Goal: Task Accomplishment & Management: Manage account settings

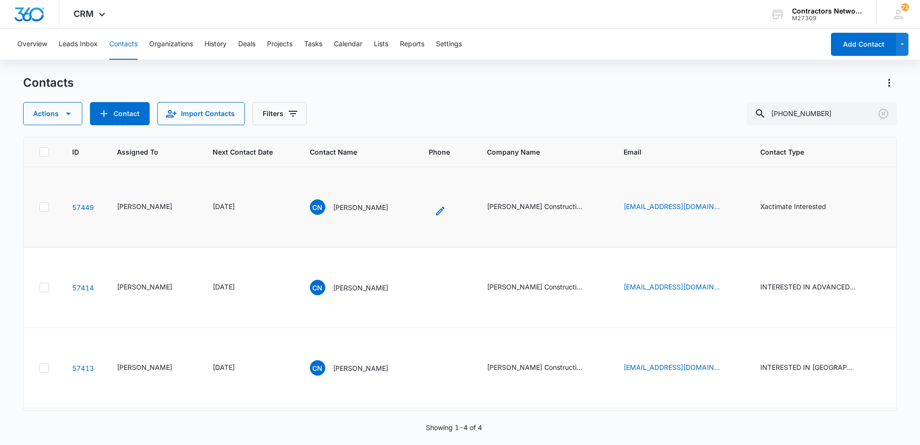
click at [435, 217] on icon "Phone - (312) 972-9485 (312) 972-9485 - Select to Edit Field" at bounding box center [441, 211] width 12 height 12
drag, startPoint x: 842, startPoint y: 120, endPoint x: 730, endPoint y: 114, distance: 111.8
click at [730, 114] on div "Actions Contact Import Contacts Filters [PHONE_NUMBER]" at bounding box center [460, 113] width 874 height 23
type input "[PHONE_NUMBER]"
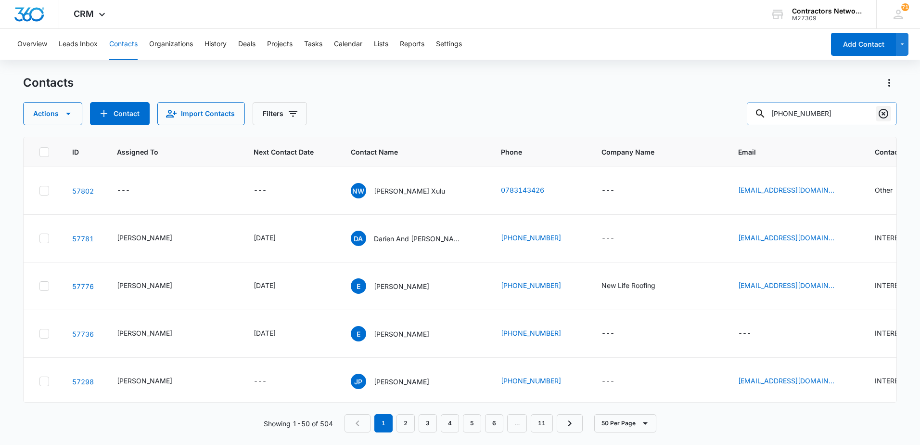
click at [884, 113] on icon "Clear" at bounding box center [884, 114] width 10 height 10
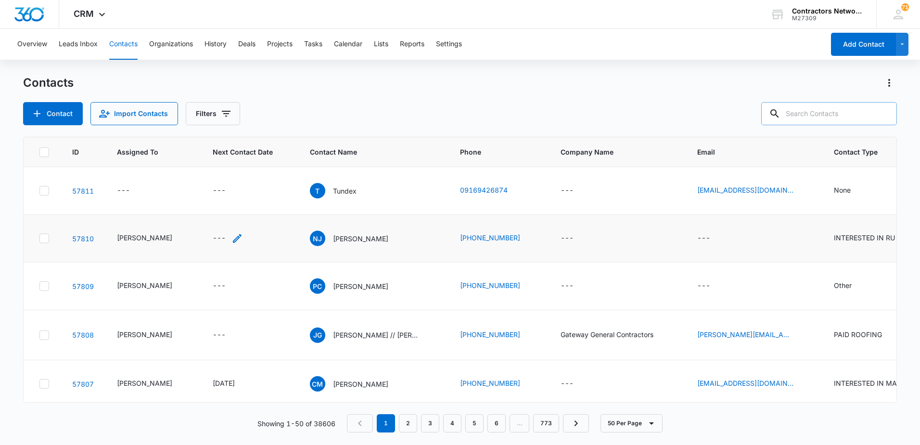
click at [231, 238] on icon "Next Contact Date - - Select to Edit Field" at bounding box center [237, 238] width 12 height 12
click at [222, 165] on div at bounding box center [223, 156] width 91 height 23
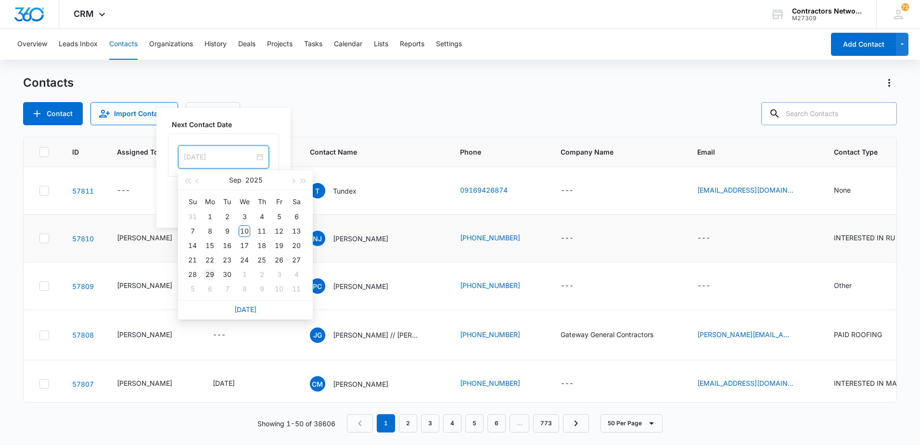
type input "[DATE]"
click at [209, 273] on div "29" at bounding box center [210, 275] width 12 height 12
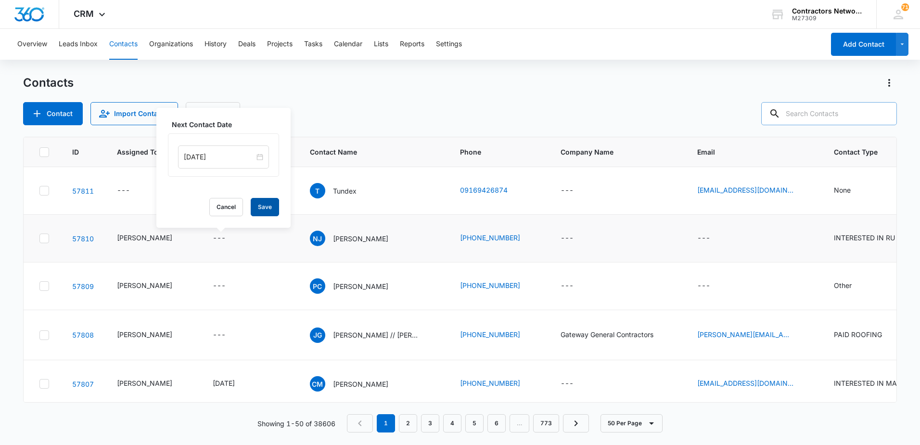
click at [253, 201] on button "Save" at bounding box center [265, 207] width 28 height 18
click at [226, 113] on icon "Filters" at bounding box center [226, 114] width 9 height 6
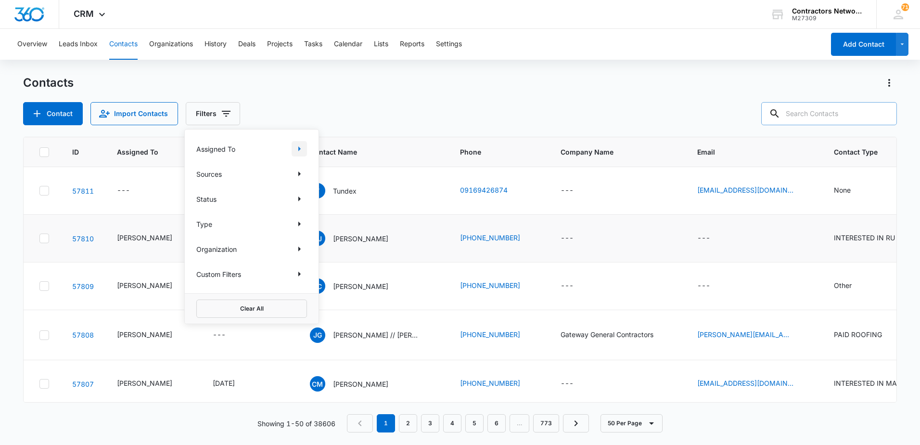
click at [302, 151] on icon "Show Assigned To filters" at bounding box center [300, 149] width 12 height 12
click at [851, 113] on input "text" at bounding box center [829, 113] width 136 height 23
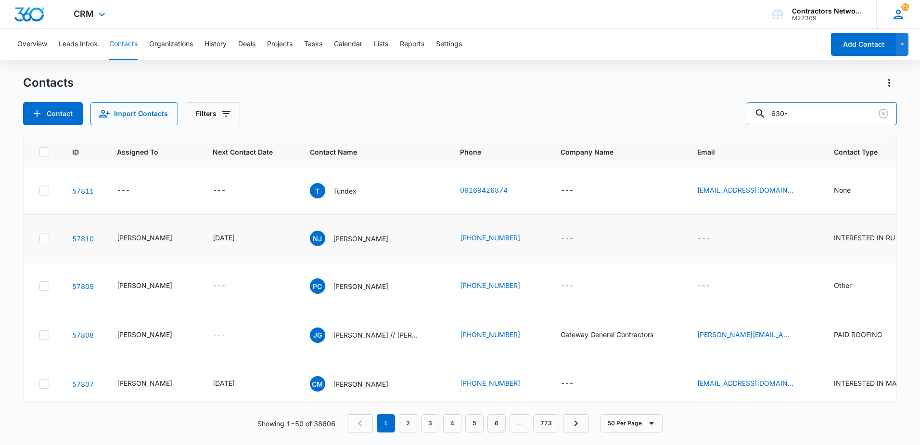
type input "630-"
click at [226, 115] on icon "Filters" at bounding box center [226, 114] width 12 height 12
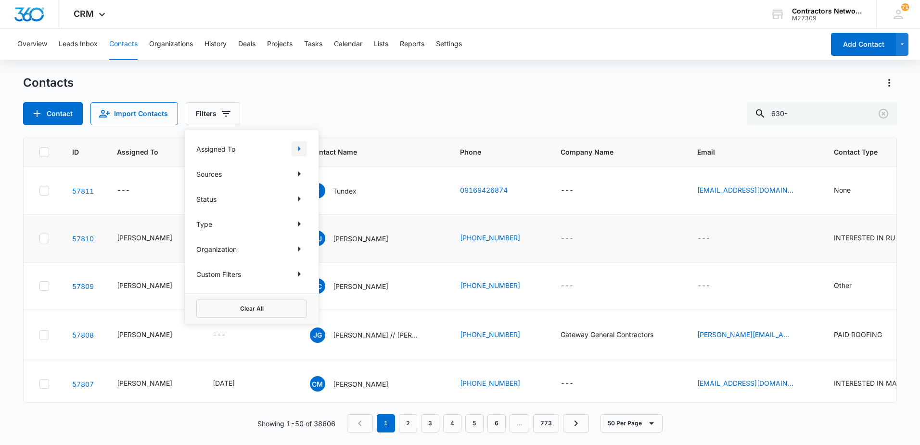
click at [300, 148] on icon "Show Assigned To filters" at bounding box center [300, 149] width 12 height 12
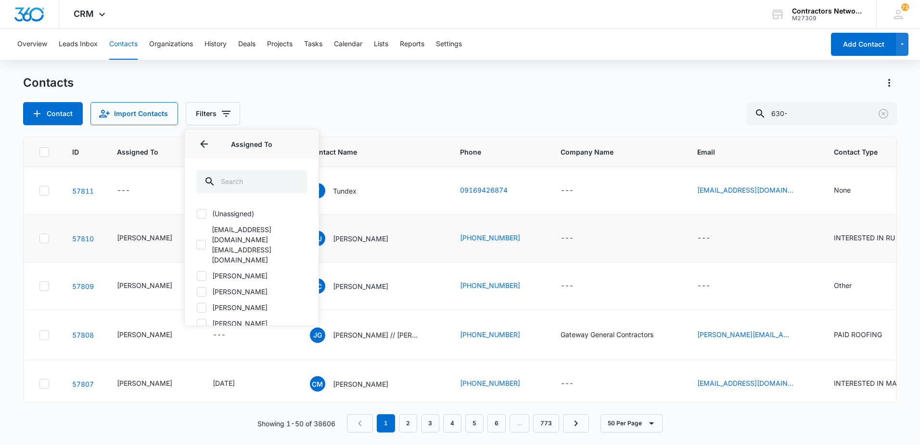
click at [203, 271] on icon at bounding box center [201, 275] width 9 height 9
click at [197, 275] on input "[PERSON_NAME]" at bounding box center [196, 275] width 0 height 0
checkbox input "true"
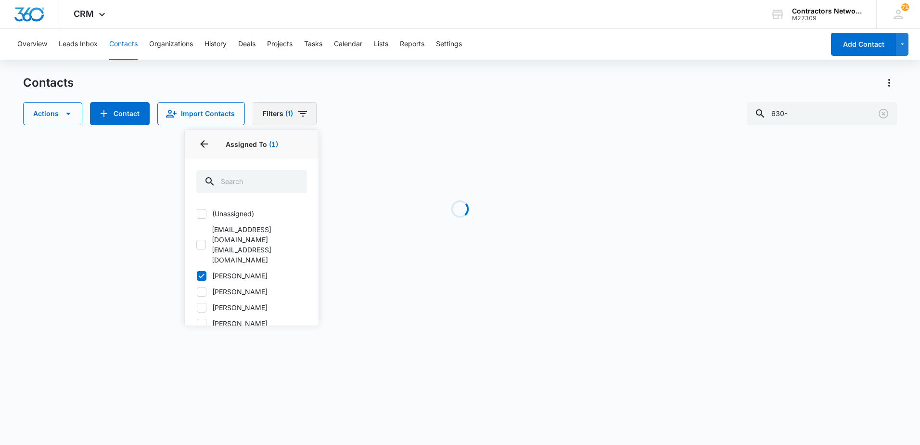
click at [302, 113] on icon "Filters" at bounding box center [302, 114] width 9 height 6
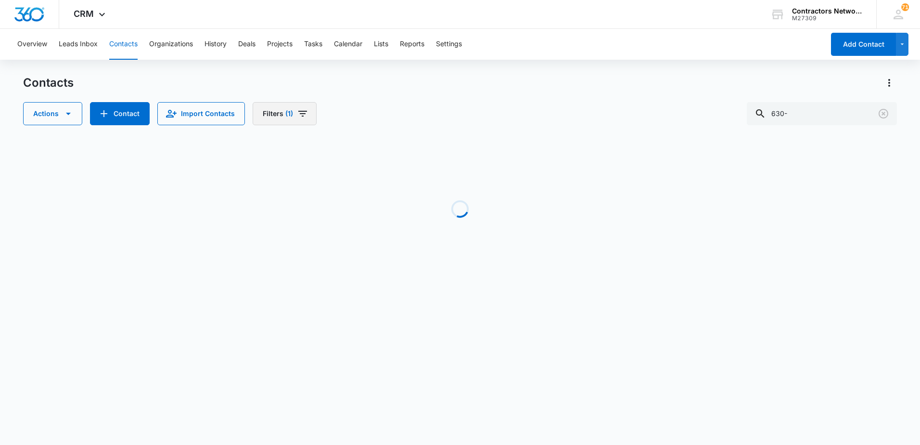
click at [299, 115] on icon "Filters" at bounding box center [303, 114] width 12 height 12
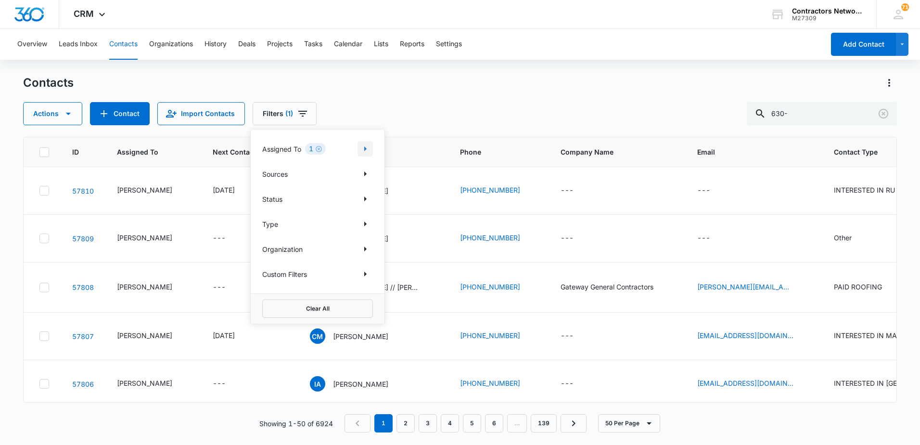
click at [364, 149] on icon "Show Assigned To filters" at bounding box center [365, 148] width 2 height 5
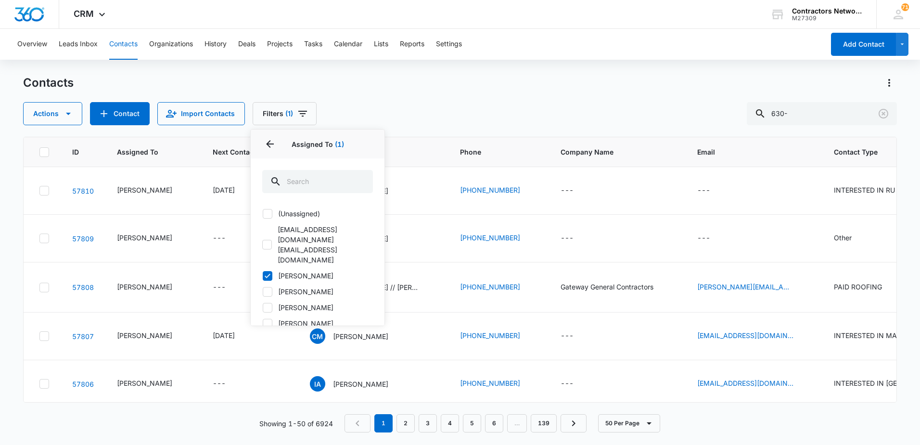
click at [265, 289] on icon at bounding box center [268, 291] width 6 height 4
click at [263, 291] on input "[PERSON_NAME]" at bounding box center [262, 291] width 0 height 0
checkbox input "true"
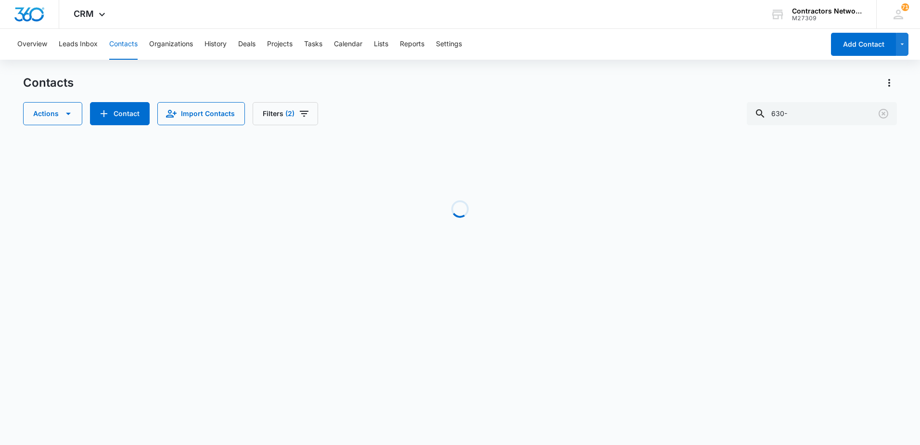
click at [391, 91] on div "Contacts Actions Contact Import Contacts Filters (2) 630-" at bounding box center [460, 100] width 874 height 50
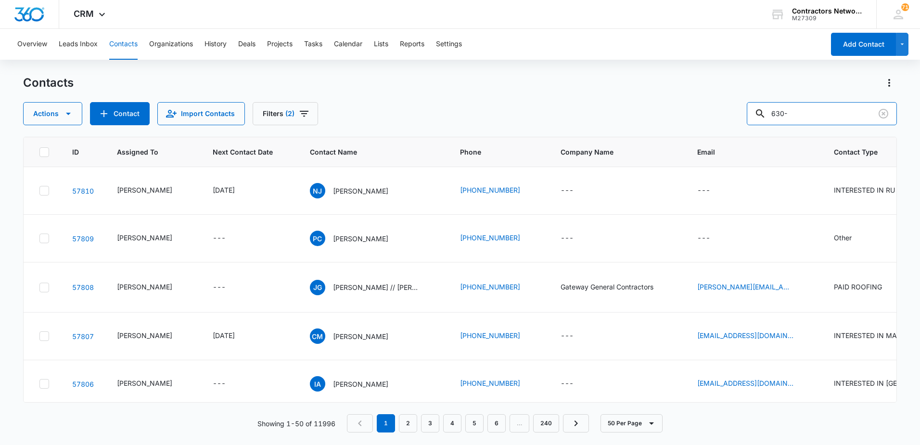
drag, startPoint x: 815, startPoint y: 114, endPoint x: 704, endPoint y: 96, distance: 112.2
click at [704, 96] on div "Contacts Actions Contact Import Contacts Filters (2) 630-" at bounding box center [460, 100] width 874 height 50
type input "stanislav"
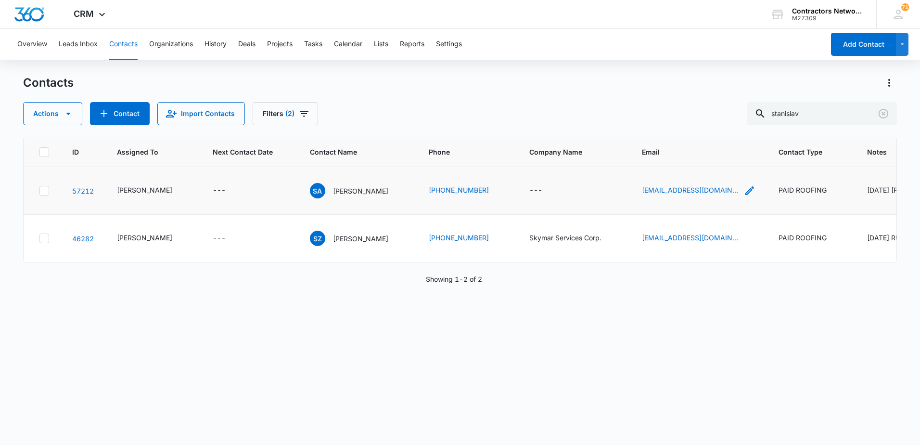
click at [744, 196] on icon "Email - fpe.andreyko@gmail.com - Select to Edit Field" at bounding box center [750, 191] width 12 height 12
drag, startPoint x: 713, startPoint y: 155, endPoint x: 717, endPoint y: 147, distance: 9.0
click at [717, 147] on input "[EMAIL_ADDRESS][DOMAIN_NAME]" at bounding box center [690, 145] width 121 height 23
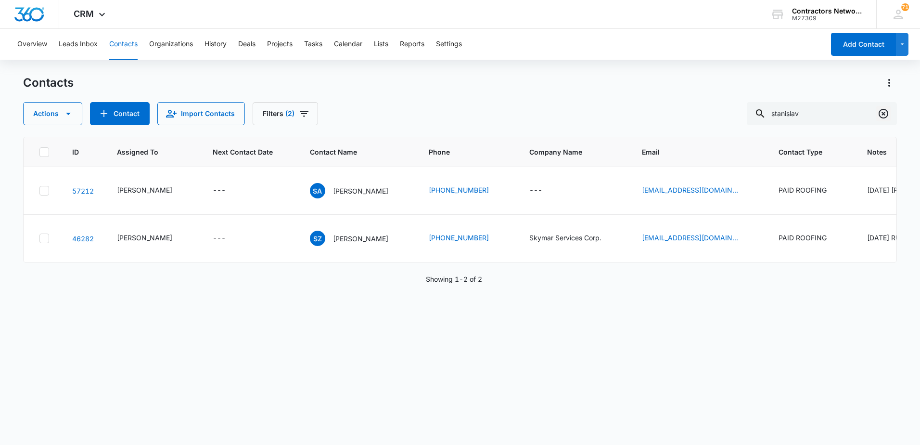
click at [884, 115] on icon "Clear" at bounding box center [884, 114] width 10 height 10
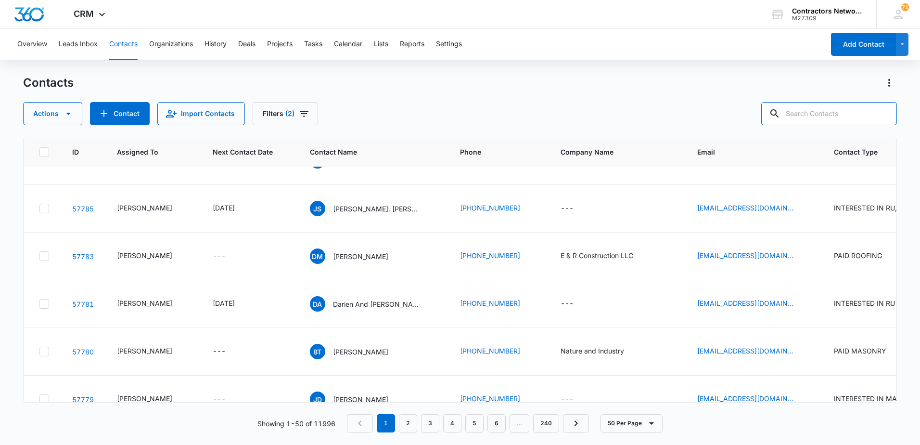
scroll to position [626, 0]
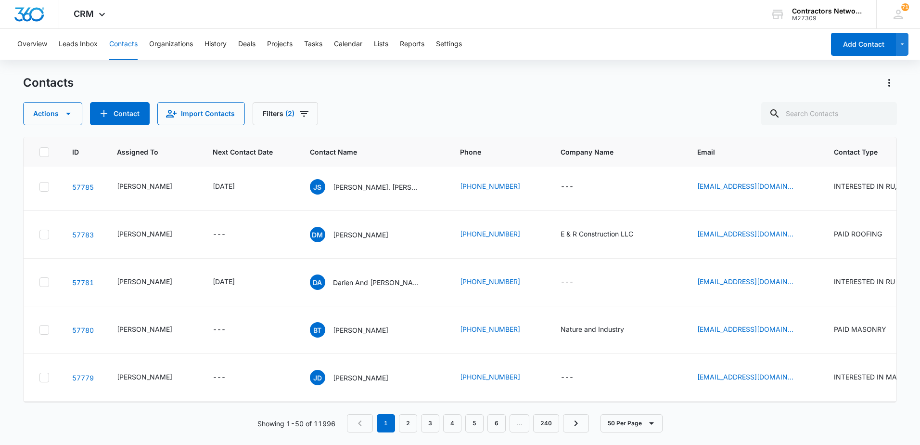
click at [347, 144] on p "[PERSON_NAME]" at bounding box center [360, 139] width 55 height 10
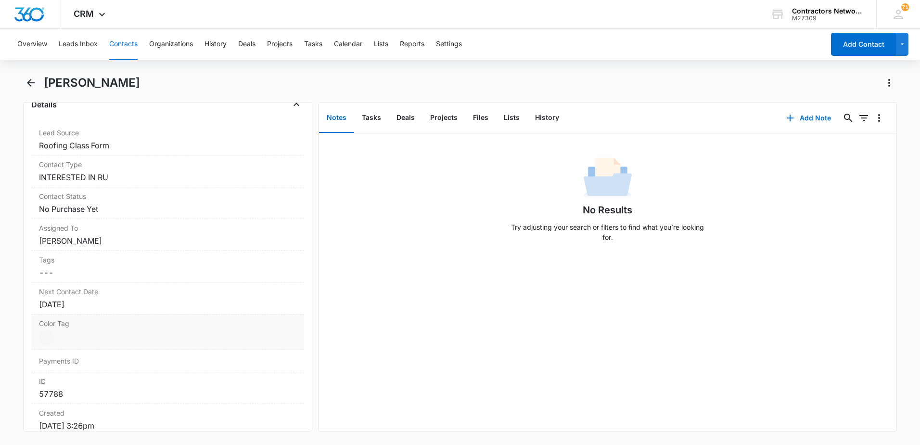
scroll to position [385, 0]
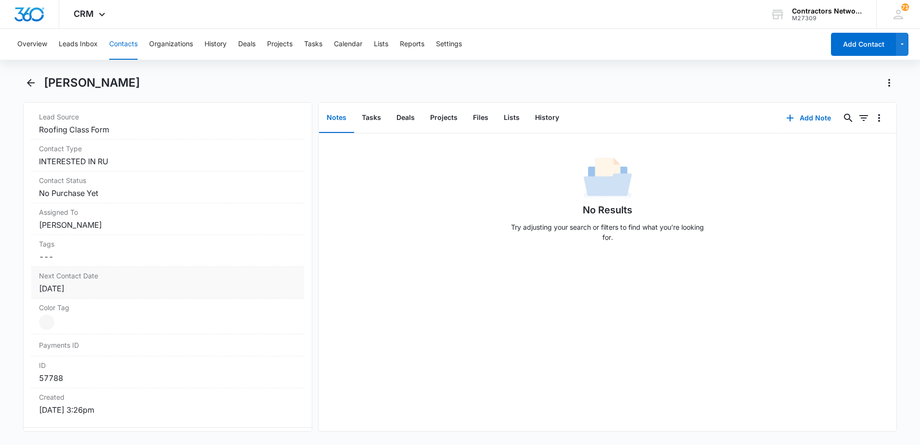
click at [154, 288] on div "[DATE]" at bounding box center [167, 288] width 257 height 12
click at [105, 302] on div "[DATE]" at bounding box center [92, 307] width 91 height 23
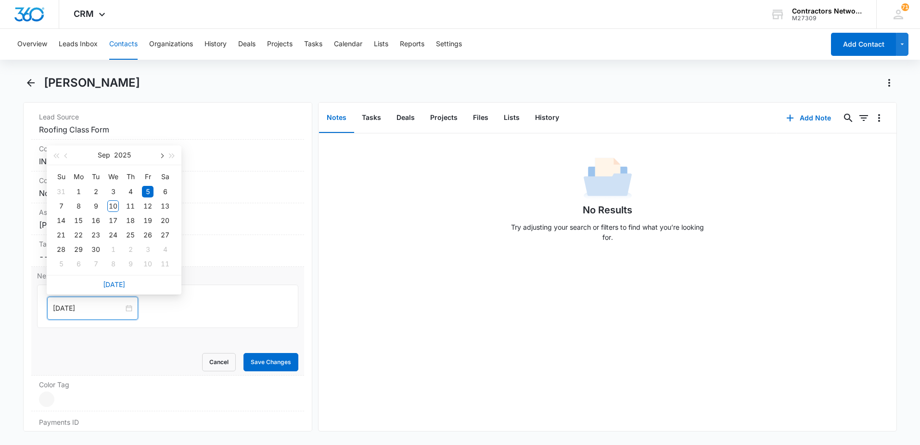
click at [162, 156] on span "button" at bounding box center [161, 155] width 5 height 5
type input "[DATE]"
click at [78, 205] on div "6" at bounding box center [79, 206] width 12 height 12
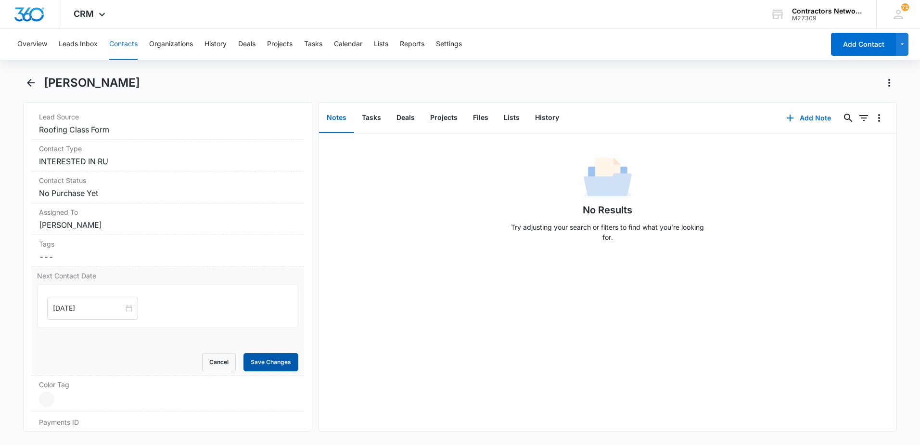
click at [243, 357] on button "Save Changes" at bounding box center [270, 362] width 55 height 18
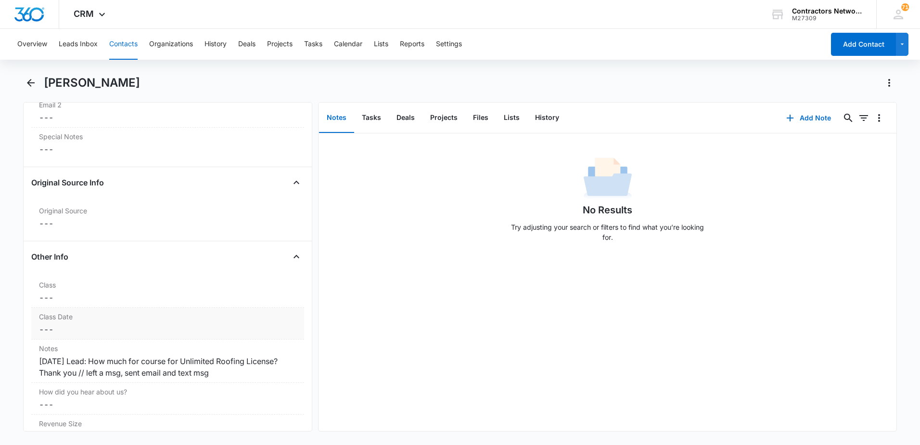
scroll to position [962, 0]
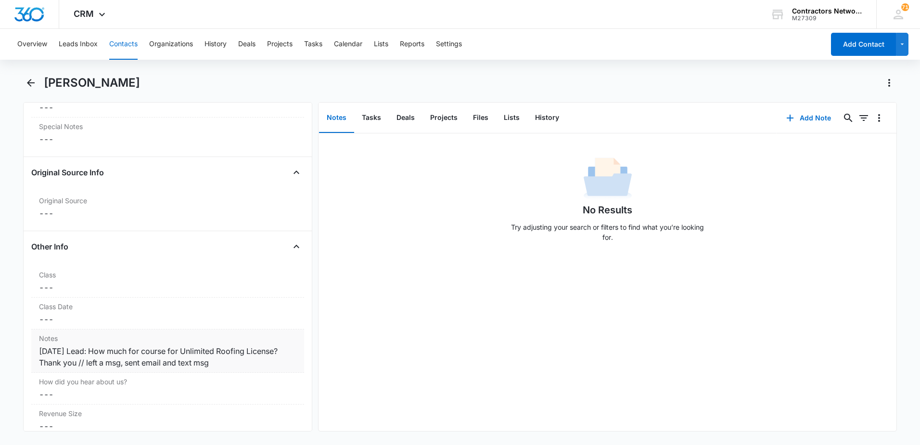
click at [265, 362] on div "[DATE] Lead: How much for course for Unlimited Roofing License? Thank you // le…" at bounding box center [167, 356] width 257 height 23
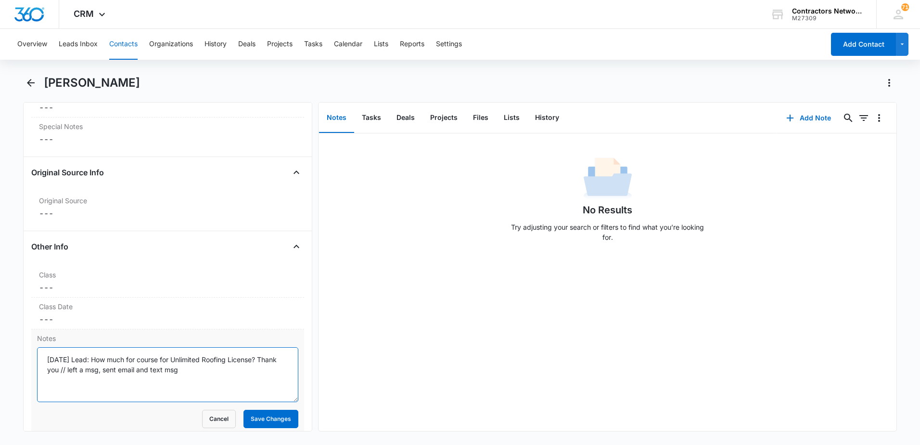
click at [258, 374] on textarea "[DATE] Lead: How much for course for Unlimited Roofing License? Thank you // le…" at bounding box center [167, 374] width 261 height 55
type textarea "[DATE] Lead: How much for course for Unlimited Roofing License? Thank you // le…"
click at [271, 412] on button "Save Changes" at bounding box center [270, 418] width 55 height 18
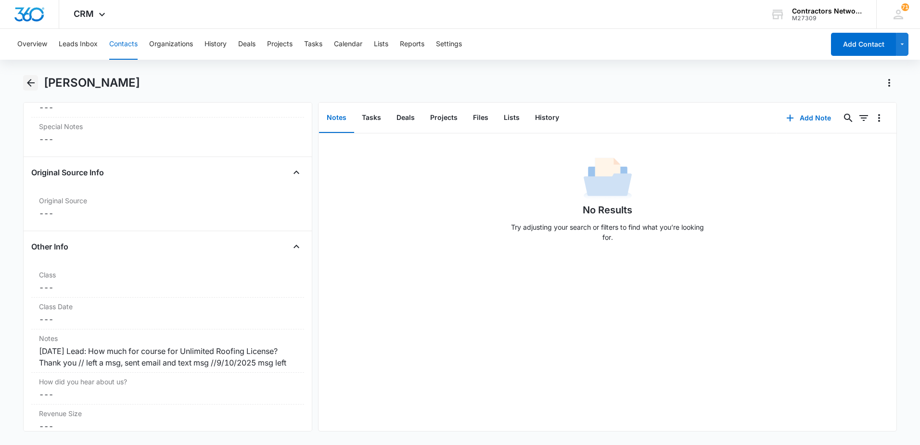
click at [30, 88] on icon "Back" at bounding box center [31, 83] width 12 height 12
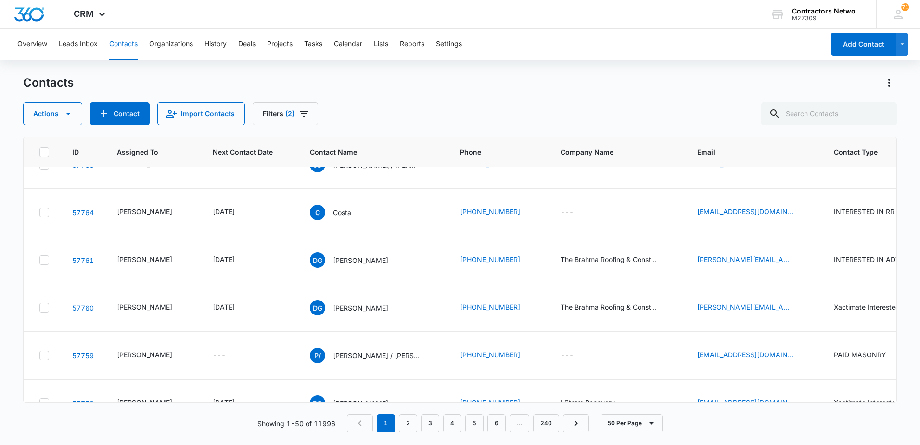
scroll to position [1203, 0]
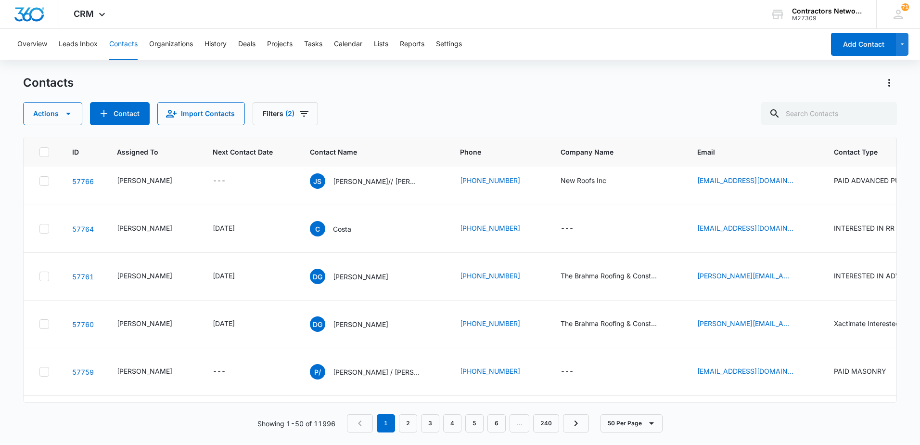
click at [252, 44] on icon "Next Contact Date - 1757894400 - Select to Edit Field" at bounding box center [247, 38] width 12 height 12
click at [270, 275] on button "Save" at bounding box center [280, 274] width 28 height 18
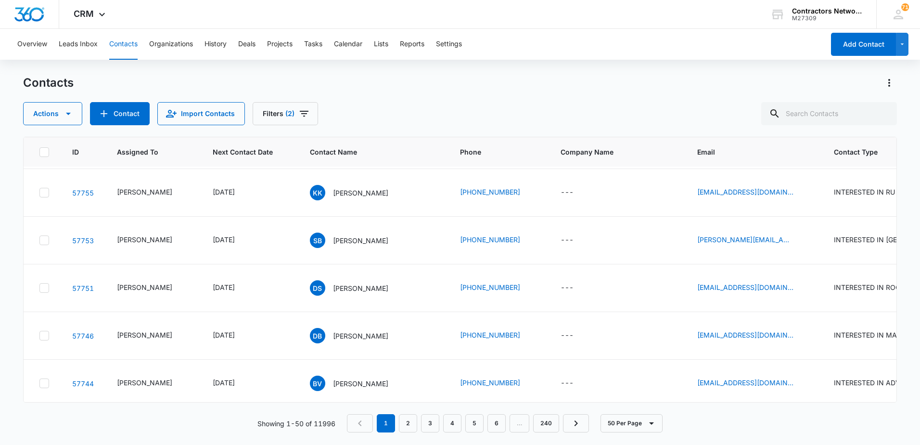
scroll to position [1492, 0]
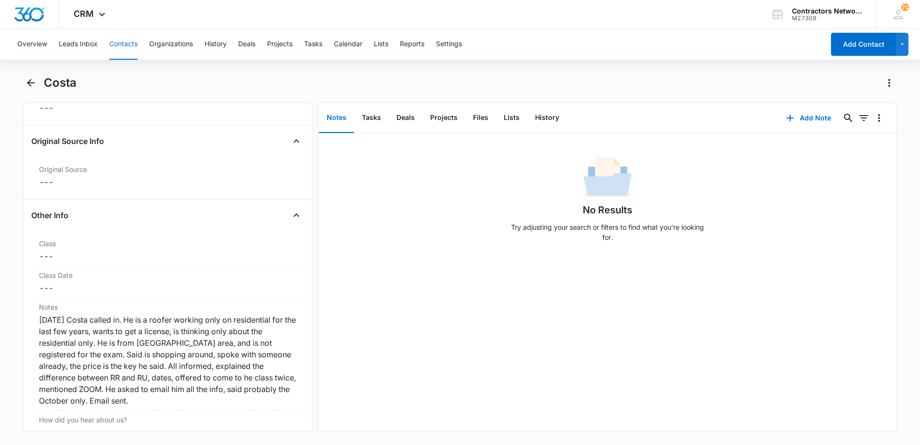
scroll to position [1107, 0]
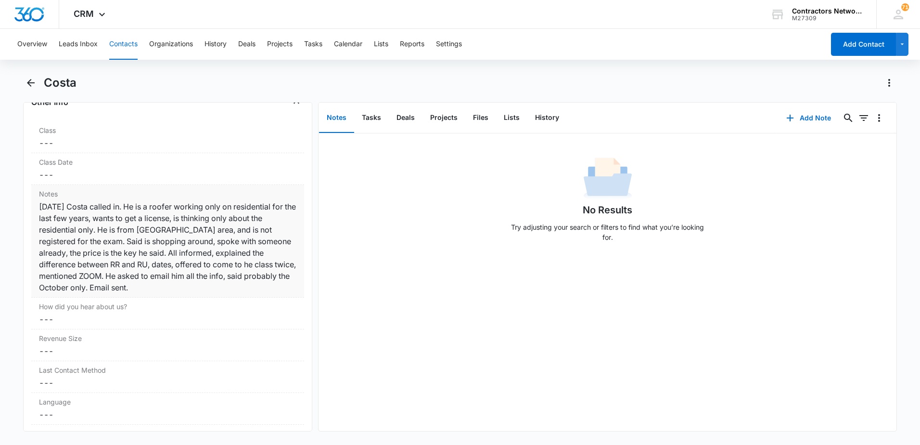
click at [177, 288] on div "[DATE] Costa called in. He is a roofer working only on residential for the last…" at bounding box center [167, 247] width 257 height 92
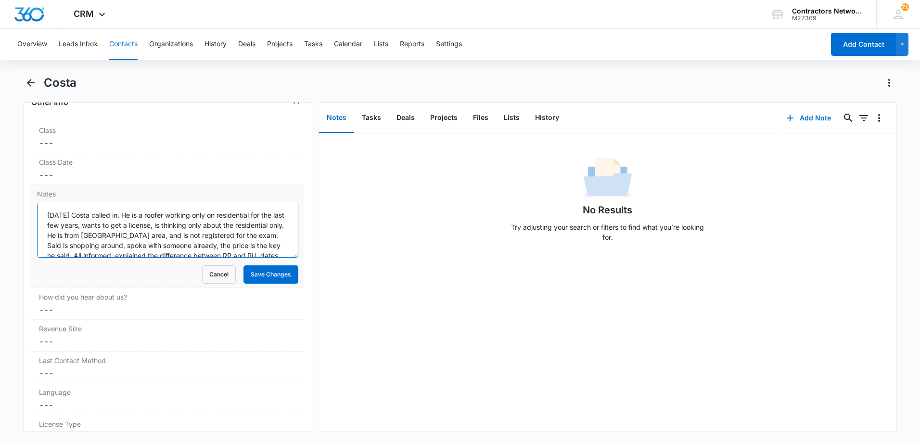
scroll to position [40, 0]
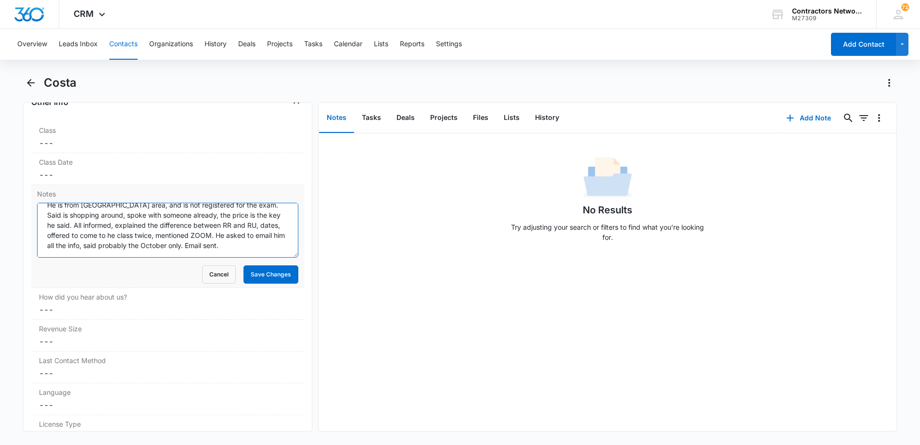
click at [269, 249] on textarea "[DATE] Costa called in. He is a roofer working only on residential for the last…" at bounding box center [167, 230] width 261 height 55
type textarea "[DATE] Costa called in. He is a roofer working only on residential for the last…"
click at [270, 271] on button "Save Changes" at bounding box center [270, 274] width 55 height 18
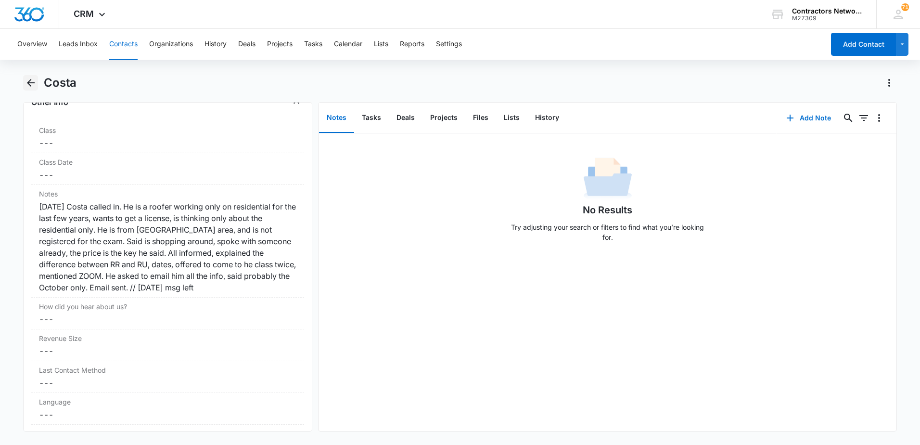
click at [28, 85] on icon "Back" at bounding box center [31, 83] width 12 height 12
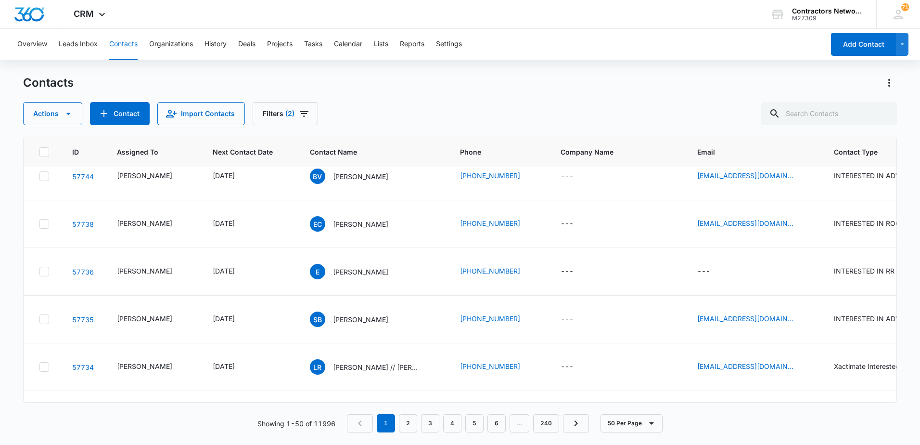
scroll to position [1732, 0]
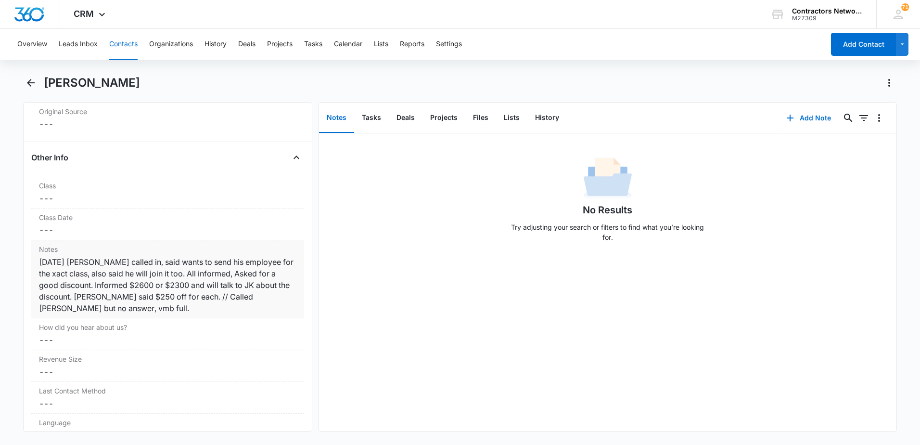
scroll to position [1059, 0]
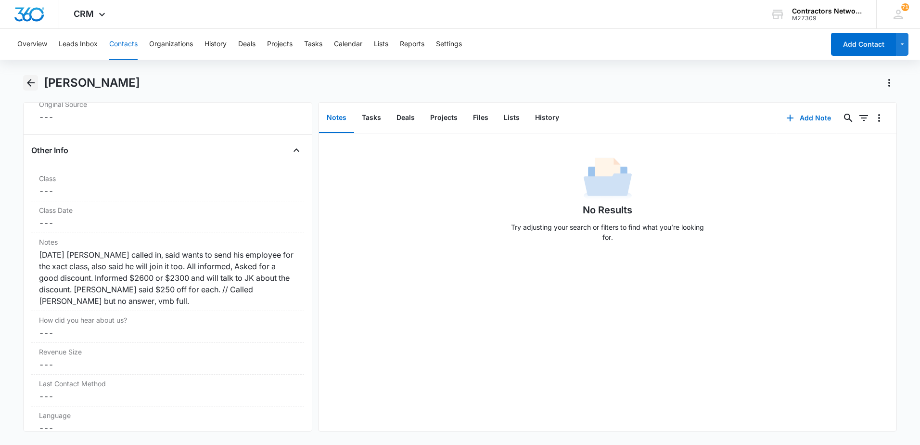
click at [31, 87] on icon "Back" at bounding box center [31, 83] width 12 height 12
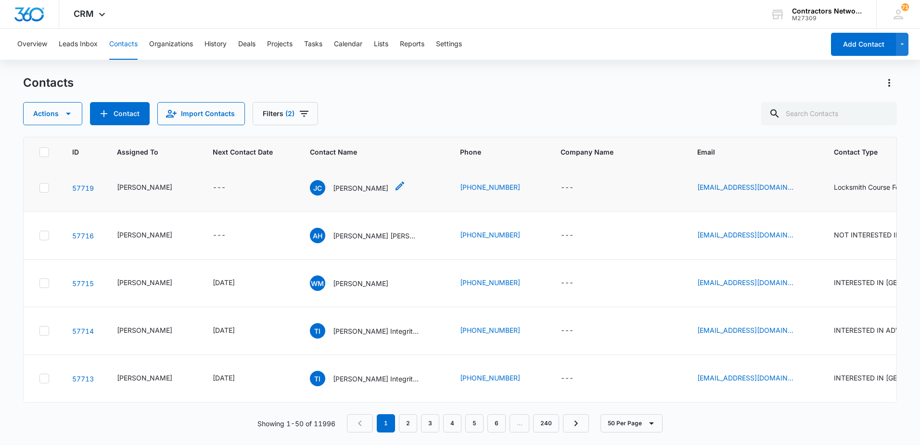
scroll to position [2551, 0]
click at [412, 421] on link "2" at bounding box center [408, 423] width 18 height 18
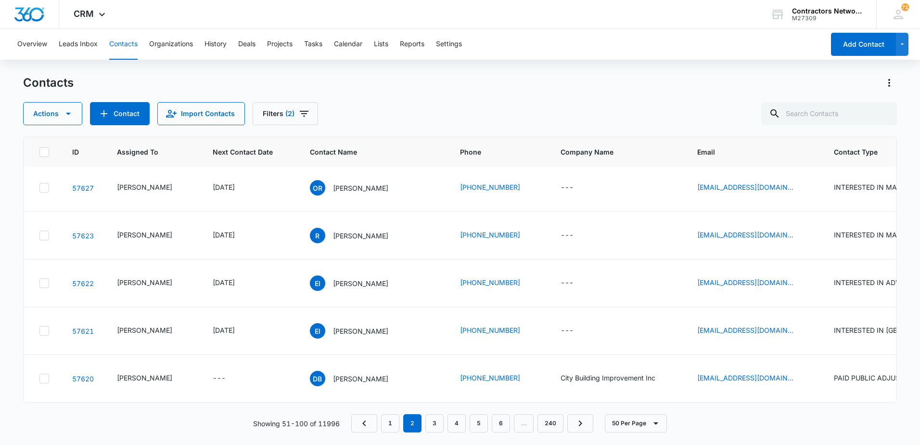
scroll to position [0, 0]
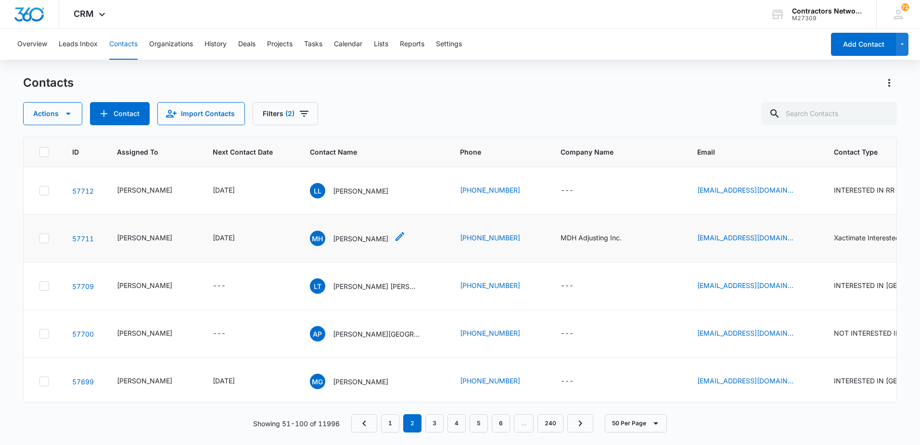
click at [345, 243] on p "[PERSON_NAME]" at bounding box center [360, 238] width 55 height 10
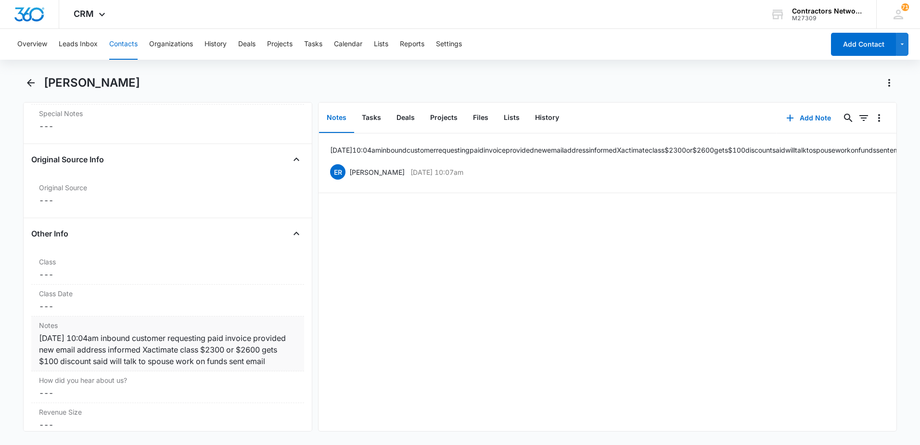
scroll to position [1059, 0]
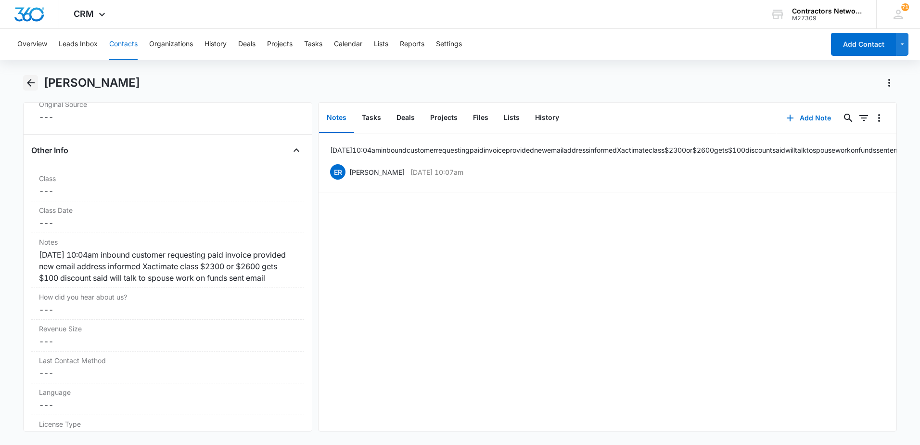
click at [29, 83] on icon "Back" at bounding box center [31, 83] width 8 height 8
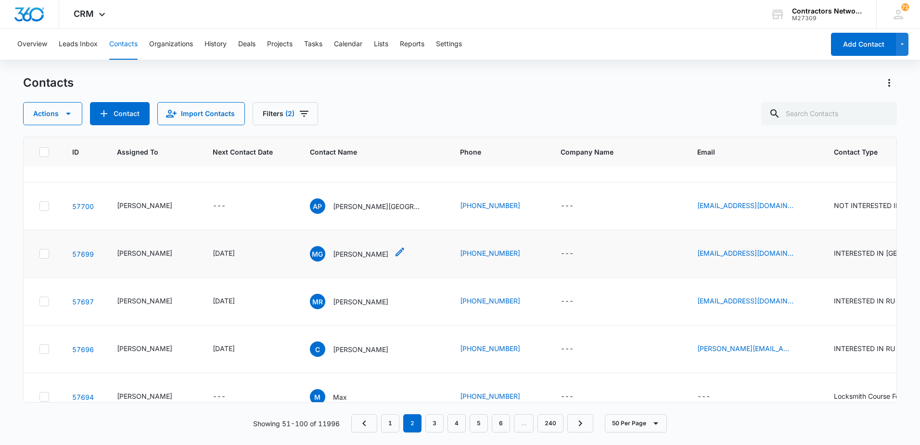
scroll to position [144, 0]
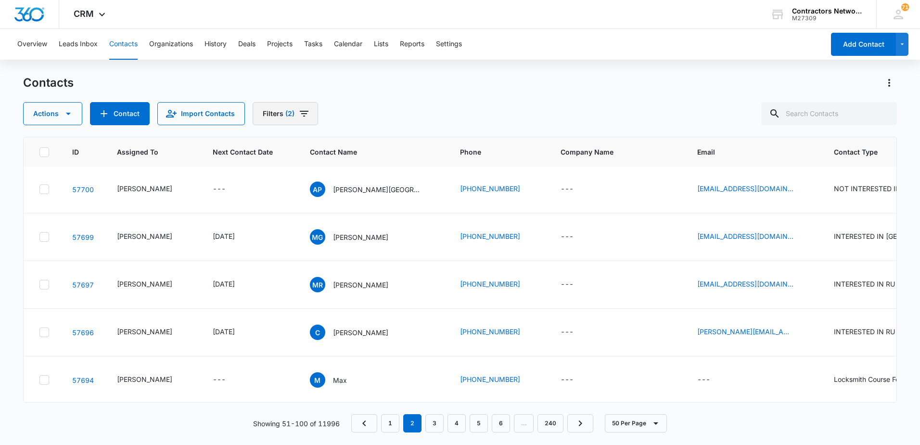
click at [302, 117] on icon "Filters" at bounding box center [304, 114] width 12 height 12
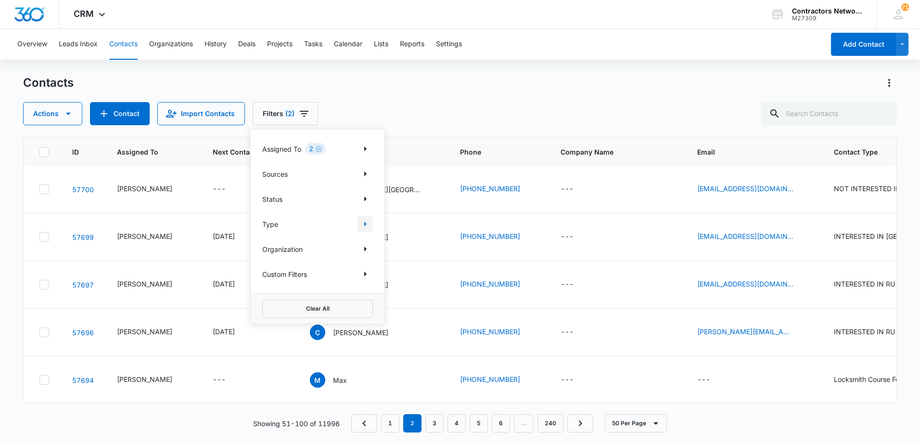
click at [362, 220] on icon "Show Type filters" at bounding box center [365, 224] width 12 height 12
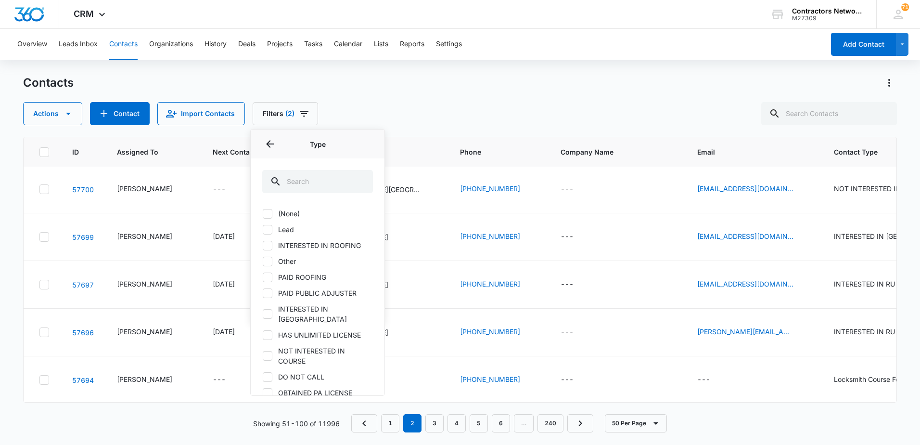
click at [273, 307] on label "INTERESTED IN [GEOGRAPHIC_DATA]" at bounding box center [317, 314] width 111 height 20
click at [263, 314] on input "INTERESTED IN [GEOGRAPHIC_DATA]" at bounding box center [262, 314] width 0 height 0
checkbox input "true"
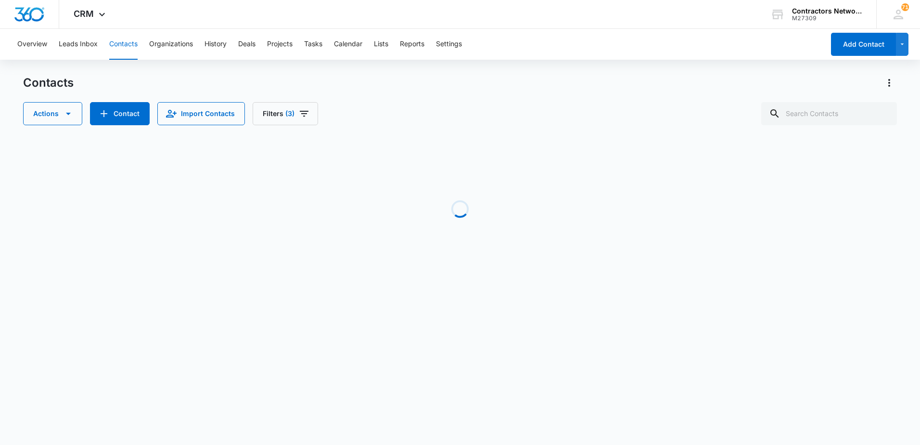
click at [383, 105] on div "Actions Contact Import Contacts Filters (3)" at bounding box center [460, 113] width 874 height 23
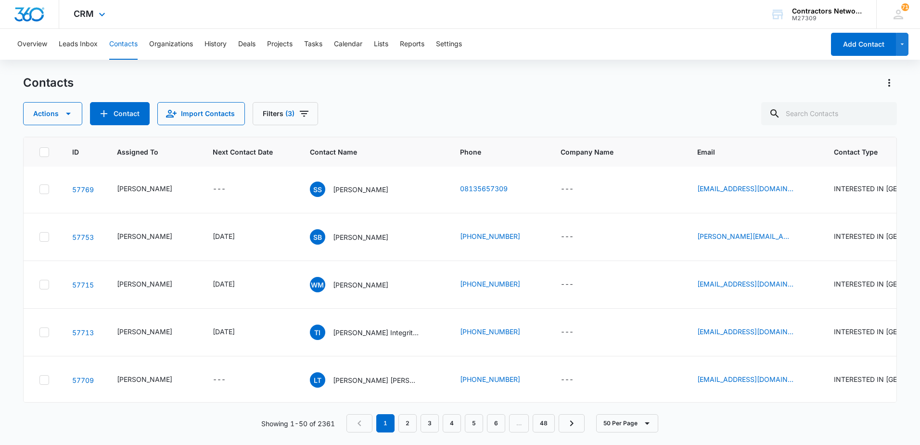
scroll to position [0, 0]
click at [410, 420] on link "2" at bounding box center [407, 423] width 18 height 18
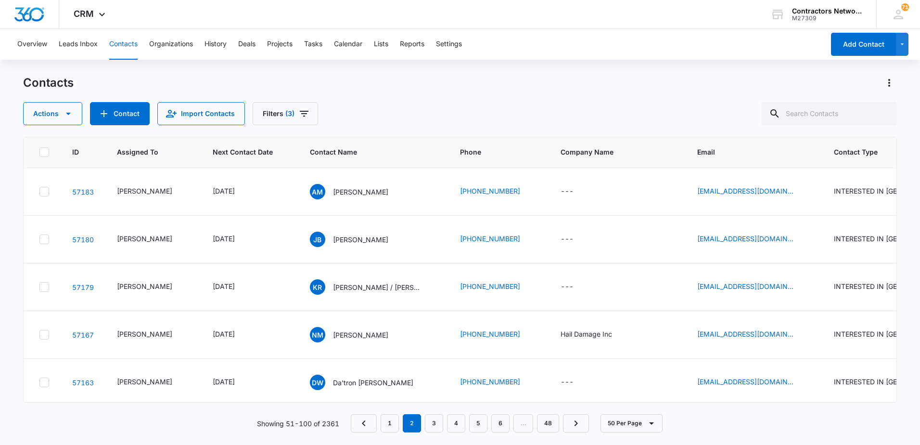
scroll to position [770, 0]
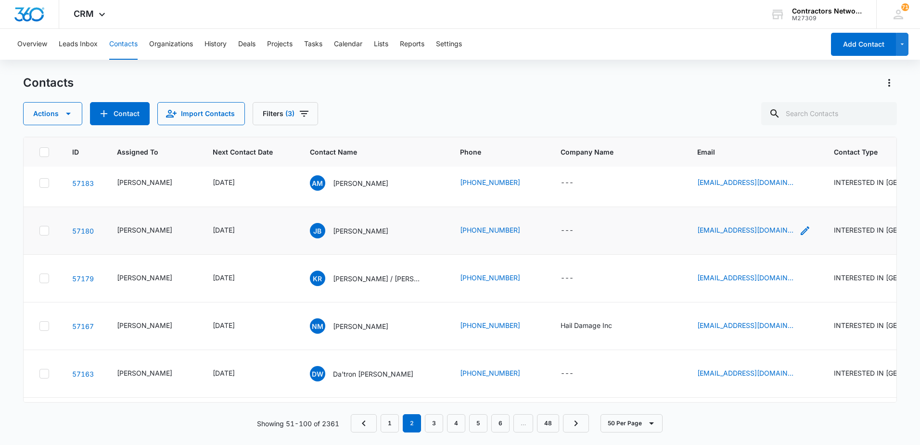
click at [799, 236] on icon "Email - Trinitedelombre12@yahoo.com - Select to Edit Field" at bounding box center [805, 231] width 12 height 12
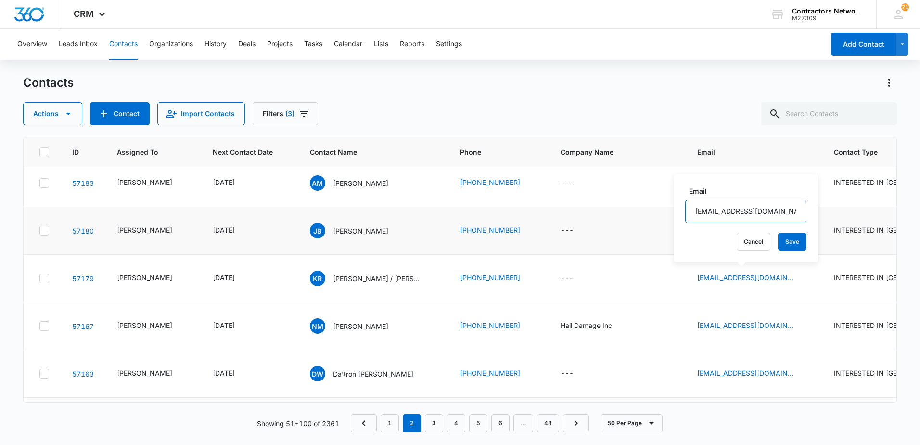
click at [780, 212] on input "[EMAIL_ADDRESS][DOMAIN_NAME]" at bounding box center [745, 211] width 121 height 23
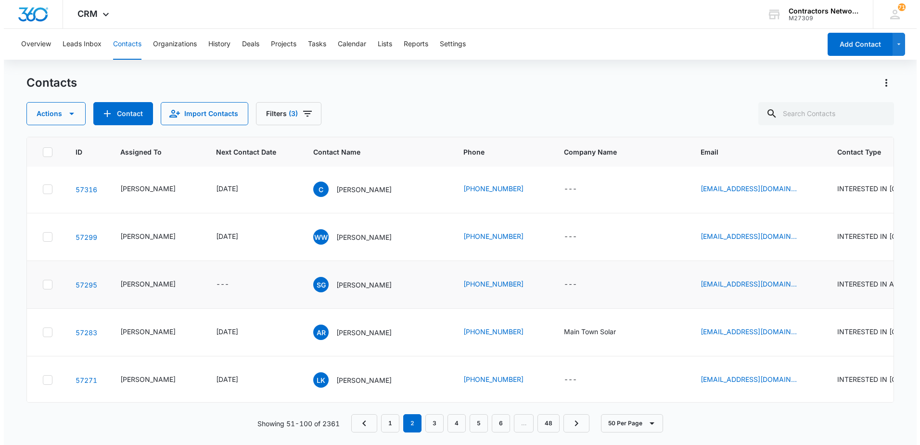
scroll to position [0, 0]
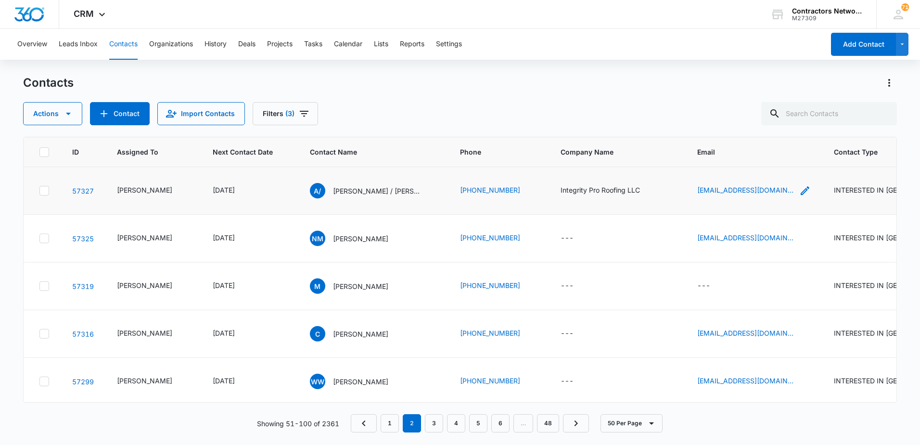
click at [799, 189] on icon "Email - integrityproroofingllc@gmail.com - Select to Edit Field" at bounding box center [805, 191] width 12 height 12
click at [739, 131] on input "[EMAIL_ADDRESS][DOMAIN_NAME]" at bounding box center [745, 130] width 121 height 23
click at [801, 241] on icon "Email - napoleonmartinez@ymail.com - Select to Edit Field" at bounding box center [805, 238] width 9 height 9
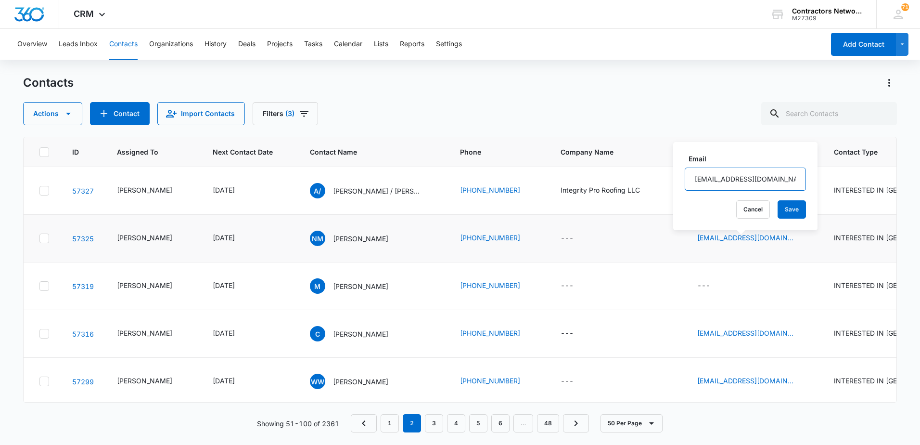
click at [763, 184] on input "[EMAIL_ADDRESS][DOMAIN_NAME]" at bounding box center [745, 178] width 121 height 23
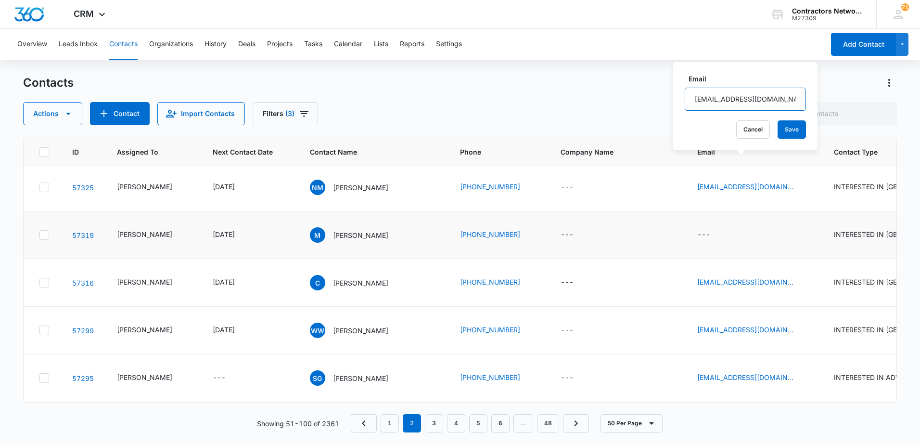
scroll to position [96, 0]
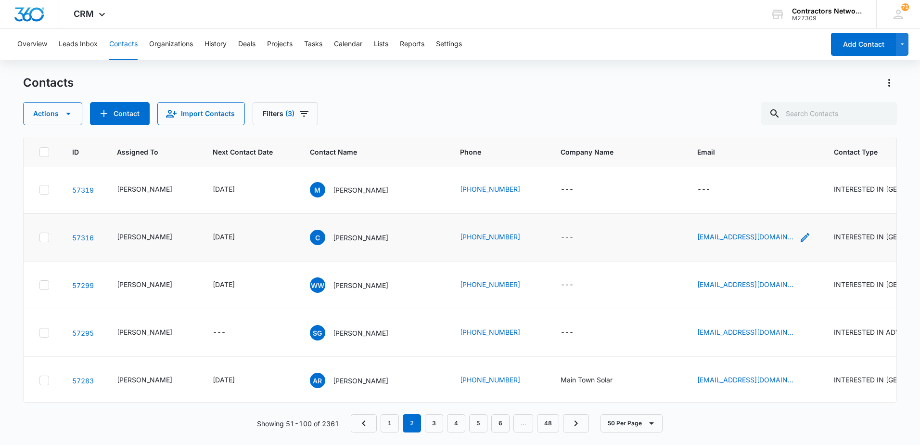
click at [801, 240] on icon "Email - bbullteam@gmail.com - Select to Edit Field" at bounding box center [805, 237] width 9 height 9
click at [765, 181] on input "[EMAIL_ADDRESS][DOMAIN_NAME]" at bounding box center [732, 177] width 121 height 23
click at [764, 181] on input "[EMAIL_ADDRESS][DOMAIN_NAME]" at bounding box center [732, 177] width 121 height 23
click at [762, 181] on input "[EMAIL_ADDRESS][DOMAIN_NAME]" at bounding box center [732, 177] width 121 height 23
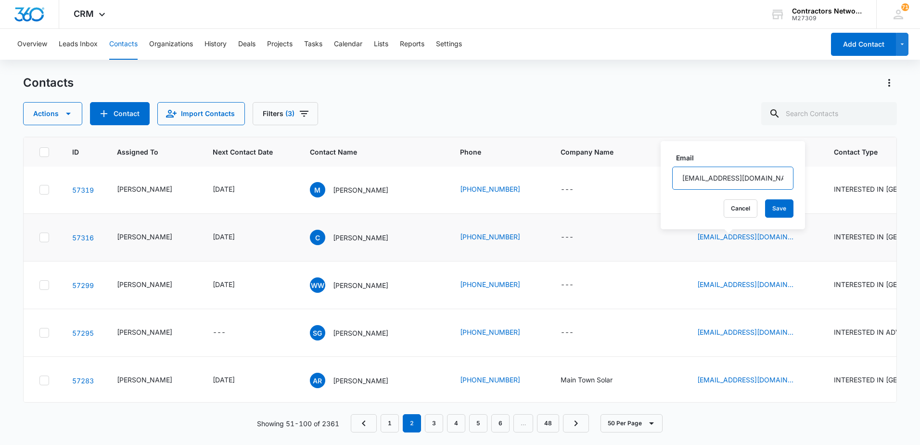
drag, startPoint x: 762, startPoint y: 181, endPoint x: 762, endPoint y: 176, distance: 5.3
click at [762, 176] on input "[EMAIL_ADDRESS][DOMAIN_NAME]" at bounding box center [732, 177] width 121 height 23
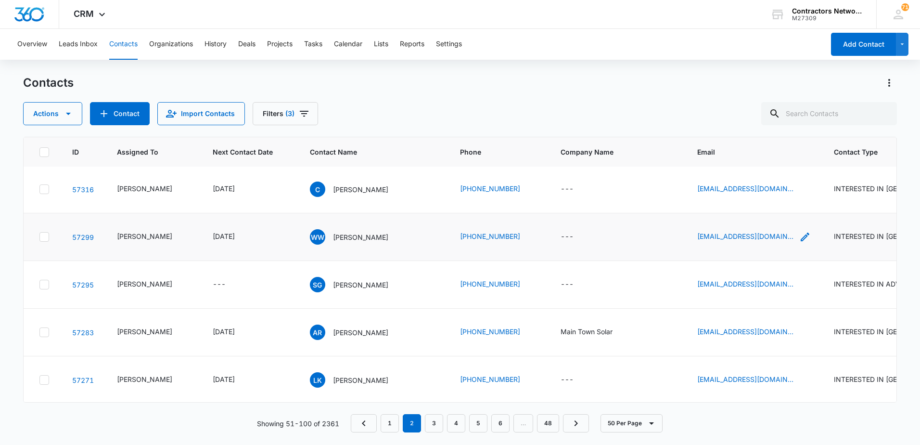
click at [799, 240] on icon "Email - wwagner1210@gmail.com - Select to Edit Field" at bounding box center [805, 237] width 12 height 12
click at [740, 179] on input "[EMAIL_ADDRESS][DOMAIN_NAME]" at bounding box center [740, 177] width 121 height 23
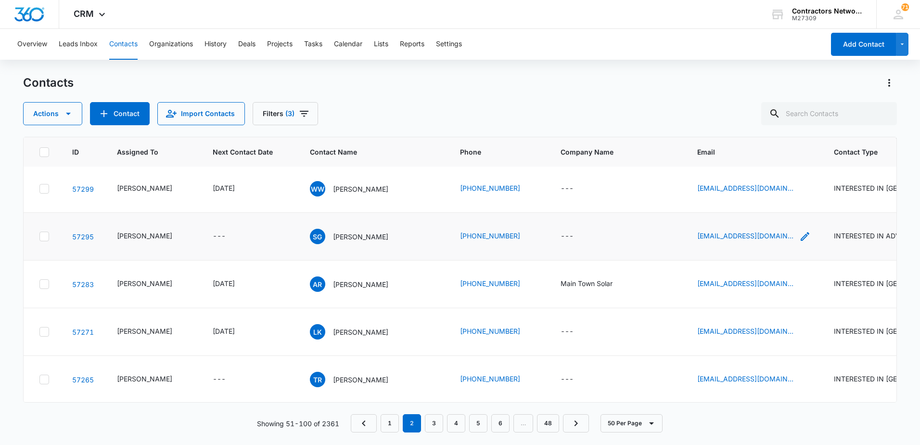
click at [799, 238] on icon "Email - gomezsandi930@gmail.com - Select to Edit Field" at bounding box center [805, 236] width 12 height 12
click at [749, 183] on input "[EMAIL_ADDRESS][DOMAIN_NAME]" at bounding box center [742, 177] width 121 height 23
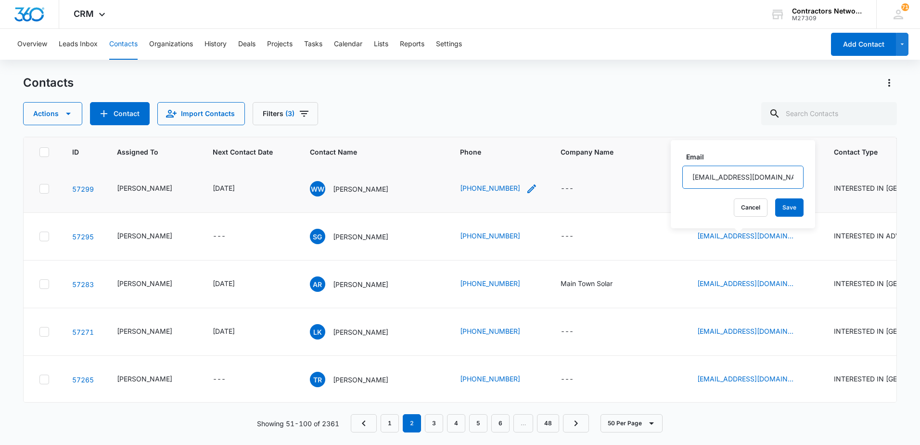
scroll to position [241, 0]
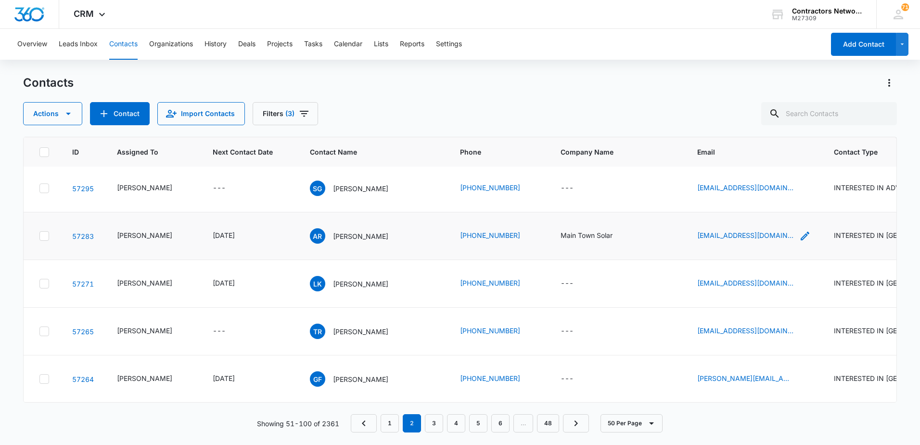
click at [799, 242] on icon "Email - rushbiz7@gmail.com - Select to Edit Field" at bounding box center [805, 236] width 12 height 12
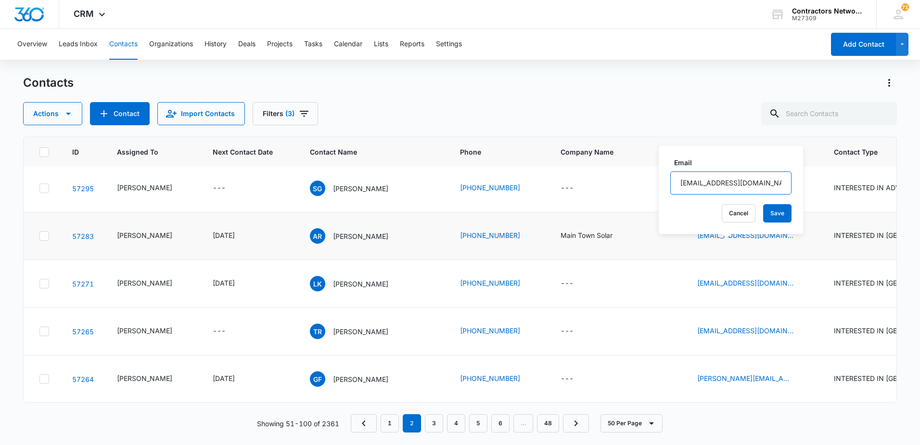
click at [762, 188] on input "[EMAIL_ADDRESS][DOMAIN_NAME]" at bounding box center [730, 182] width 121 height 23
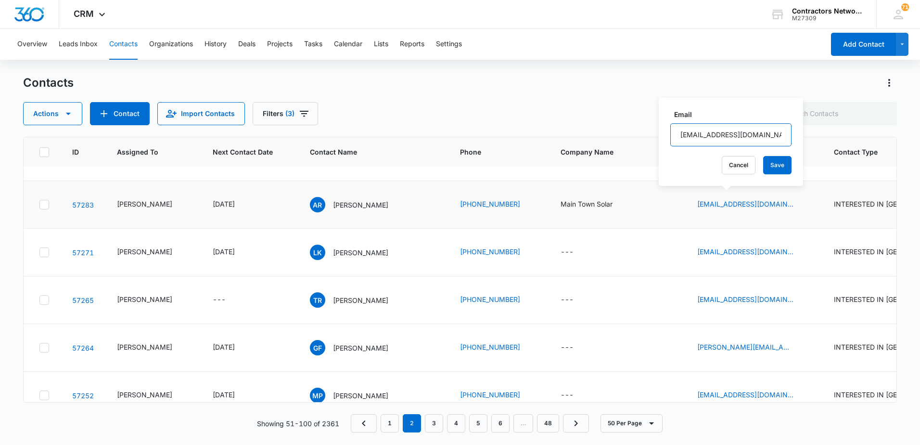
scroll to position [289, 0]
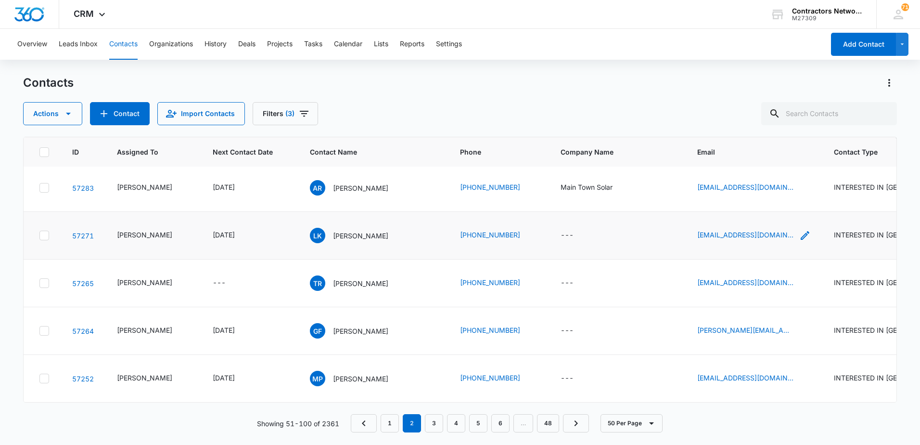
click at [799, 241] on icon "Email - duecedontmiss3@icloud.com - Select to Edit Field" at bounding box center [805, 236] width 12 height 12
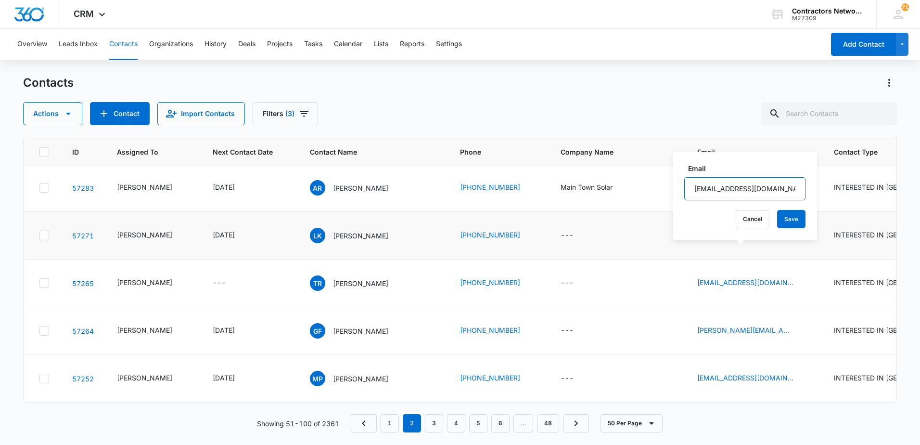
click at [767, 191] on input "[EMAIL_ADDRESS][DOMAIN_NAME]" at bounding box center [744, 188] width 121 height 23
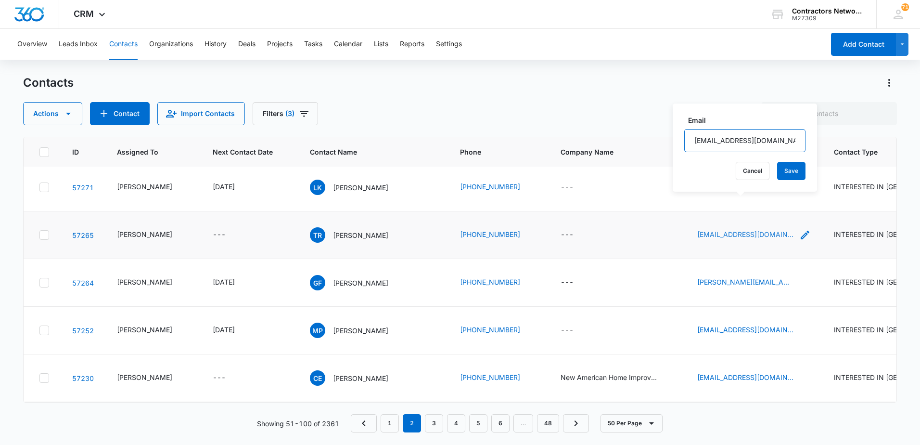
scroll to position [385, 0]
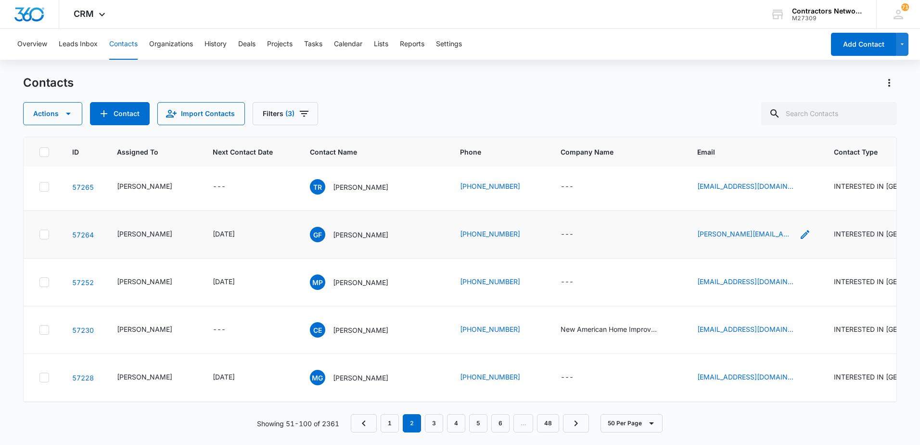
click at [799, 240] on icon "Email - guadalupe.fernandez21@gmail.com - Select to Edit Field" at bounding box center [805, 235] width 12 height 12
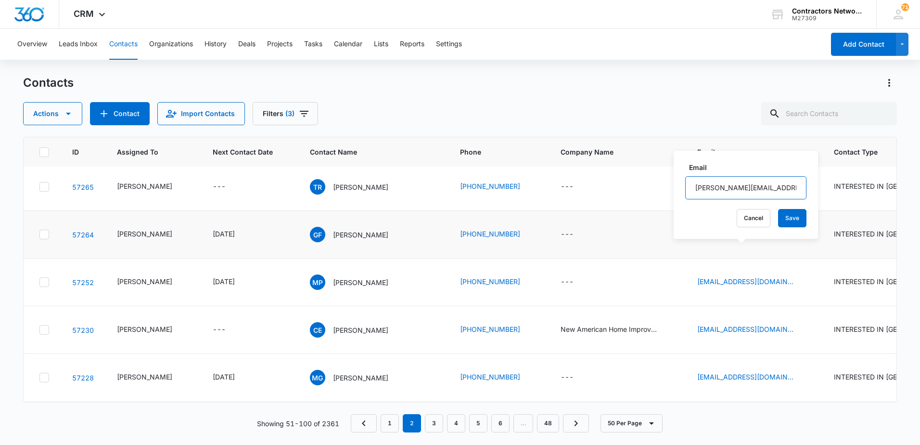
click at [781, 188] on input "[PERSON_NAME][EMAIL_ADDRESS][DOMAIN_NAME]" at bounding box center [745, 187] width 121 height 23
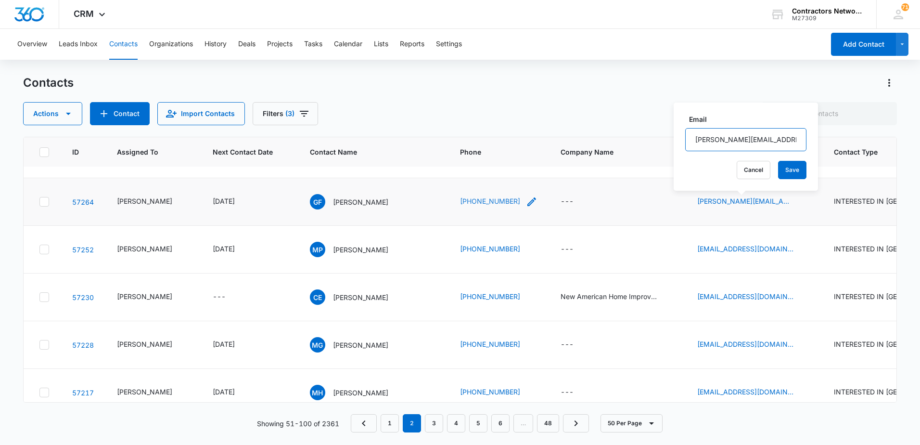
scroll to position [433, 0]
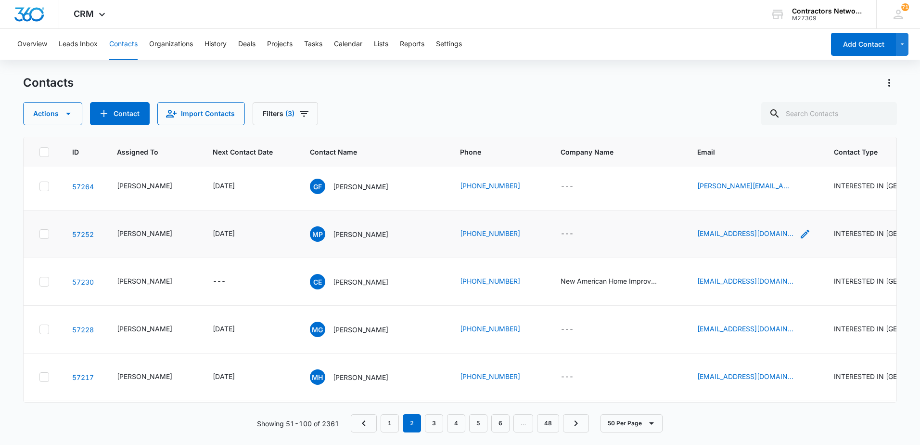
click at [799, 240] on icon "Email - bpomikep@gmail.com - Select to Edit Field" at bounding box center [805, 234] width 12 height 12
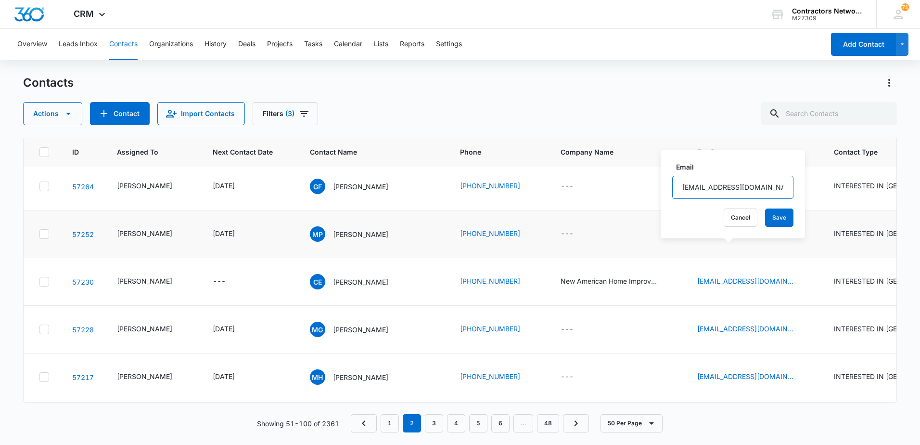
click at [744, 188] on input "[EMAIL_ADDRESS][DOMAIN_NAME]" at bounding box center [732, 187] width 121 height 23
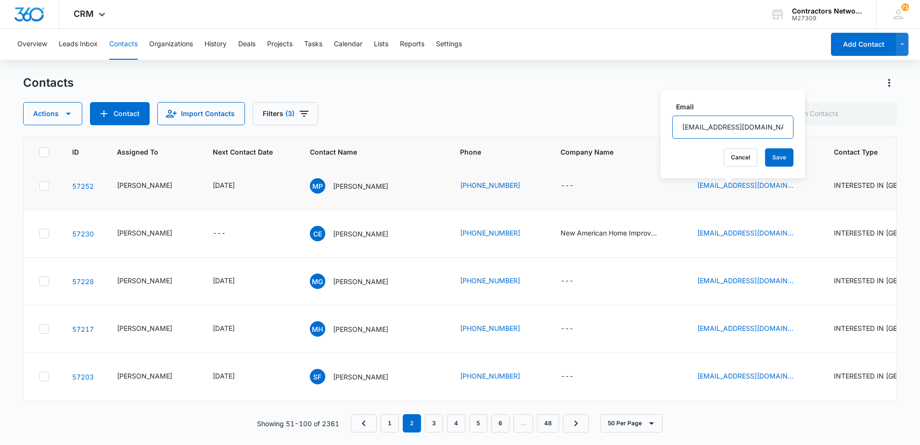
scroll to position [529, 0]
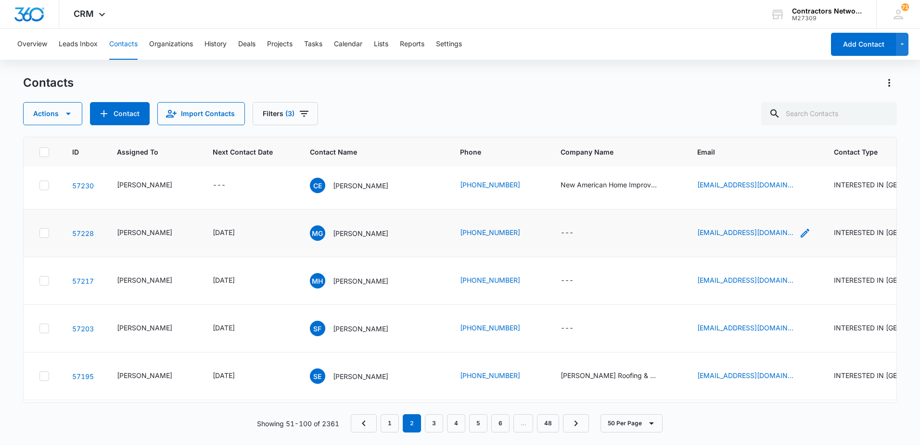
click at [799, 239] on icon "Email - maalikoff@gmail.com - Select to Edit Field" at bounding box center [805, 233] width 12 height 12
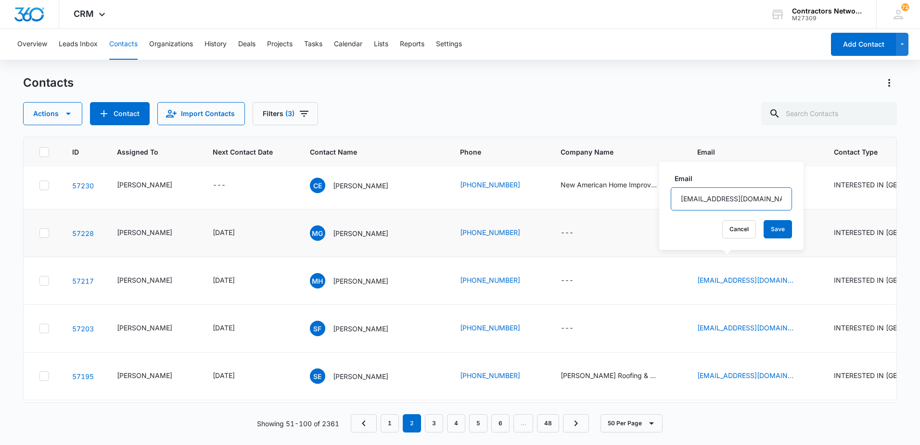
click at [748, 201] on input "[EMAIL_ADDRESS][DOMAIN_NAME]" at bounding box center [731, 198] width 121 height 23
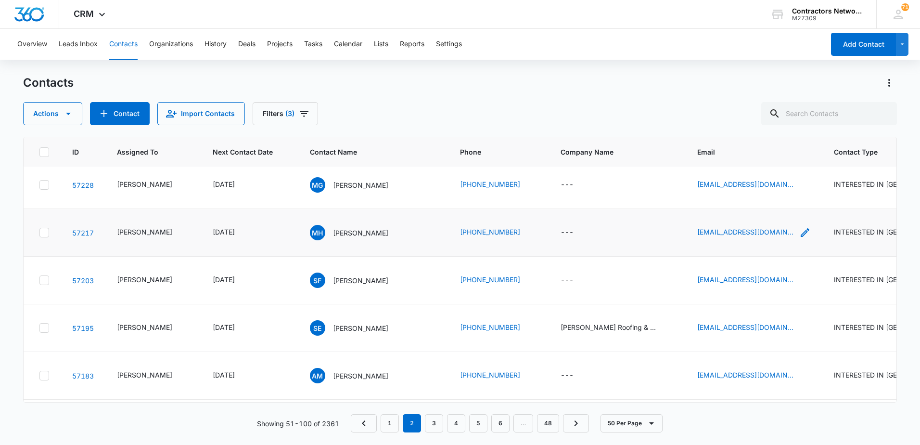
click at [799, 238] on icon "Email - mbhernandez22@gmail.com - Select to Edit Field" at bounding box center [805, 233] width 12 height 12
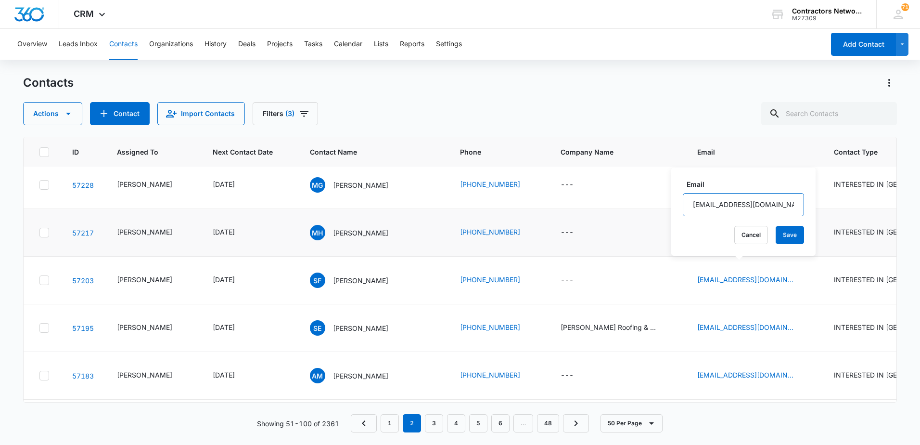
click at [771, 206] on input "[EMAIL_ADDRESS][DOMAIN_NAME]" at bounding box center [743, 204] width 121 height 23
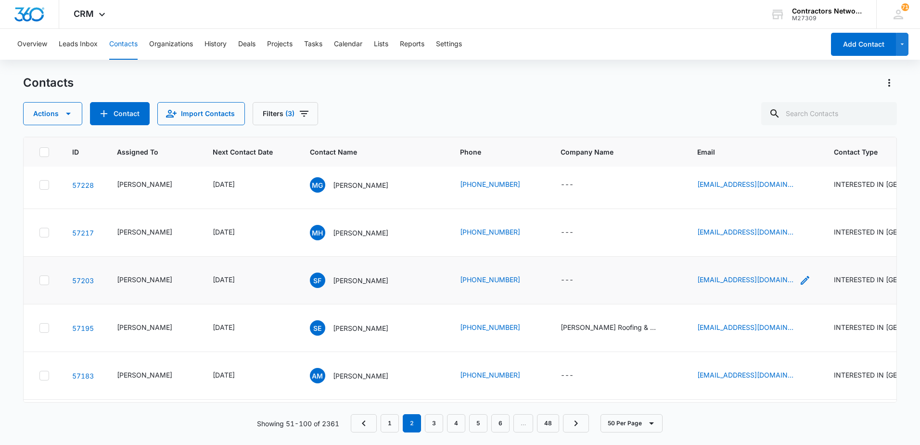
click at [799, 286] on icon "Email - sfrausto5@yahoo.com - Select to Edit Field" at bounding box center [805, 280] width 12 height 12
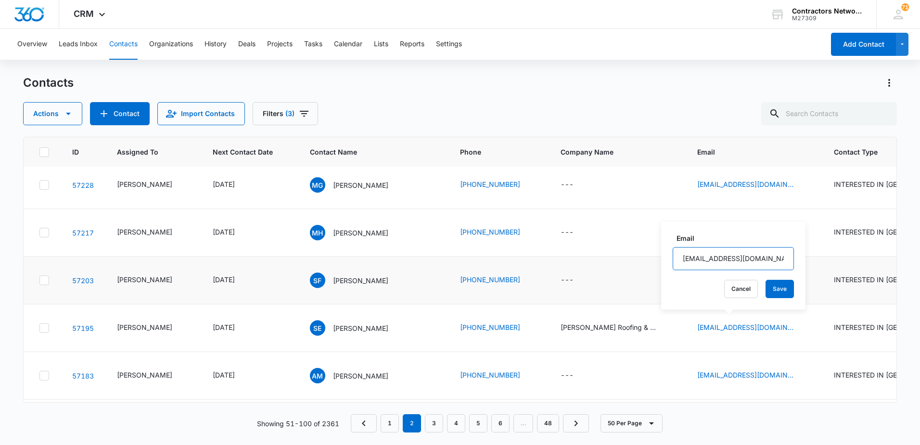
click at [763, 257] on input "[EMAIL_ADDRESS][DOMAIN_NAME]" at bounding box center [733, 258] width 121 height 23
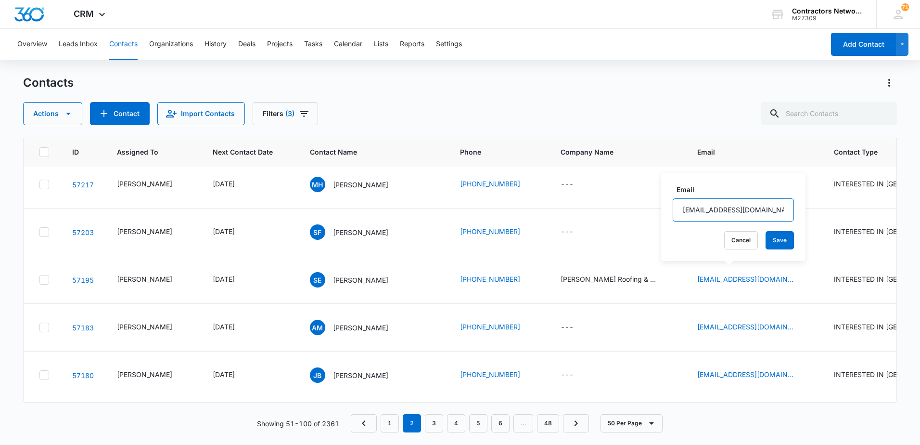
scroll to position [674, 0]
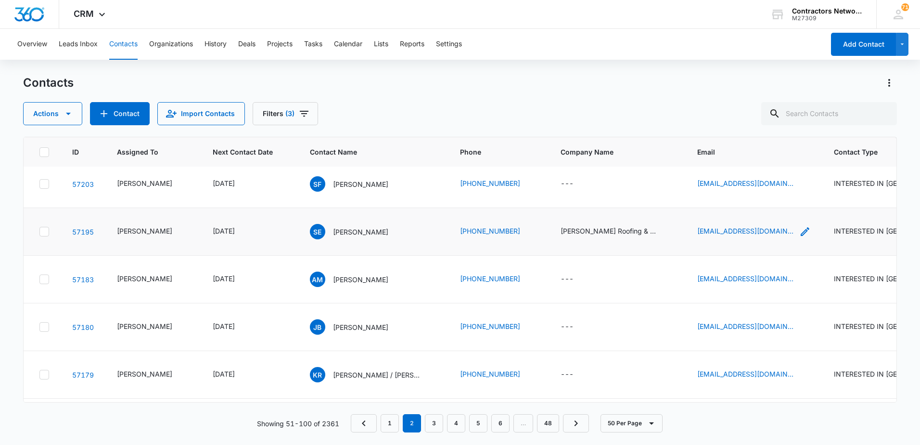
click at [801, 236] on icon "Email - jeroofing@comcast.net - Select to Edit Field" at bounding box center [805, 231] width 9 height 9
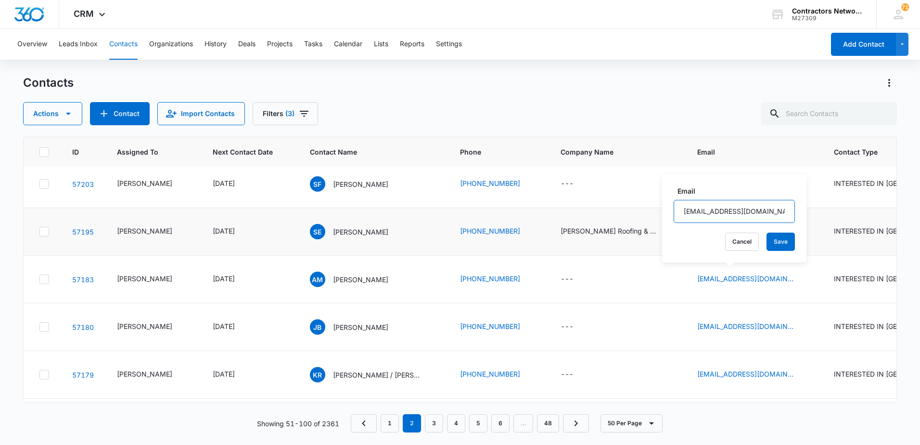
click at [745, 215] on input "[EMAIL_ADDRESS][DOMAIN_NAME]" at bounding box center [734, 211] width 121 height 23
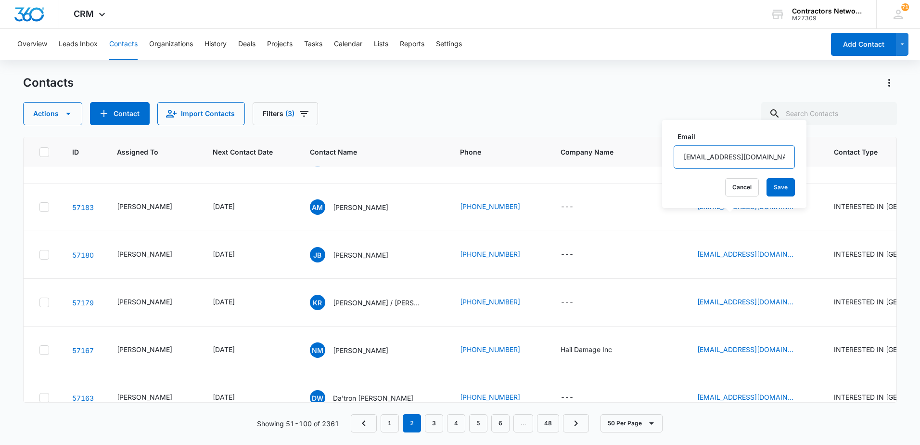
scroll to position [770, 0]
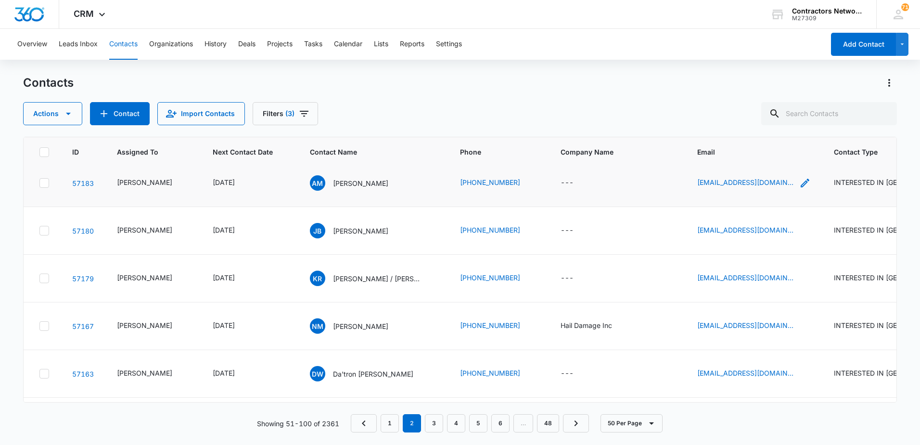
click at [801, 187] on icon "Email - aaronm2121@icloud.com - Select to Edit Field" at bounding box center [805, 183] width 9 height 9
click at [771, 166] on input "[EMAIL_ADDRESS][DOMAIN_NAME]" at bounding box center [738, 163] width 121 height 23
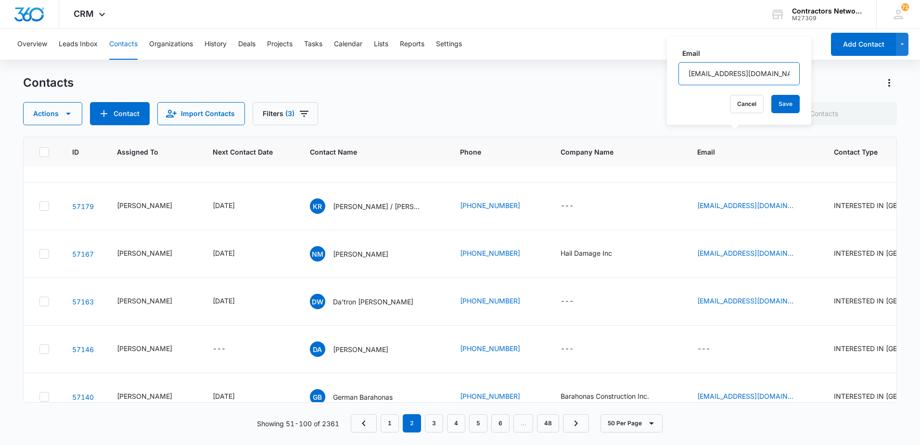
scroll to position [866, 0]
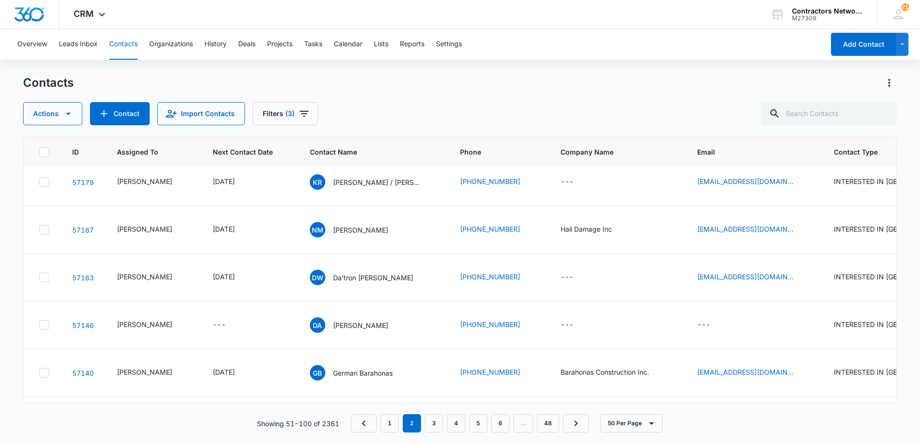
click at [781, 140] on div "[EMAIL_ADDRESS][DOMAIN_NAME]" at bounding box center [754, 134] width 114 height 12
click at [784, 116] on input "[EMAIL_ADDRESS][DOMAIN_NAME]" at bounding box center [745, 114] width 121 height 23
click at [799, 188] on icon "Email - fernandaira82@yahoo.com - Select to Edit Field" at bounding box center [805, 182] width 12 height 12
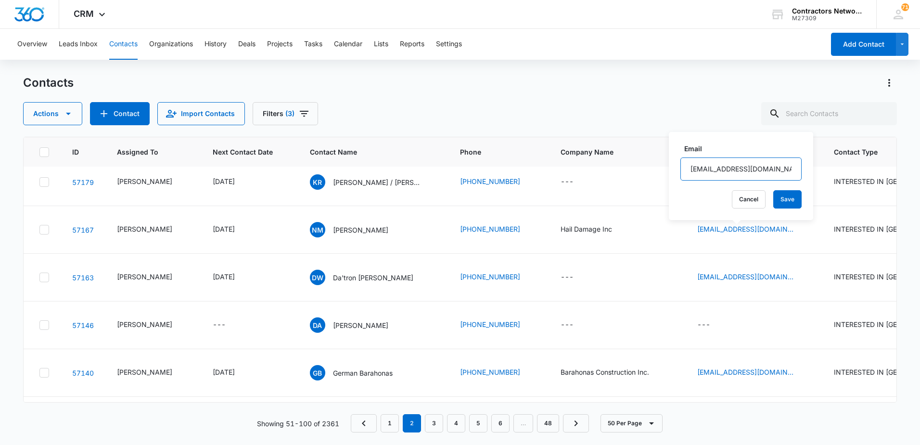
click at [768, 169] on input "[EMAIL_ADDRESS][DOMAIN_NAME]" at bounding box center [740, 168] width 121 height 23
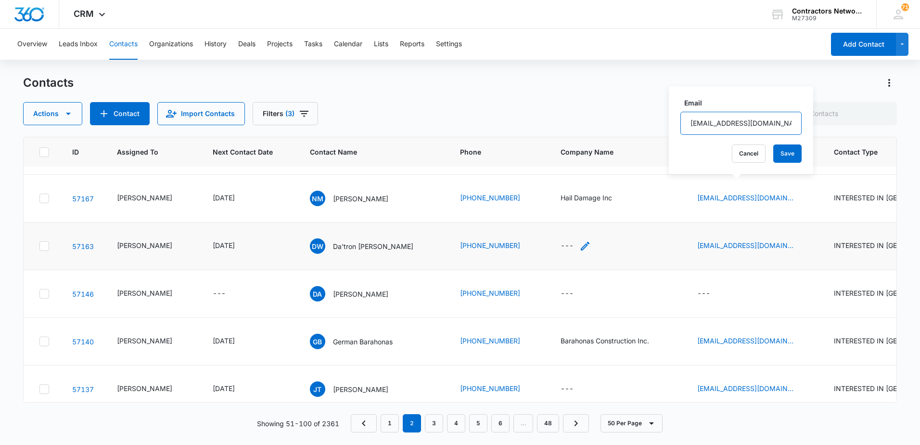
scroll to position [914, 0]
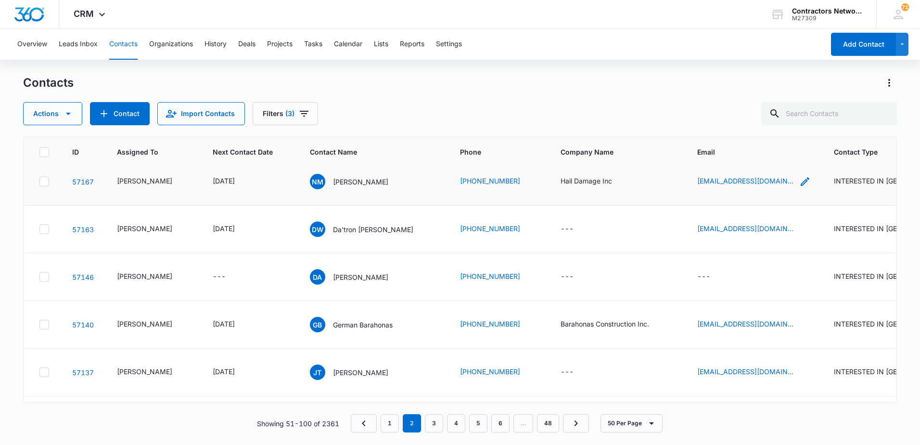
click at [799, 187] on icon "Email - nmendoza2135@gmail.com - Select to Edit Field" at bounding box center [805, 182] width 12 height 12
click at [786, 170] on input "[EMAIL_ADDRESS][DOMAIN_NAME]" at bounding box center [742, 174] width 121 height 23
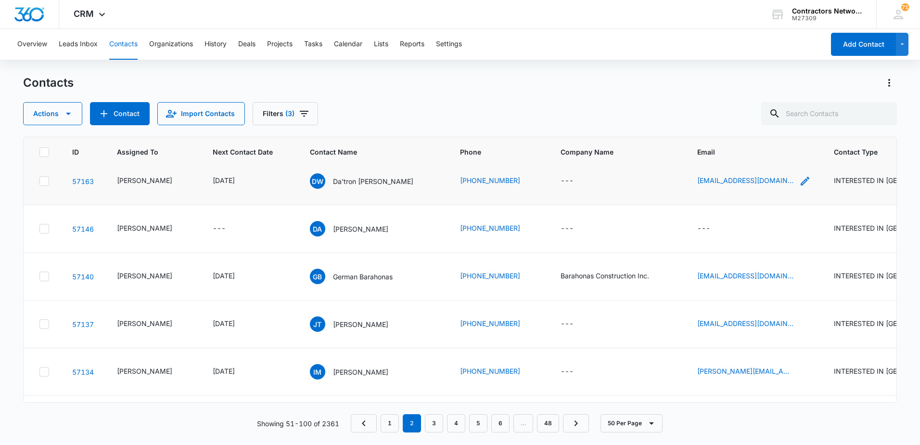
click at [799, 187] on icon "Email - datronwilliams@proton.me - Select to Edit Field" at bounding box center [805, 181] width 12 height 12
click at [760, 172] on input "[EMAIL_ADDRESS][DOMAIN_NAME]" at bounding box center [739, 174] width 121 height 23
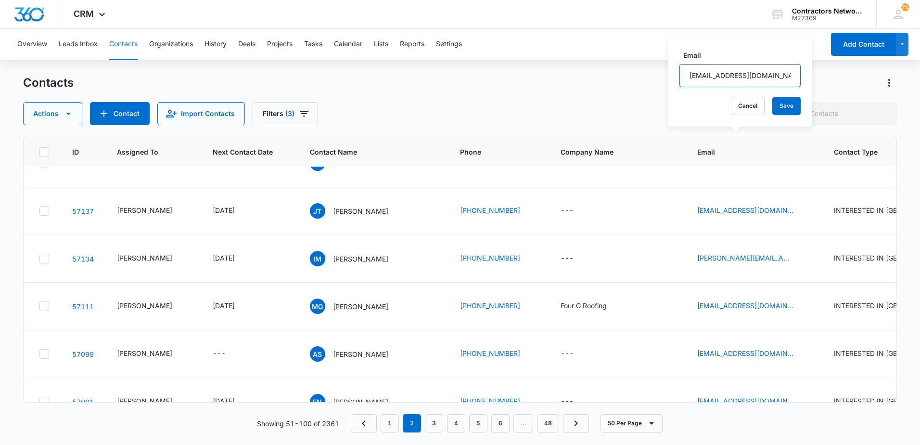
scroll to position [1059, 0]
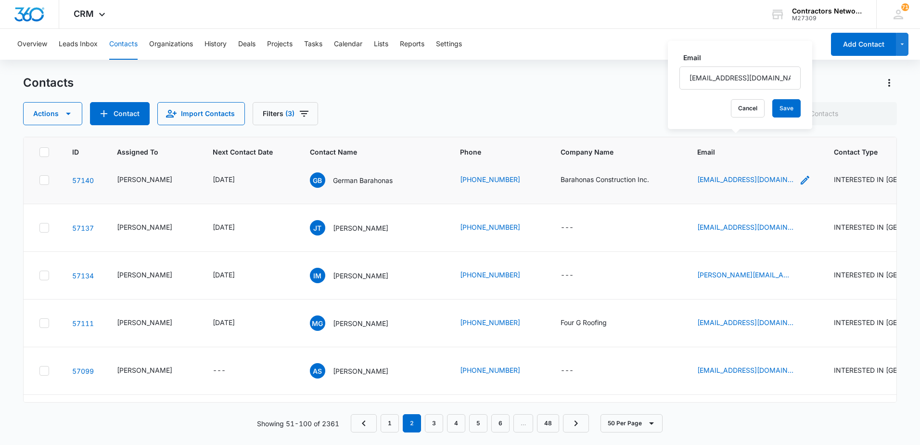
click at [799, 186] on icon "Email - barahonasconstructioninc@gmail.com - Select to Edit Field" at bounding box center [805, 180] width 12 height 12
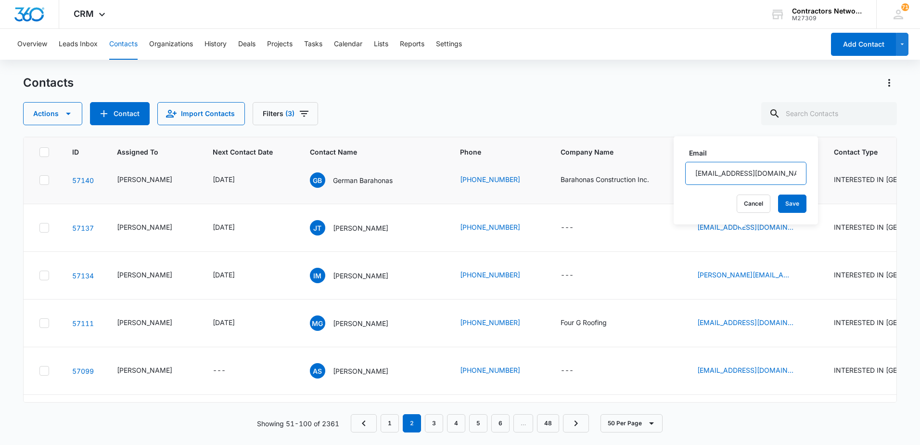
click at [774, 173] on input "[EMAIL_ADDRESS][DOMAIN_NAME]" at bounding box center [745, 173] width 121 height 23
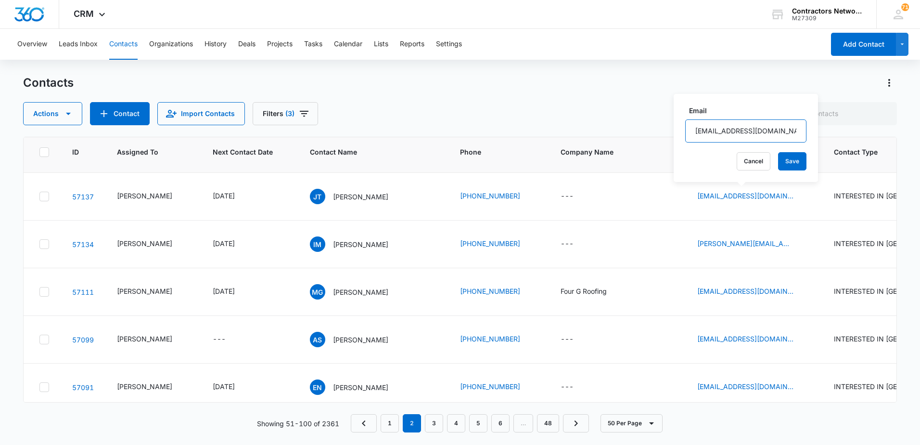
scroll to position [1107, 0]
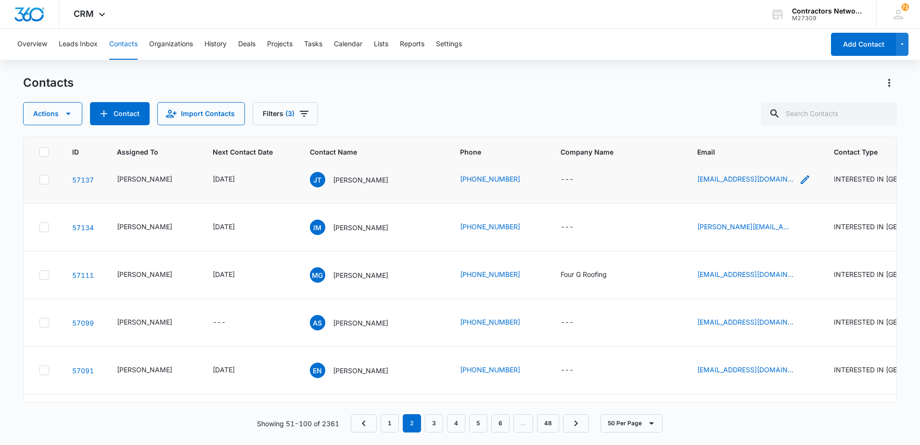
click at [801, 184] on icon "Email - judahbt123@gmail.com - Select to Edit Field" at bounding box center [805, 179] width 9 height 9
click at [746, 170] on input "[EMAIL_ADDRESS][DOMAIN_NAME]" at bounding box center [735, 172] width 121 height 23
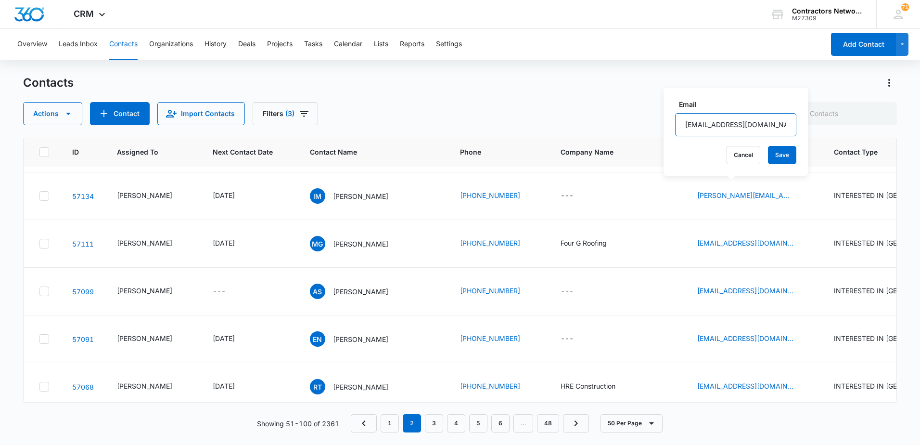
scroll to position [1155, 0]
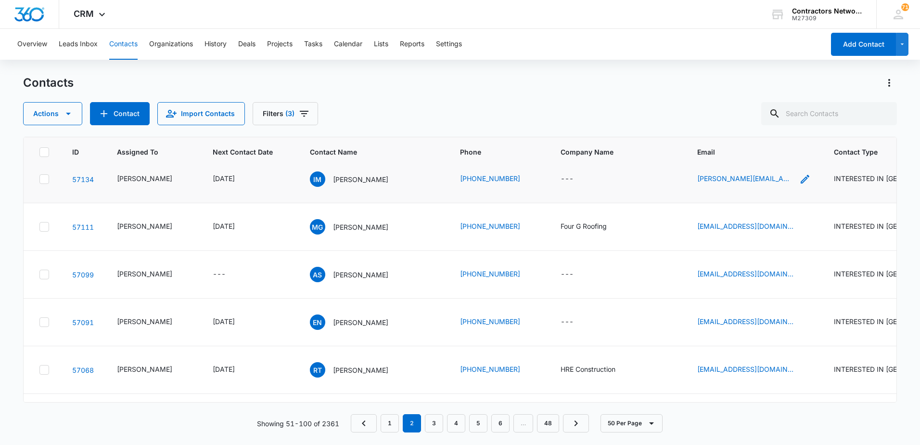
click at [799, 185] on icon "Email - miller.ian.121212@gmail.com - Select to Edit Field" at bounding box center [805, 179] width 12 height 12
click at [780, 173] on input "[PERSON_NAME][EMAIL_ADDRESS][PERSON_NAME][DOMAIN_NAME]" at bounding box center [745, 172] width 121 height 23
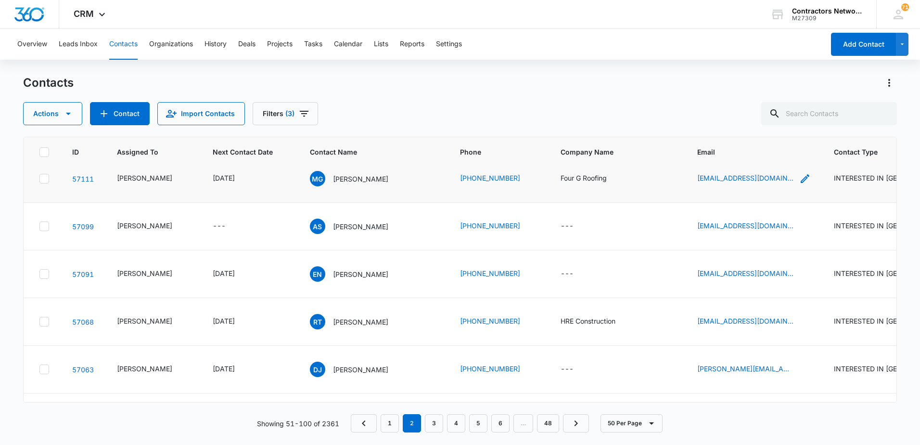
click at [801, 183] on icon "Email - marino63gon@gmail.com - Select to Edit Field" at bounding box center [805, 178] width 9 height 9
click at [774, 178] on input "[EMAIL_ADDRESS][DOMAIN_NAME]" at bounding box center [738, 177] width 121 height 23
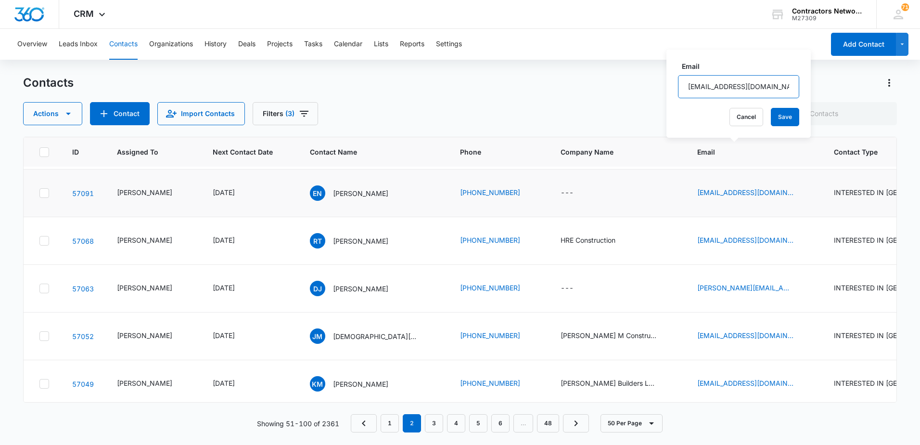
scroll to position [1299, 0]
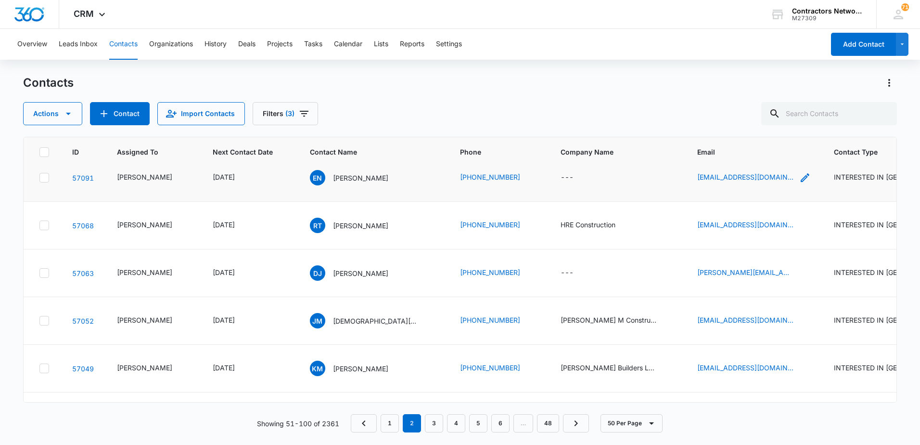
click at [799, 183] on icon "Email - fly4e@icloud.com - Select to Edit Field" at bounding box center [805, 178] width 12 height 12
click at [730, 183] on input "[EMAIL_ADDRESS][DOMAIN_NAME]" at bounding box center [725, 183] width 121 height 23
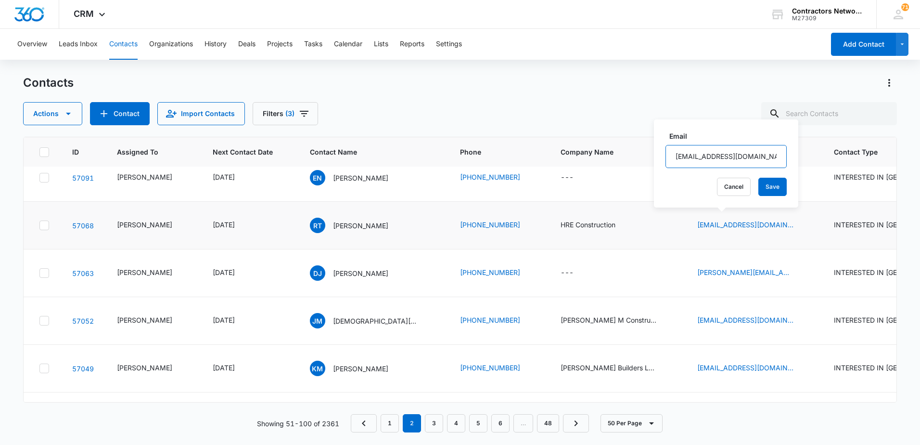
scroll to position [1347, 0]
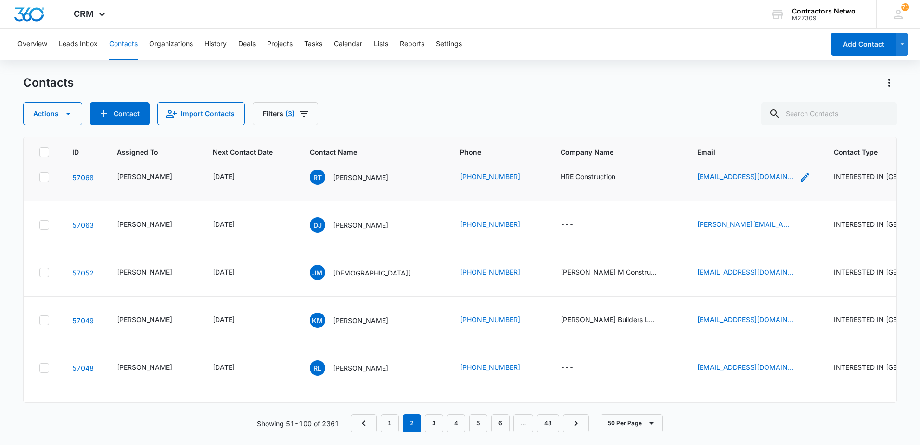
click at [801, 181] on icon "Email - arch_rotrez@hotmail.com - Select to Edit Field" at bounding box center [805, 177] width 9 height 9
click at [747, 181] on input "[EMAIL_ADDRESS][DOMAIN_NAME]" at bounding box center [738, 184] width 121 height 23
click at [747, 180] on input "[EMAIL_ADDRESS][DOMAIN_NAME]" at bounding box center [738, 184] width 121 height 23
drag, startPoint x: 747, startPoint y: 180, endPoint x: 740, endPoint y: 182, distance: 7.5
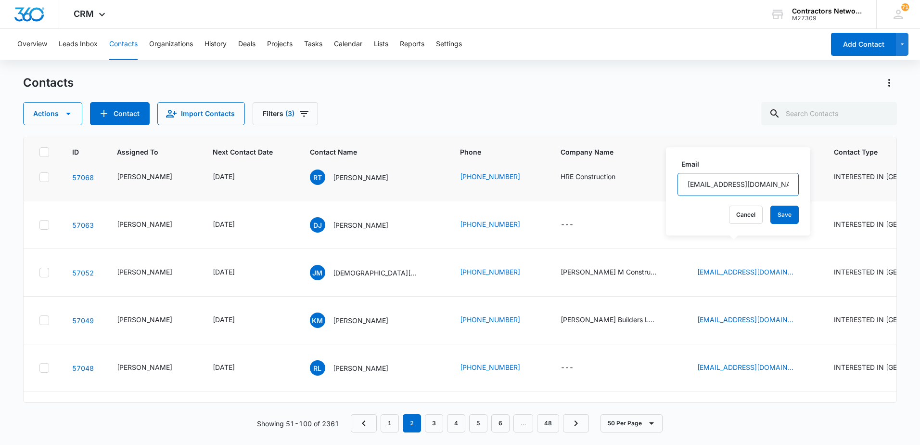
click at [740, 182] on input "[EMAIL_ADDRESS][DOMAIN_NAME]" at bounding box center [738, 184] width 121 height 23
click at [739, 181] on input "[EMAIL_ADDRESS][DOMAIN_NAME]" at bounding box center [738, 184] width 121 height 23
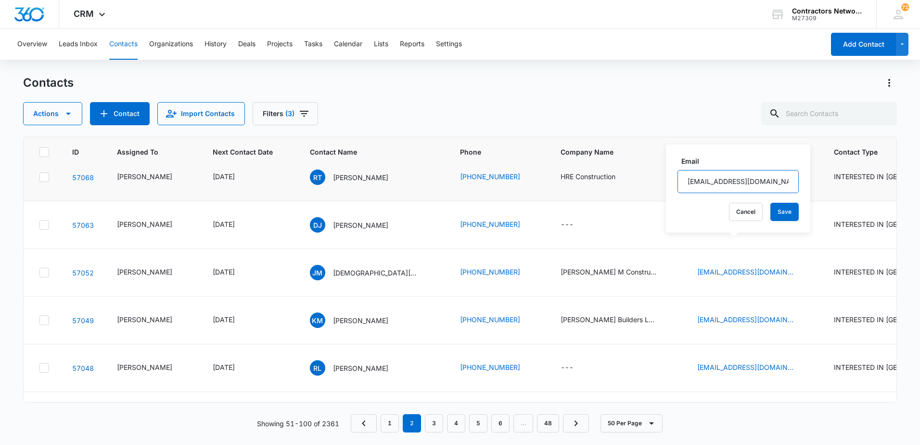
scroll to position [1395, 0]
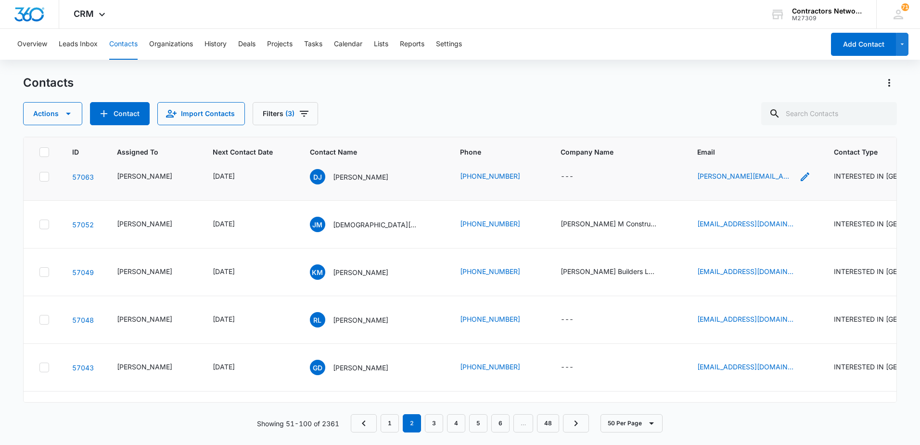
click at [799, 182] on icon "Email - dorothea.jones@gmail.com - Select to Edit Field" at bounding box center [805, 177] width 12 height 12
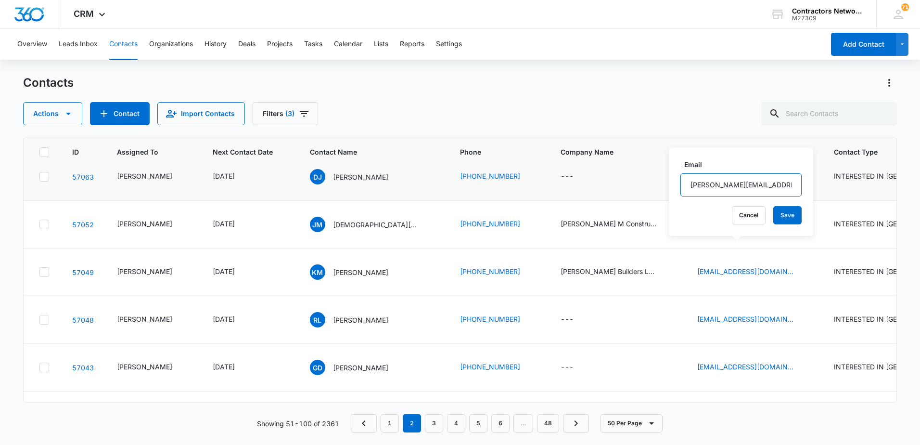
click at [715, 182] on input "[PERSON_NAME][EMAIL_ADDRESS][PERSON_NAME][DOMAIN_NAME]" at bounding box center [740, 184] width 121 height 23
click at [716, 182] on input "[PERSON_NAME][EMAIL_ADDRESS][PERSON_NAME][DOMAIN_NAME]" at bounding box center [740, 184] width 121 height 23
click at [716, 180] on input "[PERSON_NAME][EMAIL_ADDRESS][PERSON_NAME][DOMAIN_NAME]" at bounding box center [740, 184] width 121 height 23
click at [748, 184] on input "[PERSON_NAME][EMAIL_ADDRESS][PERSON_NAME][DOMAIN_NAME]" at bounding box center [740, 184] width 121 height 23
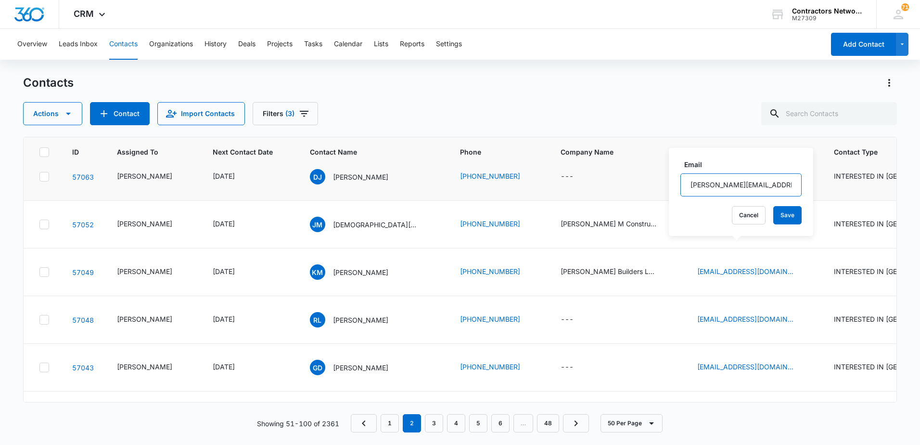
click at [748, 184] on input "[PERSON_NAME][EMAIL_ADDRESS][PERSON_NAME][DOMAIN_NAME]" at bounding box center [740, 184] width 121 height 23
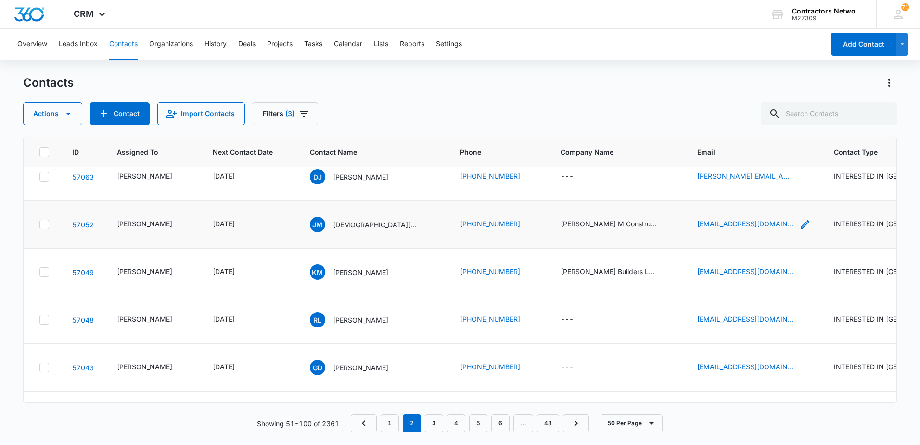
click at [801, 229] on icon "Email - manuelanaya1972@icloud.com - Select to Edit Field" at bounding box center [805, 224] width 9 height 9
click at [764, 236] on input "[EMAIL_ADDRESS][DOMAIN_NAME]" at bounding box center [745, 233] width 121 height 23
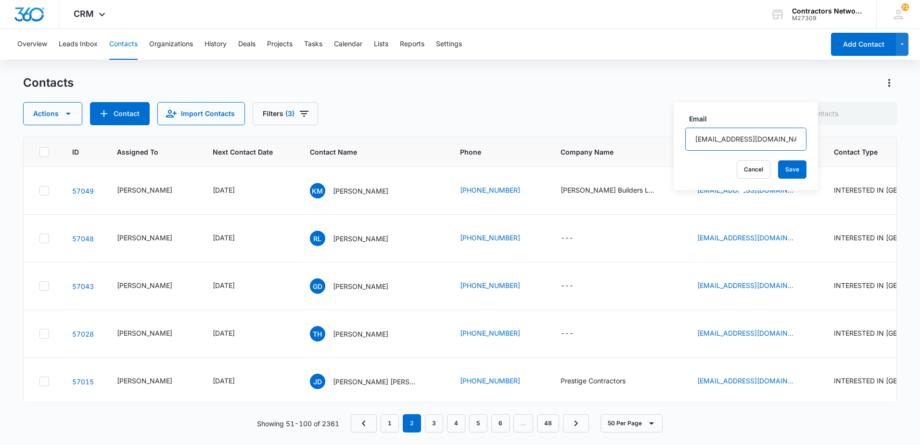
scroll to position [1492, 0]
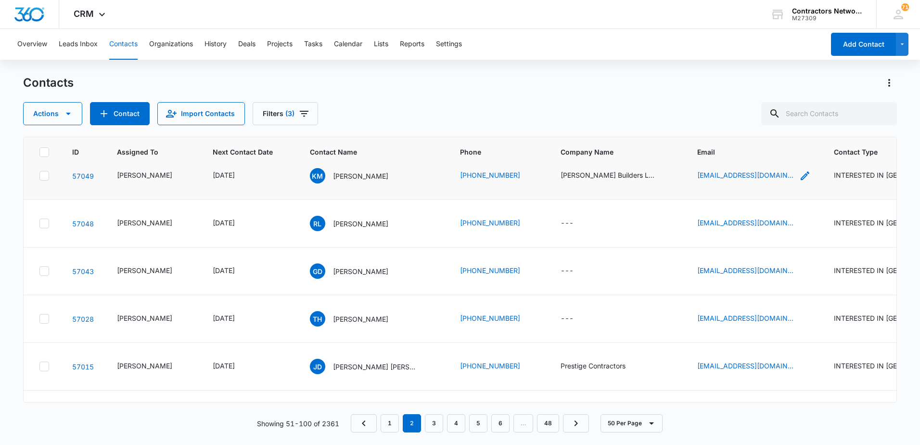
click at [799, 181] on icon "Email - maddoxbuilders@yahoo.com - Select to Edit Field" at bounding box center [805, 176] width 12 height 12
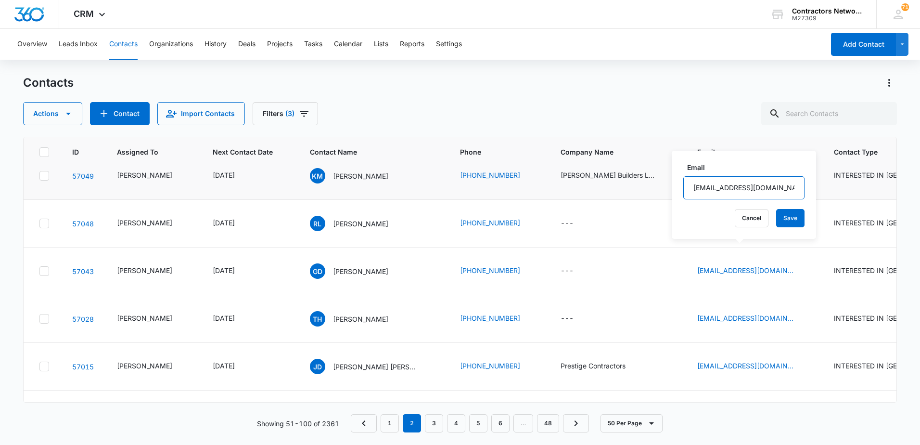
click at [750, 184] on input "[EMAIL_ADDRESS][DOMAIN_NAME]" at bounding box center [743, 187] width 121 height 23
click at [749, 184] on input "[EMAIL_ADDRESS][DOMAIN_NAME]" at bounding box center [743, 187] width 121 height 23
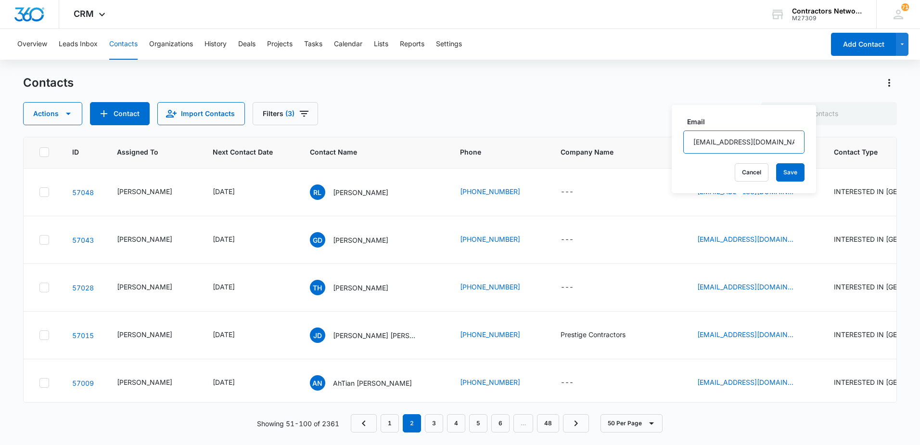
scroll to position [1540, 0]
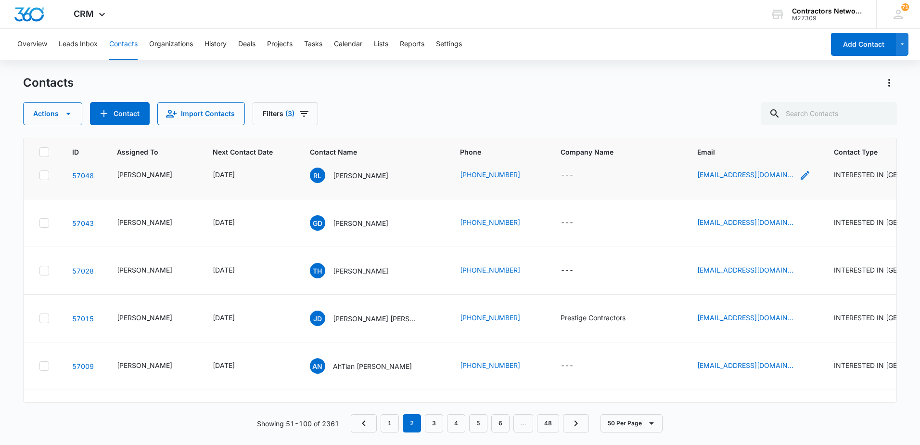
click at [799, 181] on icon "Email - junior21.rl@gmail.com - Select to Edit Field" at bounding box center [805, 175] width 12 height 12
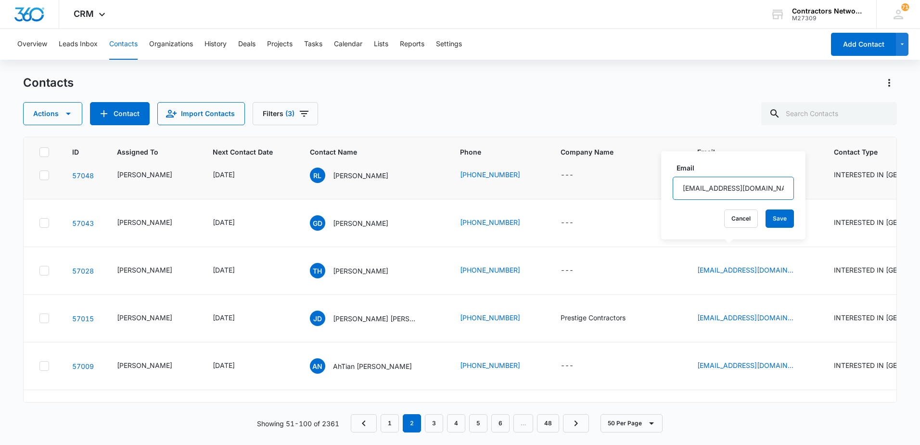
click at [766, 193] on input "[EMAIL_ADDRESS][DOMAIN_NAME]" at bounding box center [733, 188] width 121 height 23
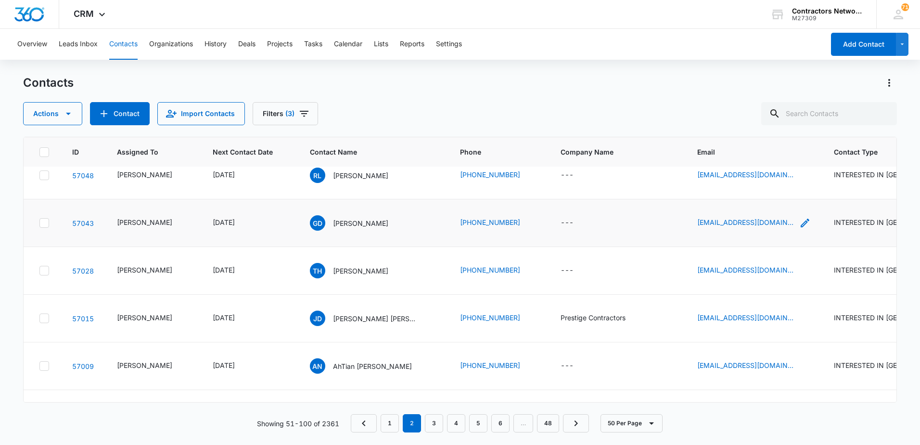
click at [801, 227] on icon "Email - gdelgado@gpsillinois.com - Select to Edit Field" at bounding box center [805, 222] width 9 height 9
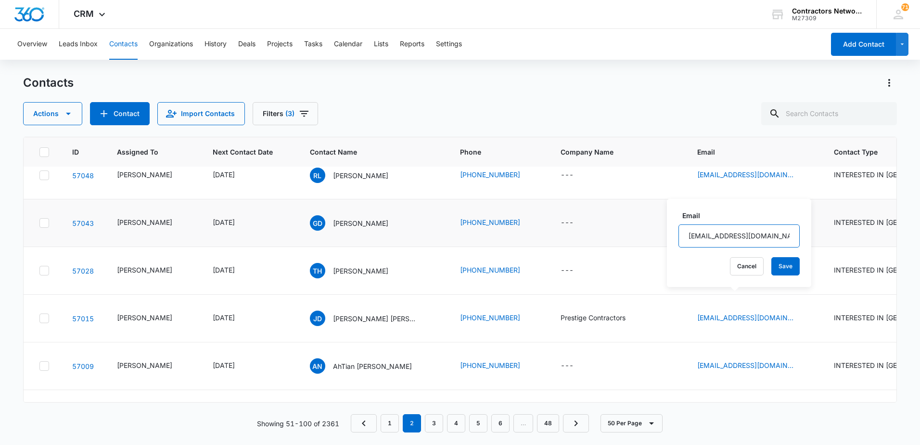
click at [729, 235] on input "[EMAIL_ADDRESS][DOMAIN_NAME]" at bounding box center [738, 235] width 121 height 23
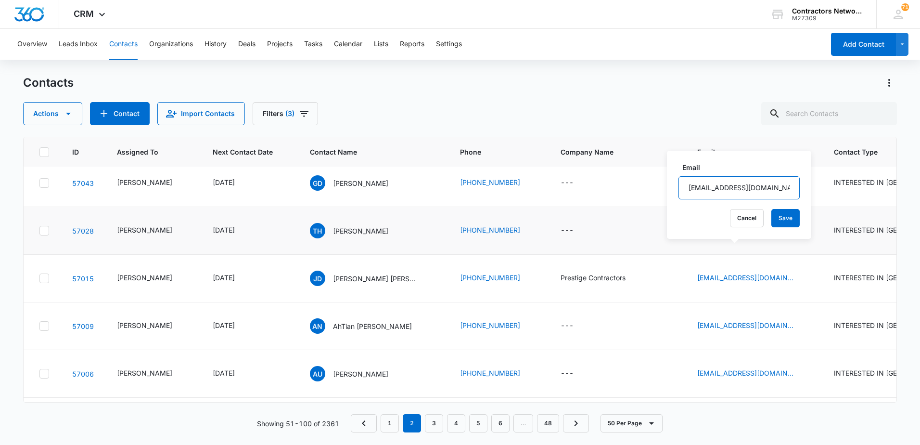
scroll to position [1588, 0]
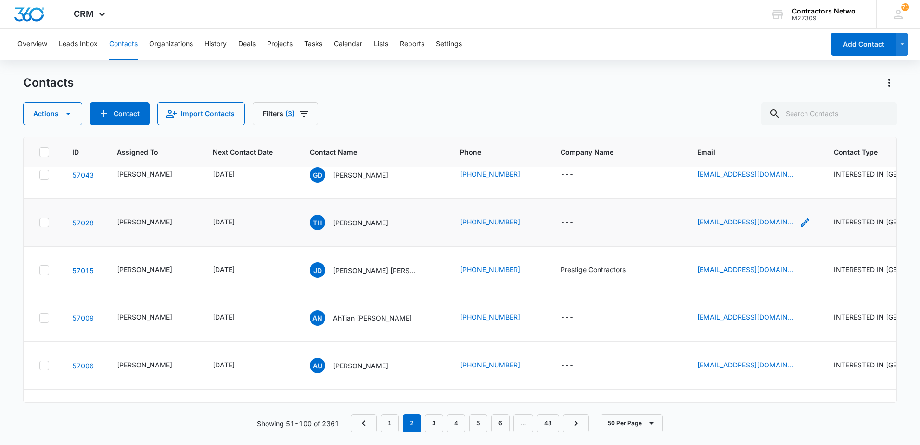
click at [799, 228] on icon "Email - hawknsterrice@gmail.com - Select to Edit Field" at bounding box center [805, 223] width 12 height 12
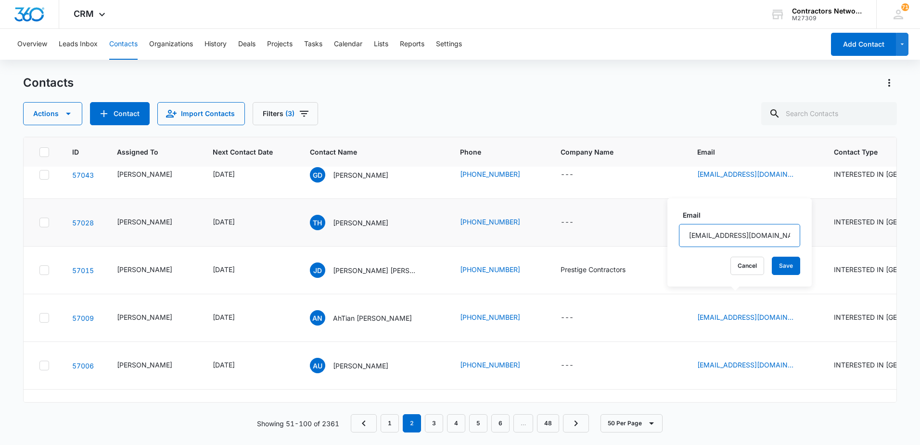
click at [739, 235] on input "[EMAIL_ADDRESS][DOMAIN_NAME]" at bounding box center [739, 235] width 121 height 23
click at [738, 234] on input "[EMAIL_ADDRESS][DOMAIN_NAME]" at bounding box center [739, 235] width 121 height 23
click at [737, 233] on input "[EMAIL_ADDRESS][DOMAIN_NAME]" at bounding box center [739, 235] width 121 height 23
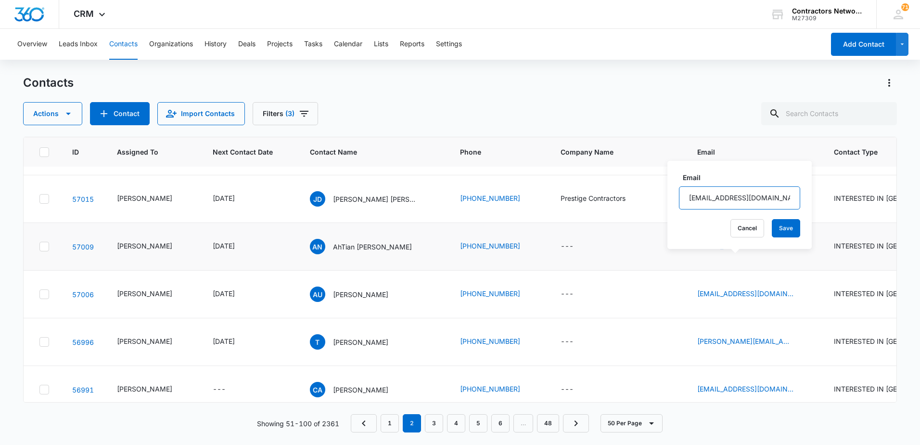
scroll to position [1684, 0]
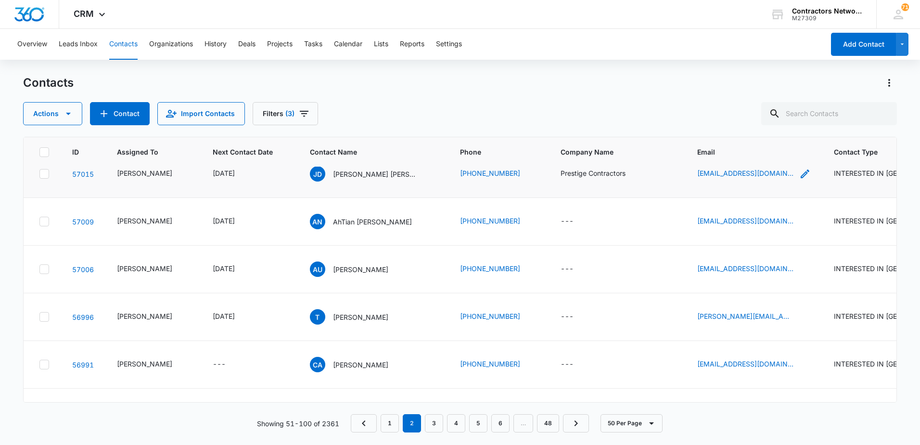
click at [801, 178] on icon "Email - dannyhernandez_200@yahoo.com - Select to Edit Field" at bounding box center [805, 173] width 9 height 9
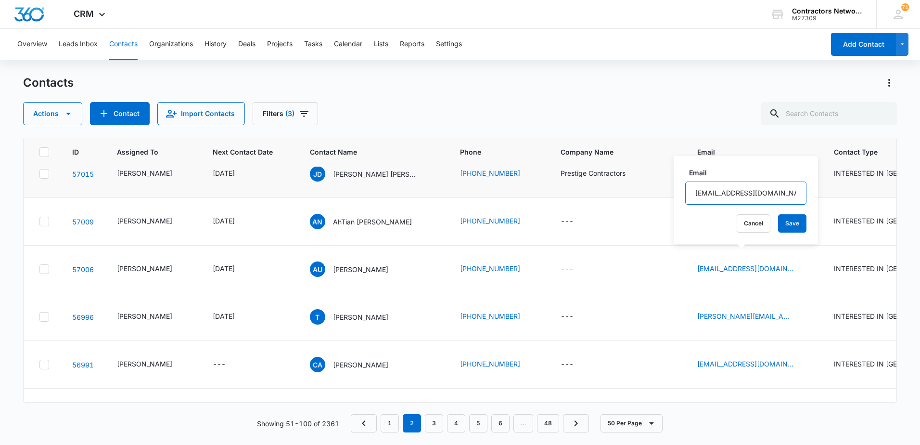
click at [779, 198] on input "[EMAIL_ADDRESS][DOMAIN_NAME]" at bounding box center [745, 192] width 121 height 23
click at [779, 197] on input "[EMAIL_ADDRESS][DOMAIN_NAME]" at bounding box center [745, 192] width 121 height 23
click at [779, 196] on input "[EMAIL_ADDRESS][DOMAIN_NAME]" at bounding box center [745, 192] width 121 height 23
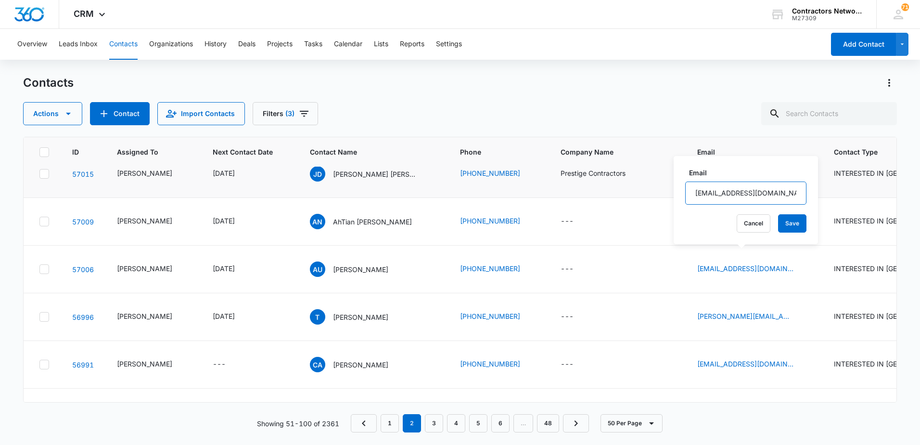
click at [779, 196] on input "[EMAIL_ADDRESS][DOMAIN_NAME]" at bounding box center [745, 192] width 121 height 23
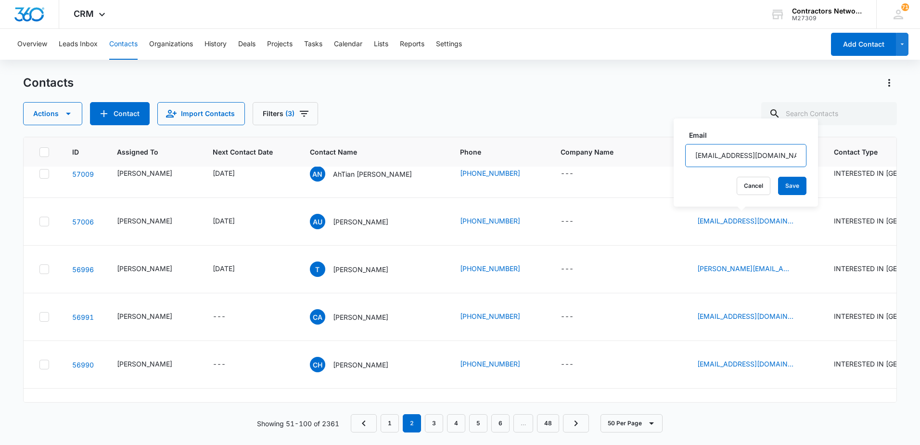
scroll to position [1732, 0]
click at [799, 179] on icon "Email - ahtian87@gmail.com - Select to Edit Field" at bounding box center [805, 173] width 12 height 12
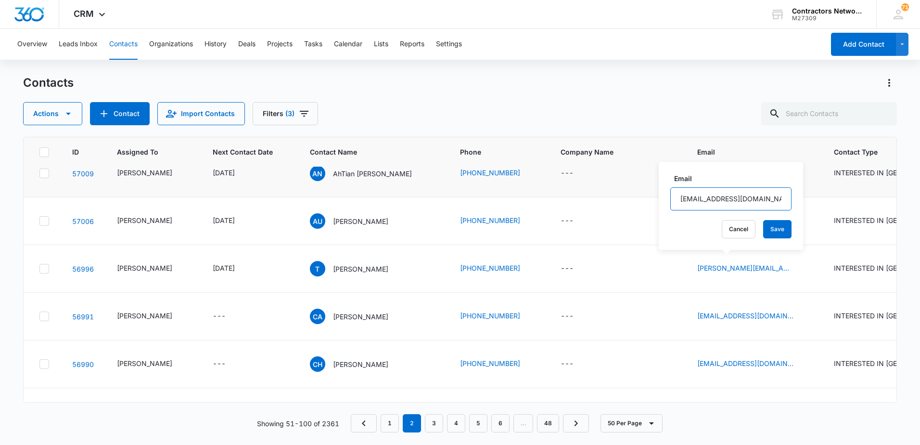
click at [755, 195] on input "[EMAIL_ADDRESS][DOMAIN_NAME]" at bounding box center [730, 198] width 121 height 23
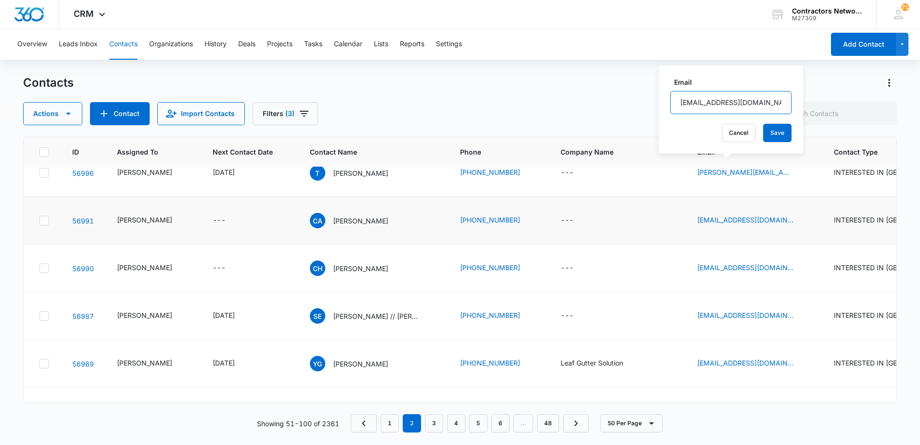
scroll to position [1829, 0]
click at [799, 130] on icon "Email - urqviza7@gmail.com - Select to Edit Field" at bounding box center [805, 125] width 12 height 12
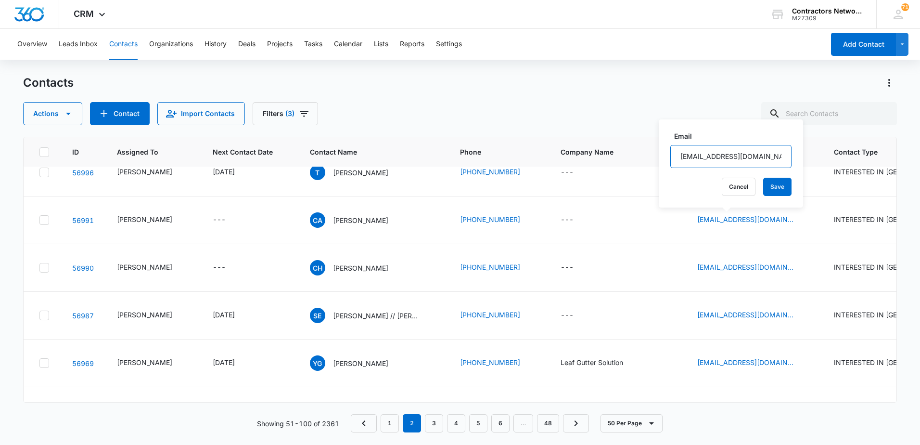
click at [755, 158] on input "[EMAIL_ADDRESS][DOMAIN_NAME]" at bounding box center [730, 156] width 121 height 23
click at [755, 157] on input "[EMAIL_ADDRESS][DOMAIN_NAME]" at bounding box center [730, 156] width 121 height 23
click at [799, 178] on icon "Email - tiffany@veroniquegroup.com - Select to Edit Field" at bounding box center [805, 172] width 12 height 12
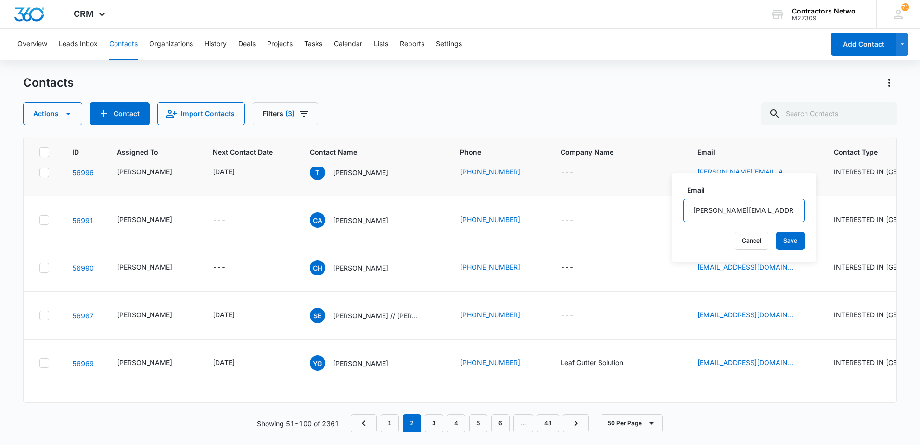
click at [734, 210] on input "[PERSON_NAME][EMAIL_ADDRESS][DOMAIN_NAME]" at bounding box center [743, 210] width 121 height 23
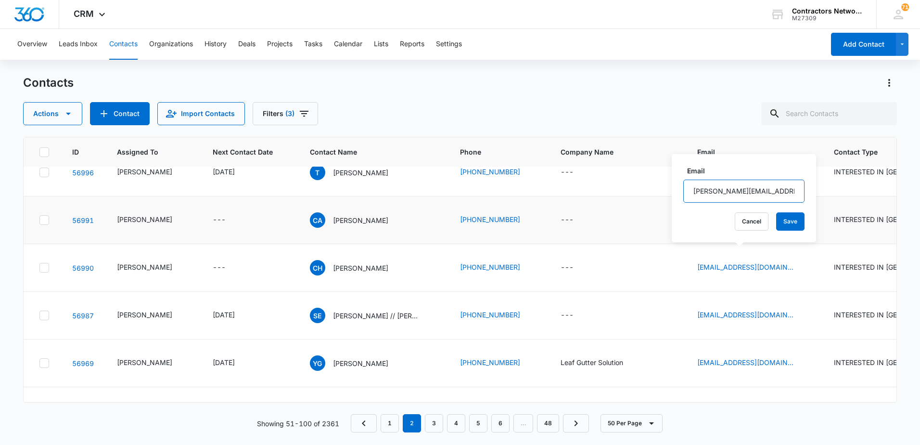
scroll to position [1877, 0]
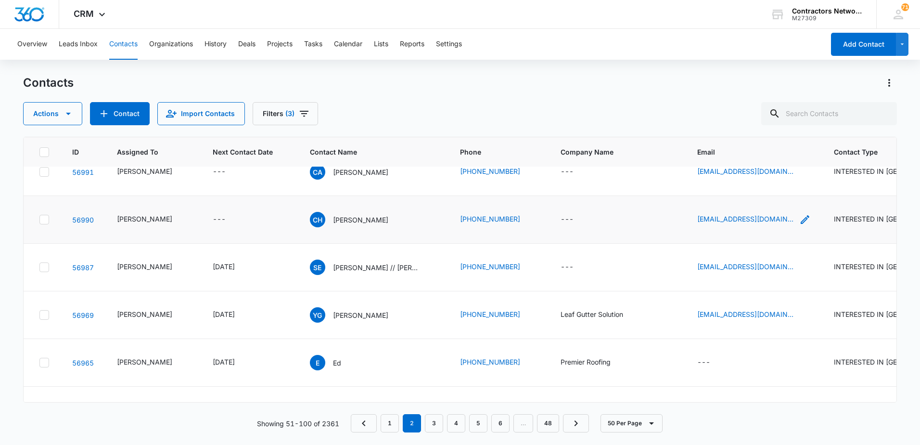
click at [801, 224] on icon "Email - lacg43@gmail.com - Select to Edit Field" at bounding box center [805, 219] width 9 height 9
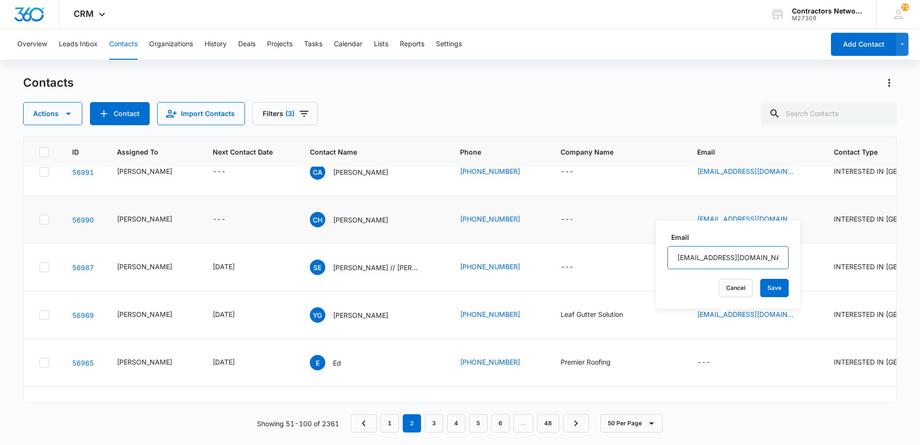
click at [754, 255] on input "[EMAIL_ADDRESS][DOMAIN_NAME]" at bounding box center [727, 257] width 121 height 23
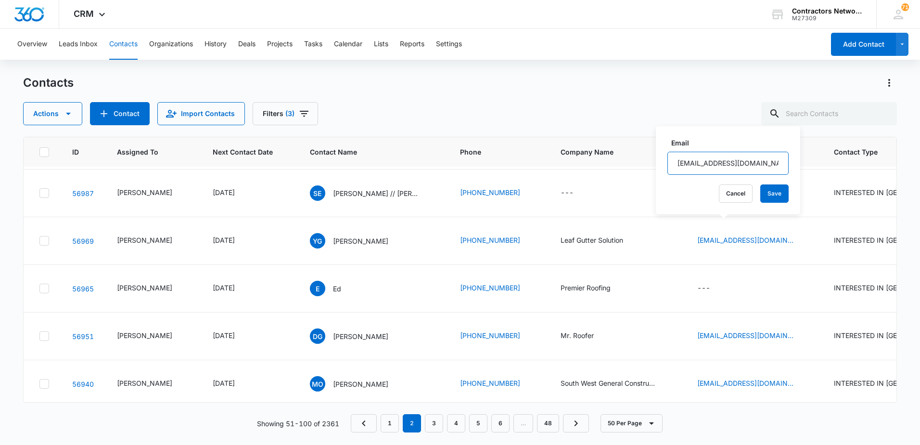
scroll to position [1973, 0]
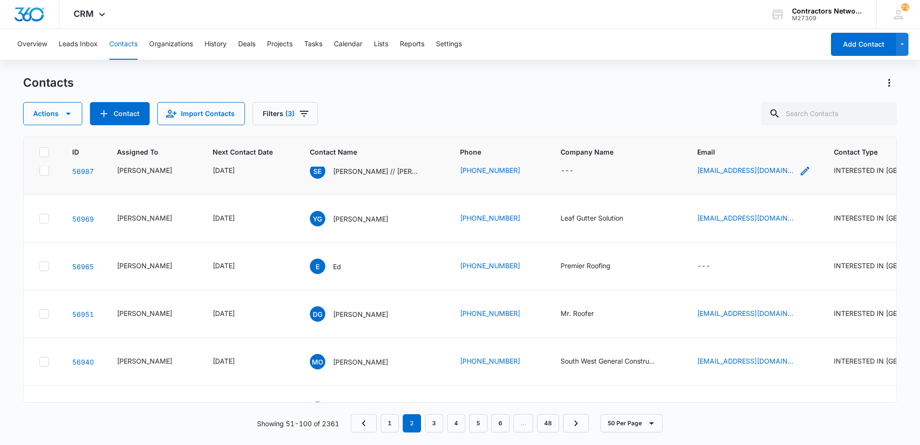
click at [801, 175] on icon "Email - xxvickohdzxx@gmail.com - Select to Edit Field" at bounding box center [805, 170] width 9 height 9
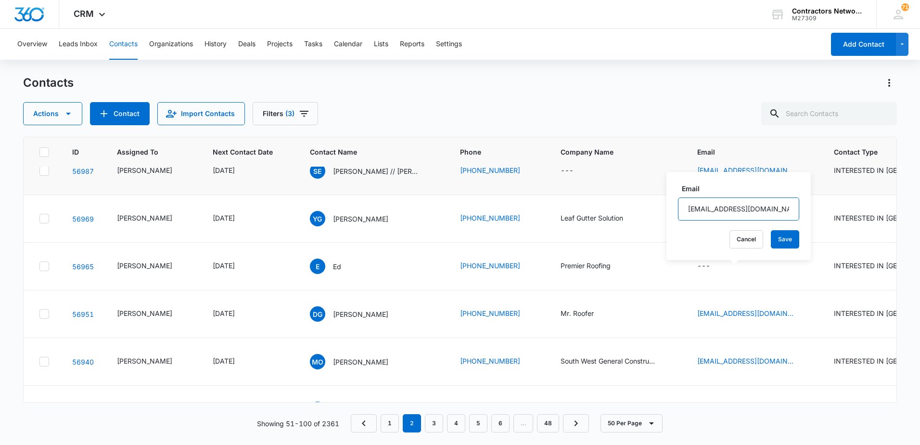
click at [772, 208] on input "[EMAIL_ADDRESS][DOMAIN_NAME]" at bounding box center [738, 208] width 121 height 23
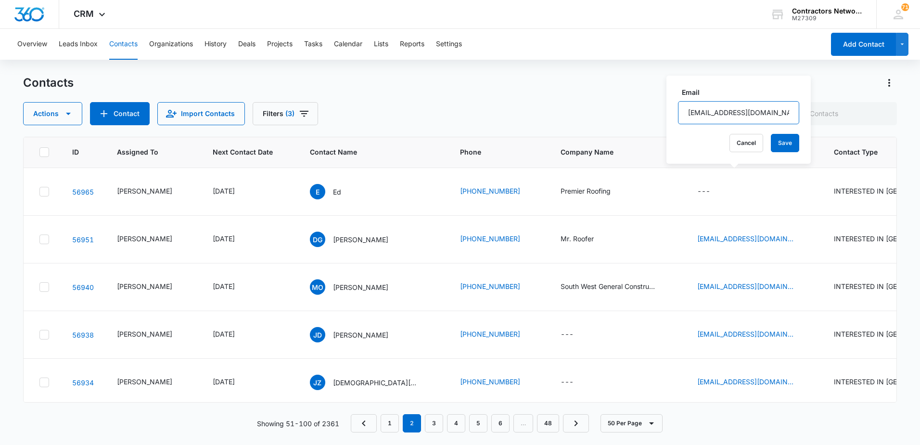
scroll to position [2069, 0]
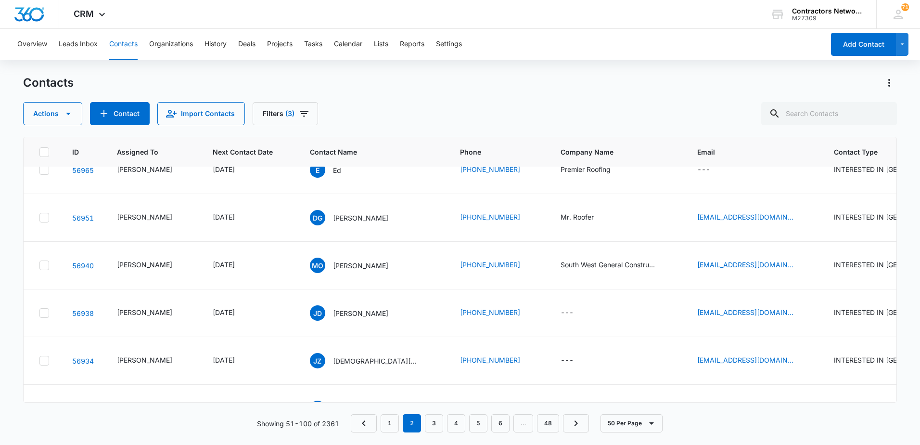
click at [801, 127] on icon "Email - leafguttersolution@gmail.com - Select to Edit Field" at bounding box center [805, 122] width 9 height 9
click at [791, 160] on input "[EMAIL_ADDRESS][DOMAIN_NAME]" at bounding box center [744, 160] width 121 height 23
click at [784, 159] on input "[EMAIL_ADDRESS][DOMAIN_NAME]" at bounding box center [744, 160] width 121 height 23
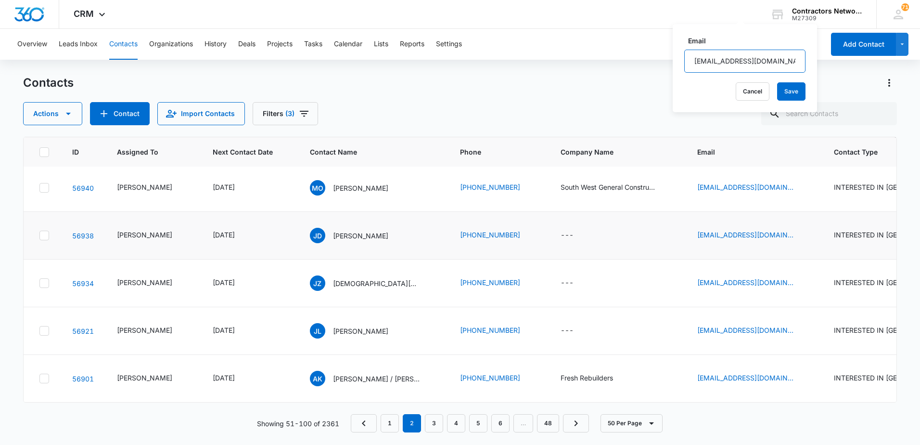
scroll to position [2276, 0]
click at [357, 230] on p "[PERSON_NAME]" at bounding box center [360, 235] width 55 height 10
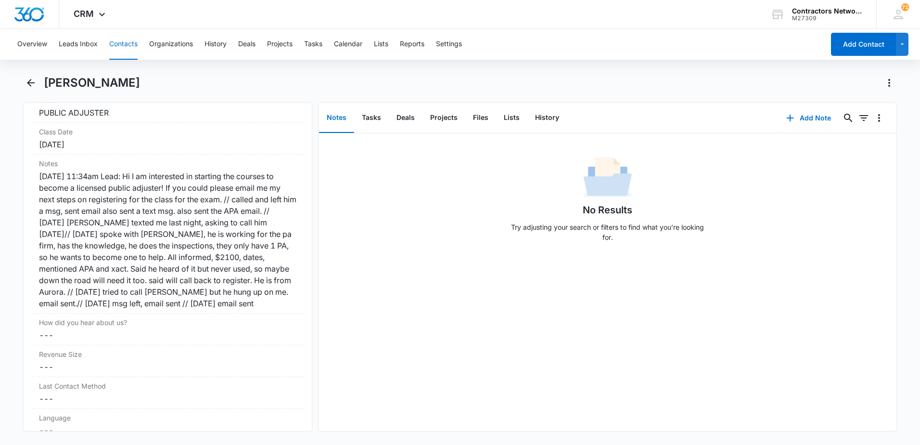
scroll to position [1155, 0]
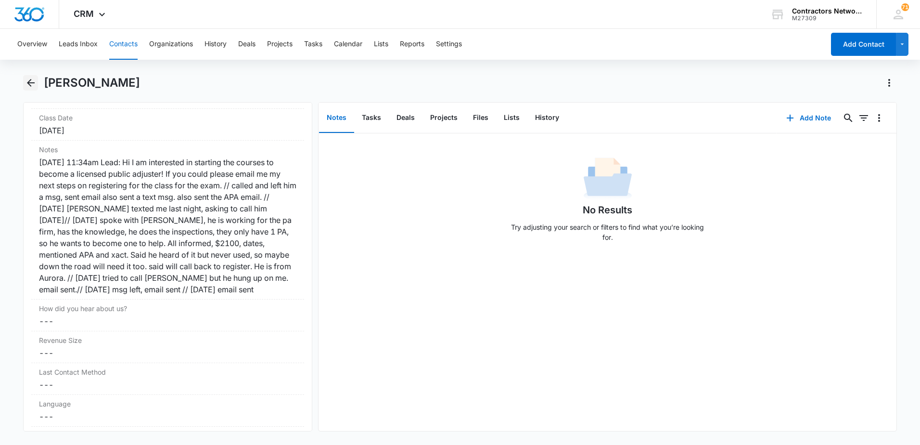
click at [31, 80] on icon "Back" at bounding box center [31, 83] width 12 height 12
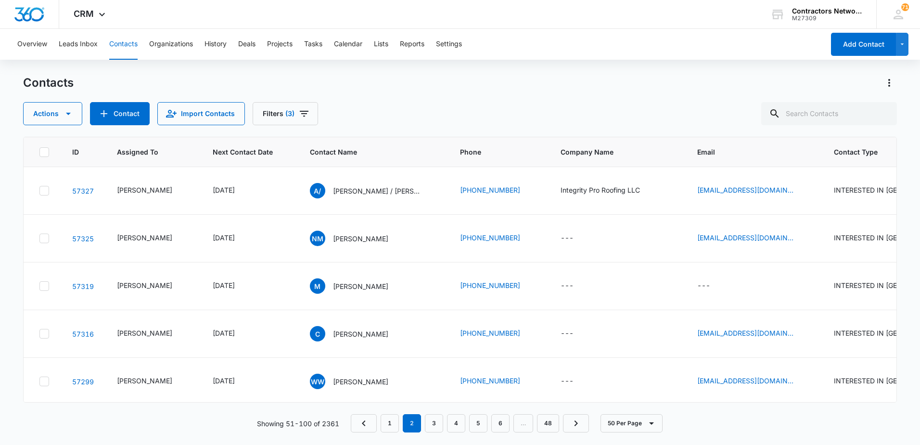
scroll to position [2276, 0]
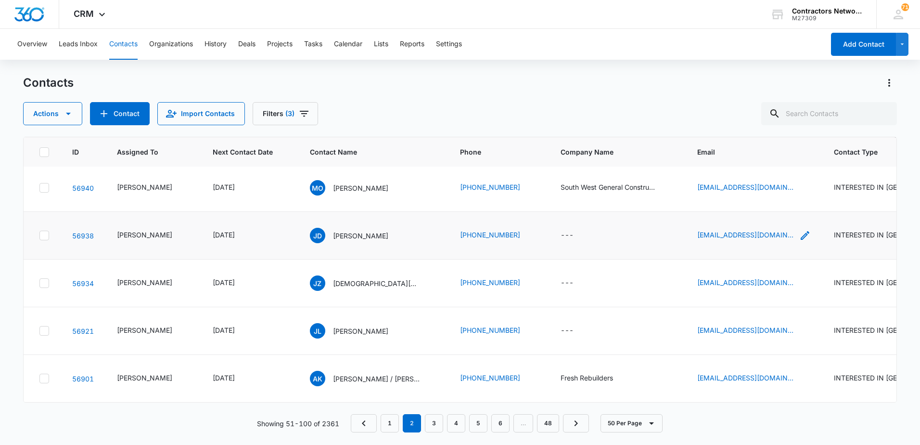
click at [799, 230] on icon "Email - jdelong491@gmail.com - Select to Edit Field" at bounding box center [805, 236] width 12 height 12
click at [767, 140] on input "[EMAIL_ADDRESS][DOMAIN_NAME]" at bounding box center [735, 143] width 121 height 23
click at [765, 277] on div "[EMAIL_ADDRESS][DOMAIN_NAME]" at bounding box center [754, 283] width 114 height 12
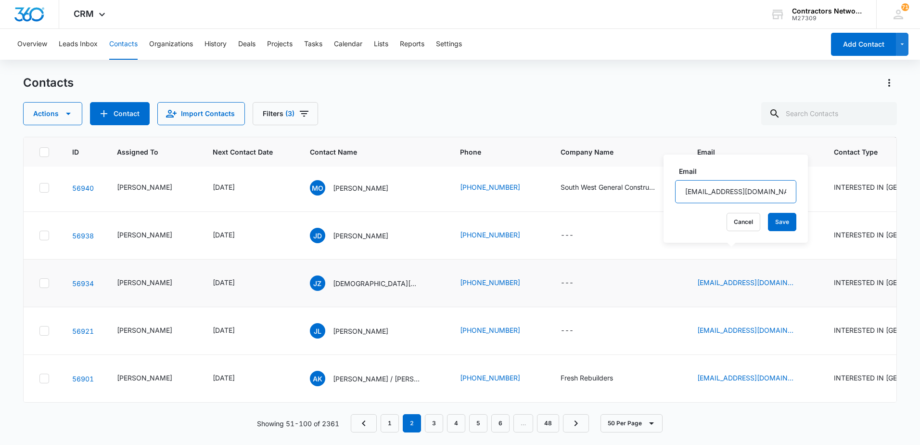
click at [739, 196] on input "[EMAIL_ADDRESS][DOMAIN_NAME]" at bounding box center [735, 191] width 121 height 23
click at [801, 326] on icon "Email - johnligas03@gmail.com - Select to Edit Field" at bounding box center [805, 330] width 9 height 9
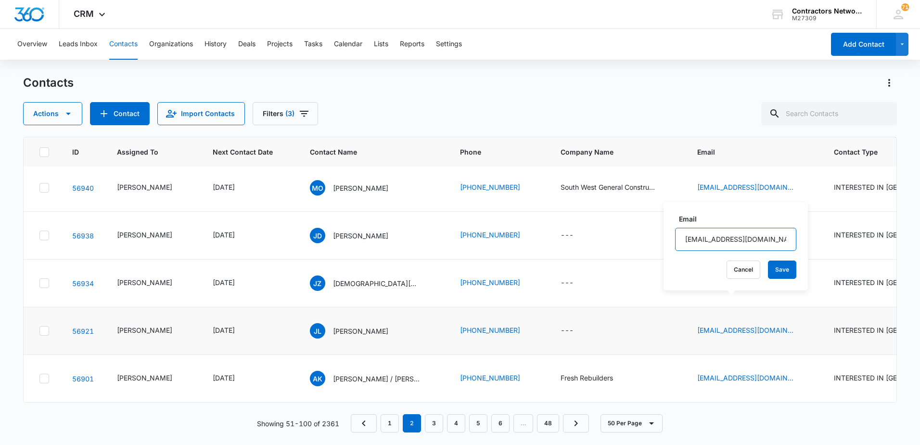
click at [771, 246] on input "[EMAIL_ADDRESS][DOMAIN_NAME]" at bounding box center [735, 239] width 121 height 23
click at [799, 372] on icon "Email - freshrebuilders@yahoo.com - Select to Edit Field" at bounding box center [805, 378] width 12 height 12
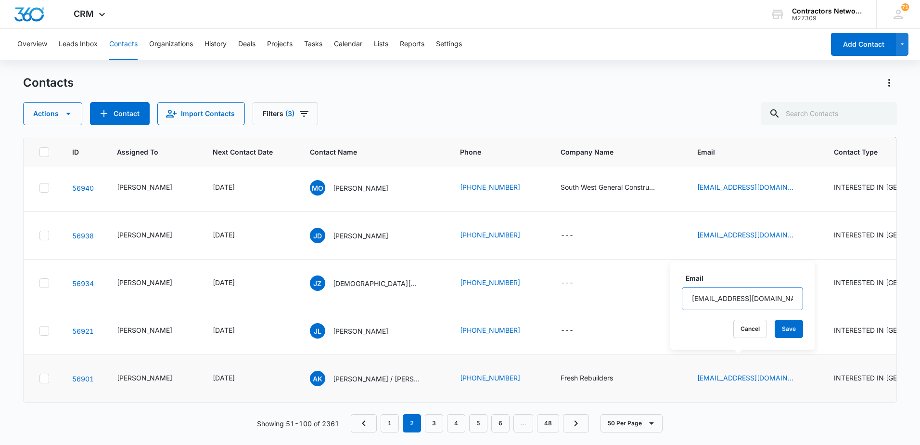
click at [777, 298] on input "[EMAIL_ADDRESS][DOMAIN_NAME]" at bounding box center [742, 298] width 121 height 23
click at [434, 425] on link "3" at bounding box center [434, 423] width 18 height 18
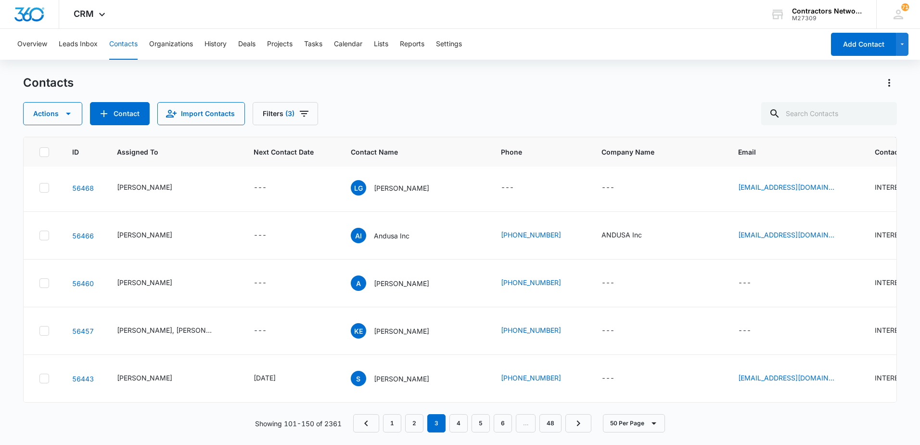
scroll to position [0, 0]
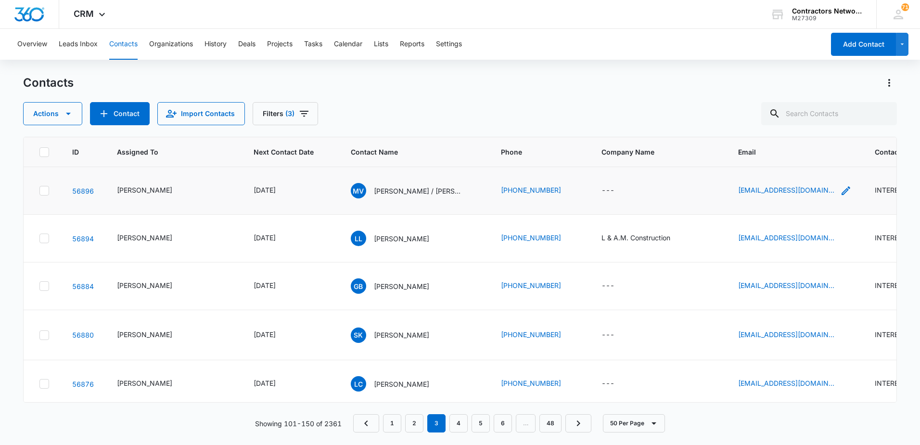
click at [842, 192] on icon "Email - mvllgsc@gmail.com - Select to Edit Field" at bounding box center [846, 190] width 9 height 9
click at [799, 133] on input "[EMAIL_ADDRESS][DOMAIN_NAME]" at bounding box center [771, 128] width 121 height 23
click at [842, 243] on icon "Email - lauralopez1289@gmail.com - Select to Edit Field" at bounding box center [846, 238] width 9 height 9
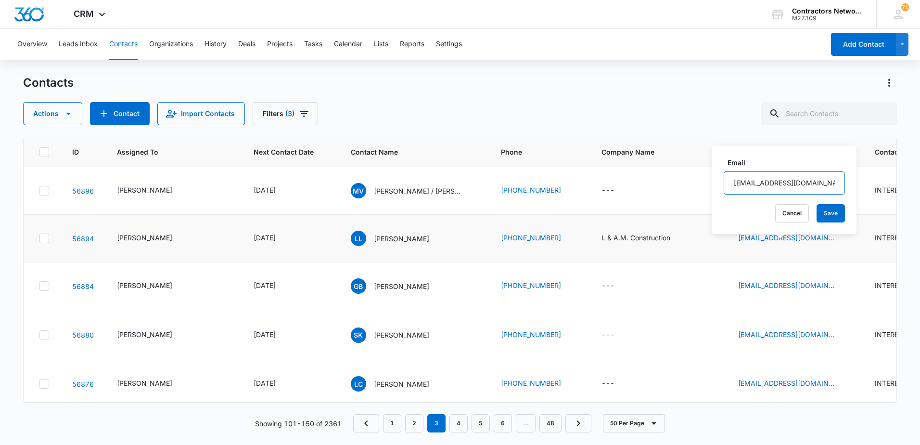
click at [814, 186] on input "[EMAIL_ADDRESS][DOMAIN_NAME]" at bounding box center [784, 182] width 121 height 23
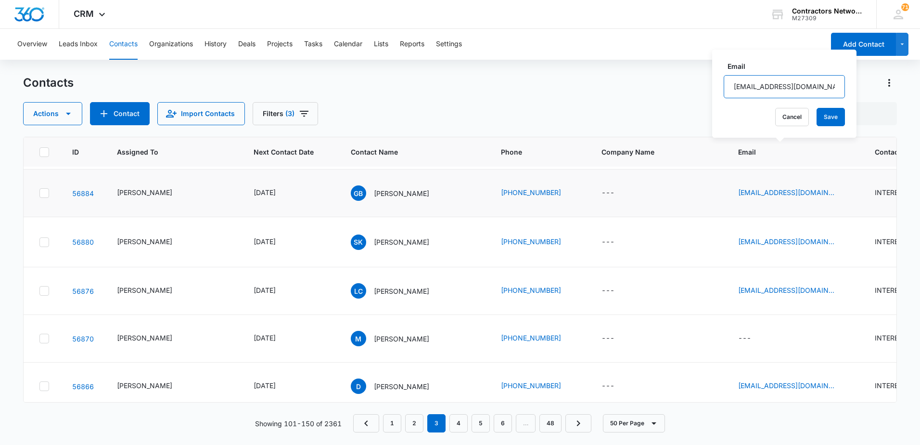
scroll to position [96, 0]
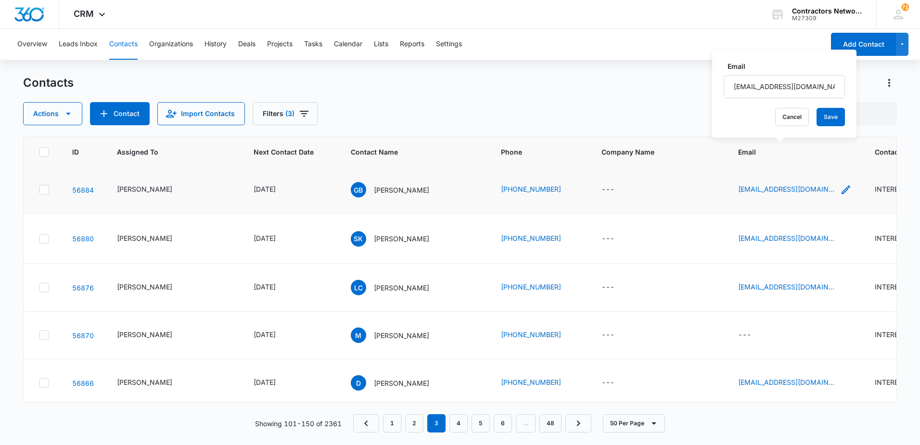
click at [840, 195] on icon "Email - gabeberoza@gmail.com - Select to Edit Field" at bounding box center [846, 190] width 12 height 12
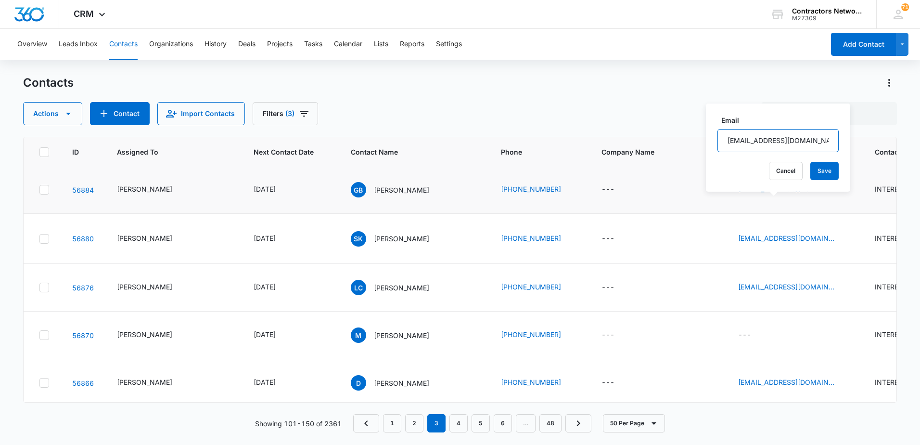
click at [811, 140] on input "[EMAIL_ADDRESS][DOMAIN_NAME]" at bounding box center [777, 140] width 121 height 23
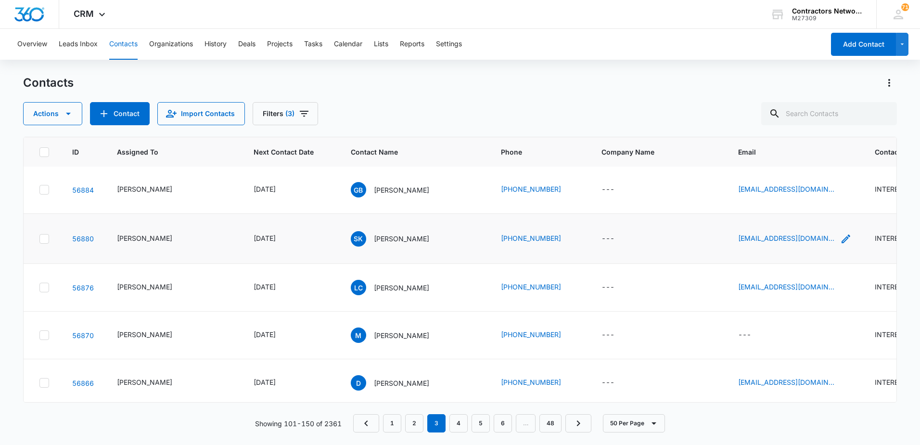
click at [840, 244] on icon "Email - samimk1207@hotmail.com - Select to Edit Field" at bounding box center [846, 239] width 12 height 12
click at [819, 196] on input "[EMAIL_ADDRESS][DOMAIN_NAME]" at bounding box center [783, 194] width 121 height 23
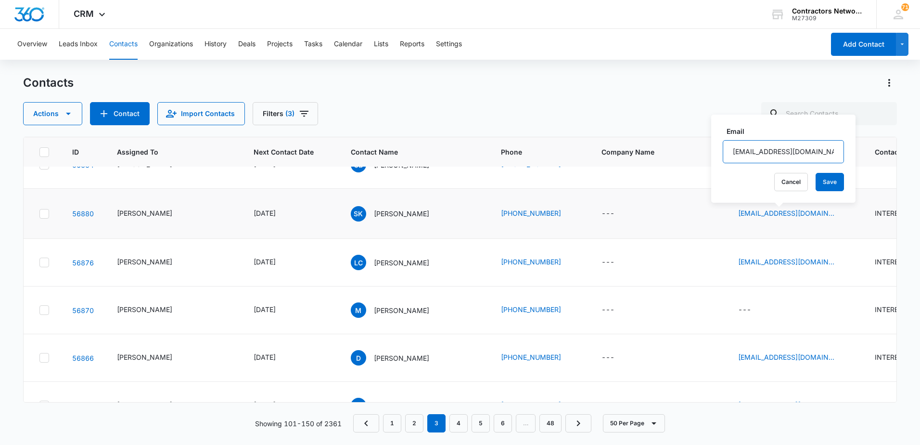
scroll to position [144, 0]
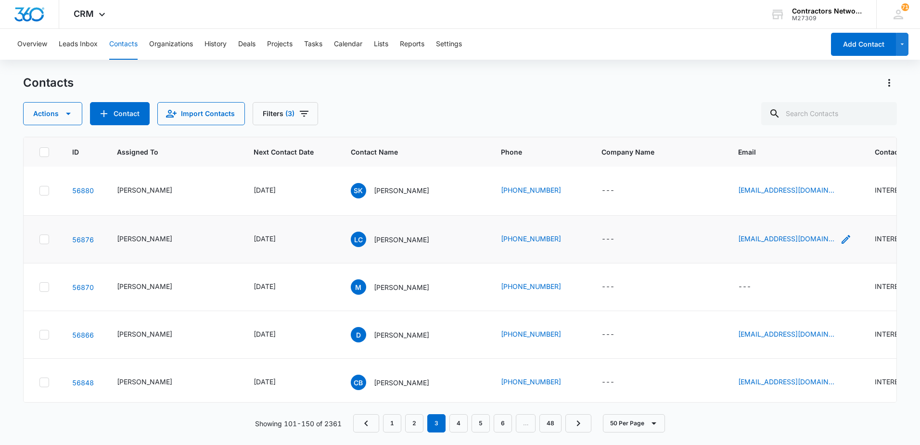
click at [842, 243] on icon "Email - luiscano91692@gmail.com - Select to Edit Field" at bounding box center [846, 239] width 9 height 9
click at [819, 214] on input "[EMAIL_ADDRESS][DOMAIN_NAME]" at bounding box center [783, 211] width 121 height 23
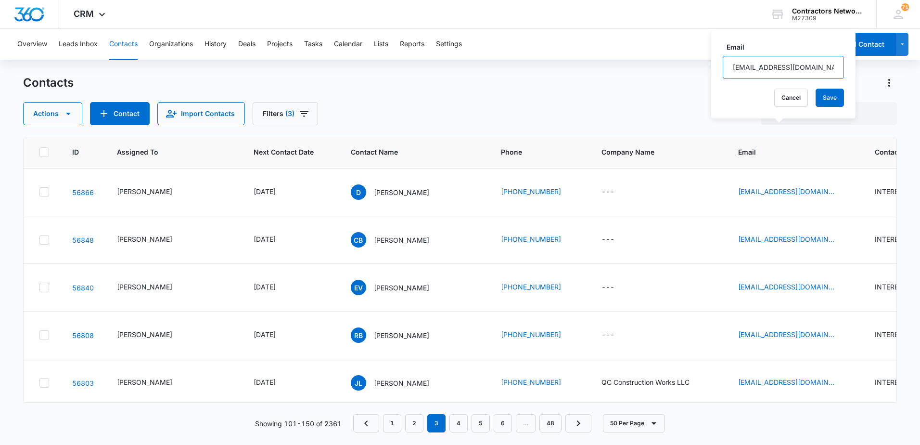
scroll to position [289, 0]
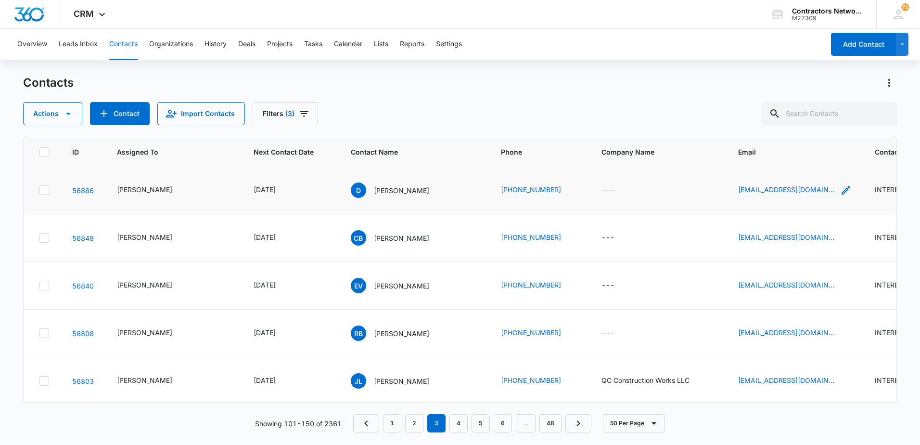
click at [842, 194] on icon "Email - qdarlenne@gmail.com - Select to Edit Field" at bounding box center [846, 190] width 9 height 9
click at [812, 175] on input "[EMAIL_ADDRESS][DOMAIN_NAME]" at bounding box center [775, 173] width 121 height 23
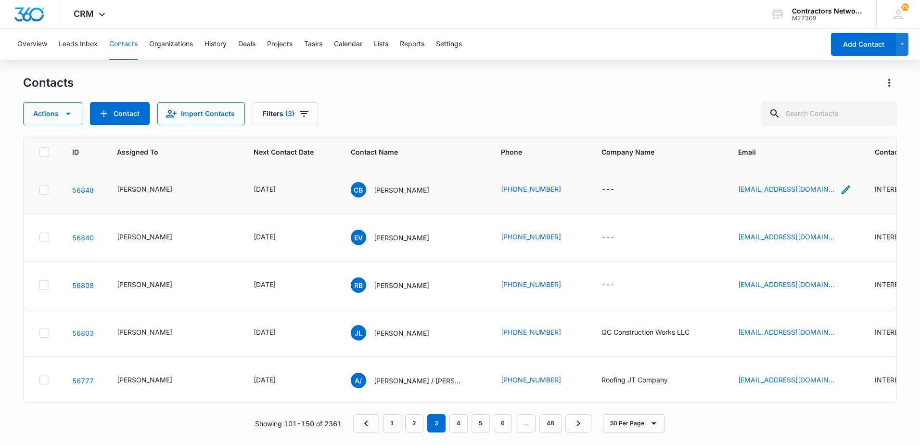
click at [840, 195] on icon "Email - ktbenton76@gmail.com - Select to Edit Field" at bounding box center [846, 190] width 12 height 12
click at [806, 175] on input "[EMAIL_ADDRESS][DOMAIN_NAME]" at bounding box center [777, 173] width 121 height 23
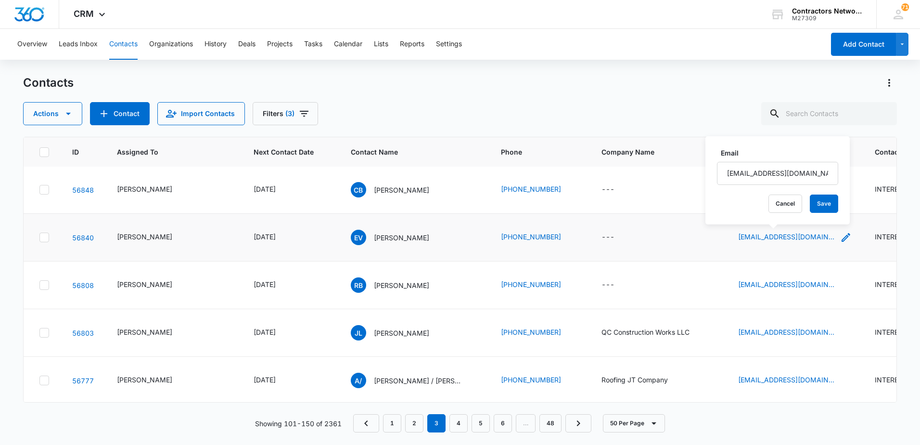
click at [842, 242] on icon "Email - mr.eliasvega@yahoo.com - Select to Edit Field" at bounding box center [846, 237] width 9 height 9
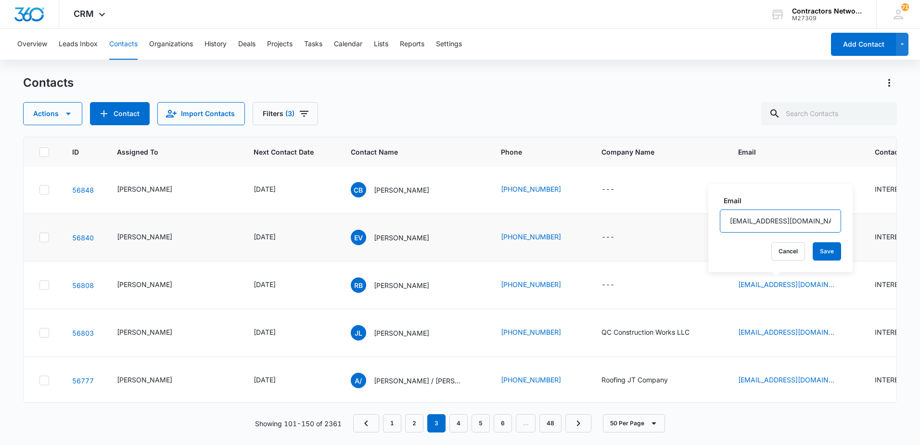
click at [812, 219] on input "[EMAIL_ADDRESS][DOMAIN_NAME]" at bounding box center [780, 220] width 121 height 23
click at [811, 219] on input "[EMAIL_ADDRESS][DOMAIN_NAME]" at bounding box center [780, 220] width 121 height 23
click at [808, 218] on input "[EMAIL_ADDRESS][DOMAIN_NAME]" at bounding box center [780, 220] width 121 height 23
drag, startPoint x: 808, startPoint y: 218, endPoint x: 802, endPoint y: 220, distance: 6.5
drag, startPoint x: 802, startPoint y: 220, endPoint x: 777, endPoint y: 214, distance: 25.4
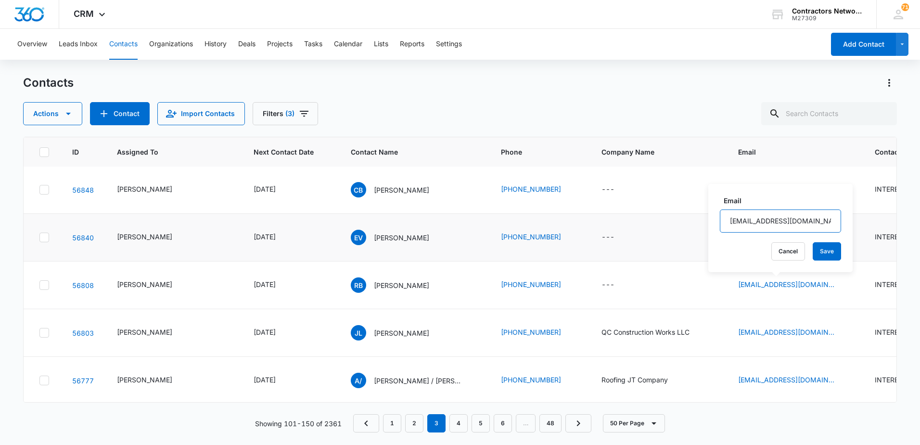
click at [777, 214] on input "[EMAIL_ADDRESS][DOMAIN_NAME]" at bounding box center [780, 220] width 121 height 23
click at [776, 215] on input "[EMAIL_ADDRESS][DOMAIN_NAME]" at bounding box center [780, 220] width 121 height 23
click at [775, 214] on input "[EMAIL_ADDRESS][DOMAIN_NAME]" at bounding box center [780, 220] width 121 height 23
click at [771, 217] on input "[EMAIL_ADDRESS][DOMAIN_NAME]" at bounding box center [780, 220] width 121 height 23
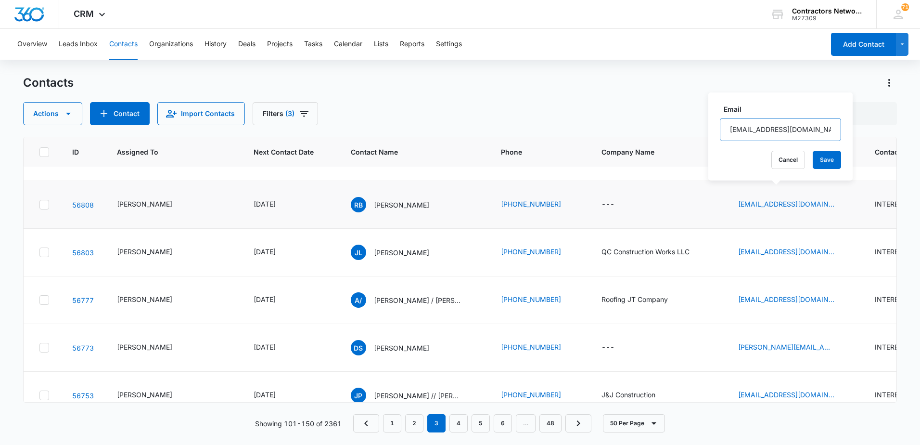
scroll to position [433, 0]
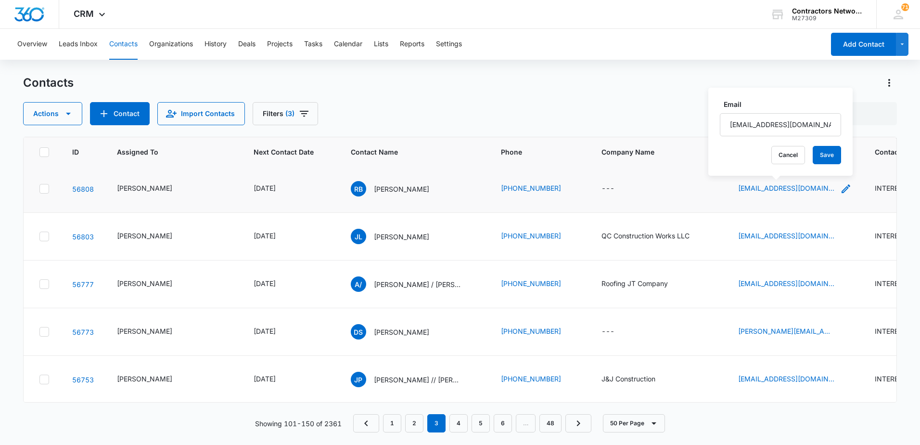
click at [842, 193] on icon "Email - b_burgis@yahoo.com - Select to Edit Field" at bounding box center [846, 188] width 9 height 9
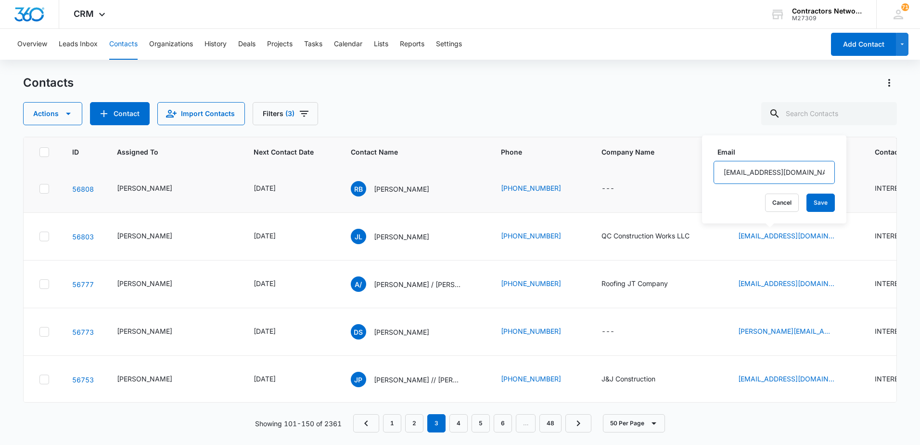
drag, startPoint x: 813, startPoint y: 171, endPoint x: 808, endPoint y: 170, distance: 4.8
click at [811, 171] on input "[EMAIL_ADDRESS][DOMAIN_NAME]" at bounding box center [774, 172] width 121 height 23
click at [808, 170] on input "[EMAIL_ADDRESS][DOMAIN_NAME]" at bounding box center [774, 172] width 121 height 23
click at [807, 168] on input "[EMAIL_ADDRESS][DOMAIN_NAME]" at bounding box center [774, 172] width 121 height 23
click at [805, 169] on input "[EMAIL_ADDRESS][DOMAIN_NAME]" at bounding box center [774, 172] width 121 height 23
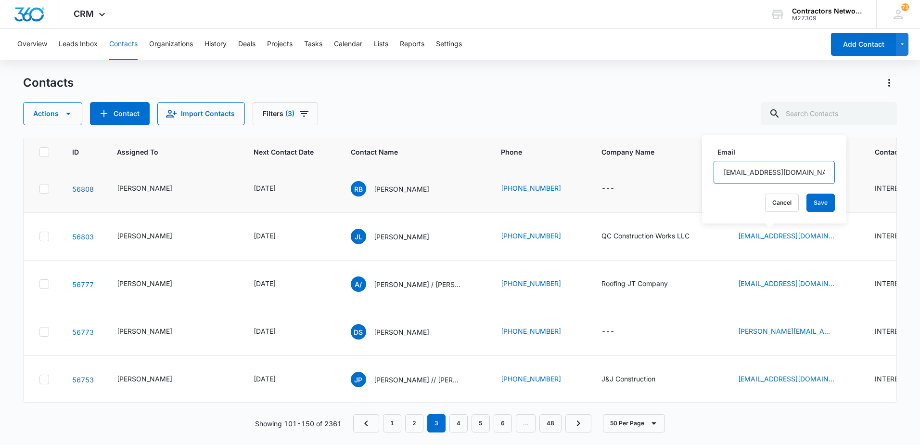
click at [805, 169] on input "[EMAIL_ADDRESS][DOMAIN_NAME]" at bounding box center [774, 172] width 121 height 23
click at [775, 175] on input "[EMAIL_ADDRESS][DOMAIN_NAME]" at bounding box center [774, 172] width 121 height 23
click at [775, 174] on input "[EMAIL_ADDRESS][DOMAIN_NAME]" at bounding box center [774, 172] width 121 height 23
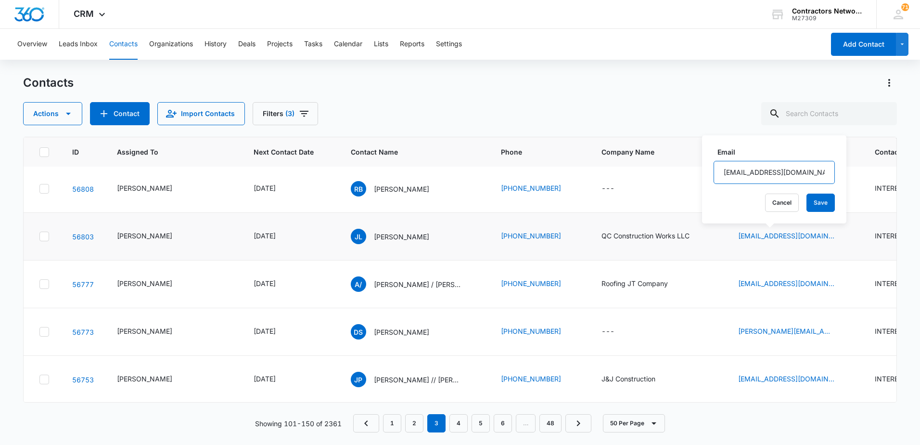
scroll to position [481, 0]
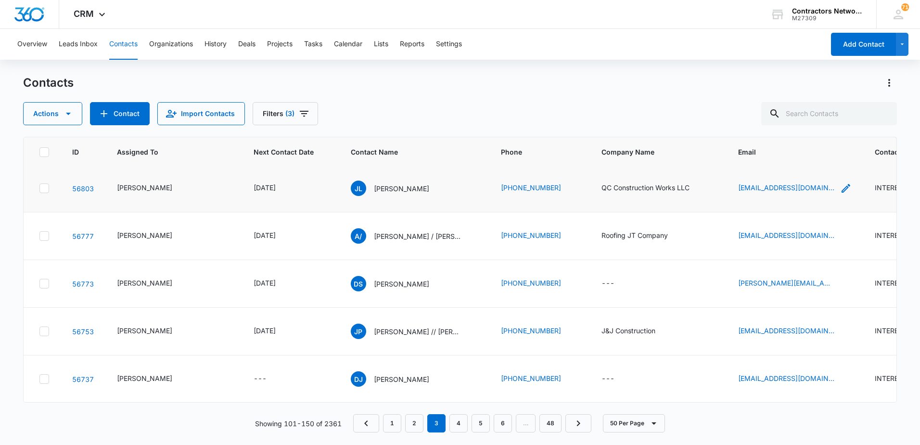
click at [840, 194] on icon "Email - qcconstructionworksllc@gmail.com - Select to Edit Field" at bounding box center [846, 188] width 12 height 12
click at [783, 186] on input "[EMAIL_ADDRESS][DOMAIN_NAME]" at bounding box center [787, 183] width 121 height 23
click at [783, 185] on input "[EMAIL_ADDRESS][DOMAIN_NAME]" at bounding box center [787, 183] width 121 height 23
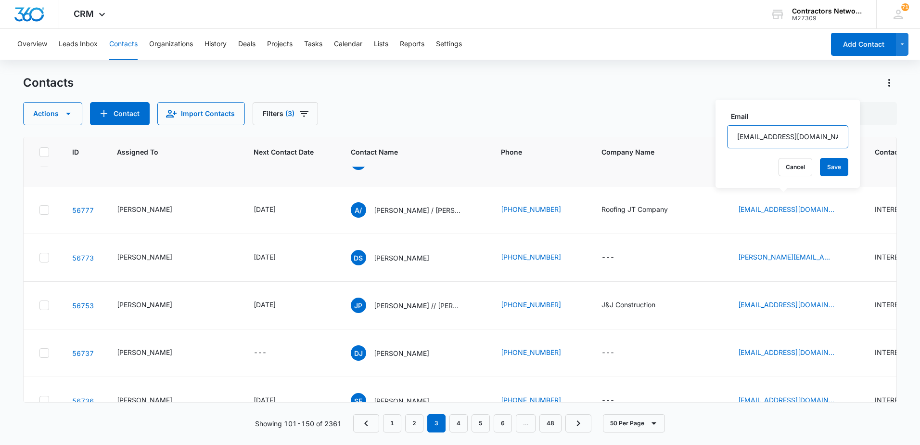
scroll to position [529, 0]
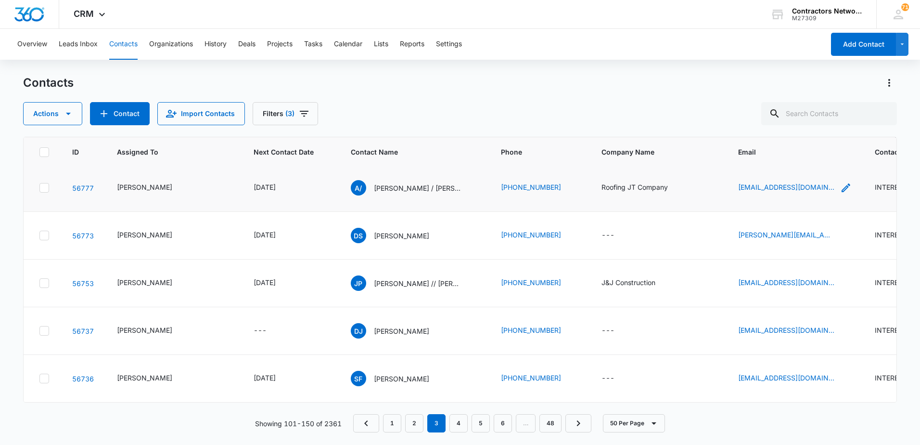
click at [840, 193] on icon "Email - roofingjtcompany@gmail.com - Select to Edit Field" at bounding box center [846, 188] width 12 height 12
click at [790, 189] on input "[EMAIL_ADDRESS][DOMAIN_NAME]" at bounding box center [787, 193] width 121 height 23
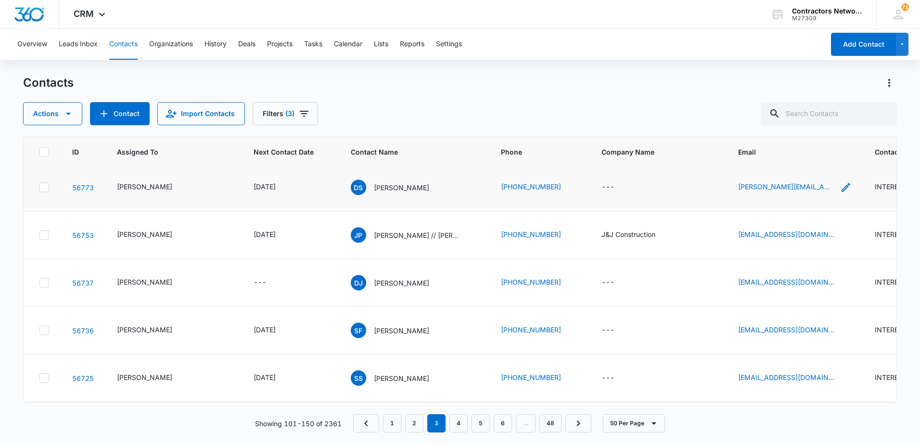
drag, startPoint x: 797, startPoint y: 256, endPoint x: 792, endPoint y: 255, distance: 5.5
click at [840, 193] on icon "Email - derek@i57roof.com - Select to Edit Field" at bounding box center [846, 187] width 12 height 12
click at [798, 193] on input "[PERSON_NAME][EMAIL_ADDRESS][DOMAIN_NAME]" at bounding box center [771, 193] width 121 height 23
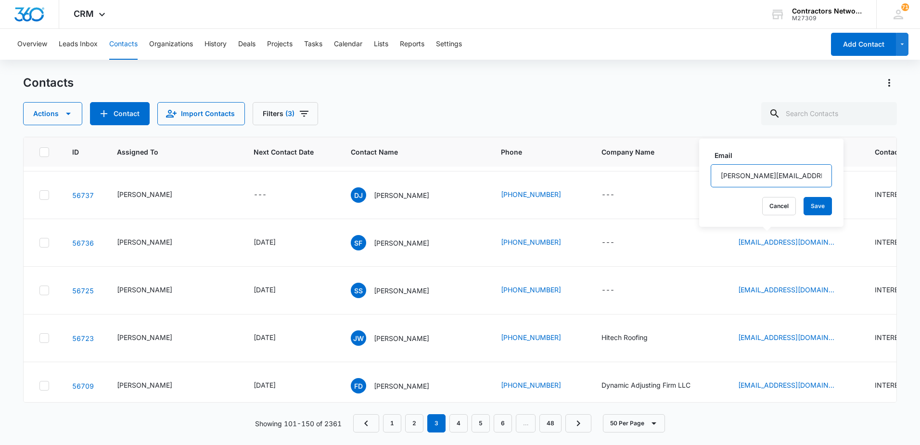
scroll to position [674, 0]
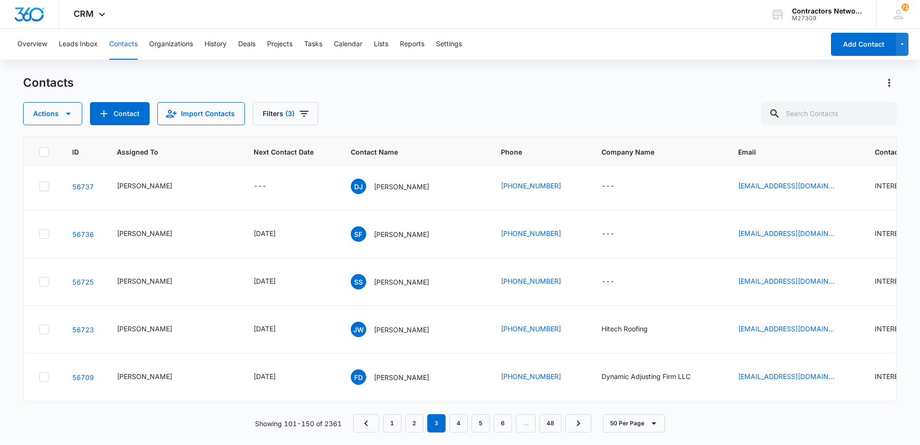
click at [840, 144] on icon "Email - josepine915@gmail.com - Select to Edit Field" at bounding box center [846, 139] width 12 height 12
click at [806, 163] on input "[EMAIL_ADDRESS][DOMAIN_NAME]" at bounding box center [778, 166] width 121 height 23
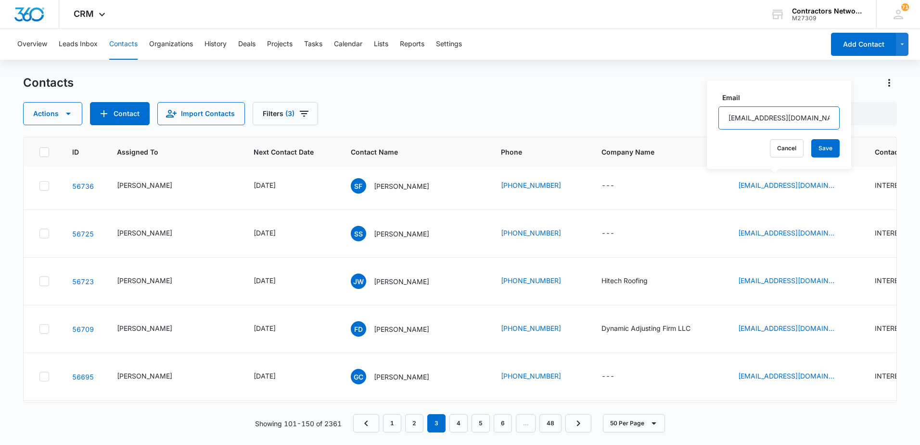
scroll to position [770, 0]
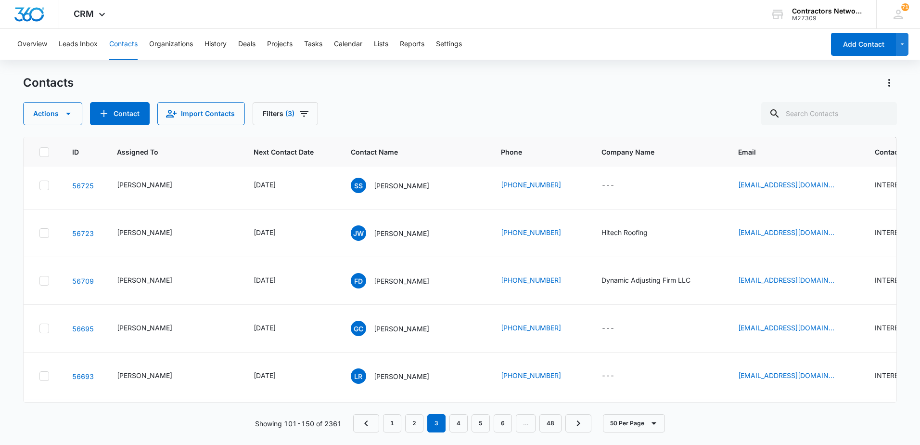
click at [840, 143] on icon "Email - sflores124@cps.edu - Select to Edit Field" at bounding box center [846, 138] width 12 height 12
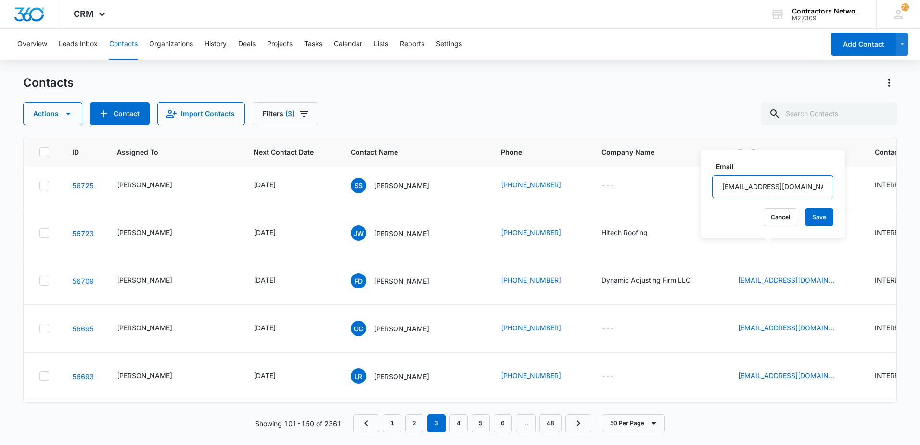
click at [813, 190] on input "[EMAIL_ADDRESS][DOMAIN_NAME]" at bounding box center [772, 186] width 121 height 23
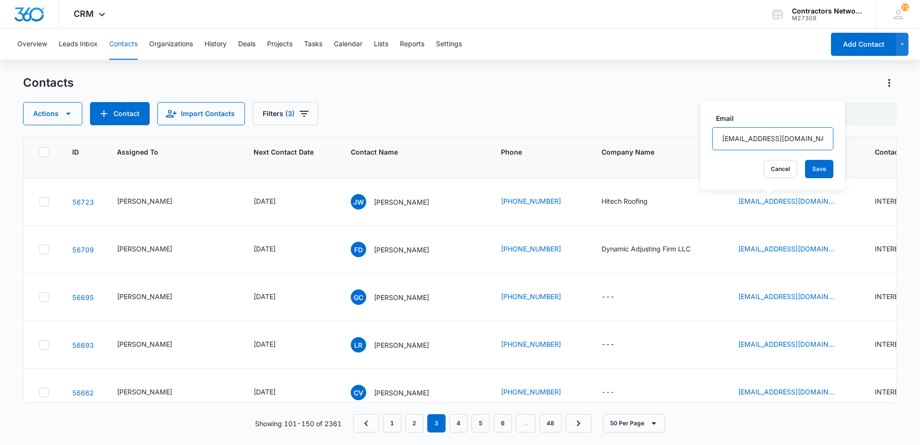
scroll to position [818, 0]
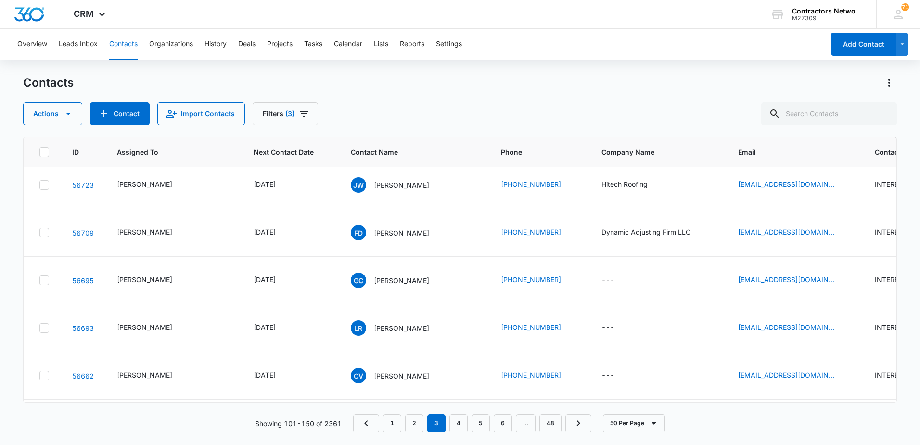
click at [840, 143] on icon "Email - sebastianstachurski1234@gmail.com - Select to Edit Field" at bounding box center [846, 137] width 12 height 12
click at [828, 186] on input "[EMAIL_ADDRESS][DOMAIN_NAME]" at bounding box center [787, 186] width 121 height 23
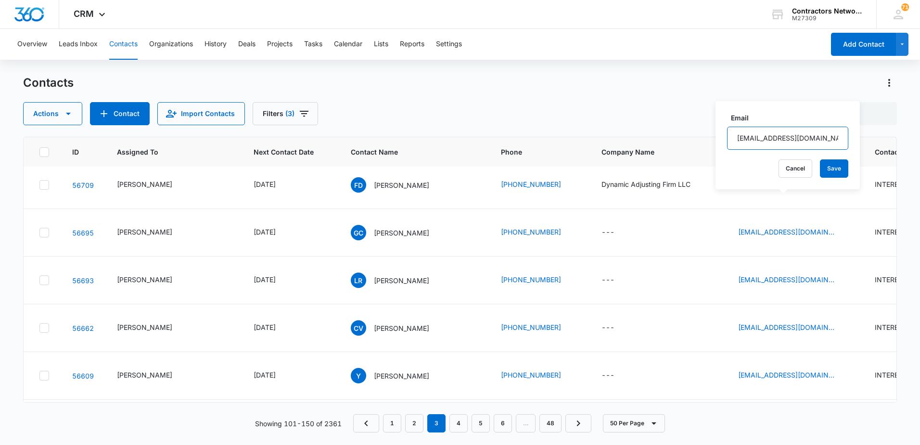
scroll to position [866, 0]
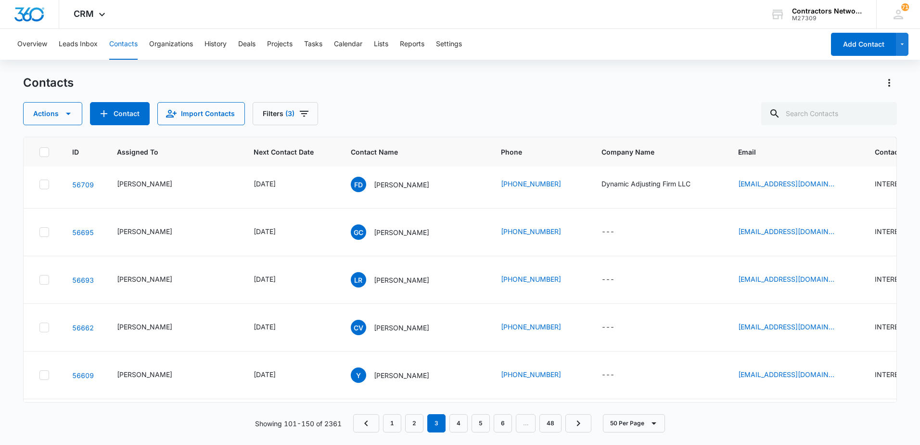
click at [840, 142] on icon "Email - hitechroofingcompany@gmail.com - Select to Edit Field" at bounding box center [846, 137] width 12 height 12
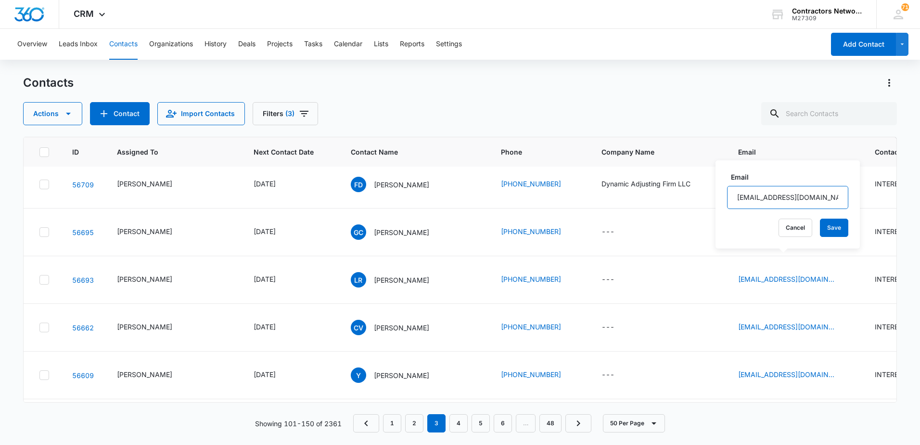
click at [826, 195] on input "[EMAIL_ADDRESS][DOMAIN_NAME]" at bounding box center [787, 197] width 121 height 23
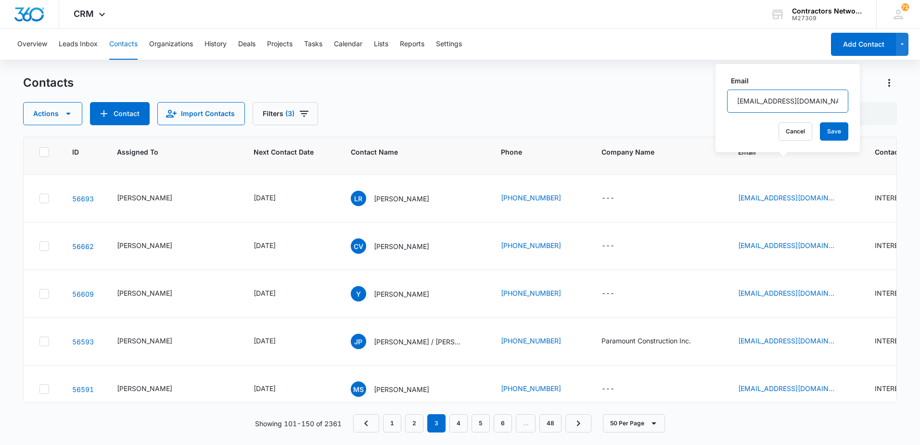
scroll to position [962, 0]
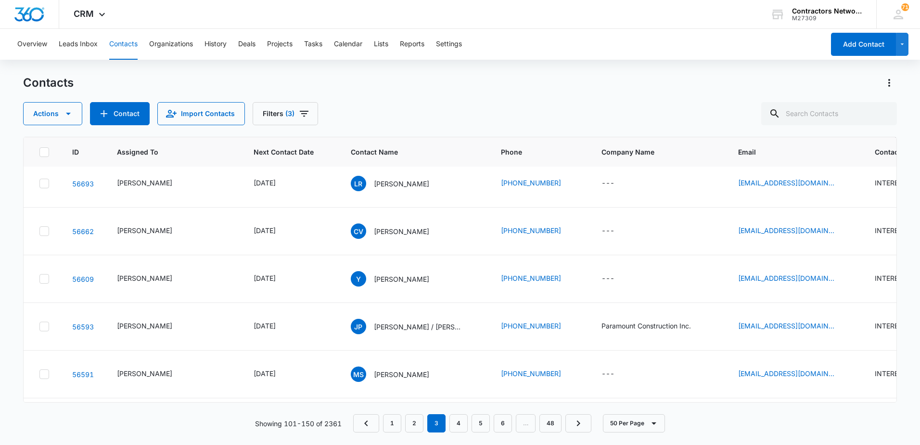
click at [842, 92] on icon "Email - delgadofern@yahoo.com - Select to Edit Field" at bounding box center [846, 88] width 9 height 9
click at [817, 158] on input "[EMAIL_ADDRESS][DOMAIN_NAME]" at bounding box center [779, 159] width 121 height 23
click at [842, 140] on icon "Email - gustavocp1977@gmail.com - Select to Edit Field" at bounding box center [846, 135] width 9 height 9
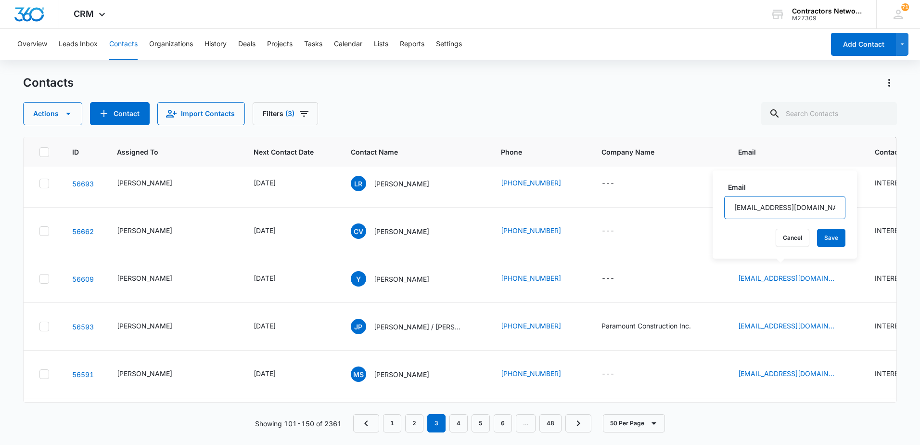
click at [824, 207] on input "[EMAIL_ADDRESS][DOMAIN_NAME]" at bounding box center [784, 207] width 121 height 23
click at [825, 207] on input "[EMAIL_ADDRESS][DOMAIN_NAME]" at bounding box center [784, 207] width 121 height 23
drag, startPoint x: 826, startPoint y: 205, endPoint x: 787, endPoint y: 208, distance: 39.1
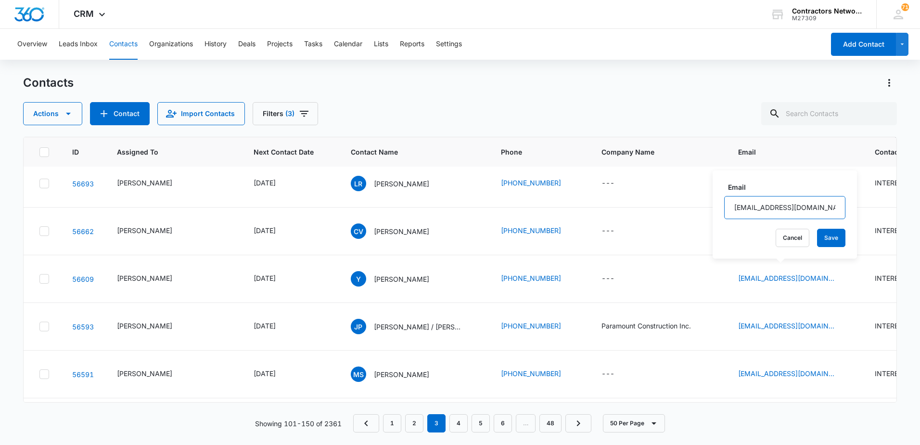
click at [787, 208] on input "[EMAIL_ADDRESS][DOMAIN_NAME]" at bounding box center [784, 207] width 121 height 23
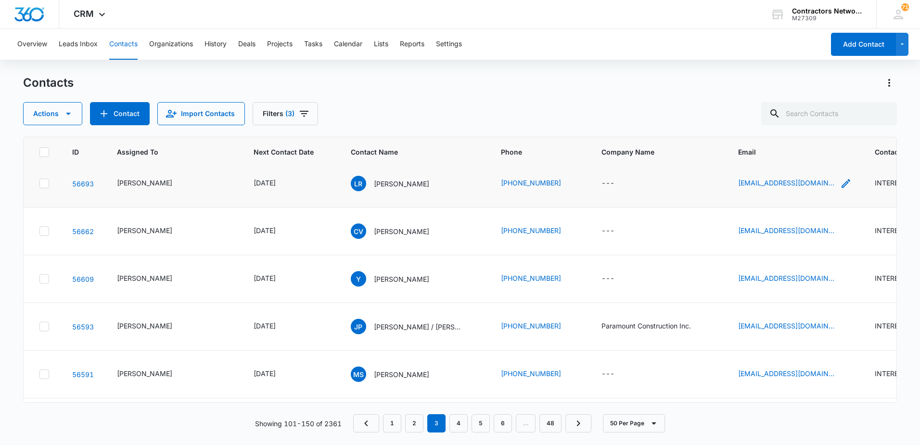
click at [840, 189] on icon "Email - lillianrocha613901@gmail.com - Select to Edit Field" at bounding box center [846, 184] width 12 height 12
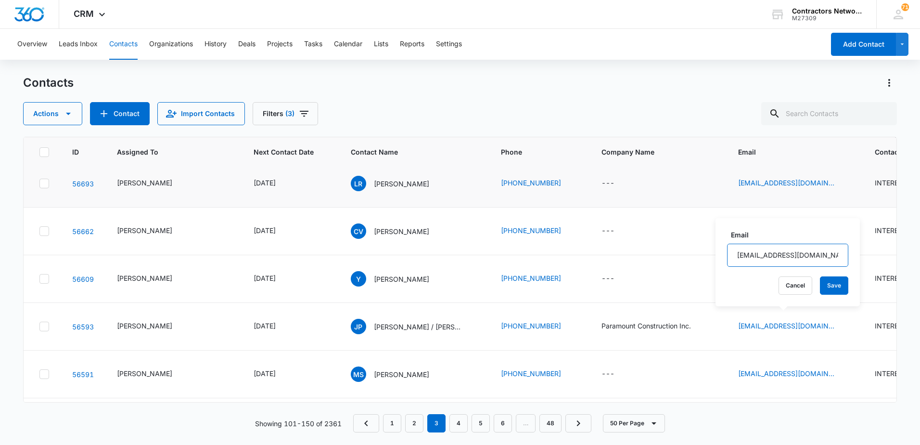
click at [829, 256] on input "[EMAIL_ADDRESS][DOMAIN_NAME]" at bounding box center [787, 254] width 121 height 23
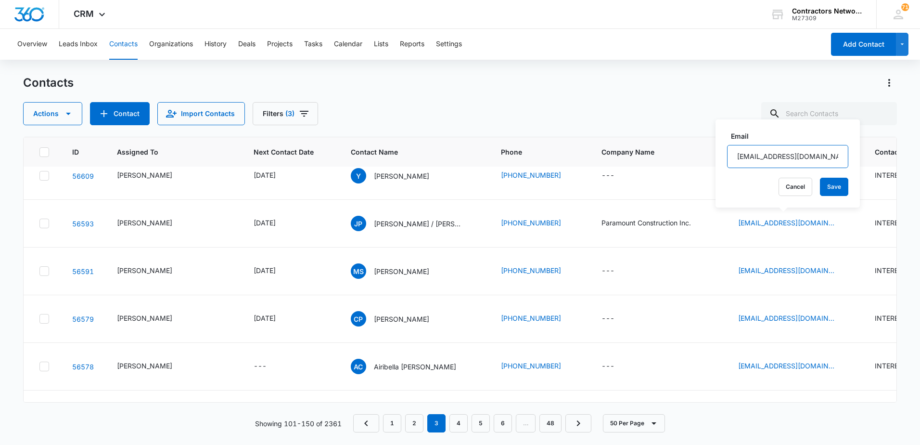
scroll to position [1107, 0]
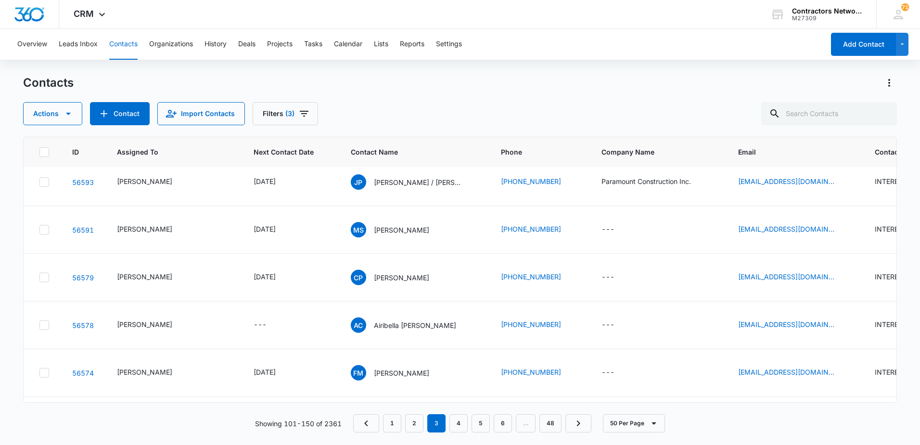
click at [842, 91] on icon "Email - results2718@gmail.com - Select to Edit Field" at bounding box center [846, 86] width 9 height 9
click at [813, 168] on input "[EMAIL_ADDRESS][DOMAIN_NAME]" at bounding box center [778, 164] width 121 height 23
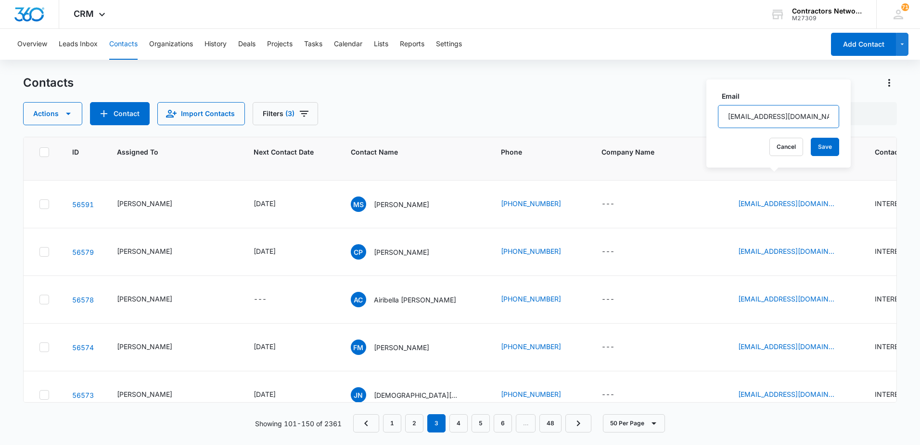
scroll to position [1155, 0]
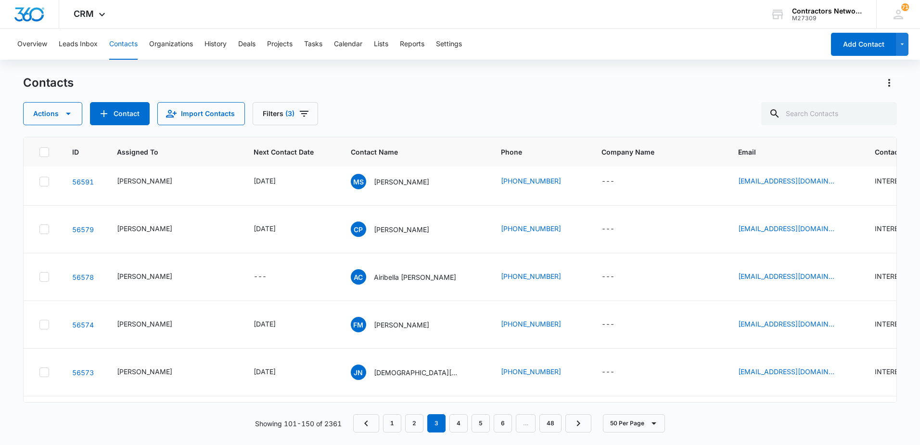
click at [842, 90] on icon "Email - yokirealesate@gmail.com - Select to Edit Field" at bounding box center [846, 86] width 9 height 9
click at [806, 170] on input "[EMAIL_ADDRESS][DOMAIN_NAME]" at bounding box center [780, 170] width 121 height 23
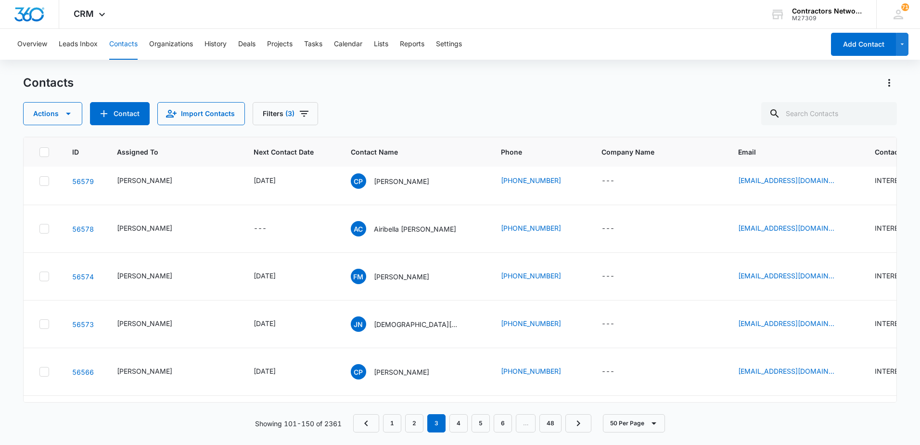
click at [840, 91] on icon "Email - pereira12mateo@gmail.com - Select to Edit Field" at bounding box center [846, 86] width 12 height 12
click at [823, 178] on input "[EMAIL_ADDRESS][DOMAIN_NAME]" at bounding box center [784, 176] width 121 height 23
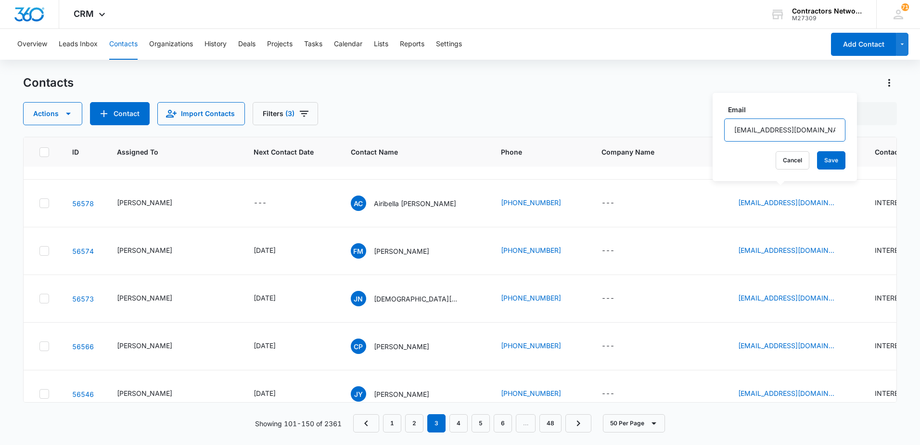
scroll to position [1251, 0]
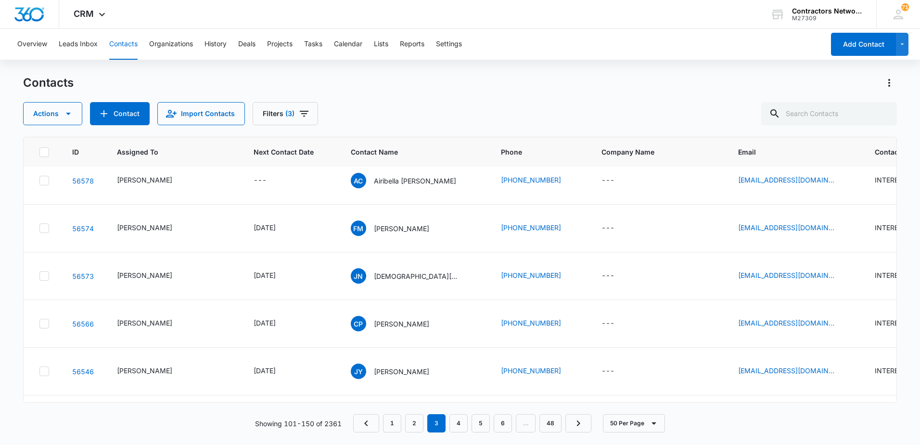
click at [840, 91] on icon "Email - sinilomarek@gmail.com - Select to Edit Field" at bounding box center [846, 85] width 12 height 12
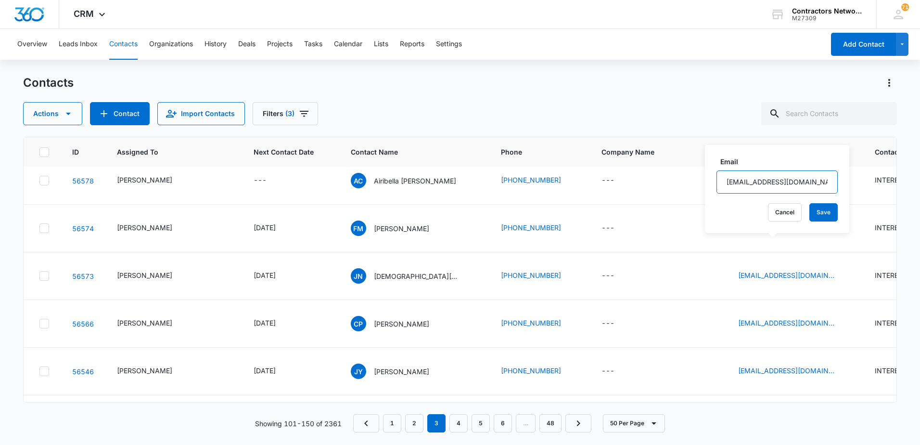
click at [779, 185] on input "[EMAIL_ADDRESS][DOMAIN_NAME]" at bounding box center [776, 181] width 121 height 23
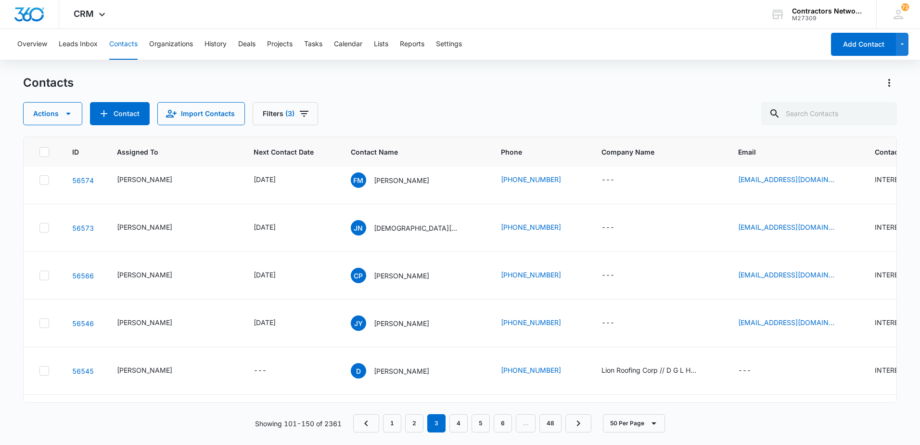
click at [840, 90] on icon "Email - Cpatel01104@gmail.com - Select to Edit Field" at bounding box center [846, 85] width 12 height 12
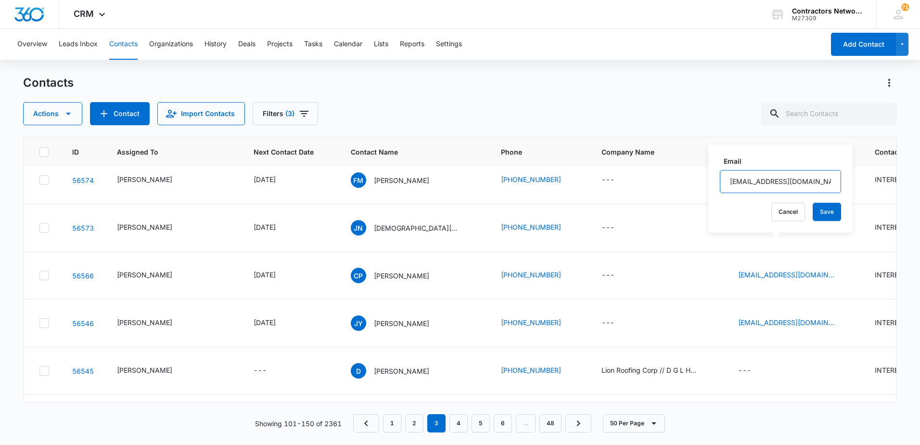
click at [813, 179] on input "[EMAIL_ADDRESS][DOMAIN_NAME]" at bounding box center [780, 181] width 121 height 23
click at [814, 179] on input "[EMAIL_ADDRESS][DOMAIN_NAME]" at bounding box center [780, 181] width 121 height 23
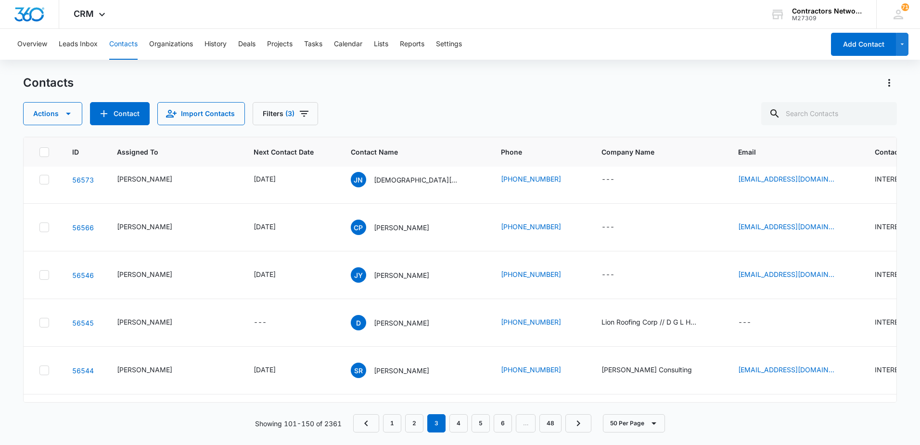
click at [840, 90] on icon "Email - samuelc216@gmail.com - Select to Edit Field" at bounding box center [846, 84] width 12 height 12
click at [814, 181] on input "[EMAIL_ADDRESS][DOMAIN_NAME]" at bounding box center [778, 180] width 121 height 23
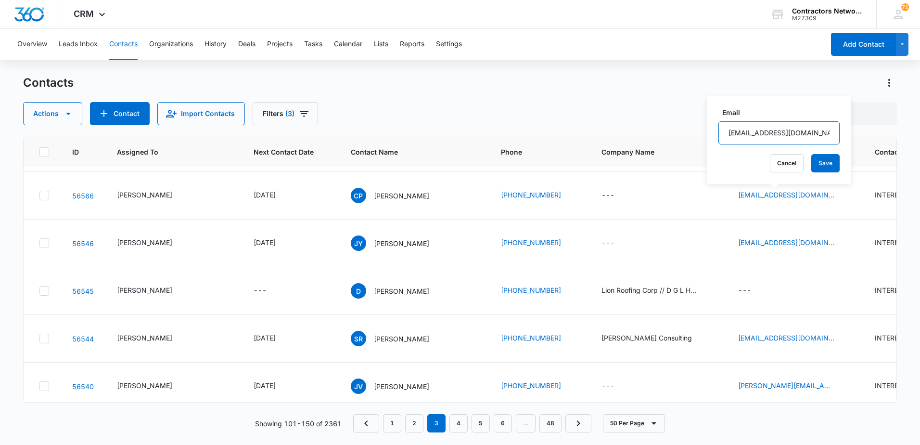
scroll to position [1395, 0]
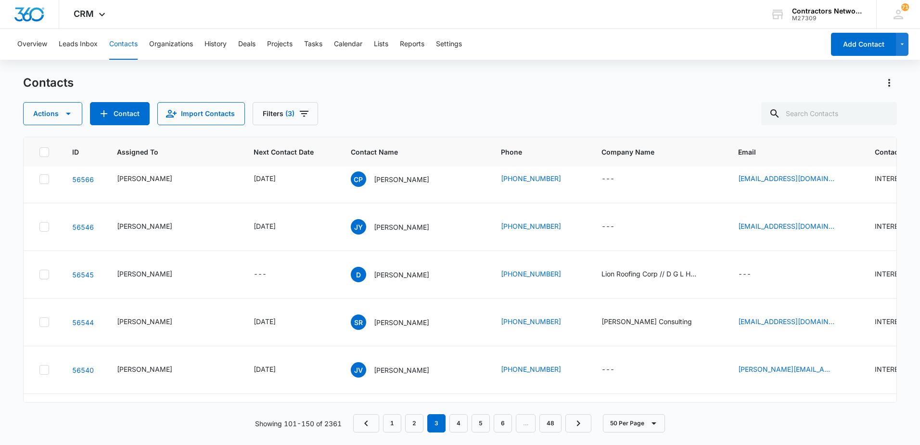
click at [840, 90] on icon "Email - Faiqamustafa29@gmail.com - Select to Edit Field" at bounding box center [846, 84] width 12 height 12
click at [821, 180] on input "[EMAIL_ADDRESS][DOMAIN_NAME]" at bounding box center [784, 180] width 121 height 23
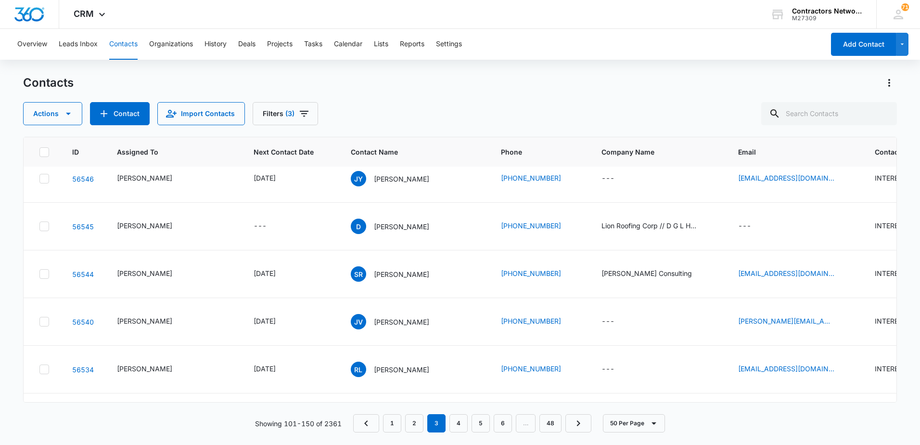
click at [840, 89] on icon "Email - nunez82nd@gmail.com - Select to Edit Field" at bounding box center [846, 83] width 12 height 12
click at [824, 183] on input "[EMAIL_ADDRESS][DOMAIN_NAME]" at bounding box center [777, 179] width 121 height 23
click at [826, 182] on input "[EMAIL_ADDRESS][DOMAIN_NAME]" at bounding box center [777, 179] width 121 height 23
click at [828, 182] on input "[EMAIL_ADDRESS][DOMAIN_NAME]" at bounding box center [777, 179] width 121 height 23
click at [809, 181] on input "[EMAIL_ADDRESS][DOMAIN_NAME]" at bounding box center [777, 179] width 121 height 23
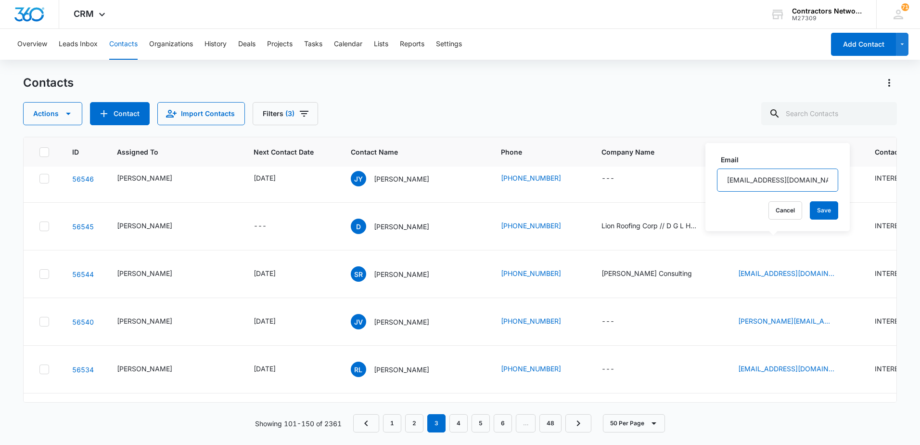
click at [809, 181] on input "[EMAIL_ADDRESS][DOMAIN_NAME]" at bounding box center [777, 179] width 121 height 23
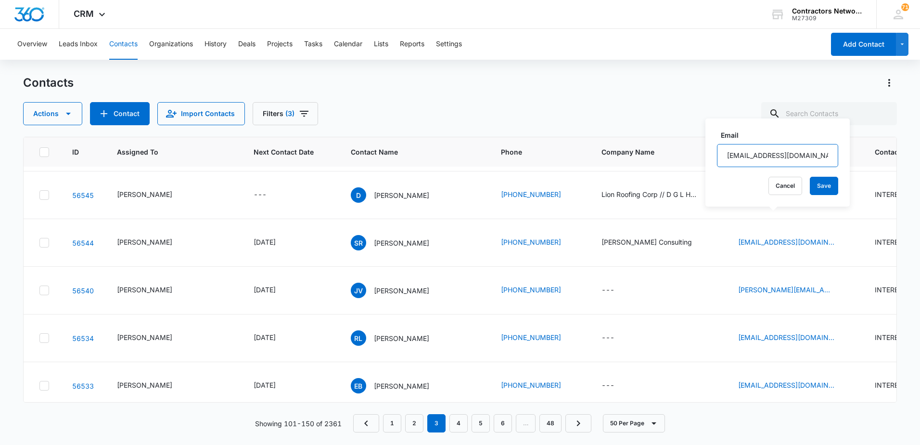
scroll to position [1492, 0]
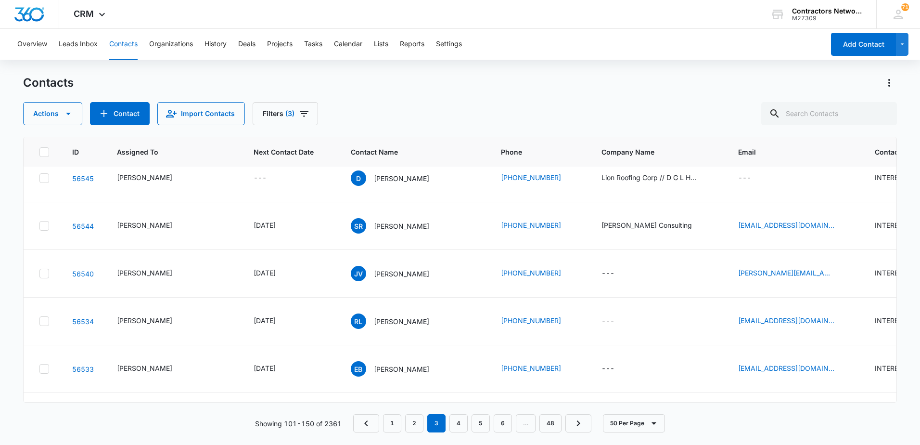
click at [840, 89] on icon "Email - christopherparat@gmail.com - Select to Edit Field" at bounding box center [846, 83] width 12 height 12
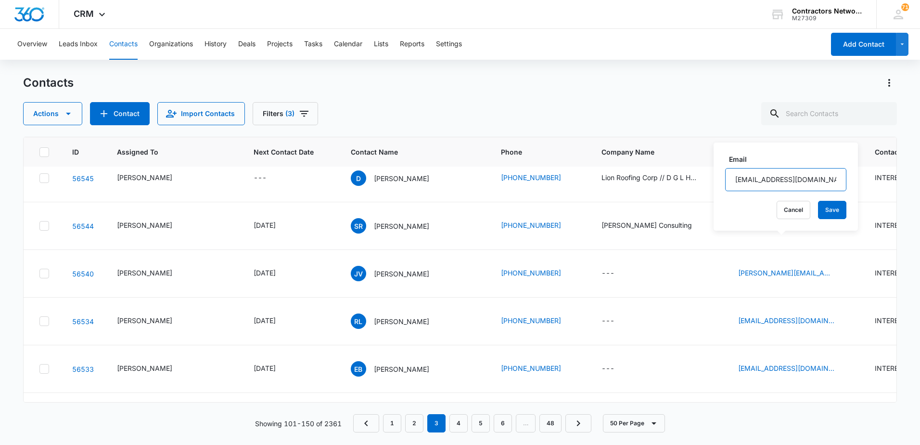
click at [772, 182] on input "[EMAIL_ADDRESS][DOMAIN_NAME]" at bounding box center [785, 179] width 121 height 23
click at [773, 182] on input "[EMAIL_ADDRESS][DOMAIN_NAME]" at bounding box center [785, 179] width 121 height 23
click at [774, 182] on input "[EMAIL_ADDRESS][DOMAIN_NAME]" at bounding box center [785, 179] width 121 height 23
drag, startPoint x: 774, startPoint y: 182, endPoint x: 799, endPoint y: 177, distance: 26.0
click at [799, 177] on input "[EMAIL_ADDRESS][DOMAIN_NAME]" at bounding box center [785, 179] width 121 height 23
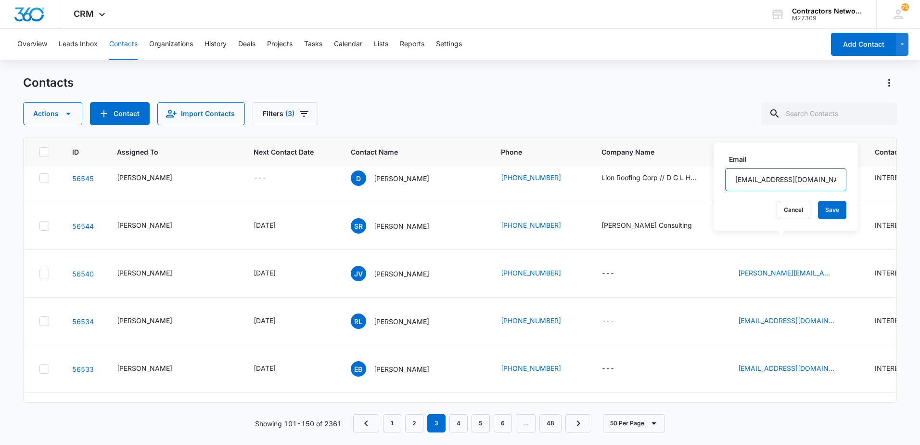
click at [800, 177] on input "[EMAIL_ADDRESS][DOMAIN_NAME]" at bounding box center [785, 179] width 121 height 23
click at [840, 136] on icon "Email - leahji0000@gmail.com - Select to Edit Field" at bounding box center [846, 131] width 12 height 12
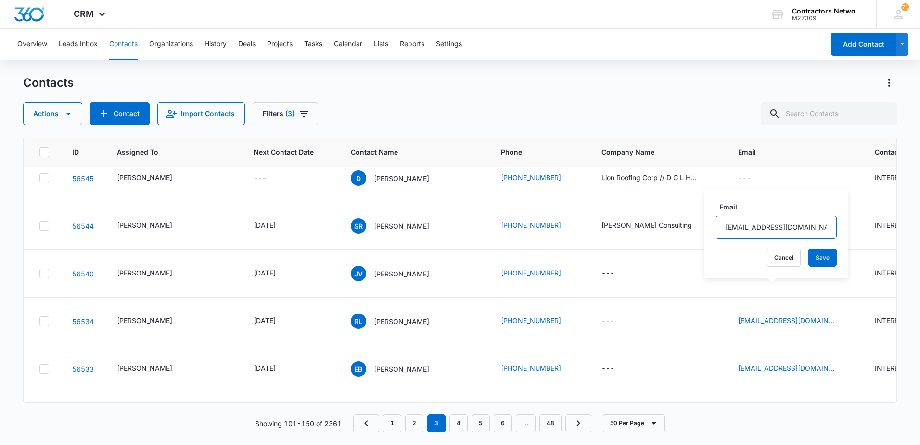
click at [811, 228] on input "[EMAIL_ADDRESS][DOMAIN_NAME]" at bounding box center [776, 227] width 121 height 23
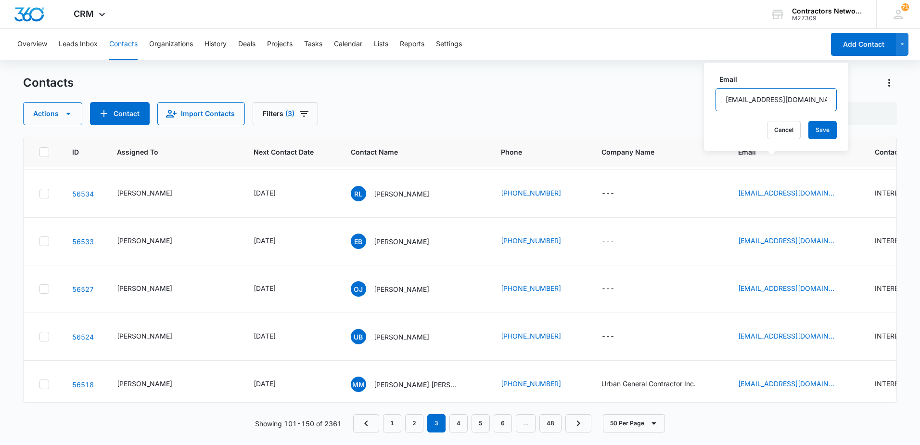
scroll to position [1636, 0]
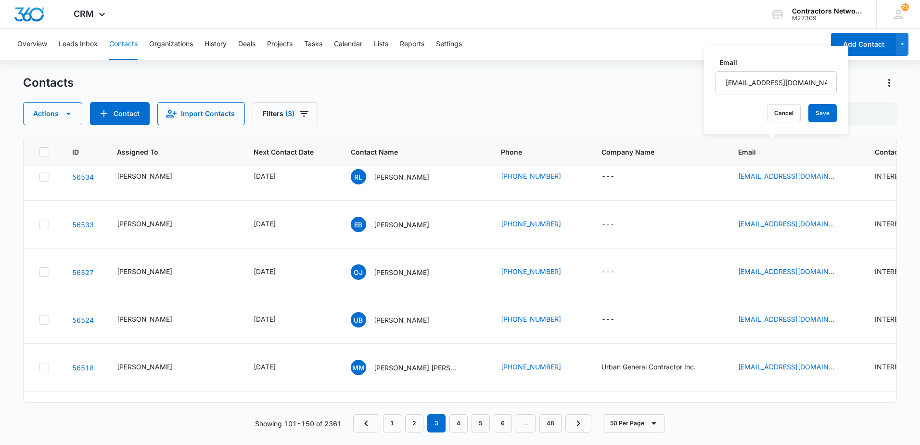
click at [840, 87] on icon "Email - Srazi3925@gmail.com - Select to Edit Field" at bounding box center [846, 82] width 12 height 12
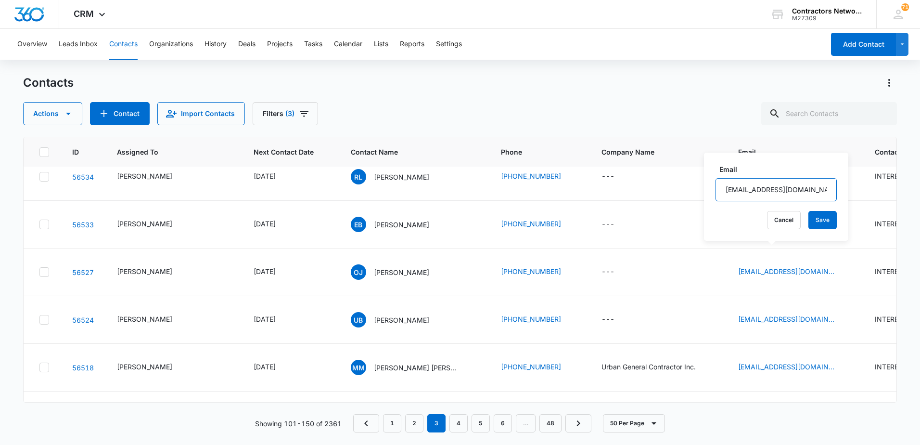
click at [797, 191] on input "[EMAIL_ADDRESS][DOMAIN_NAME]" at bounding box center [776, 189] width 121 height 23
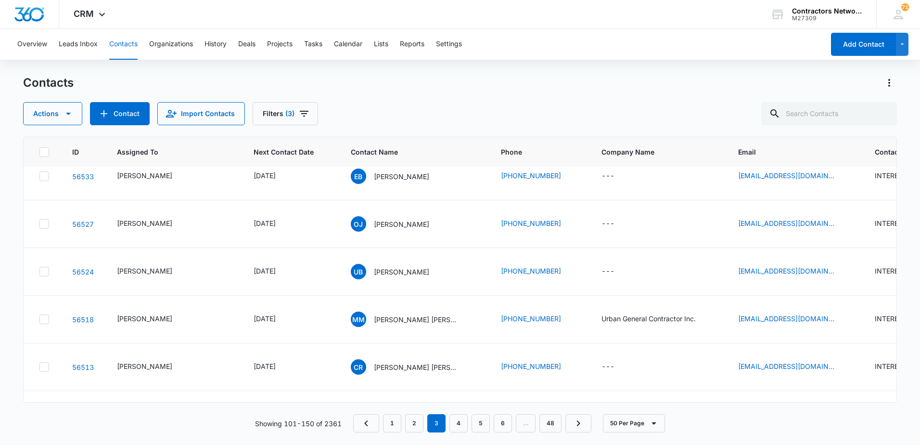
click at [842, 85] on icon "Email - jesus.vazquez1225@icloud.com - Select to Edit Field" at bounding box center [846, 81] width 9 height 9
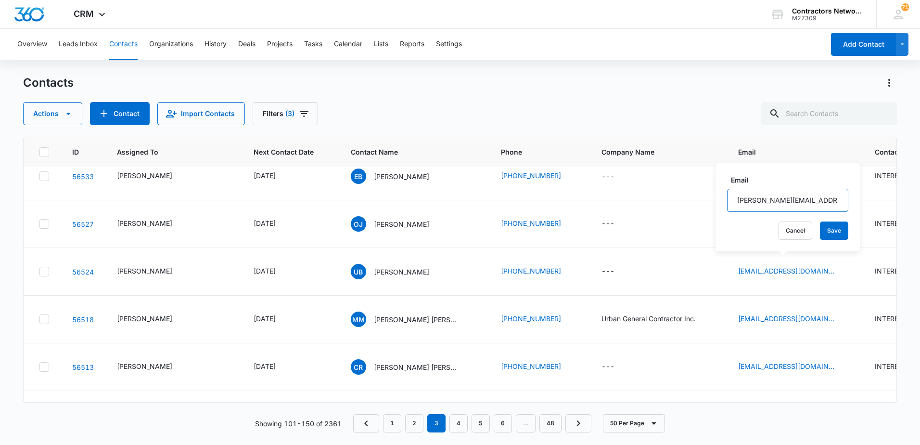
click at [828, 205] on input "[PERSON_NAME][EMAIL_ADDRESS][DOMAIN_NAME]" at bounding box center [787, 200] width 121 height 23
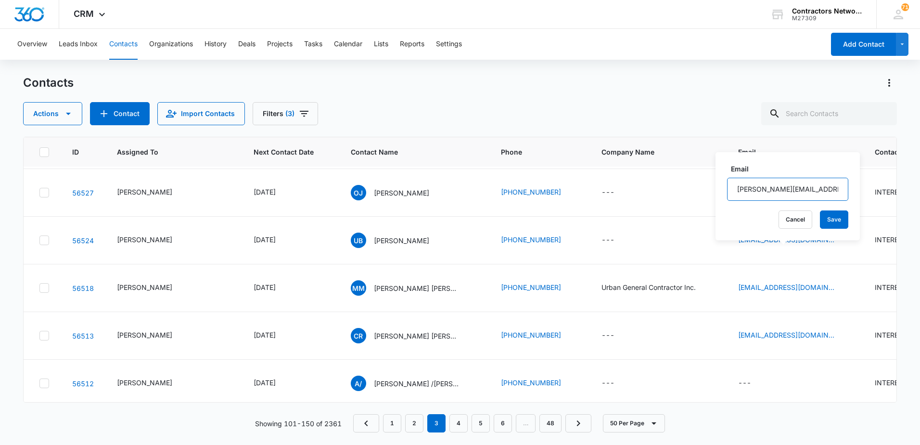
scroll to position [1732, 0]
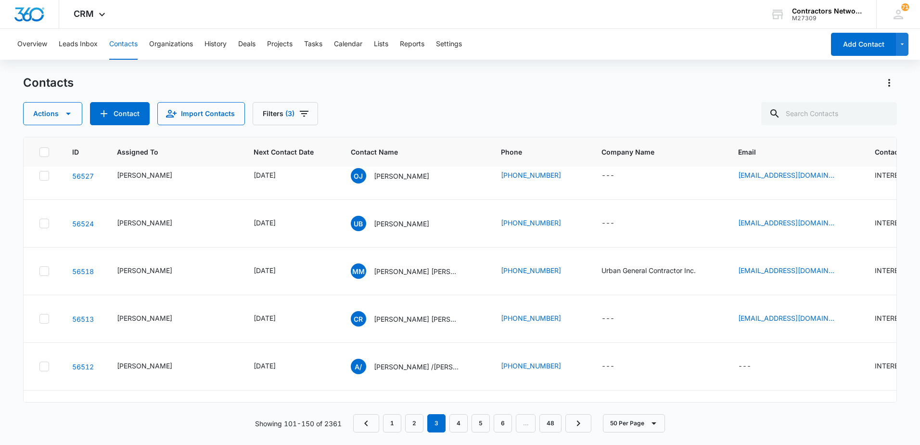
click at [842, 85] on icon "Email - lukkie2019@gmail.com - Select to Edit Field" at bounding box center [846, 80] width 9 height 9
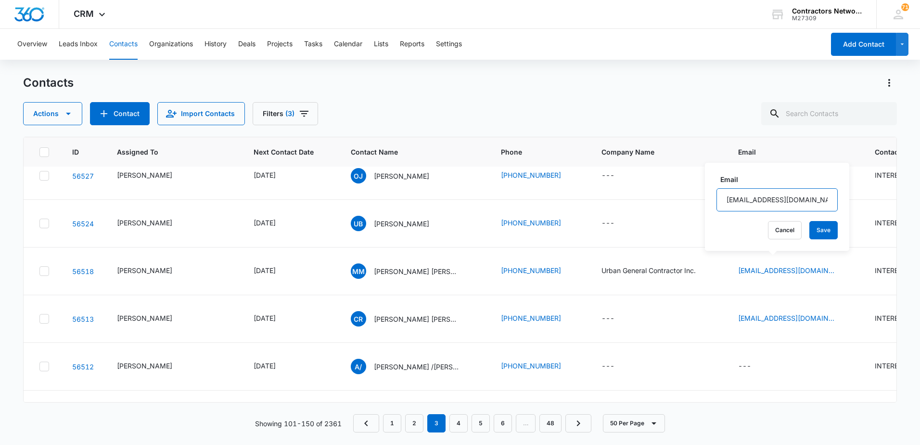
click at [812, 198] on input "[EMAIL_ADDRESS][DOMAIN_NAME]" at bounding box center [776, 199] width 121 height 23
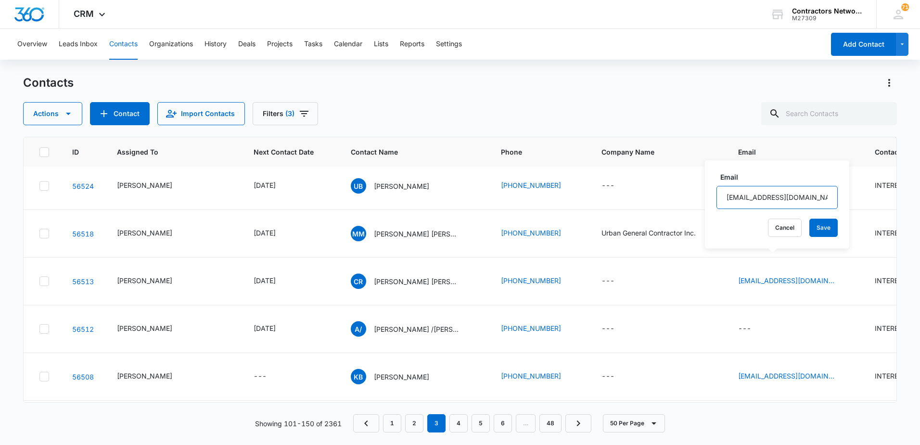
scroll to position [1780, 0]
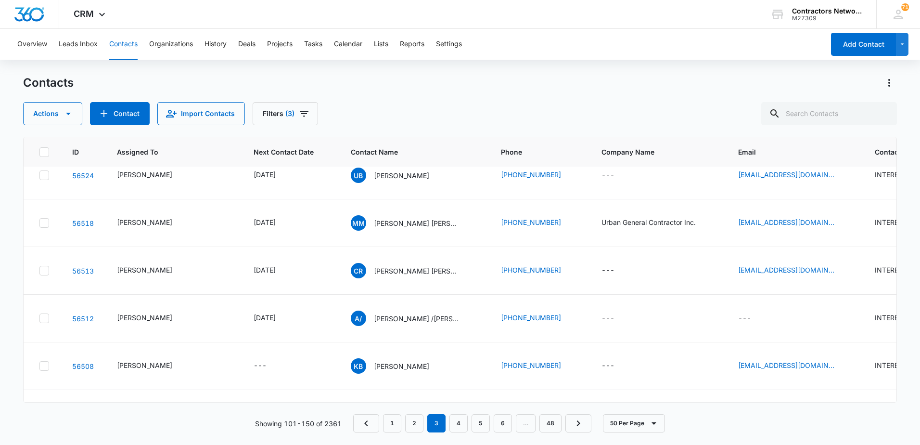
click at [842, 84] on icon "Email - househead1968@gmail.com - Select to Edit Field" at bounding box center [846, 80] width 9 height 9
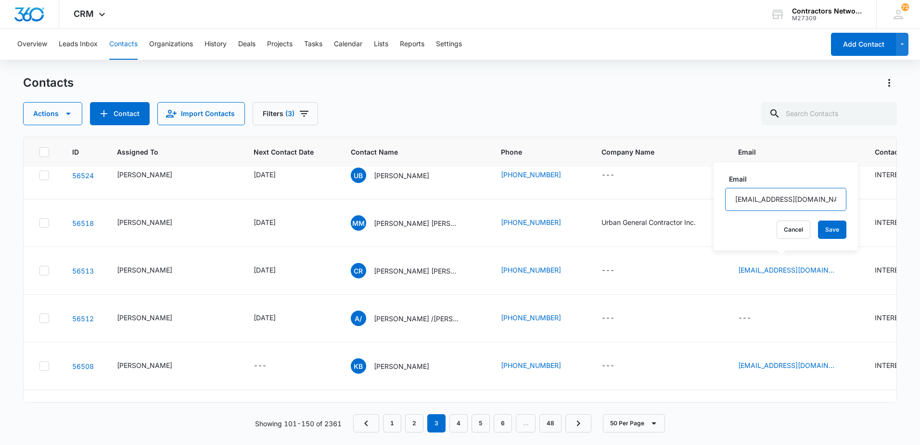
click at [821, 203] on input "[EMAIL_ADDRESS][DOMAIN_NAME]" at bounding box center [785, 199] width 121 height 23
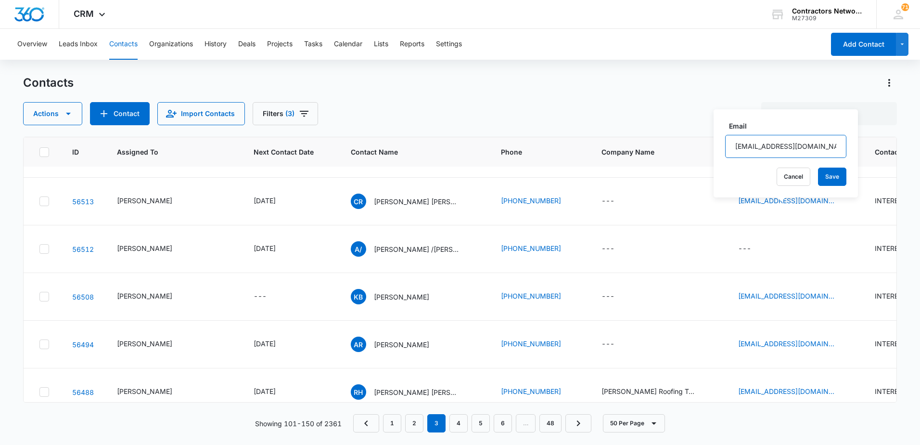
scroll to position [1877, 0]
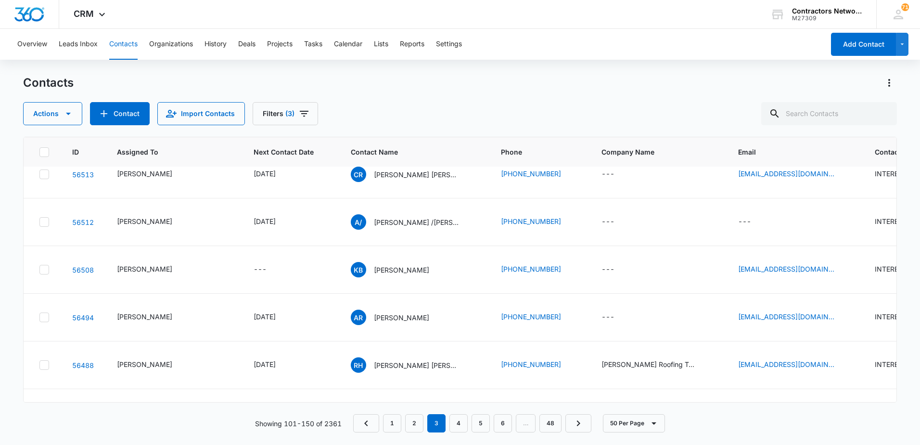
click at [840, 37] on icon "Email - oscarjara321@gmail.com - Select to Edit Field" at bounding box center [846, 32] width 12 height 12
click at [817, 153] on input "[EMAIL_ADDRESS][DOMAIN_NAME]" at bounding box center [780, 150] width 121 height 23
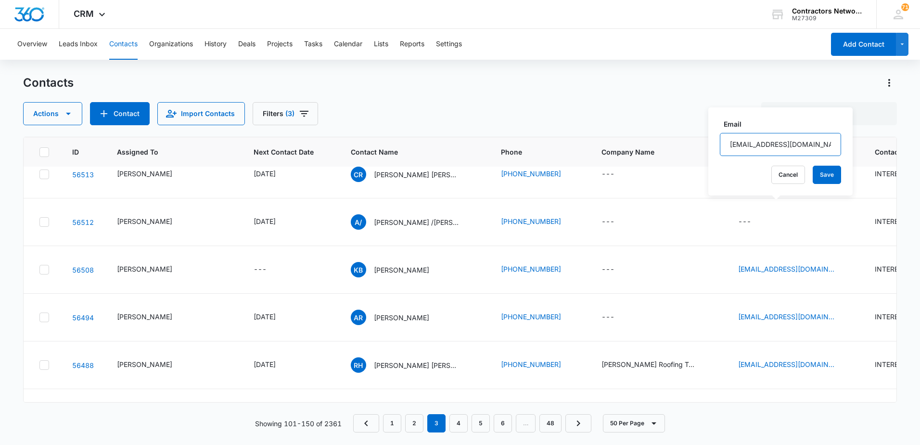
scroll to position [1925, 0]
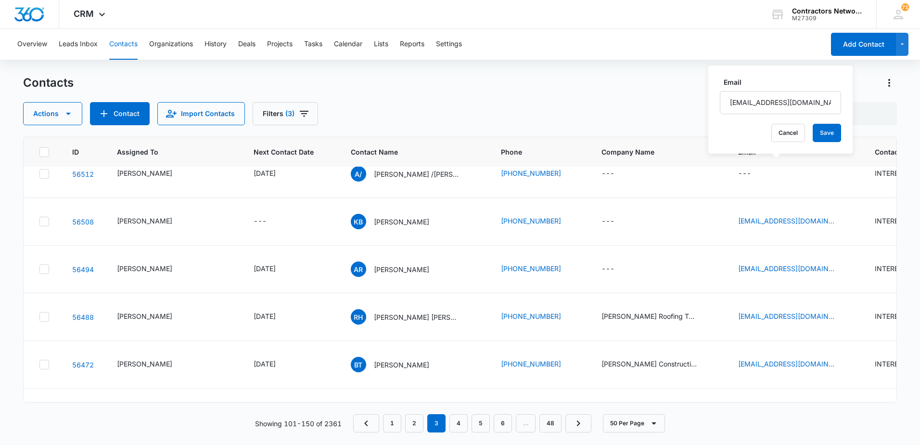
click at [842, 35] on icon "Email - ulisesbeltran147@gmail.com - Select to Edit Field" at bounding box center [846, 30] width 9 height 9
click at [826, 153] on input "[EMAIL_ADDRESS][DOMAIN_NAME]" at bounding box center [786, 150] width 121 height 23
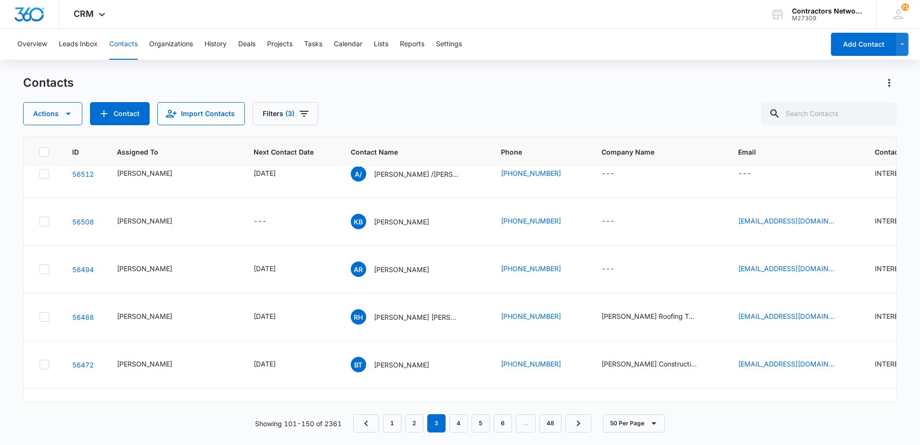
click at [840, 84] on icon "Email - urbanroofing1@gmail.com - Select to Edit Field" at bounding box center [846, 79] width 12 height 12
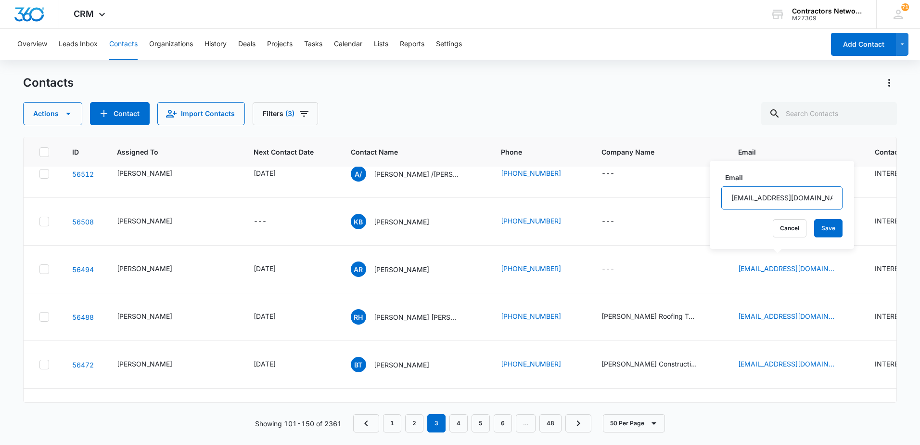
click at [821, 197] on input "[EMAIL_ADDRESS][DOMAIN_NAME]" at bounding box center [781, 197] width 121 height 23
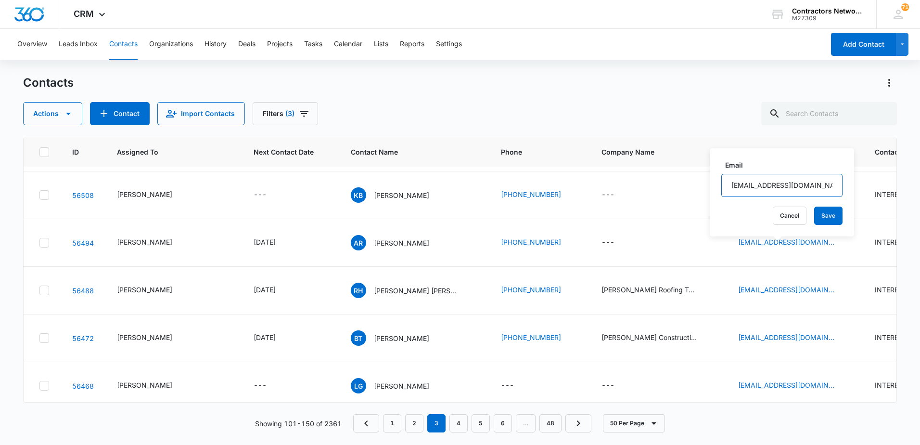
scroll to position [1973, 0]
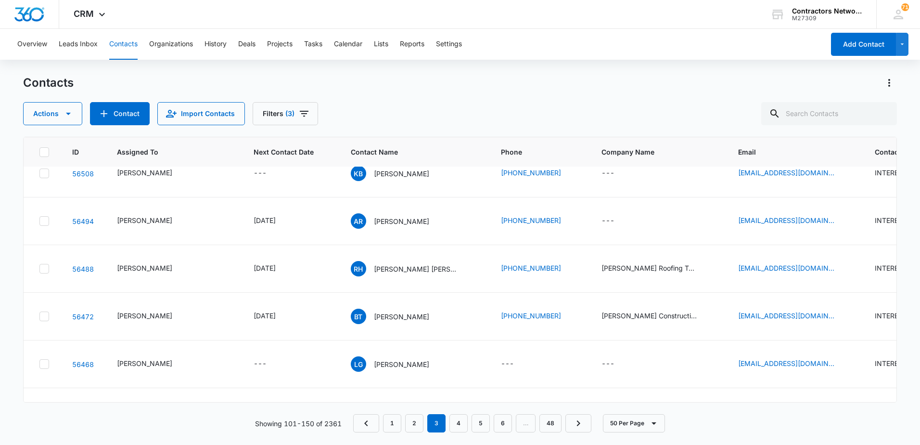
click at [840, 84] on icon "Email - renesd53@gmail.com - Select to Edit Field" at bounding box center [846, 78] width 12 height 12
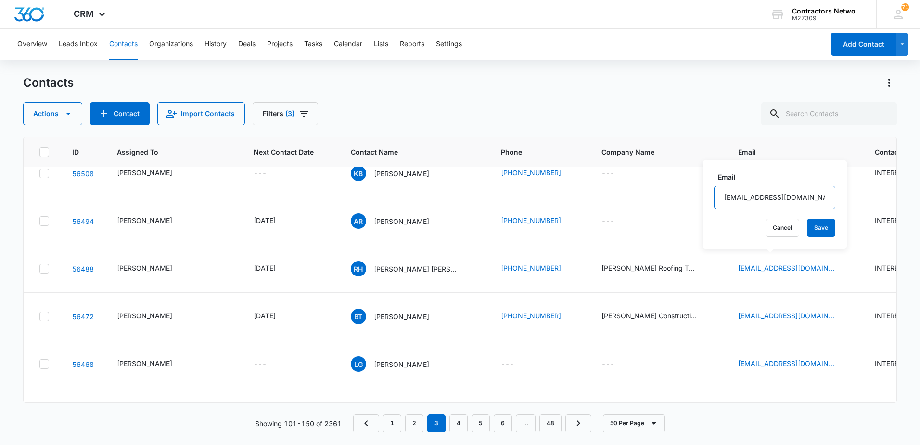
click at [812, 197] on input "[EMAIL_ADDRESS][DOMAIN_NAME]" at bounding box center [774, 197] width 121 height 23
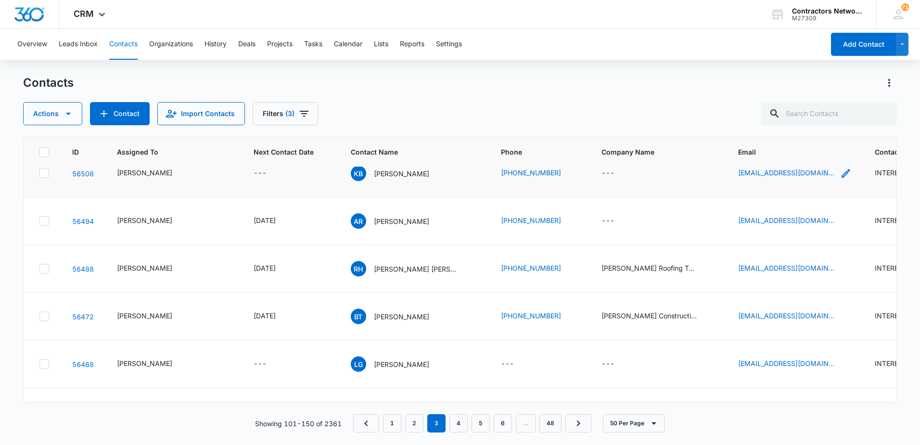
click at [842, 178] on icon "Email - knbeyah25@gmail.com - Select to Edit Field" at bounding box center [846, 173] width 9 height 9
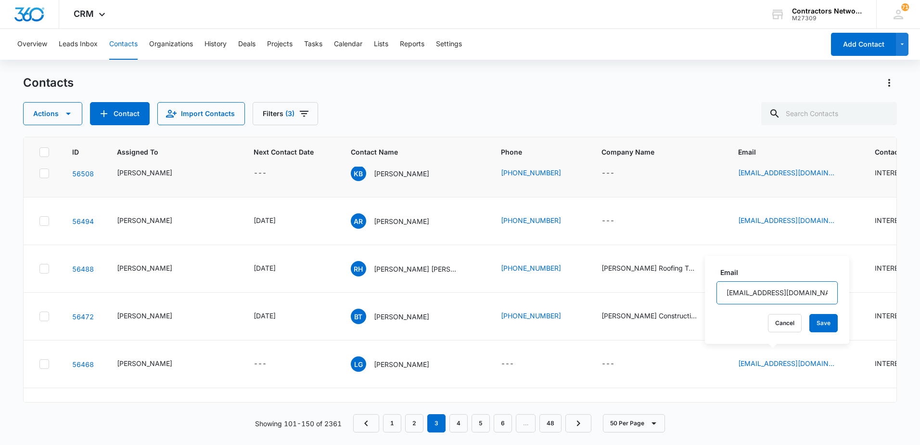
click at [809, 298] on input "[EMAIL_ADDRESS][DOMAIN_NAME]" at bounding box center [776, 292] width 121 height 23
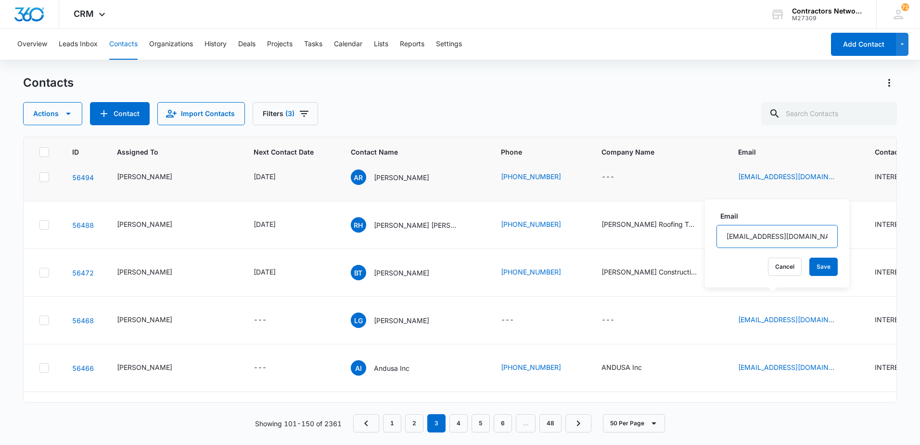
scroll to position [2117, 0]
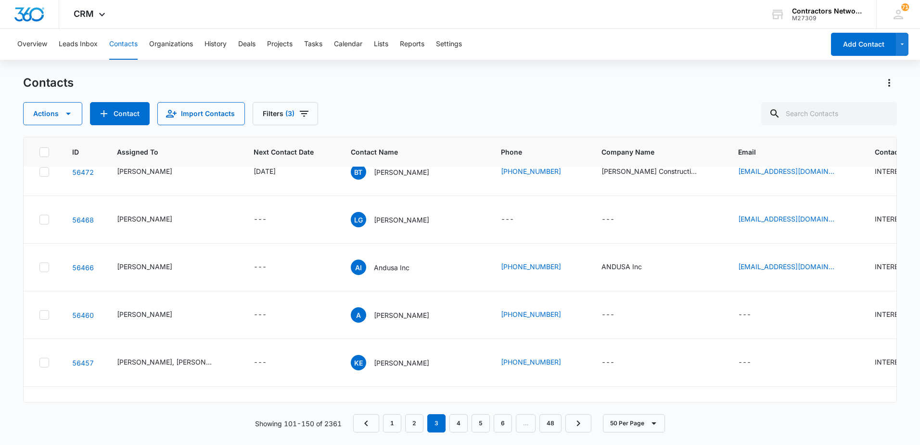
click at [840, 82] on icon "Email - al.rodriguez0000@gmail.com - Select to Edit Field" at bounding box center [846, 77] width 12 height 12
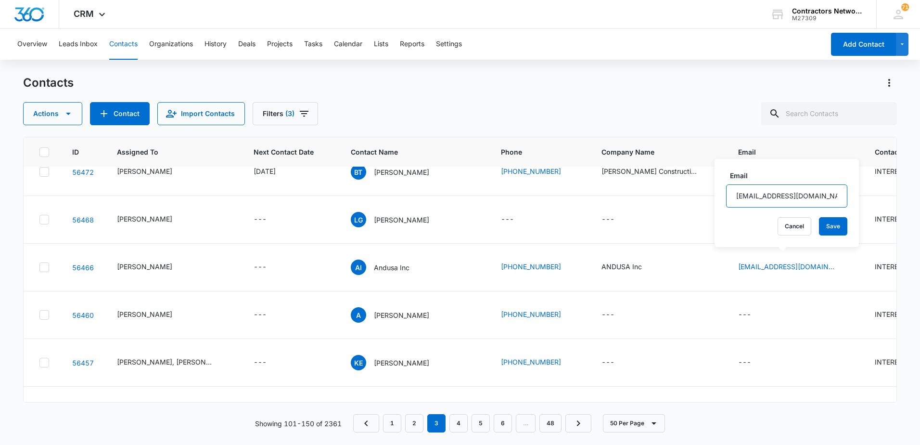
click at [792, 195] on input "[EMAIL_ADDRESS][DOMAIN_NAME]" at bounding box center [786, 195] width 121 height 23
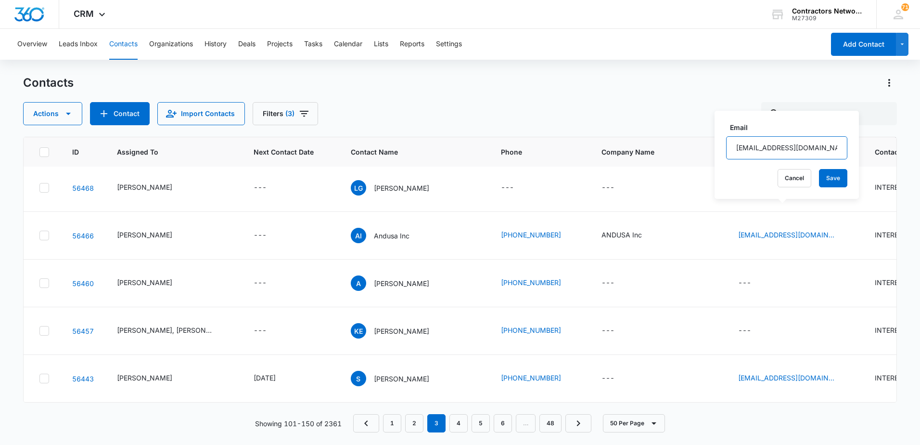
scroll to position [2165, 0]
click at [842, 97] on icon "Email - hernandezroofingteam@gmail.com - Select to Edit Field" at bounding box center [846, 92] width 9 height 9
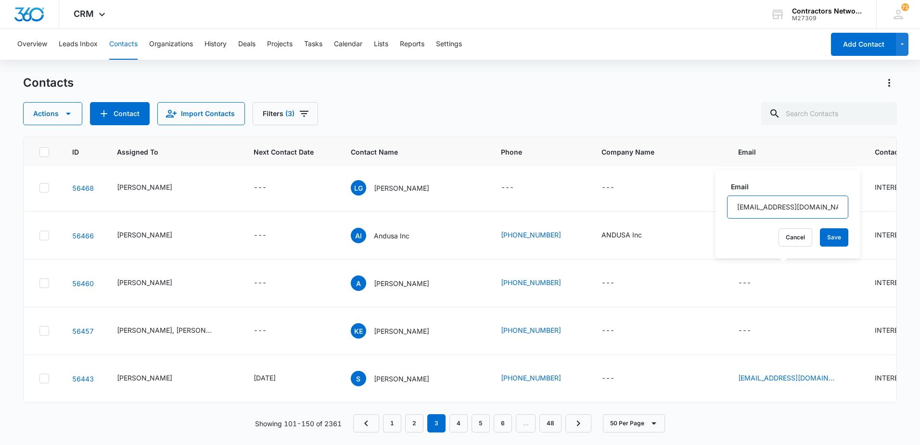
click at [828, 210] on input "[EMAIL_ADDRESS][DOMAIN_NAME]" at bounding box center [787, 206] width 121 height 23
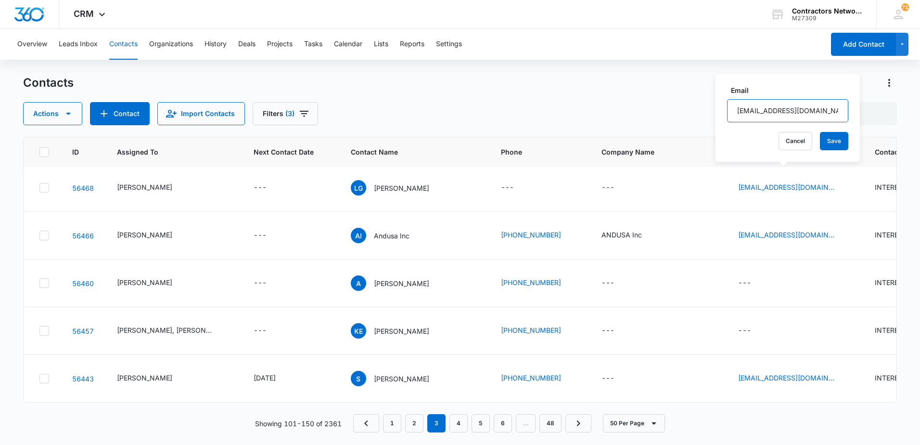
scroll to position [2262, 0]
click at [842, 144] on icon "Email - balentint@yahoo.com - Select to Edit Field" at bounding box center [846, 140] width 9 height 9
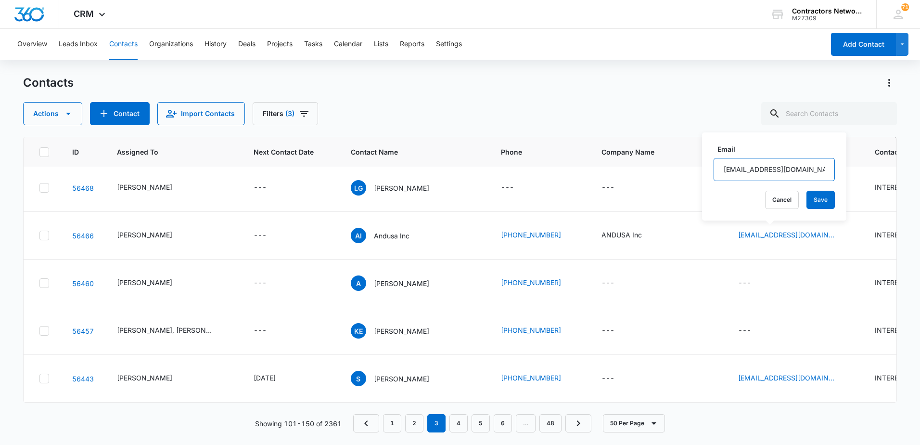
click at [805, 167] on input "[EMAIL_ADDRESS][DOMAIN_NAME]" at bounding box center [774, 169] width 121 height 23
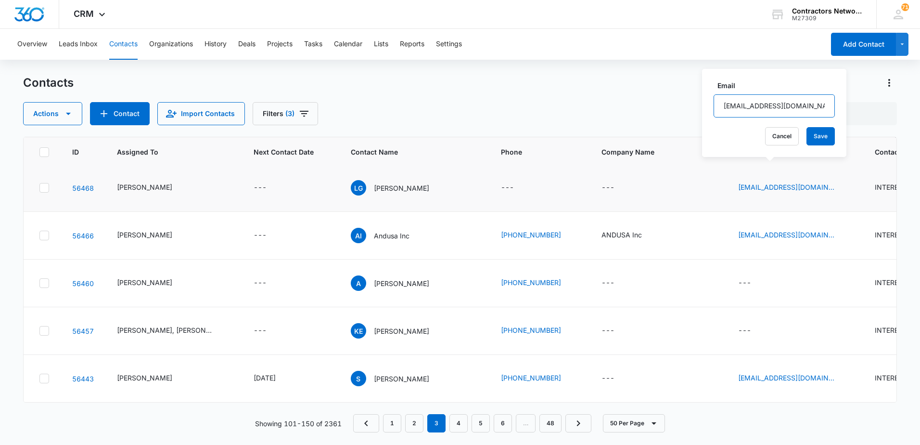
scroll to position [2324, 0]
click at [840, 193] on icon "Email - lucerog201@outlook.com - Select to Edit Field" at bounding box center [846, 188] width 12 height 12
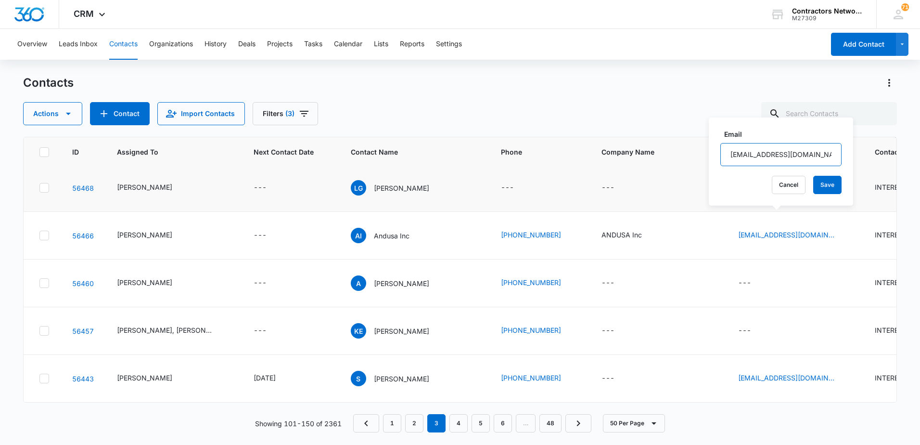
click at [808, 154] on input "[EMAIL_ADDRESS][DOMAIN_NAME]" at bounding box center [780, 154] width 121 height 23
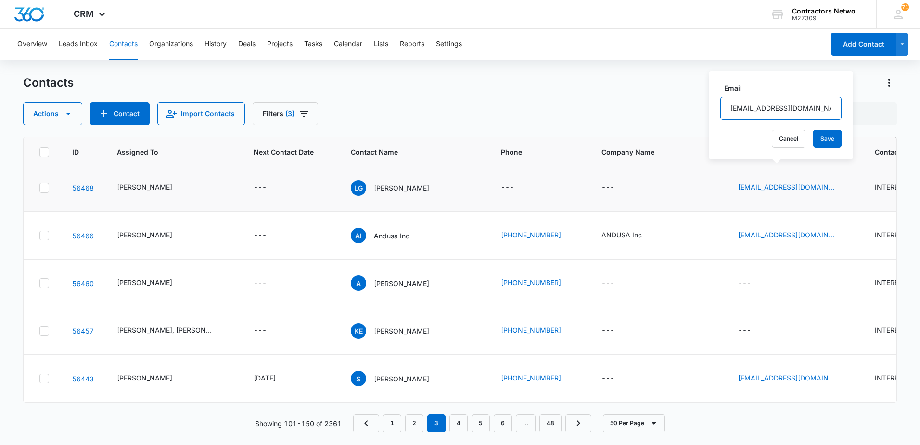
scroll to position [2372, 0]
click at [840, 230] on icon "Email - info@andusainc.com - Select to Edit Field" at bounding box center [846, 236] width 12 height 12
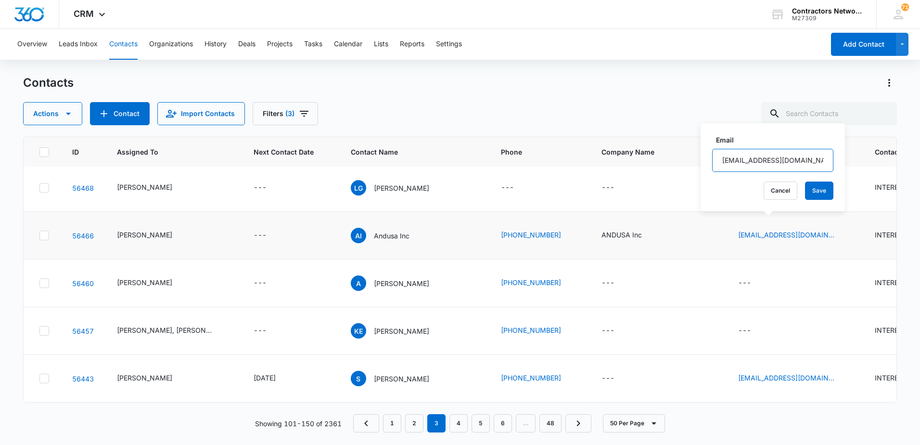
click at [790, 158] on input "[EMAIL_ADDRESS][DOMAIN_NAME]" at bounding box center [772, 160] width 121 height 23
click at [840, 372] on icon "Email - sergiomonterde@yahoo.com - Select to Edit Field" at bounding box center [846, 378] width 12 height 12
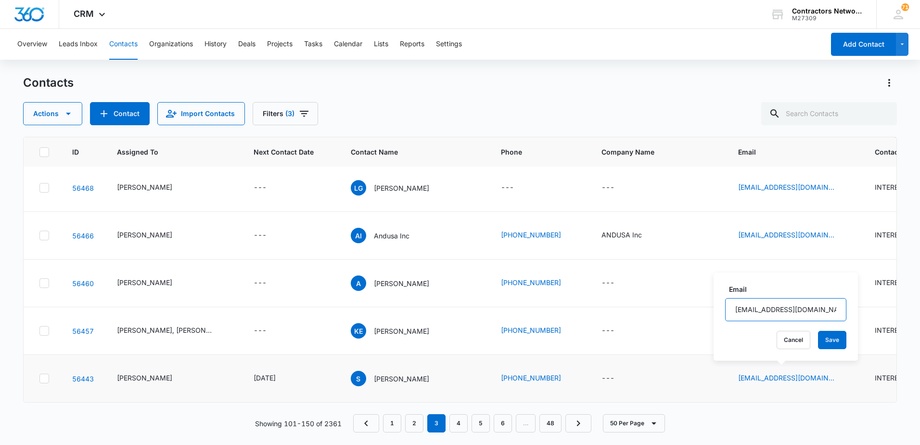
click at [823, 312] on input "[EMAIL_ADDRESS][DOMAIN_NAME]" at bounding box center [785, 309] width 121 height 23
click at [459, 423] on link "4" at bounding box center [458, 423] width 18 height 18
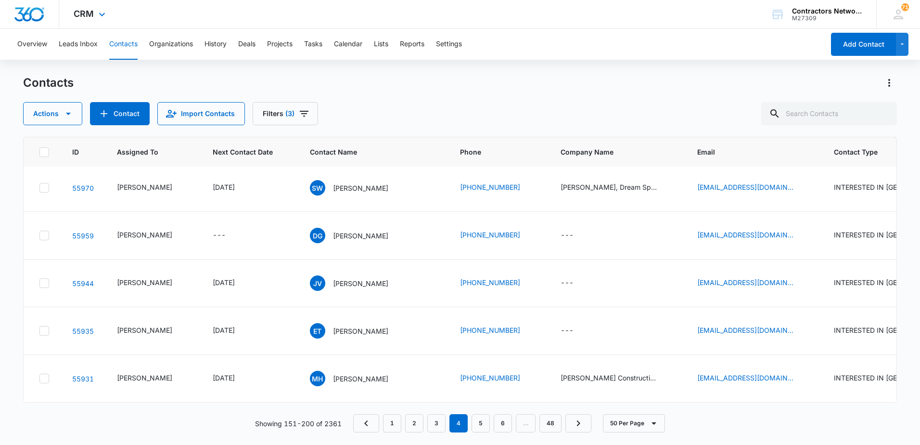
scroll to position [0, 0]
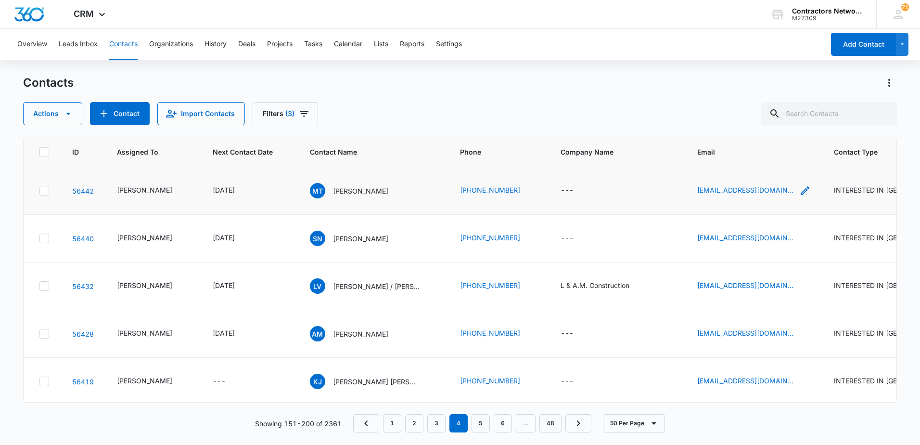
click at [801, 192] on icon "Email - frmallory@aol.com - Select to Edit Field" at bounding box center [805, 190] width 9 height 9
click at [752, 133] on input "[EMAIL_ADDRESS][DOMAIN_NAME]" at bounding box center [727, 128] width 121 height 23
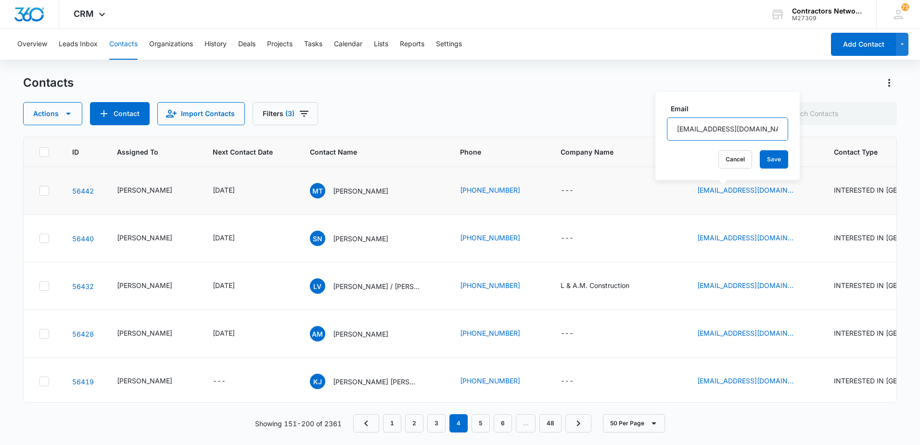
click at [752, 133] on input "[EMAIL_ADDRESS][DOMAIN_NAME]" at bounding box center [727, 128] width 121 height 23
click at [801, 240] on icon "Email - salomonnavarrete2014@gmail.com - Select to Edit Field" at bounding box center [805, 238] width 9 height 9
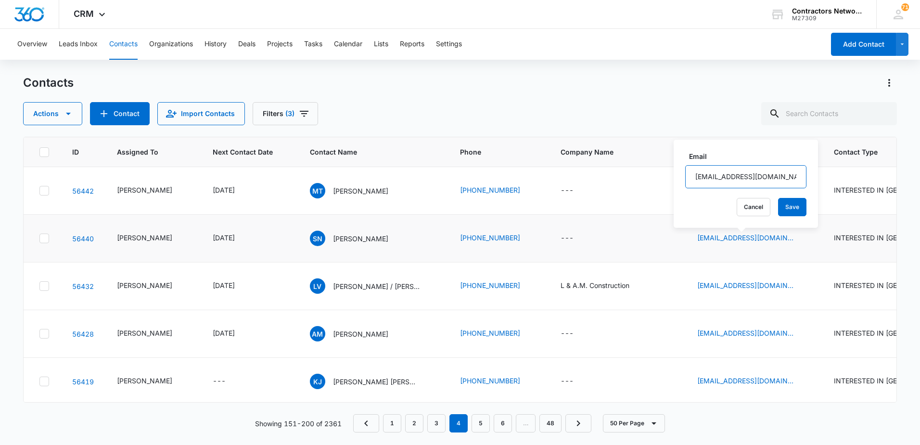
click at [782, 174] on input "[EMAIL_ADDRESS][DOMAIN_NAME]" at bounding box center [745, 176] width 121 height 23
click at [801, 290] on icon "Email - l.am.serviceinc@gmail.com - Select to Edit Field" at bounding box center [805, 285] width 9 height 9
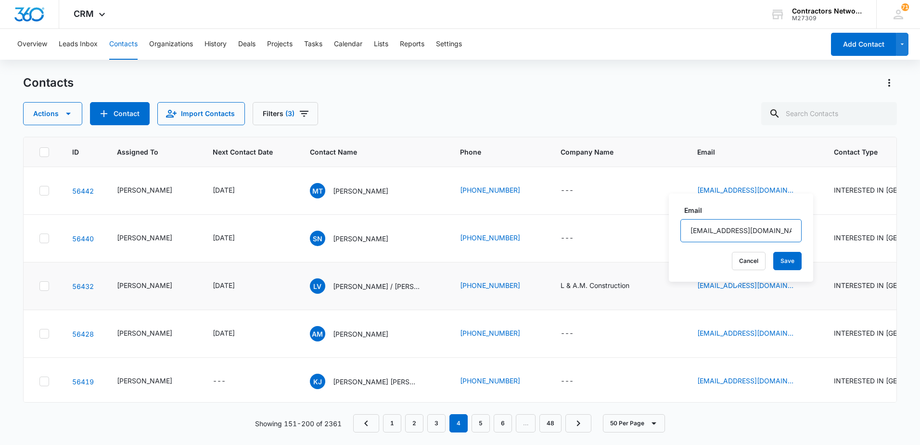
click at [778, 232] on input "[EMAIL_ADDRESS][DOMAIN_NAME]" at bounding box center [740, 230] width 121 height 23
click at [778, 231] on input "[EMAIL_ADDRESS][DOMAIN_NAME]" at bounding box center [740, 230] width 121 height 23
click at [777, 230] on input "[EMAIL_ADDRESS][DOMAIN_NAME]" at bounding box center [740, 230] width 121 height 23
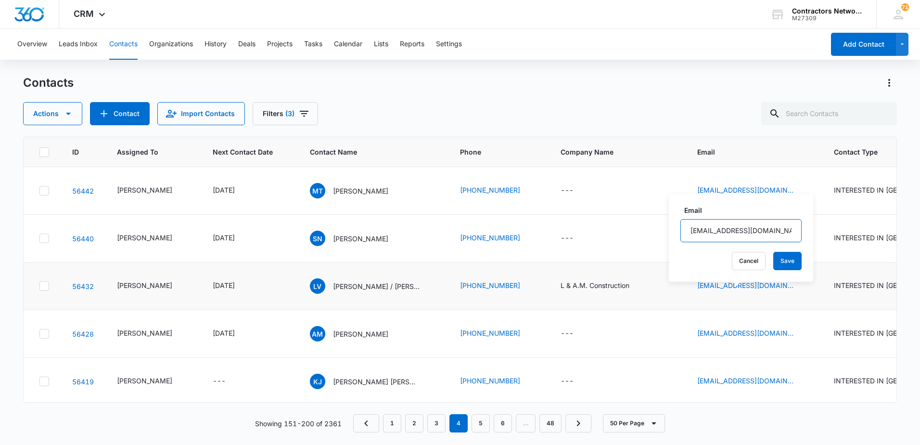
click at [777, 230] on input "[EMAIL_ADDRESS][DOMAIN_NAME]" at bounding box center [740, 230] width 121 height 23
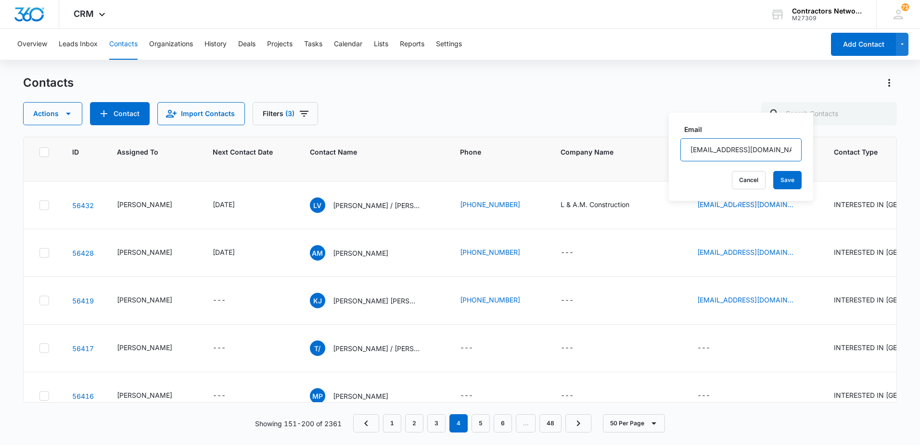
scroll to position [96, 0]
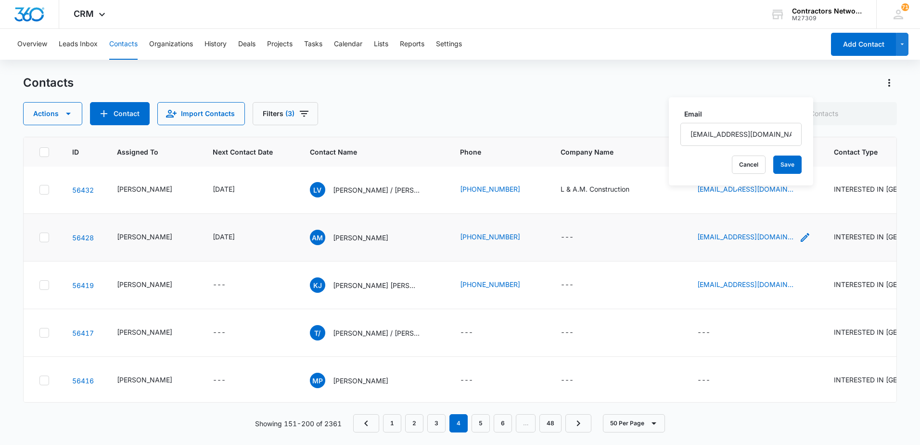
click at [799, 243] on icon "Email - amartens5149@gmail.com - Select to Edit Field" at bounding box center [805, 237] width 12 height 12
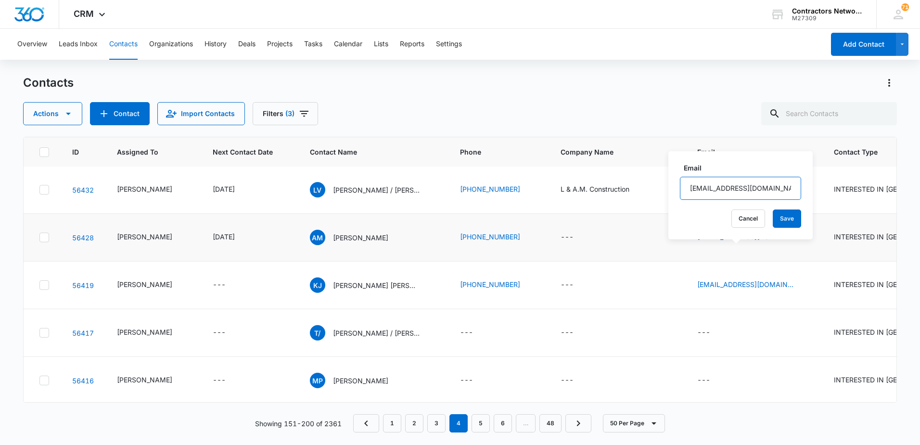
click at [778, 190] on input "[EMAIL_ADDRESS][DOMAIN_NAME]" at bounding box center [740, 188] width 121 height 23
click at [777, 190] on input "[EMAIL_ADDRESS][DOMAIN_NAME]" at bounding box center [740, 188] width 121 height 23
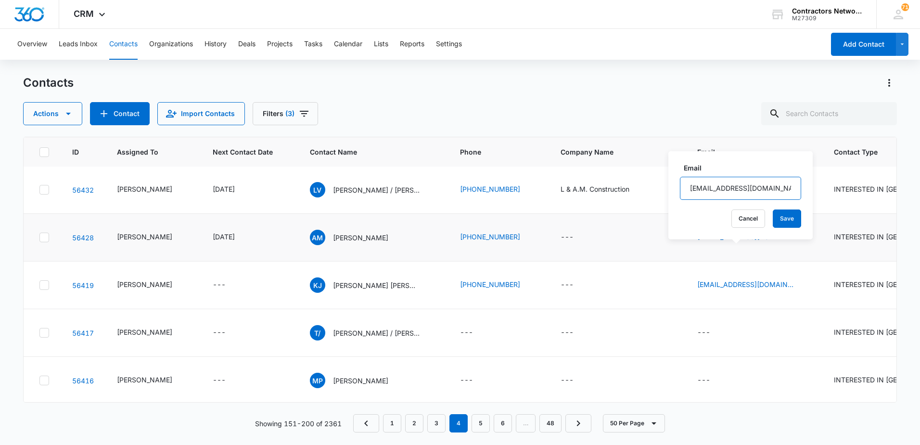
click at [777, 190] on input "[EMAIL_ADDRESS][DOMAIN_NAME]" at bounding box center [740, 188] width 121 height 23
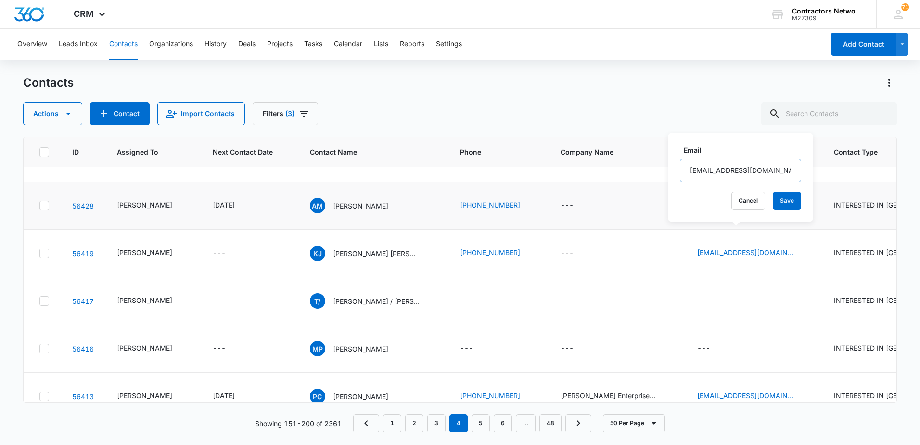
scroll to position [144, 0]
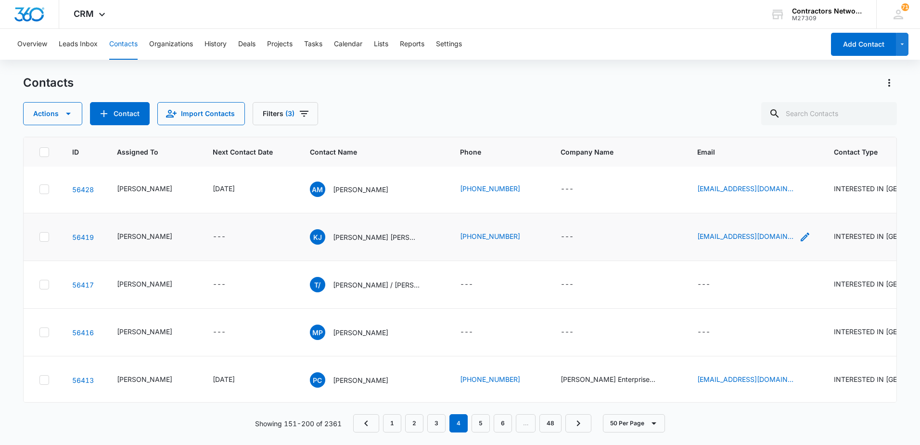
click at [801, 241] on icon "Email - hillmoton.ia@gmail.com - Select to Edit Field" at bounding box center [805, 236] width 9 height 9
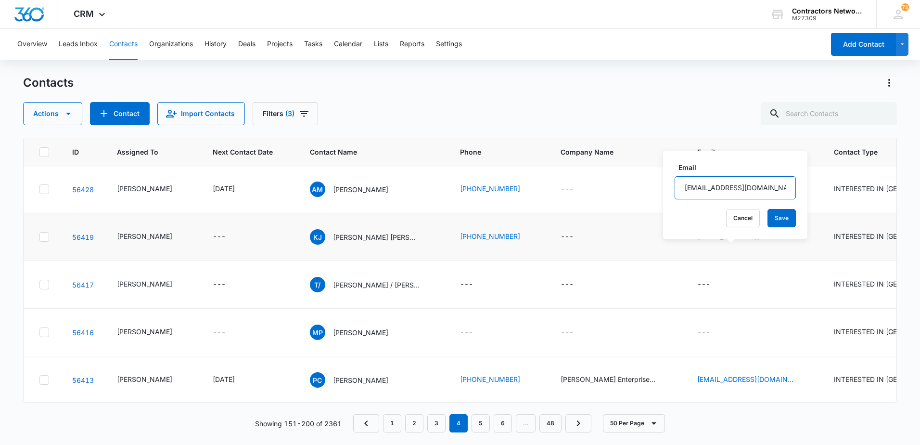
click at [772, 190] on input "[EMAIL_ADDRESS][DOMAIN_NAME]" at bounding box center [735, 187] width 121 height 23
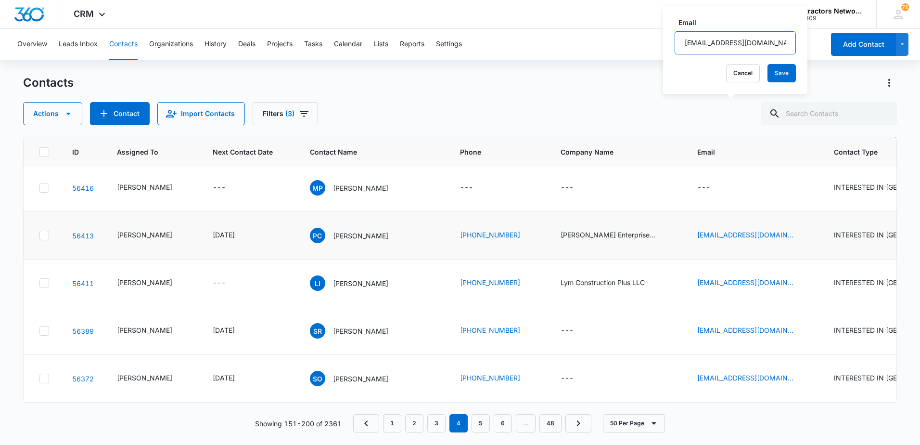
scroll to position [337, 0]
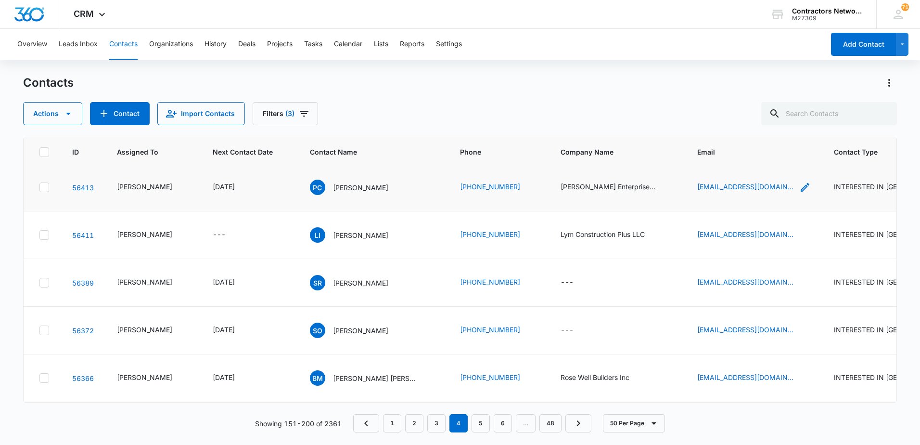
click at [799, 193] on icon "Email - pkpremodeling@sbcglobal.net - Select to Edit Field" at bounding box center [805, 187] width 12 height 12
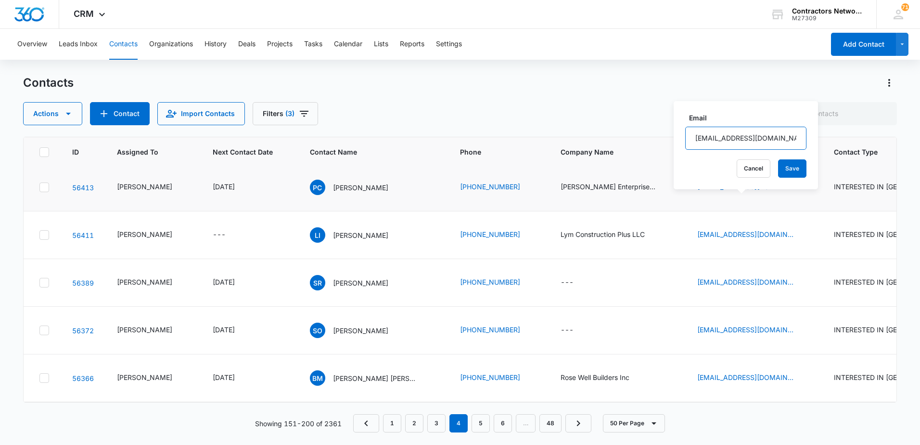
click at [772, 141] on input "[EMAIL_ADDRESS][DOMAIN_NAME]" at bounding box center [745, 138] width 121 height 23
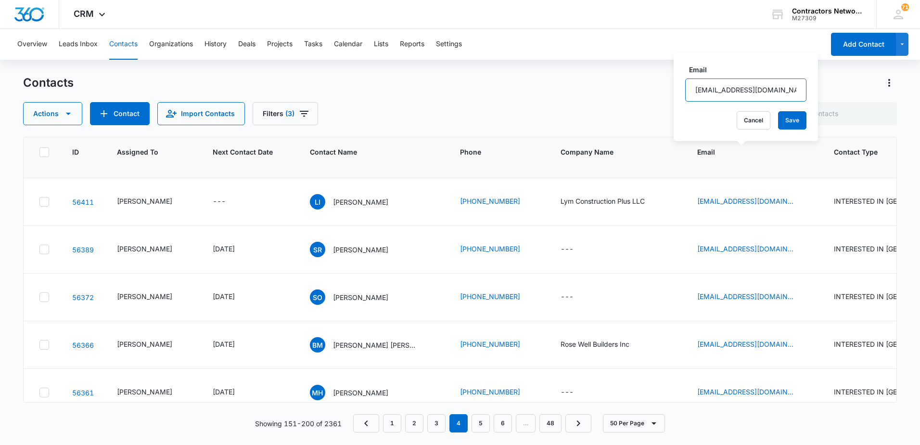
scroll to position [385, 0]
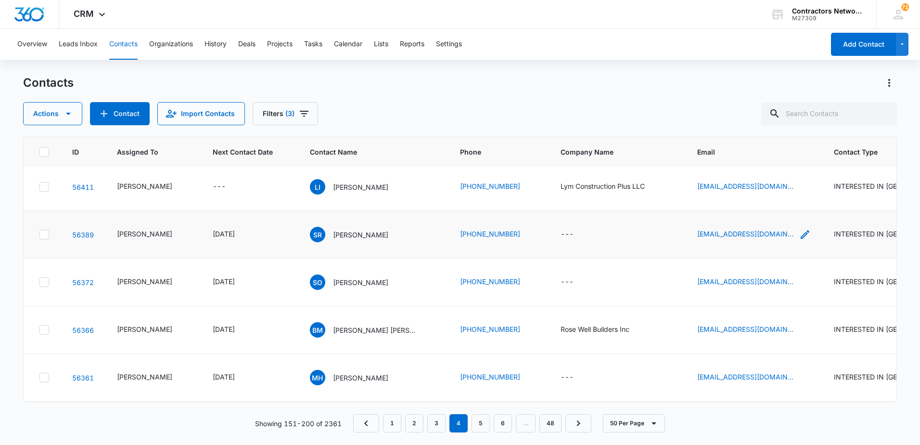
click at [799, 240] on icon "Email - simonemaxwell24@gmail.com - Select to Edit Field" at bounding box center [805, 235] width 12 height 12
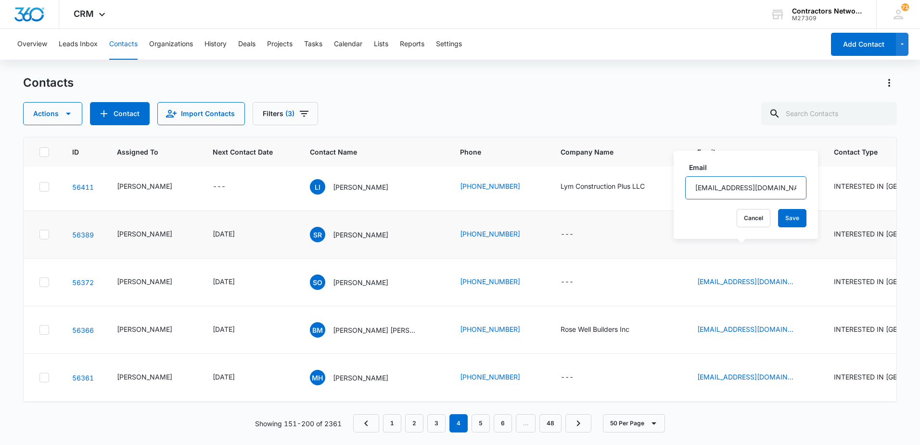
click at [785, 191] on input "[EMAIL_ADDRESS][DOMAIN_NAME]" at bounding box center [745, 187] width 121 height 23
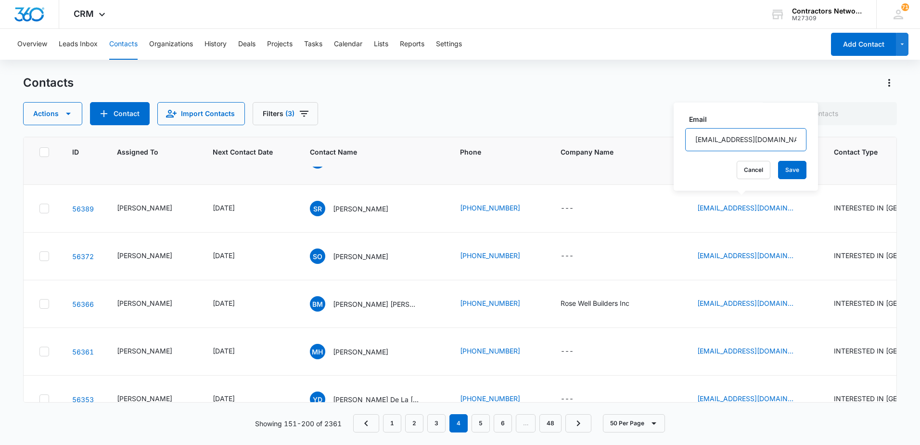
scroll to position [433, 0]
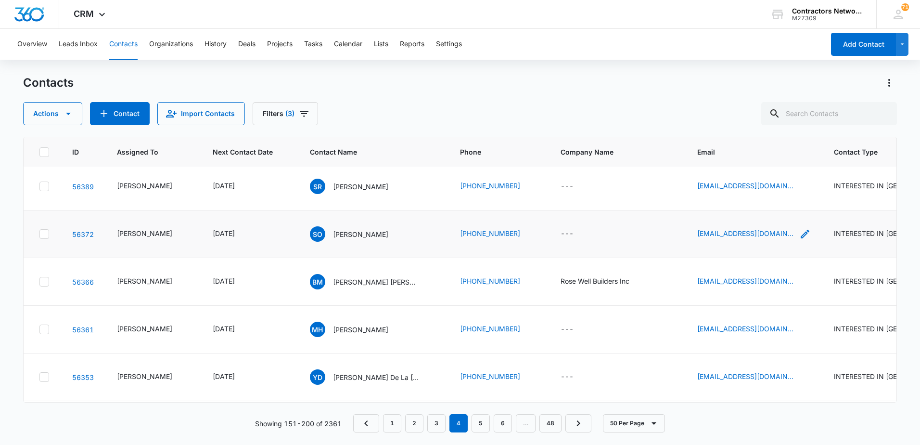
click at [799, 240] on icon "Email - oliversheliyah27@gmail.com - Select to Edit Field" at bounding box center [805, 234] width 12 height 12
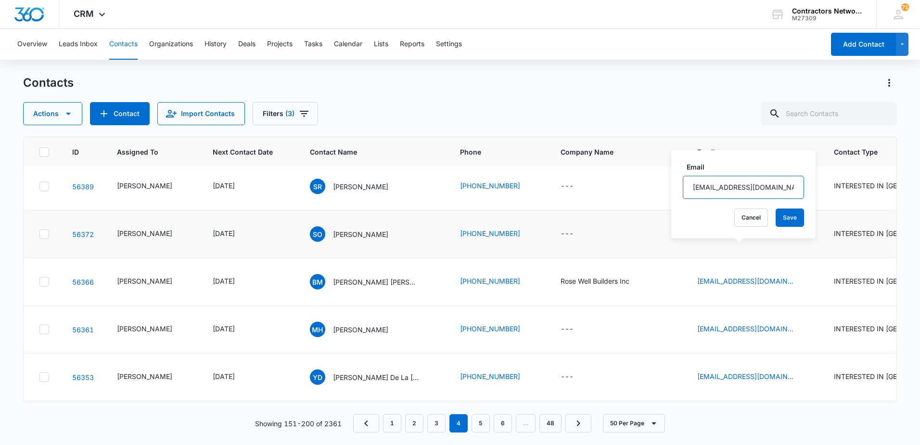
click at [774, 190] on input "[EMAIL_ADDRESS][DOMAIN_NAME]" at bounding box center [743, 187] width 121 height 23
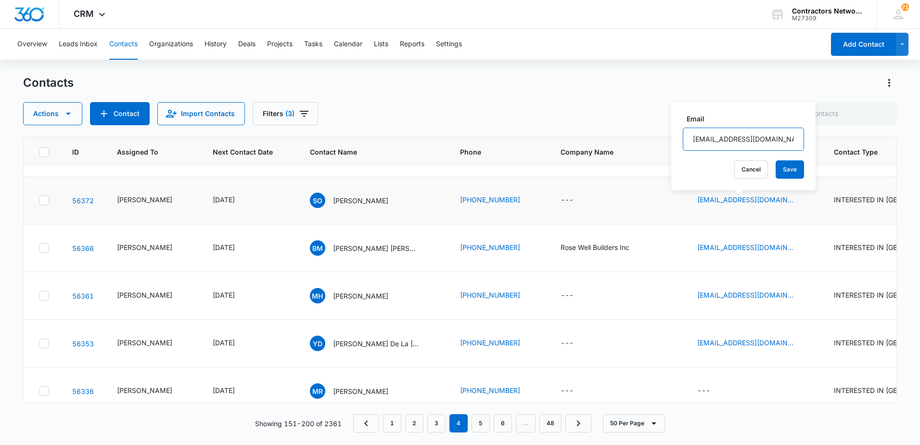
scroll to position [481, 0]
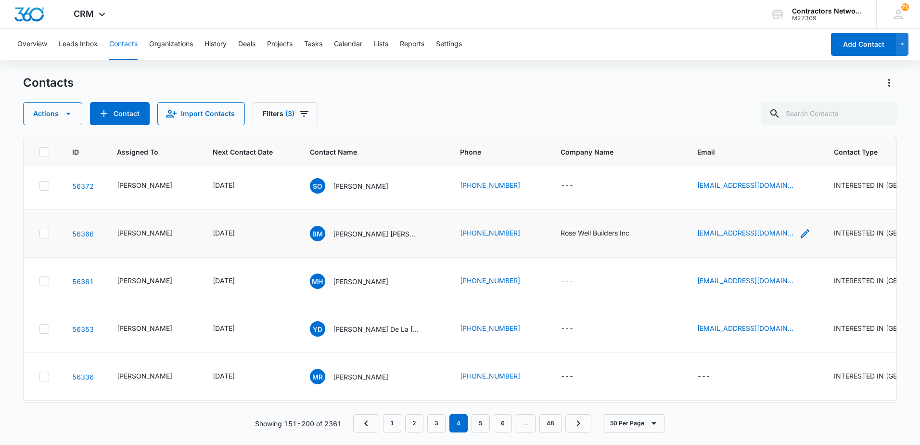
click at [801, 238] on icon "Email - briflan777@gmail.com - Select to Edit Field" at bounding box center [805, 233] width 9 height 9
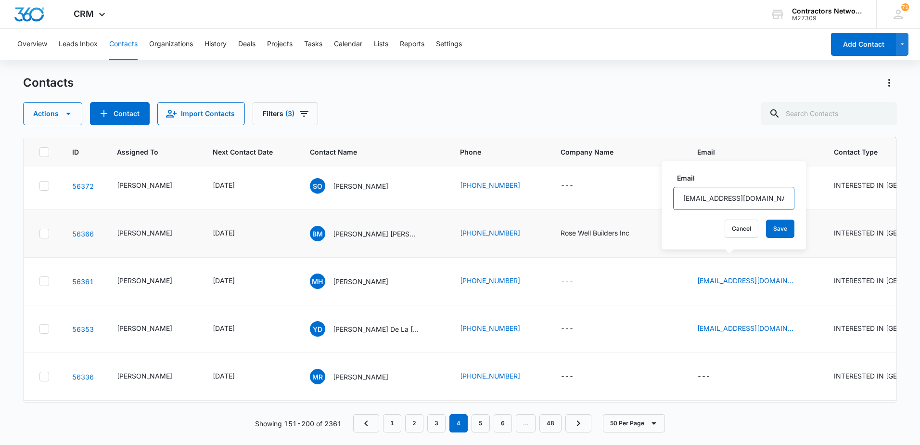
click at [766, 200] on input "[EMAIL_ADDRESS][DOMAIN_NAME]" at bounding box center [733, 198] width 121 height 23
drag, startPoint x: 766, startPoint y: 199, endPoint x: 764, endPoint y: 204, distance: 5.6
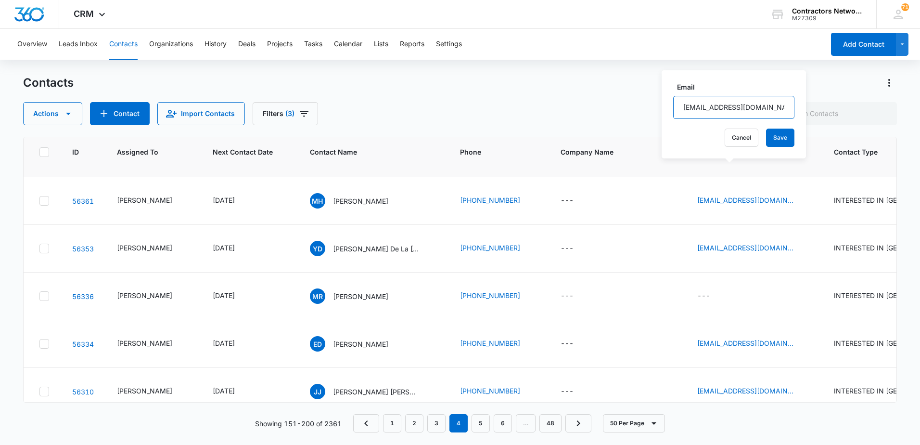
scroll to position [577, 0]
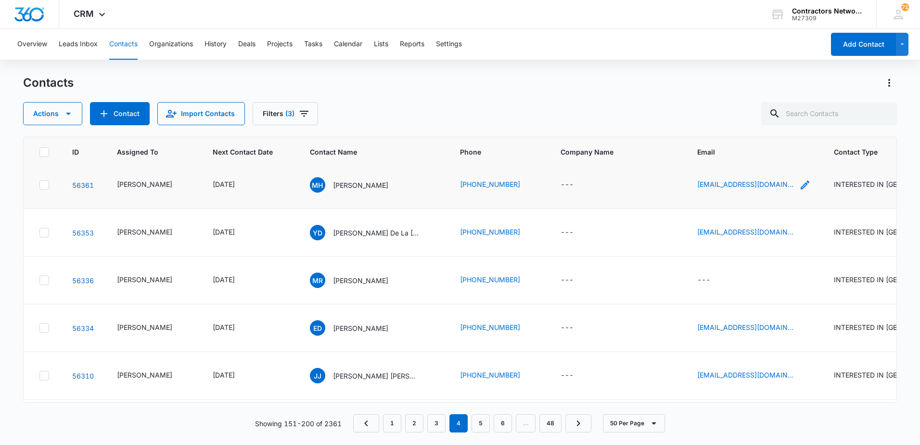
click at [799, 191] on icon "Email - maxihozner@gmail.com - Select to Edit Field" at bounding box center [805, 185] width 12 height 12
click at [741, 160] on input "[EMAIL_ADDRESS][DOMAIN_NAME]" at bounding box center [735, 160] width 121 height 23
click at [741, 161] on input "[EMAIL_ADDRESS][DOMAIN_NAME]" at bounding box center [735, 160] width 121 height 23
drag, startPoint x: 741, startPoint y: 162, endPoint x: 715, endPoint y: 163, distance: 26.0
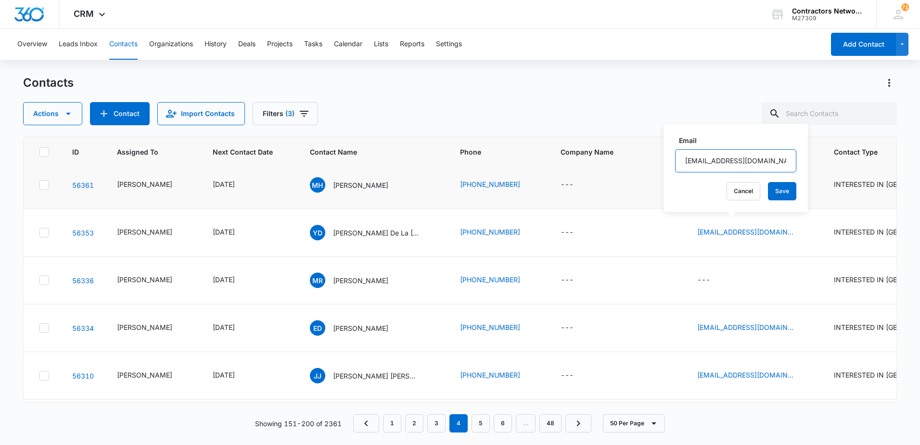
click at [715, 163] on input "[EMAIL_ADDRESS][DOMAIN_NAME]" at bounding box center [735, 160] width 121 height 23
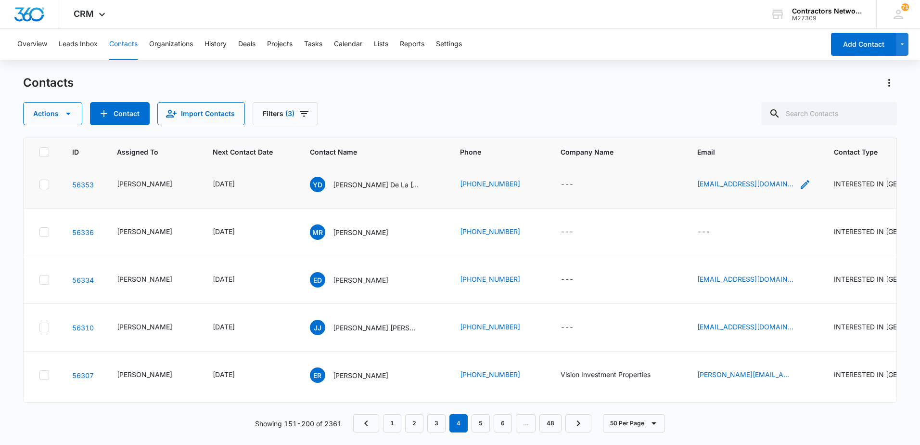
click at [801, 189] on icon "Email - yessydelacruz23@gmail.com - Select to Edit Field" at bounding box center [805, 184] width 9 height 9
click at [755, 161] on input "[EMAIL_ADDRESS][DOMAIN_NAME]" at bounding box center [744, 160] width 121 height 23
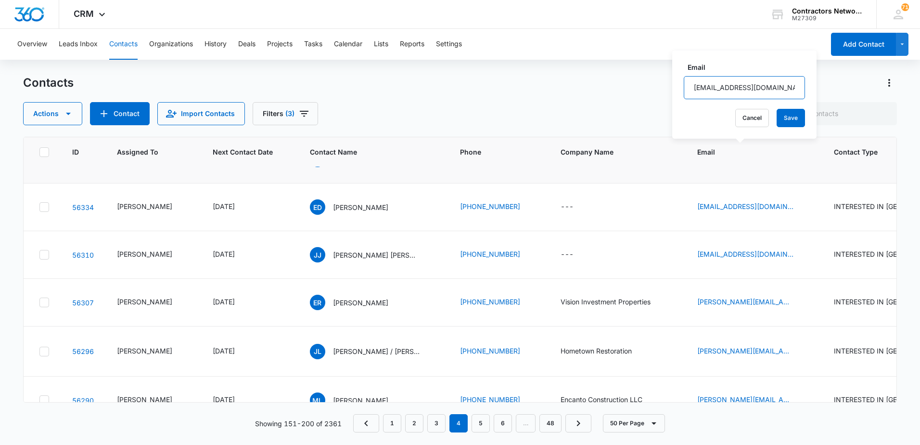
scroll to position [722, 0]
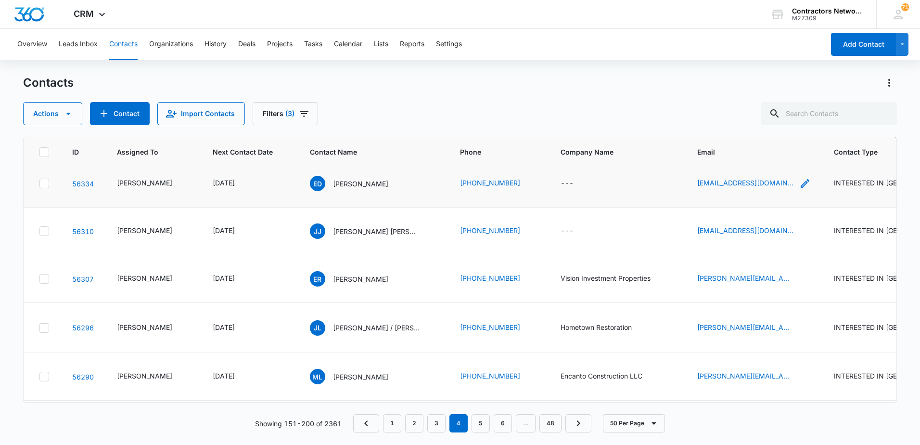
click at [799, 189] on icon "Email - estebandiegofrancisco7@gmail.com - Select to Edit Field" at bounding box center [805, 184] width 12 height 12
click at [773, 155] on input "[EMAIL_ADDRESS][DOMAIN_NAME]" at bounding box center [745, 159] width 121 height 23
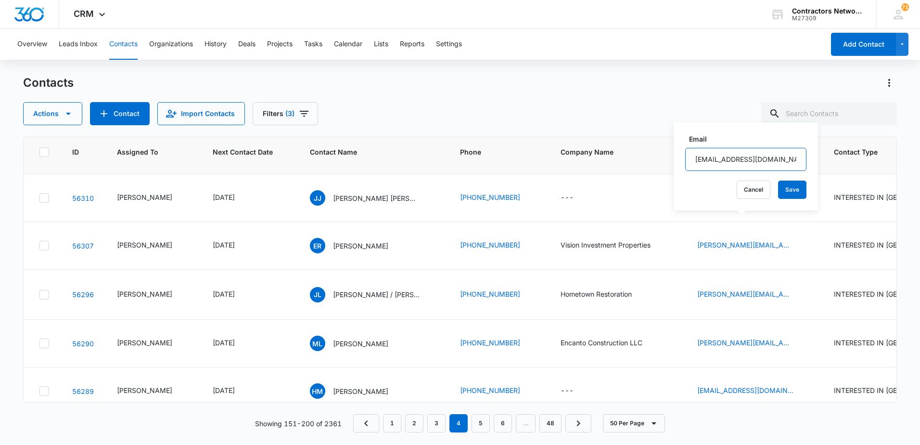
scroll to position [770, 0]
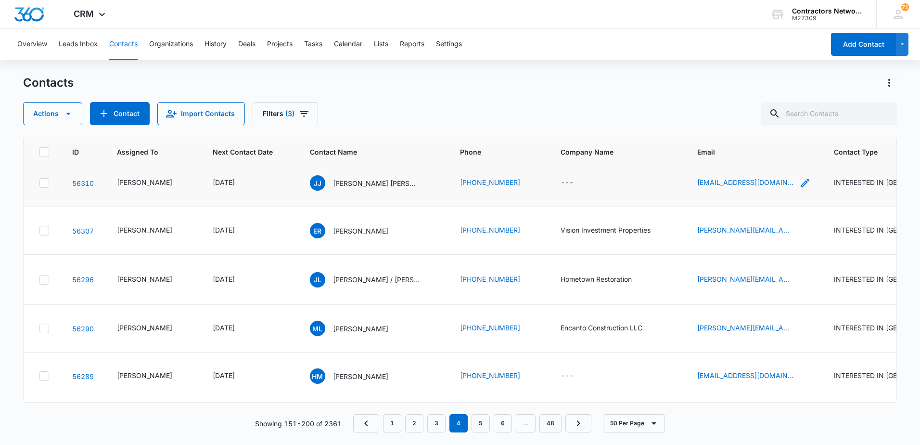
click at [801, 187] on icon "Email - juanjura71@gmail.com - Select to Edit Field" at bounding box center [805, 183] width 9 height 9
click at [767, 164] on input "[EMAIL_ADDRESS][DOMAIN_NAME]" at bounding box center [734, 164] width 121 height 23
click at [766, 164] on input "[EMAIL_ADDRESS][DOMAIN_NAME]" at bounding box center [734, 164] width 121 height 23
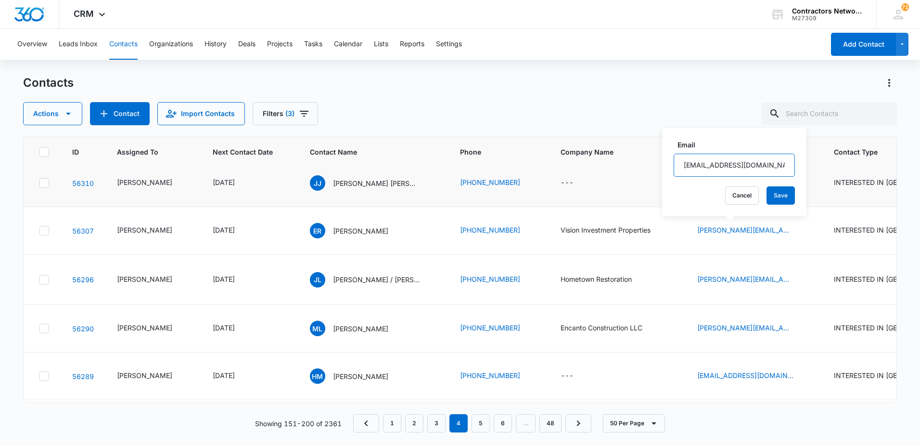
click at [766, 164] on input "[EMAIL_ADDRESS][DOMAIN_NAME]" at bounding box center [734, 164] width 121 height 23
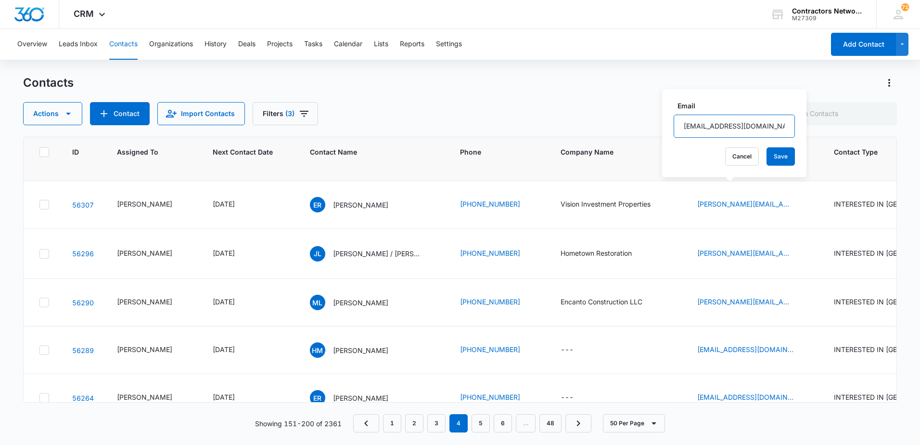
scroll to position [818, 0]
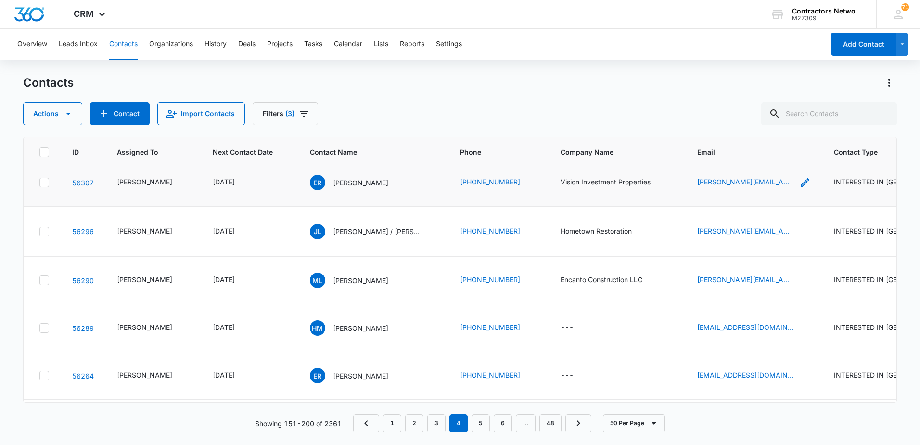
click at [799, 188] on icon "Email - edgar.ruelas@hotmail.com - Select to Edit Field" at bounding box center [805, 183] width 12 height 12
click at [773, 177] on input "[PERSON_NAME][EMAIL_ADDRESS][PERSON_NAME][DOMAIN_NAME]" at bounding box center [739, 172] width 121 height 23
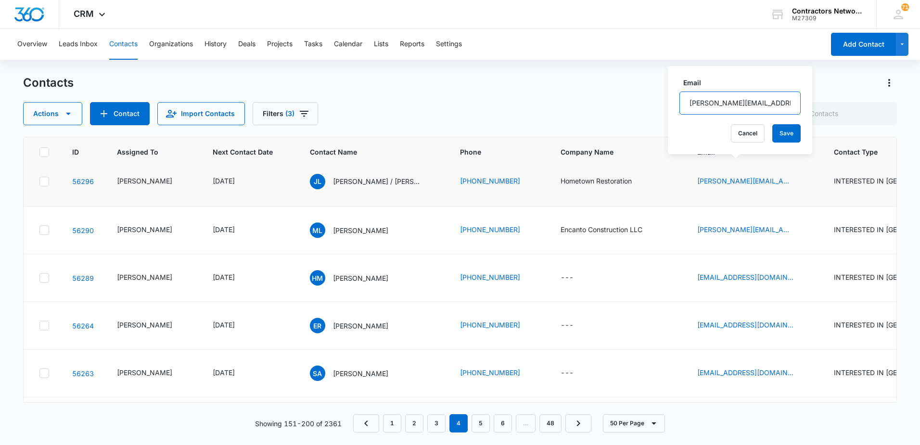
scroll to position [914, 0]
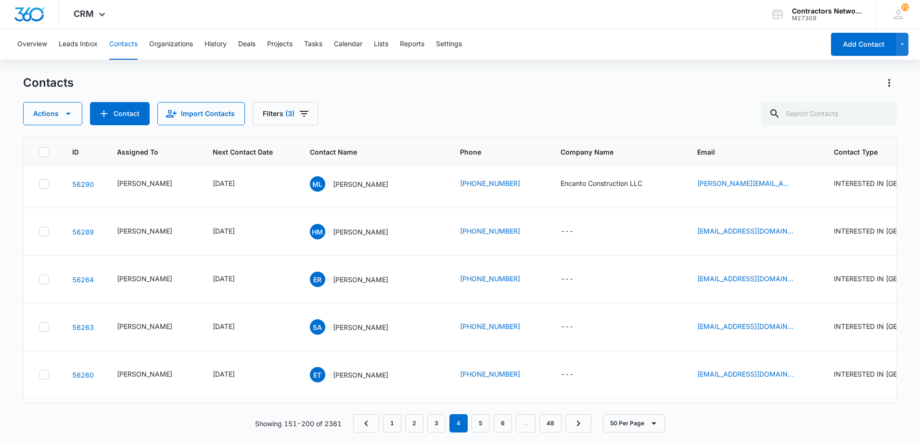
click at [799, 141] on icon "Email - jessie.lechuga@yahoo.com - Select to Edit Field" at bounding box center [805, 135] width 12 height 12
click at [779, 131] on input "[PERSON_NAME][EMAIL_ADDRESS][PERSON_NAME][DOMAIN_NAME]" at bounding box center [740, 130] width 121 height 23
click at [801, 188] on icon "Email - manuel@encantoconstruction.com - Select to Edit Field" at bounding box center [805, 183] width 9 height 9
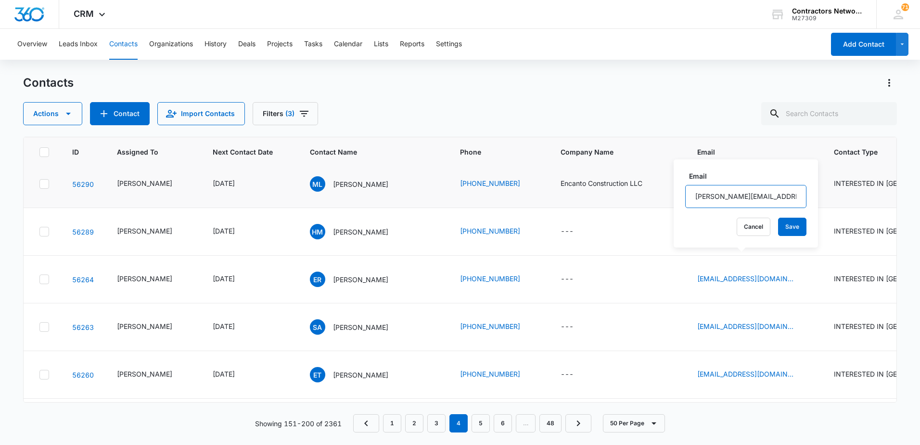
click at [780, 196] on input "[PERSON_NAME][EMAIL_ADDRESS][DOMAIN_NAME]" at bounding box center [745, 196] width 121 height 23
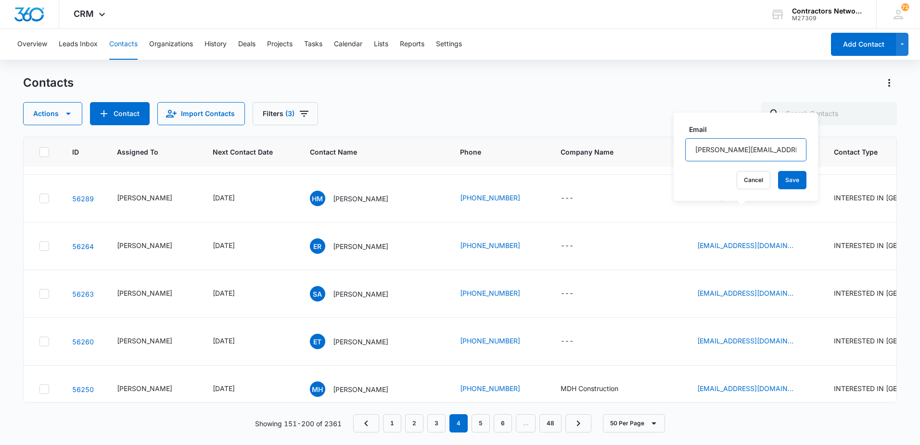
scroll to position [962, 0]
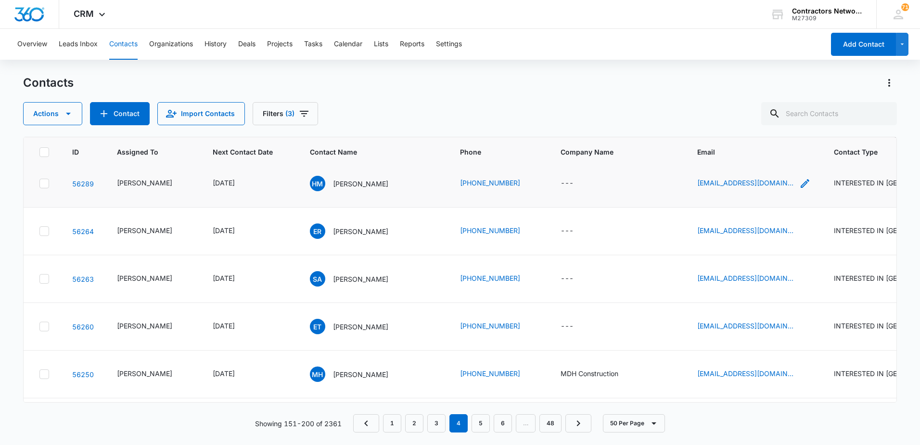
click at [801, 188] on icon "Email - galvezhector@rocketmail.com - Select to Edit Field" at bounding box center [805, 183] width 9 height 9
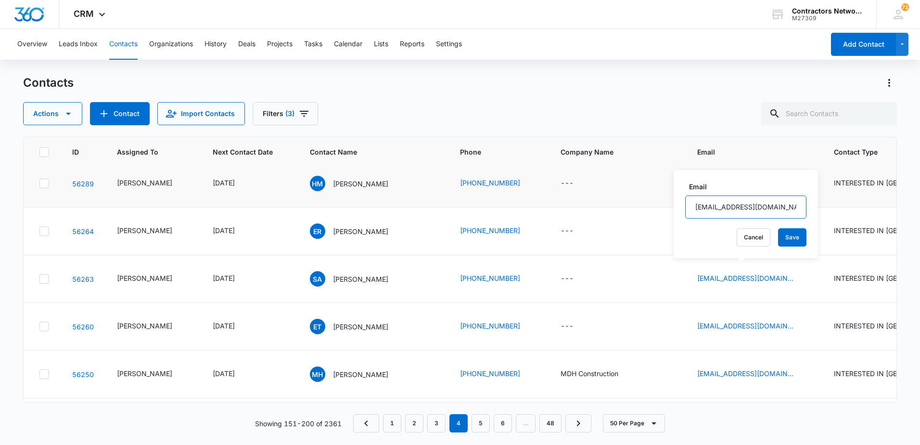
click at [772, 209] on input "[EMAIL_ADDRESS][DOMAIN_NAME]" at bounding box center [745, 206] width 121 height 23
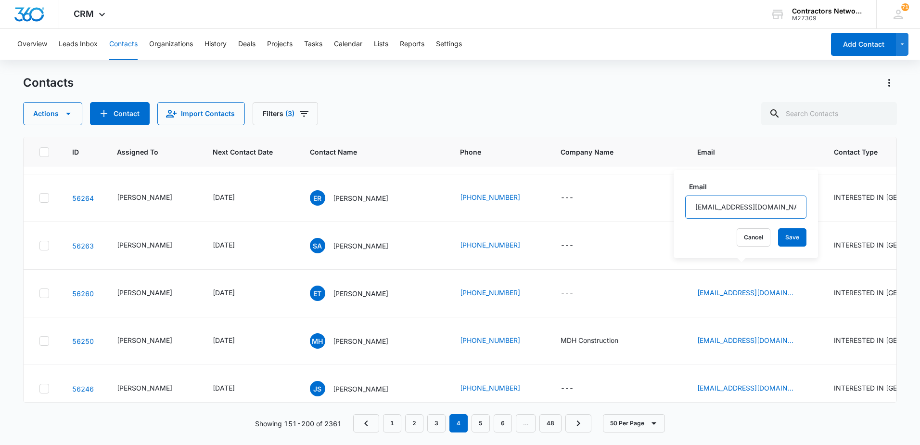
scroll to position [1010, 0]
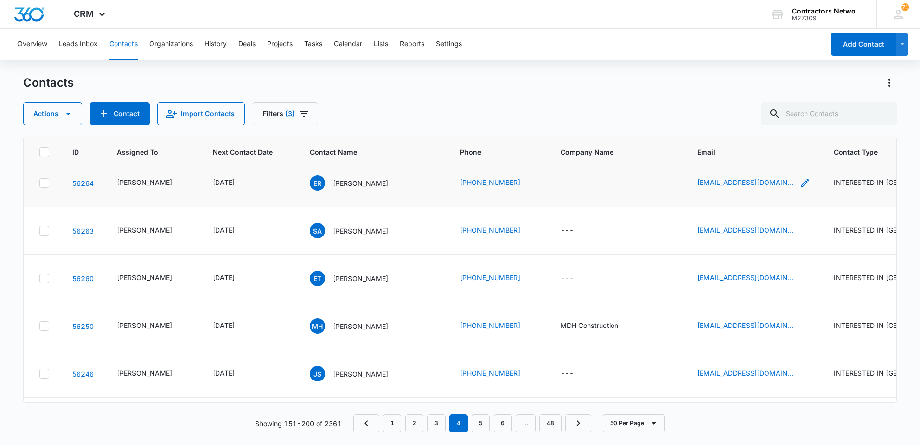
click at [799, 189] on icon "Email - rodeaeverardo11@gmail.com - Select to Edit Field" at bounding box center [805, 183] width 12 height 12
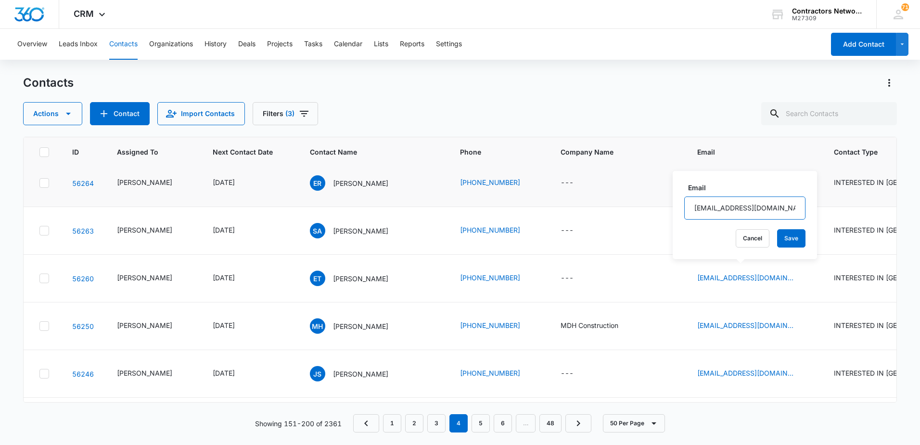
click at [777, 207] on input "[EMAIL_ADDRESS][DOMAIN_NAME]" at bounding box center [744, 207] width 121 height 23
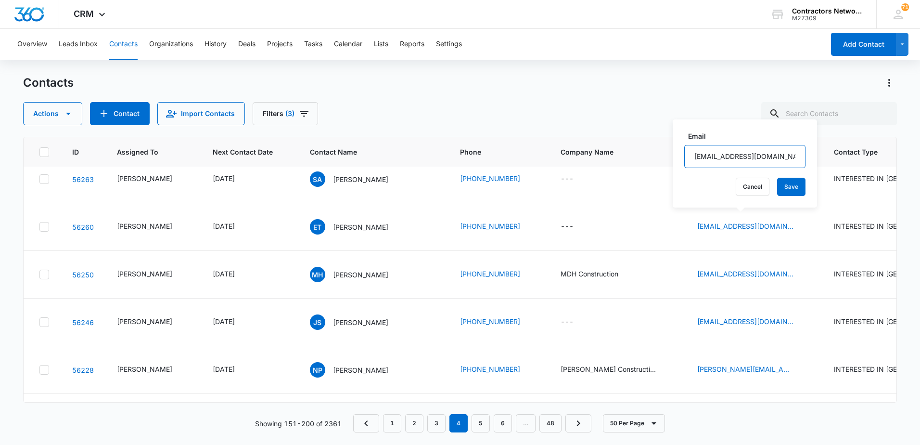
scroll to position [1107, 0]
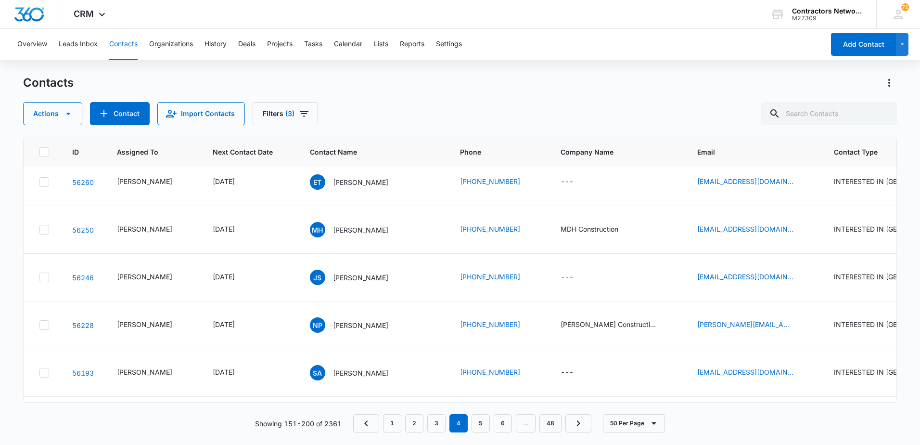
click at [799, 140] on icon "Email - Salvador@shakeguys.com - Select to Edit Field" at bounding box center [805, 134] width 12 height 12
click at [772, 159] on input "[EMAIL_ADDRESS][DOMAIN_NAME]" at bounding box center [739, 161] width 121 height 23
click at [771, 161] on input "[EMAIL_ADDRESS][DOMAIN_NAME]" at bounding box center [739, 161] width 121 height 23
click at [770, 161] on input "[EMAIL_ADDRESS][DOMAIN_NAME]" at bounding box center [739, 161] width 121 height 23
click at [779, 165] on input "[EMAIL_ADDRESS][DOMAIN_NAME]" at bounding box center [739, 161] width 121 height 23
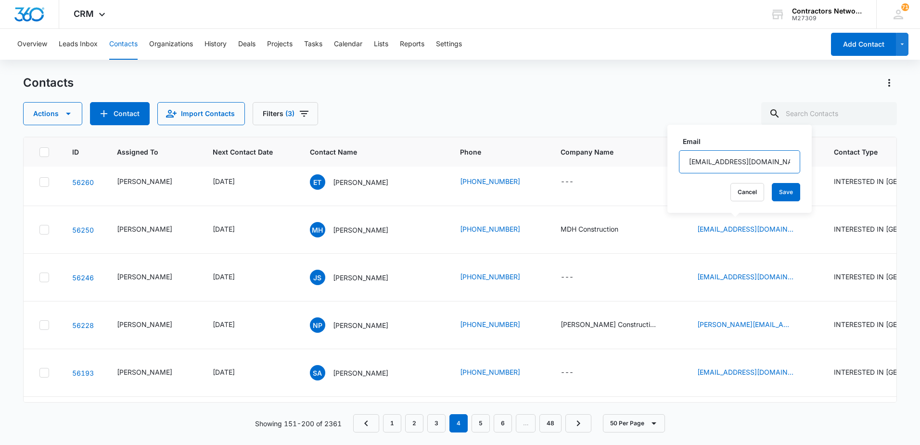
click at [779, 165] on input "[EMAIL_ADDRESS][DOMAIN_NAME]" at bounding box center [739, 161] width 121 height 23
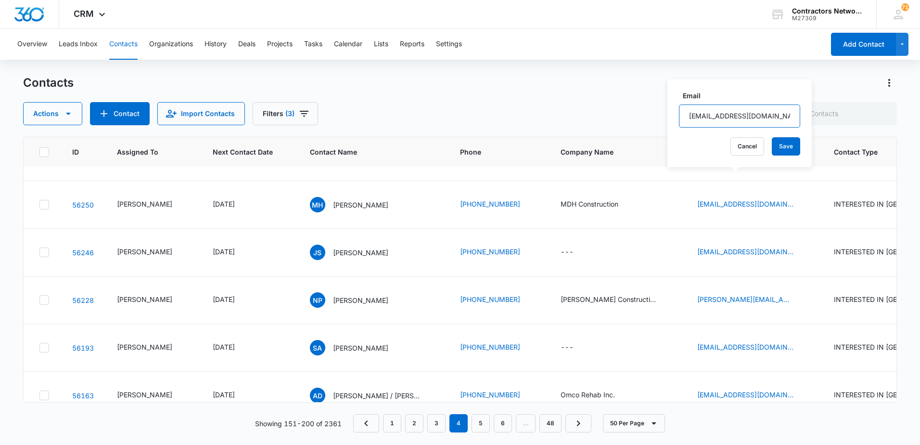
scroll to position [1155, 0]
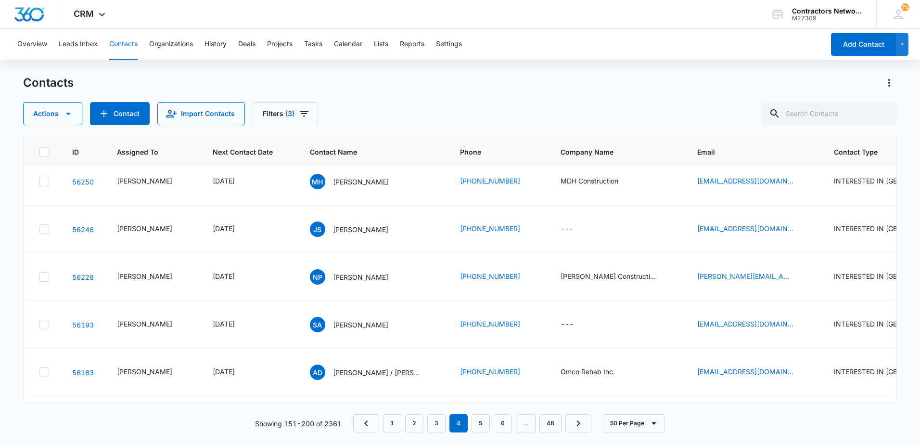
click at [801, 138] on icon "Email - emilytrevino24@gmail.com - Select to Edit Field" at bounding box center [805, 133] width 9 height 9
click at [768, 177] on input "[EMAIL_ADDRESS][DOMAIN_NAME]" at bounding box center [740, 173] width 121 height 23
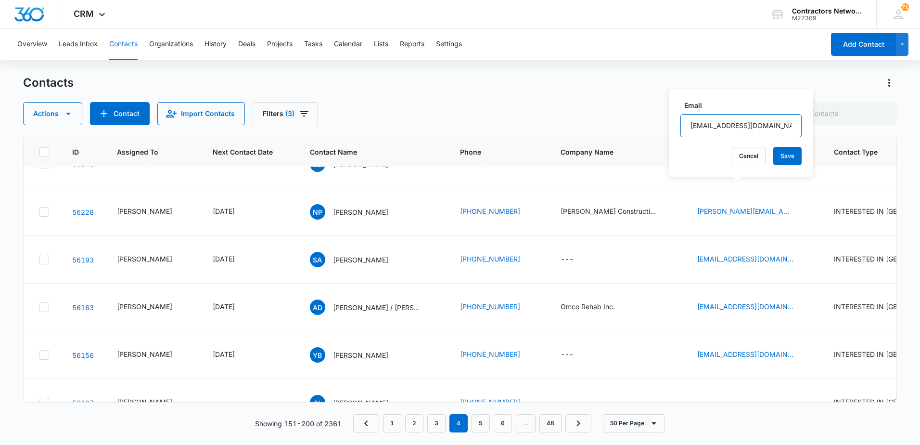
scroll to position [1203, 0]
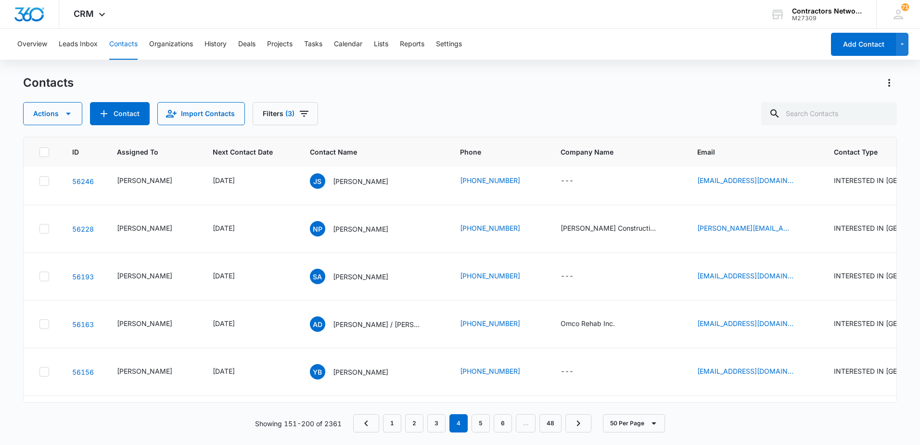
click at [799, 139] on icon "Email - mdhconstruction19@gmail.com - Select to Edit Field" at bounding box center [805, 134] width 12 height 12
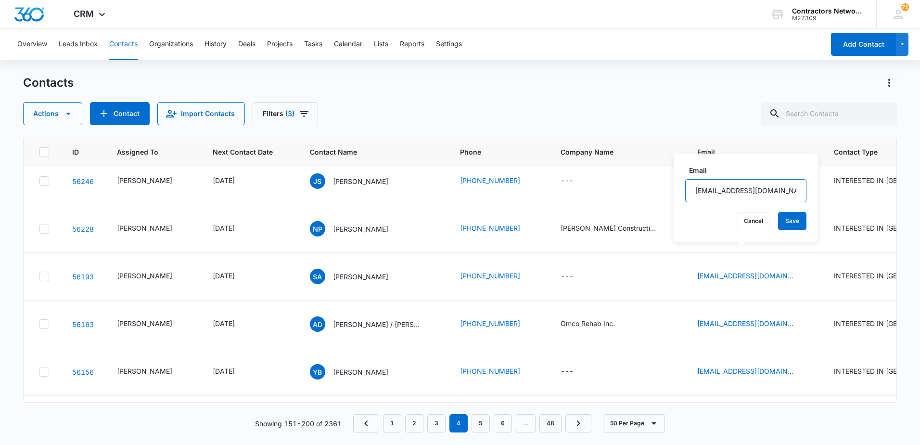
click at [773, 191] on input "[EMAIL_ADDRESS][DOMAIN_NAME]" at bounding box center [745, 190] width 121 height 23
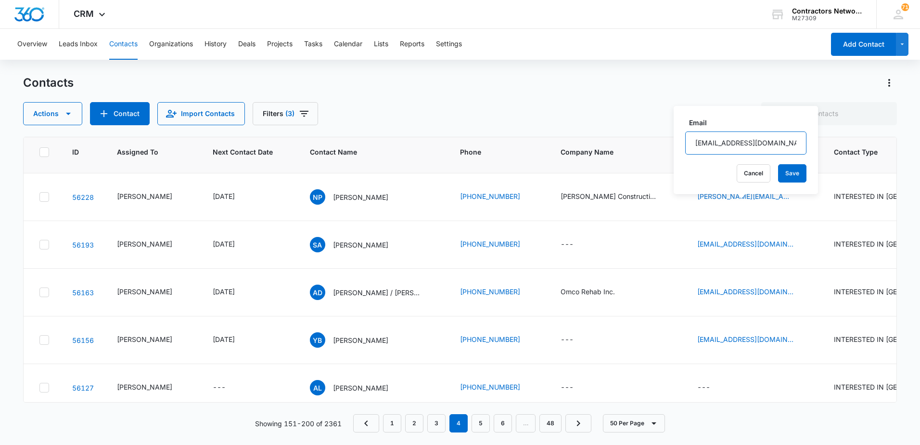
scroll to position [1251, 0]
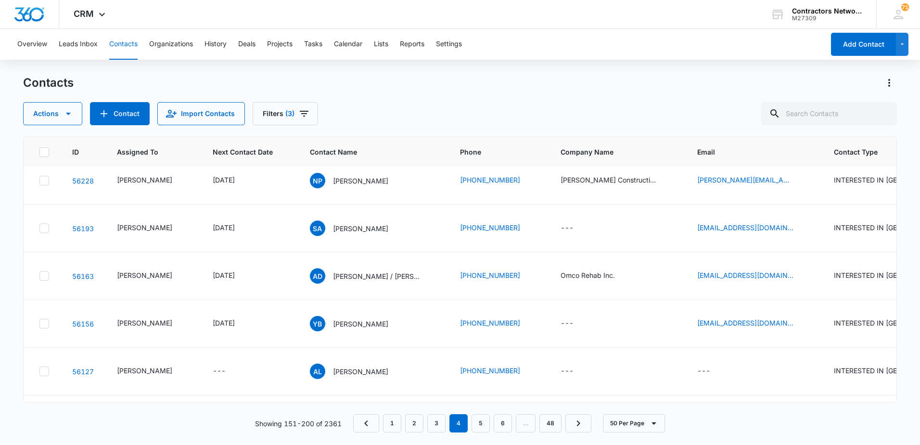
click at [799, 139] on icon "Email - joysellack@gmail.com - Select to Edit Field" at bounding box center [805, 133] width 12 height 12
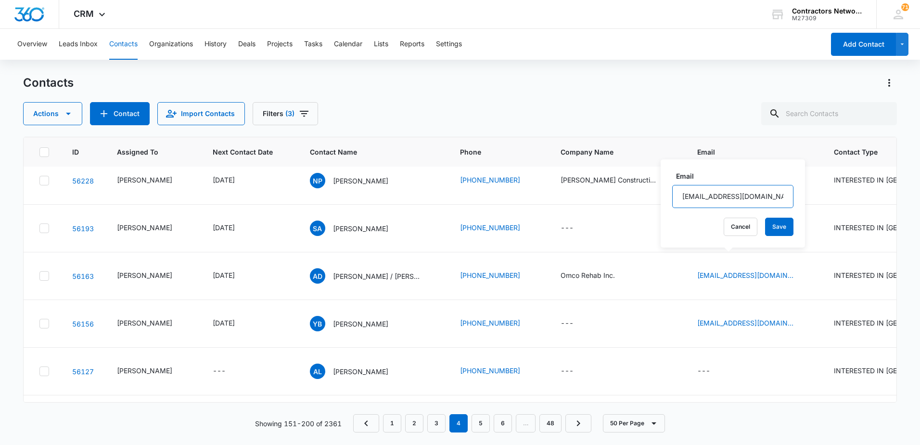
click at [758, 197] on input "[EMAIL_ADDRESS][DOMAIN_NAME]" at bounding box center [732, 196] width 121 height 23
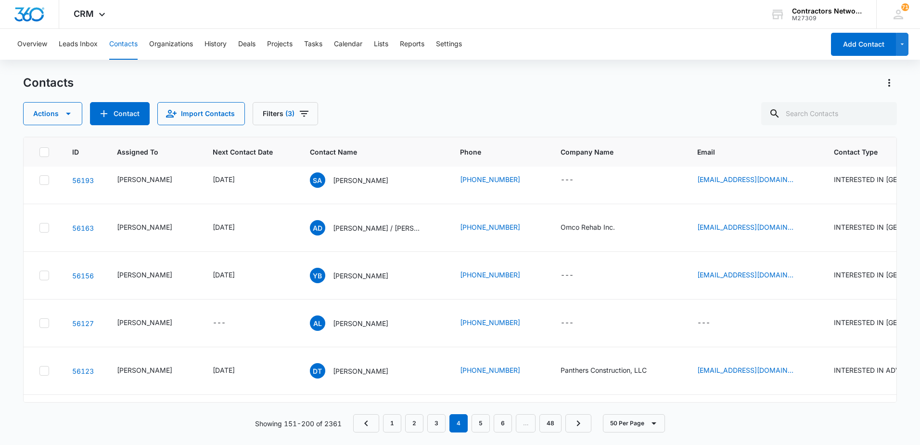
click at [799, 138] on icon "Email - noe.patino@yahoo.com - Select to Edit Field" at bounding box center [805, 133] width 12 height 12
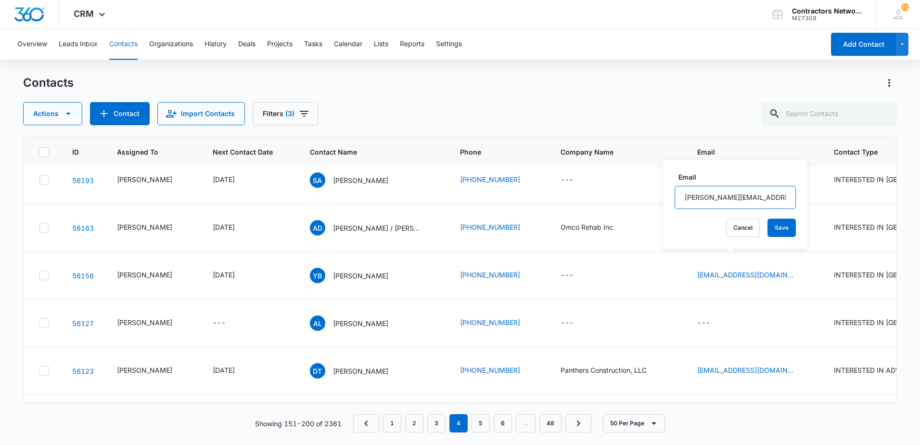
click at [773, 201] on input "[PERSON_NAME][EMAIL_ADDRESS][PERSON_NAME][DOMAIN_NAME]" at bounding box center [735, 197] width 121 height 23
click at [774, 201] on input "[PERSON_NAME][EMAIL_ADDRESS][PERSON_NAME][DOMAIN_NAME]" at bounding box center [735, 197] width 121 height 23
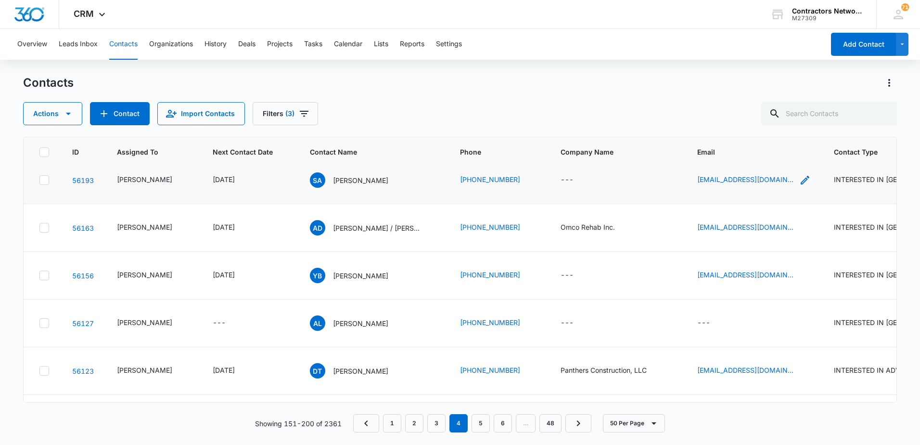
click at [801, 184] on icon "Email - salavi7059@gmail.com - Select to Edit Field" at bounding box center [805, 180] width 9 height 9
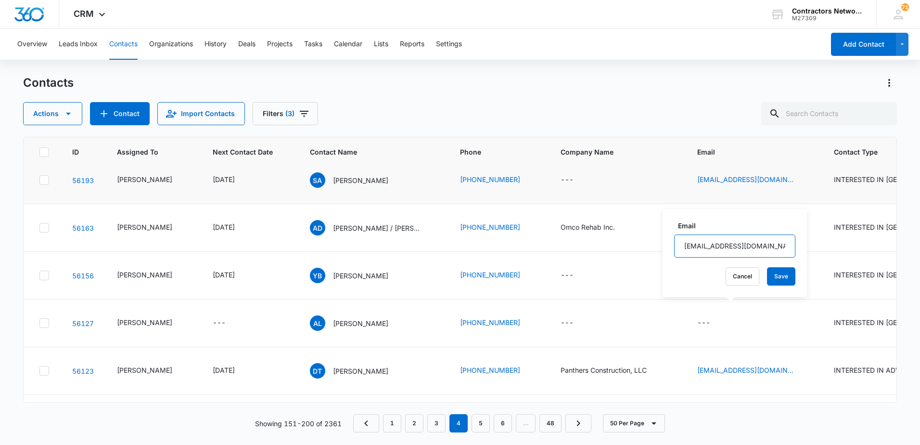
click at [759, 240] on input "[EMAIL_ADDRESS][DOMAIN_NAME]" at bounding box center [734, 245] width 121 height 23
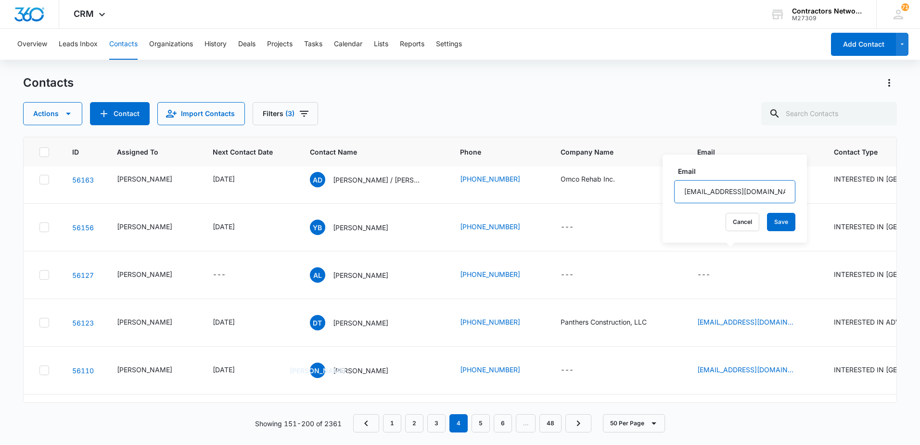
scroll to position [1395, 0]
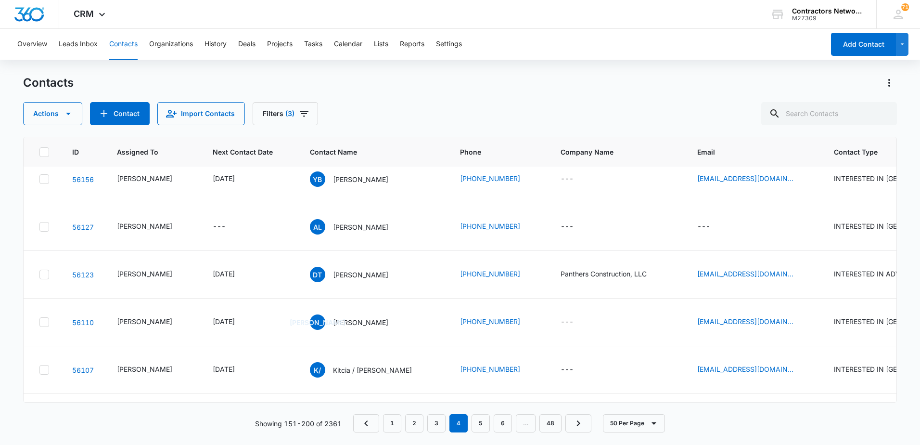
click at [801, 136] on icon "Email - alanniedavila@gmail.com - Select to Edit Field" at bounding box center [805, 131] width 9 height 9
click at [760, 196] on input "[EMAIL_ADDRESS][DOMAIN_NAME]" at bounding box center [737, 197] width 121 height 23
click at [760, 194] on input "[EMAIL_ADDRESS][DOMAIN_NAME]" at bounding box center [737, 197] width 121 height 23
click at [759, 193] on input "[EMAIL_ADDRESS][DOMAIN_NAME]" at bounding box center [737, 197] width 121 height 23
click at [757, 193] on input "[EMAIL_ADDRESS][DOMAIN_NAME]" at bounding box center [737, 197] width 121 height 23
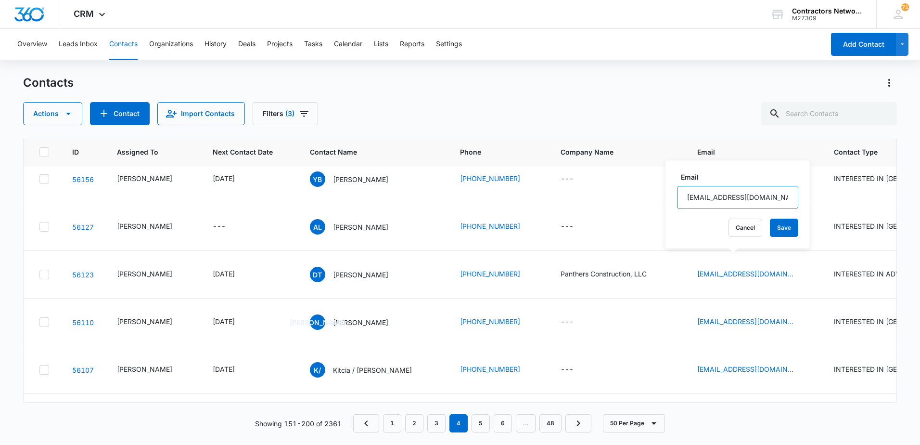
click at [755, 193] on input "[EMAIL_ADDRESS][DOMAIN_NAME]" at bounding box center [737, 197] width 121 height 23
click at [727, 195] on input "[EMAIL_ADDRESS][DOMAIN_NAME]" at bounding box center [737, 197] width 121 height 23
click at [726, 195] on input "[EMAIL_ADDRESS][DOMAIN_NAME]" at bounding box center [737, 197] width 121 height 23
click at [726, 194] on input "[EMAIL_ADDRESS][DOMAIN_NAME]" at bounding box center [737, 197] width 121 height 23
click at [799, 185] on icon "Email - ybyonnab@gmail.com - Select to Edit Field" at bounding box center [805, 179] width 12 height 12
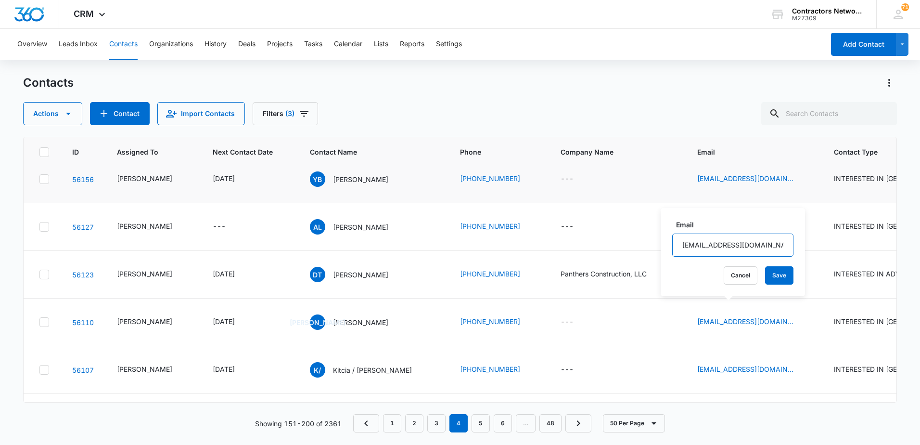
click at [750, 244] on input "[EMAIL_ADDRESS][DOMAIN_NAME]" at bounding box center [732, 244] width 121 height 23
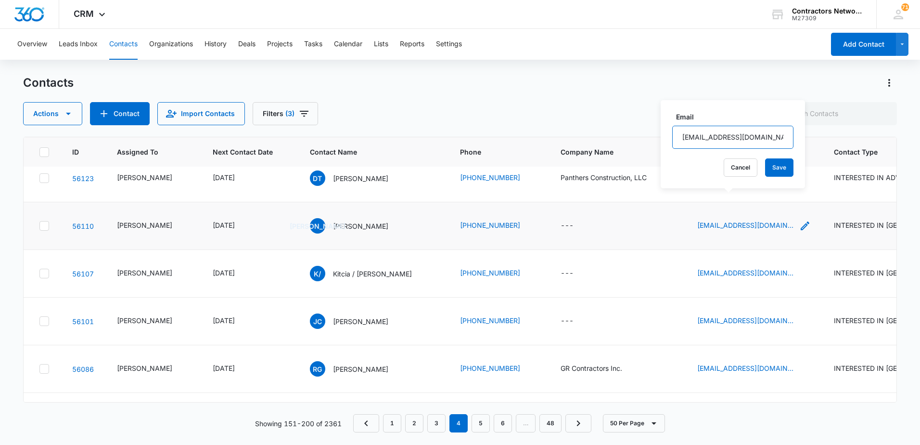
scroll to position [1540, 0]
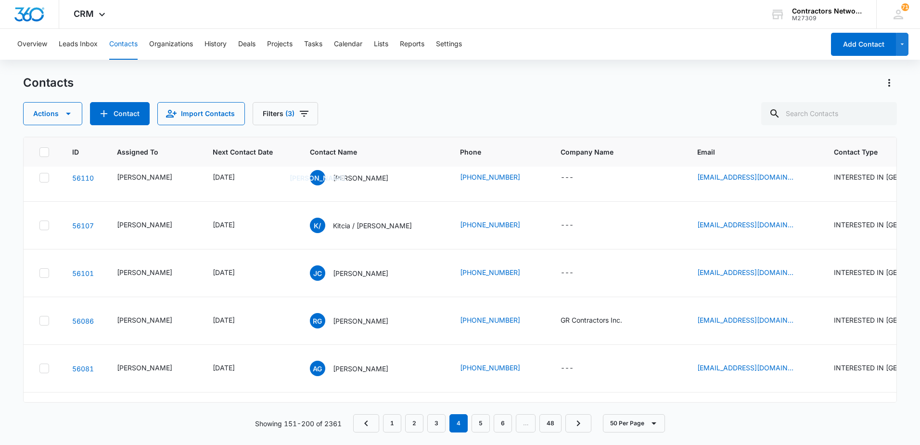
click at [799, 136] on icon "Email - Panthersconstructionllc@gmail.com - Select to Edit Field" at bounding box center [805, 130] width 12 height 12
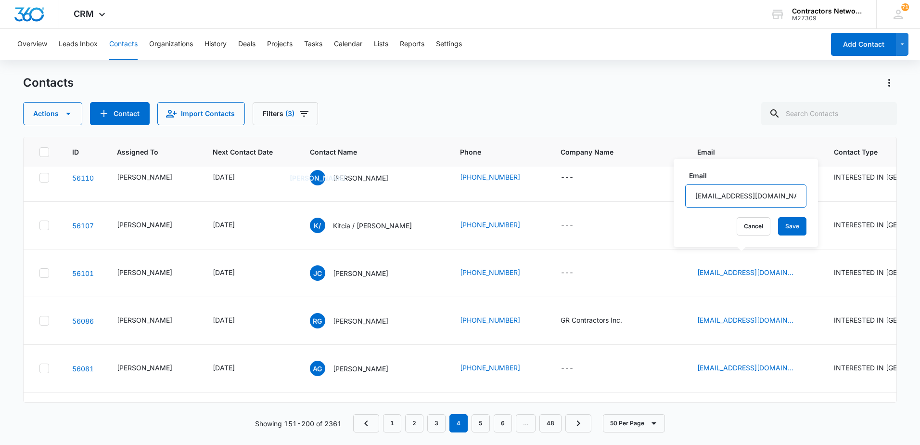
click at [778, 196] on input "[EMAIL_ADDRESS][DOMAIN_NAME]" at bounding box center [745, 195] width 121 height 23
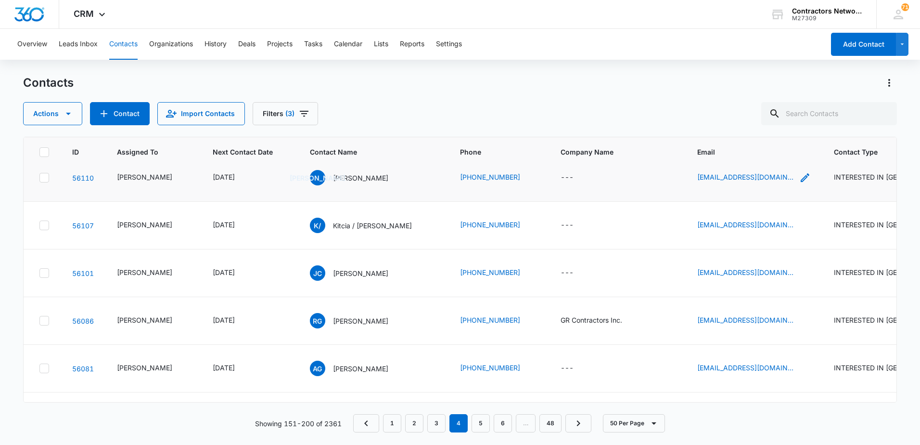
click at [799, 183] on icon "Email - ottocrew1982@gmail.com - Select to Edit Field" at bounding box center [805, 178] width 12 height 12
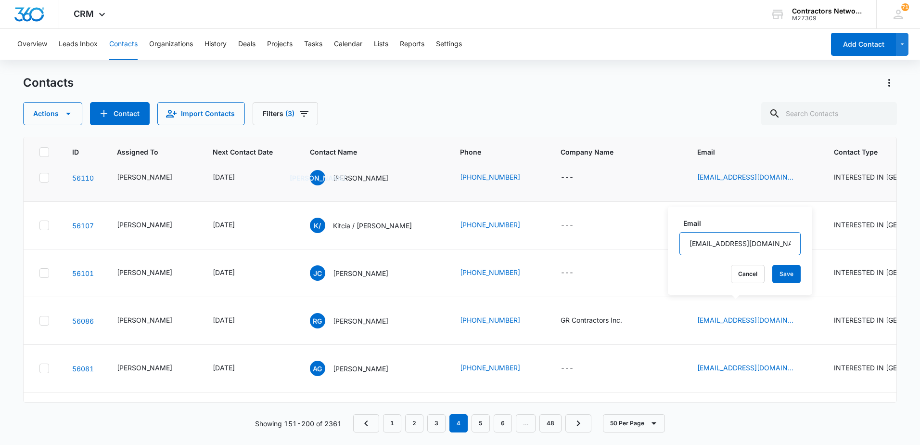
click at [776, 244] on input "[EMAIL_ADDRESS][DOMAIN_NAME]" at bounding box center [739, 243] width 121 height 23
click at [776, 243] on input "[EMAIL_ADDRESS][DOMAIN_NAME]" at bounding box center [739, 243] width 121 height 23
click at [776, 242] on input "[EMAIL_ADDRESS][DOMAIN_NAME]" at bounding box center [739, 243] width 121 height 23
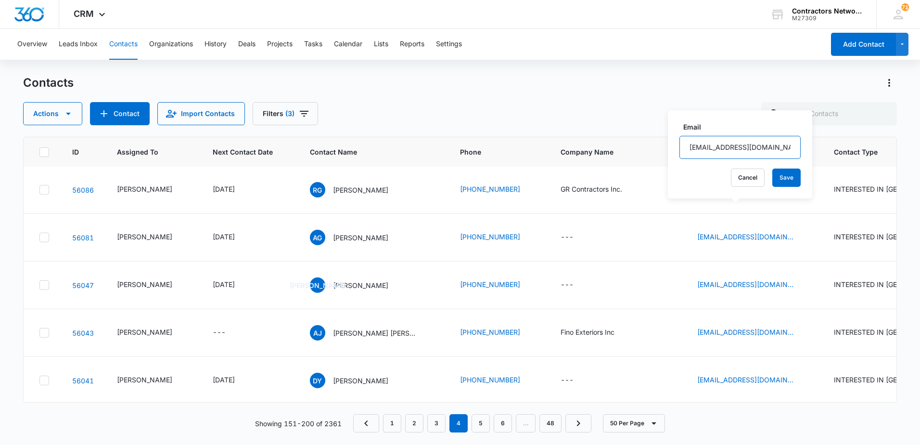
scroll to position [1684, 0]
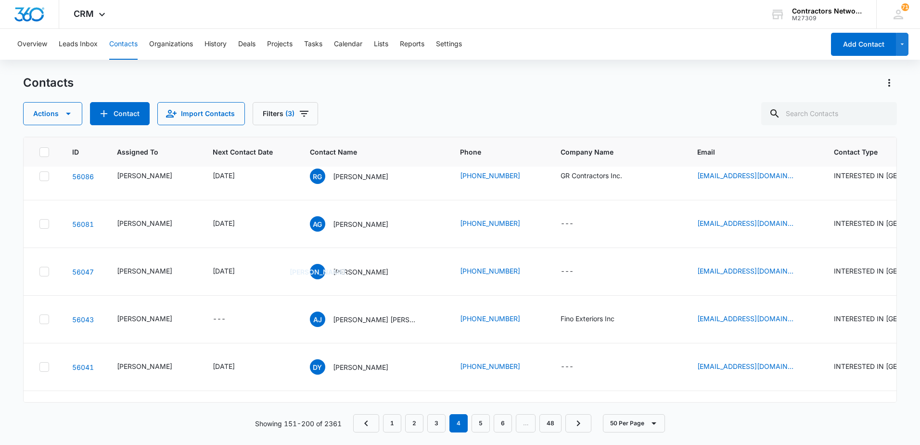
click at [799, 87] on icon "Email - ariannarogarci@gmail.com - Select to Edit Field" at bounding box center [805, 81] width 12 height 12
click at [779, 151] on input "[EMAIL_ADDRESS][DOMAIN_NAME]" at bounding box center [739, 146] width 121 height 23
click at [779, 150] on input "[EMAIL_ADDRESS][DOMAIN_NAME]" at bounding box center [739, 146] width 121 height 23
click at [779, 149] on input "[EMAIL_ADDRESS][DOMAIN_NAME]" at bounding box center [739, 146] width 121 height 23
click at [779, 147] on input "[EMAIL_ADDRESS][DOMAIN_NAME]" at bounding box center [739, 146] width 121 height 23
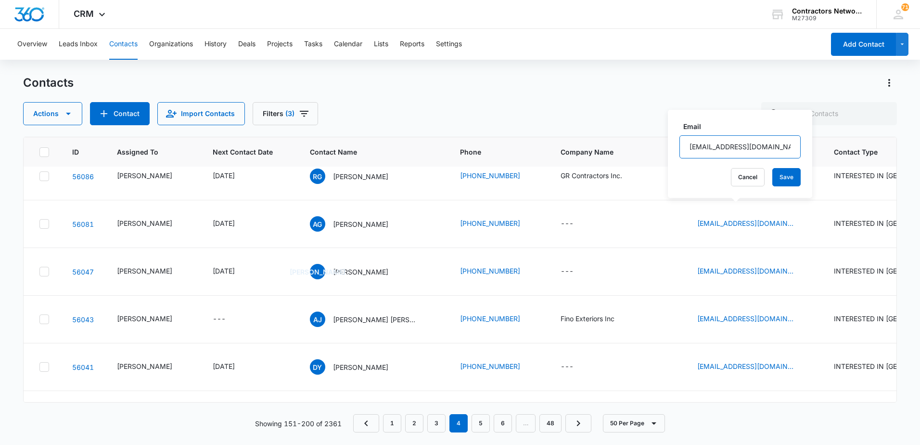
click at [779, 147] on input "[EMAIL_ADDRESS][DOMAIN_NAME]" at bounding box center [739, 146] width 121 height 23
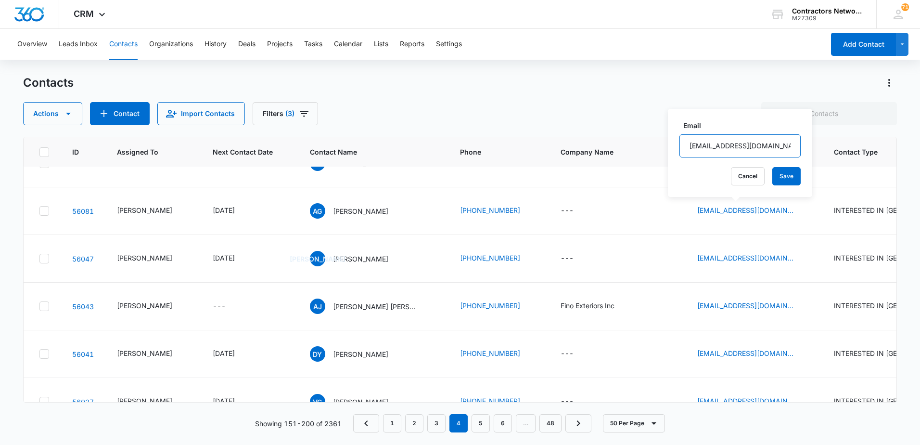
scroll to position [1732, 0]
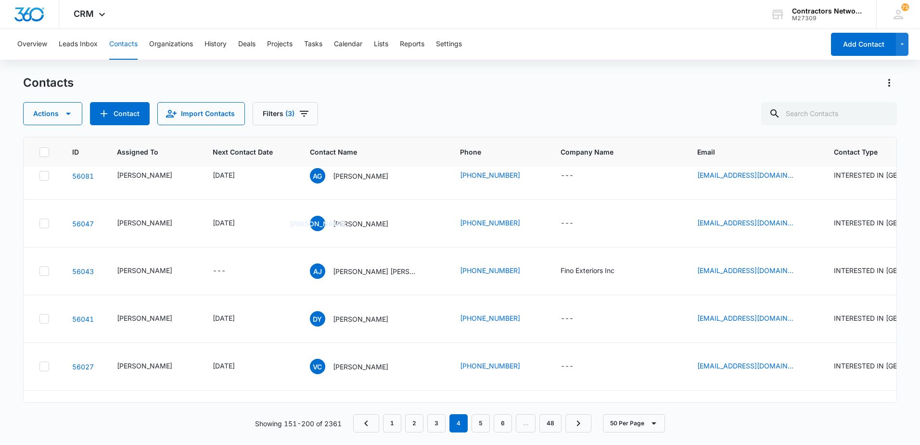
click at [801, 85] on icon "Email - jchrusciel@luc.edu - Select to Edit Field" at bounding box center [805, 80] width 9 height 9
click at [744, 146] on input "[EMAIL_ADDRESS][DOMAIN_NAME]" at bounding box center [727, 146] width 121 height 23
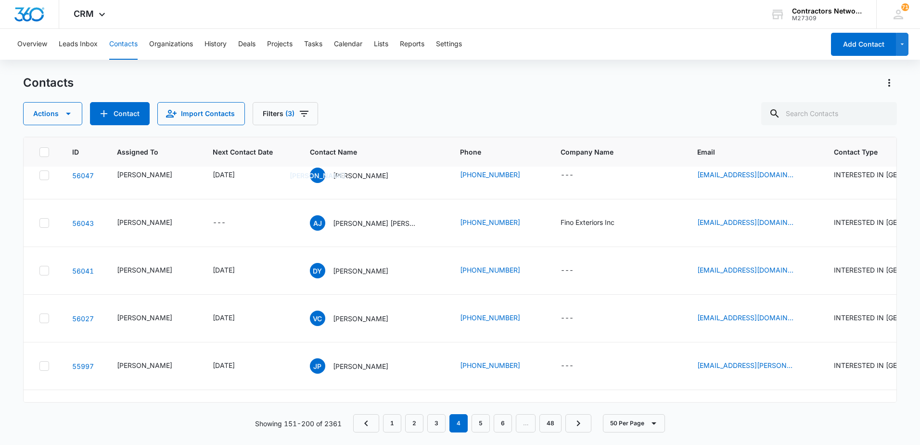
click at [799, 86] on icon "Email - royguerrero82@gmail.com - Select to Edit Field" at bounding box center [805, 80] width 12 height 12
click at [718, 145] on input "[EMAIL_ADDRESS][DOMAIN_NAME]" at bounding box center [739, 145] width 121 height 23
click at [719, 144] on input "[EMAIL_ADDRESS][DOMAIN_NAME]" at bounding box center [739, 145] width 121 height 23
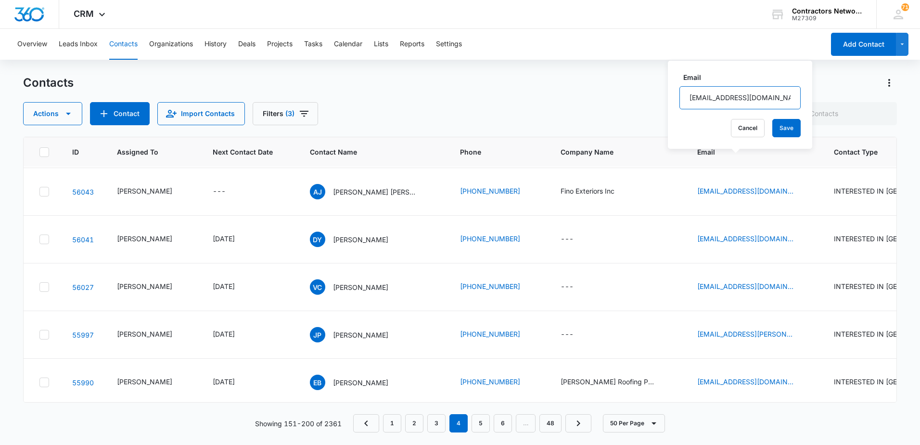
scroll to position [1829, 0]
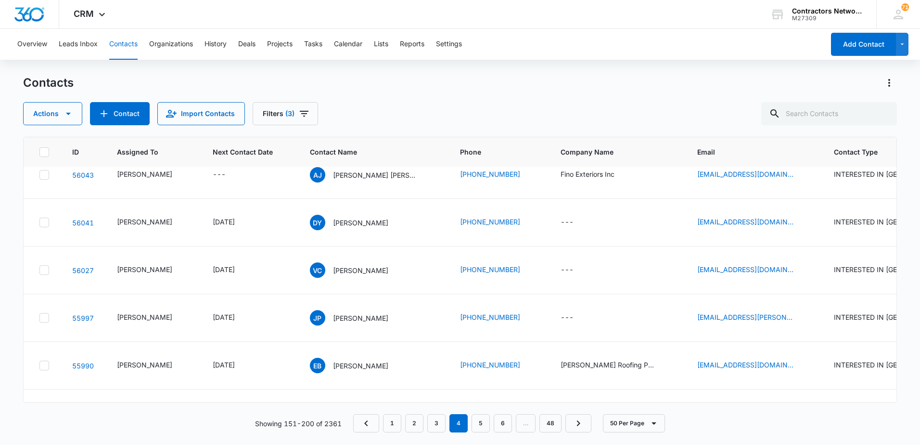
click at [799, 85] on icon "Email - Alexandragarnica172@gmail.com - Select to Edit Field" at bounding box center [805, 80] width 12 height 12
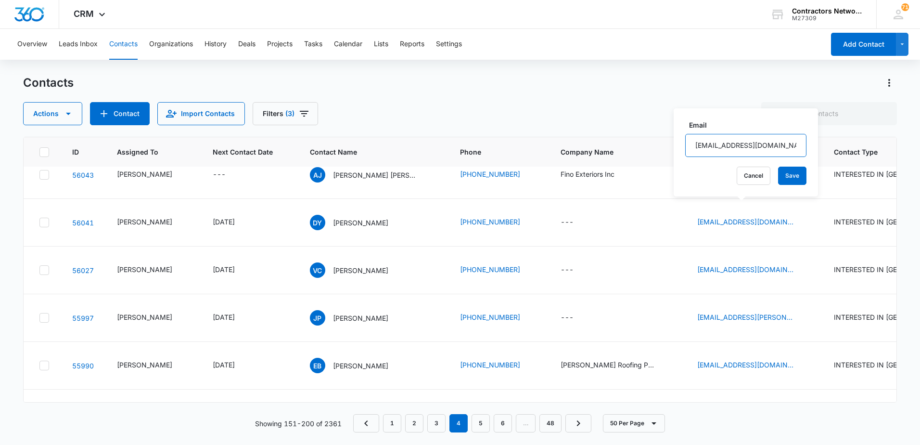
click at [774, 143] on input "[EMAIL_ADDRESS][DOMAIN_NAME]" at bounding box center [745, 145] width 121 height 23
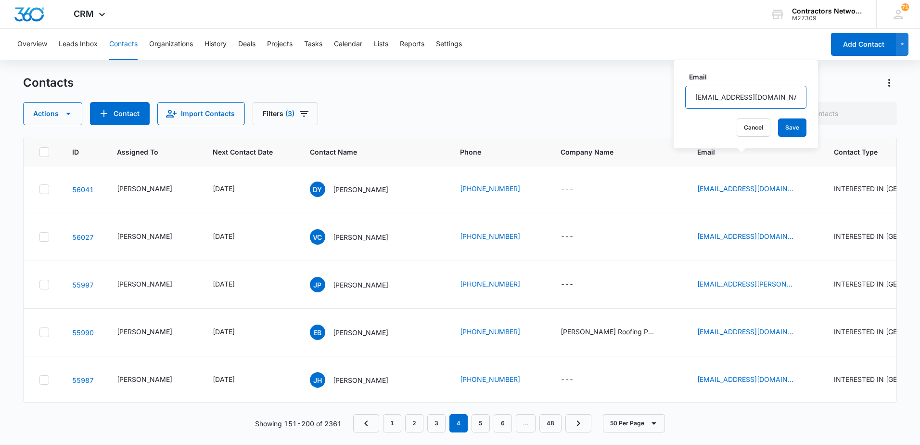
scroll to position [1877, 0]
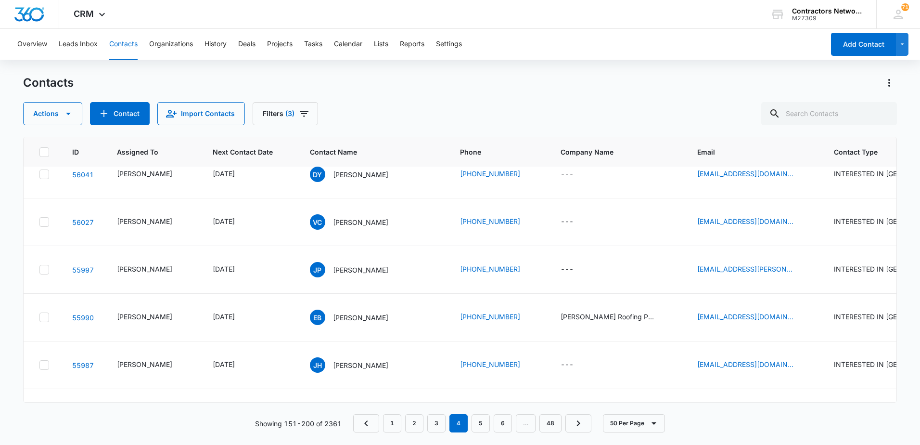
click at [799, 85] on icon "Email - aarellj000@gmail.com - Select to Edit Field" at bounding box center [805, 79] width 12 height 12
click at [763, 144] on input "[EMAIL_ADDRESS][DOMAIN_NAME]" at bounding box center [732, 144] width 121 height 23
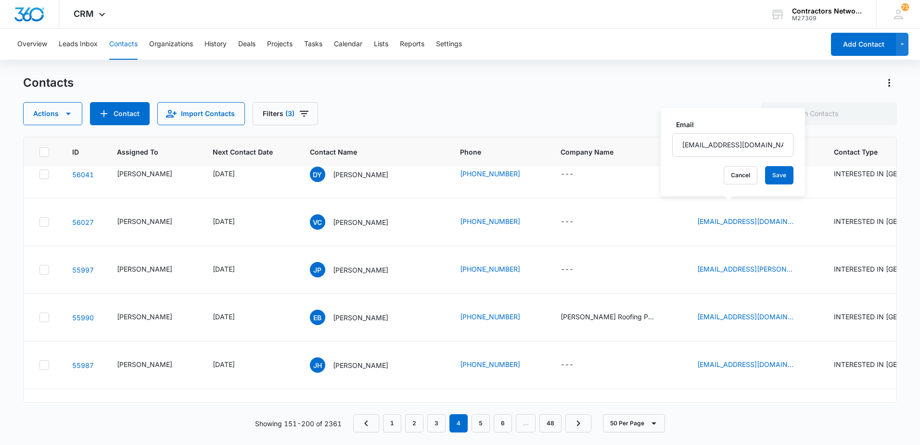
click at [801, 131] on icon "Email - roofingarellano46@gmail.com - Select to Edit Field" at bounding box center [805, 126] width 9 height 9
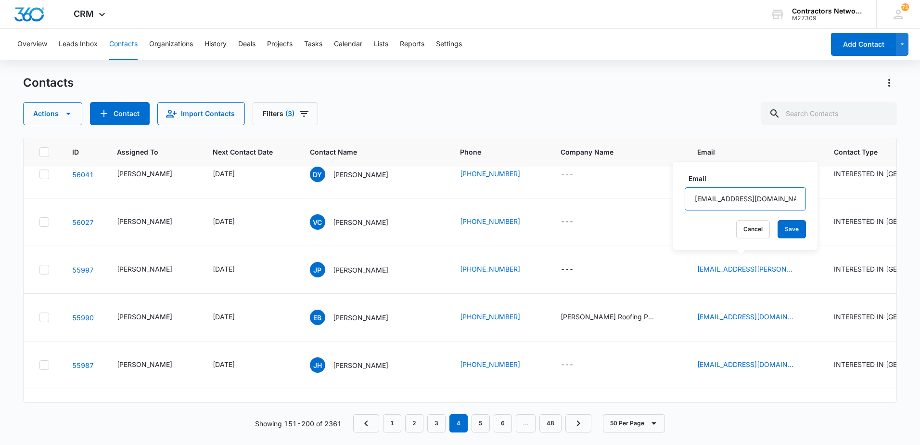
click at [774, 201] on input "[EMAIL_ADDRESS][DOMAIN_NAME]" at bounding box center [745, 198] width 121 height 23
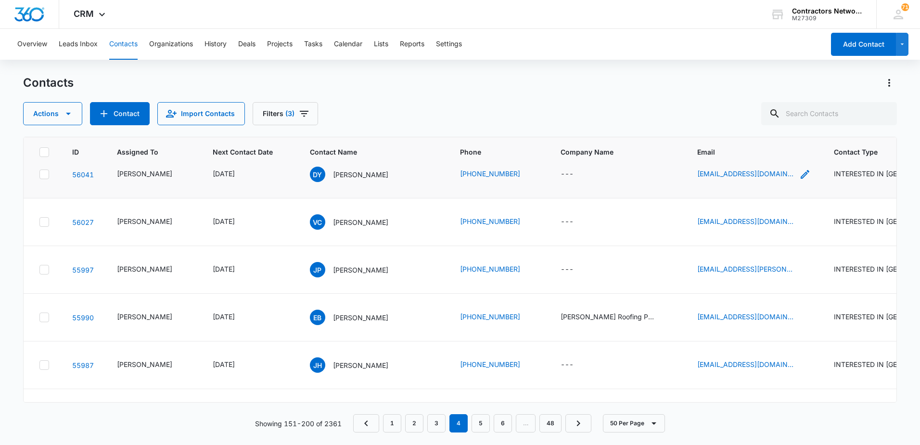
click at [799, 180] on icon "Email - ddd25denis@gmail.com - Select to Edit Field" at bounding box center [805, 174] width 12 height 12
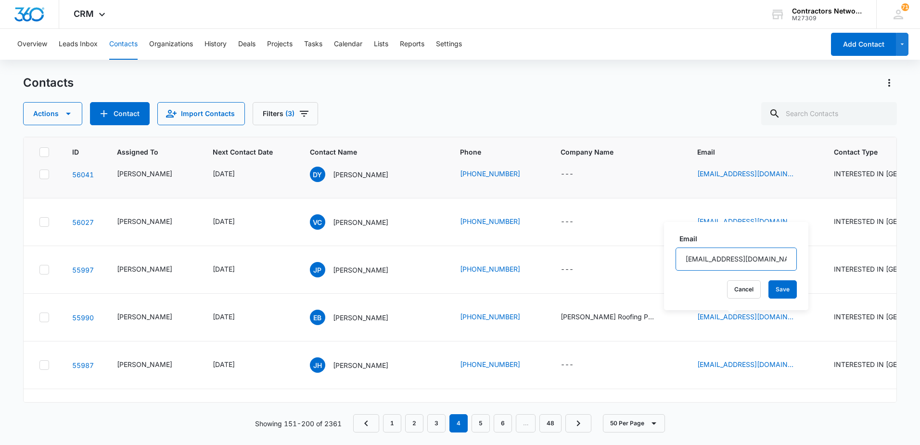
click at [769, 264] on input "[EMAIL_ADDRESS][DOMAIN_NAME]" at bounding box center [736, 258] width 121 height 23
click at [769, 263] on input "[EMAIL_ADDRESS][DOMAIN_NAME]" at bounding box center [736, 258] width 121 height 23
click at [769, 262] on input "[EMAIL_ADDRESS][DOMAIN_NAME]" at bounding box center [736, 258] width 121 height 23
click at [768, 257] on input "[EMAIL_ADDRESS][DOMAIN_NAME]" at bounding box center [736, 258] width 121 height 23
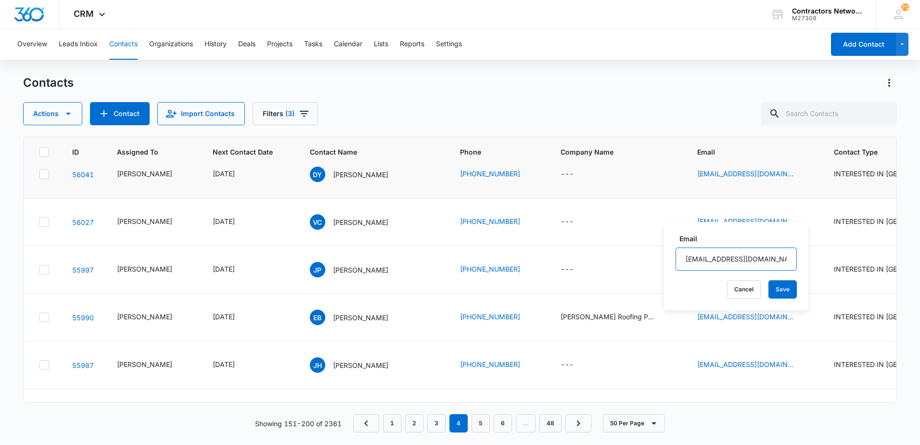
click at [768, 257] on input "[EMAIL_ADDRESS][DOMAIN_NAME]" at bounding box center [736, 258] width 121 height 23
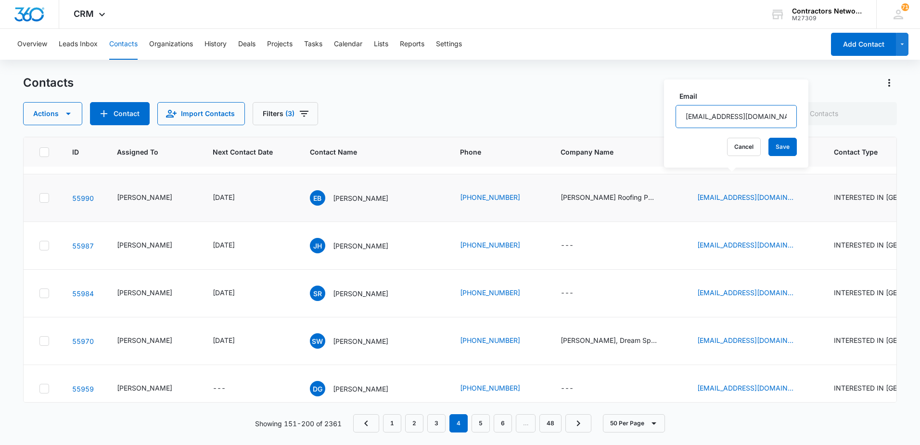
scroll to position [2021, 0]
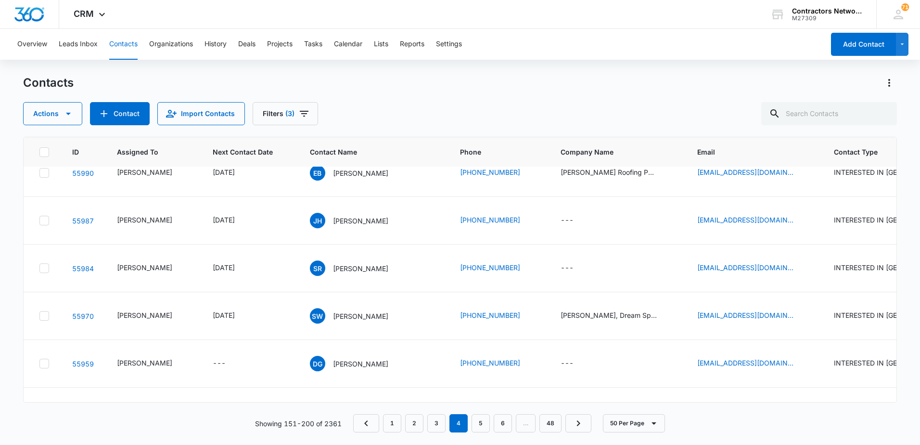
click at [799, 83] on icon "Email - verenicecampa2805@icloud.com - Select to Edit Field" at bounding box center [805, 78] width 12 height 12
click at [748, 168] on input "[EMAIL_ADDRESS][DOMAIN_NAME]" at bounding box center [745, 168] width 121 height 23
click at [799, 131] on icon "Email - poolejr.james@gmail.com - Select to Edit Field" at bounding box center [805, 125] width 12 height 12
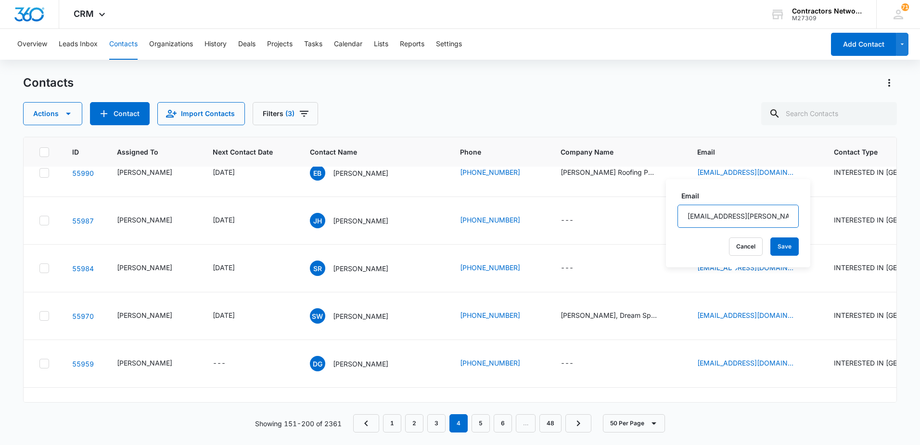
click at [767, 217] on input "[EMAIL_ADDRESS][PERSON_NAME][DOMAIN_NAME]" at bounding box center [738, 216] width 121 height 23
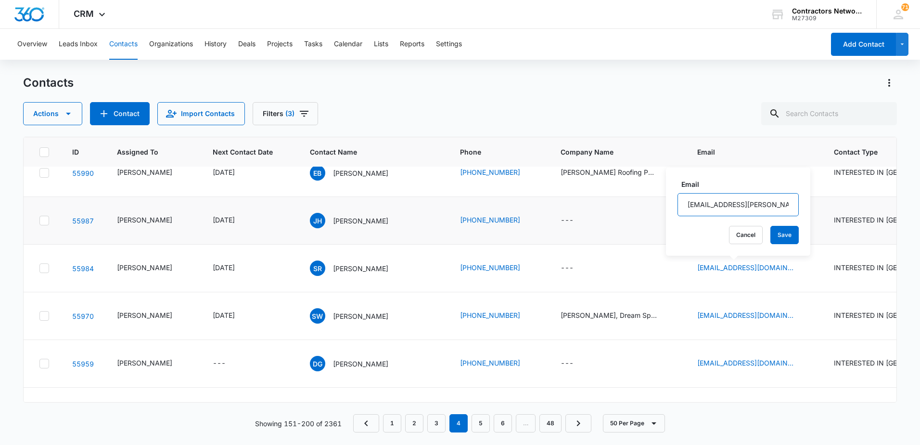
scroll to position [2069, 0]
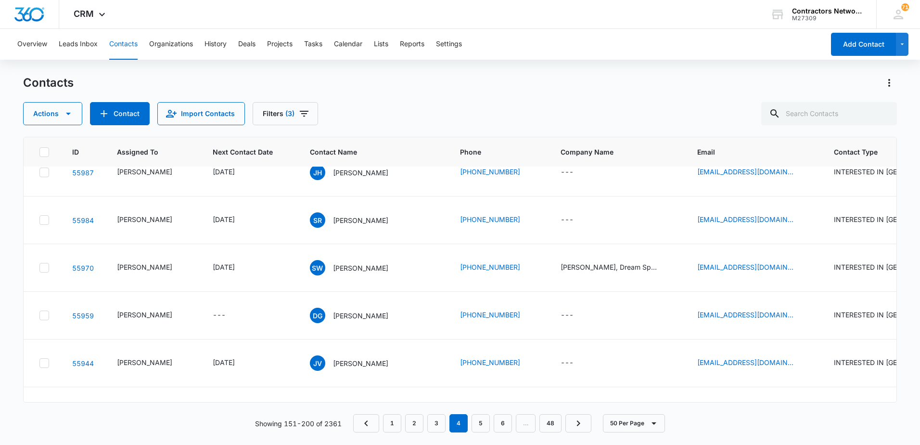
click at [801, 129] on icon "Email - eulaliobustos1@icloud.com - Select to Edit Field" at bounding box center [805, 124] width 9 height 9
click at [778, 218] on input "[EMAIL_ADDRESS][DOMAIN_NAME]" at bounding box center [741, 216] width 121 height 23
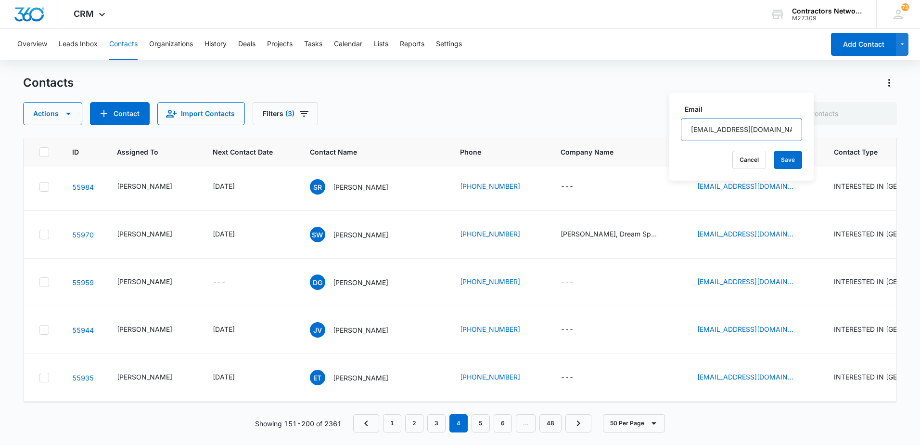
scroll to position [2165, 0]
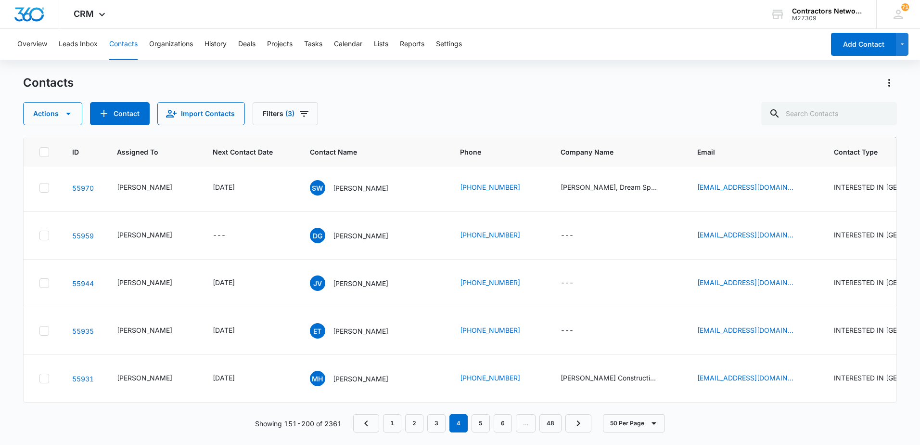
click at [799, 98] on icon "Email - jorgeherrejon@live.com - Select to Edit Field" at bounding box center [805, 93] width 12 height 12
click at [767, 171] on input "[EMAIL_ADDRESS][DOMAIN_NAME]" at bounding box center [735, 170] width 121 height 23
click at [767, 170] on input "[EMAIL_ADDRESS][DOMAIN_NAME]" at bounding box center [735, 170] width 121 height 23
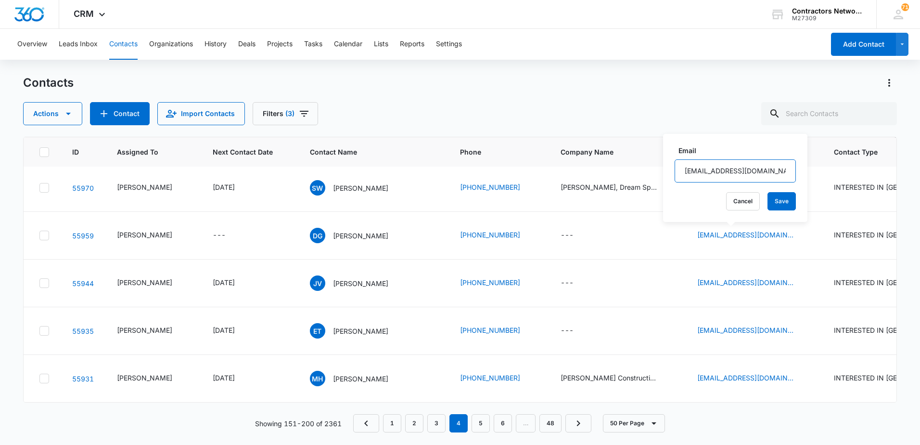
click at [767, 170] on input "[EMAIL_ADDRESS][DOMAIN_NAME]" at bounding box center [735, 170] width 121 height 23
click at [801, 144] on icon "Email - scottrossi49@gmail.com - Select to Edit Field" at bounding box center [805, 140] width 9 height 9
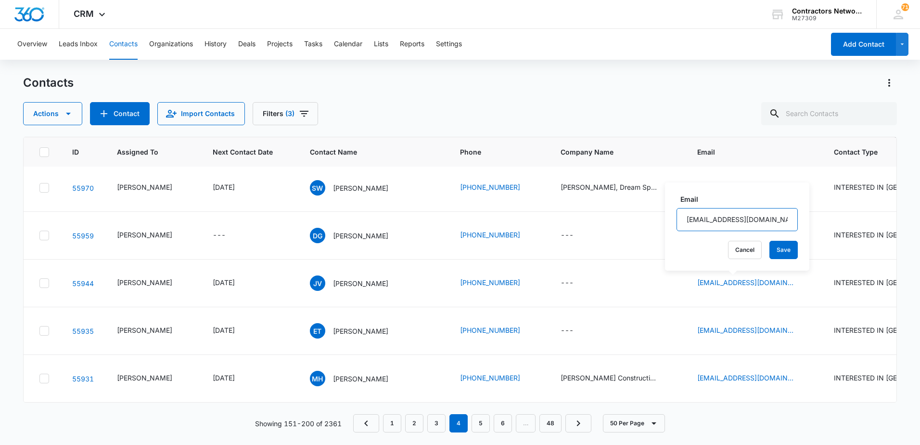
click at [769, 223] on input "[EMAIL_ADDRESS][DOMAIN_NAME]" at bounding box center [737, 219] width 121 height 23
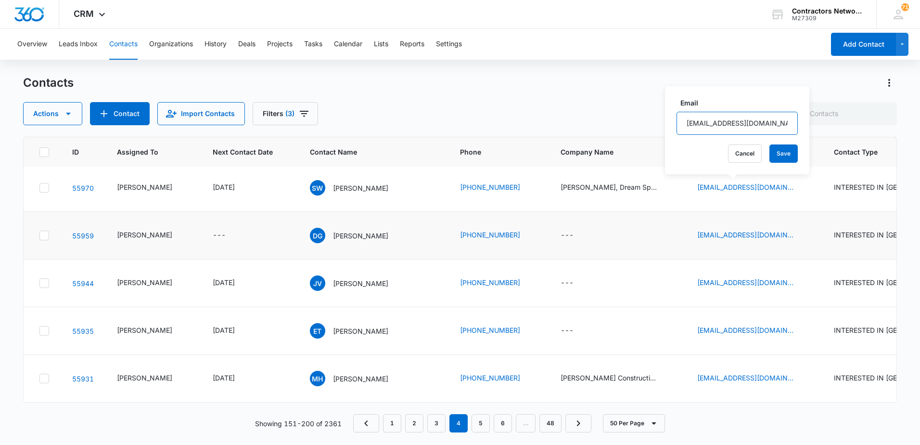
scroll to position [2262, 0]
click at [801, 192] on icon "Email - Sparkle_wilson@yahoo.com - Select to Edit Field" at bounding box center [805, 187] width 9 height 9
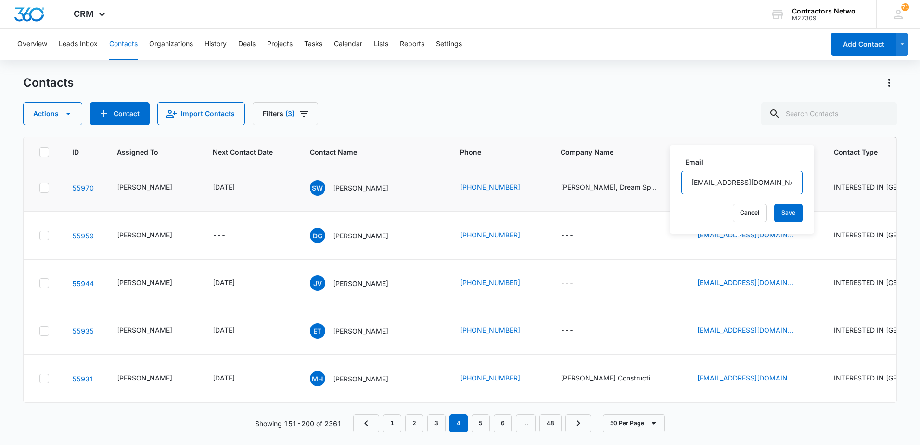
click at [765, 179] on input "[EMAIL_ADDRESS][DOMAIN_NAME]" at bounding box center [741, 182] width 121 height 23
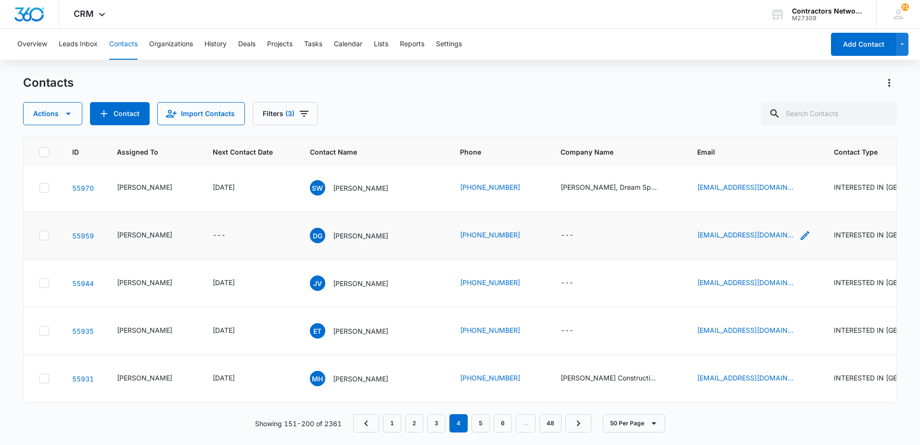
click at [801, 240] on icon "Email - dgutierrezhhr@gmail.com - Select to Edit Field" at bounding box center [805, 235] width 9 height 9
click at [771, 242] on input "[EMAIL_ADDRESS][DOMAIN_NAME]" at bounding box center [738, 241] width 121 height 23
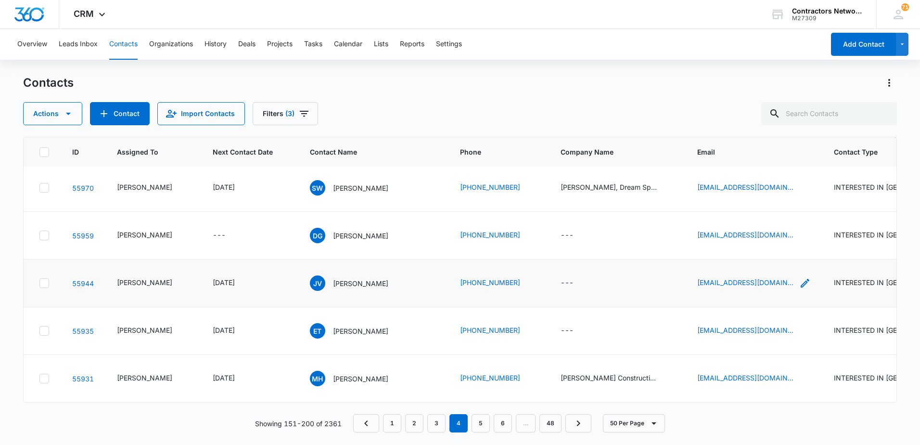
click at [799, 277] on icon "Email - jrv198283@icloud.com - Select to Edit Field" at bounding box center [805, 283] width 12 height 12
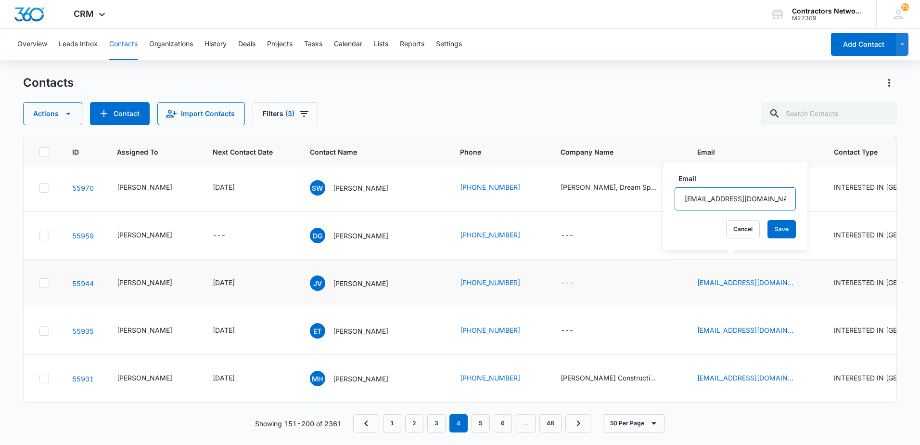
click at [767, 196] on input "[EMAIL_ADDRESS][DOMAIN_NAME]" at bounding box center [735, 198] width 121 height 23
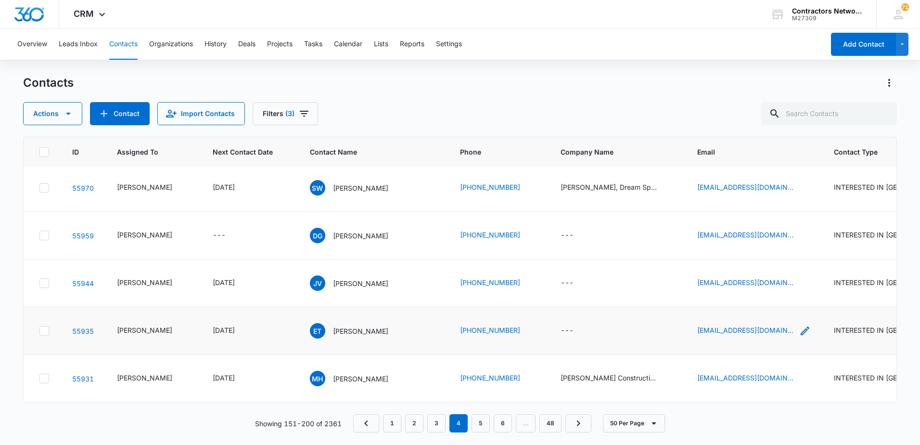
click at [799, 325] on icon "Email - evj214@gmail.com - Select to Edit Field" at bounding box center [805, 331] width 12 height 12
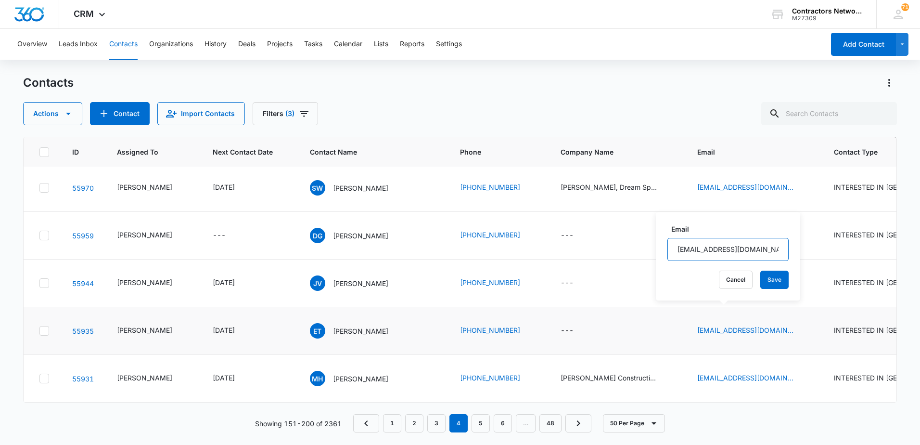
click at [757, 253] on input "[EMAIL_ADDRESS][DOMAIN_NAME]" at bounding box center [727, 249] width 121 height 23
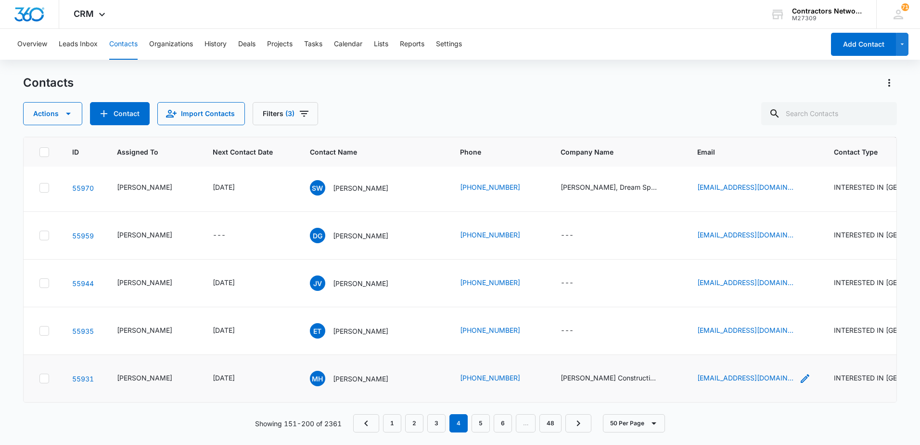
click at [799, 372] on icon "Email - info@holdaconstruction.com - Select to Edit Field" at bounding box center [805, 378] width 12 height 12
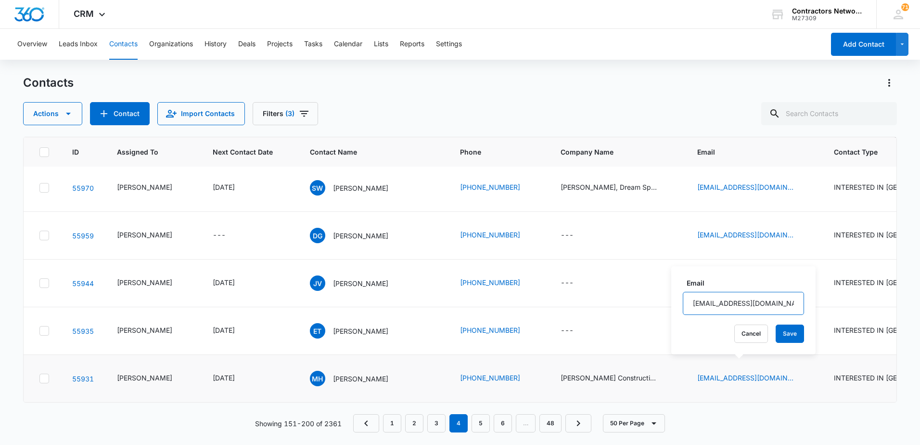
click at [780, 306] on input "[EMAIL_ADDRESS][DOMAIN_NAME]" at bounding box center [743, 303] width 121 height 23
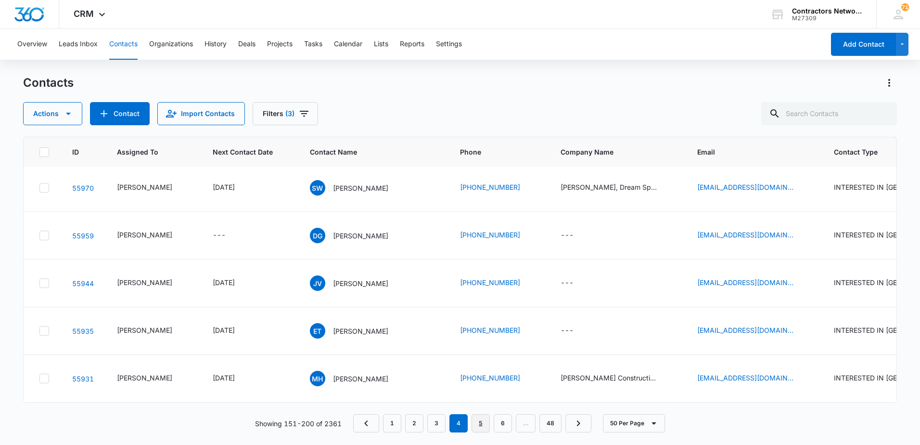
click at [482, 426] on link "5" at bounding box center [481, 423] width 18 height 18
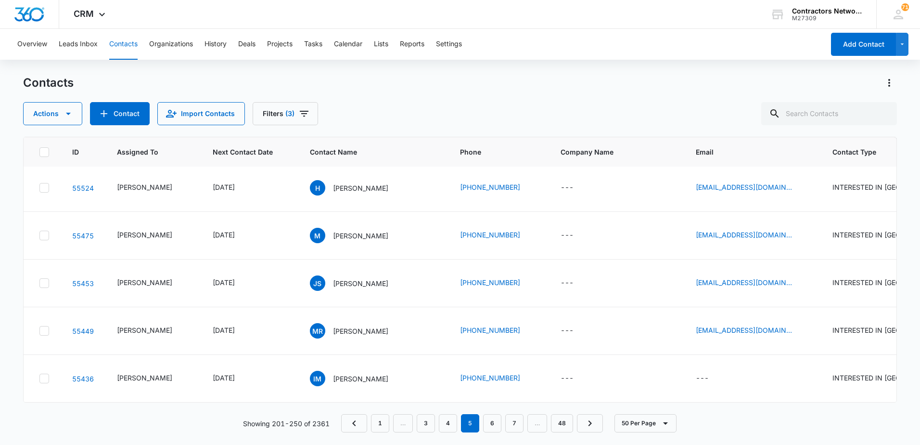
scroll to position [0, 0]
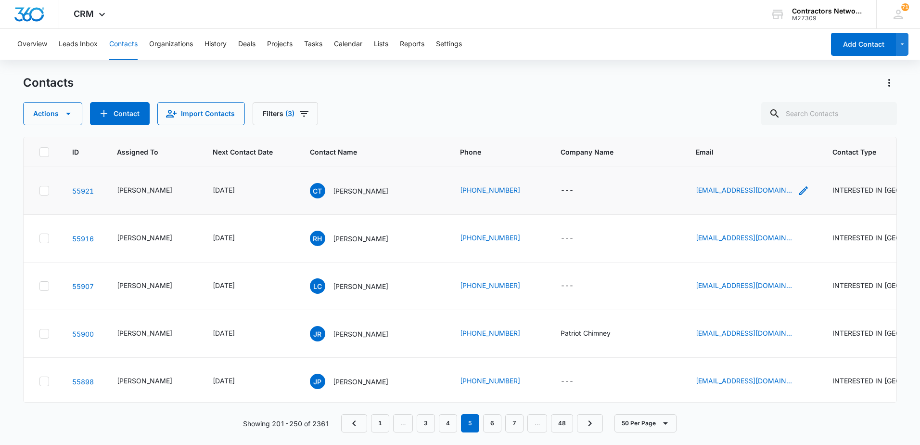
click at [798, 191] on icon "Email - carlostorres1076@gmail.com - Select to Edit Field" at bounding box center [804, 191] width 12 height 12
click at [778, 127] on input "[EMAIL_ADDRESS][DOMAIN_NAME]" at bounding box center [743, 128] width 121 height 23
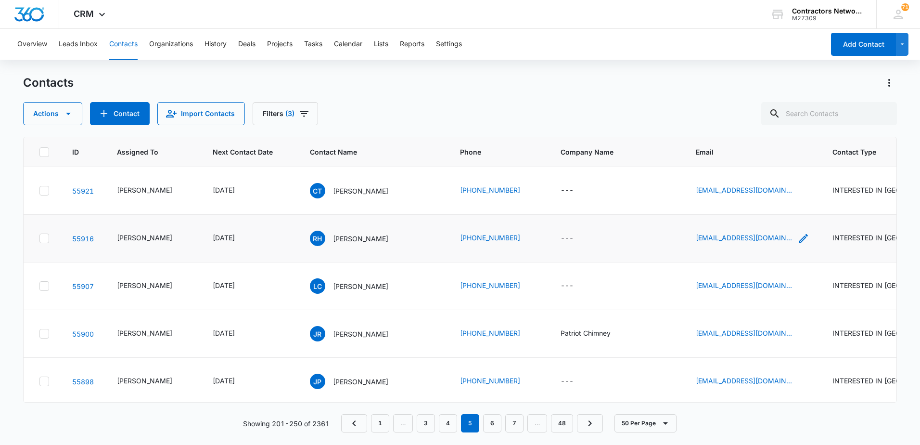
click at [798, 236] on icon "Email - hryhorysyn@gmail.com - Select to Edit Field" at bounding box center [804, 238] width 12 height 12
click at [729, 184] on input "[EMAIL_ADDRESS][DOMAIN_NAME]" at bounding box center [733, 176] width 121 height 23
click at [729, 182] on input "[EMAIL_ADDRESS][DOMAIN_NAME]" at bounding box center [733, 176] width 121 height 23
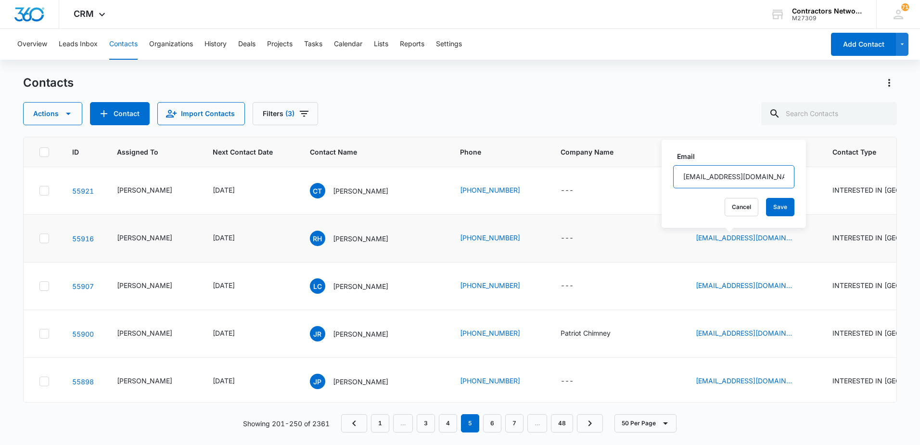
click at [729, 182] on input "[EMAIL_ADDRESS][DOMAIN_NAME]" at bounding box center [733, 176] width 121 height 23
click at [798, 286] on icon "Email - lcchavannes@gmail.com - Select to Edit Field" at bounding box center [804, 286] width 12 height 12
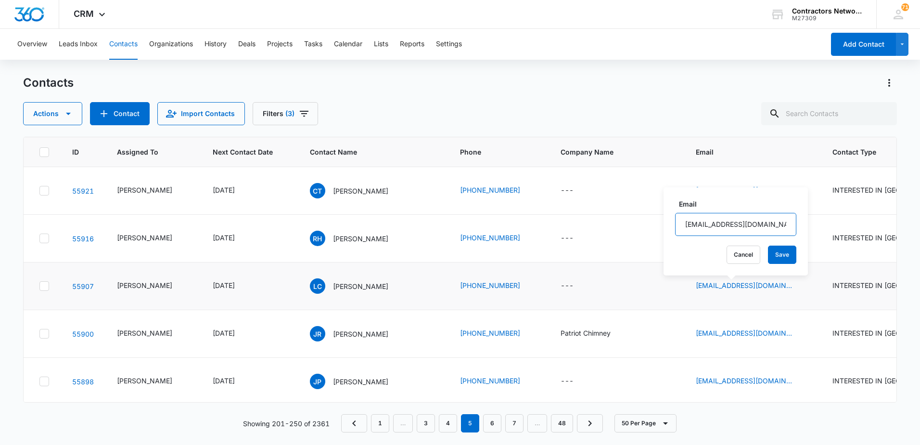
click at [769, 225] on input "[EMAIL_ADDRESS][DOMAIN_NAME]" at bounding box center [735, 224] width 121 height 23
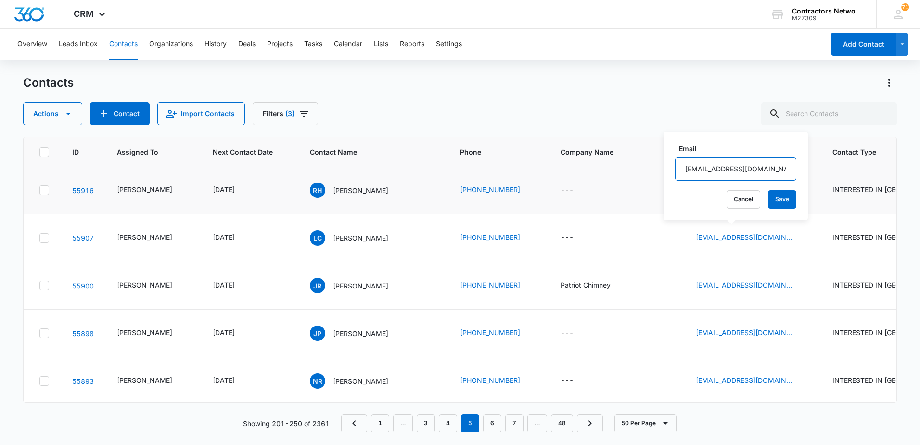
scroll to position [96, 0]
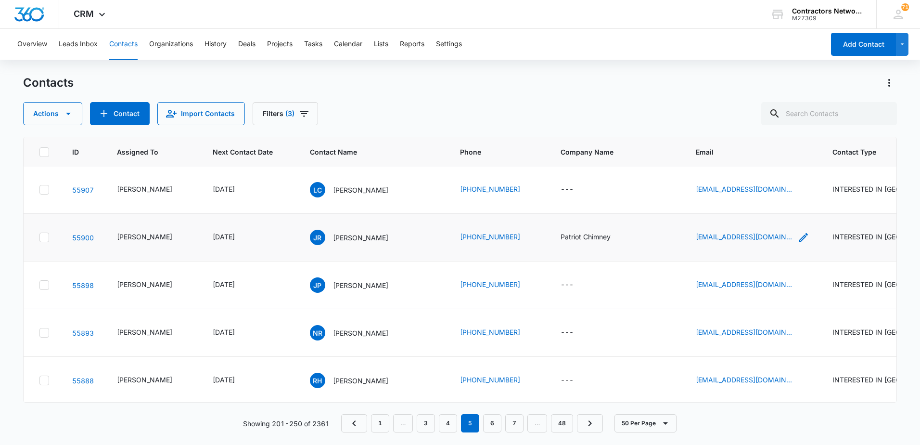
click at [799, 235] on icon "Email - joshr1151@icloud.com - Select to Edit Field" at bounding box center [803, 237] width 9 height 9
click at [770, 179] on input "[EMAIL_ADDRESS][DOMAIN_NAME]" at bounding box center [733, 175] width 121 height 23
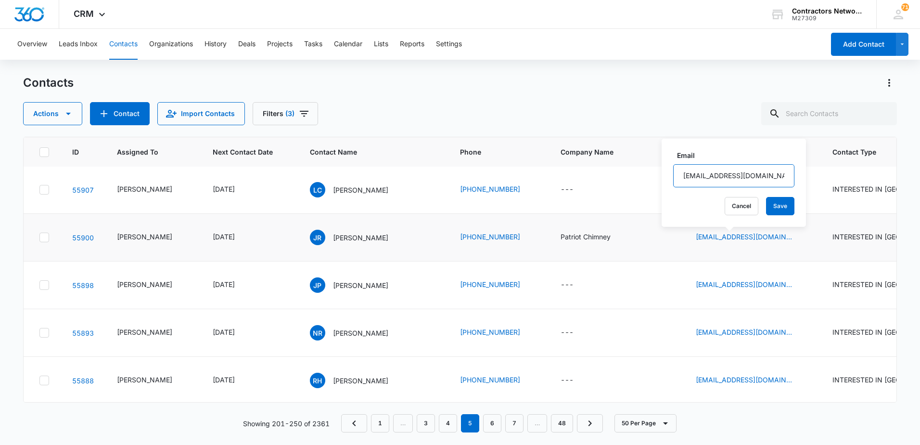
click at [770, 179] on input "[EMAIL_ADDRESS][DOMAIN_NAME]" at bounding box center [733, 175] width 121 height 23
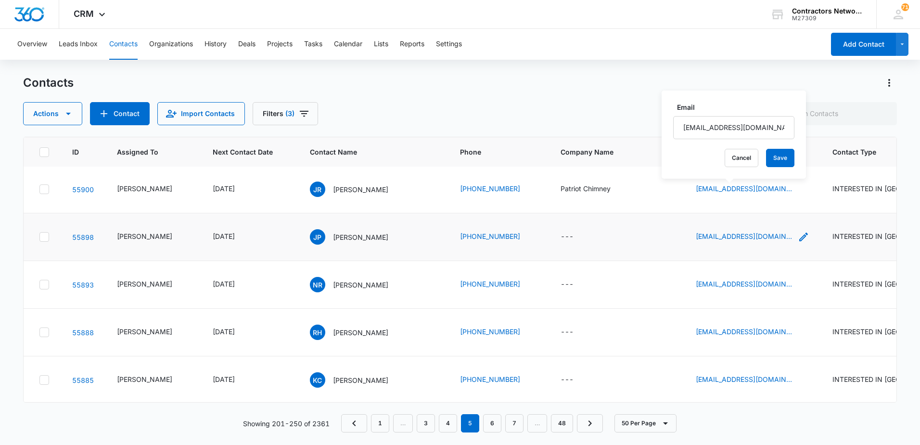
click at [799, 239] on icon "Email - jperezvaldovinos@yahoo.com - Select to Edit Field" at bounding box center [803, 236] width 9 height 9
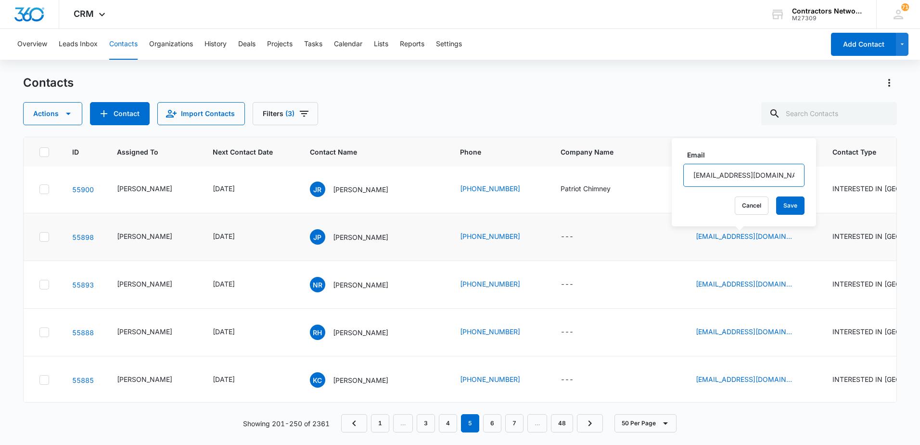
click at [775, 181] on input "[EMAIL_ADDRESS][DOMAIN_NAME]" at bounding box center [743, 175] width 121 height 23
click at [798, 284] on icon "Email - clowneyeopend2@gmail.com - Select to Edit Field" at bounding box center [804, 285] width 12 height 12
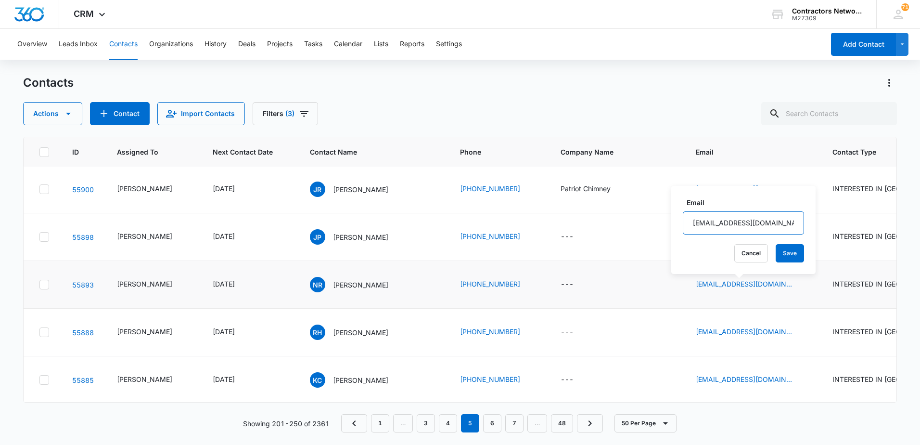
click at [769, 222] on input "[EMAIL_ADDRESS][DOMAIN_NAME]" at bounding box center [743, 222] width 121 height 23
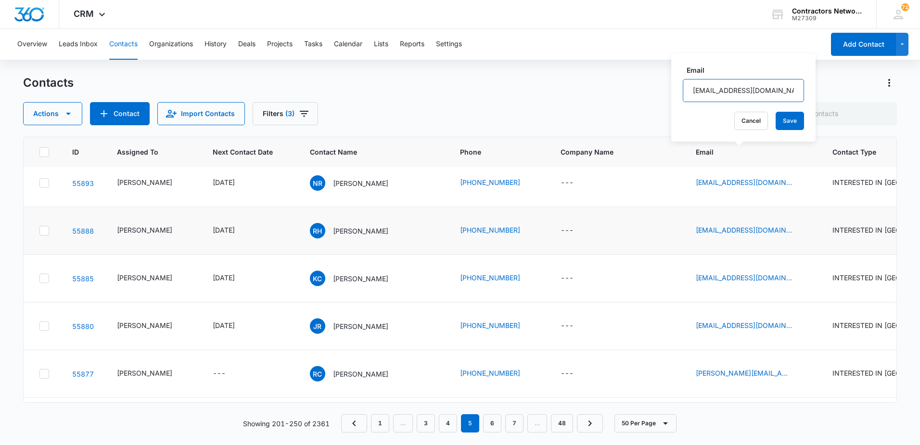
scroll to position [289, 0]
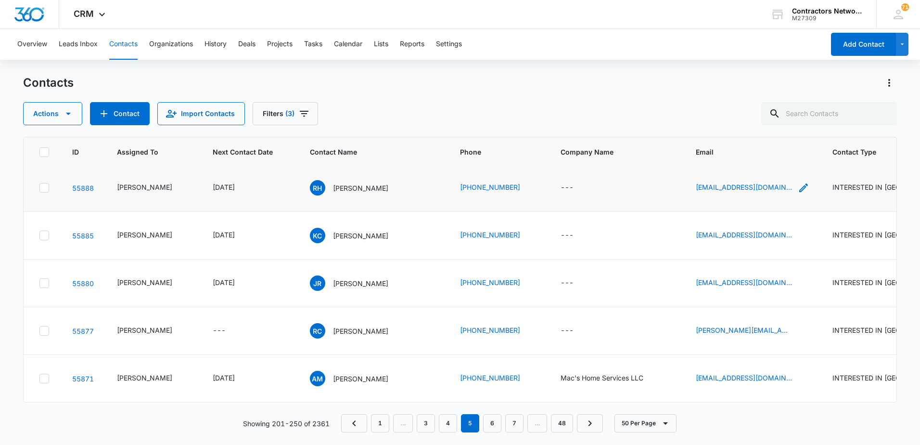
click at [798, 187] on icon "Email - rosieh7.rh@gmail.com - Select to Edit Field" at bounding box center [804, 188] width 12 height 12
click at [755, 128] on input "[EMAIL_ADDRESS][DOMAIN_NAME]" at bounding box center [731, 126] width 121 height 23
click at [798, 241] on icon "Email - kgrcortez@gmail.com - Select to Edit Field" at bounding box center [804, 236] width 12 height 12
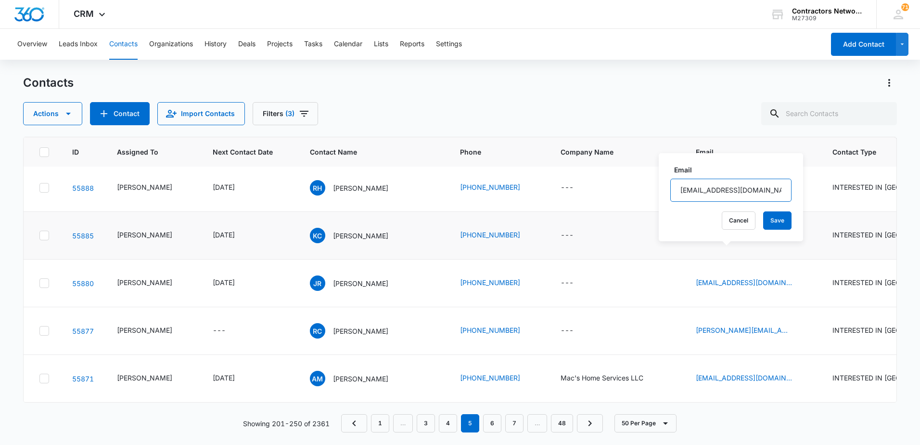
click at [751, 194] on input "[EMAIL_ADDRESS][DOMAIN_NAME]" at bounding box center [730, 190] width 121 height 23
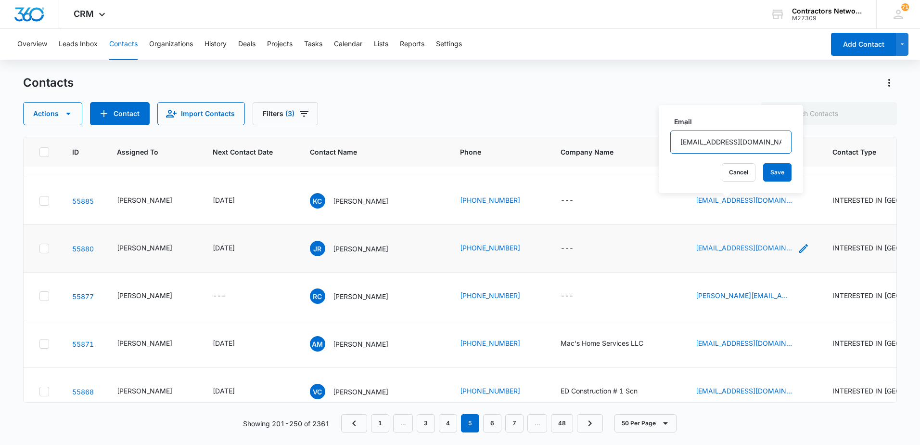
scroll to position [337, 0]
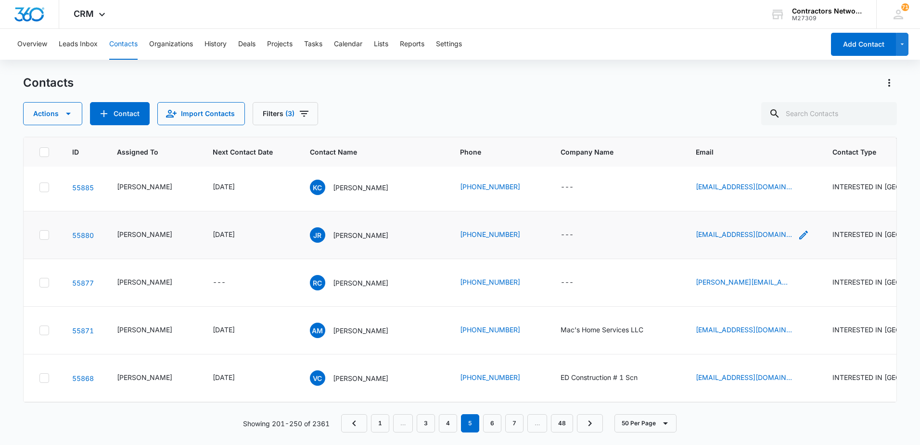
click at [799, 239] on icon "Email - jreed1517@gmail.com - Select to Edit Field" at bounding box center [803, 234] width 9 height 9
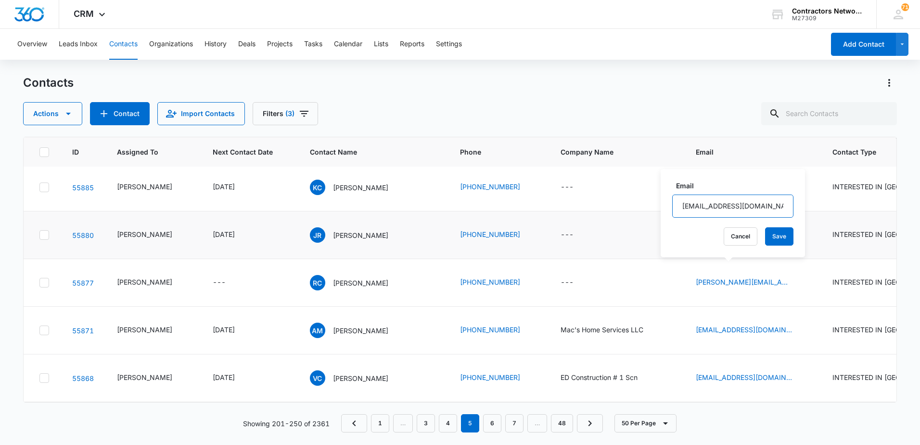
click at [760, 208] on input "[EMAIL_ADDRESS][DOMAIN_NAME]" at bounding box center [732, 205] width 121 height 23
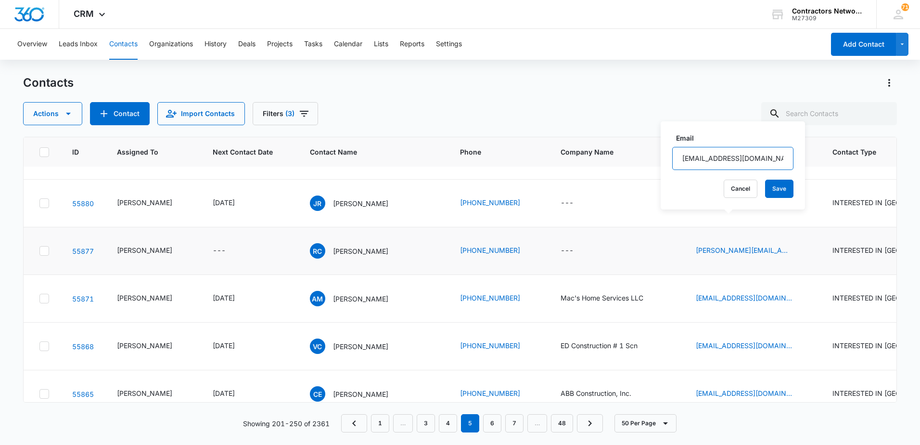
scroll to position [385, 0]
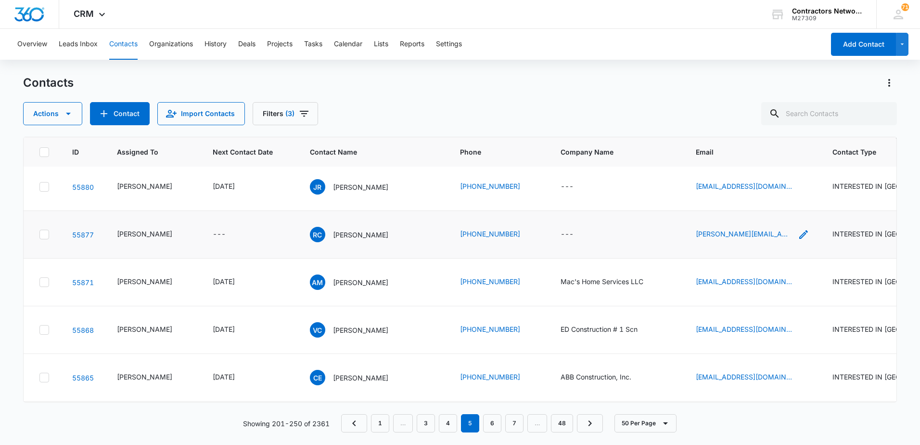
click at [798, 240] on icon "Email - ruben_chavez@live.com - Select to Edit Field" at bounding box center [804, 235] width 12 height 12
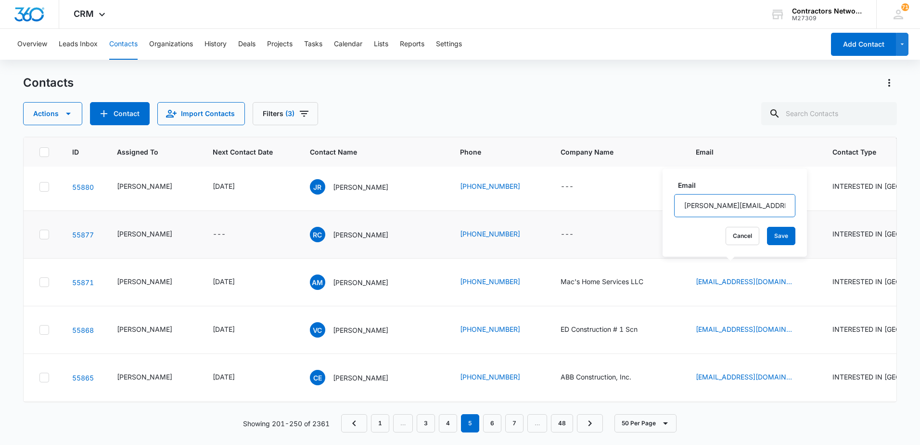
click at [768, 205] on input "[PERSON_NAME][EMAIL_ADDRESS][DOMAIN_NAME]" at bounding box center [734, 205] width 121 height 23
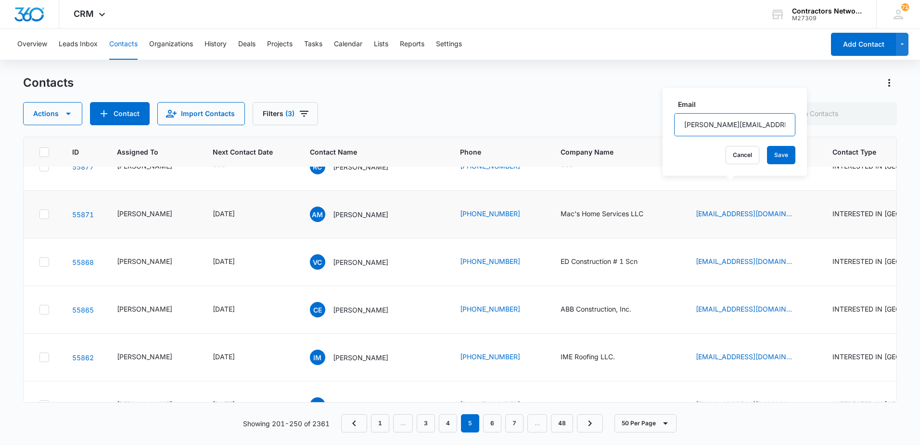
scroll to position [481, 0]
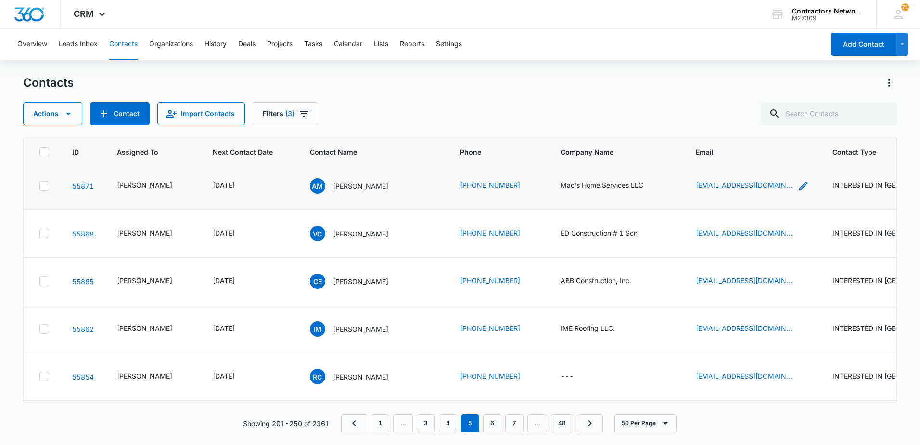
click at [798, 192] on icon "Email - amcdaniels1993@gmail.com - Select to Edit Field" at bounding box center [804, 186] width 12 height 12
click at [756, 168] on input "[EMAIL_ADDRESS][DOMAIN_NAME]" at bounding box center [742, 168] width 121 height 23
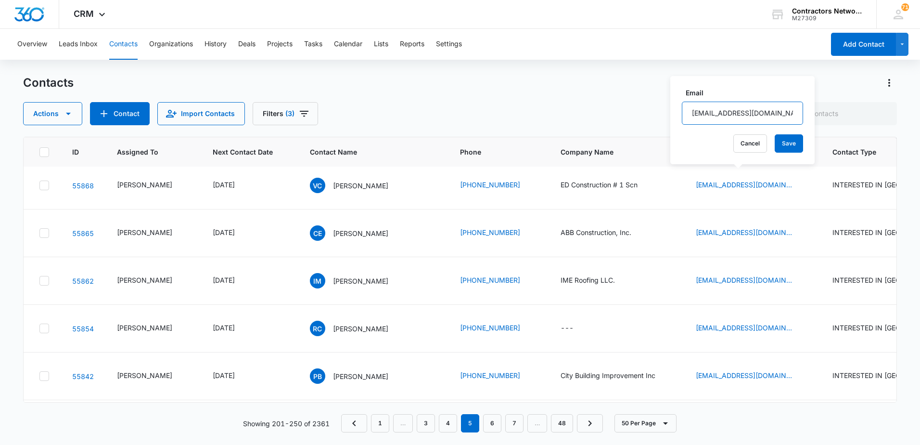
scroll to position [577, 0]
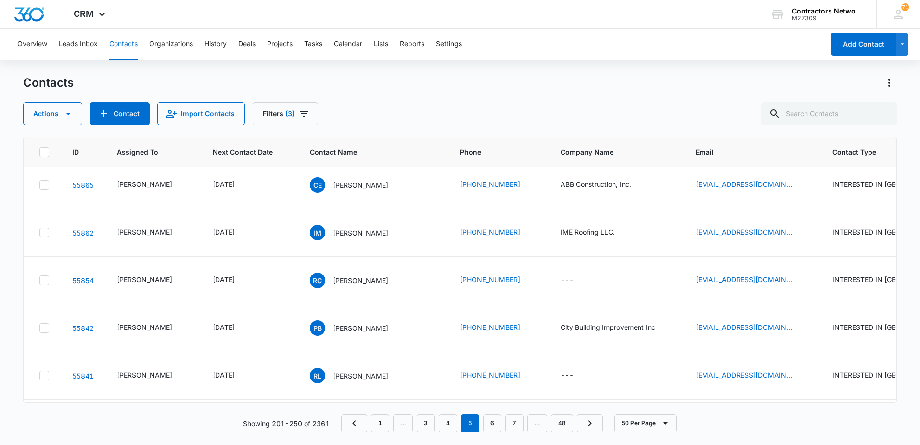
click at [799, 141] on icon "Email - cvane6848@gmail.com - Select to Edit Field" at bounding box center [803, 137] width 9 height 9
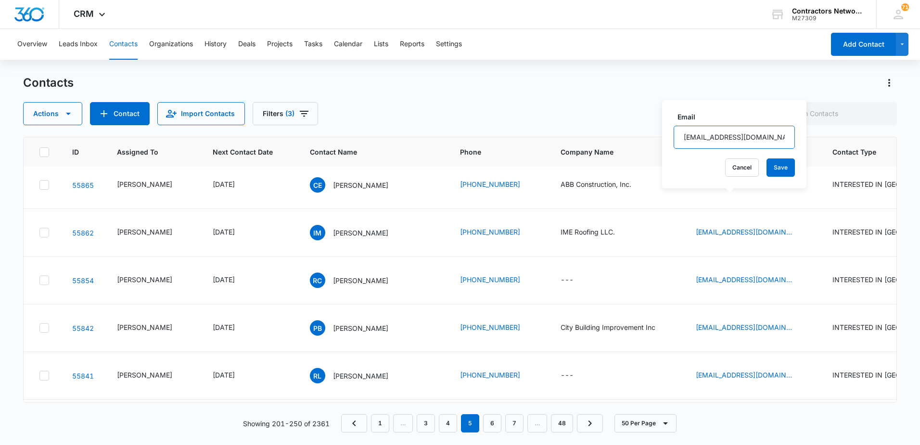
click at [770, 144] on input "[EMAIL_ADDRESS][DOMAIN_NAME]" at bounding box center [734, 137] width 121 height 23
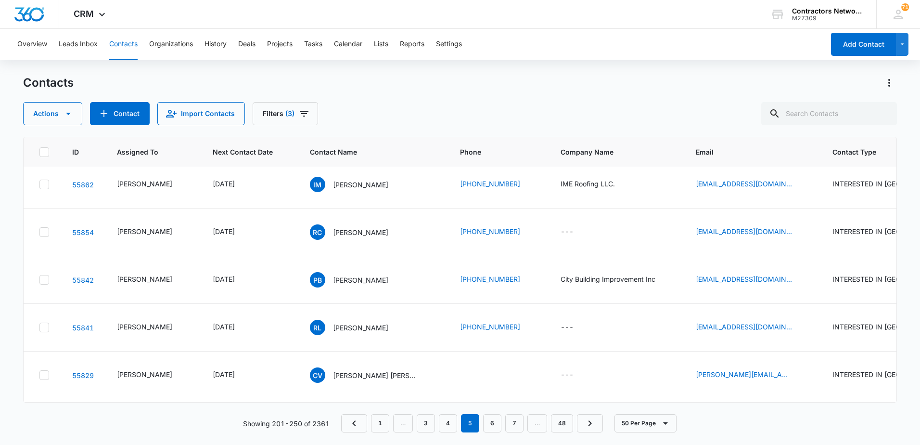
click at [798, 142] on icon "Email - ceden_pacheco@icloud.com - Select to Edit Field" at bounding box center [804, 137] width 12 height 12
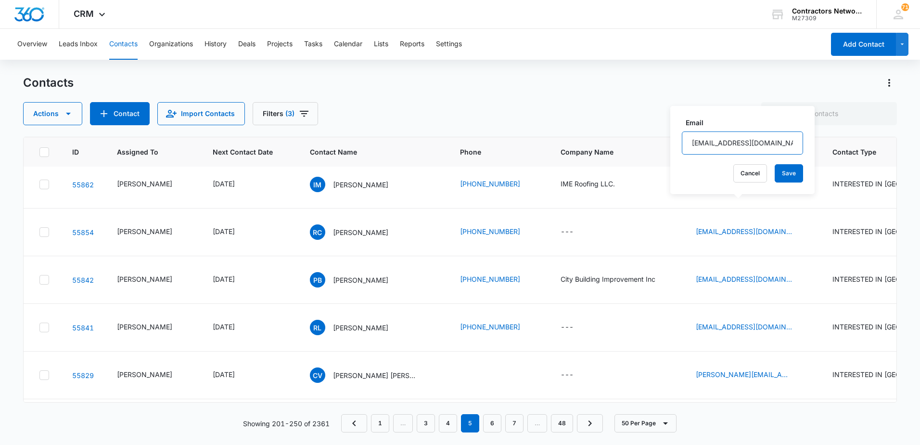
click at [777, 146] on input "[EMAIL_ADDRESS][DOMAIN_NAME]" at bounding box center [742, 142] width 121 height 23
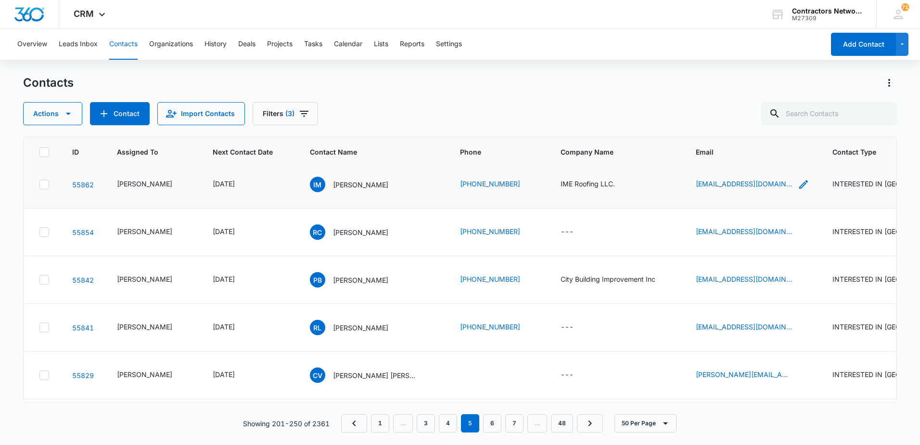
click at [798, 190] on icon "Email - imeroofing@gmail.com - Select to Edit Field" at bounding box center [804, 185] width 12 height 12
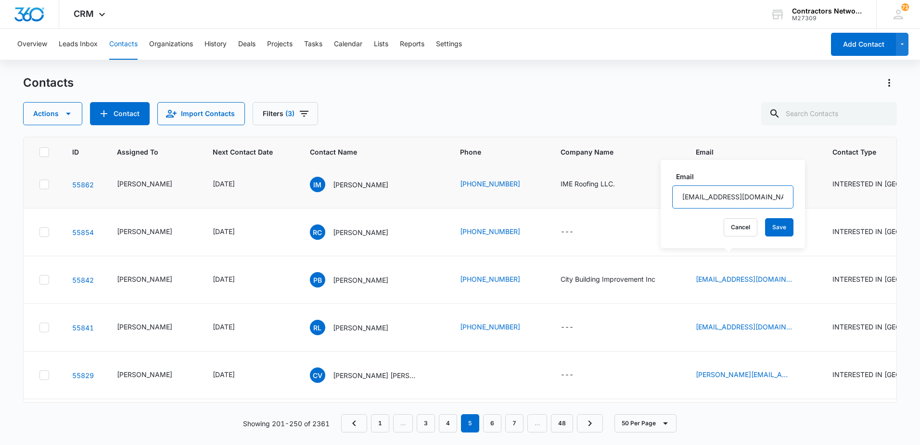
click at [770, 200] on input "[EMAIL_ADDRESS][DOMAIN_NAME]" at bounding box center [732, 196] width 121 height 23
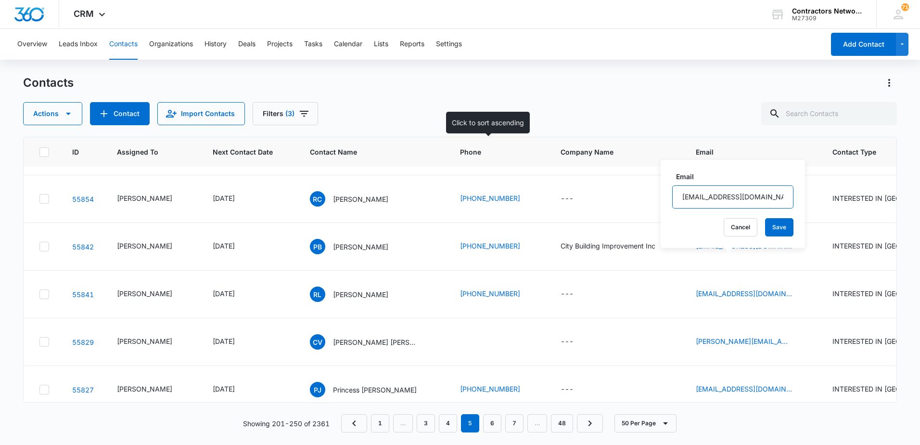
scroll to position [674, 0]
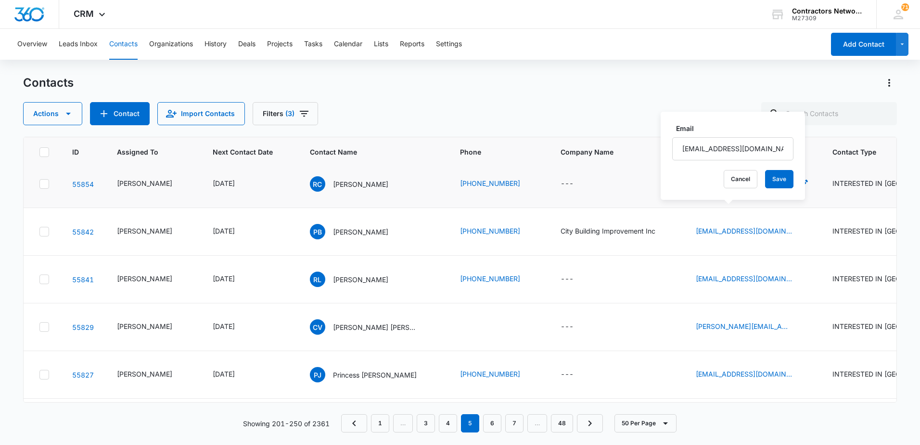
click at [799, 188] on icon "Email - rufinocarrillo98@gmail.com - Select to Edit Field" at bounding box center [803, 183] width 9 height 9
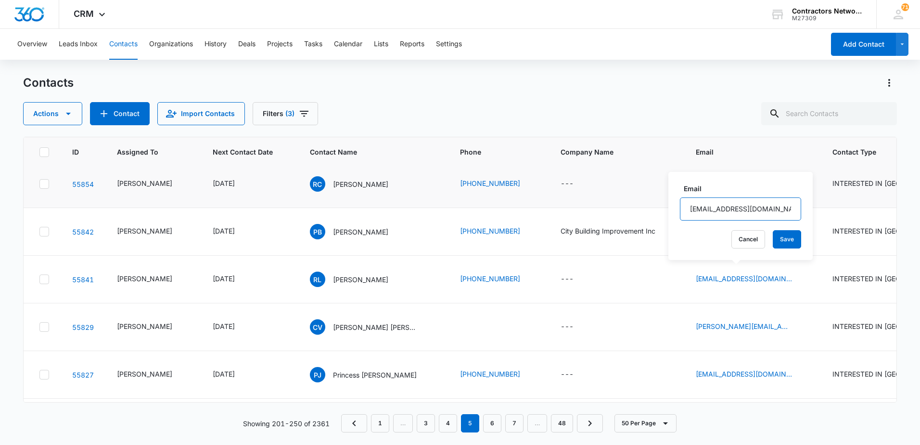
click at [767, 209] on input "[EMAIL_ADDRESS][DOMAIN_NAME]" at bounding box center [740, 208] width 121 height 23
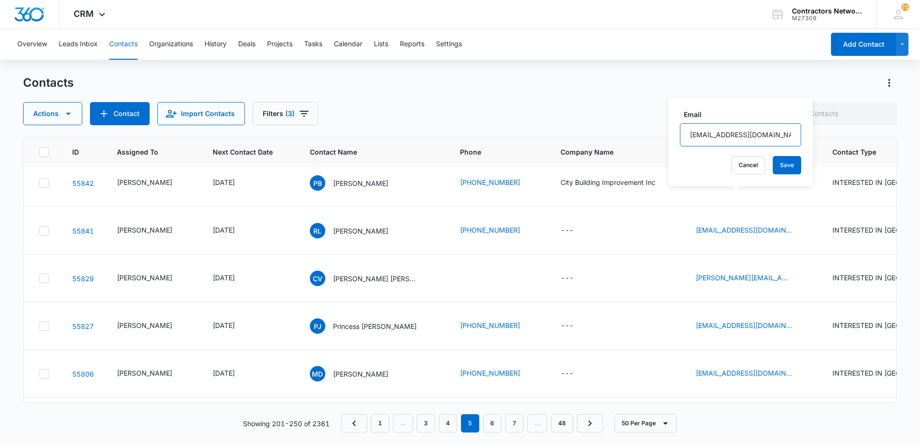
scroll to position [770, 0]
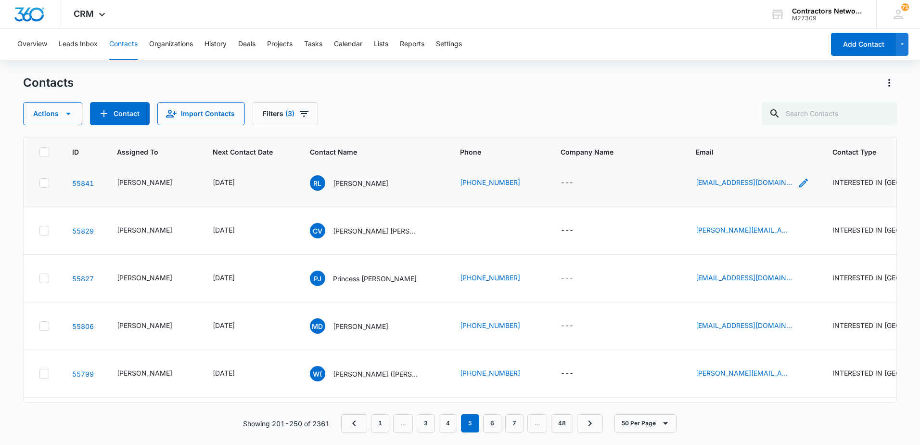
click at [798, 189] on icon "Email - mrlongco.85@gmail.com - Select to Edit Field" at bounding box center [804, 183] width 12 height 12
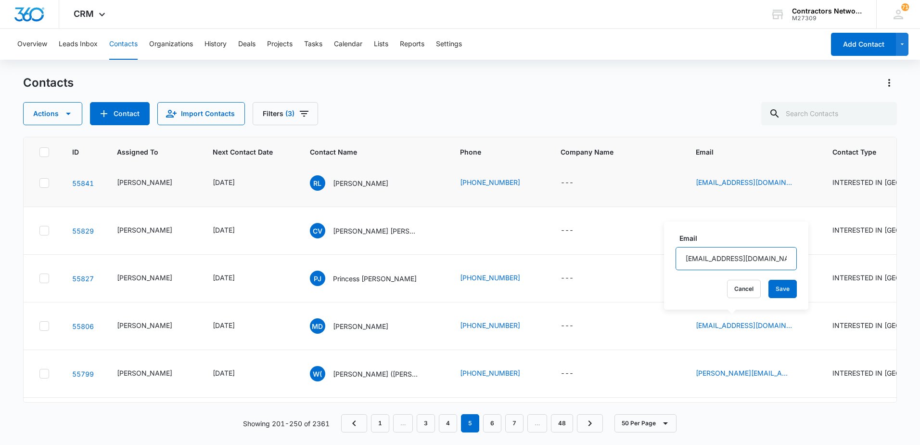
click at [766, 259] on input "[EMAIL_ADDRESS][DOMAIN_NAME]" at bounding box center [736, 258] width 121 height 23
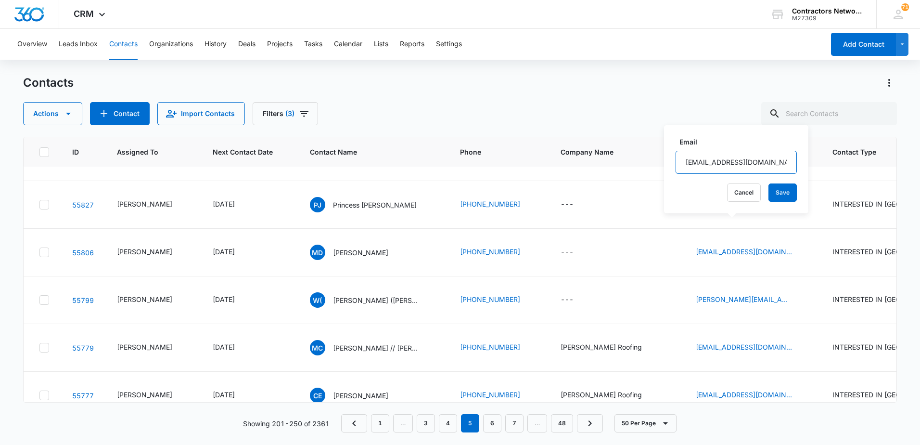
scroll to position [866, 0]
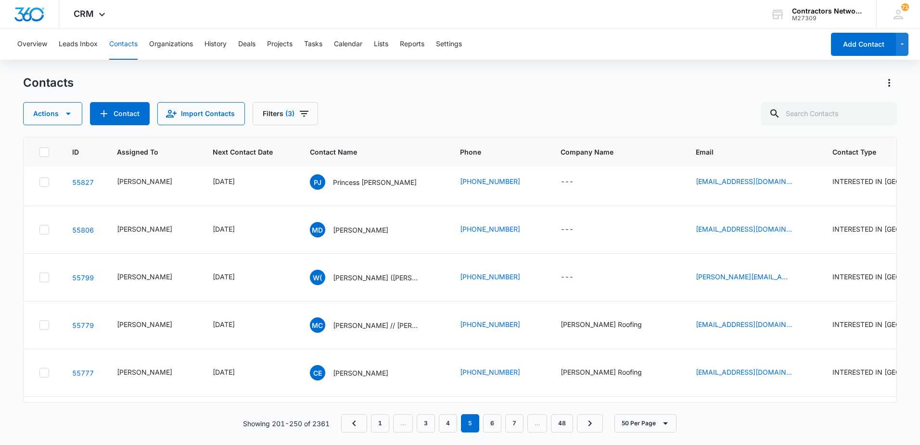
click at [798, 140] on icon "Email - cindy_vences@yahoo.com cindy_vences@yahoo.com - Select to Edit Field" at bounding box center [804, 134] width 12 height 12
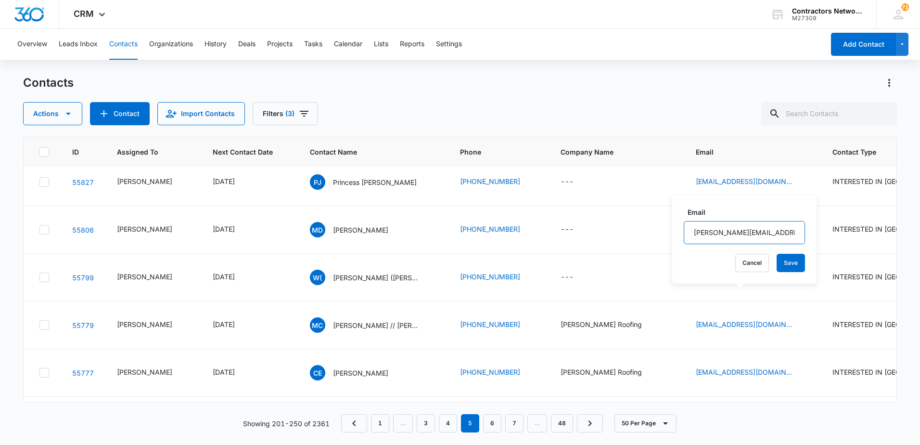
click at [778, 231] on input "[PERSON_NAME][EMAIL_ADDRESS][DOMAIN_NAME]" at bounding box center [744, 232] width 121 height 23
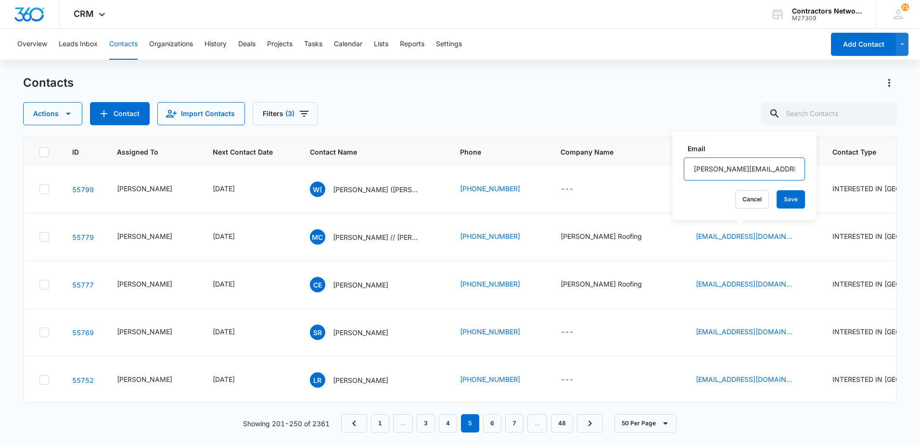
scroll to position [962, 0]
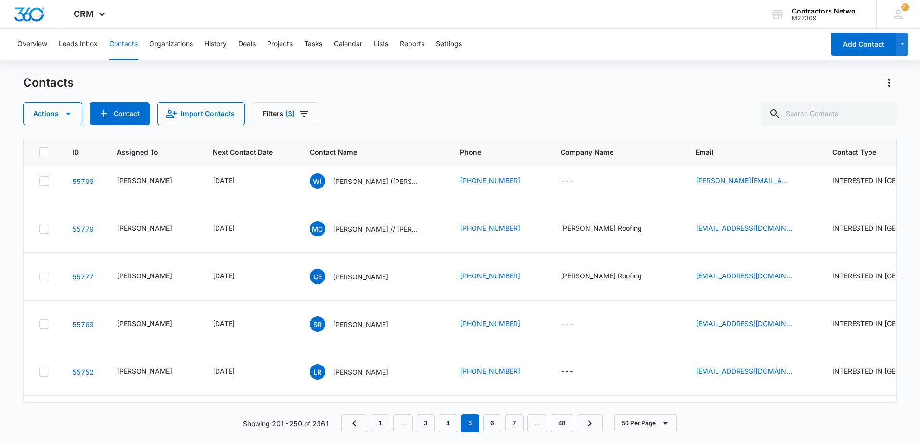
click at [798, 91] on icon "Email - princessjtejeda@gmail.com - Select to Edit Field" at bounding box center [804, 86] width 12 height 12
click at [774, 196] on input "[EMAIL_ADDRESS][DOMAIN_NAME]" at bounding box center [739, 194] width 121 height 23
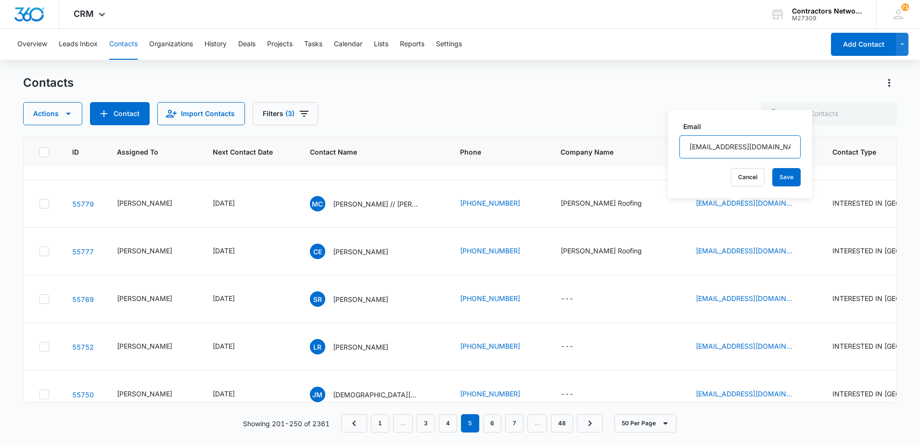
scroll to position [1010, 0]
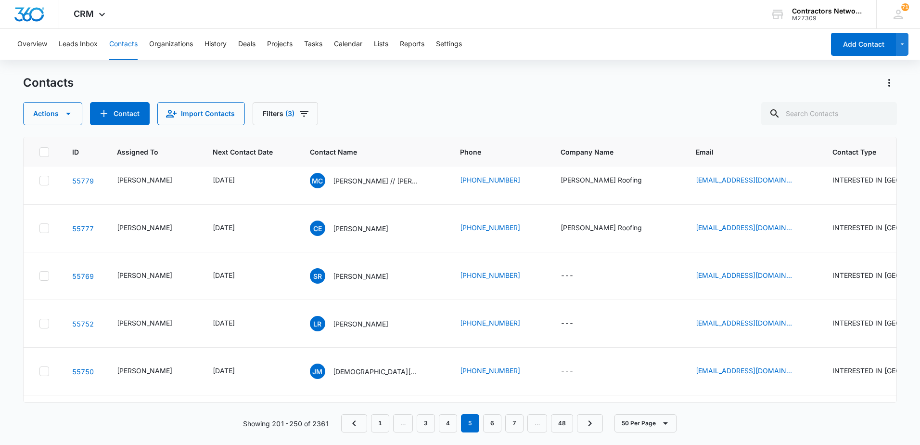
click at [798, 139] on icon "Email - sandy@alcorc.com - Select to Edit Field" at bounding box center [804, 133] width 12 height 12
click at [757, 244] on input "[PERSON_NAME][EMAIL_ADDRESS][DOMAIN_NAME]" at bounding box center [726, 241] width 121 height 23
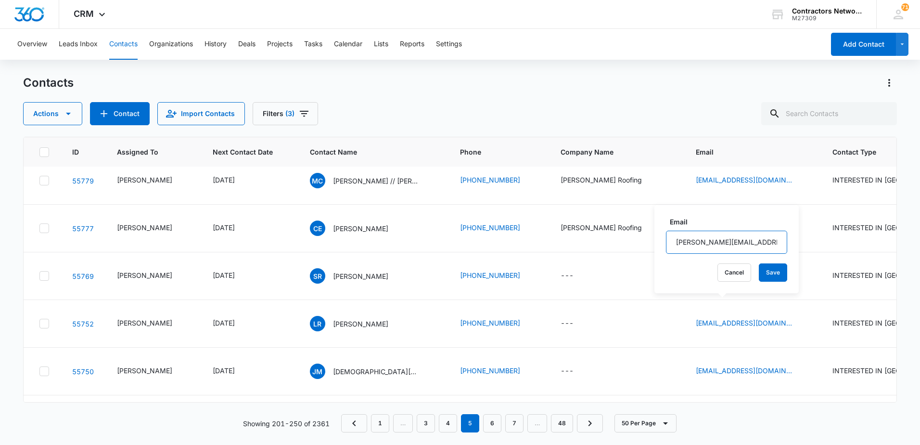
click at [757, 244] on input "[PERSON_NAME][EMAIL_ADDRESS][DOMAIN_NAME]" at bounding box center [726, 241] width 121 height 23
click at [631, 157] on td "---" at bounding box center [616, 133] width 135 height 48
click at [798, 43] on icon "Email - princessjtejeda@gmail.com - Select to Edit Field" at bounding box center [804, 38] width 12 height 12
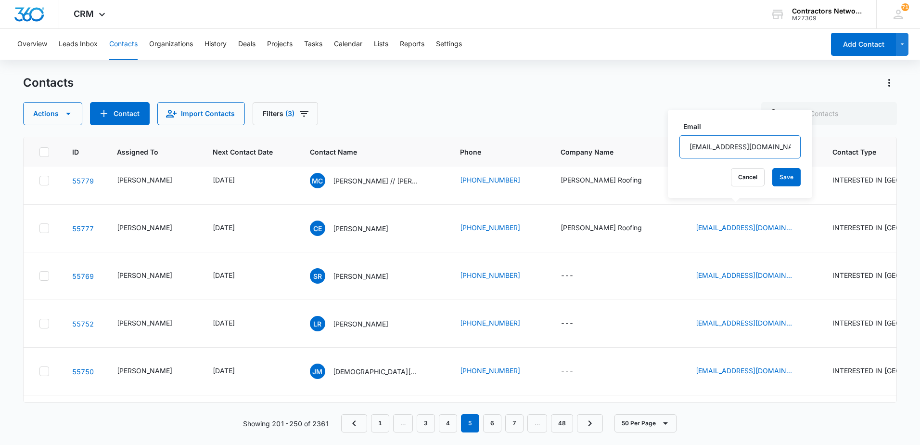
click at [771, 151] on input "[EMAIL_ADDRESS][DOMAIN_NAME]" at bounding box center [739, 146] width 121 height 23
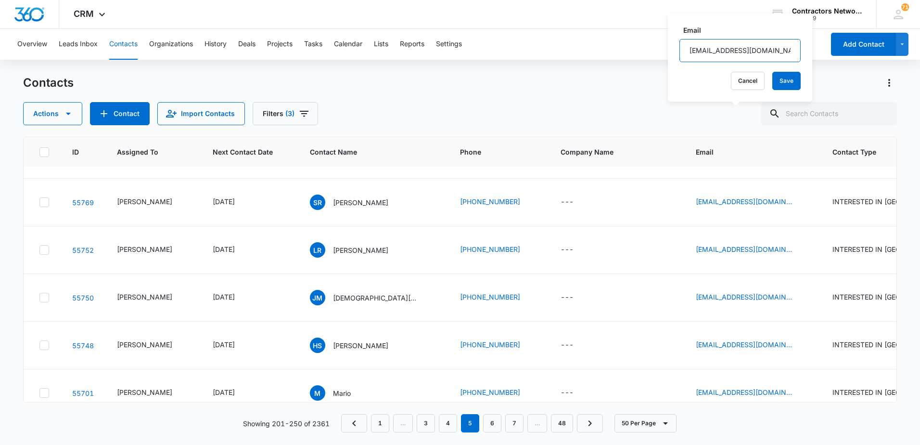
scroll to position [1107, 0]
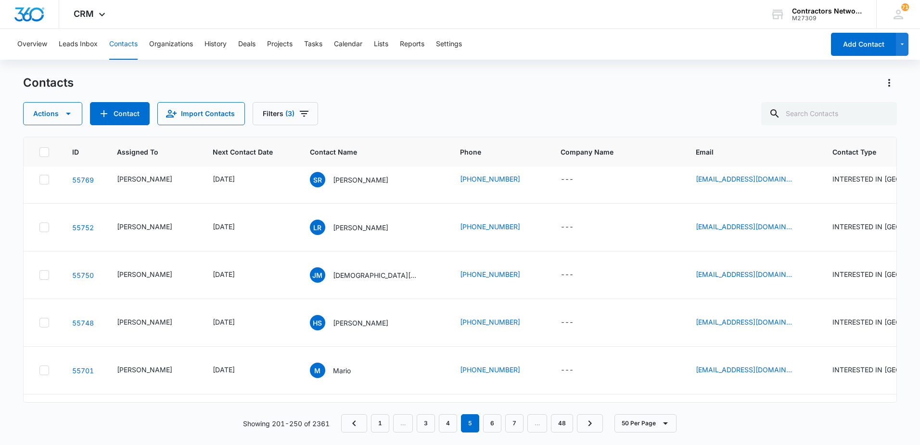
click at [798, 90] on icon "Email - ml.copleyroofing@gmail.com - Select to Edit Field" at bounding box center [804, 84] width 12 height 12
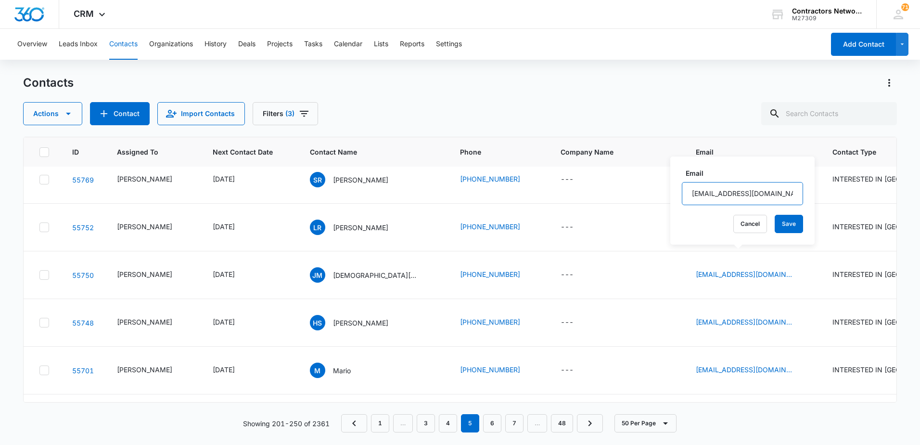
click at [776, 193] on input "[EMAIL_ADDRESS][DOMAIN_NAME]" at bounding box center [742, 193] width 121 height 23
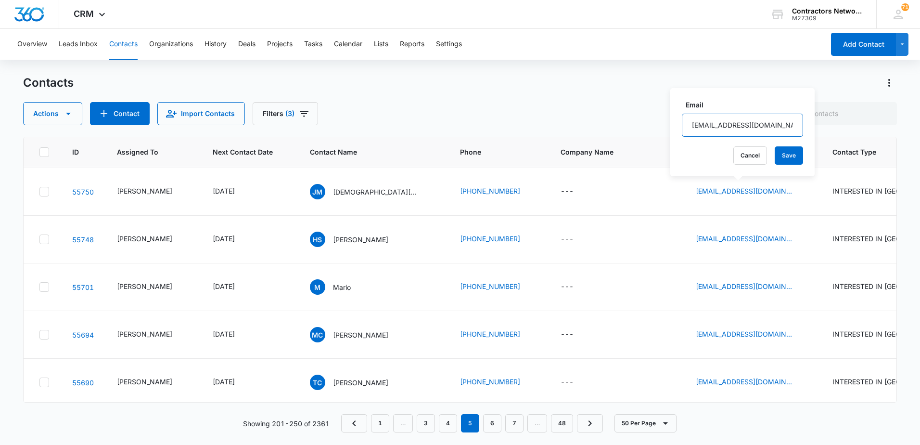
scroll to position [1203, 0]
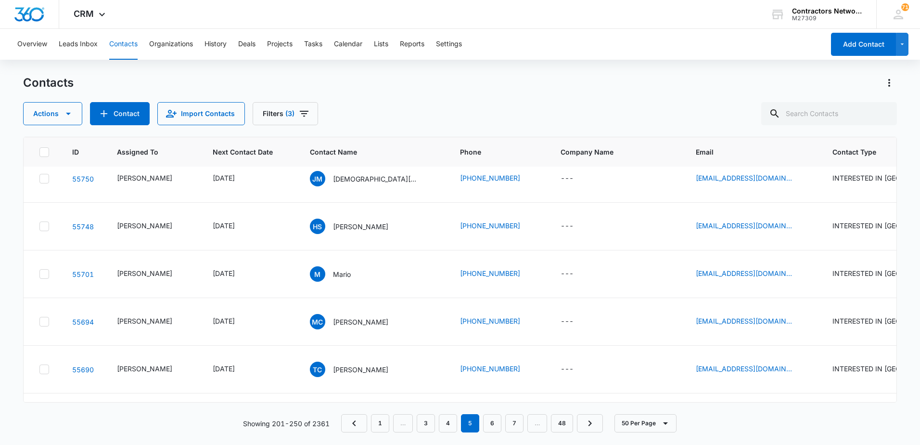
click at [798, 41] on icon "Email - ce.copleyroofing@gmail.com - Select to Edit Field" at bounding box center [804, 36] width 12 height 12
click at [781, 144] on input "[EMAIL_ADDRESS][DOMAIN_NAME]" at bounding box center [742, 144] width 121 height 23
click at [798, 89] on icon "Email - rususerghei000@gmail.com - Select to Edit Field" at bounding box center [804, 83] width 12 height 12
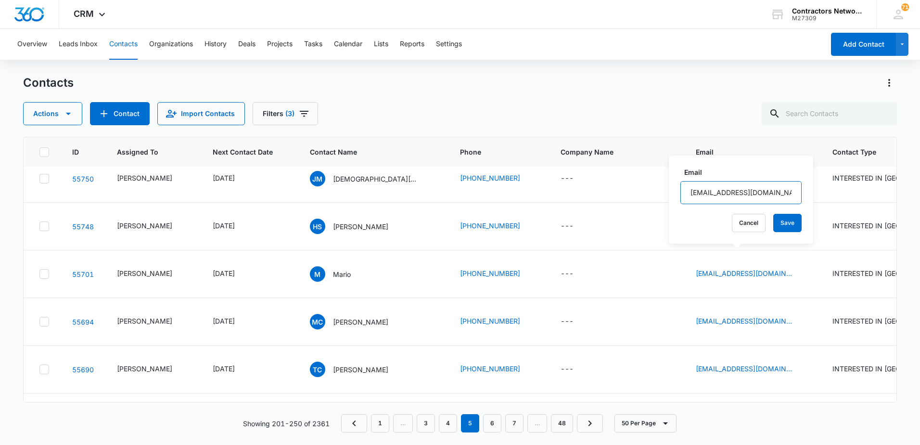
click at [777, 191] on input "[EMAIL_ADDRESS][DOMAIN_NAME]" at bounding box center [740, 192] width 121 height 23
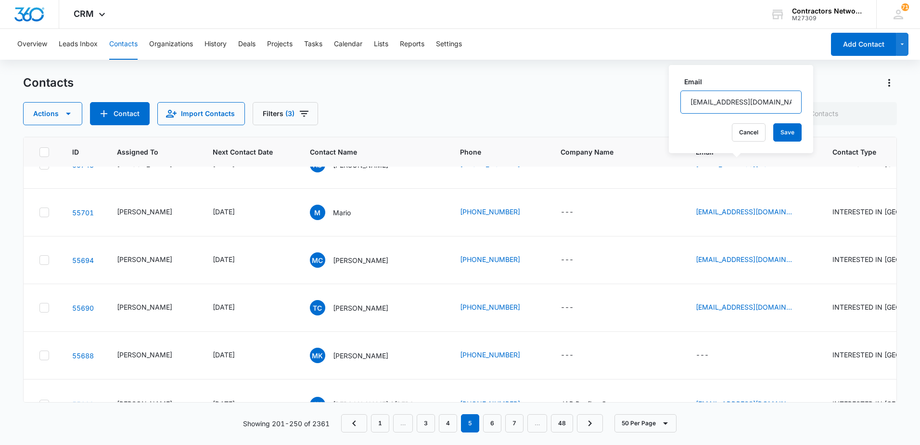
scroll to position [1299, 0]
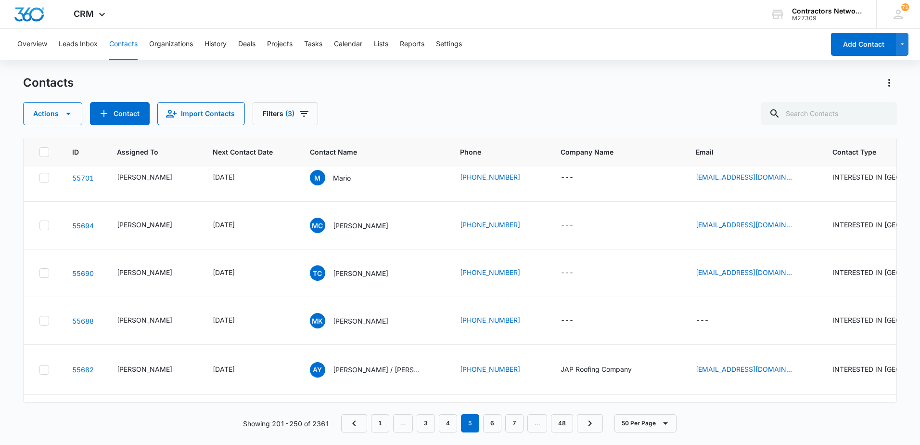
click at [798, 40] on icon "Email - lr910800@gmail.com - Select to Edit Field" at bounding box center [804, 35] width 12 height 12
click at [755, 144] on input "[EMAIL_ADDRESS][DOMAIN_NAME]" at bounding box center [730, 143] width 121 height 23
click at [799, 87] on icon "Email - jesusm8894@gmail.com - Select to Edit Field" at bounding box center [803, 82] width 9 height 9
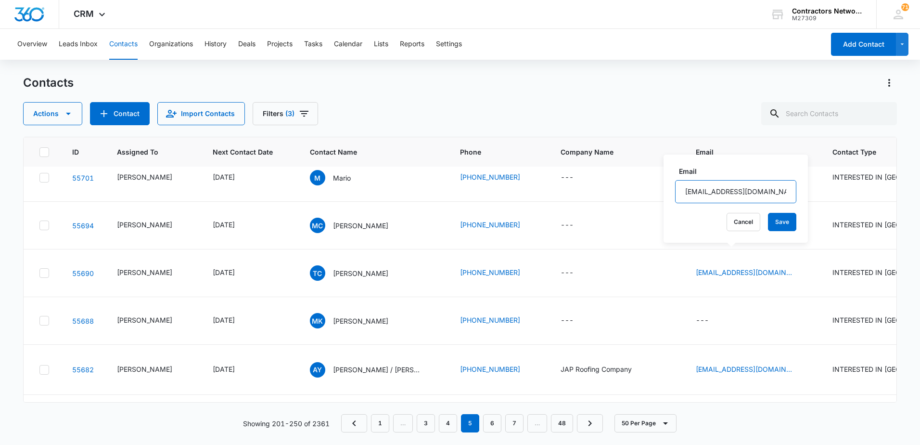
click at [753, 195] on input "[EMAIL_ADDRESS][DOMAIN_NAME]" at bounding box center [735, 191] width 121 height 23
click at [754, 195] on input "[EMAIL_ADDRESS][DOMAIN_NAME]" at bounding box center [735, 191] width 121 height 23
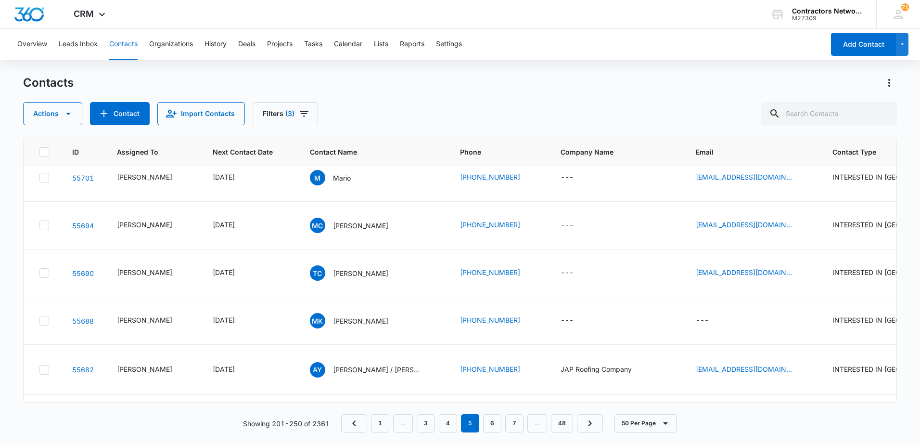
click at [799, 134] on icon "Email - buyerscompanionllc@outlook.com - Select to Edit Field" at bounding box center [803, 130] width 9 height 9
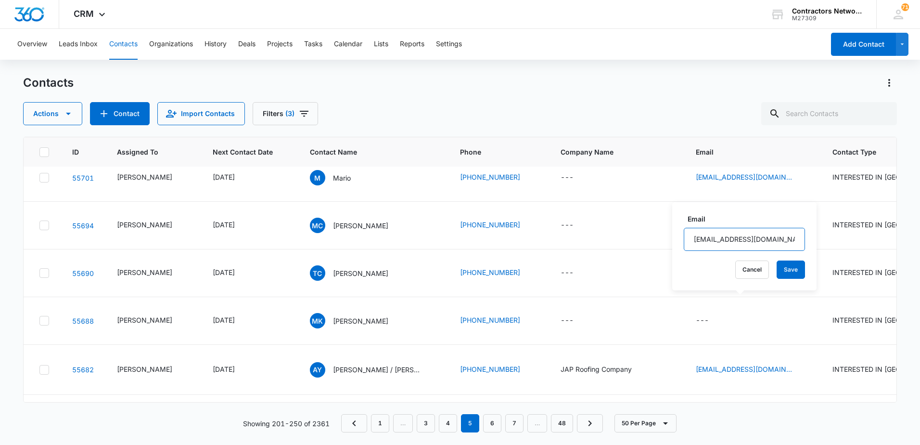
click at [756, 241] on input "[EMAIL_ADDRESS][DOMAIN_NAME]" at bounding box center [744, 239] width 121 height 23
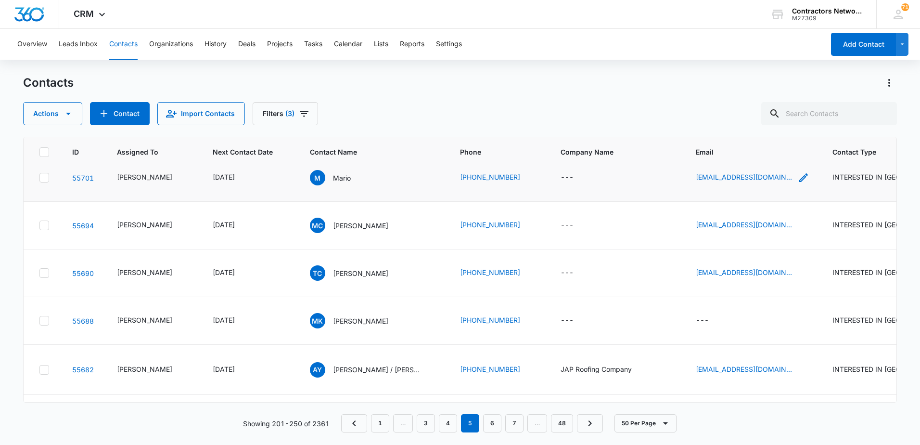
click at [798, 183] on icon "Email - delsol223@gmail.com - Select to Edit Field" at bounding box center [804, 178] width 12 height 12
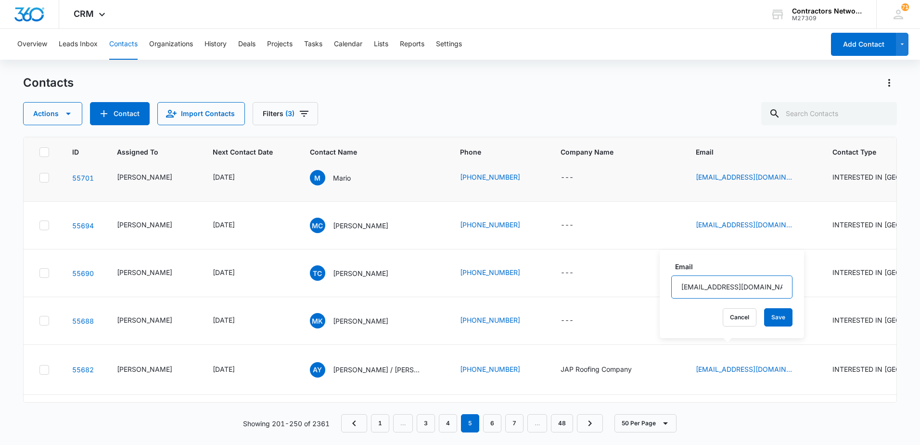
click at [742, 288] on input "[EMAIL_ADDRESS][DOMAIN_NAME]" at bounding box center [731, 286] width 121 height 23
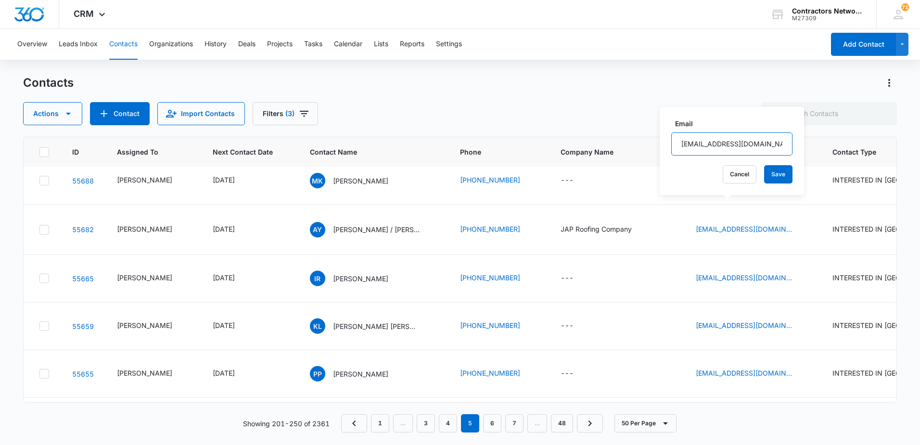
scroll to position [1444, 0]
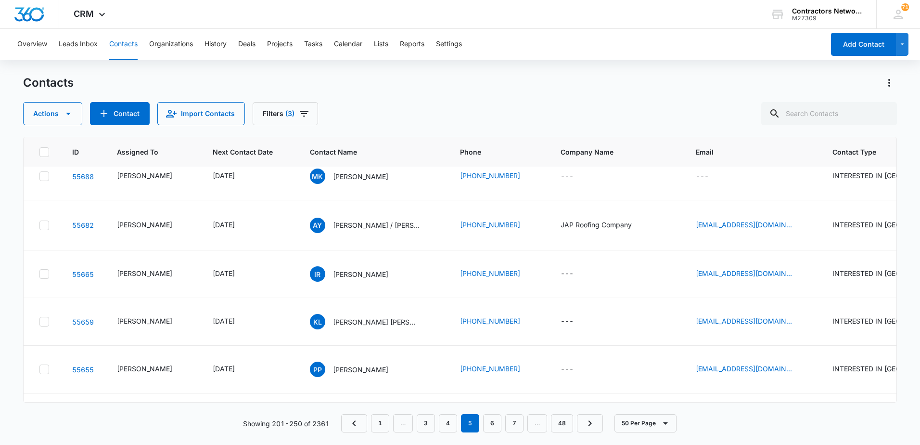
click at [798, 87] on icon "Email - caricmarija82@gmail.com - Select to Edit Field" at bounding box center [804, 81] width 12 height 12
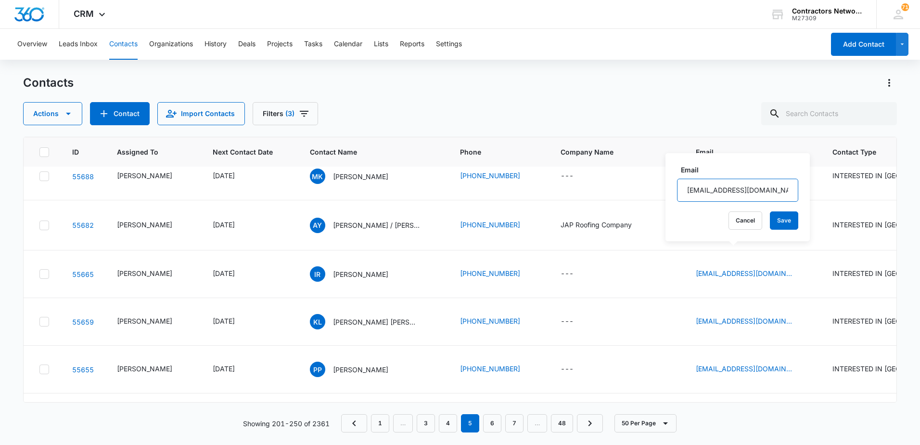
click at [750, 193] on input "[EMAIL_ADDRESS][DOMAIN_NAME]" at bounding box center [737, 190] width 121 height 23
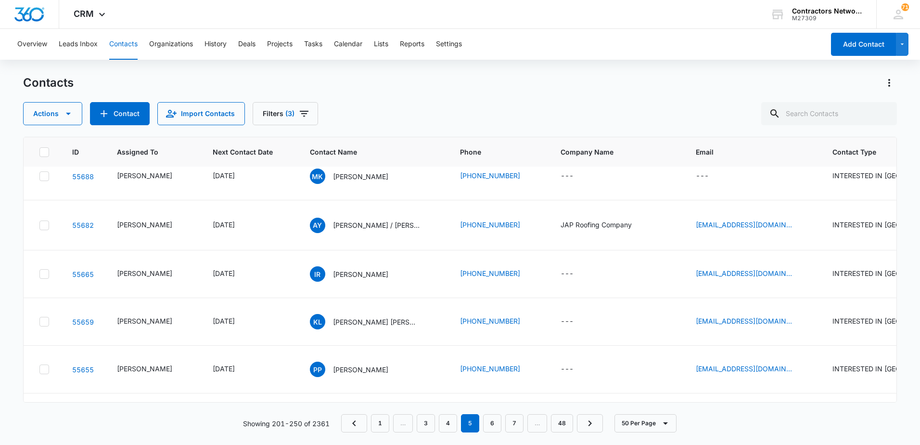
click at [798, 134] on icon "Email - castrotizoc805@gmail.com - Select to Edit Field" at bounding box center [804, 129] width 12 height 12
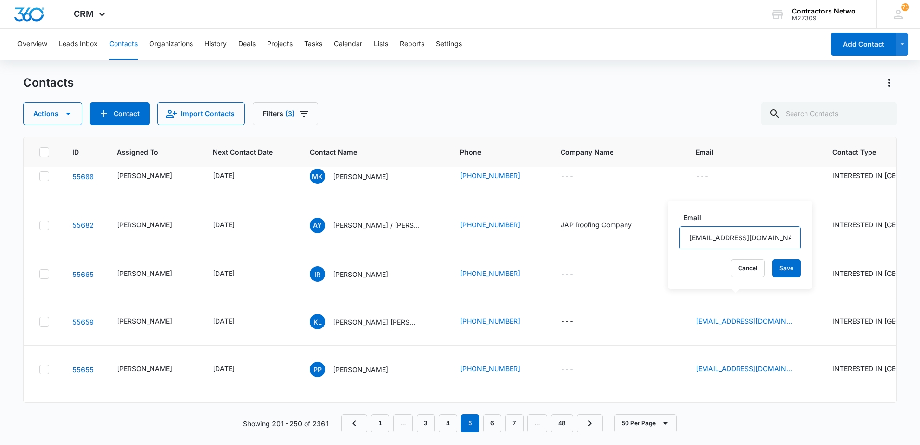
click at [764, 239] on input "[EMAIL_ADDRESS][DOMAIN_NAME]" at bounding box center [739, 237] width 121 height 23
drag, startPoint x: 764, startPoint y: 239, endPoint x: 756, endPoint y: 246, distance: 10.6
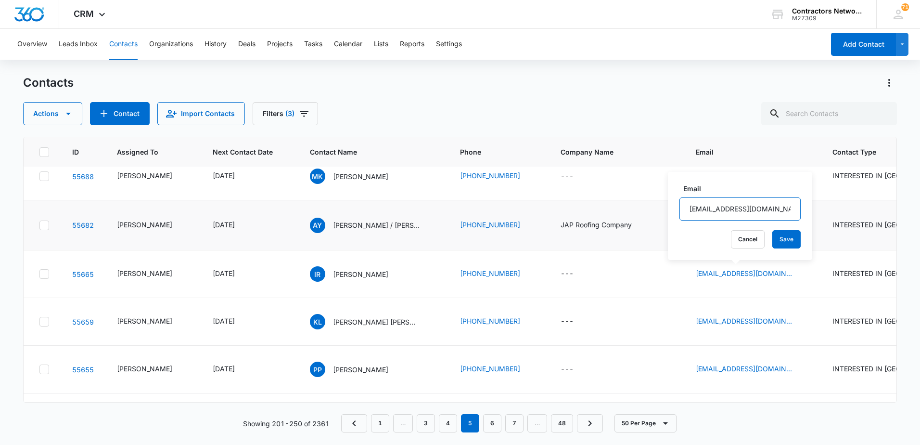
scroll to position [1540, 0]
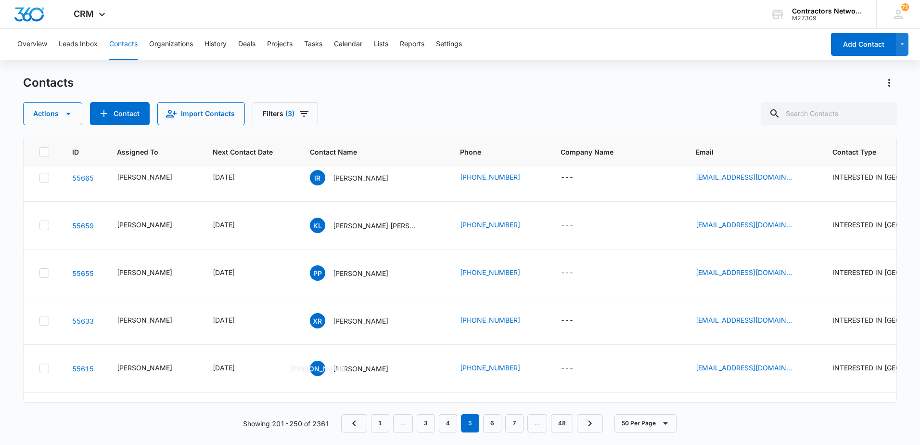
click at [798, 135] on icon "Email - info@japrestorations.com - Select to Edit Field" at bounding box center [804, 129] width 12 height 12
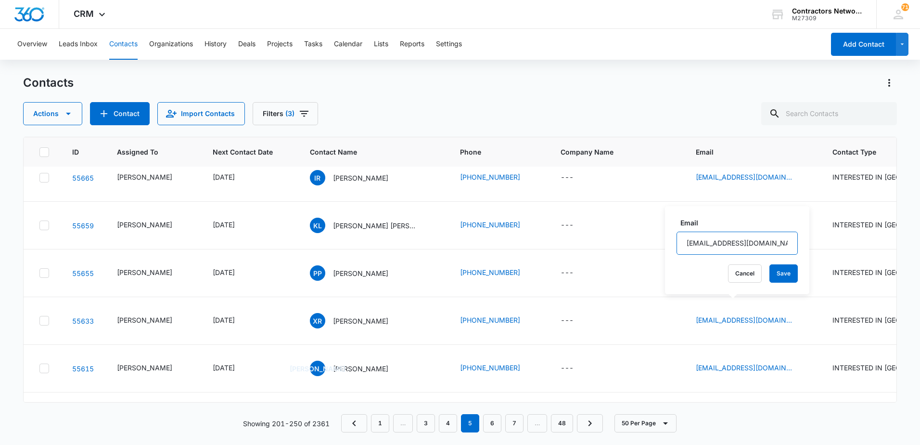
click at [761, 242] on input "[EMAIL_ADDRESS][DOMAIN_NAME]" at bounding box center [737, 242] width 121 height 23
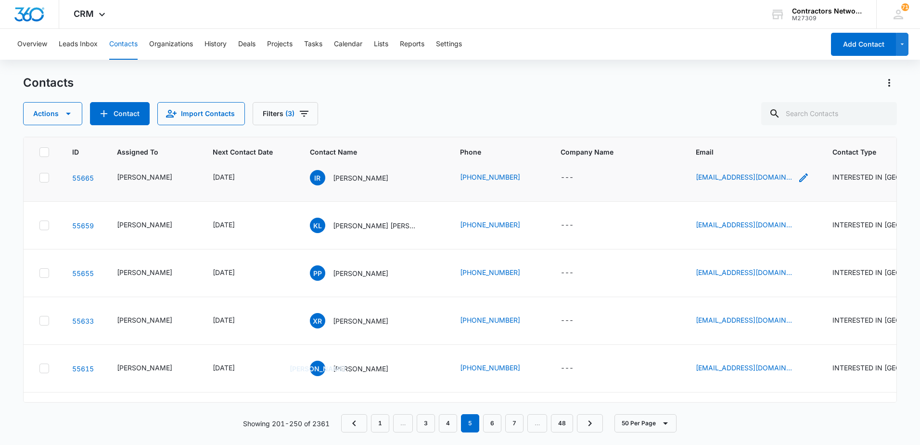
click at [799, 182] on icon "Email - ruanoirving8@gmail.com - Select to Edit Field" at bounding box center [803, 177] width 9 height 9
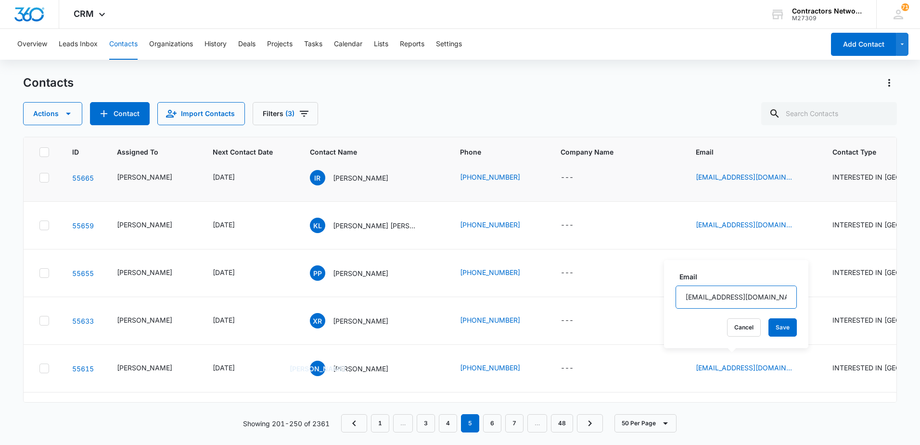
click at [767, 294] on input "[EMAIL_ADDRESS][DOMAIN_NAME]" at bounding box center [736, 296] width 121 height 23
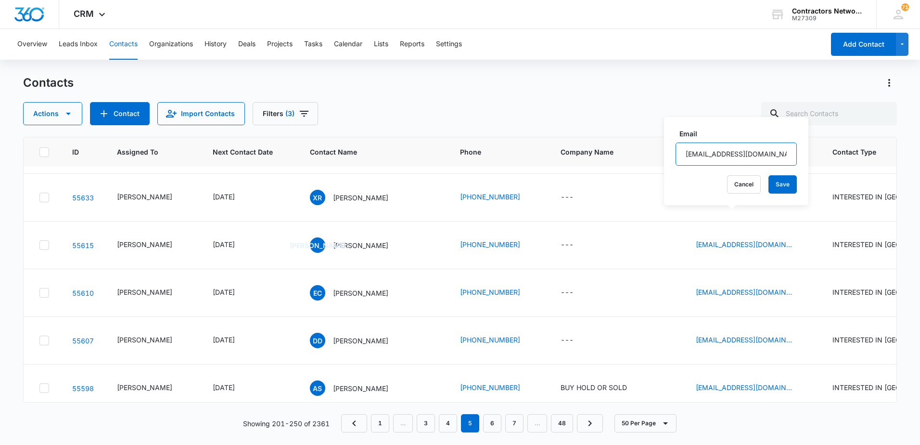
scroll to position [1684, 0]
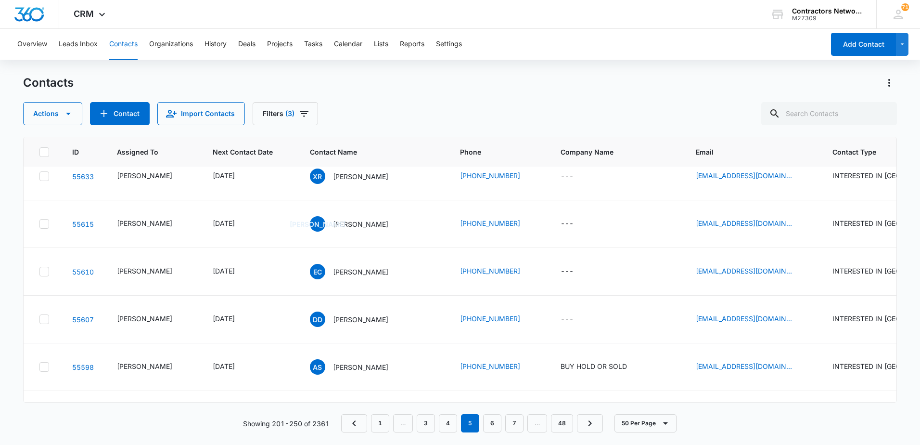
click at [776, 87] on div "[EMAIL_ADDRESS][DOMAIN_NAME]" at bounding box center [753, 81] width 114 height 12
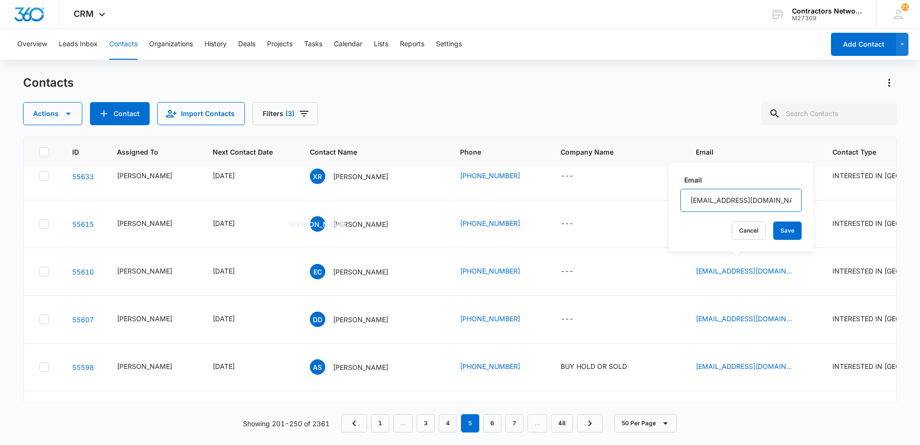
click at [772, 200] on input "[EMAIL_ADDRESS][DOMAIN_NAME]" at bounding box center [740, 200] width 121 height 23
click at [771, 200] on input "[EMAIL_ADDRESS][DOMAIN_NAME]" at bounding box center [740, 200] width 121 height 23
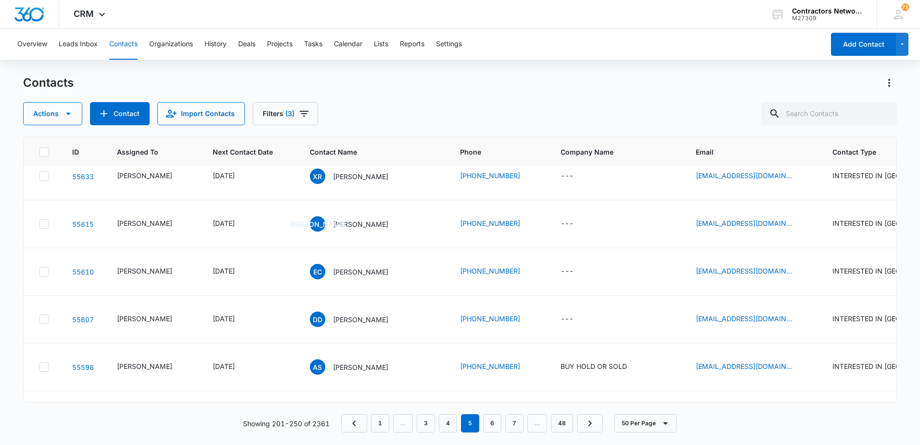
click at [798, 134] on icon "Email - ptzortzakis@yahoo.com - Select to Edit Field" at bounding box center [804, 129] width 12 height 12
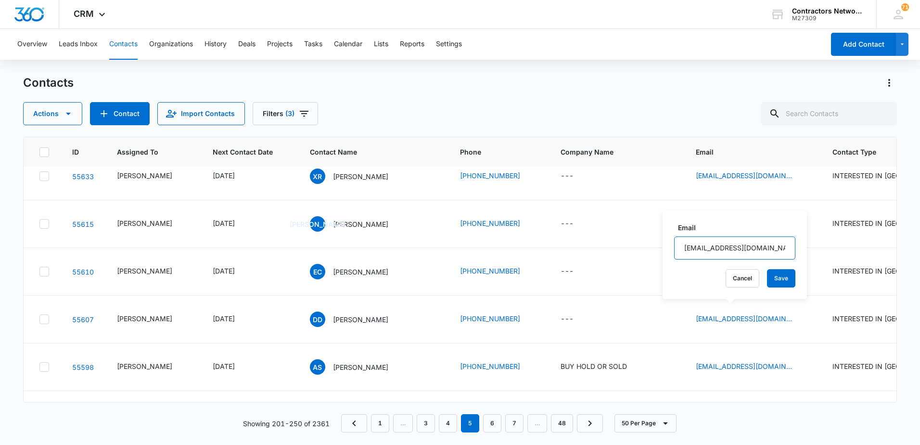
click at [771, 244] on input "[EMAIL_ADDRESS][DOMAIN_NAME]" at bounding box center [734, 247] width 121 height 23
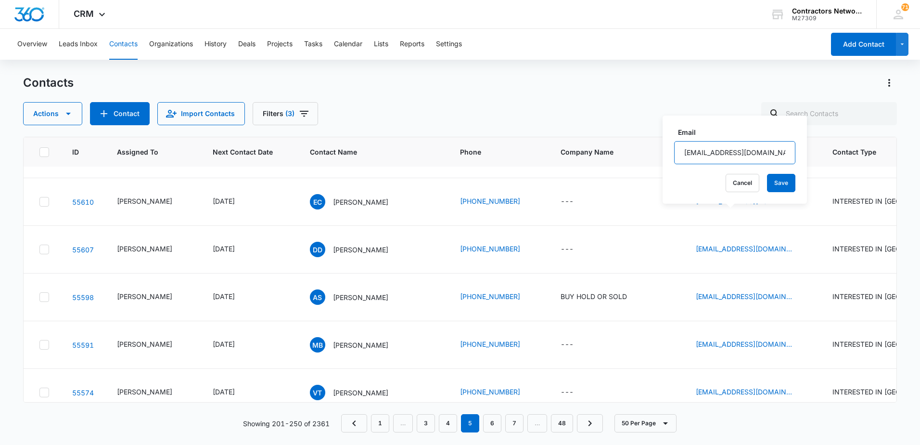
scroll to position [1780, 0]
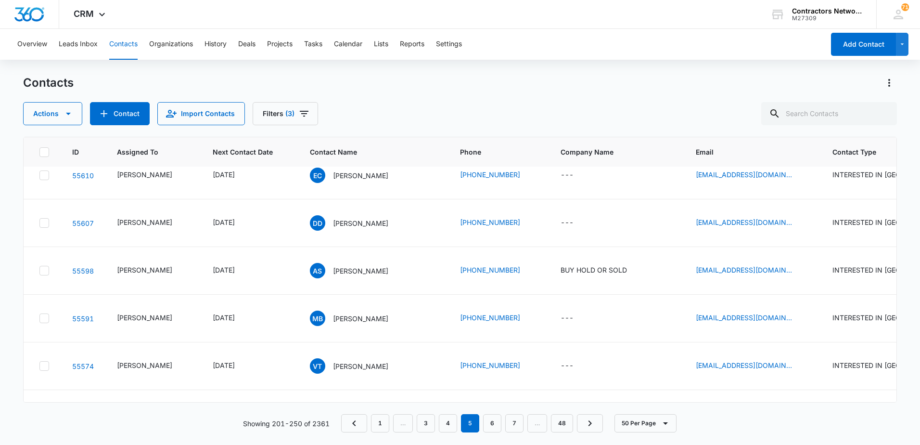
click at [798, 86] on icon "Email - xavierruben1997@icloud.com - Select to Edit Field" at bounding box center [804, 80] width 12 height 12
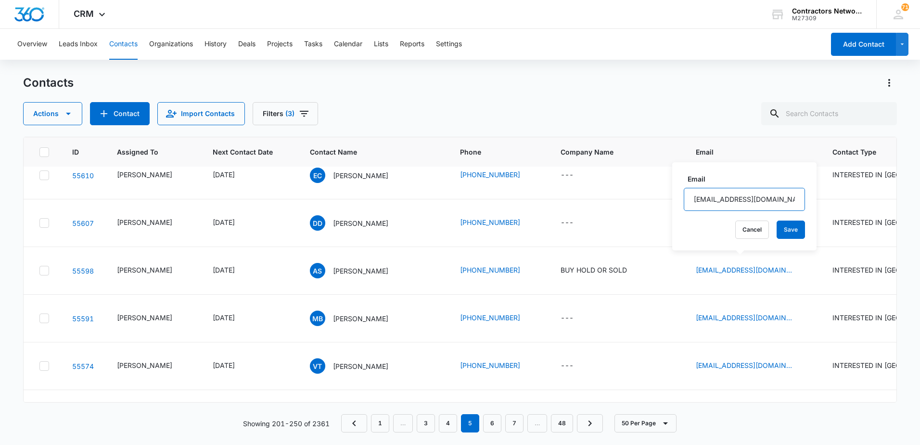
click at [772, 203] on input "[EMAIL_ADDRESS][DOMAIN_NAME]" at bounding box center [744, 199] width 121 height 23
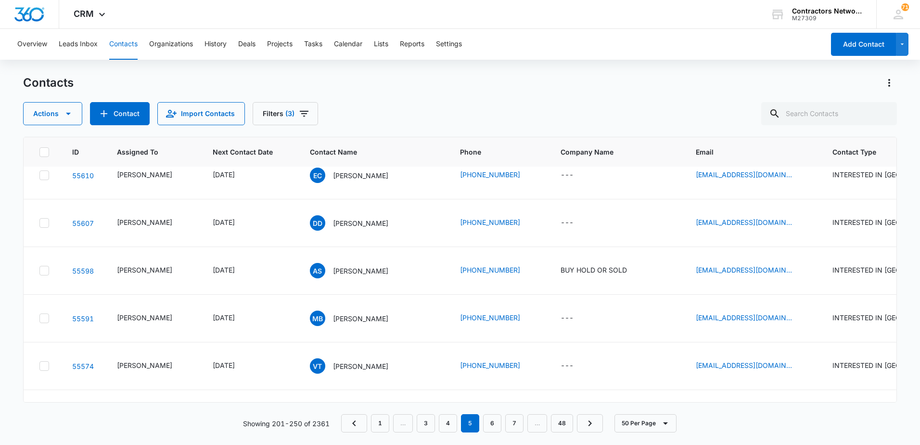
click at [799, 132] on icon "Email - jasonfalcazar@gmail.com - Select to Edit Field" at bounding box center [803, 127] width 9 height 9
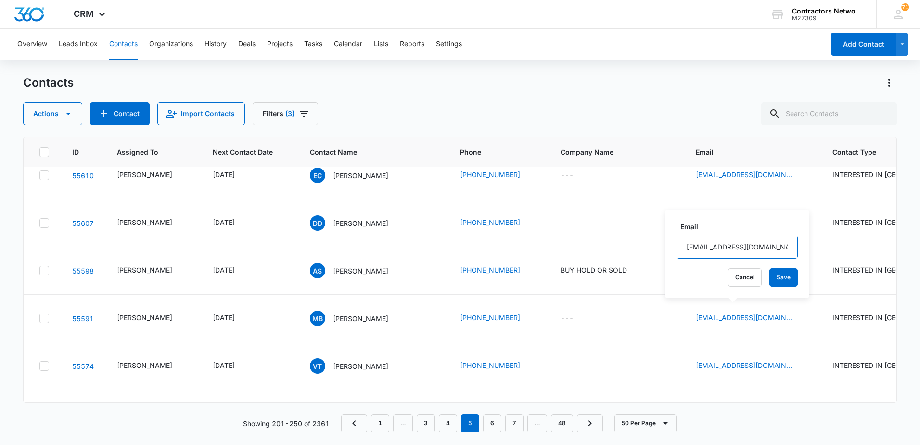
click at [763, 246] on input "[EMAIL_ADDRESS][DOMAIN_NAME]" at bounding box center [737, 246] width 121 height 23
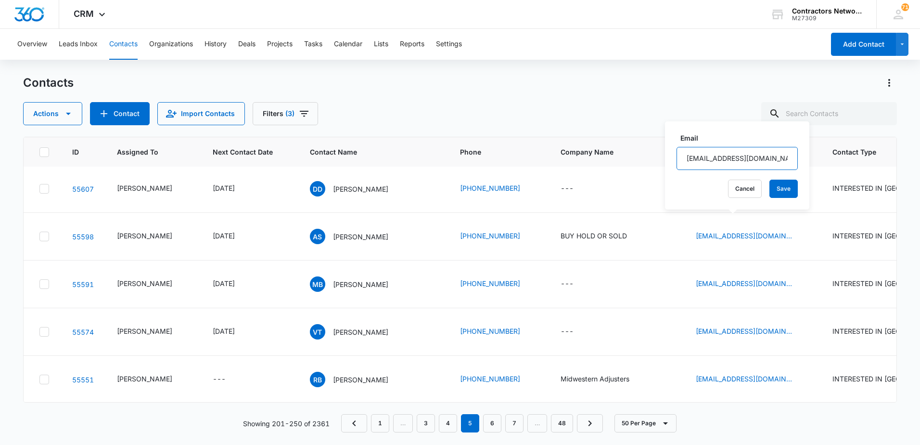
scroll to position [1877, 0]
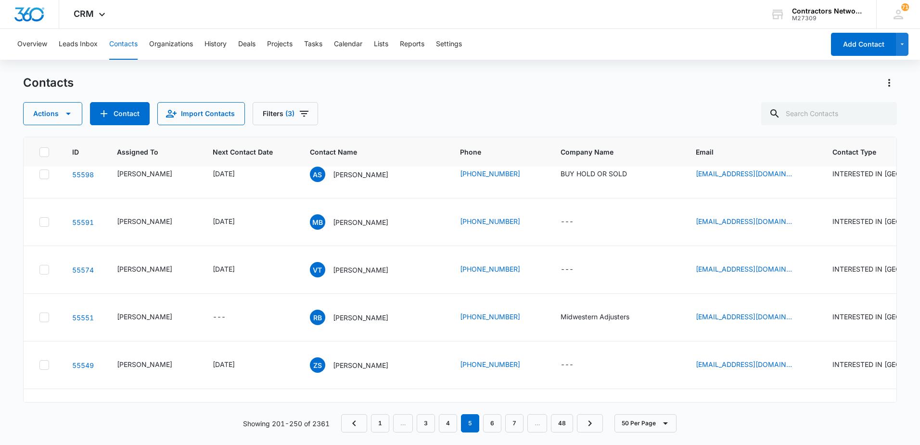
click at [763, 85] on div "[EMAIL_ADDRESS][DOMAIN_NAME]" at bounding box center [753, 79] width 114 height 12
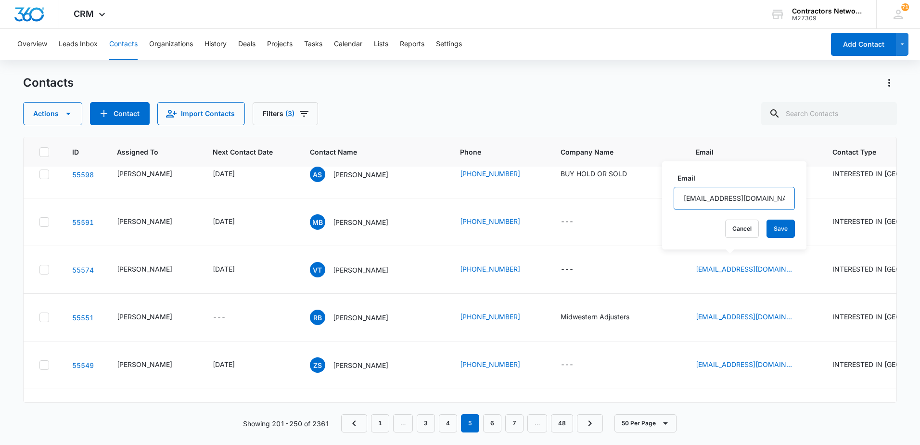
click at [750, 202] on input "[EMAIL_ADDRESS][DOMAIN_NAME]" at bounding box center [734, 198] width 121 height 23
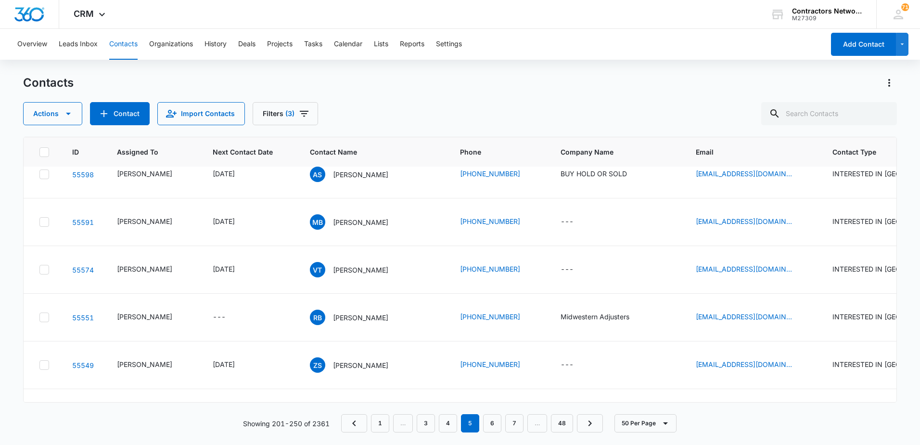
click at [798, 132] on icon "Email - DDTHEROOFER@gmail.com - Select to Edit Field" at bounding box center [804, 127] width 12 height 12
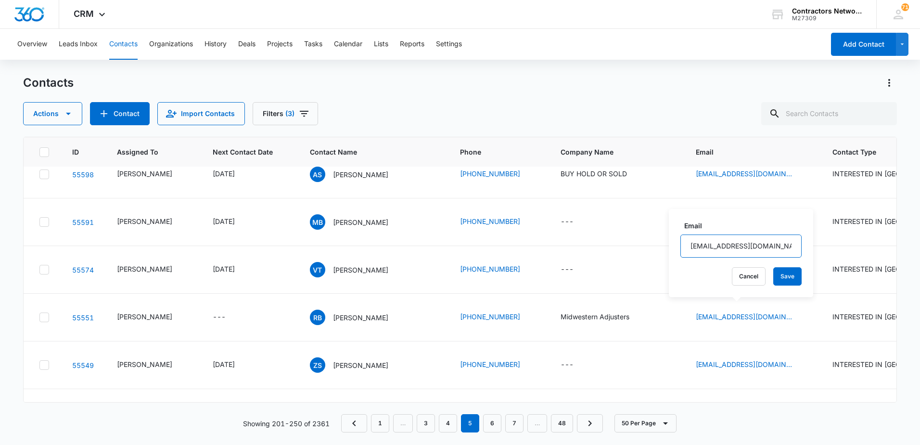
click at [780, 249] on input "[EMAIL_ADDRESS][DOMAIN_NAME]" at bounding box center [740, 245] width 121 height 23
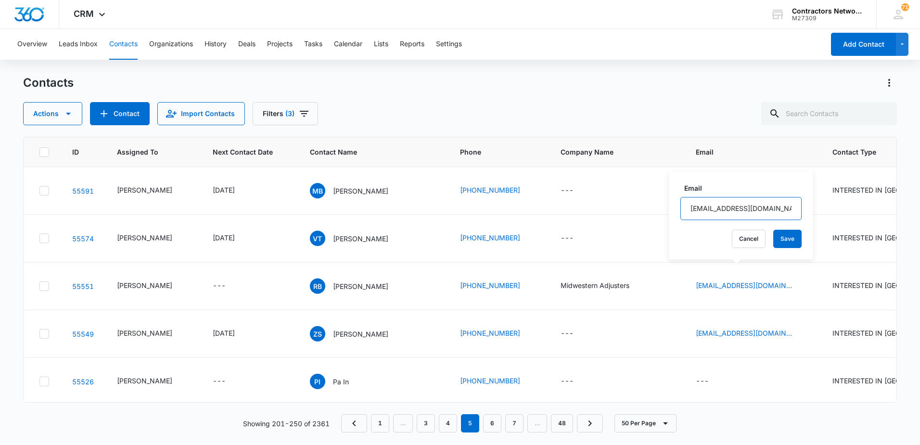
scroll to position [1925, 0]
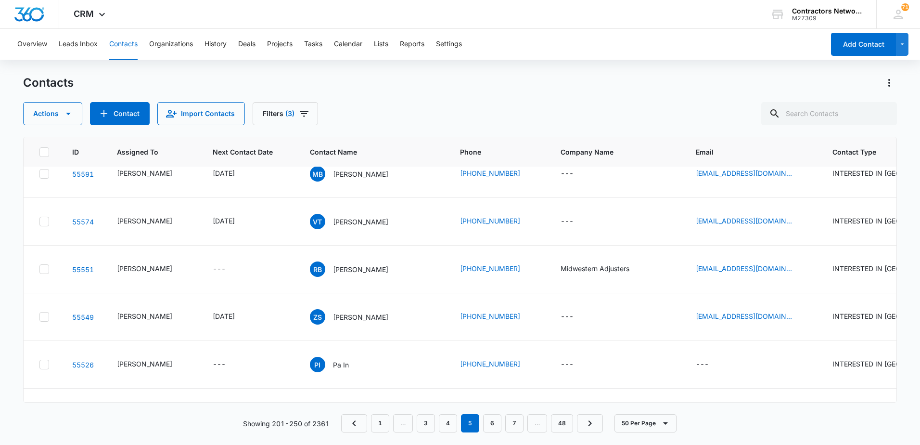
click at [798, 132] on icon "Email - aris@buyholdorsold.com - Select to Edit Field" at bounding box center [804, 126] width 12 height 12
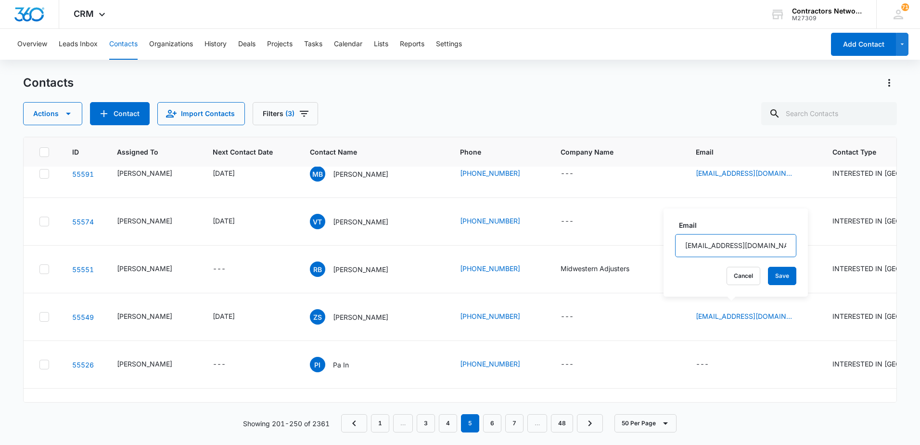
click at [770, 244] on input "[EMAIL_ADDRESS][DOMAIN_NAME]" at bounding box center [735, 245] width 121 height 23
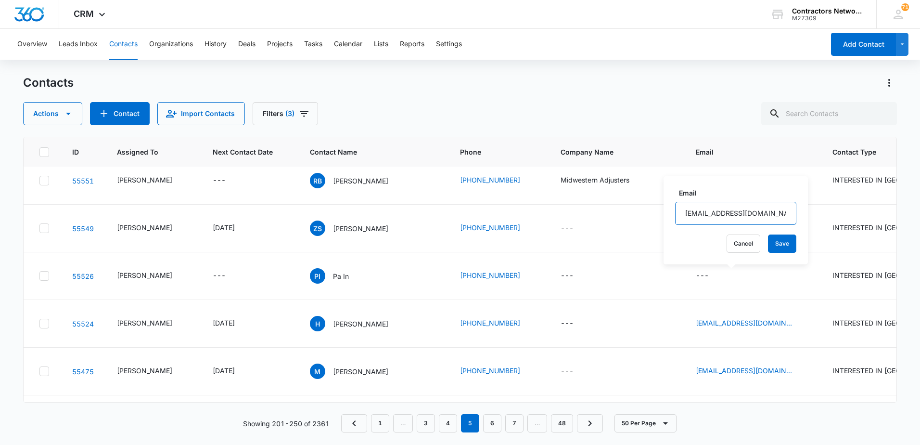
scroll to position [2021, 0]
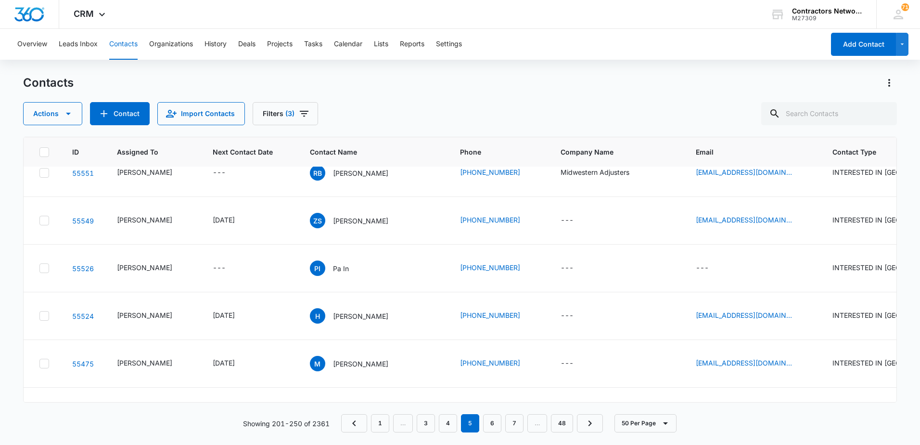
click at [798, 83] on icon "Email - markballard1972@yahoo.com - Select to Edit Field" at bounding box center [804, 78] width 12 height 12
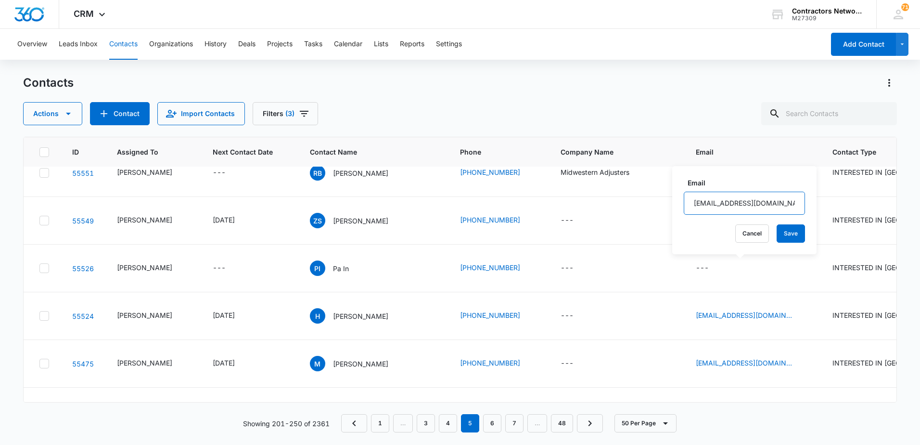
click at [781, 205] on input "[EMAIL_ADDRESS][DOMAIN_NAME]" at bounding box center [744, 203] width 121 height 23
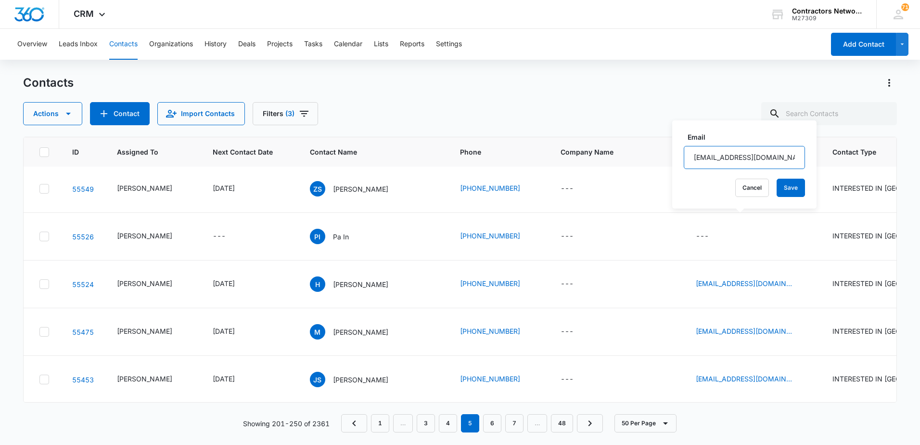
scroll to position [2069, 0]
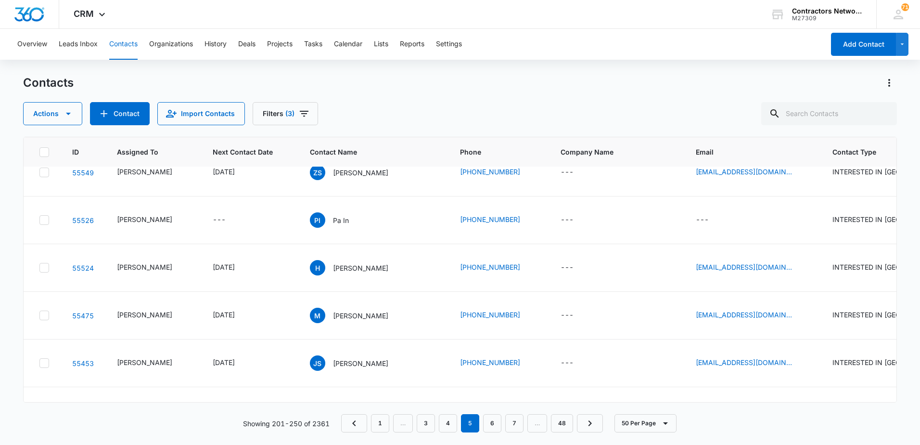
click at [798, 83] on icon "Email - Slav.Turcan001@gmail.com - Select to Edit Field" at bounding box center [804, 77] width 12 height 12
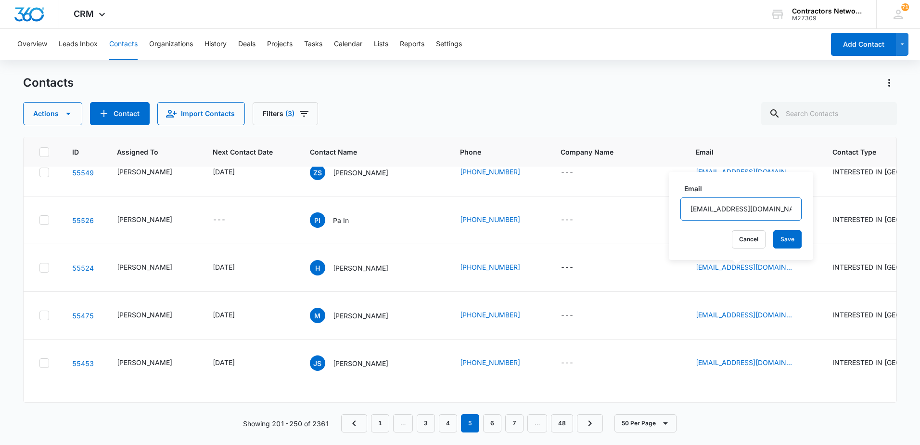
click at [765, 208] on input "[EMAIL_ADDRESS][DOMAIN_NAME]" at bounding box center [740, 208] width 121 height 23
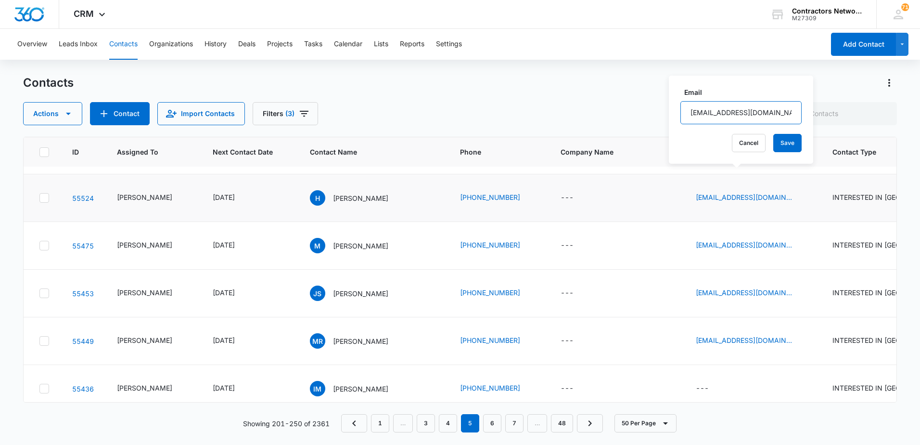
scroll to position [2165, 0]
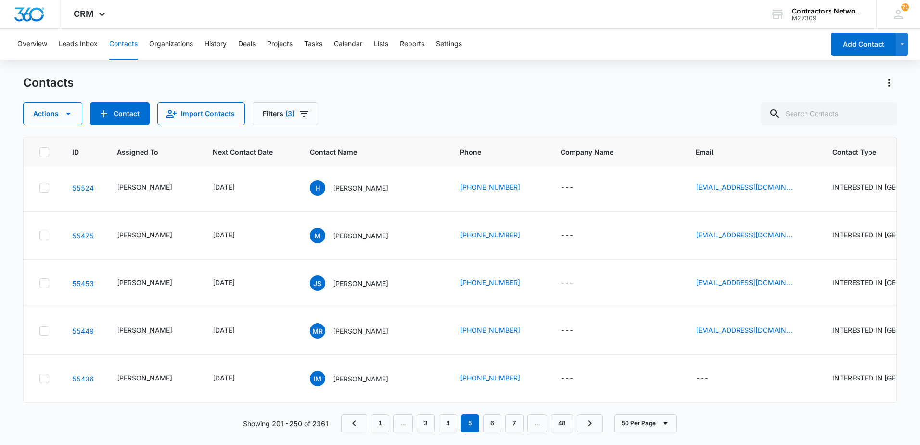
click at [799, 97] on icon "Email - zrsuter75@gmail.com - Select to Edit Field" at bounding box center [803, 92] width 9 height 9
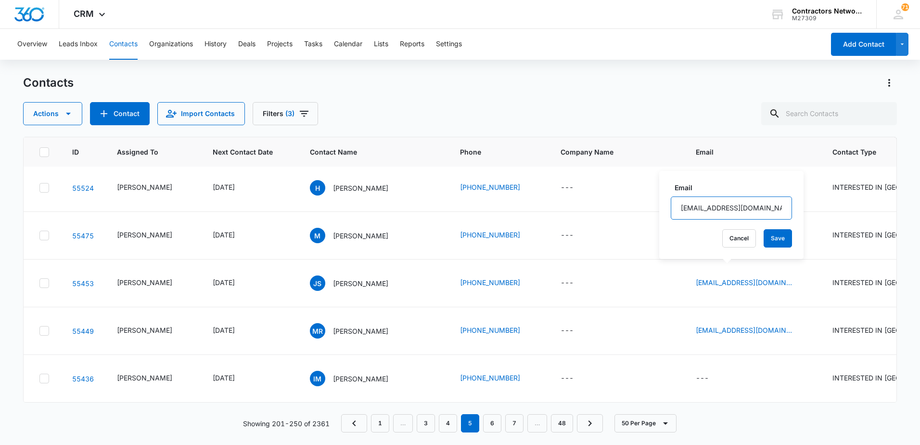
click at [759, 208] on input "[EMAIL_ADDRESS][DOMAIN_NAME]" at bounding box center [731, 207] width 121 height 23
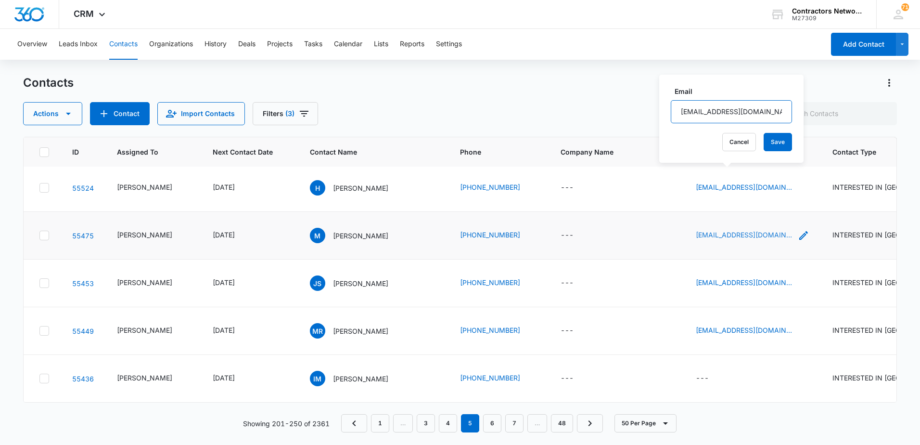
scroll to position [2262, 0]
click at [798, 193] on icon "Email - hasanshaweesh13@gmail.com - Select to Edit Field" at bounding box center [804, 188] width 12 height 12
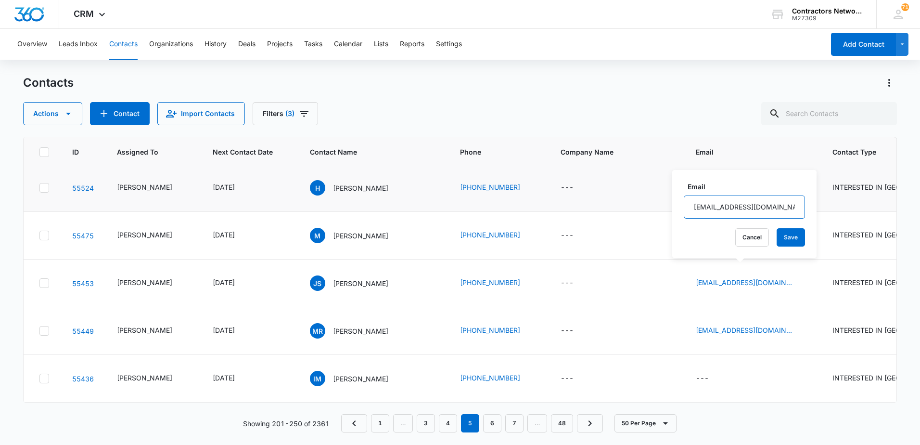
click at [779, 211] on input "[EMAIL_ADDRESS][DOMAIN_NAME]" at bounding box center [744, 206] width 121 height 23
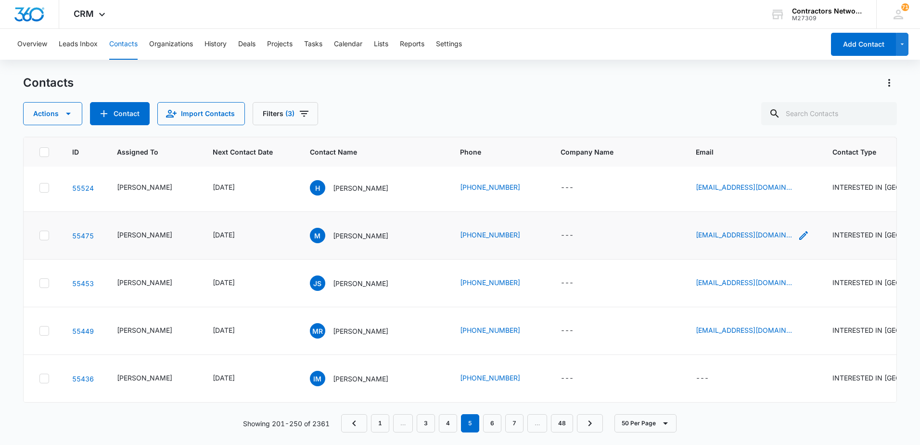
click at [798, 241] on icon "Email - threestarshieldinc@gmail.com - Select to Edit Field" at bounding box center [804, 236] width 12 height 12
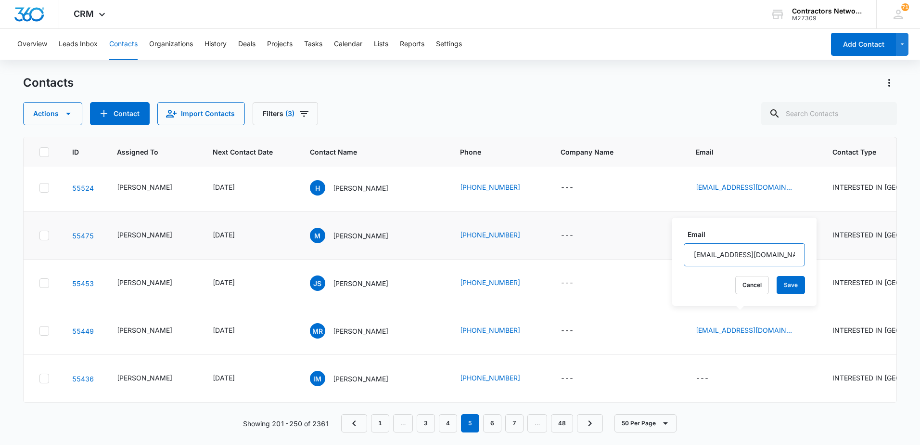
click at [783, 257] on input "[EMAIL_ADDRESS][DOMAIN_NAME]" at bounding box center [744, 254] width 121 height 23
click at [783, 256] on input "[EMAIL_ADDRESS][DOMAIN_NAME]" at bounding box center [744, 254] width 121 height 23
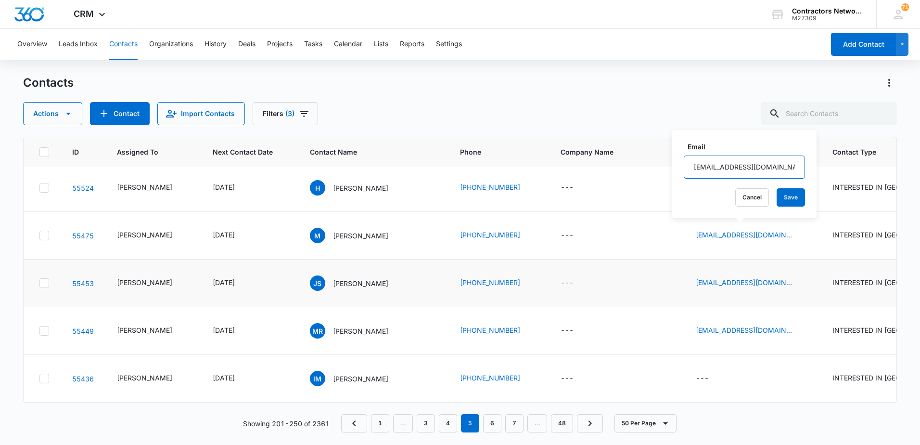
scroll to position [2350, 0]
click at [799, 279] on icon "Email - johnsully711@gmail.com - Select to Edit Field" at bounding box center [803, 283] width 9 height 9
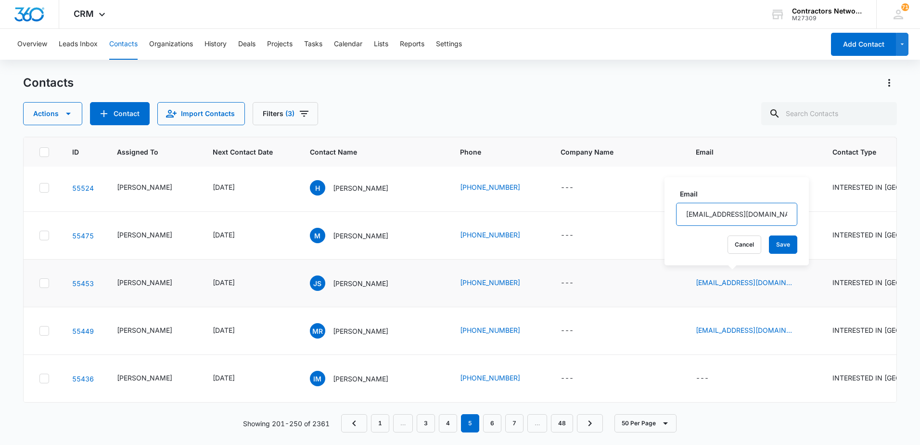
click at [773, 211] on input "[EMAIL_ADDRESS][DOMAIN_NAME]" at bounding box center [736, 214] width 121 height 23
click at [773, 210] on input "[EMAIL_ADDRESS][DOMAIN_NAME]" at bounding box center [736, 214] width 121 height 23
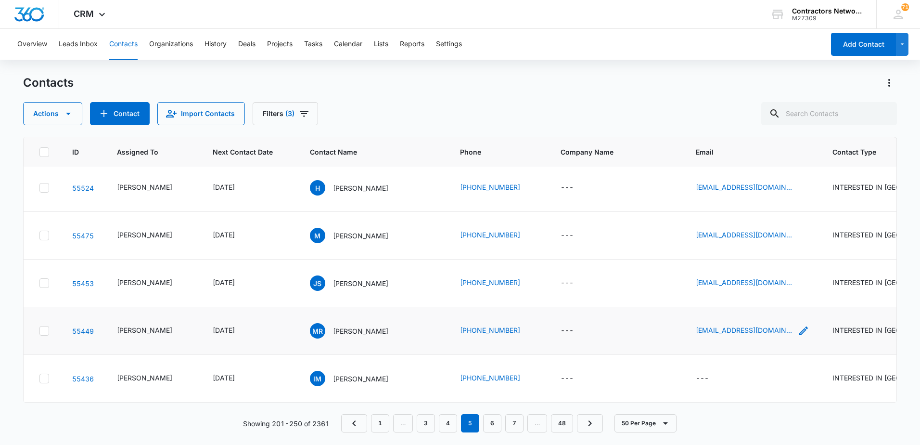
click at [798, 325] on icon "Email - burntheships807@gmail.com - Select to Edit Field" at bounding box center [804, 331] width 12 height 12
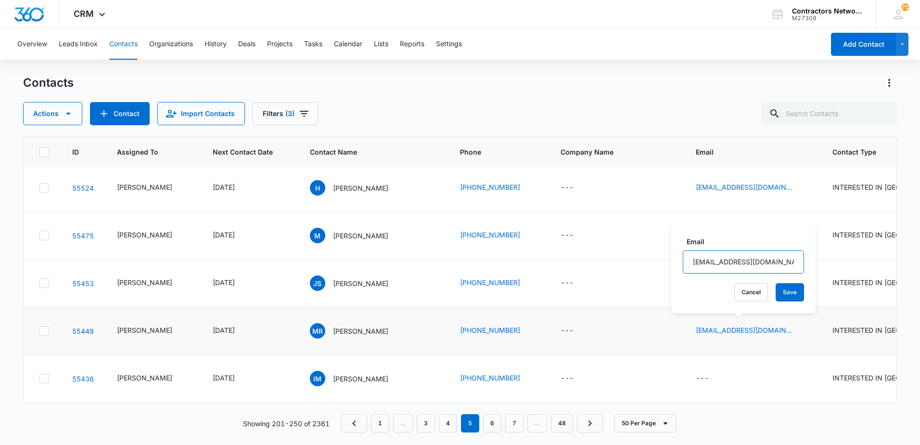
click at [785, 266] on input "[EMAIL_ADDRESS][DOMAIN_NAME]" at bounding box center [743, 261] width 121 height 23
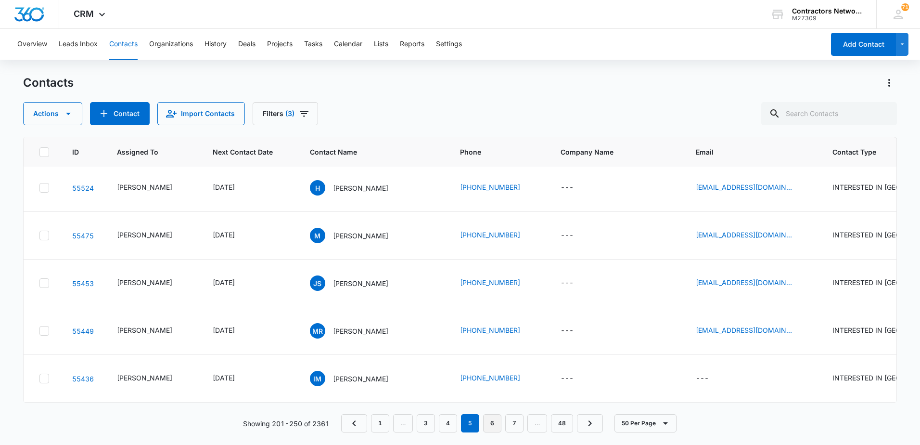
click at [493, 422] on link "6" at bounding box center [492, 423] width 18 height 18
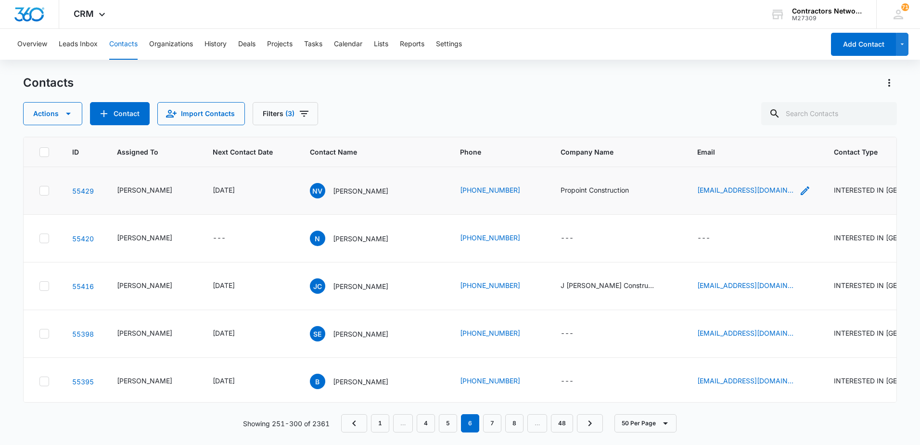
click at [799, 188] on icon "Email - nick@capitalrenovations.biz - Select to Edit Field" at bounding box center [805, 191] width 12 height 12
click at [770, 133] on input "[EMAIL_ADDRESS][DOMAIN_NAME]" at bounding box center [741, 128] width 121 height 23
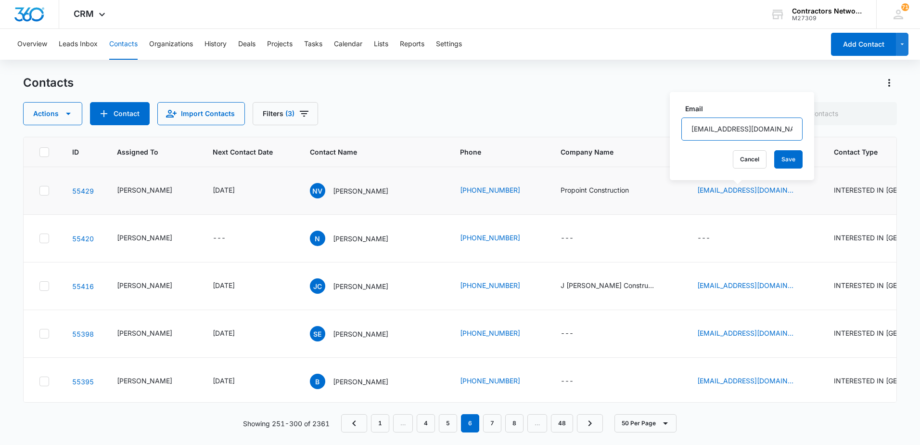
click at [770, 134] on input "[EMAIL_ADDRESS][DOMAIN_NAME]" at bounding box center [741, 128] width 121 height 23
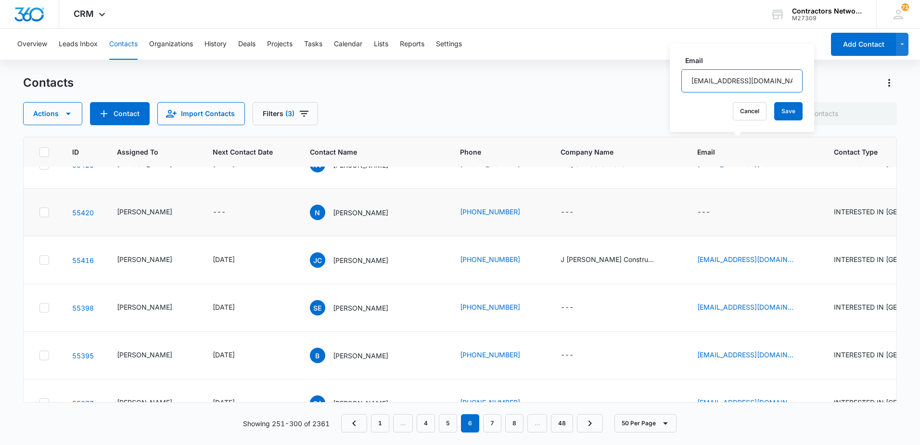
scroll to position [48, 0]
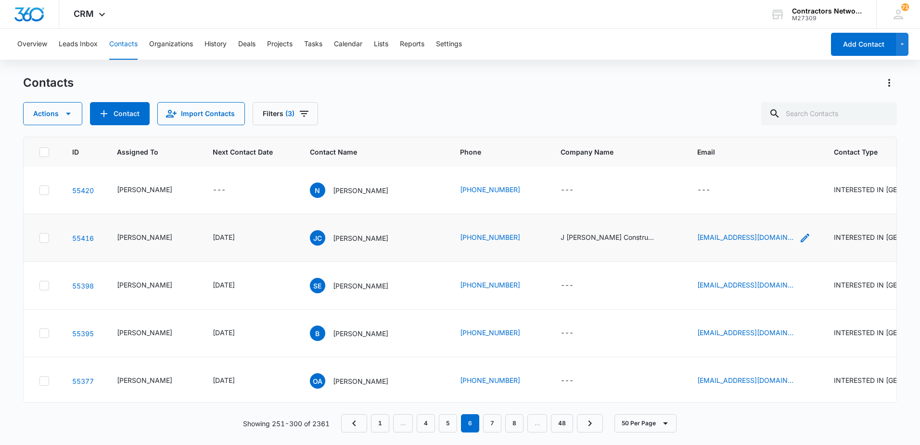
click at [799, 236] on icon "Email - jcoxconstruction1@yahoo.com - Select to Edit Field" at bounding box center [805, 238] width 12 height 12
click at [788, 175] on input "[EMAIL_ADDRESS][DOMAIN_NAME]" at bounding box center [745, 176] width 121 height 23
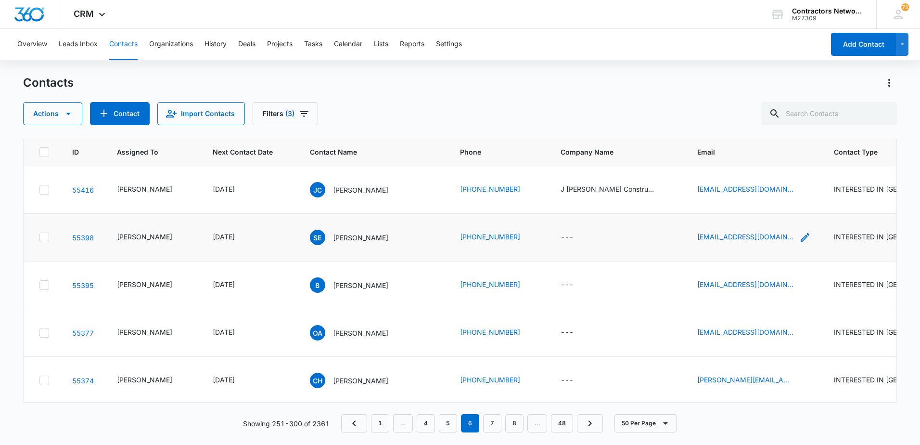
click at [801, 238] on icon "Email - sstatkiewiczjr@aol.com - Select to Edit Field" at bounding box center [805, 237] width 9 height 9
click at [761, 179] on input "[EMAIL_ADDRESS][DOMAIN_NAME]" at bounding box center [734, 175] width 121 height 23
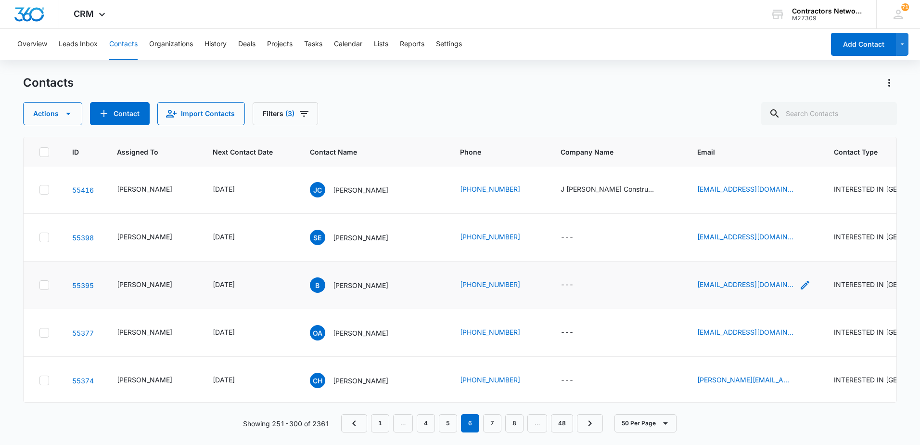
click at [799, 285] on icon "Email - info@etbls.com - Select to Edit Field" at bounding box center [805, 285] width 12 height 12
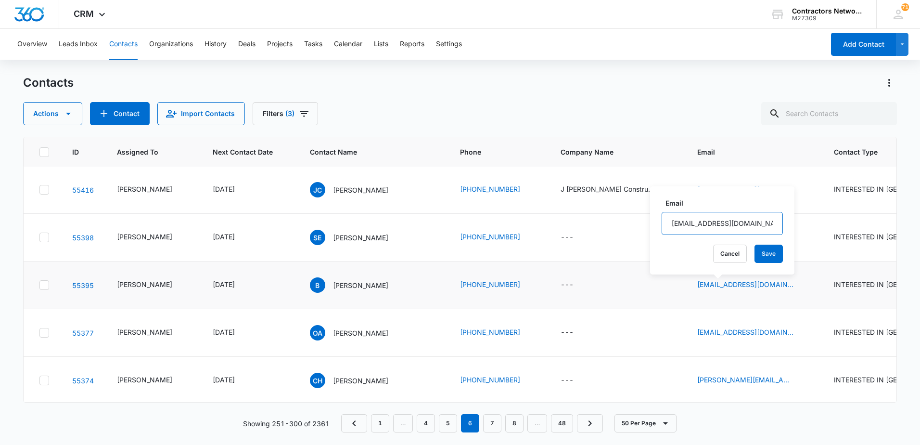
click at [737, 222] on input "[EMAIL_ADDRESS][DOMAIN_NAME]" at bounding box center [722, 223] width 121 height 23
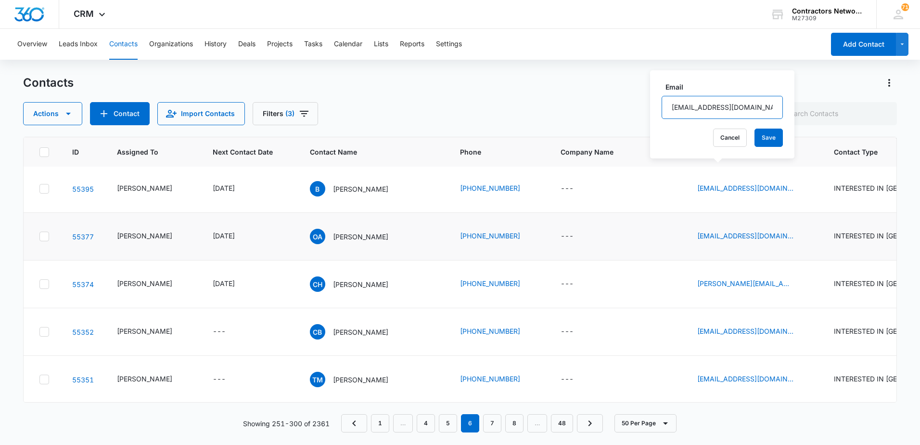
scroll to position [241, 0]
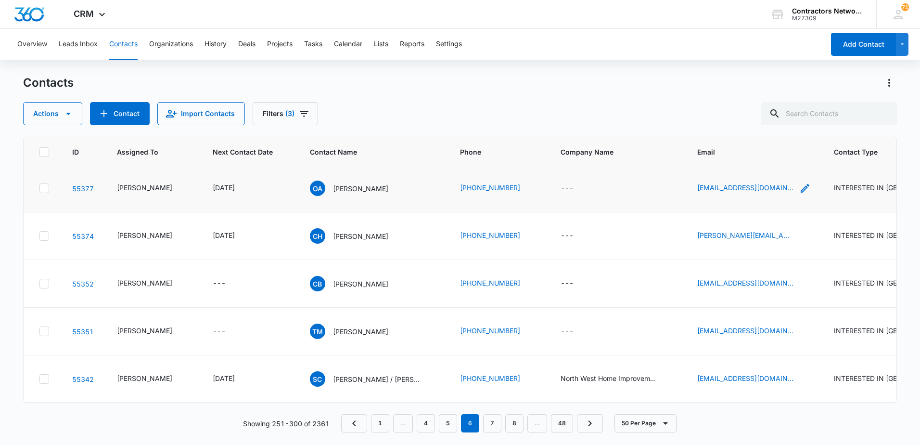
click at [801, 190] on icon "Email - alvaradouribejos@gmail.com - Select to Edit Field" at bounding box center [805, 188] width 9 height 9
click at [780, 127] on input "[EMAIL_ADDRESS][DOMAIN_NAME]" at bounding box center [743, 126] width 121 height 23
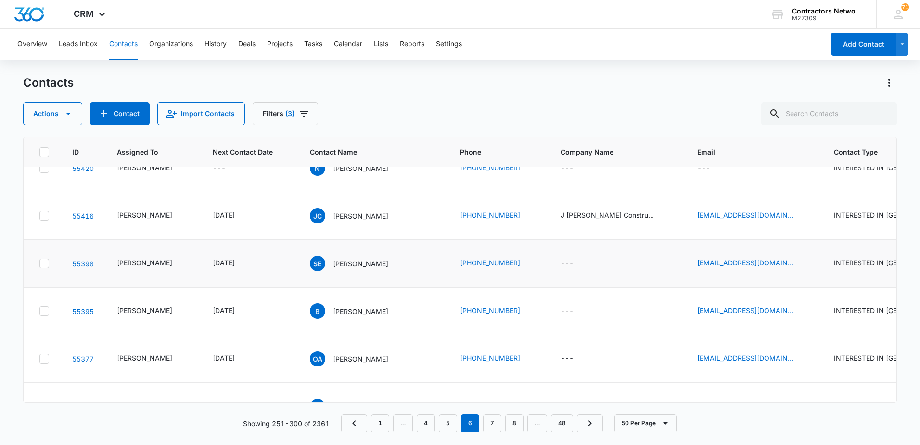
scroll to position [48, 0]
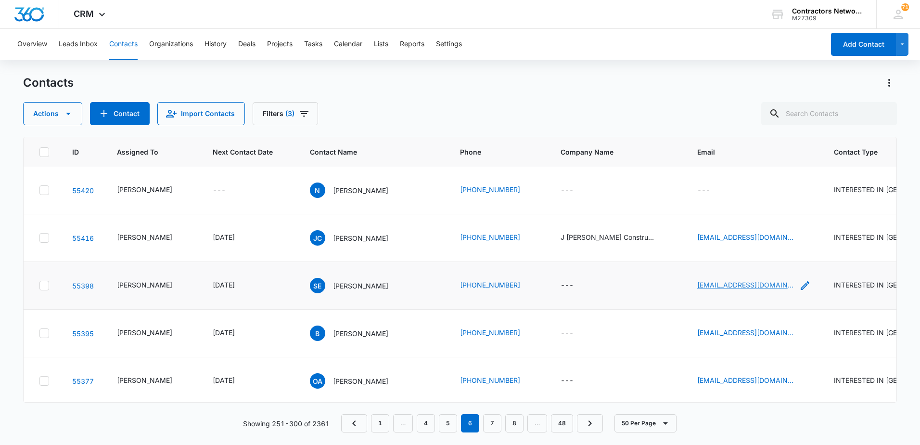
click at [745, 283] on link "[EMAIL_ADDRESS][DOMAIN_NAME]" at bounding box center [745, 285] width 96 height 10
click at [801, 285] on icon "Email - sstatkiewiczjr@aol.com - Select to Edit Field" at bounding box center [805, 285] width 9 height 9
click at [761, 228] on input "[EMAIL_ADDRESS][DOMAIN_NAME]" at bounding box center [734, 223] width 121 height 23
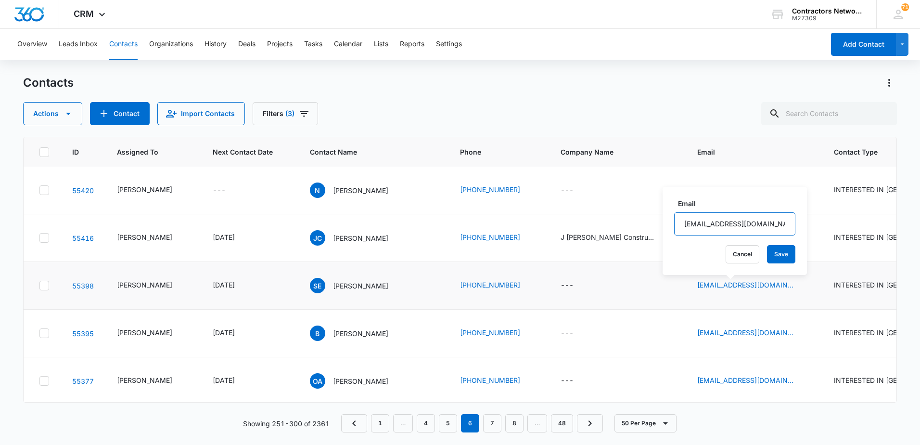
click at [761, 228] on input "[EMAIL_ADDRESS][DOMAIN_NAME]" at bounding box center [734, 223] width 121 height 23
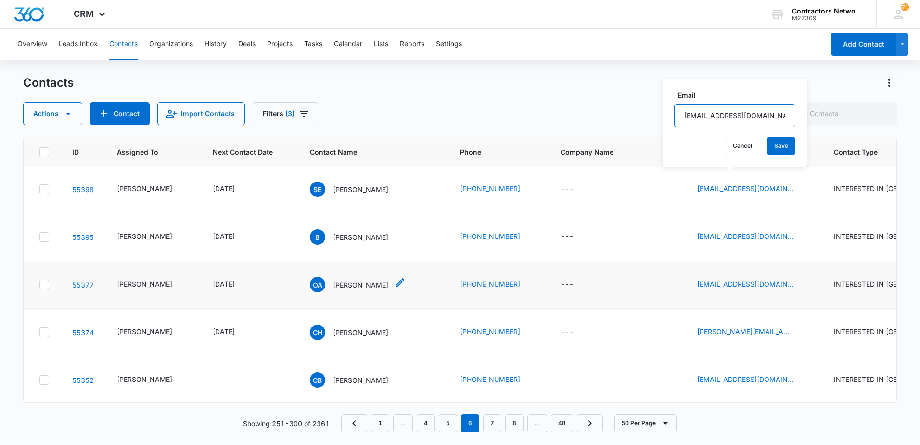
scroll to position [192, 0]
click at [799, 284] on icon "Email - corey.hug@prolianceinc.com - Select to Edit Field" at bounding box center [805, 284] width 12 height 12
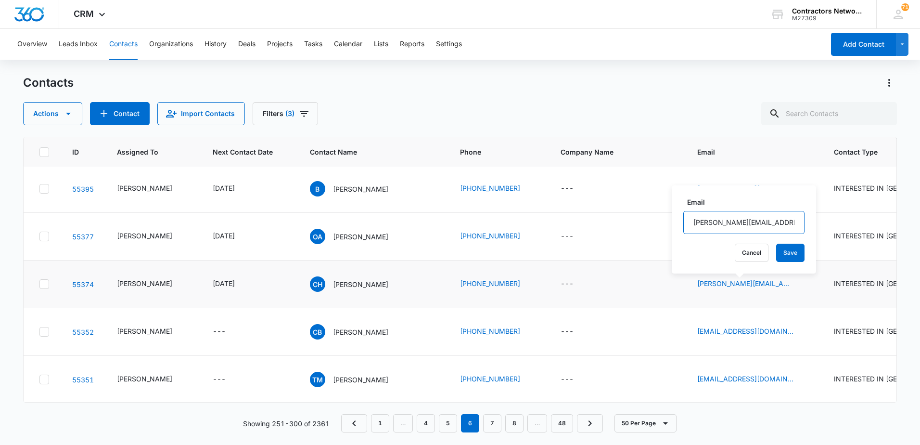
click at [755, 224] on input "[PERSON_NAME][EMAIL_ADDRESS][DOMAIN_NAME]" at bounding box center [743, 222] width 121 height 23
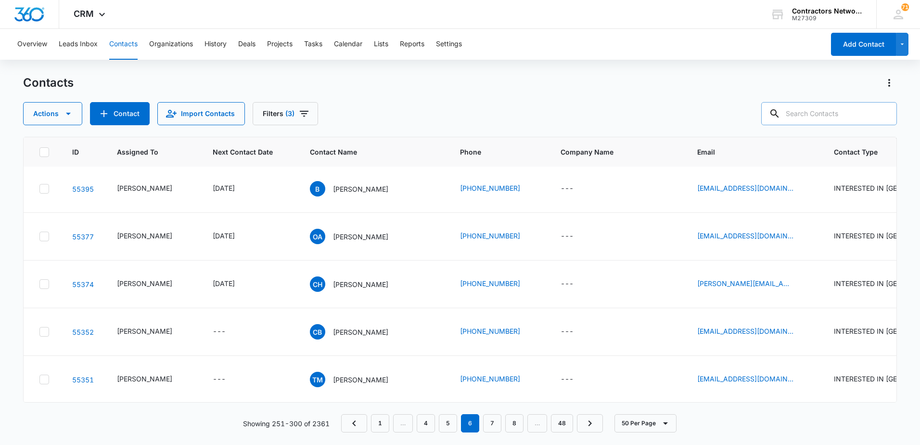
click at [865, 114] on input "text" at bounding box center [829, 113] width 136 height 23
type input "252-256-2760"
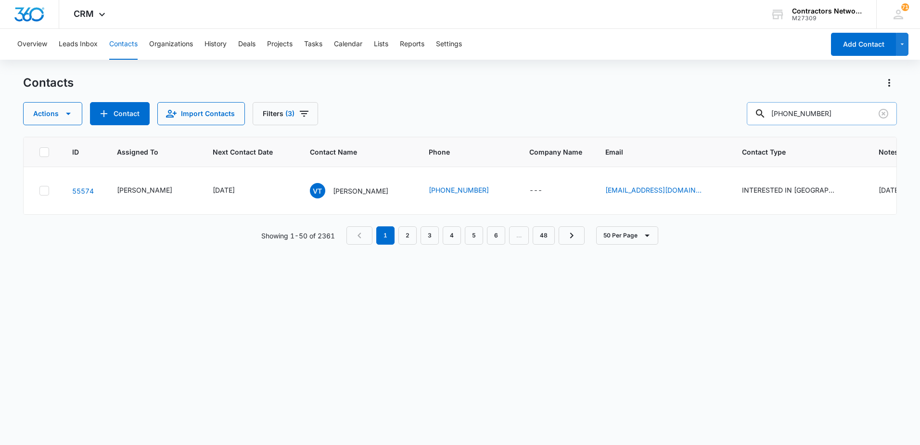
scroll to position [0, 0]
click at [366, 190] on p "[PERSON_NAME]" at bounding box center [360, 191] width 55 height 10
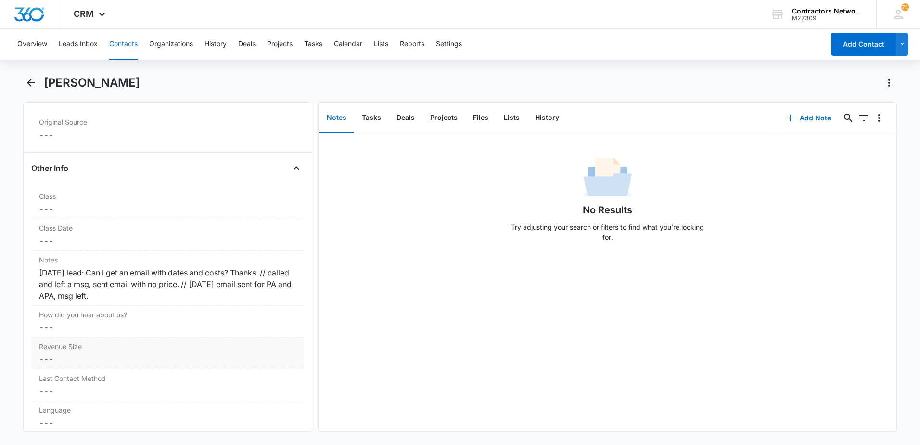
scroll to position [1059, 0]
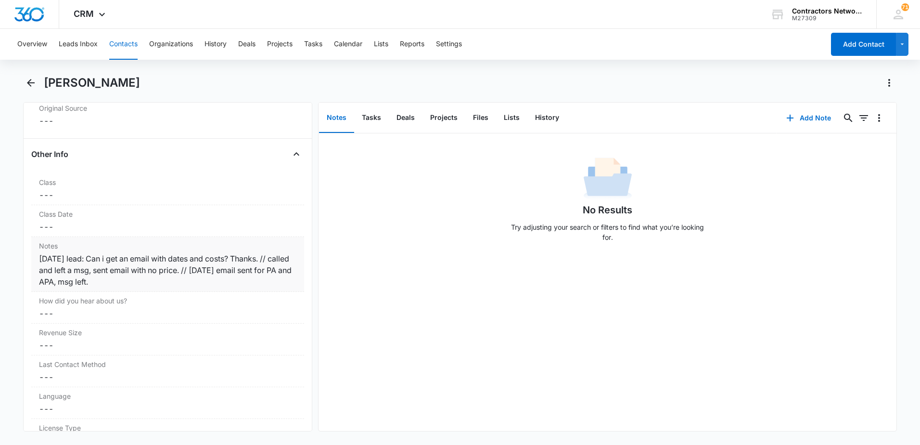
click at [179, 287] on div "Notes Cancel Save Changes 12/20/2024 lead: Can i get an email with dates and co…" at bounding box center [167, 264] width 273 height 55
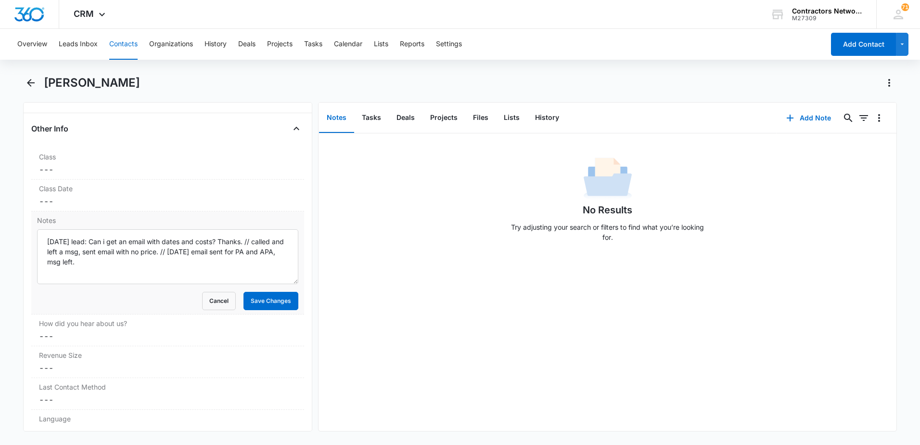
scroll to position [1155, 0]
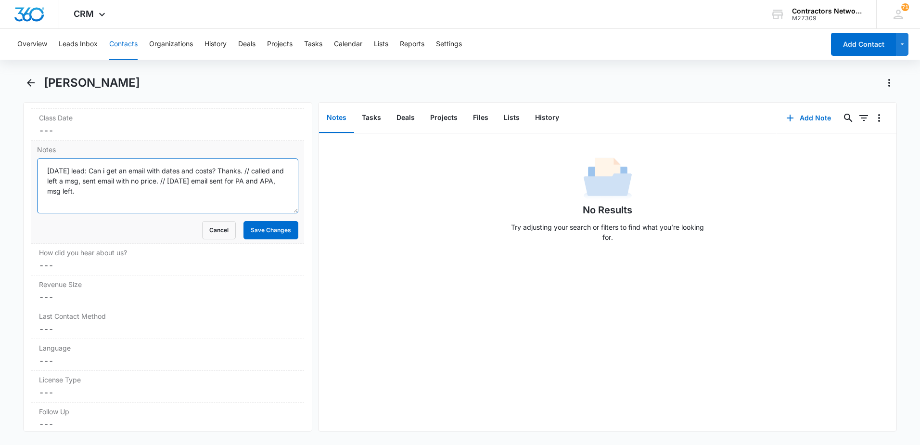
click at [231, 190] on textarea "[DATE] lead: Can i get an email with dates and costs? Thanks. // called and lef…" at bounding box center [167, 185] width 261 height 55
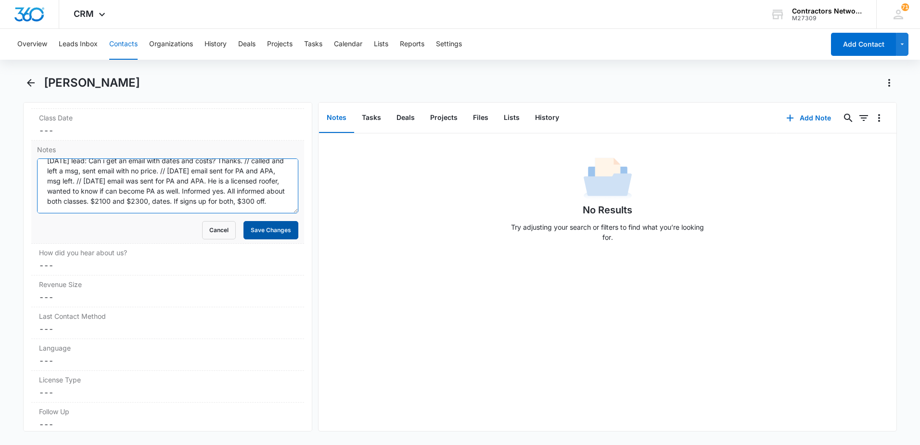
type textarea "12/20/2024 lead: Can i get an email with dates and costs? Thanks. // called and…"
click at [259, 236] on button "Save Changes" at bounding box center [270, 230] width 55 height 18
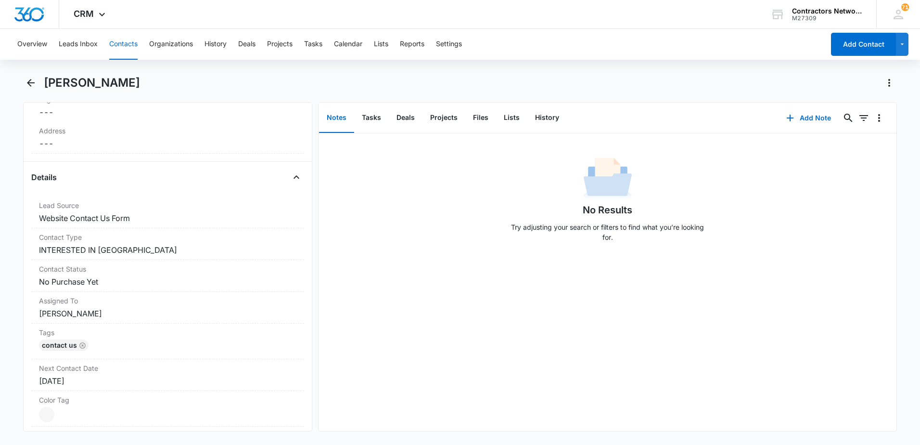
scroll to position [289, 0]
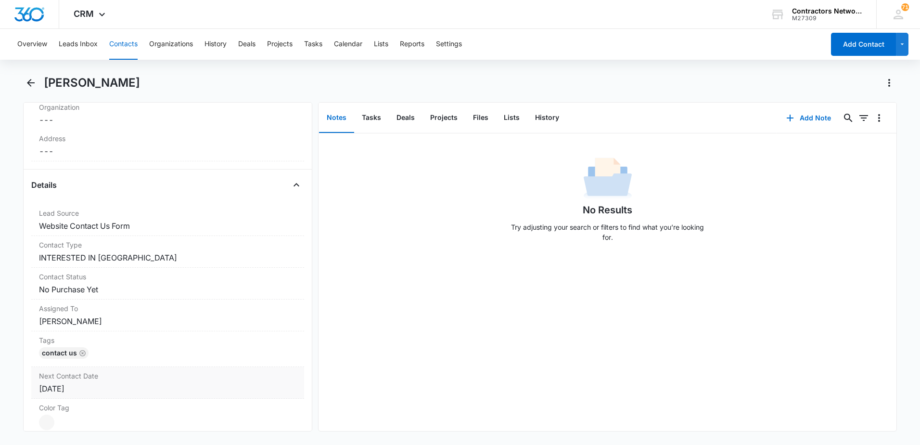
click at [131, 391] on div "[DATE]" at bounding box center [167, 389] width 257 height 12
click at [109, 407] on input "[DATE]" at bounding box center [88, 408] width 71 height 11
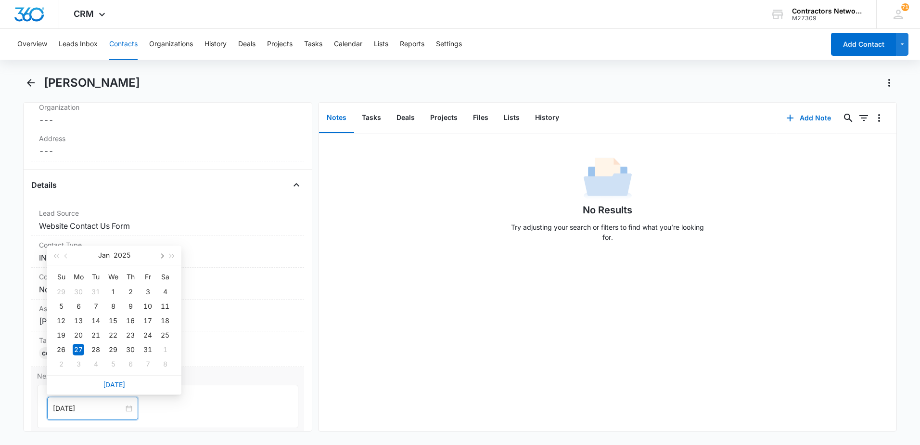
click at [160, 257] on button "button" at bounding box center [161, 254] width 11 height 19
click at [111, 383] on link "[DATE]" at bounding box center [114, 384] width 22 height 8
click at [107, 408] on input "[DATE]" at bounding box center [88, 408] width 71 height 11
click at [157, 256] on button "button" at bounding box center [161, 254] width 11 height 19
type input "[DATE]"
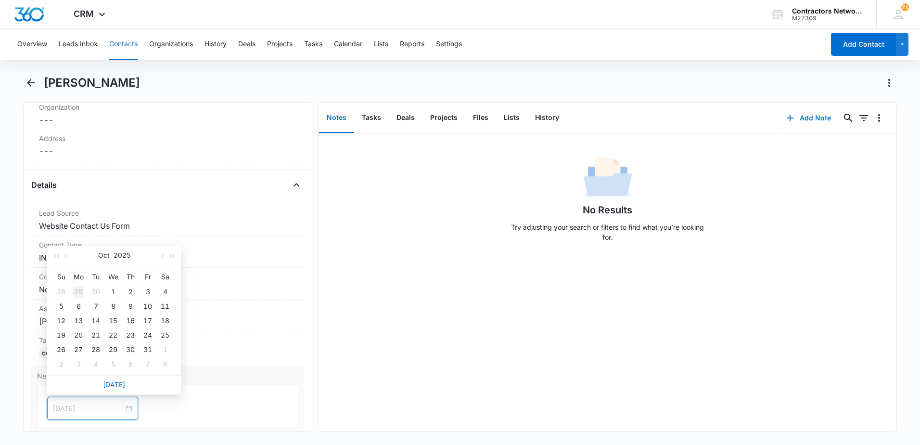
click at [79, 290] on div "29" at bounding box center [79, 292] width 12 height 12
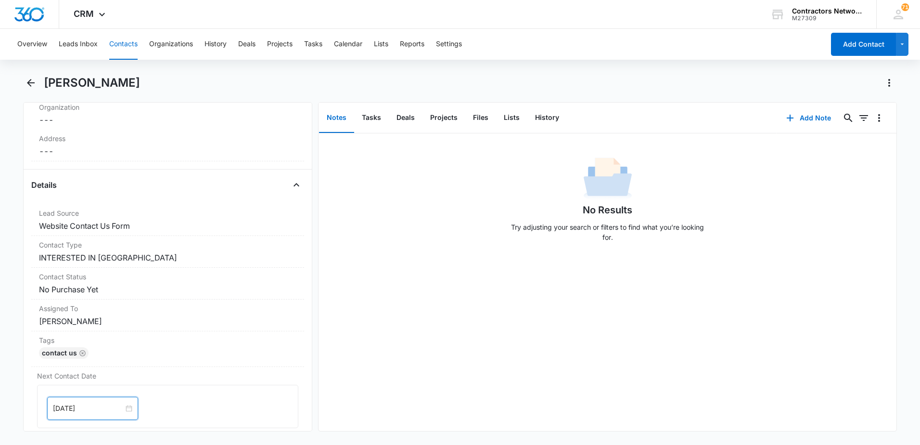
click at [387, 353] on div "No Results Try adjusting your search or filters to find what you’re looking for." at bounding box center [608, 281] width 578 height 297
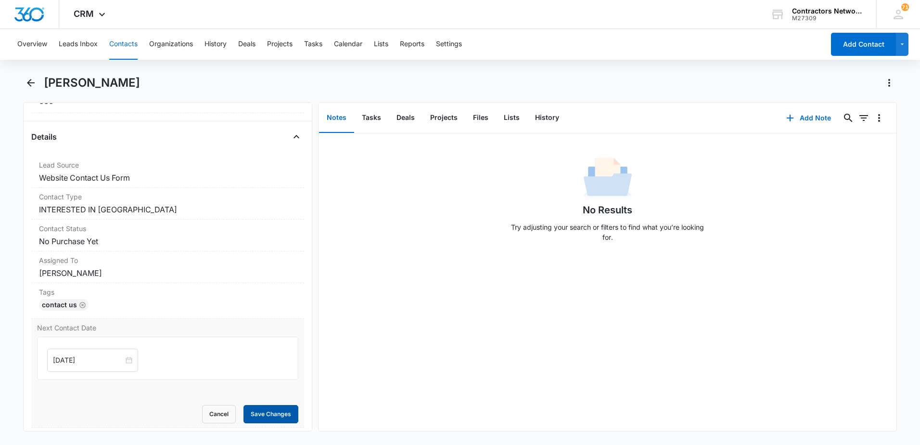
click at [261, 414] on button "Save Changes" at bounding box center [270, 414] width 55 height 18
click at [28, 82] on icon "Back" at bounding box center [31, 83] width 8 height 8
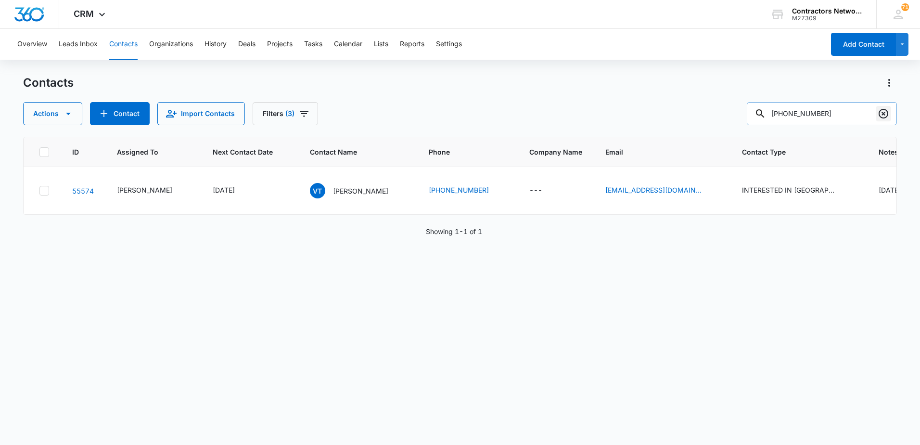
click at [881, 114] on icon "Clear" at bounding box center [884, 114] width 12 height 12
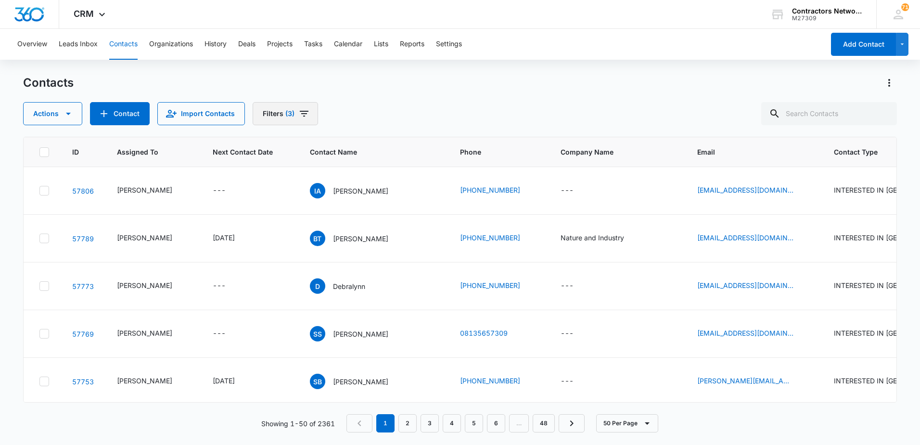
click at [303, 117] on icon "Filters" at bounding box center [304, 114] width 12 height 12
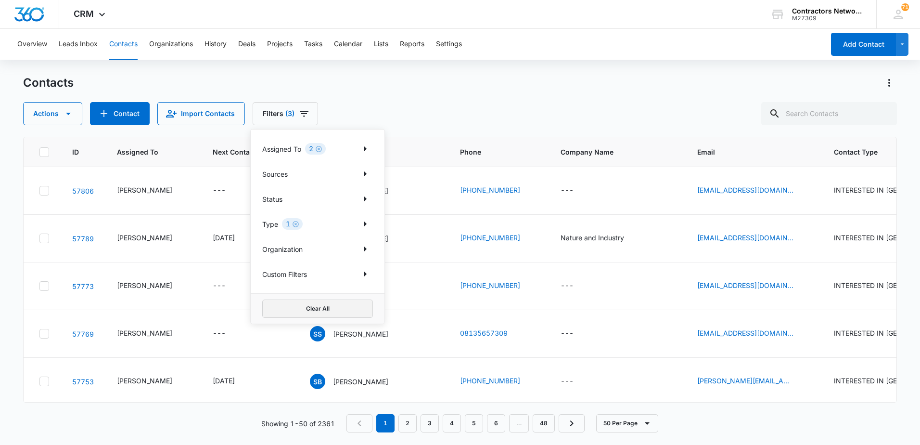
click at [310, 307] on button "Clear All" at bounding box center [317, 308] width 111 height 18
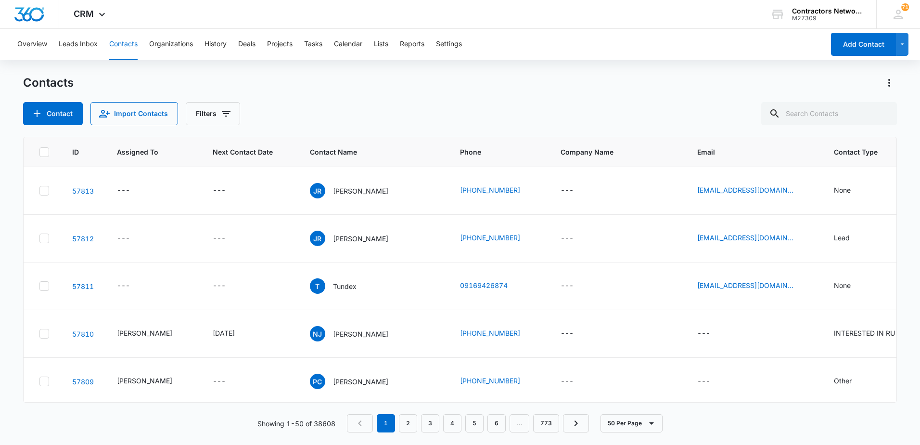
click at [439, 113] on div "Contact Import Contacts Filters" at bounding box center [460, 113] width 874 height 23
click at [341, 240] on p "John Rose" at bounding box center [360, 238] width 55 height 10
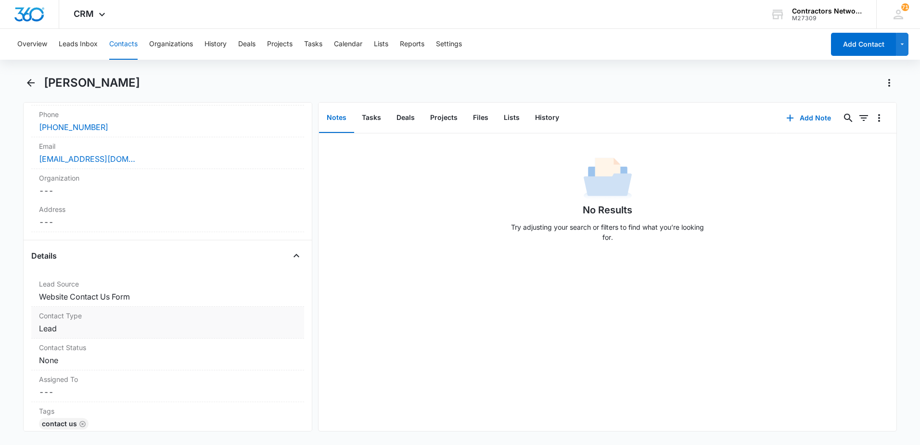
scroll to position [241, 0]
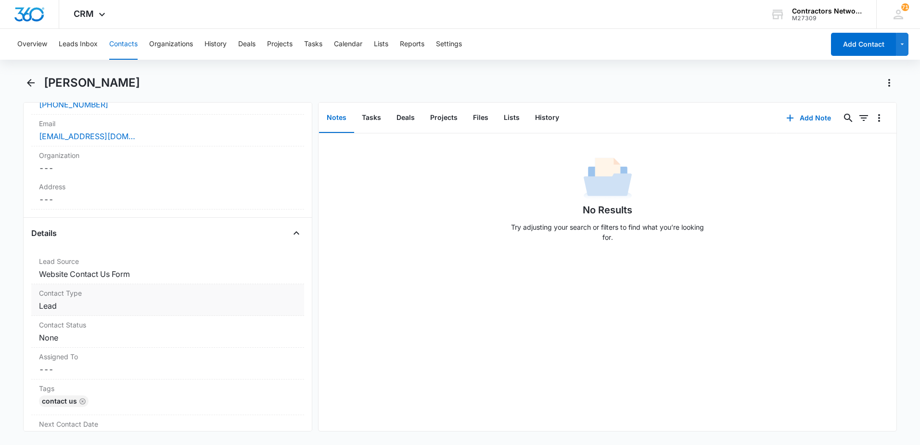
click at [75, 310] on dd "Cancel Save Changes Lead" at bounding box center [167, 306] width 257 height 12
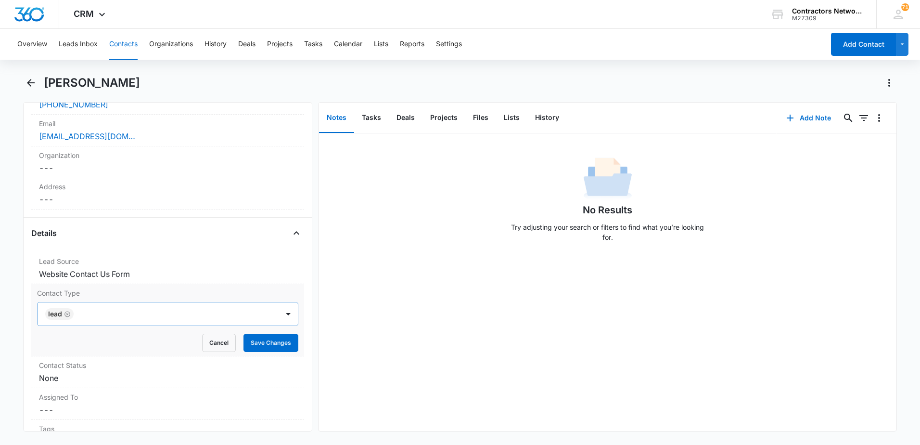
click at [67, 315] on icon "Remove Lead" at bounding box center [67, 313] width 7 height 7
click at [66, 315] on div at bounding box center [156, 313] width 220 height 13
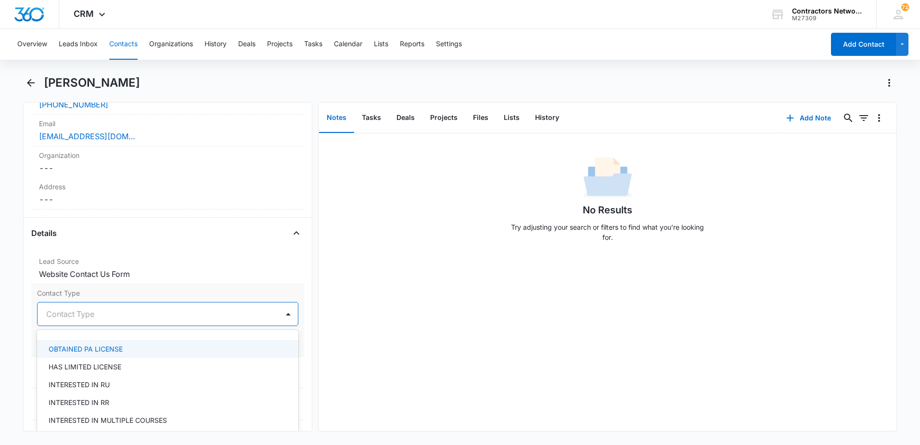
scroll to position [192, 0]
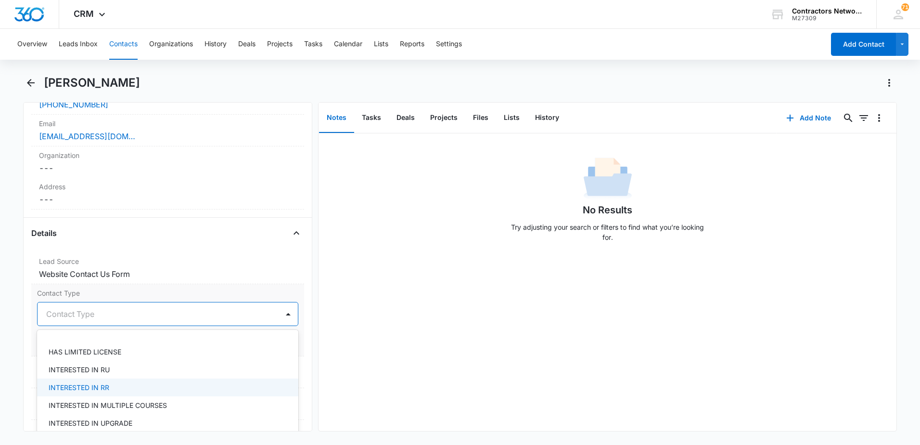
drag, startPoint x: 126, startPoint y: 387, endPoint x: 179, endPoint y: 381, distance: 54.2
click at [126, 386] on div "INTERESTED IN RR" at bounding box center [167, 387] width 236 height 10
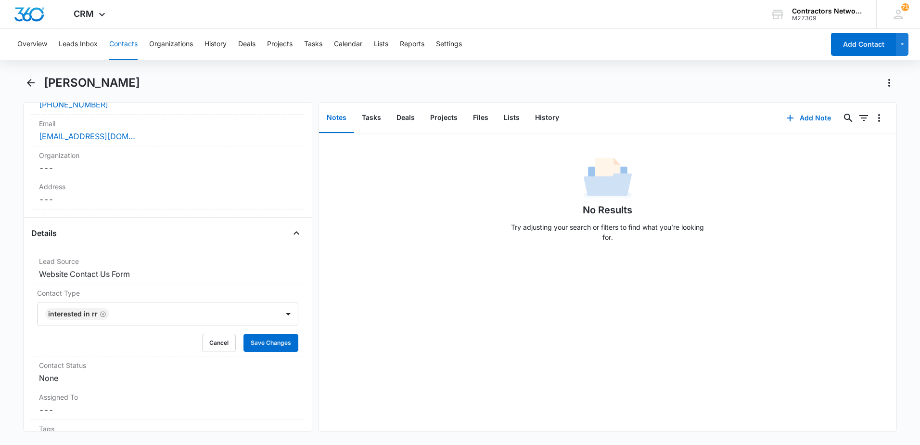
drag, startPoint x: 355, startPoint y: 382, endPoint x: 356, endPoint y: 377, distance: 4.8
click at [357, 377] on div "No Results Try adjusting your search or filters to find what you’re looking for." at bounding box center [608, 281] width 578 height 297
click at [258, 349] on button "Save Changes" at bounding box center [270, 342] width 55 height 18
click at [94, 344] on div "Contact Status Cancel Save Changes None" at bounding box center [167, 332] width 273 height 32
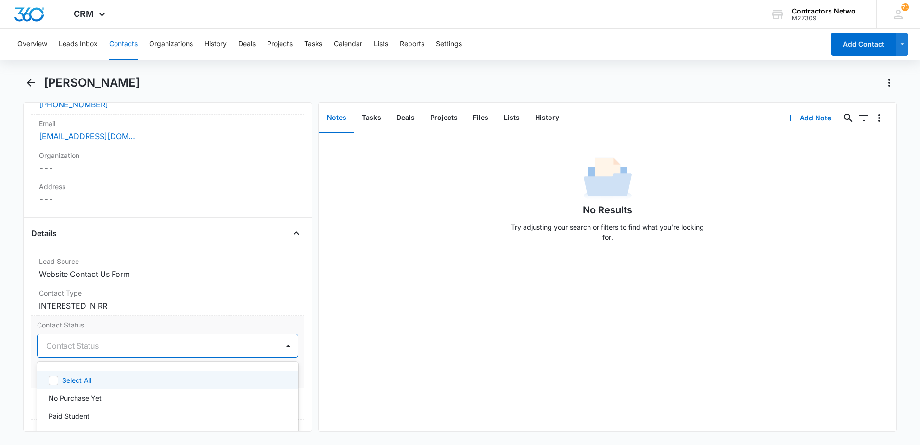
click at [72, 350] on div at bounding box center [156, 345] width 220 height 13
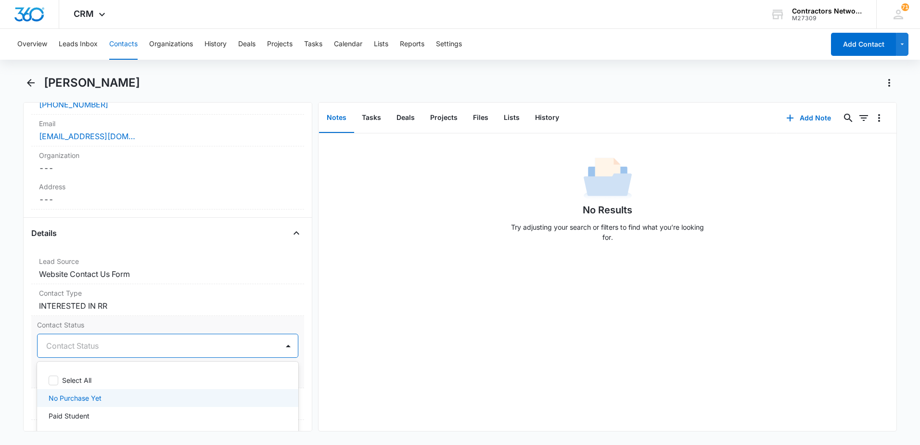
drag, startPoint x: 69, startPoint y: 396, endPoint x: 196, endPoint y: 364, distance: 130.5
click at [96, 385] on div "Select All No Purchase Yet Paid Student No Relationship Hot Lead Warm Lead Cool…" at bounding box center [167, 408] width 261 height 79
drag, startPoint x: 83, startPoint y: 396, endPoint x: 108, endPoint y: 391, distance: 24.9
click at [90, 395] on p "No Purchase Yet" at bounding box center [75, 398] width 53 height 10
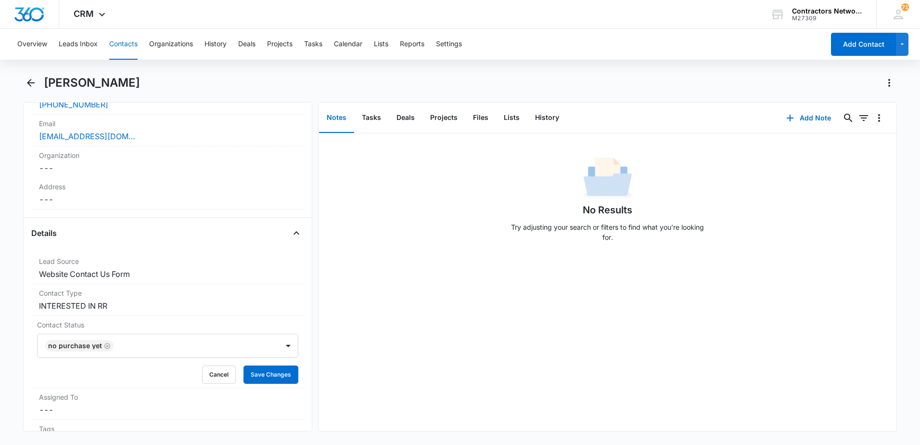
click at [363, 349] on div "No Results Try adjusting your search or filters to find what you’re looking for." at bounding box center [608, 281] width 578 height 297
click at [269, 371] on button "Save Changes" at bounding box center [270, 374] width 55 height 18
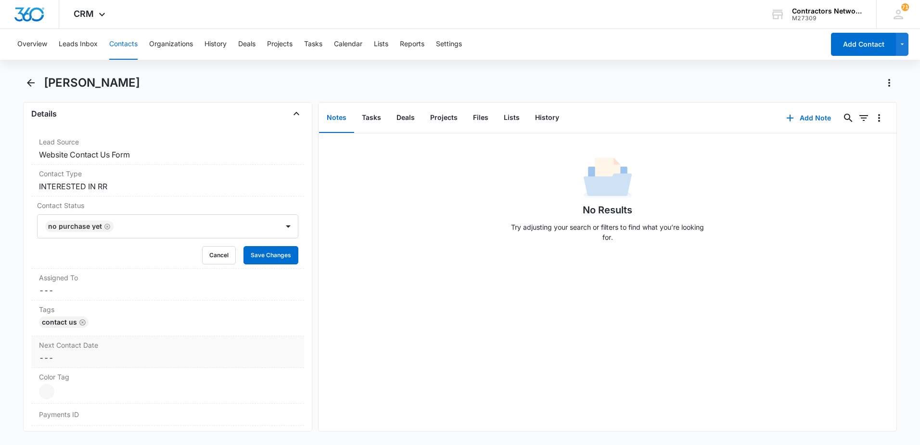
scroll to position [385, 0]
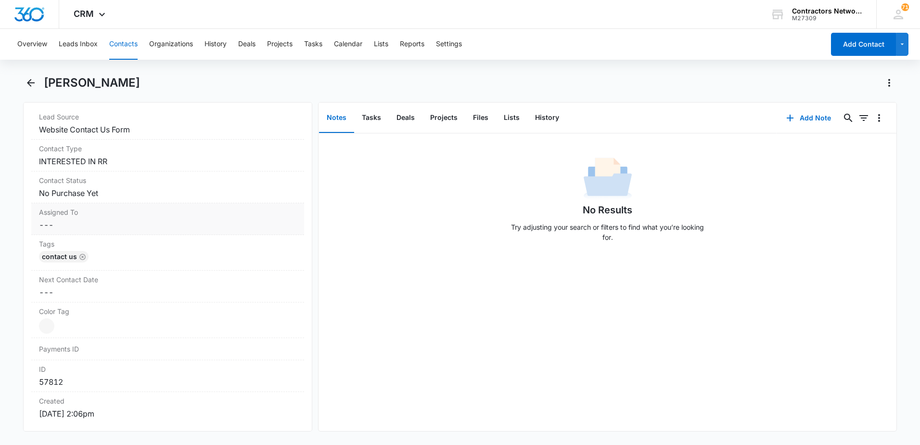
click at [81, 223] on dd "Cancel Save Changes ---" at bounding box center [167, 225] width 257 height 12
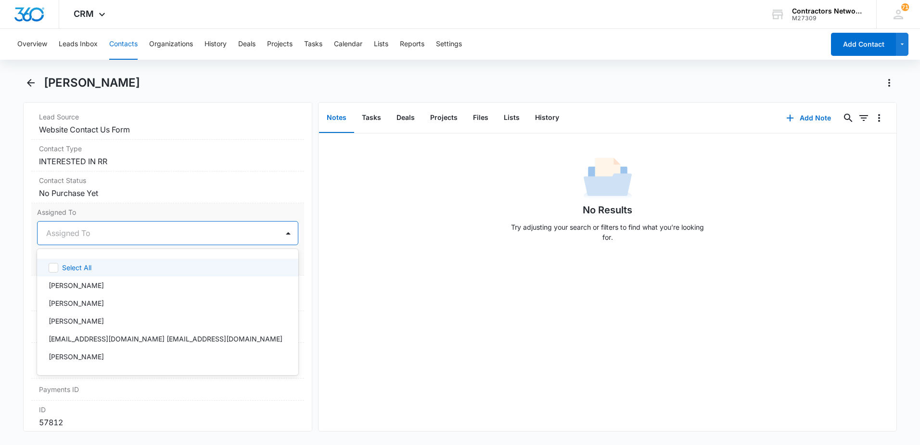
drag, startPoint x: 63, startPoint y: 237, endPoint x: 65, endPoint y: 250, distance: 13.2
click at [63, 238] on div at bounding box center [156, 232] width 220 height 13
drag, startPoint x: 72, startPoint y: 281, endPoint x: 182, endPoint y: 266, distance: 111.2
click at [74, 281] on p "[PERSON_NAME]" at bounding box center [76, 285] width 55 height 10
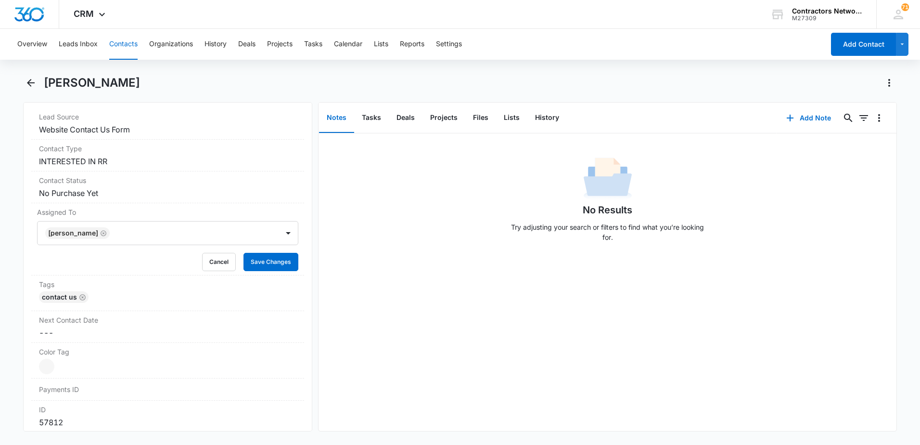
click at [350, 275] on div "No Results Try adjusting your search or filters to find what you’re looking for." at bounding box center [608, 281] width 578 height 297
click at [263, 262] on button "Save Changes" at bounding box center [270, 262] width 55 height 18
click at [86, 336] on dd "Cancel Save Changes ---" at bounding box center [167, 333] width 257 height 12
click at [63, 355] on input at bounding box center [88, 352] width 71 height 11
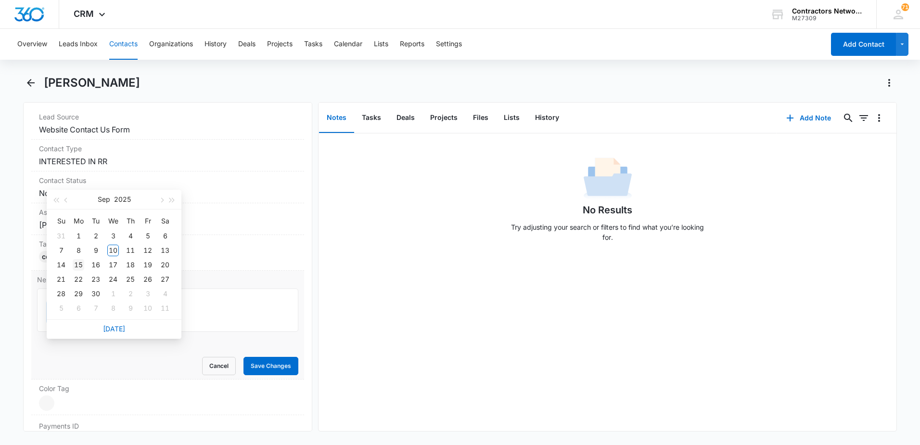
type input "[DATE]"
click at [82, 266] on div "15" at bounding box center [79, 265] width 12 height 12
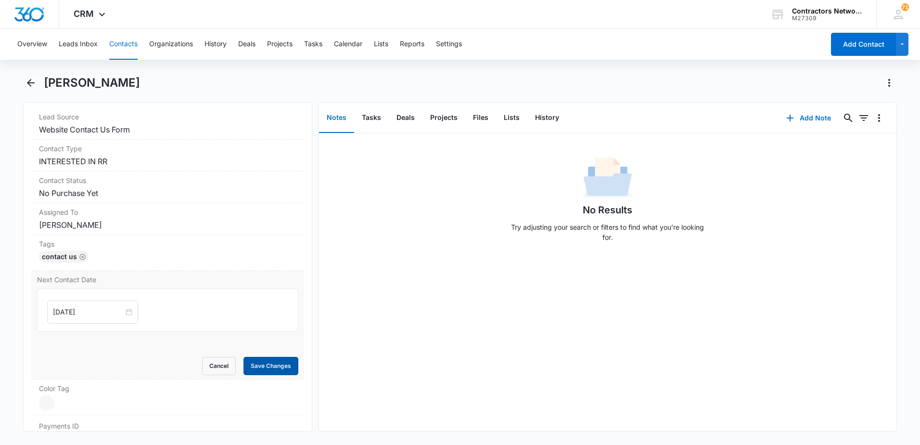
click at [261, 374] on button "Save Changes" at bounding box center [270, 366] width 55 height 18
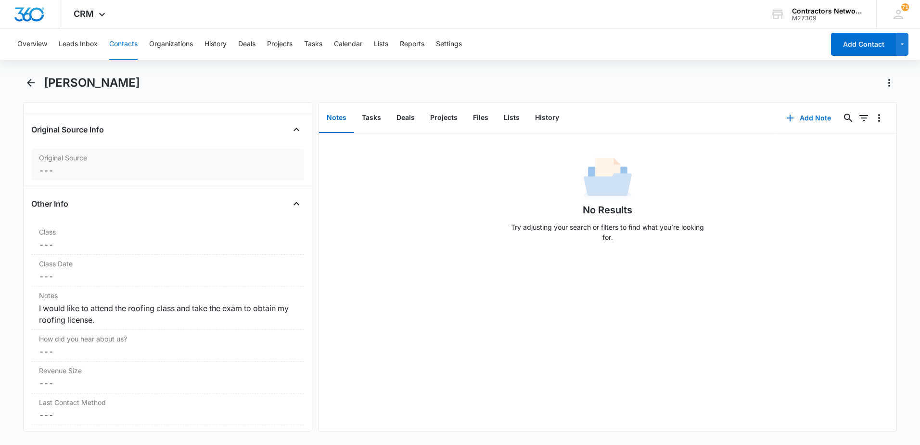
scroll to position [1010, 0]
click at [39, 306] on div "I would like to attend the roofing class and take the exam to obtain my roofing…" at bounding box center [167, 312] width 257 height 23
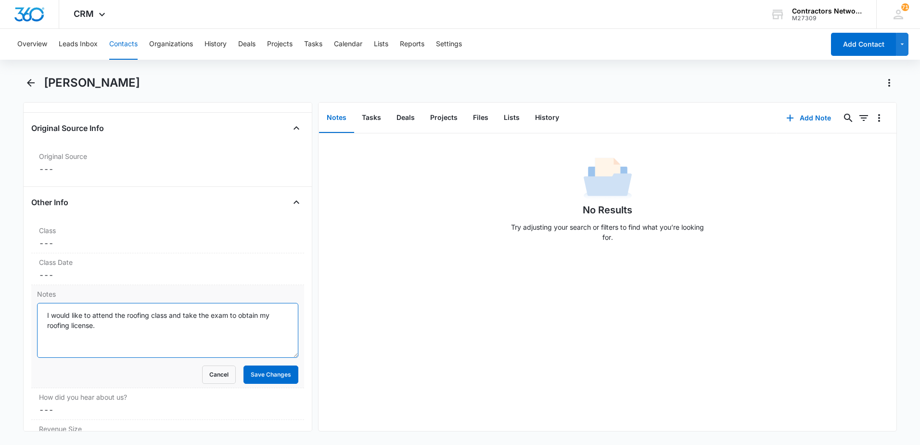
click at [41, 312] on textarea "I would like to attend the roofing class and take the exam to obtain my roofing…" at bounding box center [167, 330] width 261 height 55
click at [198, 335] on textarea "9/10/25 Lead: I would like to attend the roofing class and take the exam to obt…" at bounding box center [167, 330] width 261 height 55
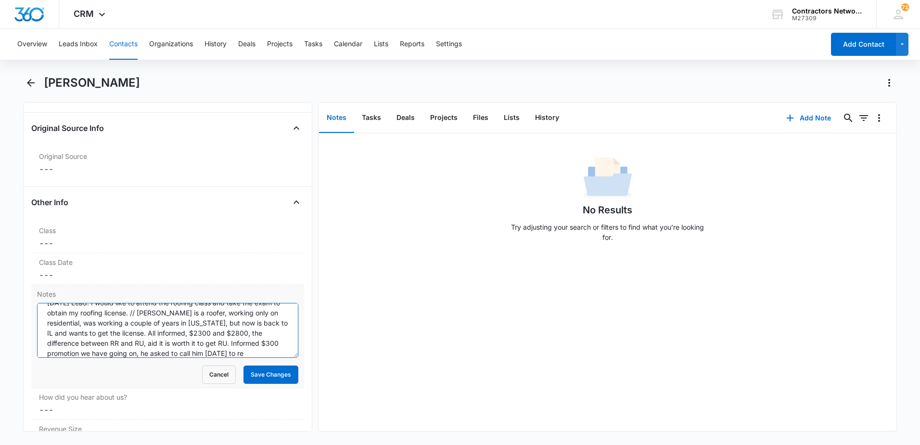
scroll to position [23, 0]
type textarea "9/10/25 Lead: I would like to attend the roofing class and take the exam to obt…"
click at [243, 375] on button "Save Changes" at bounding box center [270, 374] width 55 height 18
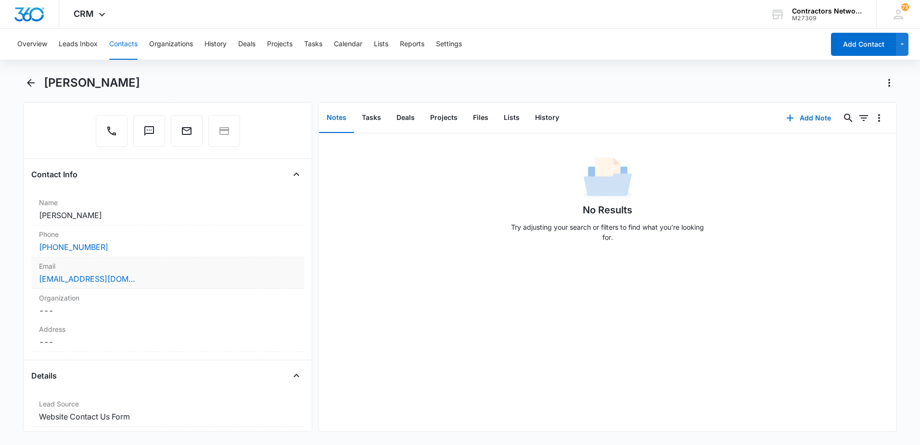
scroll to position [96, 0]
click at [217, 285] on div "rosejohhhhhh@gmail.com" at bounding box center [167, 281] width 257 height 12
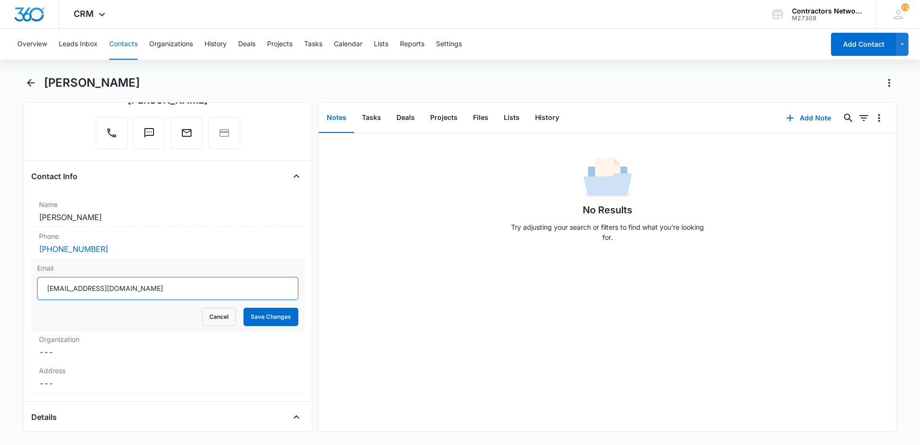
click at [217, 289] on input "rosejohhhhhh@gmail.com" at bounding box center [167, 288] width 261 height 23
click at [121, 40] on button "Contacts" at bounding box center [123, 44] width 28 height 31
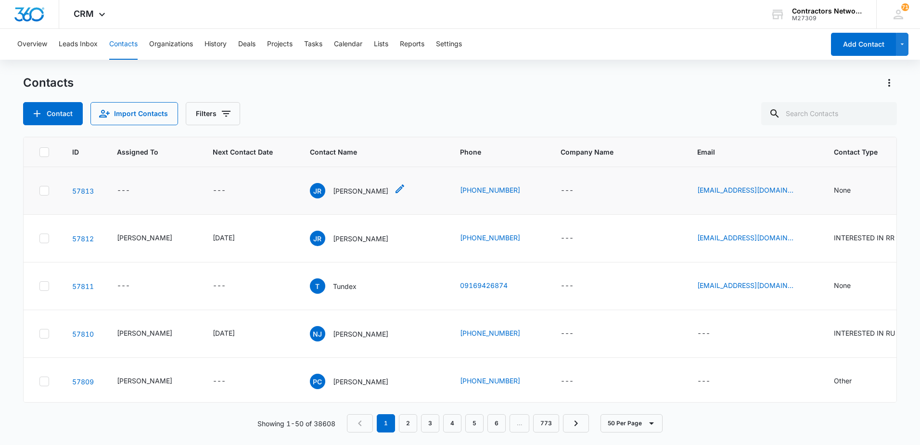
click at [348, 185] on div "JR John Rose" at bounding box center [349, 190] width 78 height 15
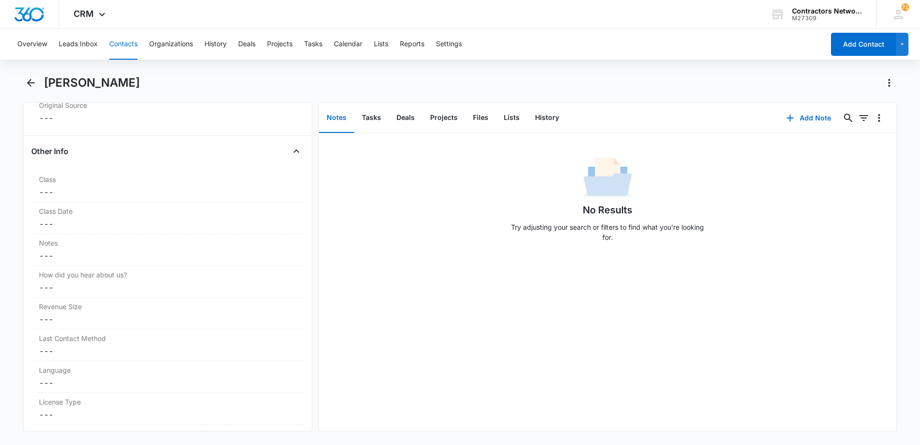
scroll to position [962, 0]
click at [547, 118] on button "History" at bounding box center [546, 118] width 39 height 30
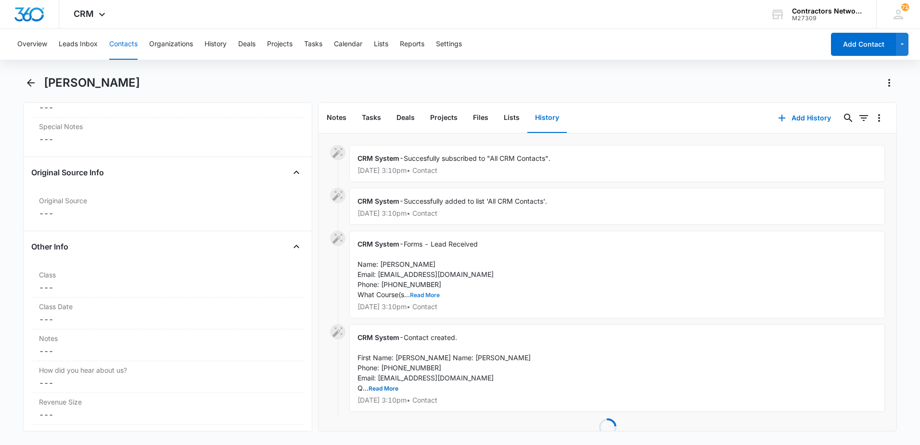
click at [426, 296] on button "Read More" at bounding box center [425, 295] width 30 height 6
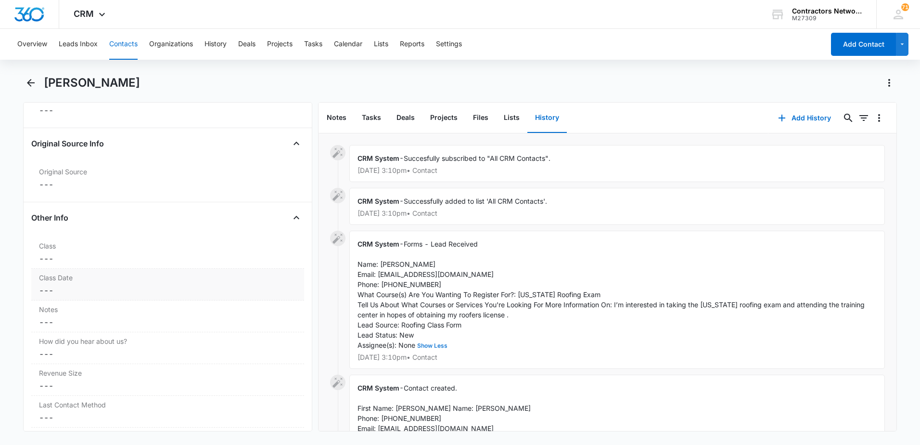
scroll to position [962, 0]
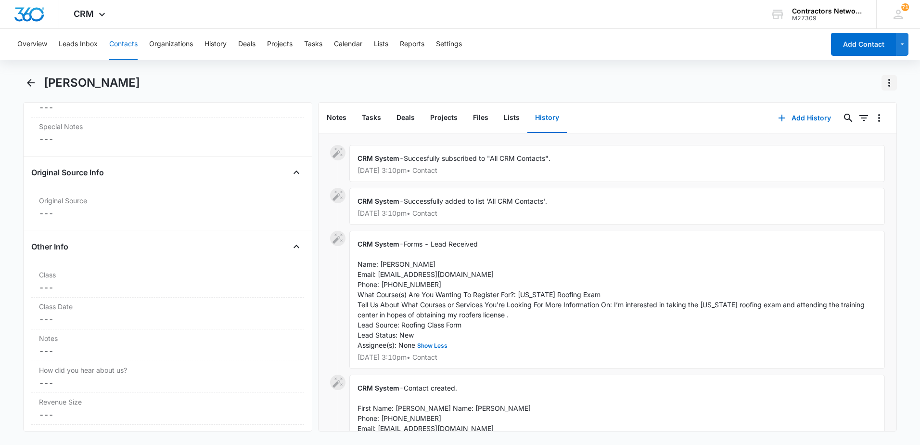
click at [889, 85] on icon "Actions" at bounding box center [889, 83] width 12 height 12
click at [844, 137] on div "Delete" at bounding box center [852, 138] width 42 height 7
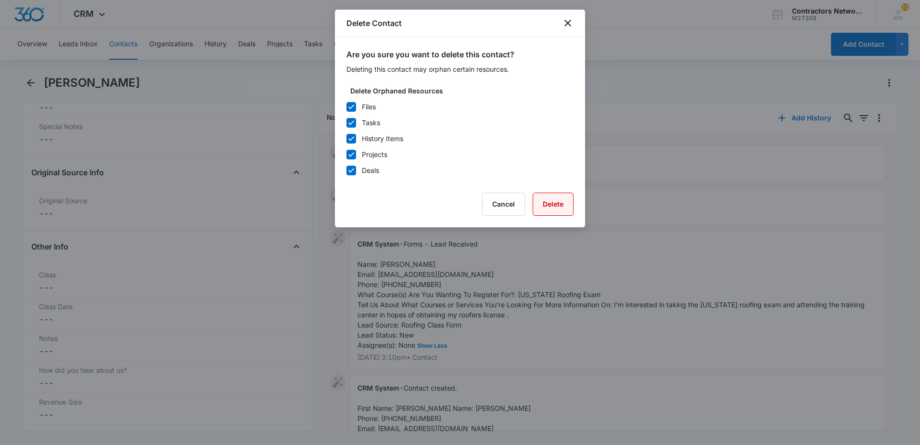
click at [564, 199] on button "Delete" at bounding box center [553, 203] width 41 height 23
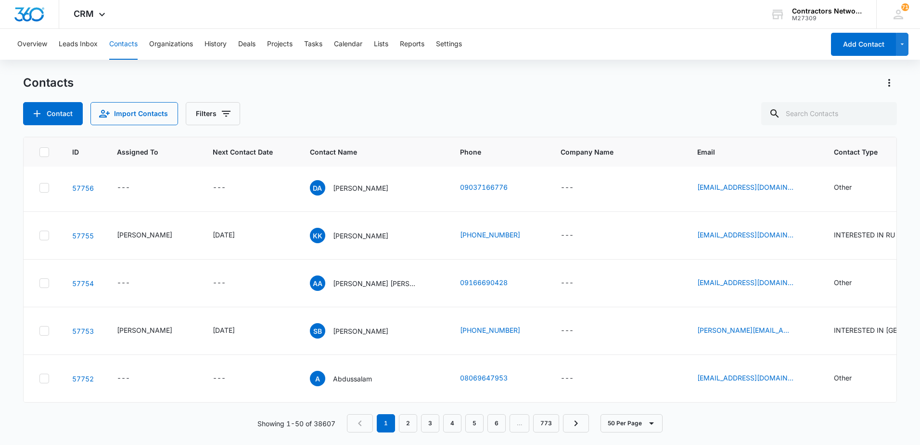
scroll to position [2501, 0]
click at [225, 115] on icon "Filters" at bounding box center [226, 114] width 12 height 12
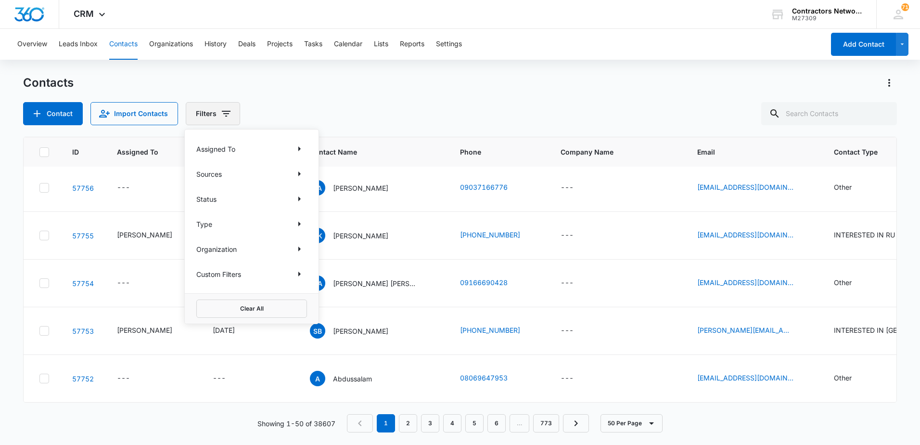
scroll to position [2357, 0]
click at [299, 147] on icon "Show Assigned To filters" at bounding box center [299, 148] width 2 height 5
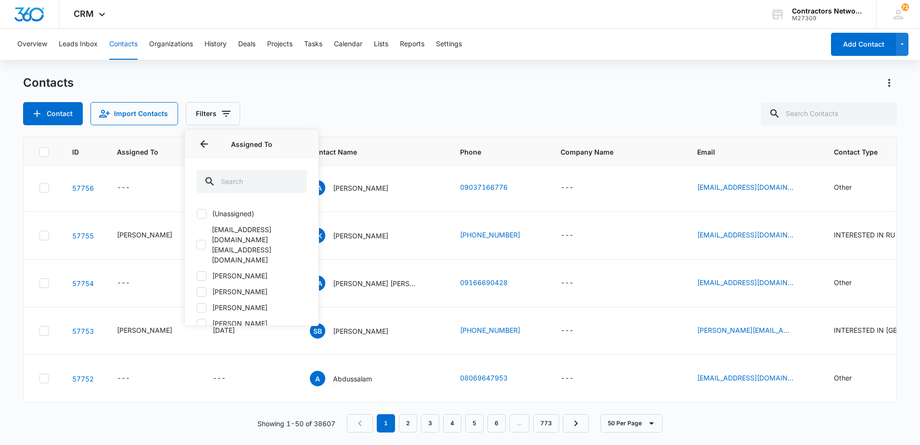
click at [202, 273] on icon at bounding box center [202, 275] width 6 height 4
click at [197, 275] on input "[PERSON_NAME]" at bounding box center [196, 275] width 0 height 0
checkbox input "true"
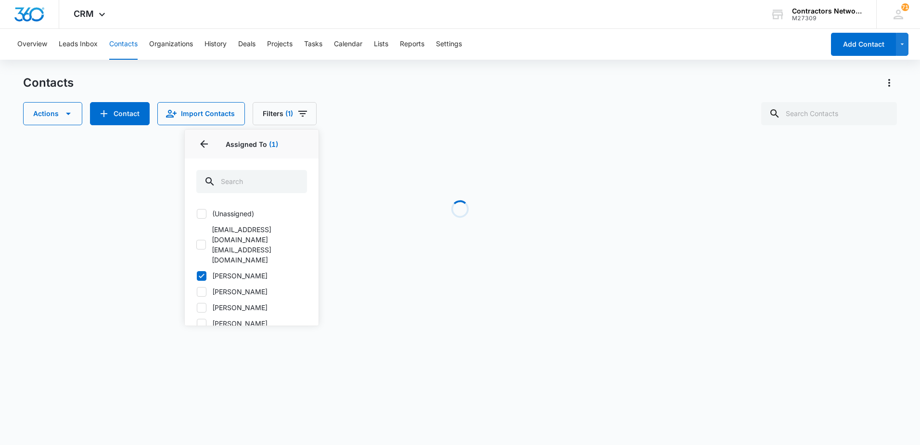
click at [202, 287] on icon at bounding box center [201, 291] width 9 height 9
click at [197, 291] on input "[PERSON_NAME]" at bounding box center [196, 291] width 0 height 0
checkbox input "true"
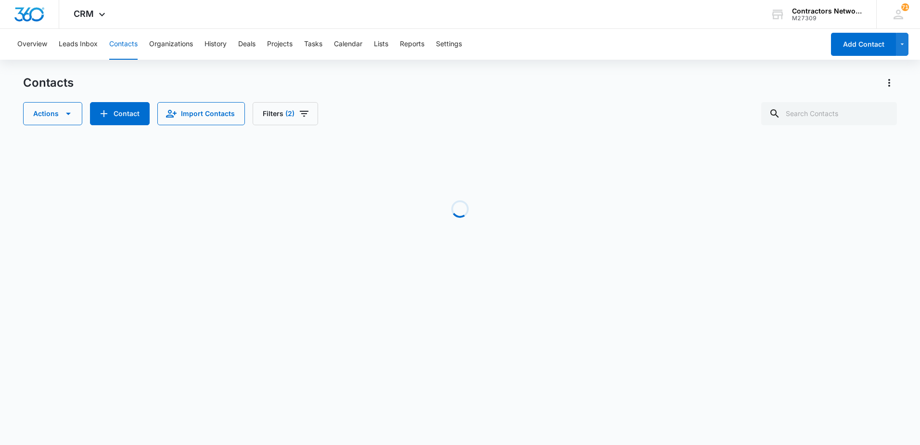
click at [376, 87] on div "Contacts" at bounding box center [460, 82] width 874 height 15
click at [302, 114] on icon "Filters" at bounding box center [304, 114] width 9 height 6
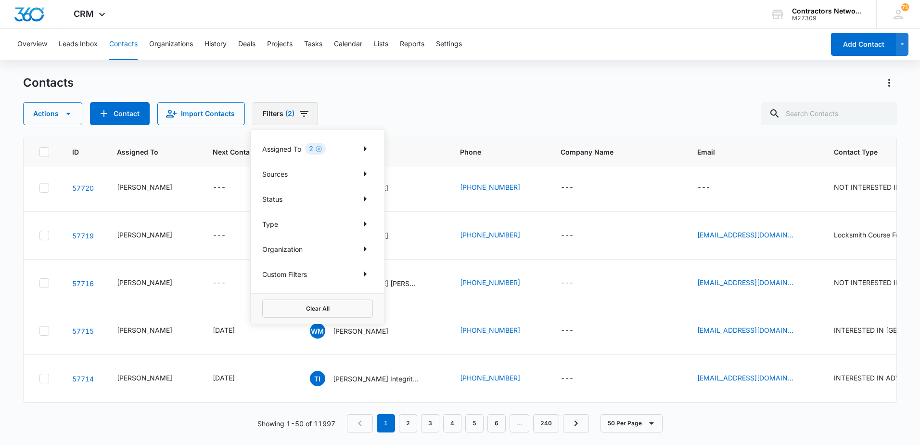
scroll to position [0, 0]
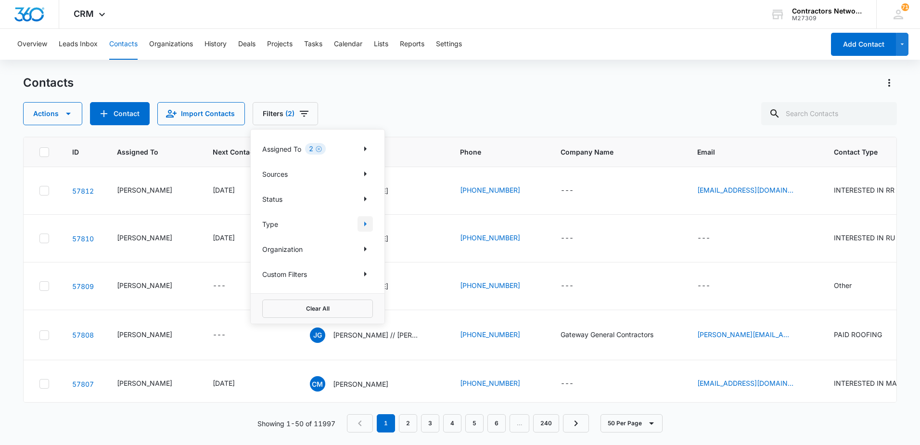
click at [365, 224] on icon "Show Type filters" at bounding box center [365, 223] width 2 height 5
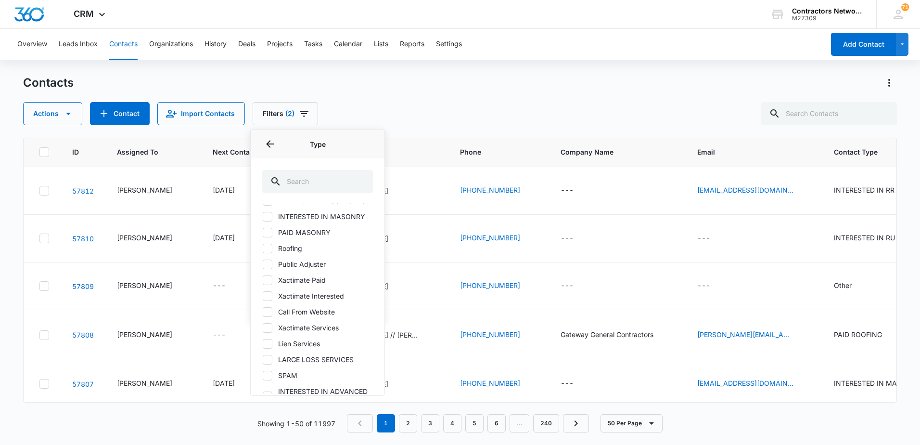
scroll to position [337, 0]
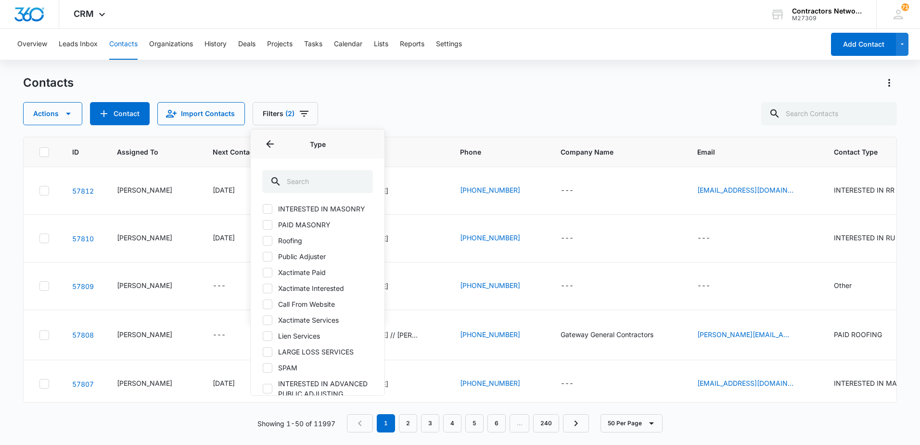
click at [269, 290] on icon at bounding box center [267, 288] width 9 height 9
click at [263, 288] on input "Xactimate Interested" at bounding box center [262, 288] width 0 height 0
checkbox input "true"
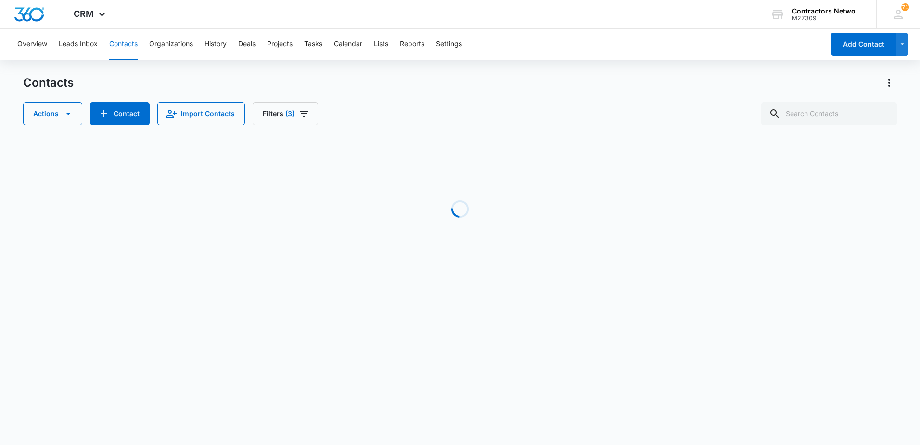
click at [394, 99] on div "Contacts Actions Contact Import Contacts Filters (3)" at bounding box center [460, 100] width 874 height 50
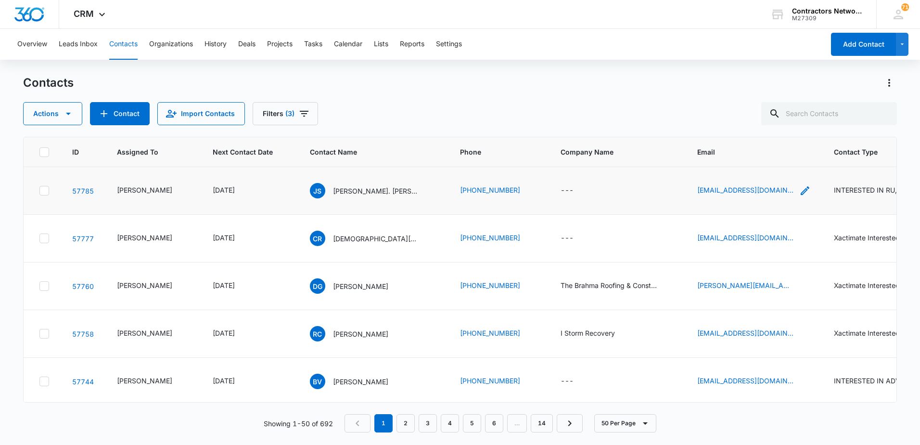
click at [801, 190] on icon "Email - extremex8@yahoo.com - Select to Edit Field" at bounding box center [805, 190] width 9 height 9
click at [762, 126] on input "[EMAIL_ADDRESS][DOMAIN_NAME]" at bounding box center [735, 128] width 121 height 23
click at [335, 192] on p "[PERSON_NAME]. [PERSON_NAME]" at bounding box center [376, 191] width 87 height 10
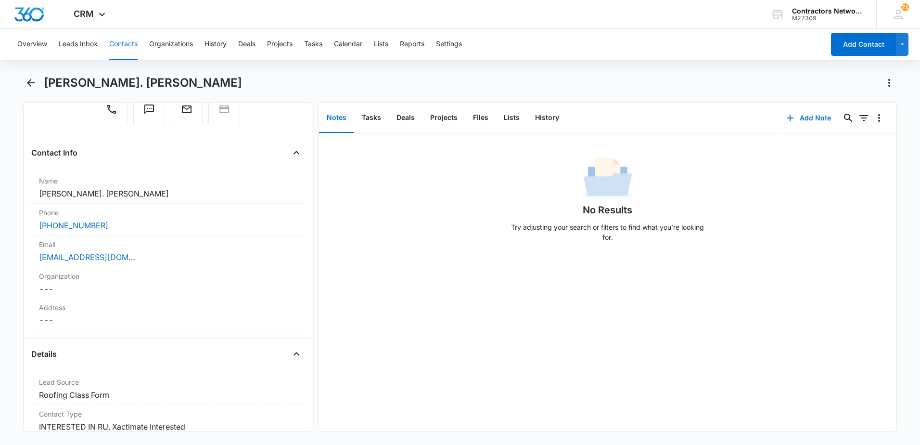
scroll to position [96, 0]
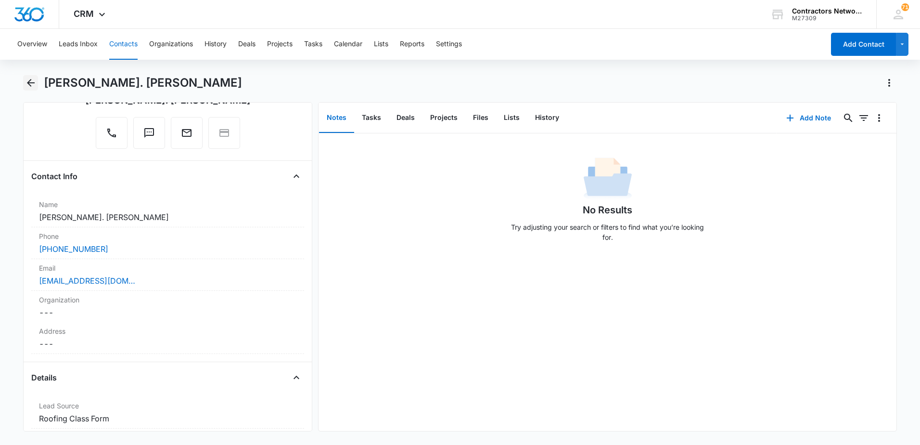
click at [31, 84] on icon "Back" at bounding box center [31, 83] width 12 height 12
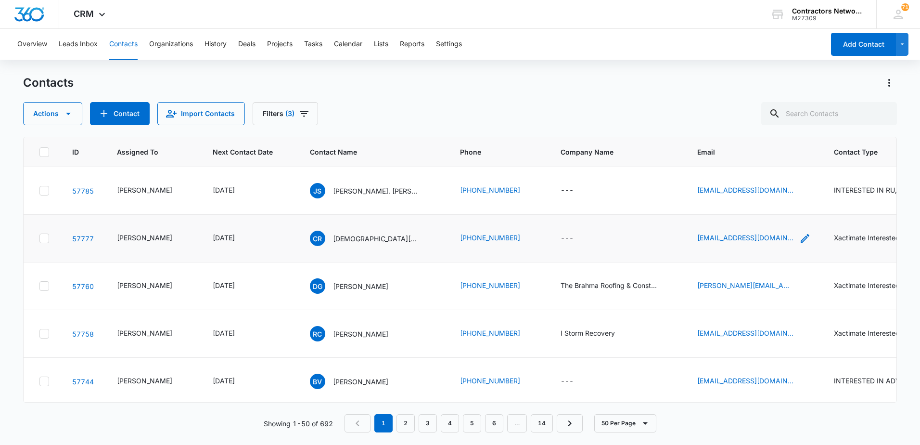
click at [801, 243] on icon "Email - amclext@gmail.com - Select to Edit Field" at bounding box center [805, 238] width 9 height 9
click at [749, 181] on input "[EMAIL_ADDRESS][DOMAIN_NAME]" at bounding box center [729, 182] width 121 height 23
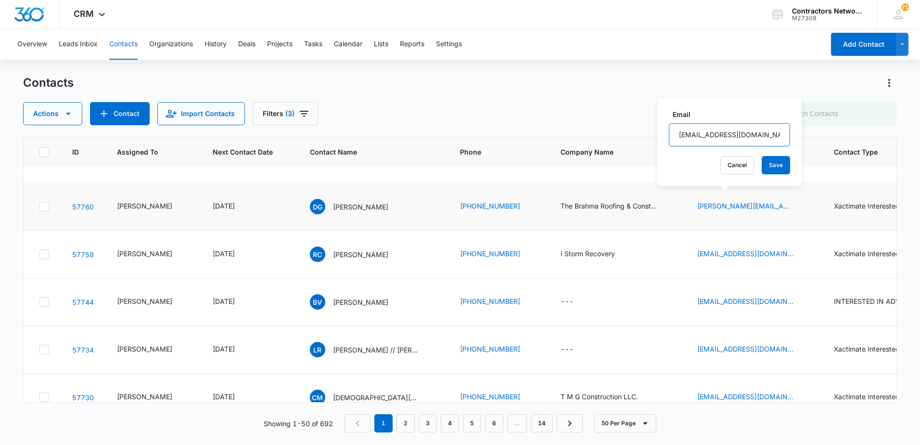
scroll to position [96, 0]
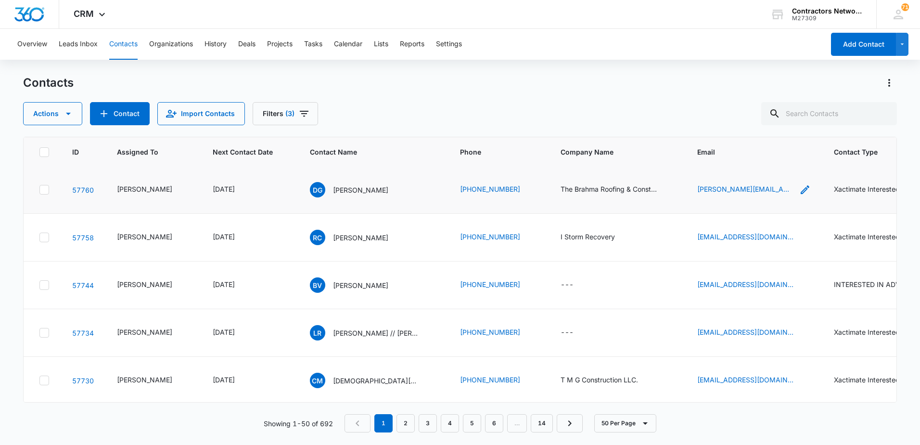
click at [801, 194] on icon "Email - dean@brahmaroofingconstruction.com - Select to Edit Field" at bounding box center [805, 189] width 9 height 9
click at [778, 150] on input "[PERSON_NAME][EMAIL_ADDRESS][DOMAIN_NAME]" at bounding box center [745, 152] width 121 height 23
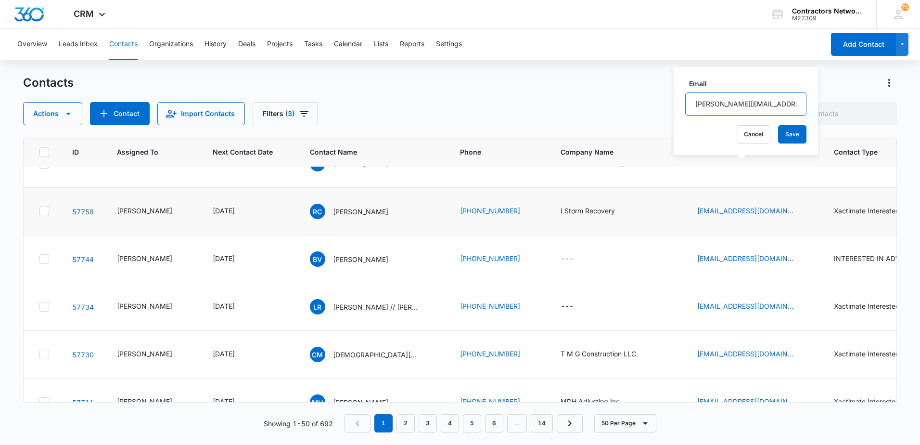
scroll to position [144, 0]
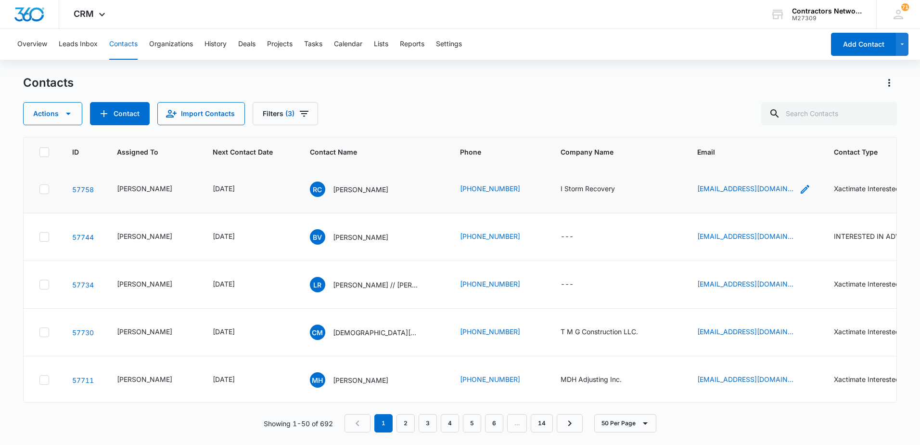
click at [799, 195] on icon "Email - istrompa@gmail.com - Select to Edit Field" at bounding box center [805, 189] width 12 height 12
click at [764, 161] on input "[EMAIL_ADDRESS][DOMAIN_NAME]" at bounding box center [730, 162] width 121 height 23
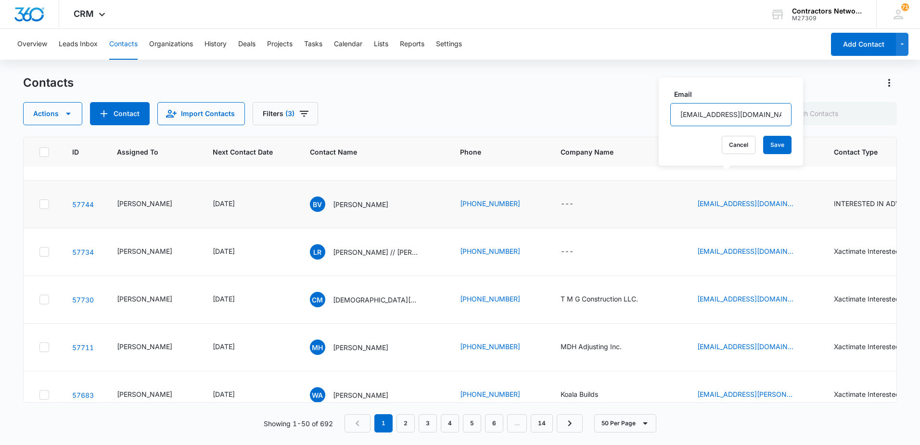
scroll to position [192, 0]
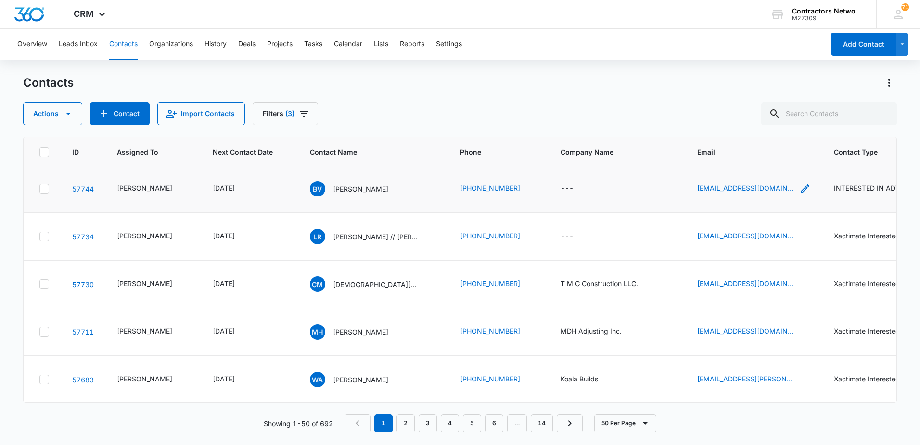
click at [799, 194] on icon "Email - kdexteriorsvg@outlook.com - Select to Edit Field" at bounding box center [805, 189] width 12 height 12
click at [763, 161] on input "[EMAIL_ADDRESS][DOMAIN_NAME]" at bounding box center [741, 162] width 121 height 23
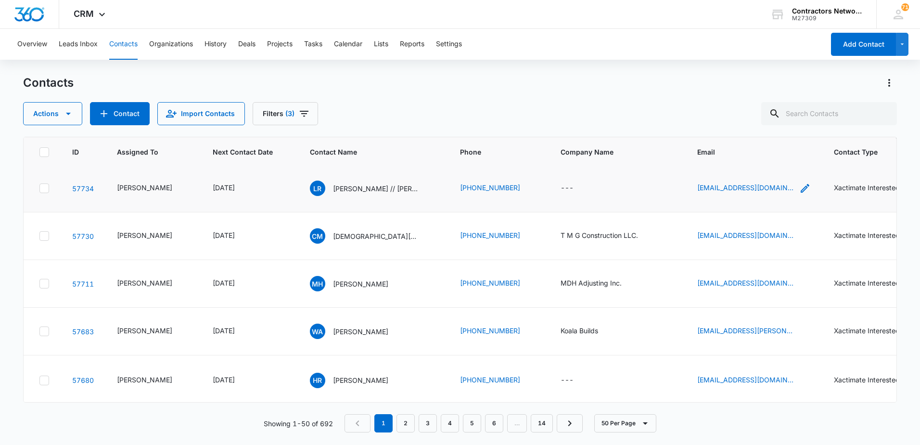
click at [799, 194] on icon "Email - claims@signaturepainc.com - Select to Edit Field" at bounding box center [805, 188] width 12 height 12
click at [767, 166] on input "[EMAIL_ADDRESS][DOMAIN_NAME]" at bounding box center [742, 161] width 121 height 23
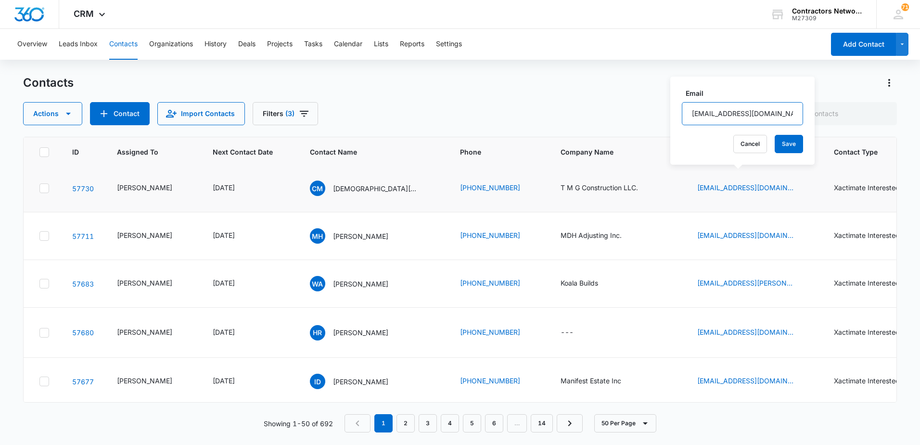
scroll to position [289, 0]
click at [799, 193] on icon "Email - tmgflips@gmail.com - Select to Edit Field" at bounding box center [805, 188] width 12 height 12
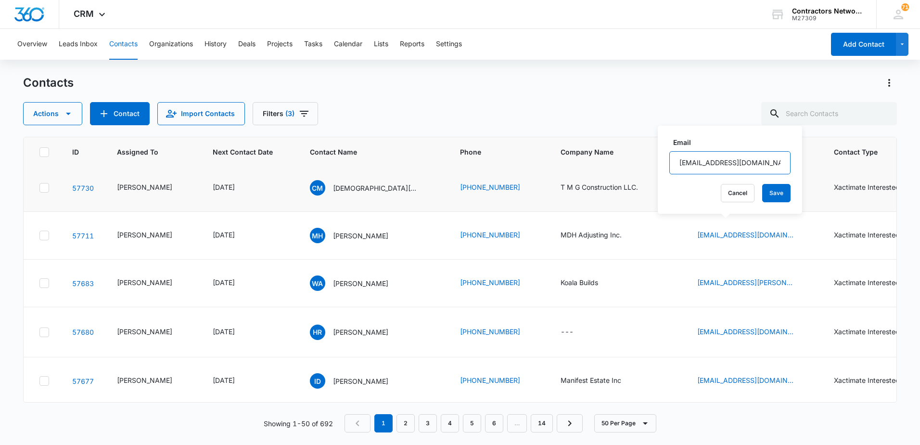
click at [749, 161] on input "[EMAIL_ADDRESS][DOMAIN_NAME]" at bounding box center [729, 162] width 121 height 23
click at [799, 241] on icon "Email - ddsailes9@gmail.com - Select to Edit Field" at bounding box center [805, 236] width 12 height 12
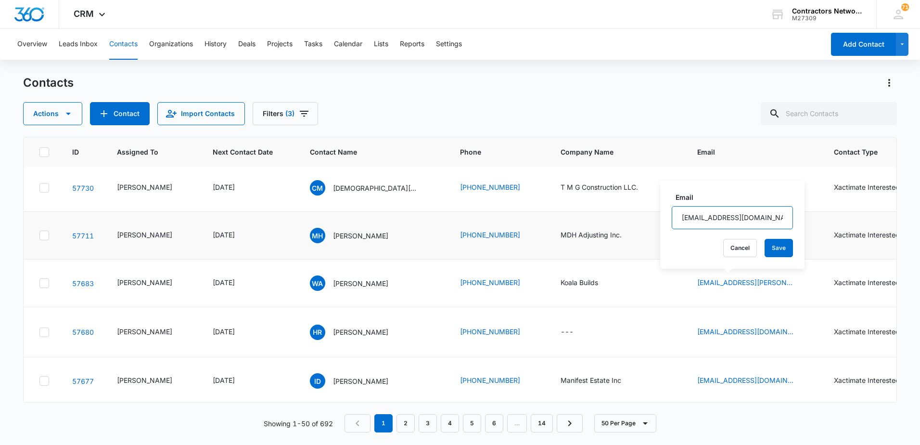
click at [765, 221] on input "[EMAIL_ADDRESS][DOMAIN_NAME]" at bounding box center [732, 217] width 121 height 23
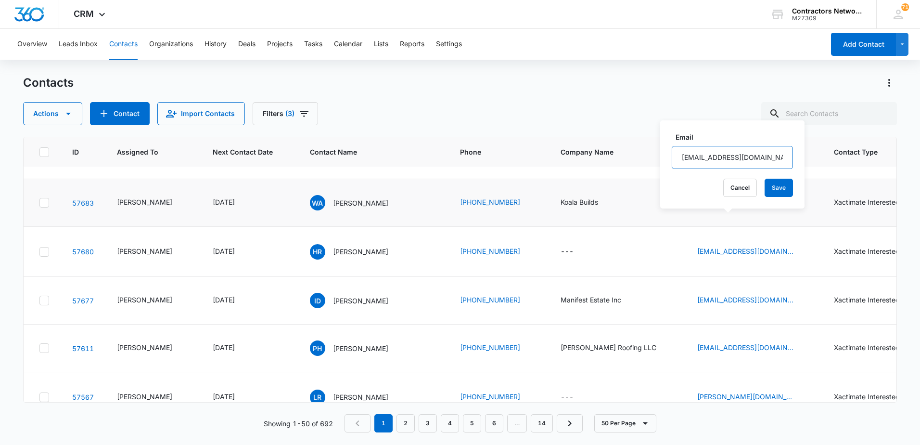
scroll to position [385, 0]
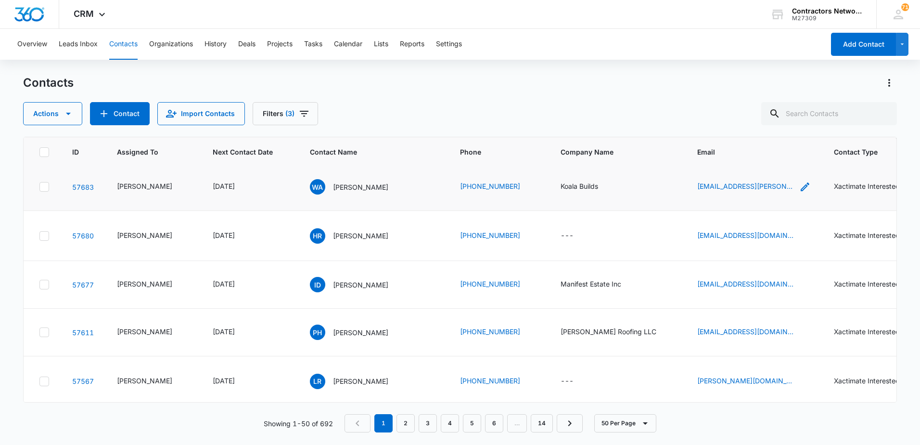
click at [799, 192] on icon "Email - bill.koziol@koalabuilds.com - Select to Edit Field" at bounding box center [805, 187] width 12 height 12
click at [777, 198] on input "[EMAIL_ADDRESS][PERSON_NAME][DOMAIN_NAME]" at bounding box center [740, 196] width 121 height 23
click at [801, 240] on icon "Email - omg7801@gmail.com - Select to Edit Field" at bounding box center [805, 235] width 9 height 9
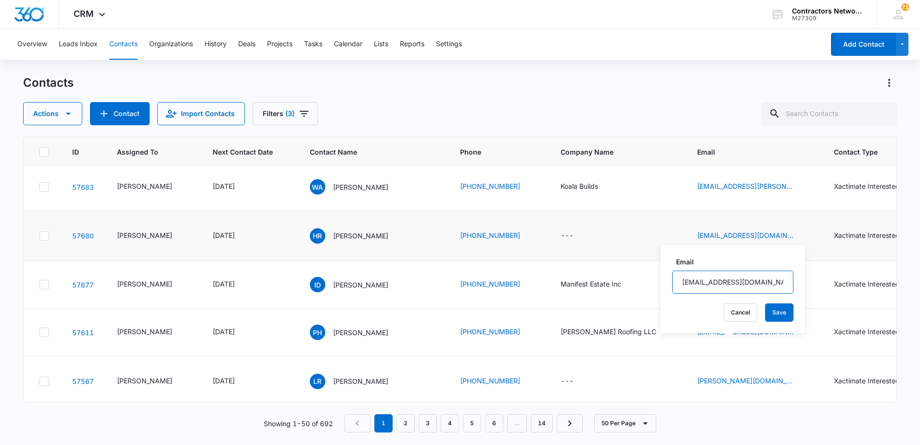
click at [767, 281] on input "[EMAIL_ADDRESS][DOMAIN_NAME]" at bounding box center [732, 281] width 121 height 23
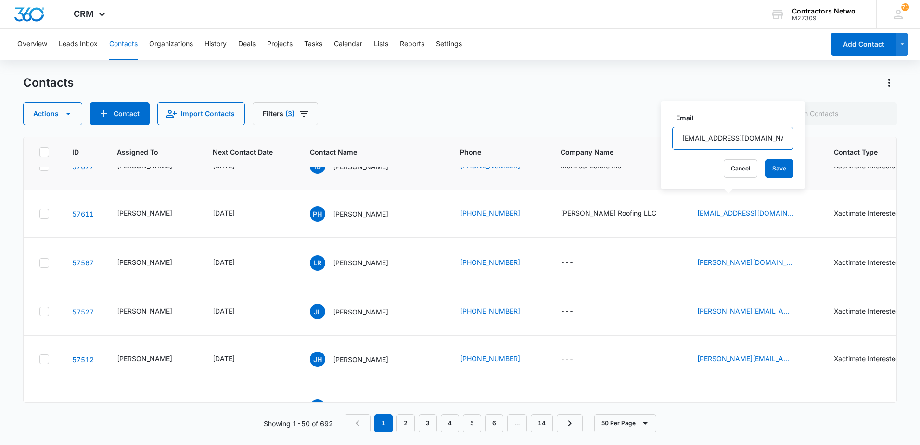
scroll to position [529, 0]
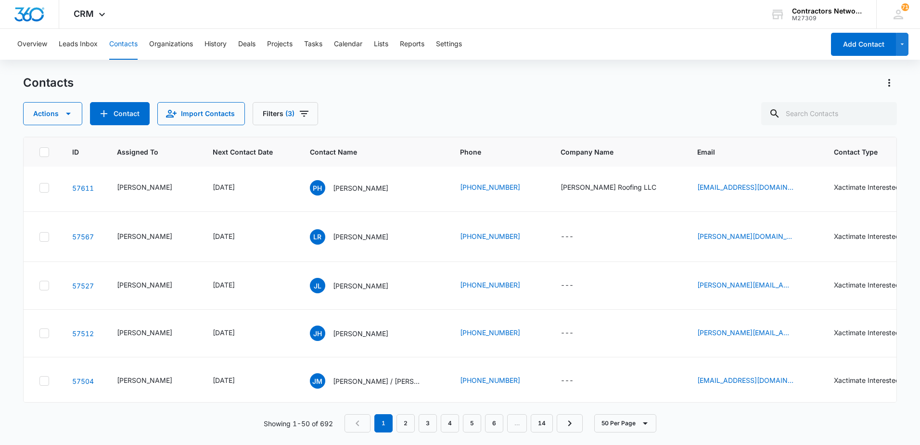
click at [799, 146] on icon "Email - manifestestateinc@gmail.com - Select to Edit Field" at bounding box center [805, 140] width 12 height 12
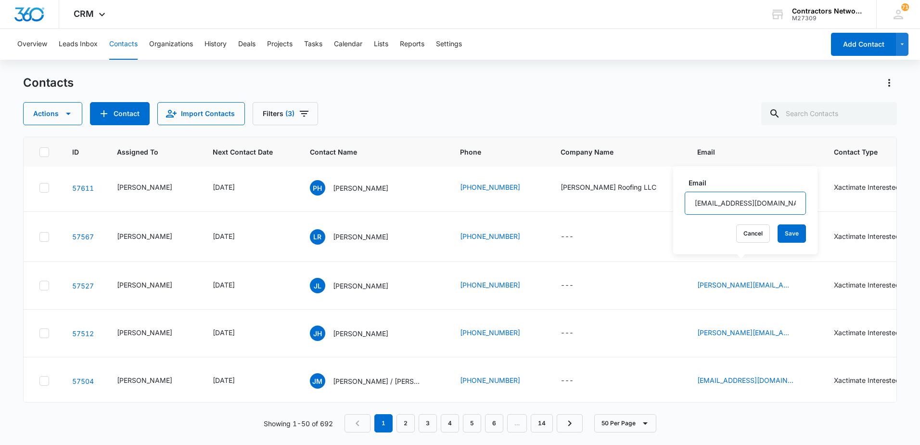
click at [783, 205] on input "[EMAIL_ADDRESS][DOMAIN_NAME]" at bounding box center [745, 203] width 121 height 23
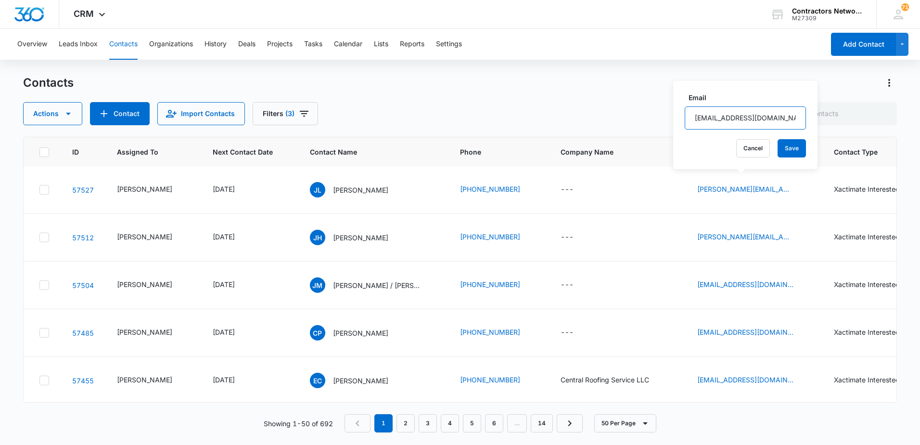
scroll to position [626, 0]
click at [801, 96] on icon "Email - pablohernandez999@yahoo.com - Select to Edit Field" at bounding box center [805, 91] width 9 height 9
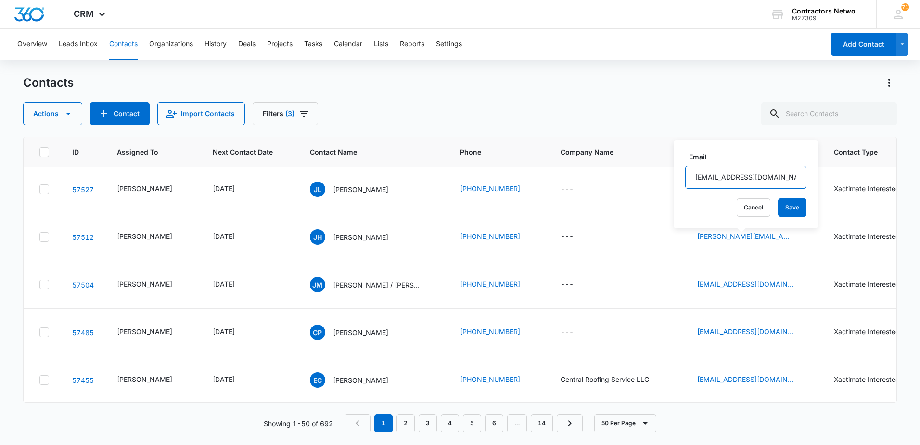
click at [753, 179] on input "[EMAIL_ADDRESS][DOMAIN_NAME]" at bounding box center [745, 177] width 121 height 23
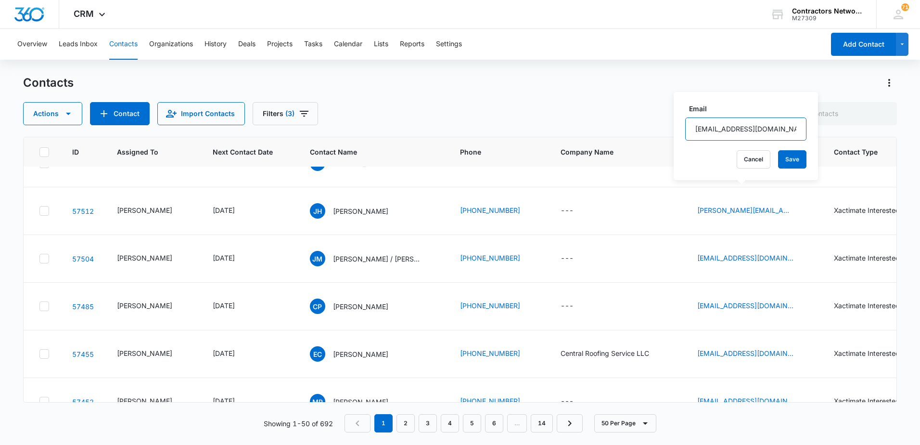
scroll to position [674, 0]
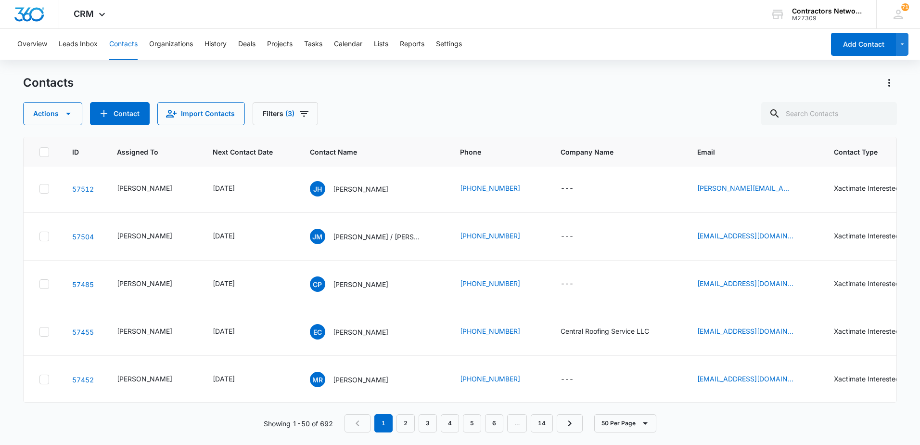
click at [801, 97] on icon "Email - luis.rodriguez.lr@outlook.com - Select to Edit Field" at bounding box center [805, 92] width 9 height 9
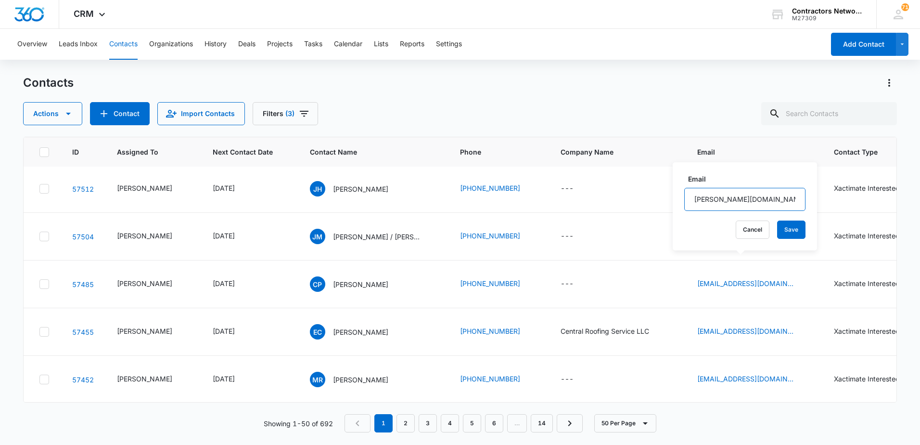
click at [783, 199] on input "luis.rodriguez.lr@outlook.com" at bounding box center [744, 199] width 121 height 23
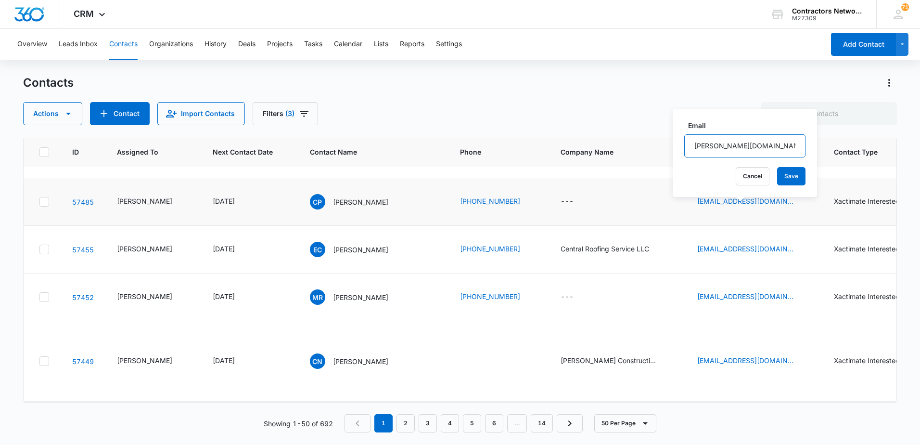
scroll to position [770, 0]
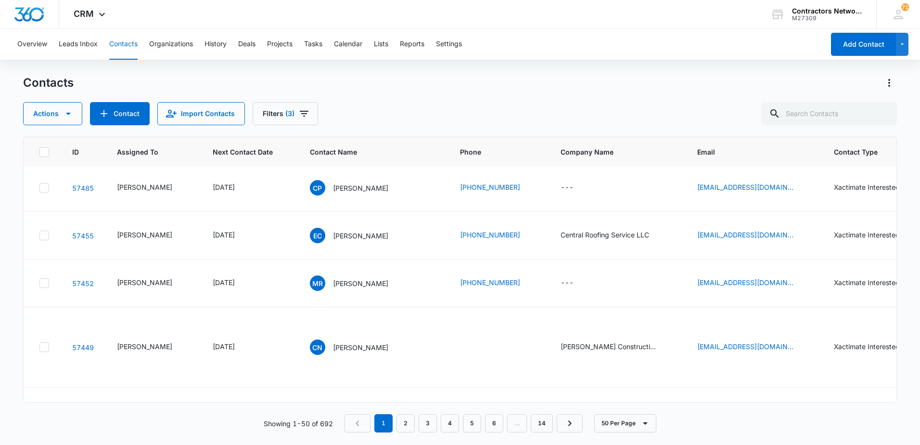
click at [799, 51] on icon "Email - justin@alphapowerrestoration.com - Select to Edit Field" at bounding box center [805, 45] width 12 height 12
click at [773, 151] on input "justin@alphapowerrestoration.com" at bounding box center [745, 151] width 121 height 23
click at [799, 98] on icon "Email - justin@conceptconstructionchi.com - Select to Edit Field" at bounding box center [805, 93] width 12 height 12
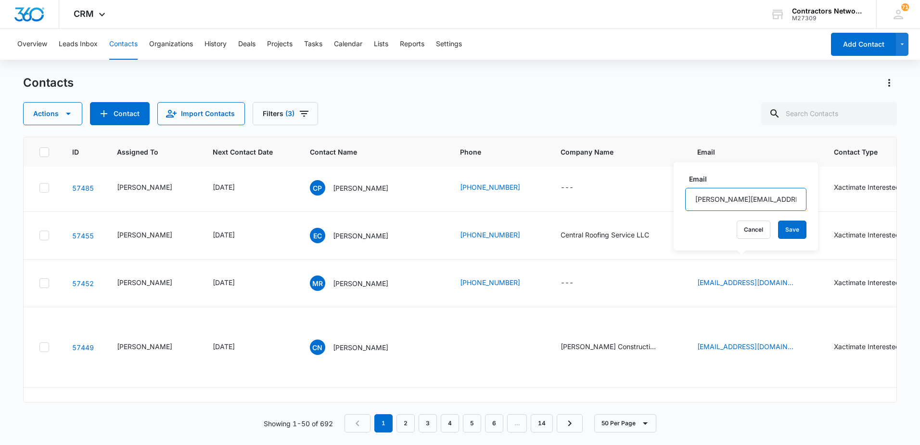
click at [781, 200] on input "[PERSON_NAME][EMAIL_ADDRESS][DOMAIN_NAME]" at bounding box center [745, 199] width 121 height 23
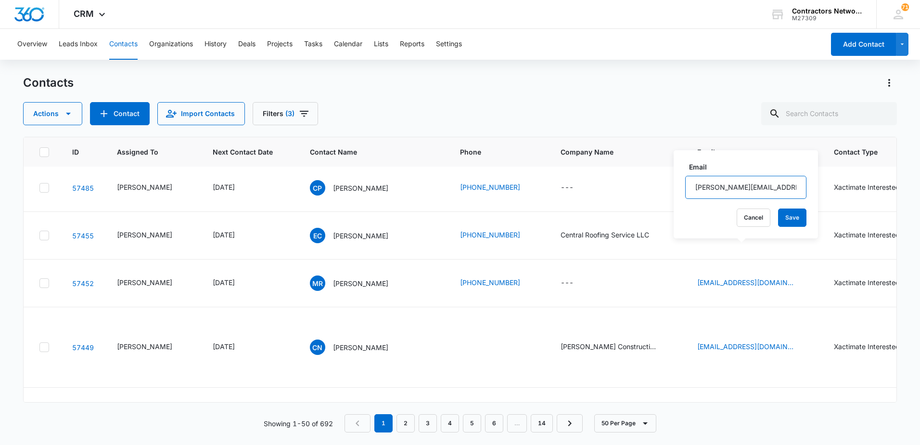
scroll to position [818, 0]
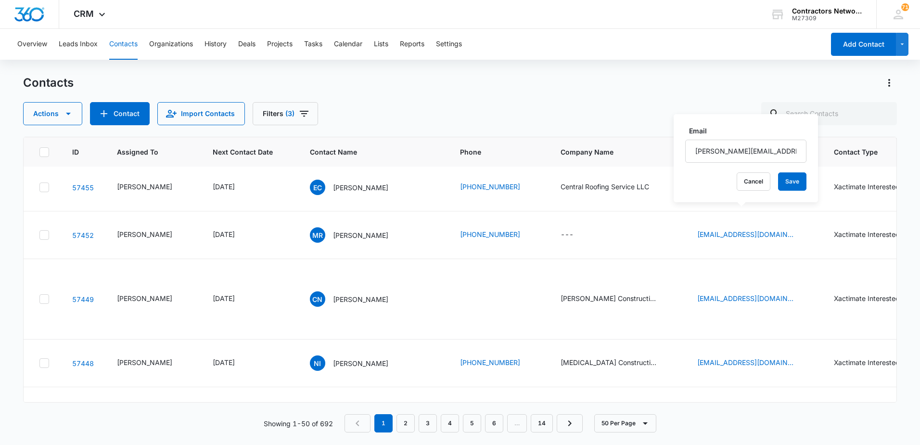
click at [801, 96] on icon "Email - jose0999garcia@gmail.com - Select to Edit Field" at bounding box center [805, 92] width 9 height 9
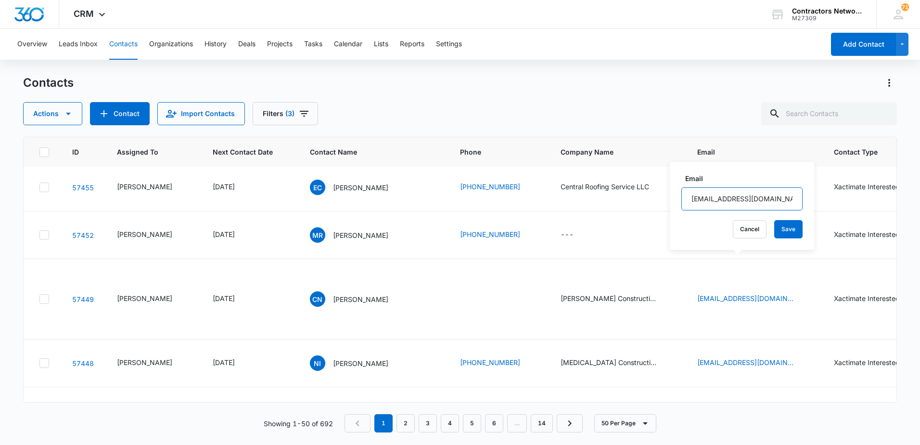
click at [776, 202] on input "[EMAIL_ADDRESS][DOMAIN_NAME]" at bounding box center [741, 198] width 121 height 23
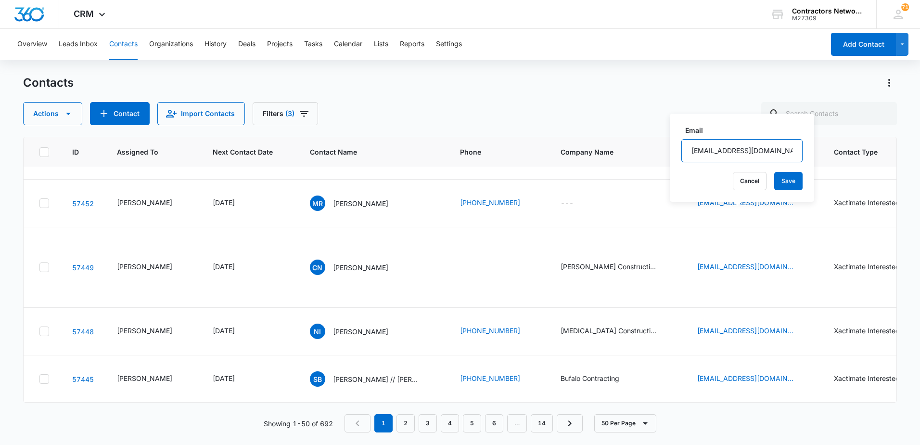
scroll to position [866, 0]
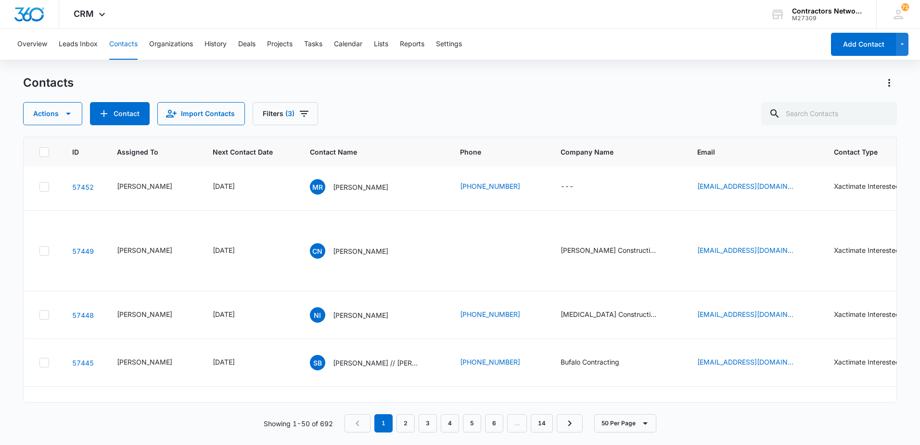
click at [799, 97] on icon "Email - patino_cristal@yahoo.com - Select to Edit Field" at bounding box center [805, 92] width 12 height 12
click at [777, 199] on input "patino_cristal@yahoo.com" at bounding box center [739, 198] width 121 height 23
click at [801, 143] on icon "Email - chavezerik20@yahoo.com - Select to Edit Field" at bounding box center [805, 139] width 9 height 9
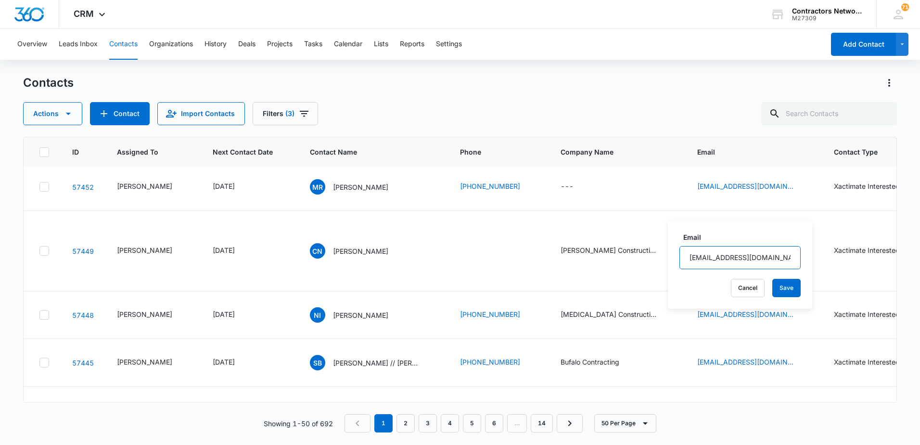
click at [770, 257] on input "[EMAIL_ADDRESS][DOMAIN_NAME]" at bounding box center [739, 257] width 121 height 23
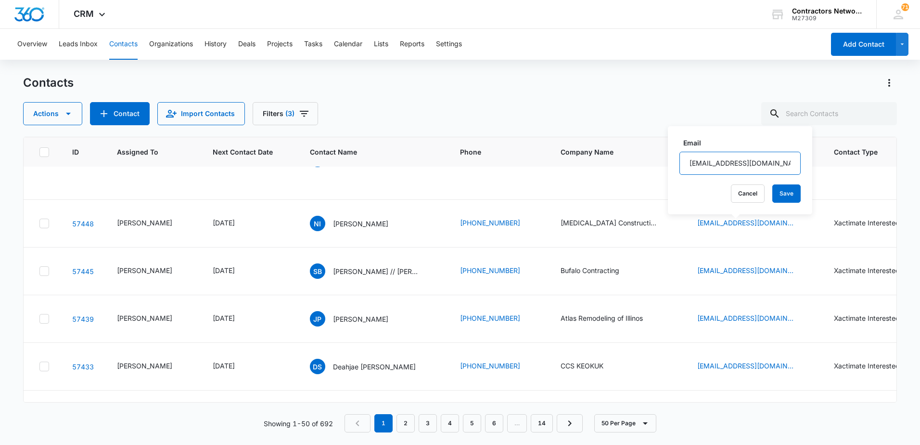
scroll to position [962, 0]
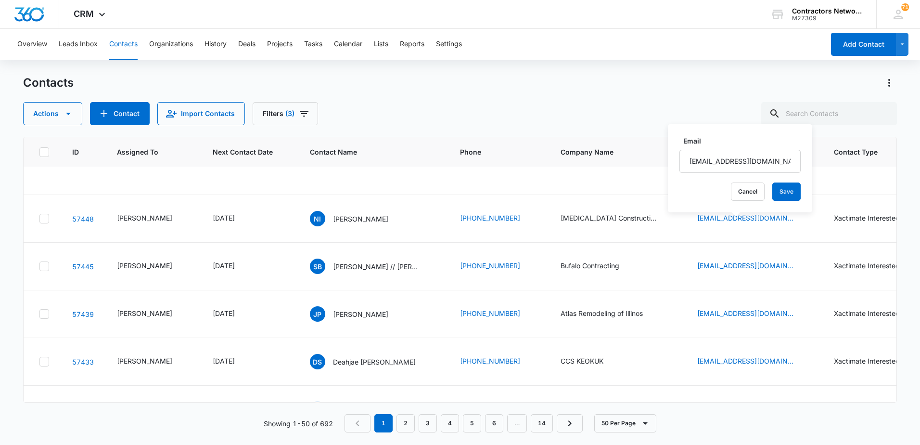
click at [801, 95] on icon "Email - modesta1520@gmail.com - Select to Edit Field" at bounding box center [805, 90] width 9 height 9
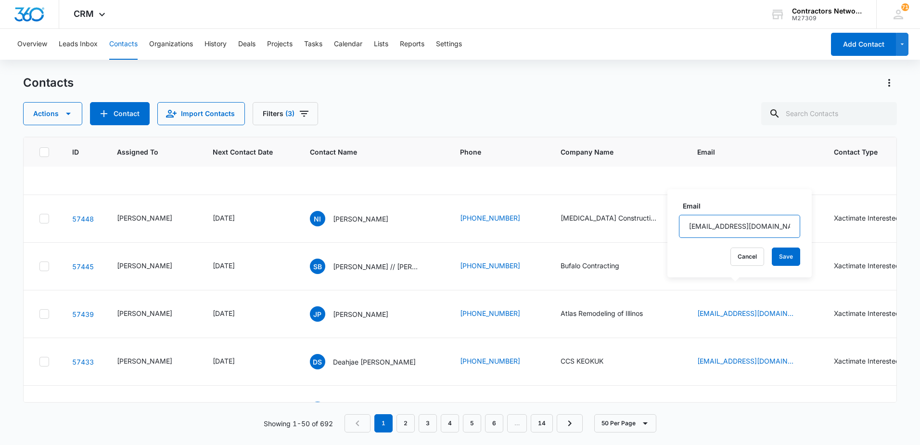
click at [772, 227] on input "[EMAIL_ADDRESS][DOMAIN_NAME]" at bounding box center [739, 226] width 121 height 23
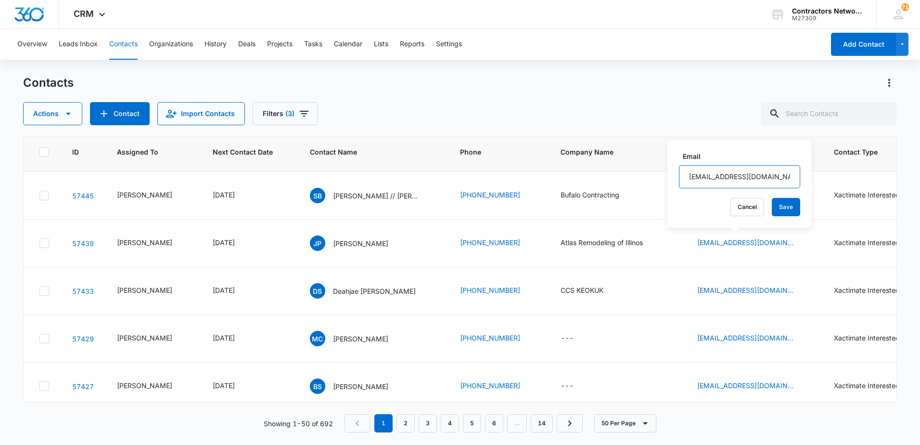
scroll to position [1059, 0]
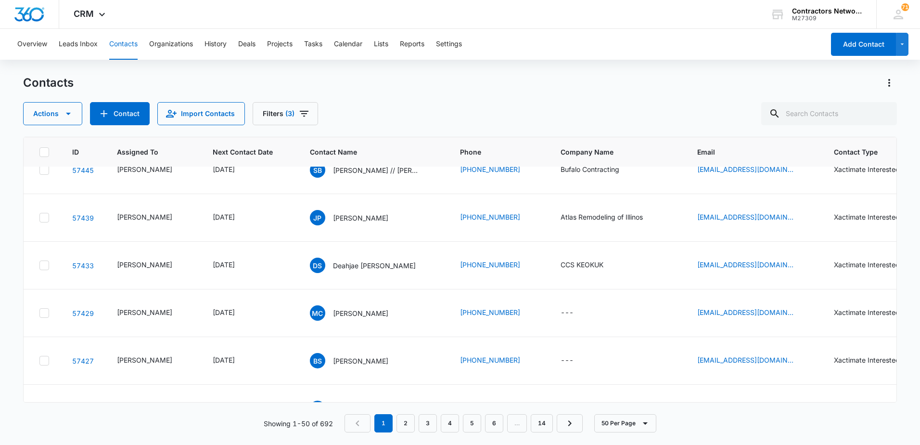
click at [799, 64] on icon "Email - cnunnally29@gmail.com cnunnally29@gmail.com - Select to Edit Field" at bounding box center [805, 58] width 12 height 12
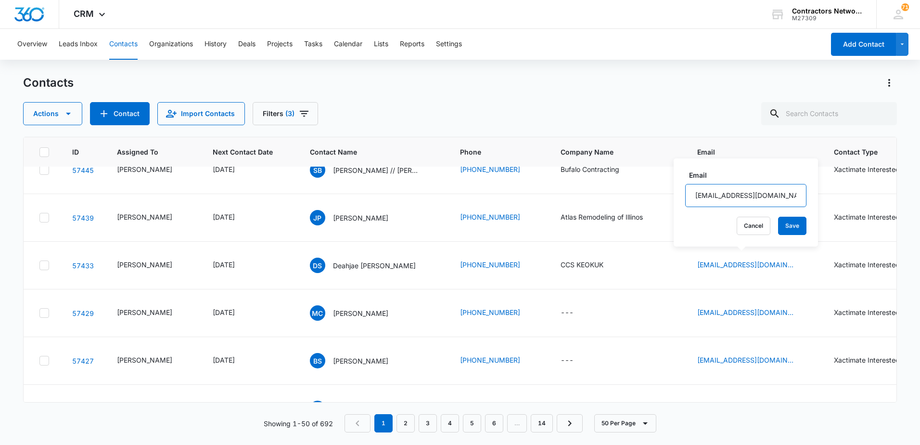
click at [778, 193] on input "cnunnally29@gmail.com" at bounding box center [745, 195] width 121 height 23
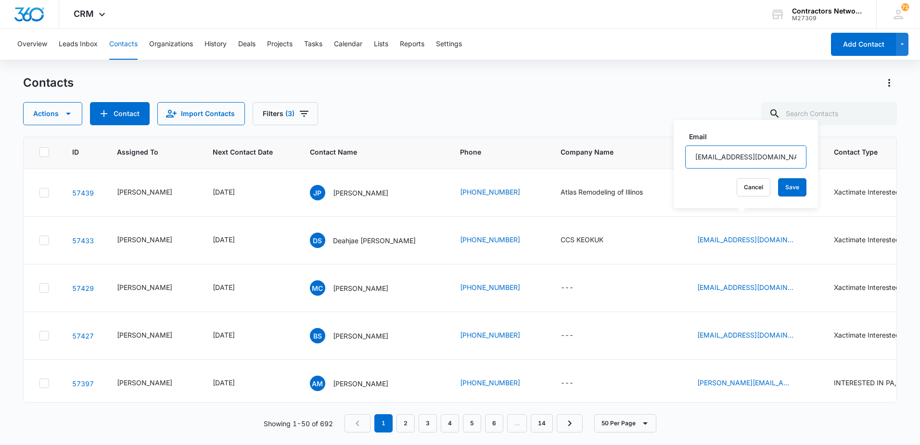
scroll to position [1107, 0]
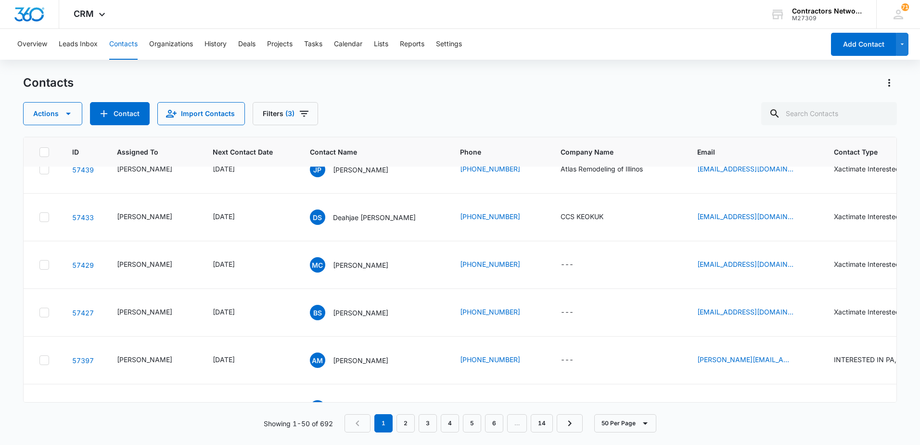
click at [799, 80] on icon "Email - ninocencio21@gmail.com - Select to Edit Field" at bounding box center [805, 74] width 12 height 12
click at [760, 217] on input "[EMAIL_ADDRESS][DOMAIN_NAME]" at bounding box center [738, 217] width 121 height 23
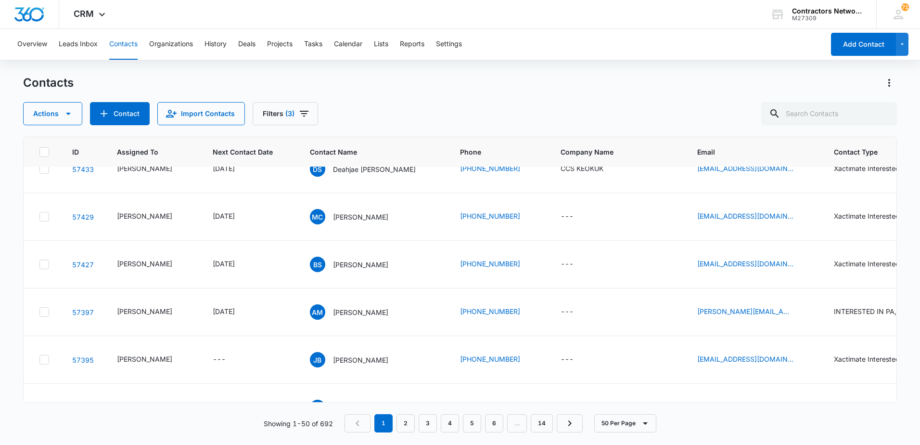
click at [801, 78] on icon "Email - Sbufalo@bufalocontracting.com - Select to Edit Field" at bounding box center [805, 73] width 9 height 9
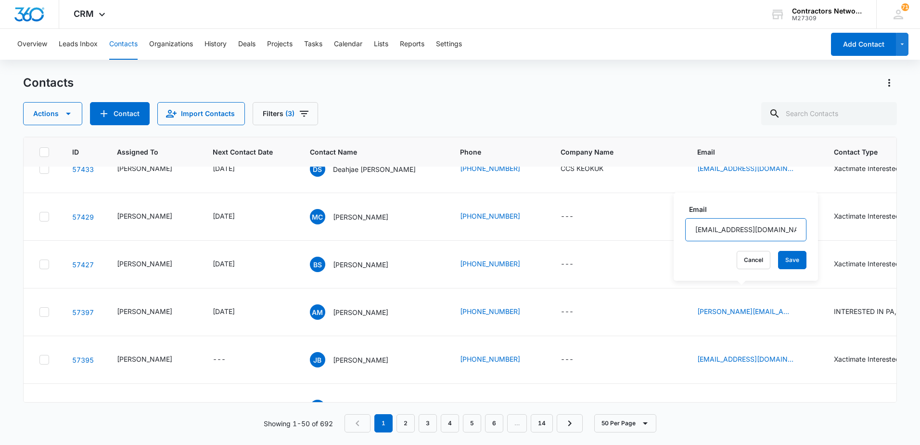
click at [775, 230] on input "Sbufalo@bufalocontracting.com" at bounding box center [745, 229] width 121 height 23
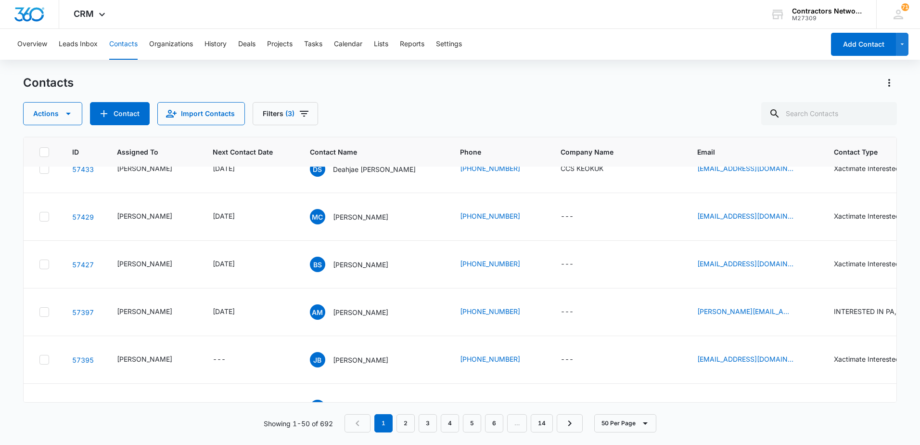
click at [667, 98] on td "Bufalo Contracting" at bounding box center [617, 74] width 137 height 48
click at [799, 79] on icon "Email - Sbufalo@bufalocontracting.com - Select to Edit Field" at bounding box center [805, 74] width 12 height 12
click at [767, 235] on input "Email" at bounding box center [745, 229] width 121 height 23
click at [786, 79] on div "Sbufalo@bufalocontracting.com" at bounding box center [754, 74] width 114 height 12
click at [781, 79] on div "Sbufalo@bufalocontracting.com" at bounding box center [754, 74] width 114 height 12
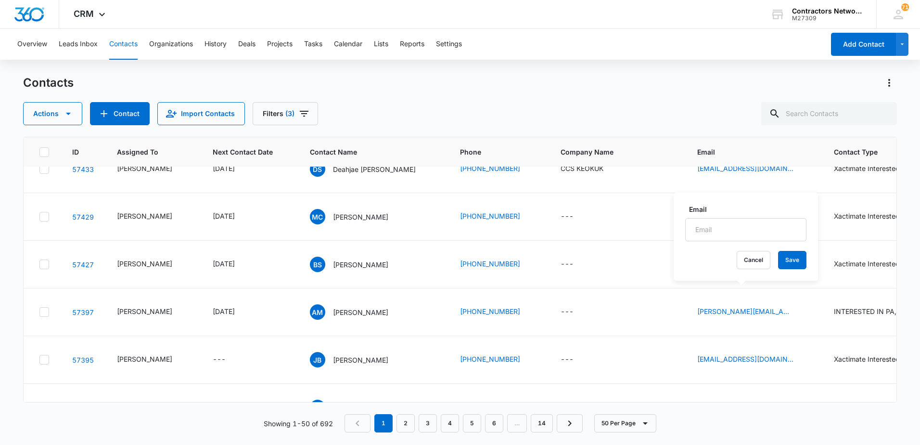
click at [781, 79] on div "Sbufalo@bufalocontracting.com" at bounding box center [754, 74] width 114 height 12
drag, startPoint x: 781, startPoint y: 292, endPoint x: 763, endPoint y: 291, distance: 18.8
click at [763, 78] on link "Sbufalo@bufalocontracting.com" at bounding box center [745, 73] width 96 height 10
click at [340, 79] on p "Susan Bufalo // Andrew Bufalo" at bounding box center [376, 74] width 87 height 10
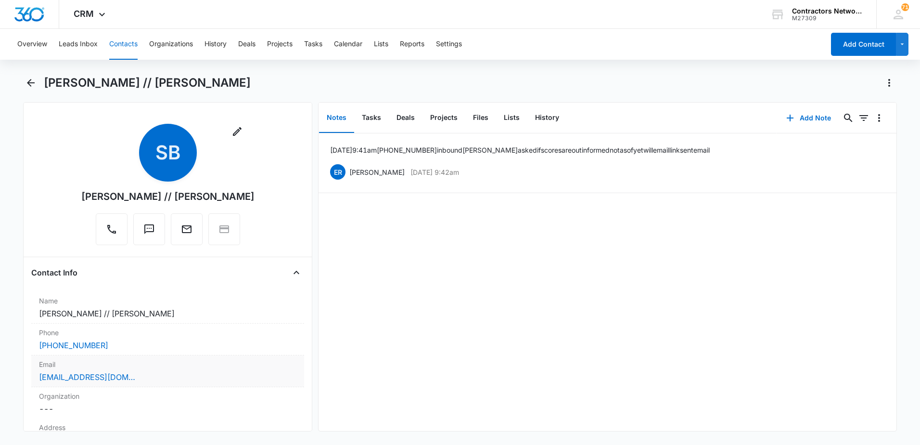
click at [150, 376] on div "Sbufalo@bufalocontracting.com" at bounding box center [167, 377] width 257 height 12
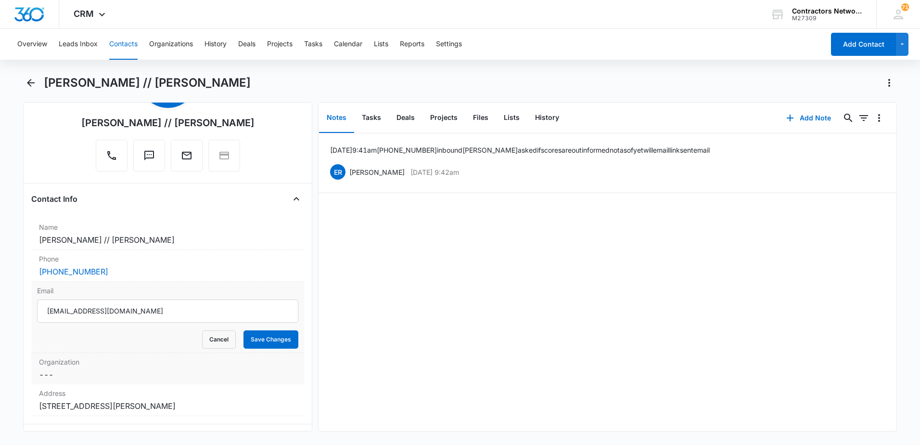
scroll to position [96, 0]
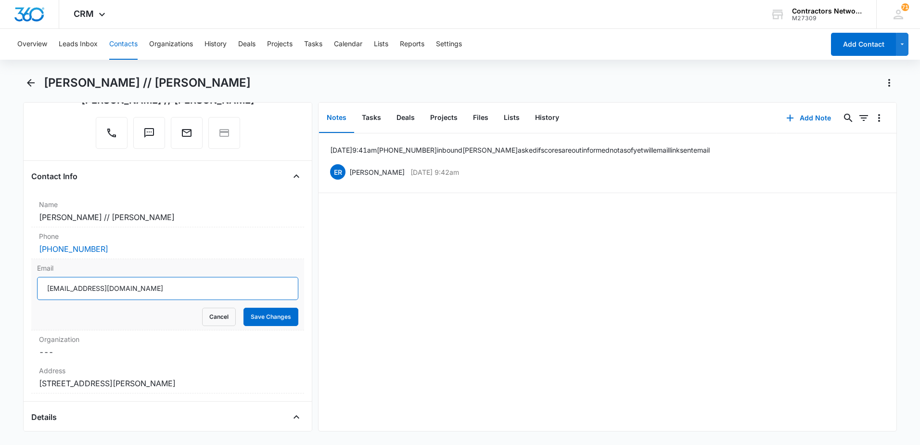
click at [165, 296] on input "Sbufalo@bufalocontracting.com" at bounding box center [167, 288] width 261 height 23
click at [35, 83] on icon "Back" at bounding box center [31, 83] width 12 height 12
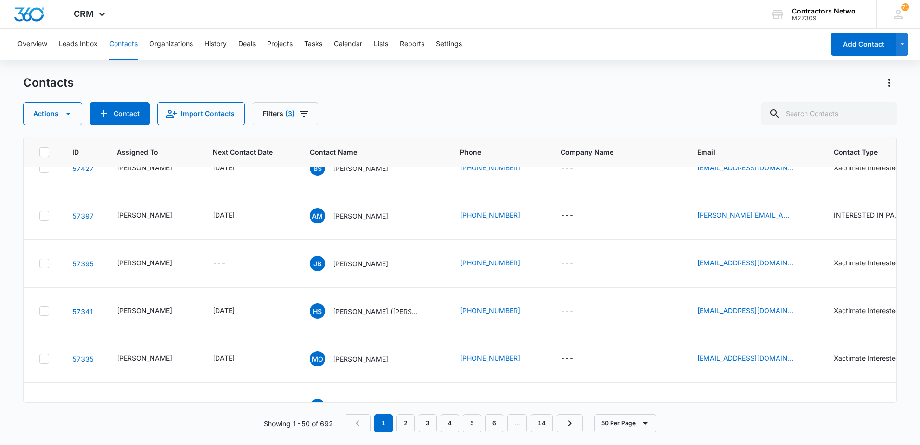
scroll to position [1299, 0]
click at [799, 30] on icon "Email - dseay@ccskeokuk.com - Select to Edit Field" at bounding box center [805, 25] width 12 height 12
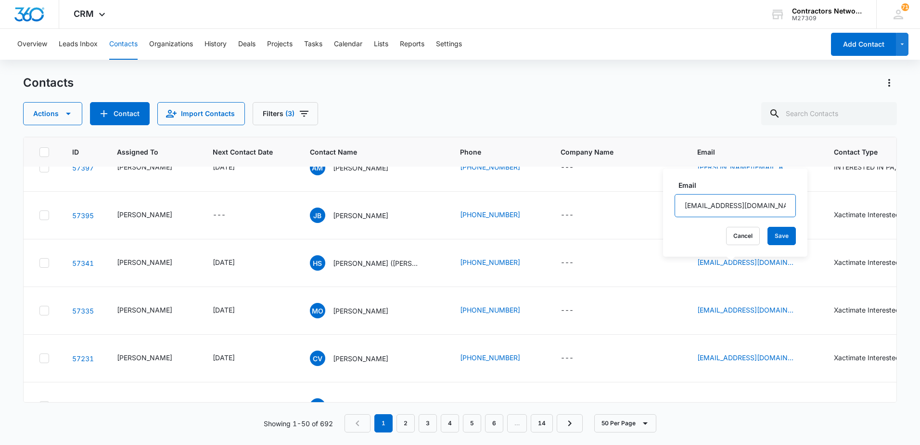
click at [751, 206] on input "[EMAIL_ADDRESS][DOMAIN_NAME]" at bounding box center [735, 205] width 121 height 23
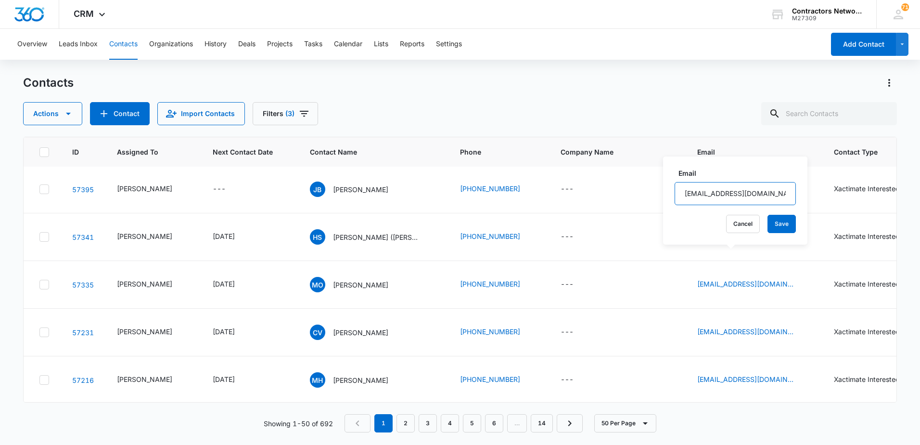
scroll to position [1347, 0]
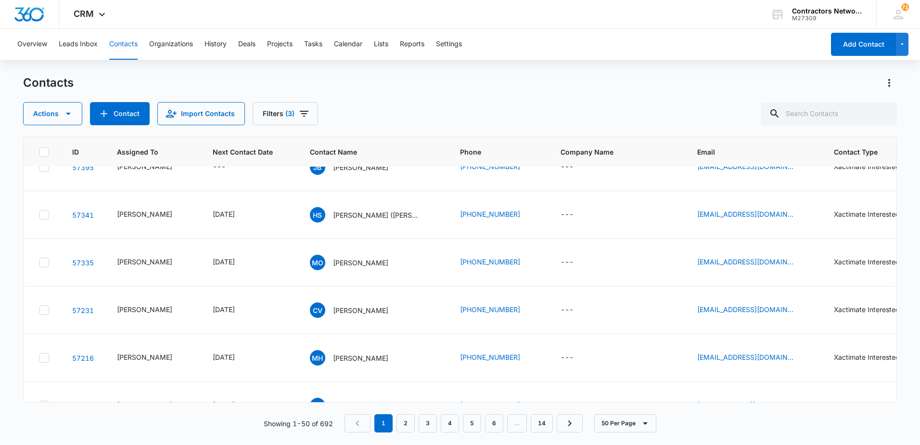
click at [799, 30] on icon "Email - mimony1@live.com - Select to Edit Field" at bounding box center [805, 24] width 12 height 12
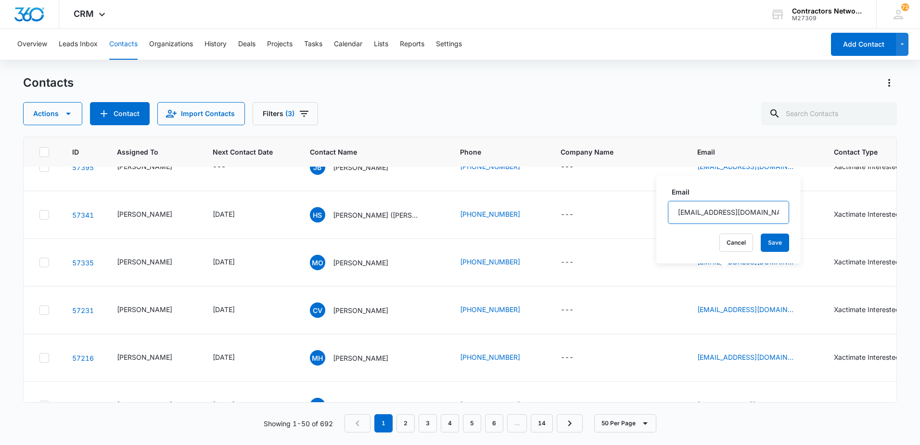
click at [749, 213] on input "[EMAIL_ADDRESS][DOMAIN_NAME]" at bounding box center [728, 212] width 121 height 23
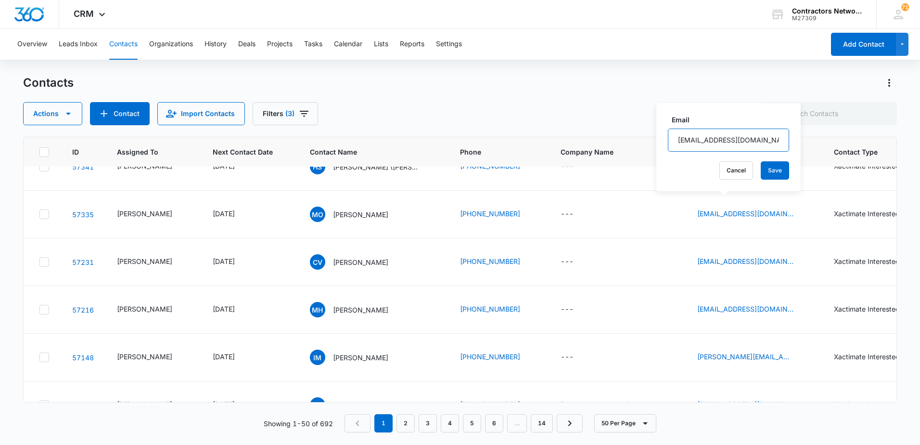
scroll to position [1444, 0]
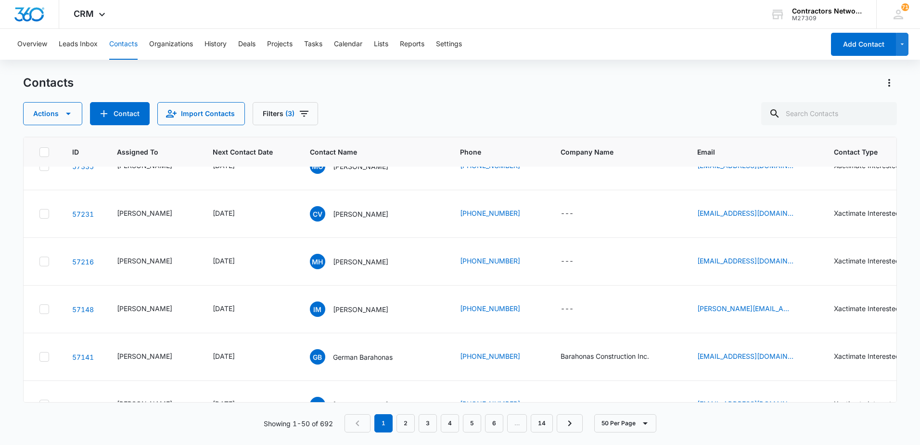
click at [757, 178] on input "[EMAIL_ADDRESS][DOMAIN_NAME]" at bounding box center [733, 176] width 121 height 23
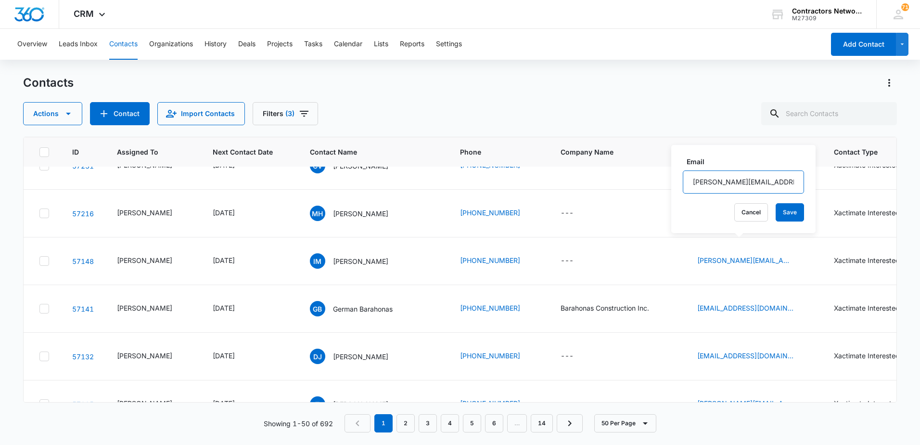
click at [776, 180] on input "[PERSON_NAME][EMAIL_ADDRESS][DOMAIN_NAME]" at bounding box center [743, 181] width 121 height 23
click at [774, 180] on input "[PERSON_NAME][EMAIL_ADDRESS][DOMAIN_NAME]" at bounding box center [743, 181] width 121 height 23
click at [769, 182] on input "[PERSON_NAME][EMAIL_ADDRESS][DOMAIN_NAME]" at bounding box center [743, 181] width 121 height 23
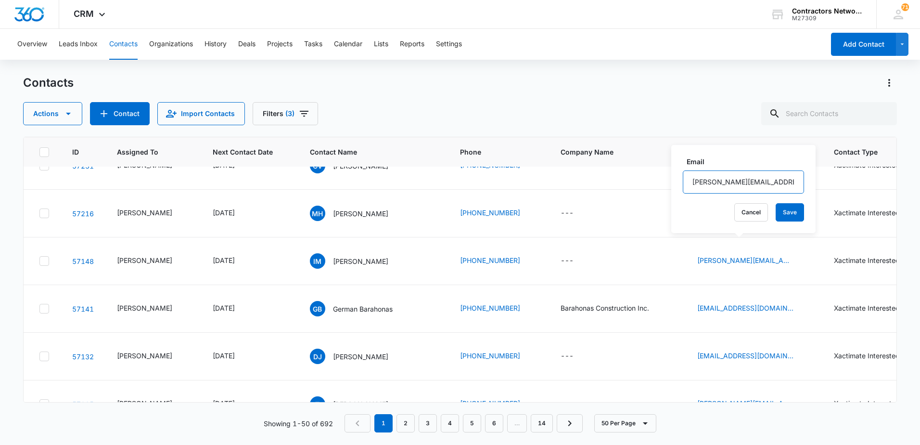
click at [769, 182] on input "[PERSON_NAME][EMAIL_ADDRESS][DOMAIN_NAME]" at bounding box center [743, 181] width 121 height 23
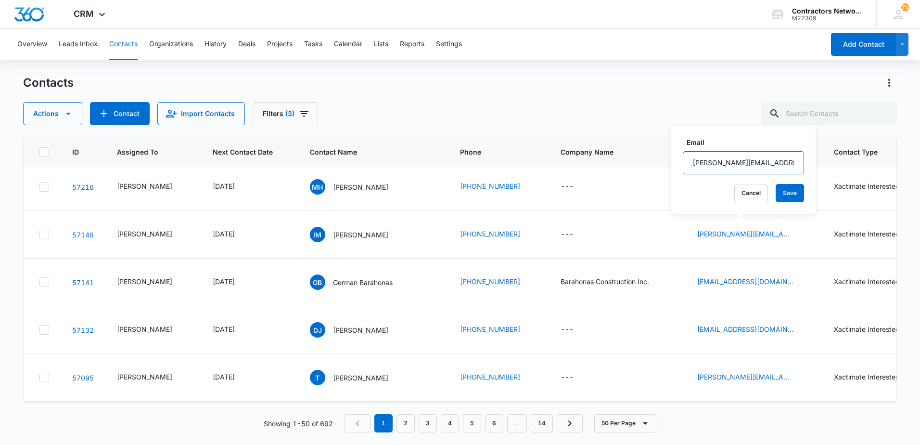
scroll to position [1540, 0]
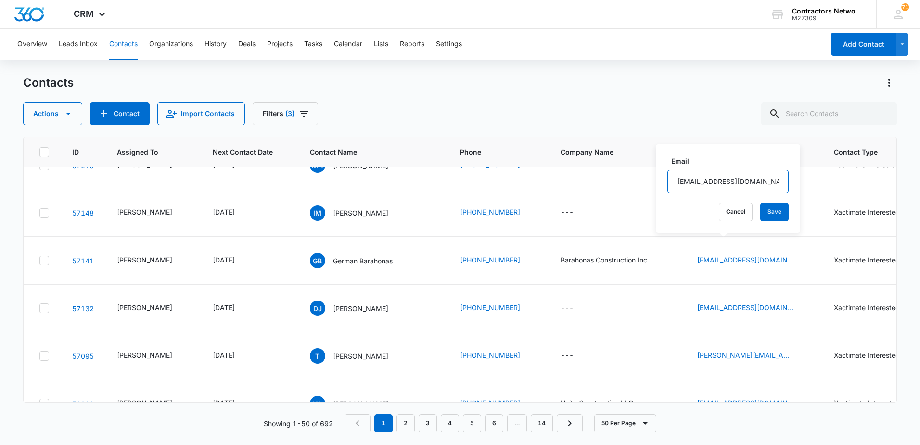
click at [734, 184] on input "[EMAIL_ADDRESS][DOMAIN_NAME]" at bounding box center [727, 181] width 121 height 23
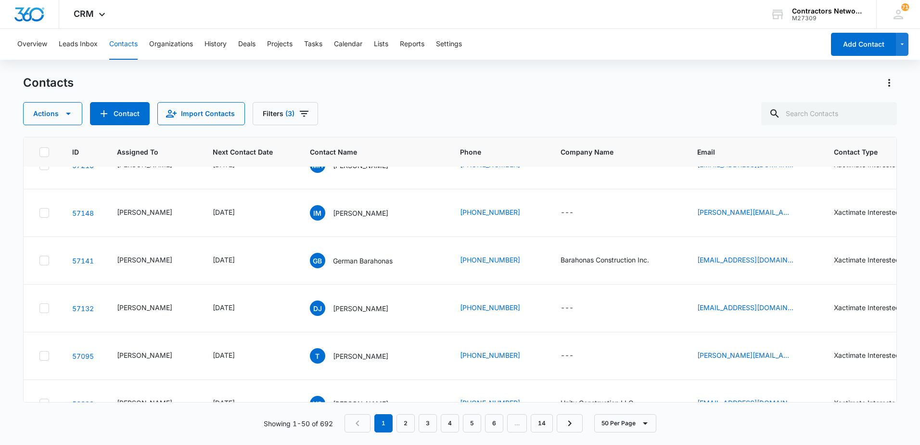
click at [801, 26] on icon "Email - hichamsolhi@yahoo.com - Select to Edit Field" at bounding box center [805, 22] width 9 height 9
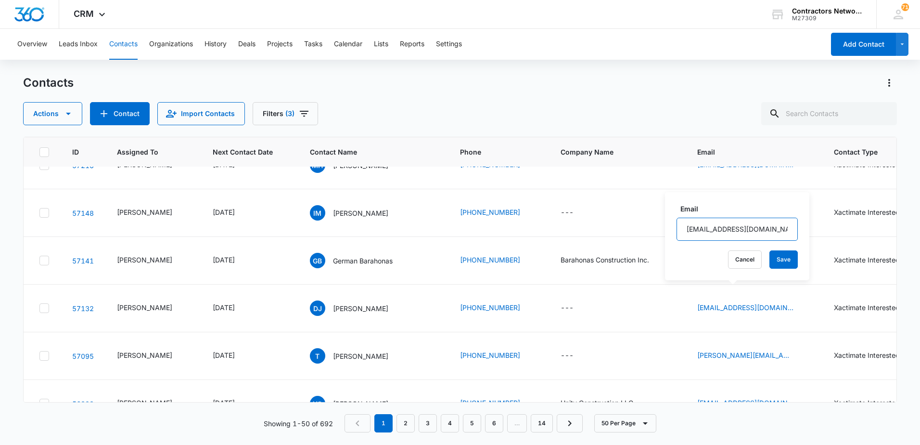
click at [746, 230] on input "[EMAIL_ADDRESS][DOMAIN_NAME]" at bounding box center [737, 228] width 121 height 23
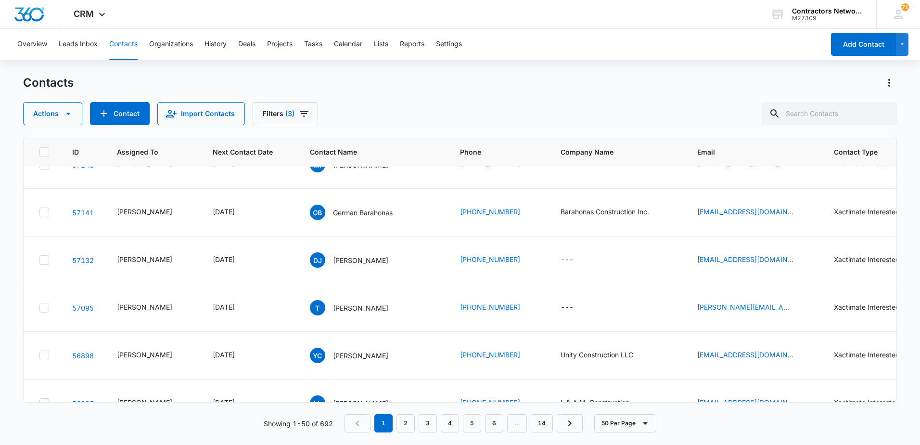
click at [799, 27] on icon "Email - oconnormatthew70@gmail.com - Select to Edit Field" at bounding box center [805, 22] width 12 height 12
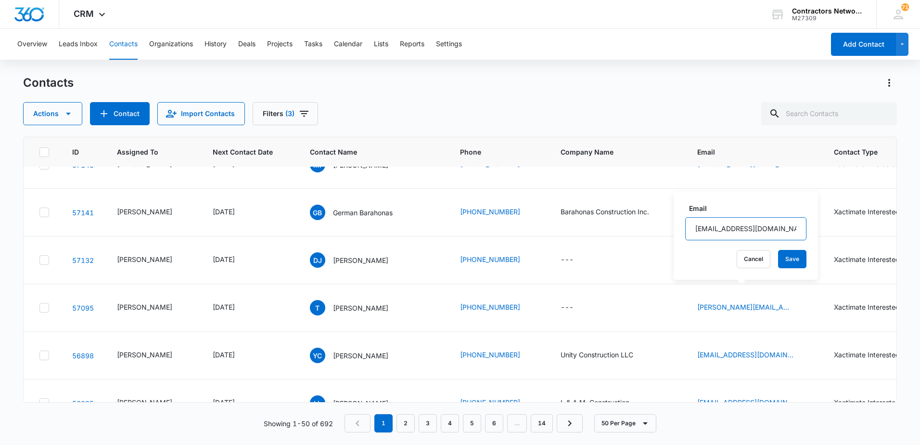
click at [743, 229] on input "[EMAIL_ADDRESS][DOMAIN_NAME]" at bounding box center [745, 228] width 121 height 23
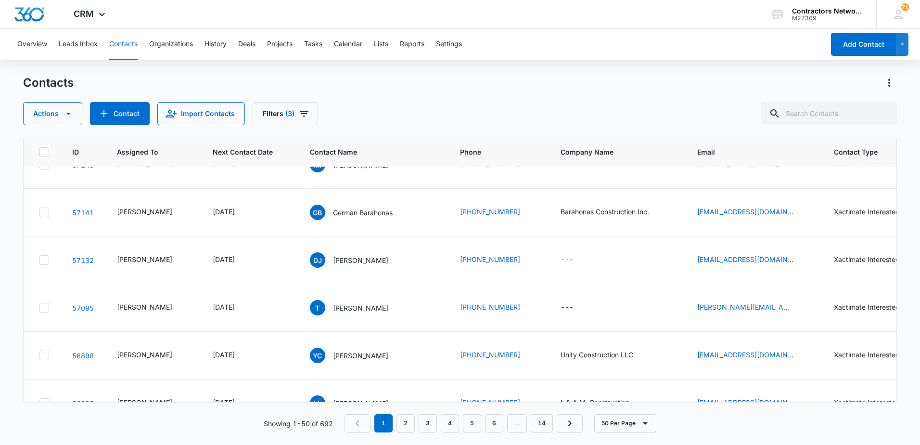
click at [801, 74] on icon "Email - results2718@gmail.com - Select to Edit Field" at bounding box center [805, 69] width 9 height 9
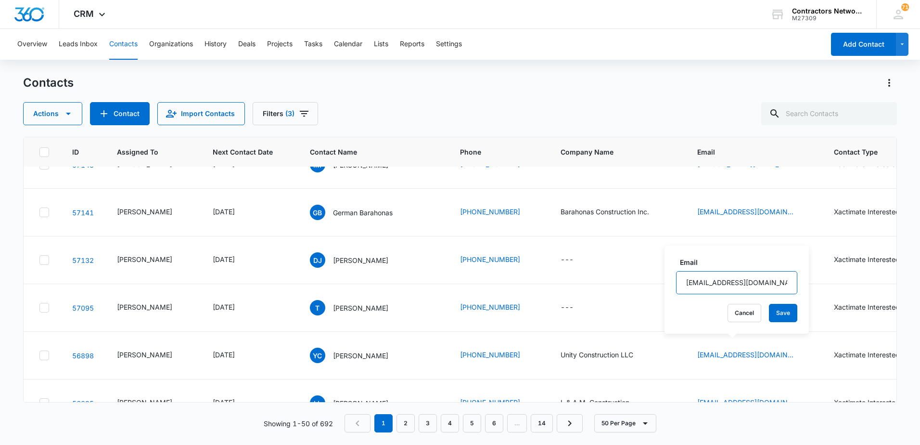
click at [742, 281] on input "[EMAIL_ADDRESS][DOMAIN_NAME]" at bounding box center [736, 282] width 121 height 23
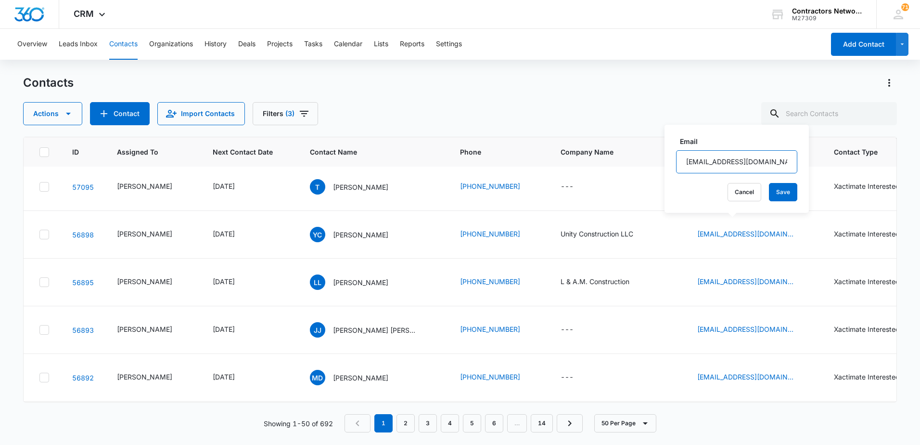
scroll to position [1732, 0]
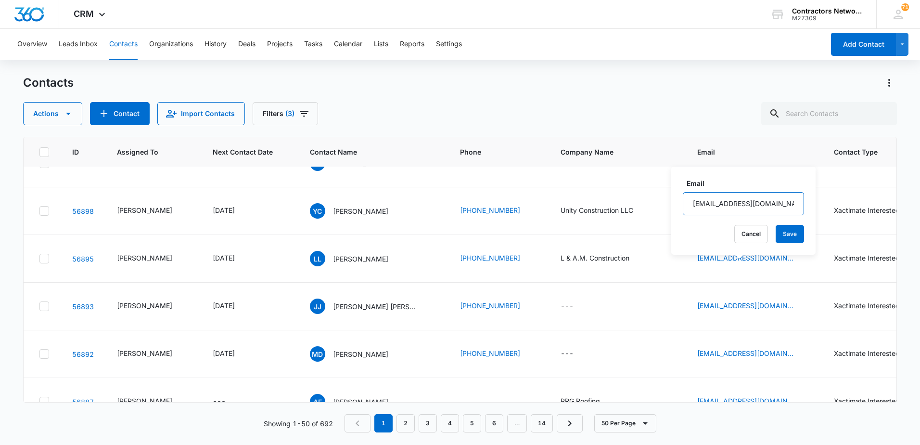
click at [771, 206] on input "[EMAIL_ADDRESS][DOMAIN_NAME]" at bounding box center [743, 203] width 121 height 23
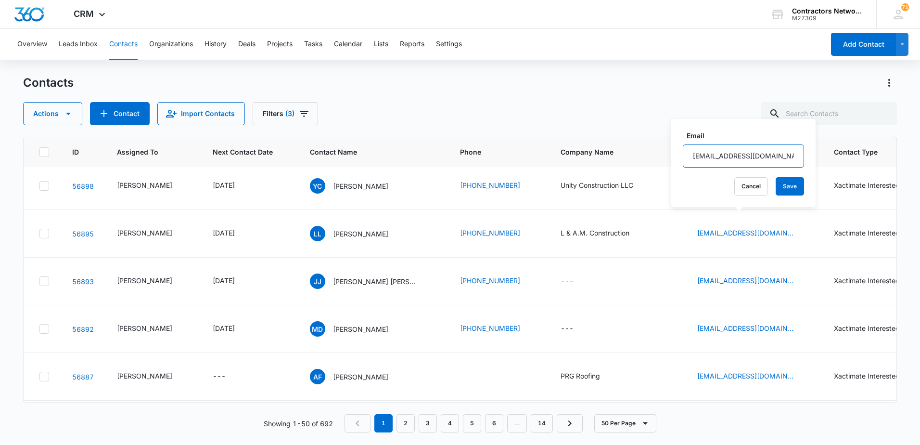
scroll to position [1780, 0]
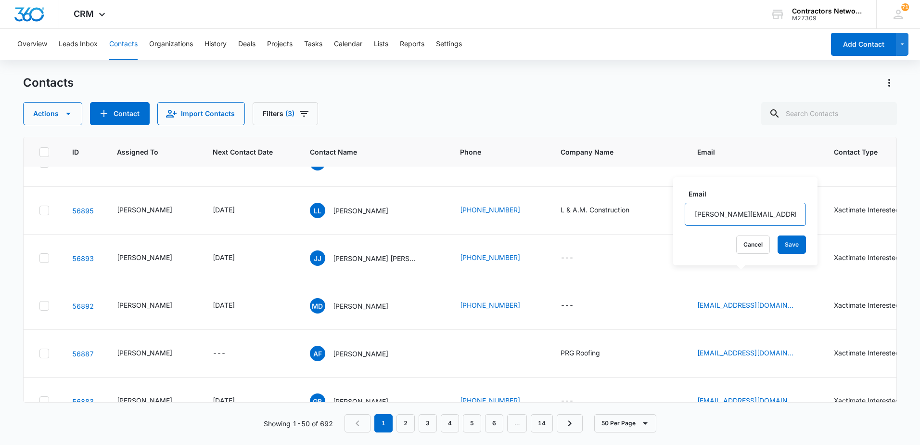
click at [749, 214] on input "[PERSON_NAME][EMAIL_ADDRESS][PERSON_NAME][DOMAIN_NAME]" at bounding box center [745, 214] width 121 height 23
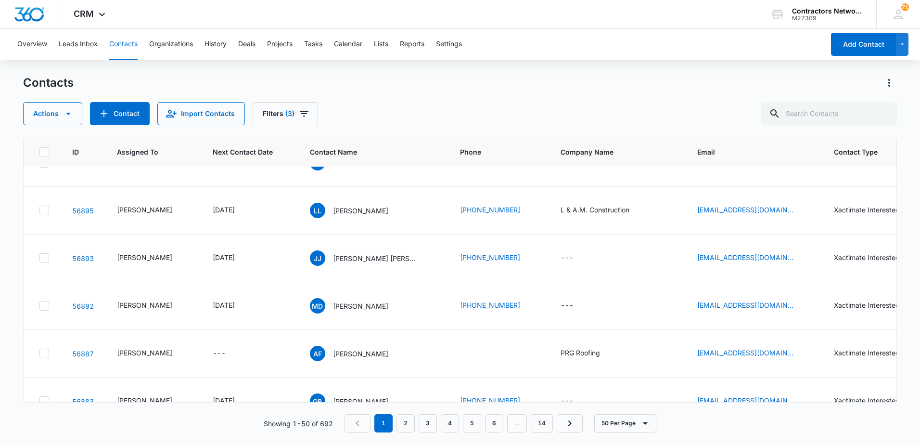
click at [801, 24] on icon "Email - barahonasconstructioninc@gmail.com - Select to Edit Field" at bounding box center [805, 19] width 9 height 9
click at [773, 265] on input "[EMAIL_ADDRESS][DOMAIN_NAME]" at bounding box center [745, 261] width 121 height 23
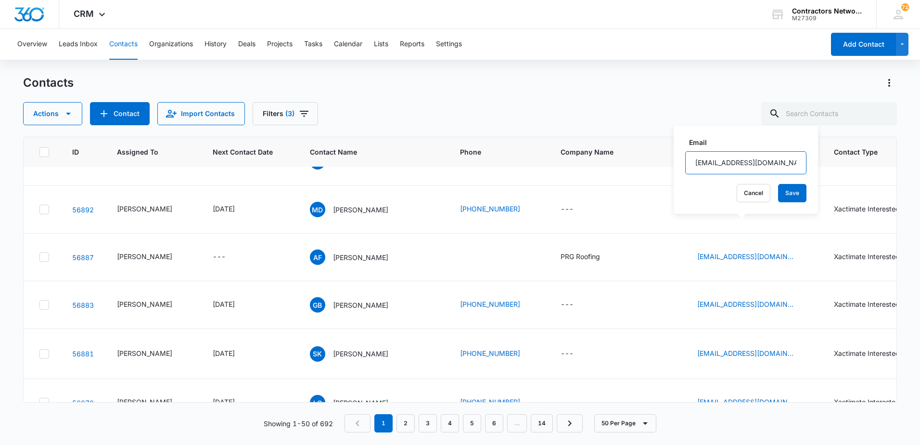
scroll to position [1925, 0]
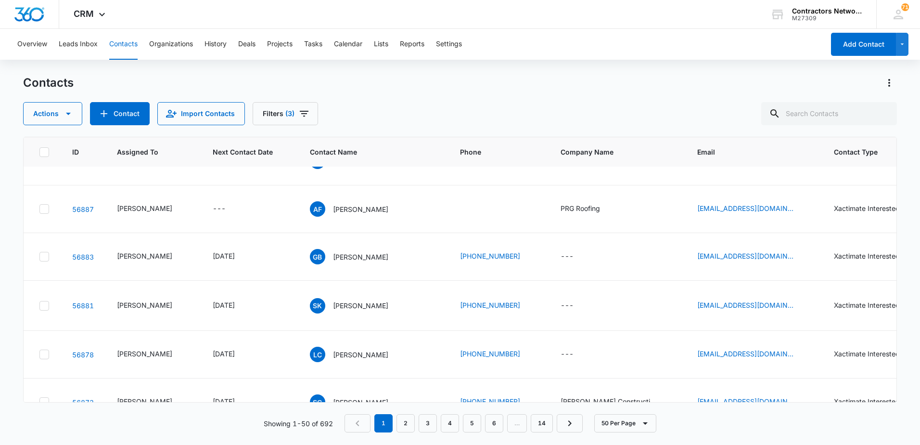
click at [766, 168] on input "dlovej31@yahoo.com" at bounding box center [732, 164] width 121 height 23
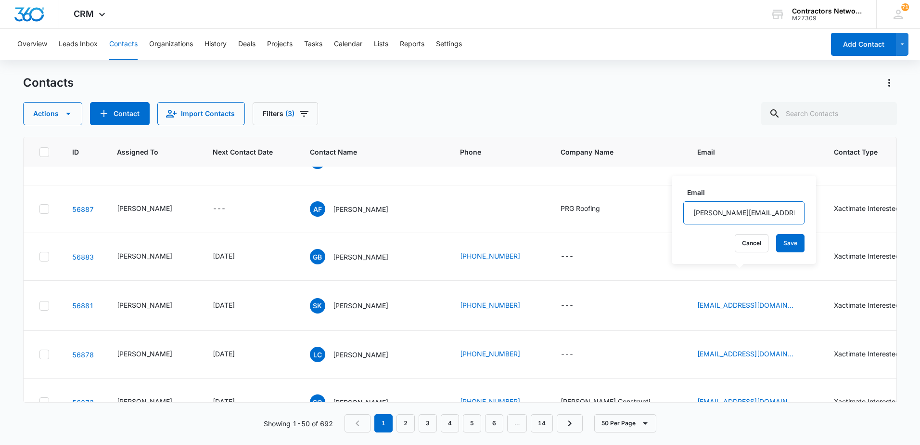
click at [767, 213] on input "[PERSON_NAME][EMAIL_ADDRESS][DOMAIN_NAME]" at bounding box center [743, 212] width 121 height 23
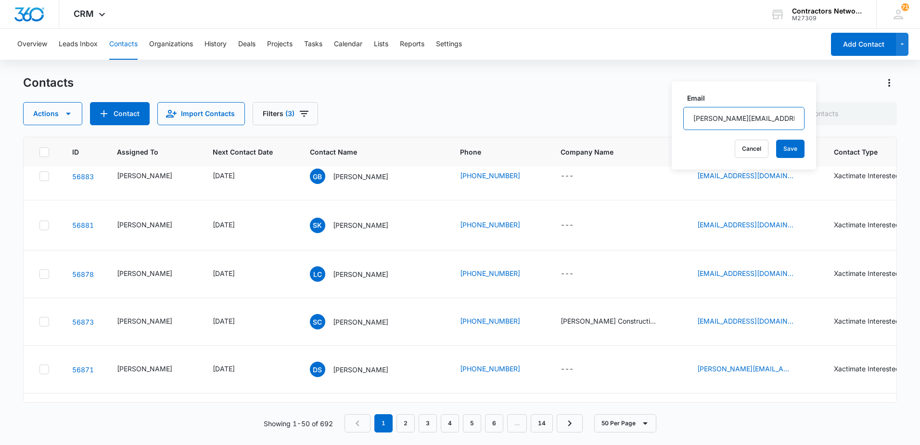
scroll to position [2021, 0]
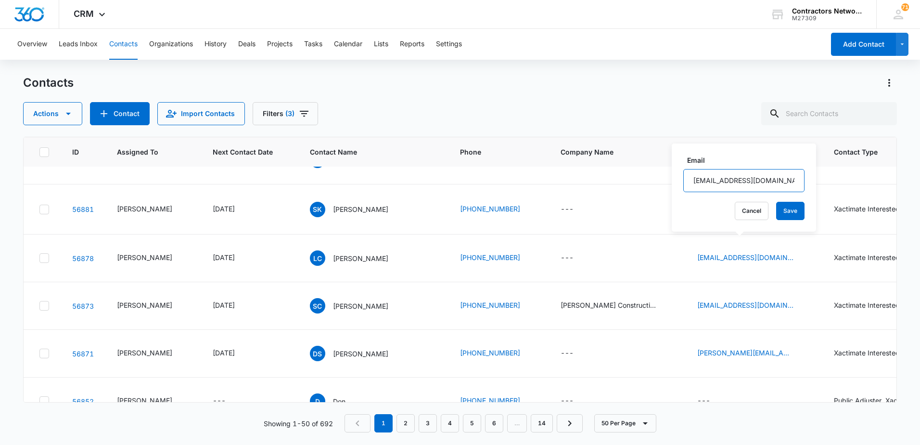
click at [758, 180] on input "yeseniacano356@gmail.com" at bounding box center [743, 180] width 121 height 23
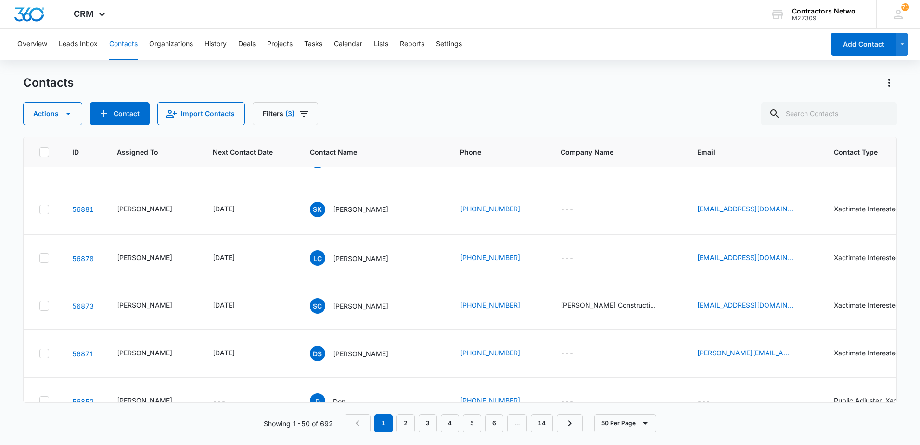
click at [771, 253] on input "[EMAIL_ADDRESS][DOMAIN_NAME]" at bounding box center [742, 250] width 121 height 23
click at [771, 252] on input "[EMAIL_ADDRESS][DOMAIN_NAME]" at bounding box center [742, 250] width 121 height 23
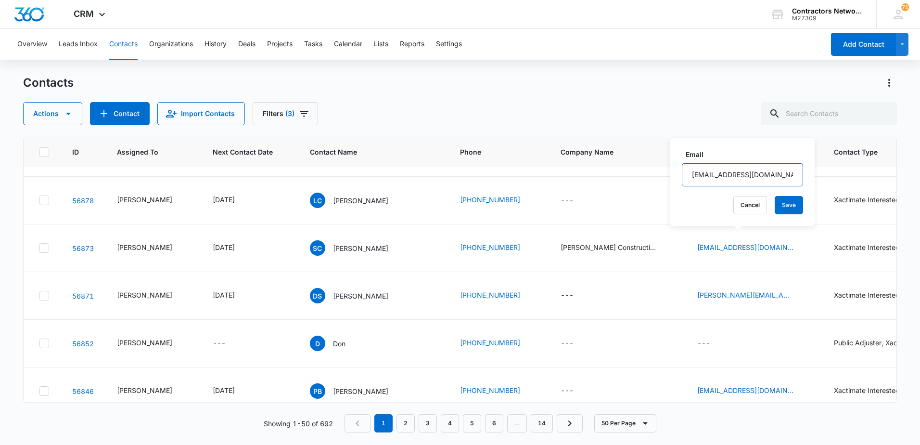
scroll to position [2117, 0]
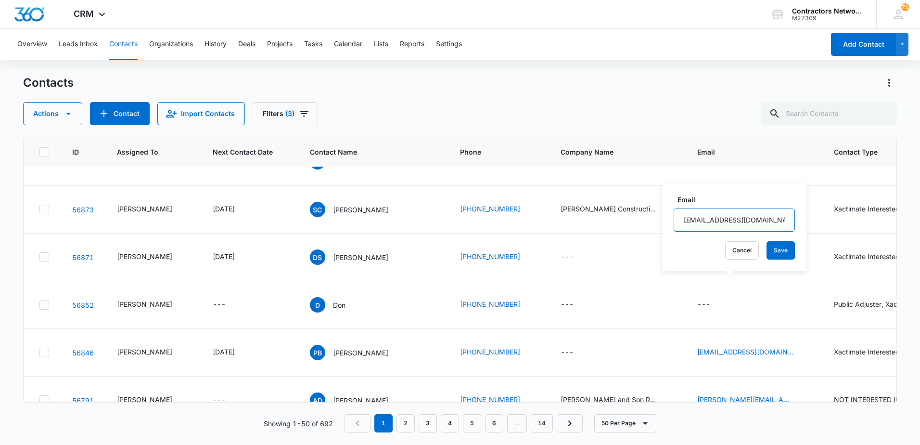
click at [746, 223] on input "[EMAIL_ADDRESS][DOMAIN_NAME]" at bounding box center [734, 219] width 121 height 23
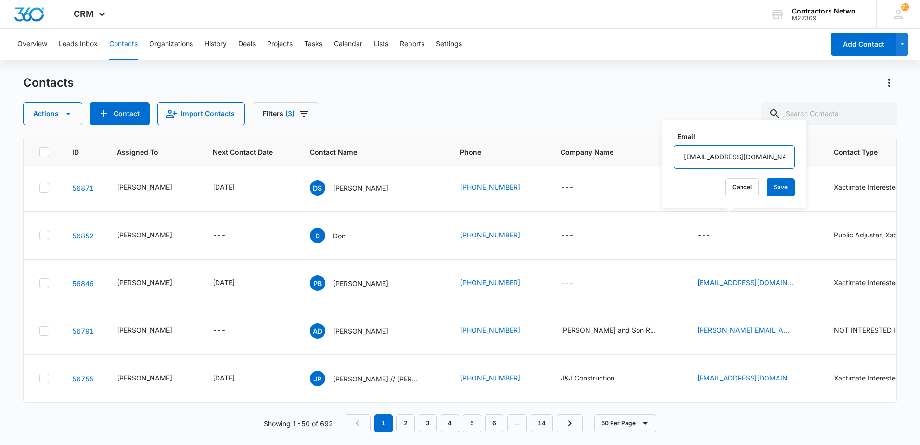
scroll to position [2213, 0]
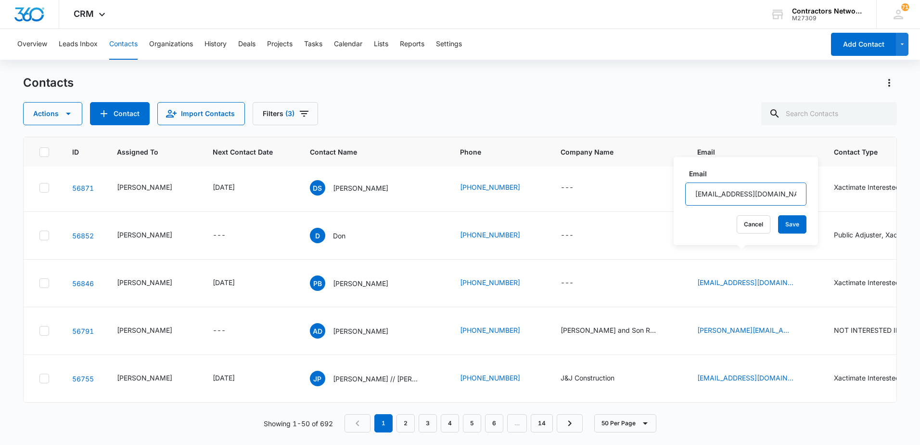
click at [775, 195] on input "mdominguez33c1226@gmail.com" at bounding box center [745, 193] width 121 height 23
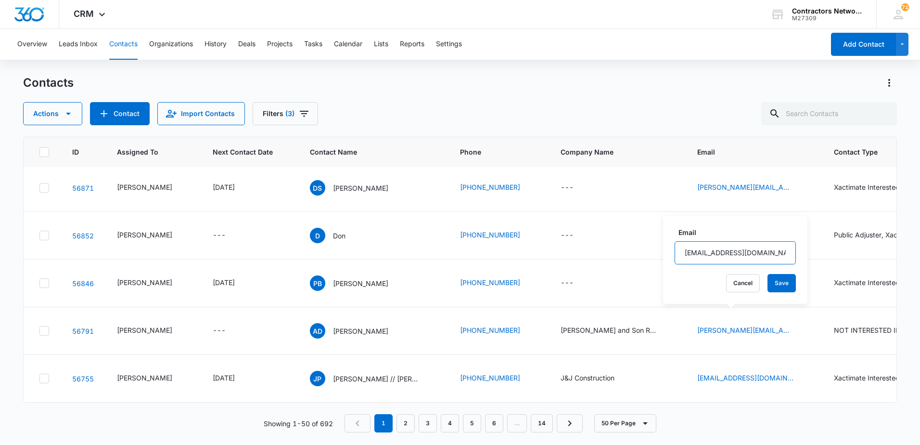
click at [735, 253] on input "roofingprg@yahoo.com" at bounding box center [735, 252] width 121 height 23
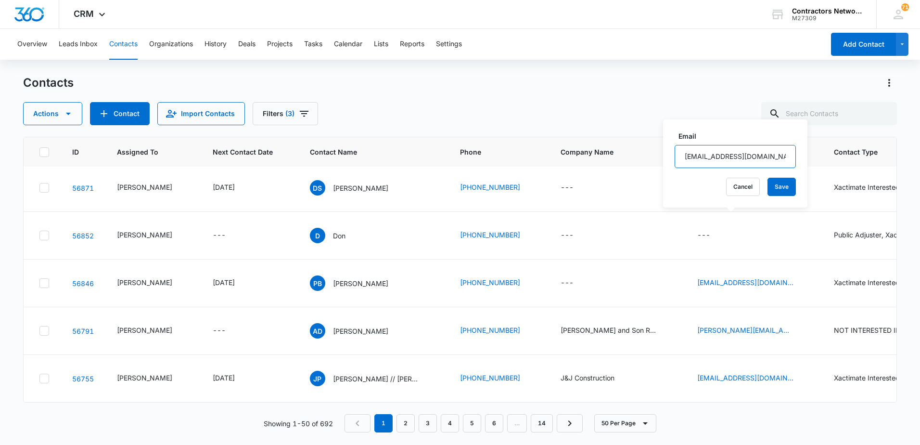
scroll to position [2310, 0]
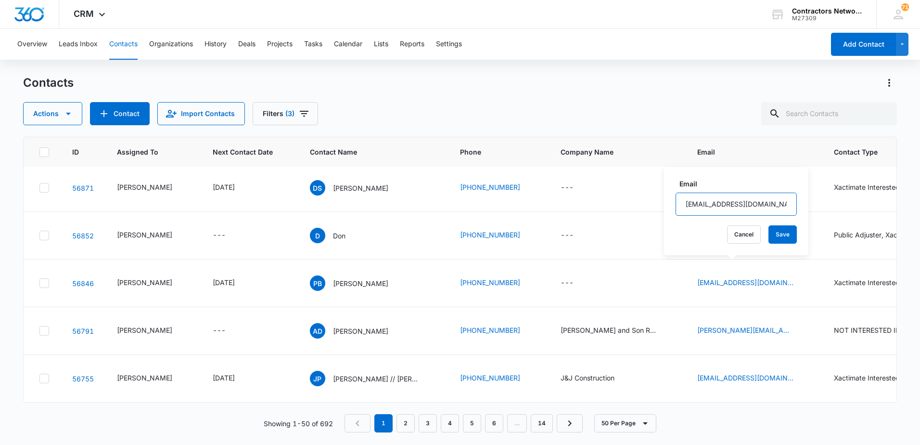
click at [771, 204] on input "[EMAIL_ADDRESS][DOMAIN_NAME]" at bounding box center [736, 203] width 121 height 23
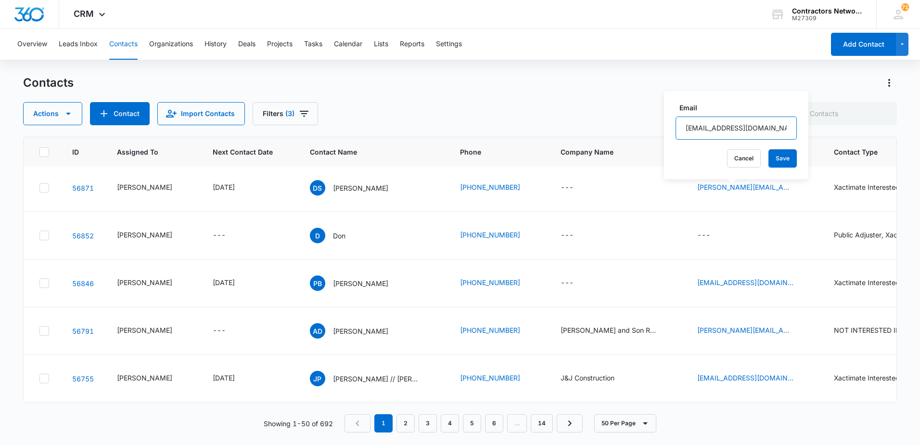
scroll to position [2406, 0]
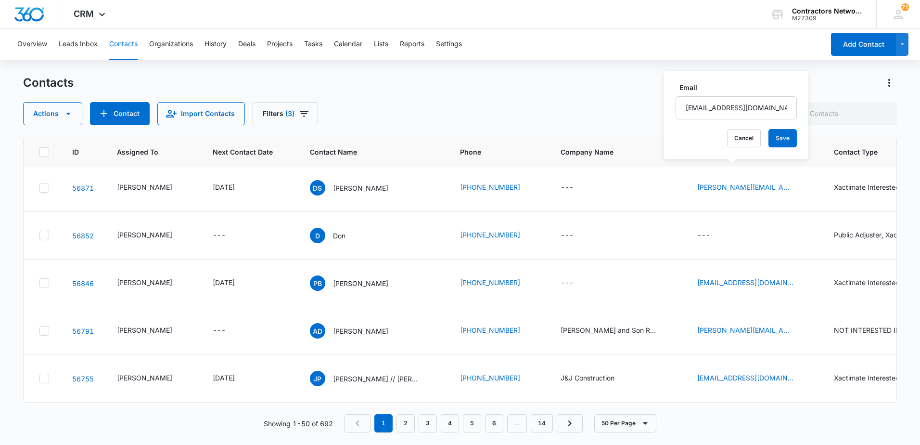
click at [801, 48] on icon "Email - samimk1207@hotmail.com - Select to Edit Field" at bounding box center [805, 43] width 9 height 9
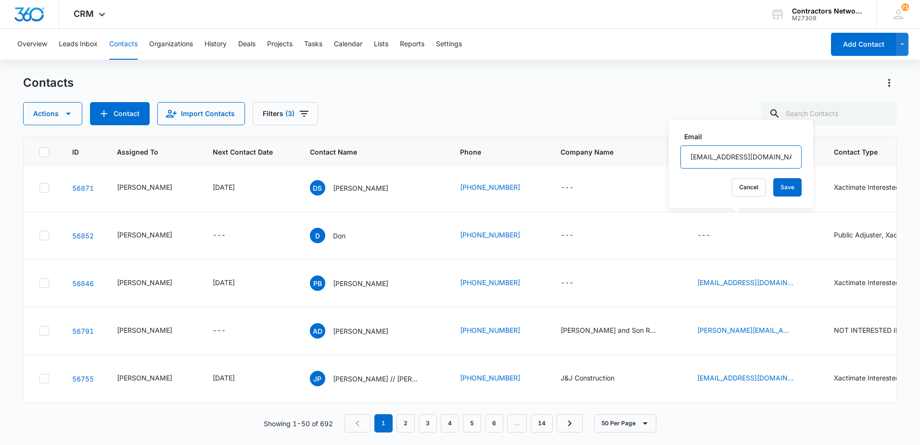
click at [743, 158] on input "[EMAIL_ADDRESS][DOMAIN_NAME]" at bounding box center [740, 156] width 121 height 23
click at [799, 98] on icon "Email - luiscano91692@gmail.com - Select to Edit Field" at bounding box center [805, 93] width 12 height 12
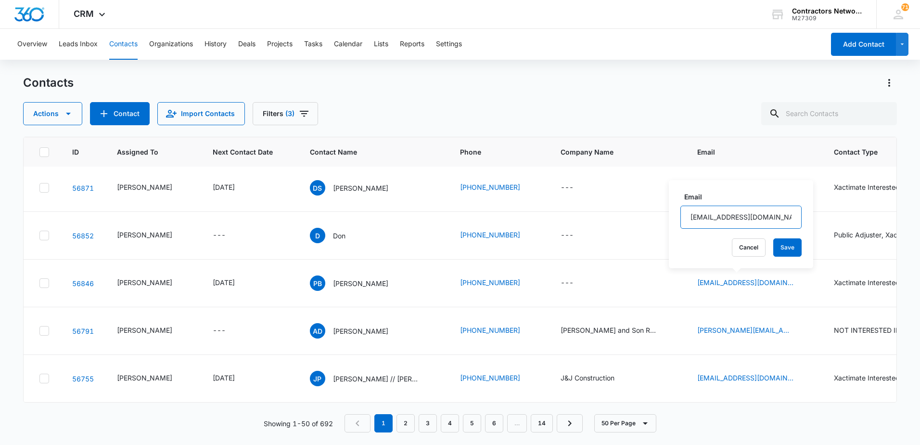
click at [755, 219] on input "[EMAIL_ADDRESS][DOMAIN_NAME]" at bounding box center [740, 216] width 121 height 23
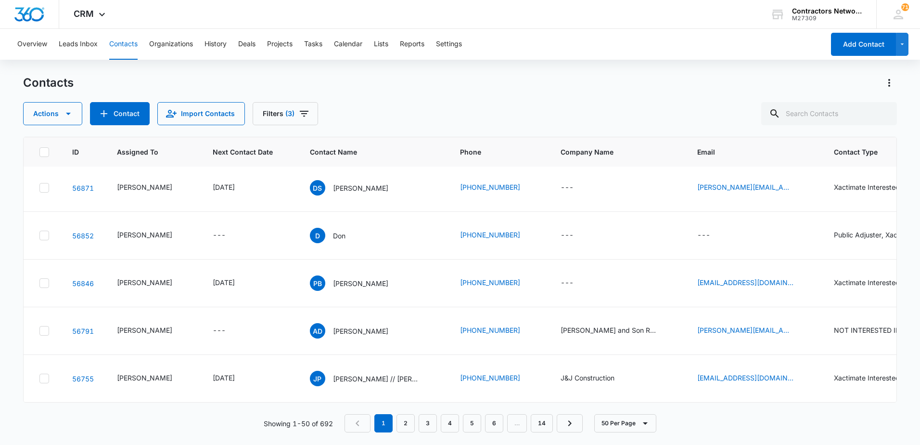
click at [801, 144] on icon "Email - skcontreras007@gmail.com - Select to Edit Field" at bounding box center [805, 140] width 9 height 9
click at [780, 230] on input "skcontreras007@gmail.com" at bounding box center [742, 228] width 121 height 23
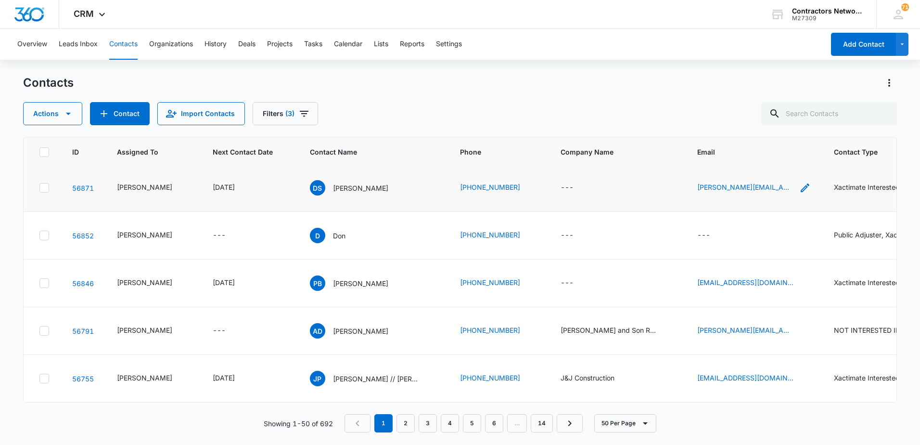
click at [799, 193] on icon "Email - derek@i57roof.com - Select to Edit Field" at bounding box center [805, 188] width 12 height 12
click at [721, 182] on input "[PERSON_NAME][EMAIL_ADDRESS][DOMAIN_NAME]" at bounding box center [729, 181] width 121 height 23
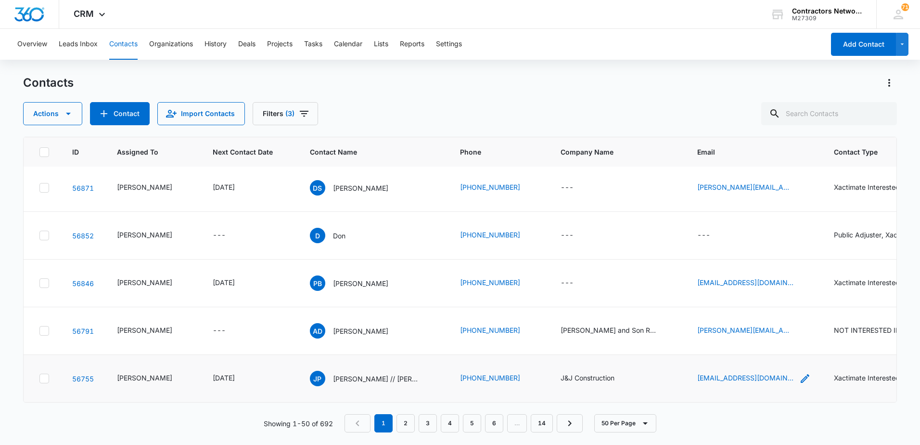
click at [799, 372] on icon "Email - josepine915@gmail.com - Select to Edit Field" at bounding box center [805, 378] width 12 height 12
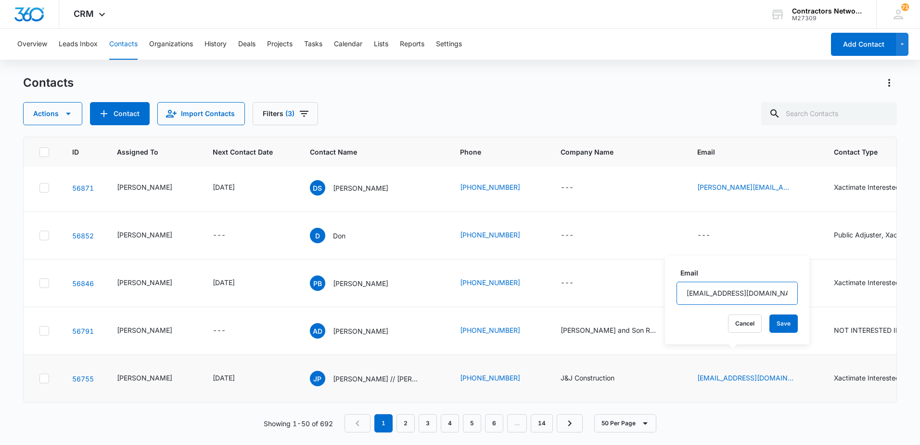
click at [758, 295] on input "[EMAIL_ADDRESS][DOMAIN_NAME]" at bounding box center [737, 292] width 121 height 23
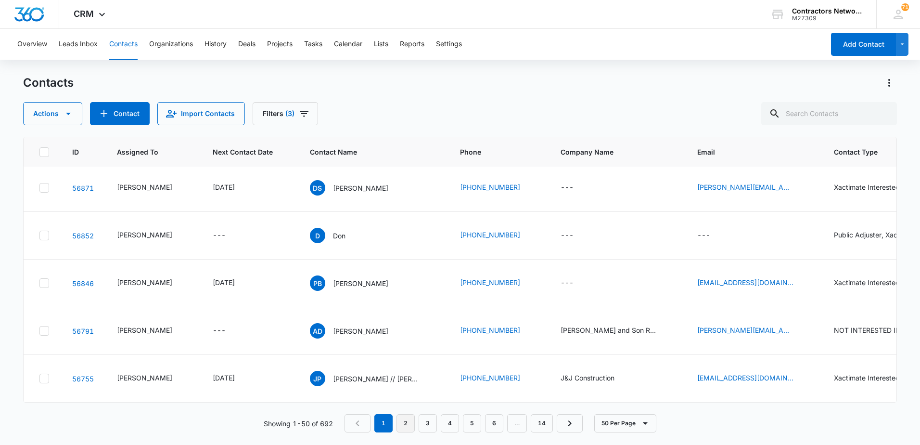
click at [405, 425] on link "2" at bounding box center [405, 423] width 18 height 18
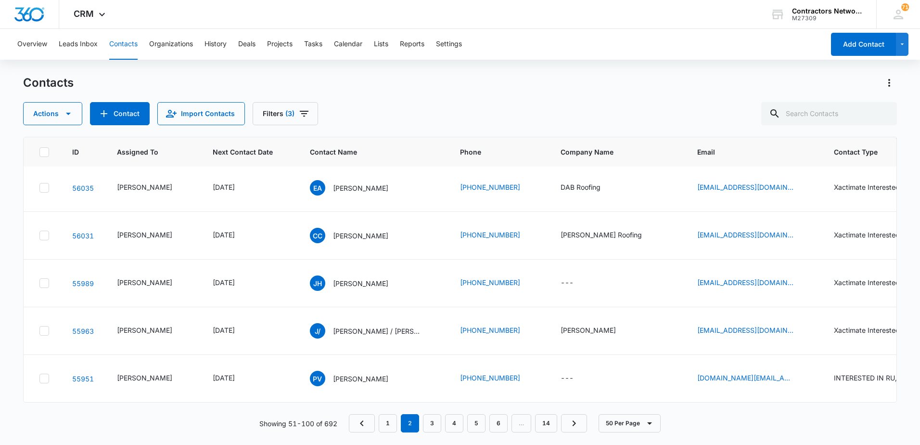
scroll to position [0, 0]
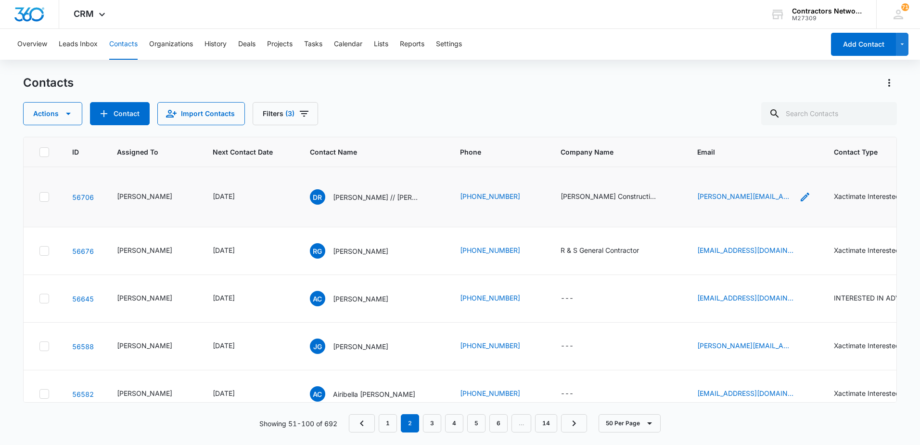
click at [799, 203] on icon "Email - david@clccroofing.com - Select to Edit Field" at bounding box center [805, 197] width 12 height 12
click at [771, 142] on input "david@clccroofing.com" at bounding box center [735, 140] width 121 height 23
click at [799, 256] on icon "Email - rg9380439@gmail.com - Select to Edit Field" at bounding box center [805, 251] width 12 height 12
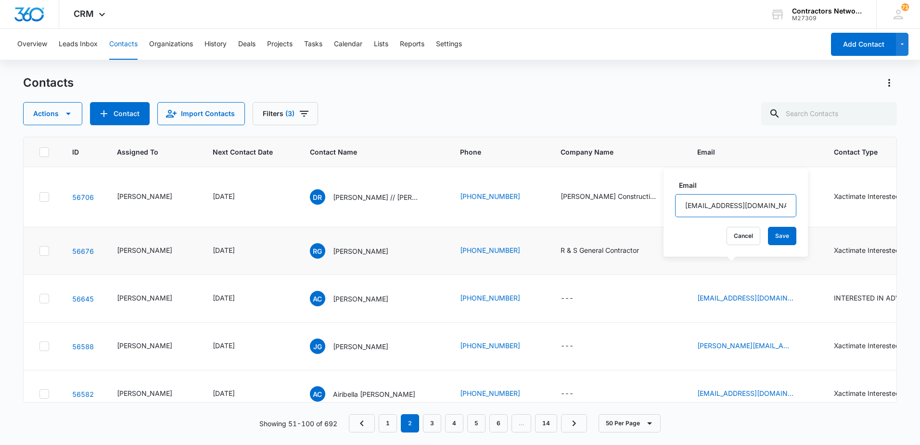
click at [754, 203] on input "rg9380439@gmail.com" at bounding box center [735, 205] width 121 height 23
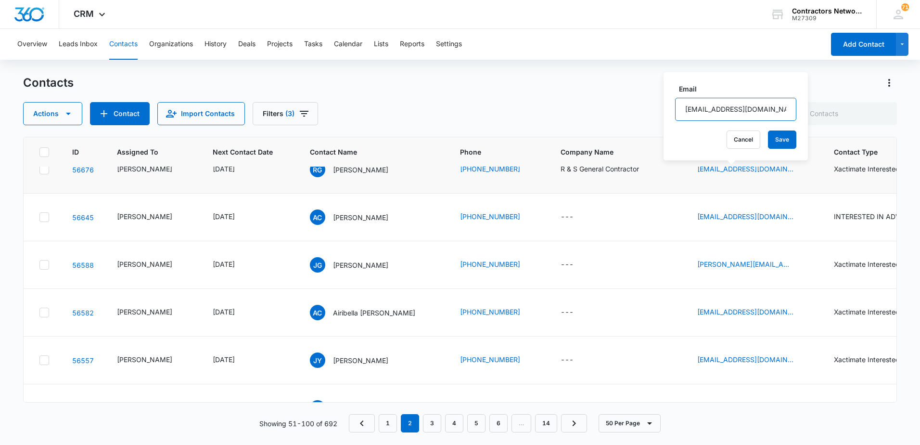
scroll to position [96, 0]
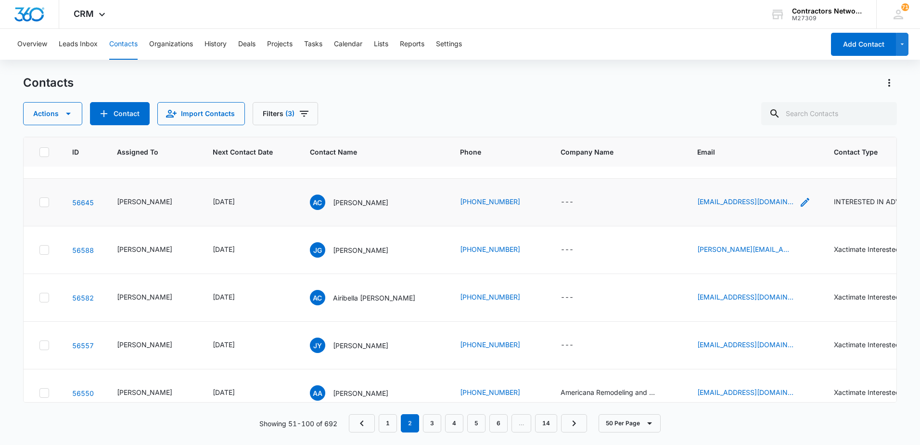
click at [801, 206] on icon "Email - albertoconejo10@gmail.com - Select to Edit Field" at bounding box center [805, 202] width 9 height 9
click at [775, 165] on input "albertoconejo10@gmail.com" at bounding box center [743, 163] width 121 height 23
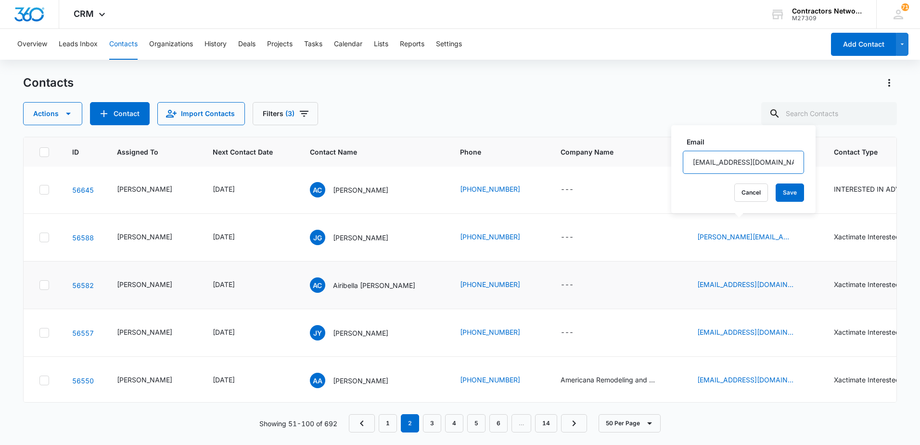
scroll to position [144, 0]
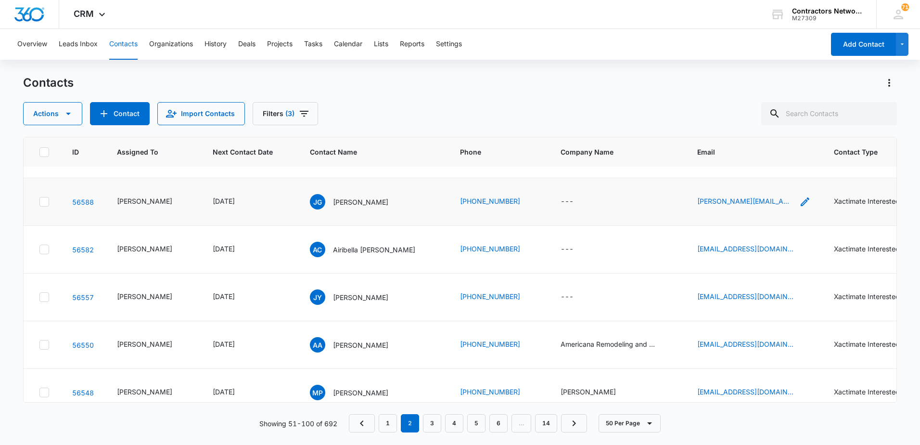
click at [799, 207] on icon "Email - jeremy.d.gilbert1990@gmail.com - Select to Edit Field" at bounding box center [805, 202] width 12 height 12
click at [778, 173] on input "jeremy.d.gilbert1990@gmail.com" at bounding box center [745, 168] width 121 height 23
click at [799, 255] on icon "Email - samuelc216@gmail.com - Select to Edit Field" at bounding box center [805, 249] width 12 height 12
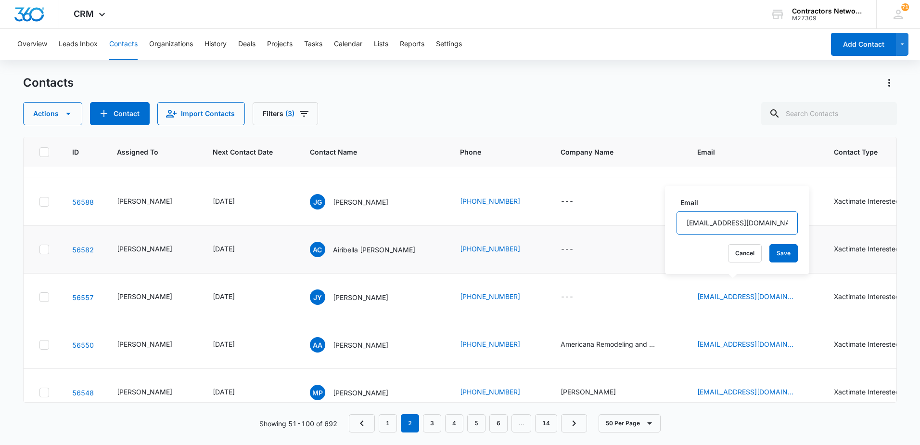
click at [733, 224] on input "[EMAIL_ADDRESS][DOMAIN_NAME]" at bounding box center [737, 222] width 121 height 23
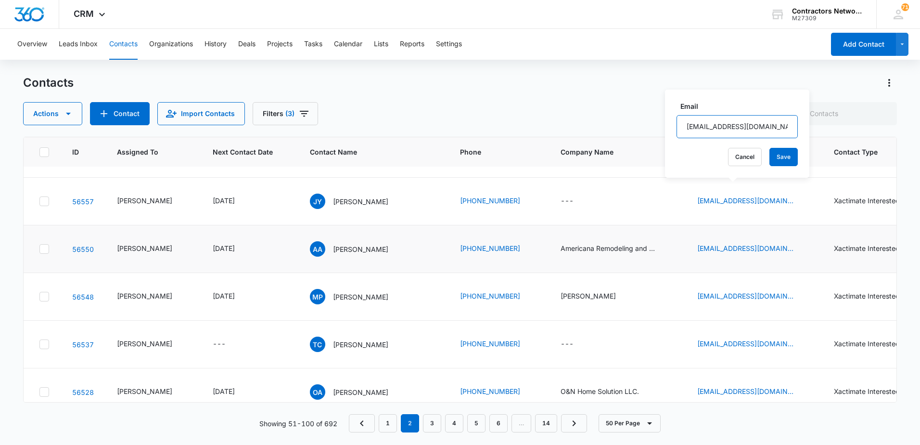
scroll to position [241, 0]
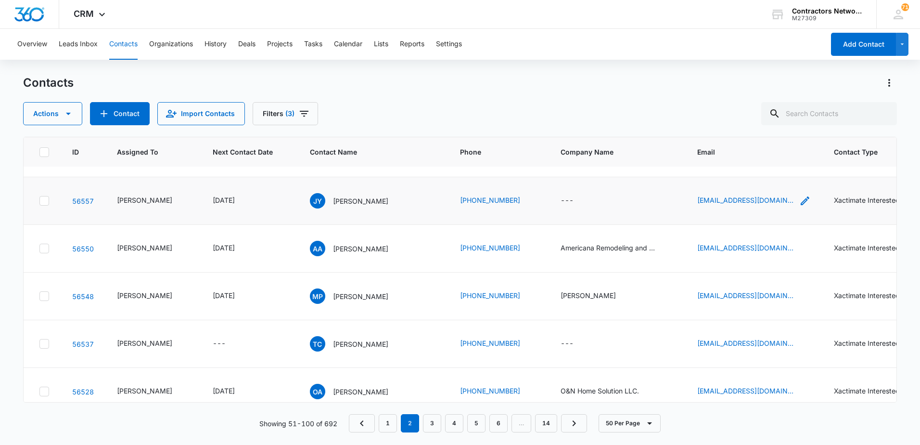
click at [801, 205] on icon "Email - leahji0000@gmail.com - Select to Edit Field" at bounding box center [805, 200] width 9 height 9
click at [771, 175] on input "[EMAIL_ADDRESS][DOMAIN_NAME]" at bounding box center [734, 174] width 121 height 23
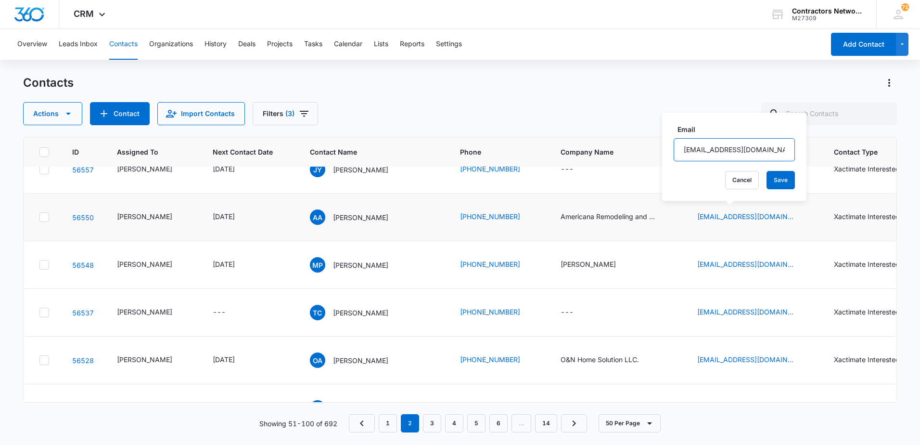
scroll to position [289, 0]
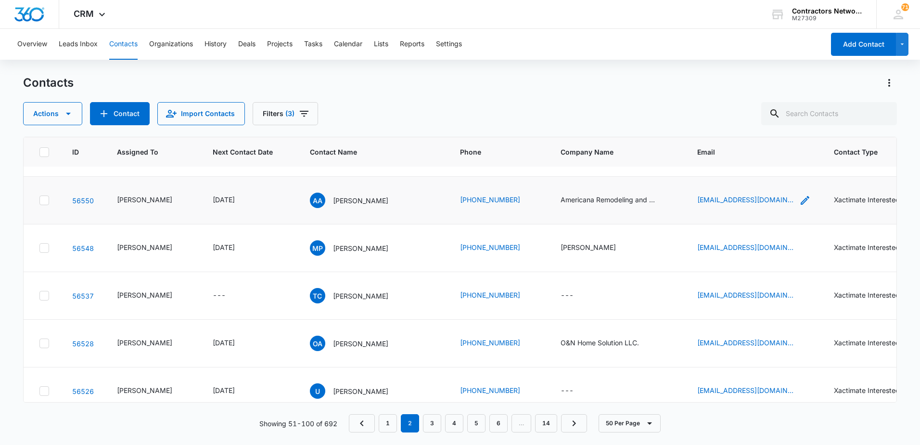
click at [799, 206] on icon "Email - americanaremodeling365@gmail.com - Select to Edit Field" at bounding box center [805, 200] width 12 height 12
click at [752, 185] on input "[EMAIL_ADDRESS][DOMAIN_NAME]" at bounding box center [745, 185] width 121 height 23
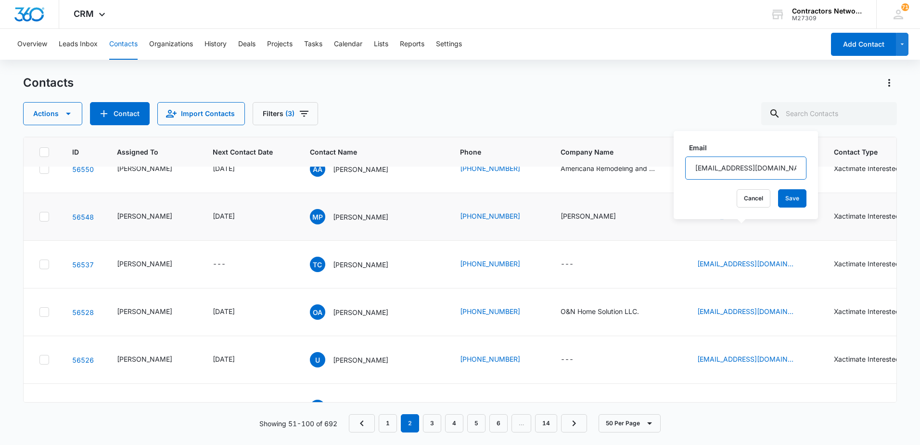
scroll to position [337, 0]
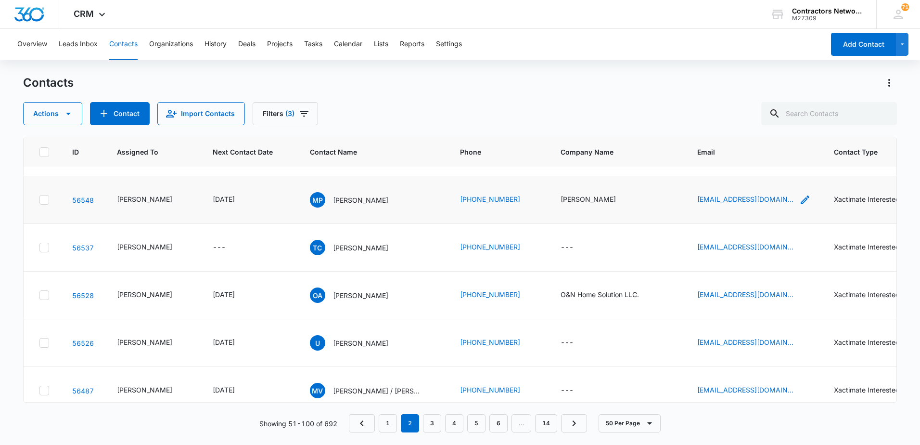
click at [799, 205] on icon "Email - michaelpatrickroofing@gmail.com - Select to Edit Field" at bounding box center [805, 200] width 12 height 12
click at [727, 200] on input "michaelpatrickroofing@gmail.com" at bounding box center [745, 202] width 121 height 23
click at [799, 253] on icon "Email - arrowhead1971@gmail.com - Select to Edit Field" at bounding box center [805, 248] width 12 height 12
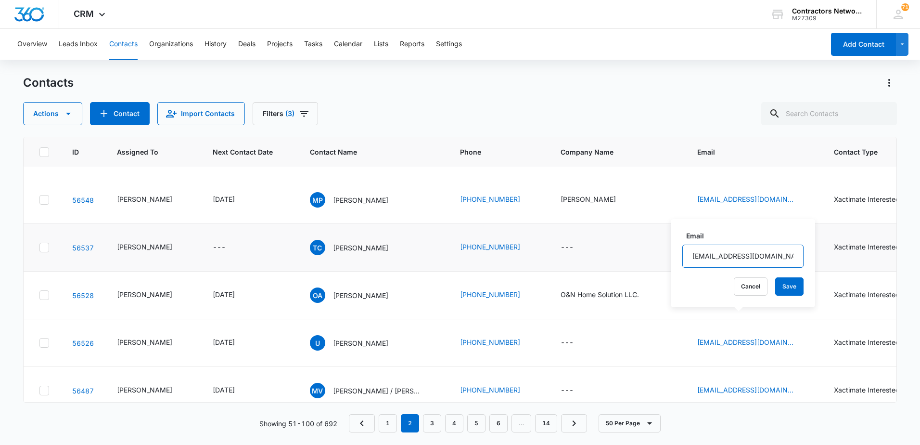
click at [763, 257] on input "arrowhead1971@gmail.com" at bounding box center [742, 255] width 121 height 23
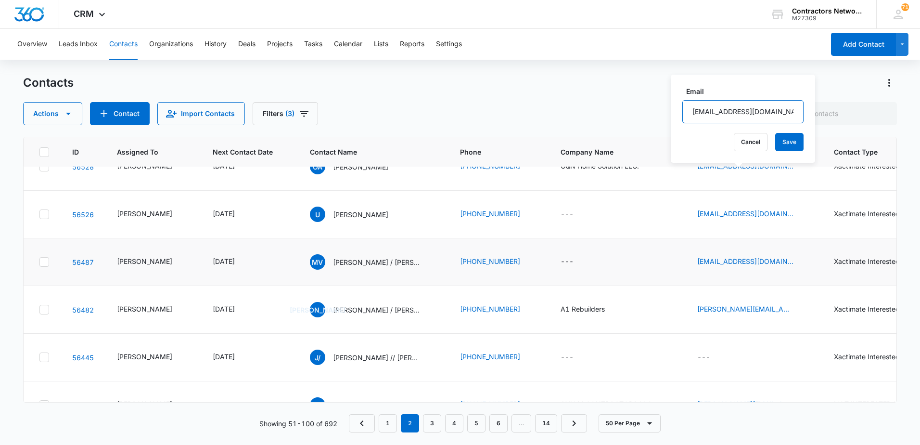
scroll to position [481, 0]
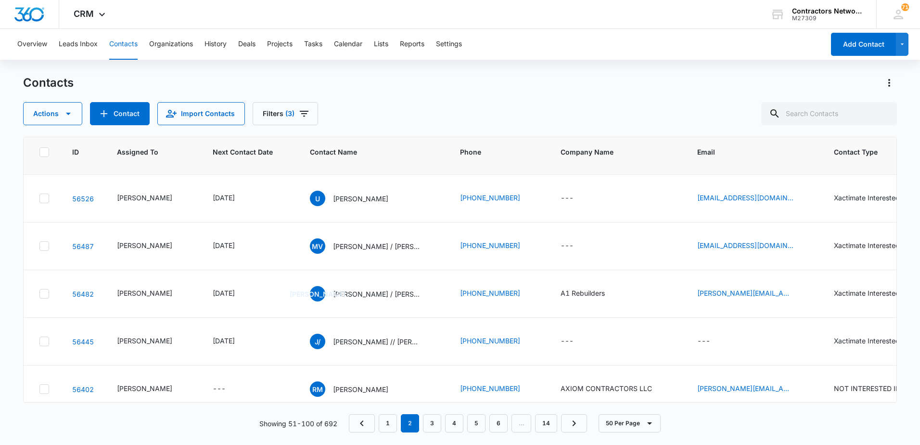
click at [799, 156] on icon "Email - onhomesolutionsllc@gmail.com - Select to Edit Field" at bounding box center [805, 151] width 12 height 12
click at [770, 176] on input "onhomesolutionsllc@gmail.com" at bounding box center [745, 175] width 121 height 23
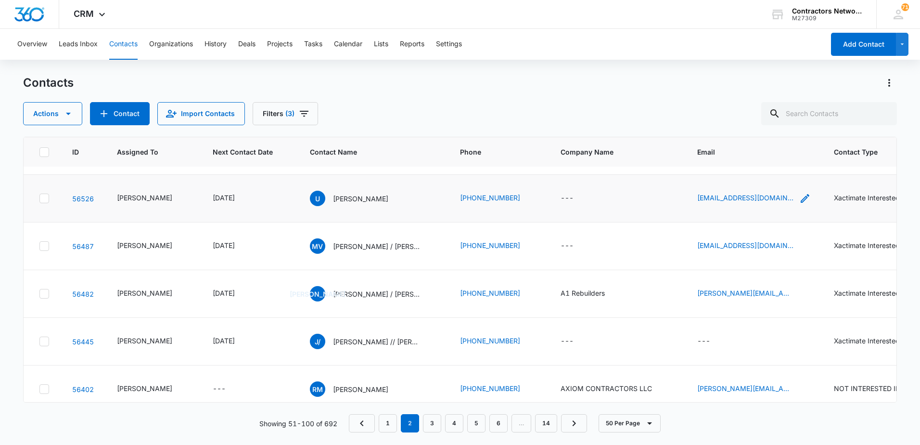
click at [799, 204] on icon "Email - ula844@gmail.com - Select to Edit Field" at bounding box center [805, 198] width 12 height 12
click at [750, 242] on input "ula844@gmail.com" at bounding box center [728, 239] width 121 height 23
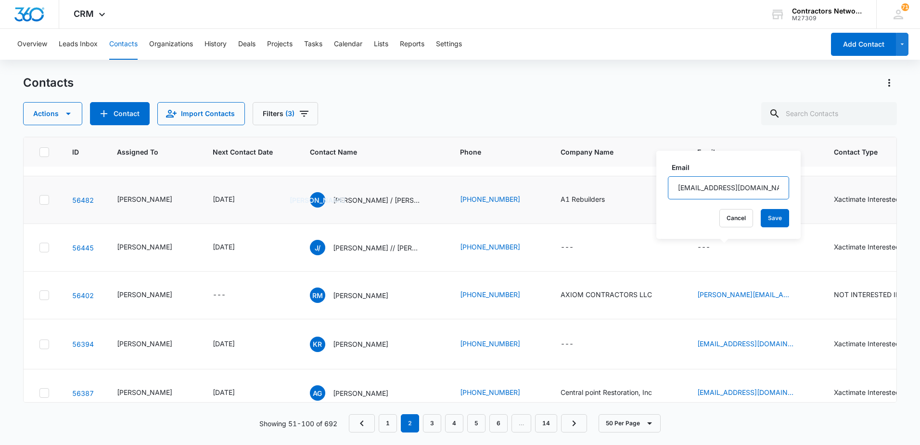
scroll to position [577, 0]
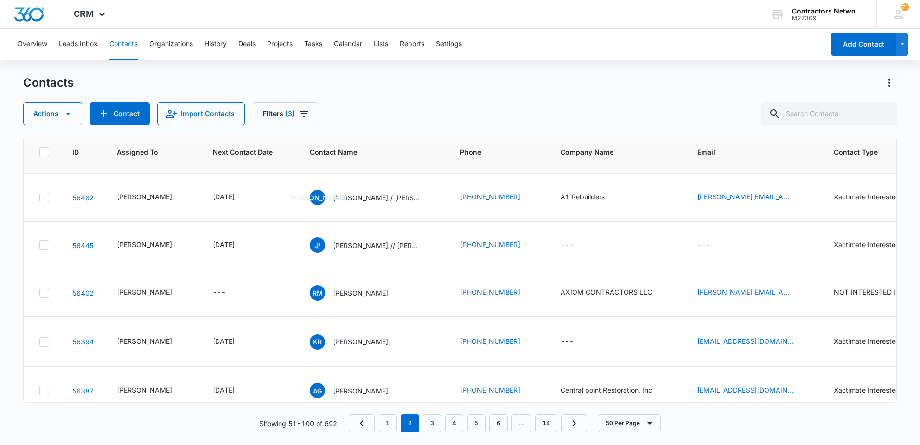
click at [801, 154] on icon "Email - mvllgsc@gmail.com - Select to Edit Field" at bounding box center [805, 149] width 9 height 9
click at [735, 193] on input "[EMAIL_ADDRESS][DOMAIN_NAME]" at bounding box center [729, 190] width 121 height 23
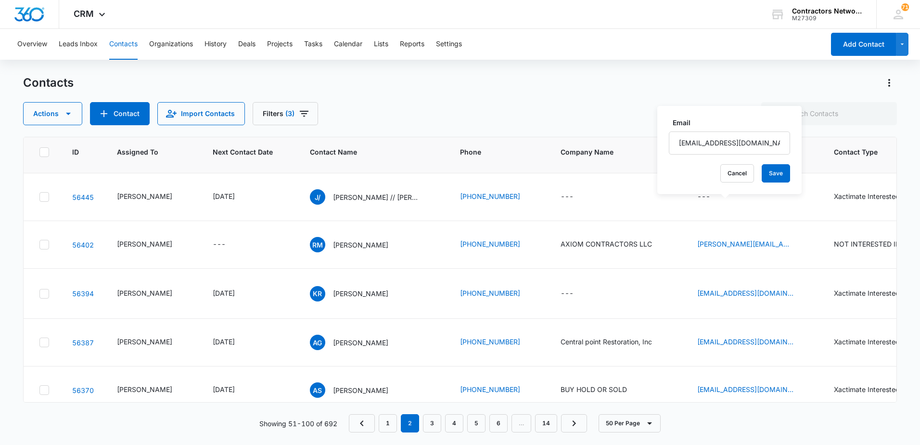
click at [801, 153] on icon "Email - jesus.lil.chuy@gmail.com - Select to Edit Field" at bounding box center [805, 149] width 9 height 9
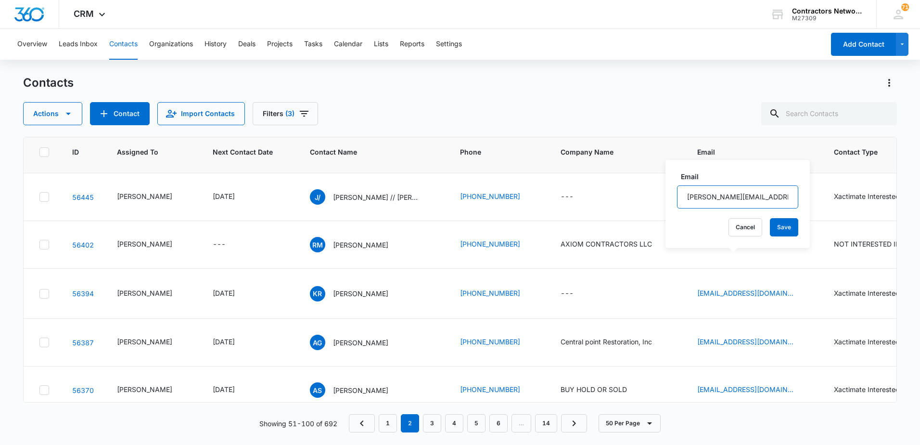
click at [735, 195] on input "jesus.lil.chuy@gmail.com" at bounding box center [737, 196] width 121 height 23
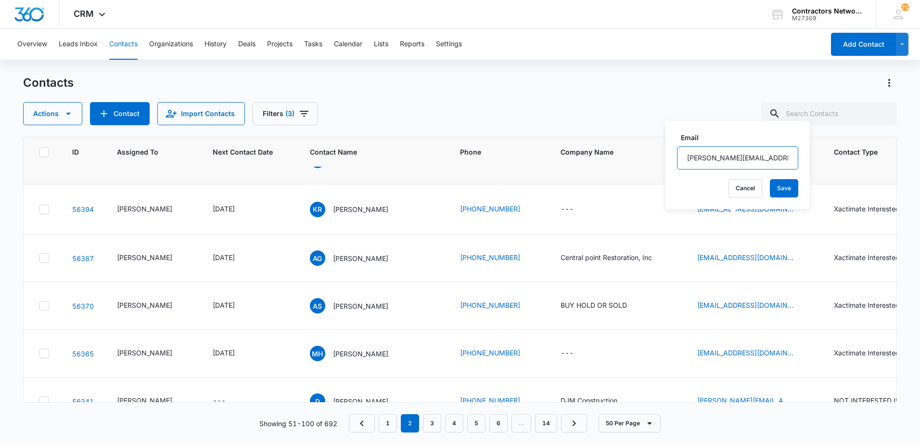
scroll to position [722, 0]
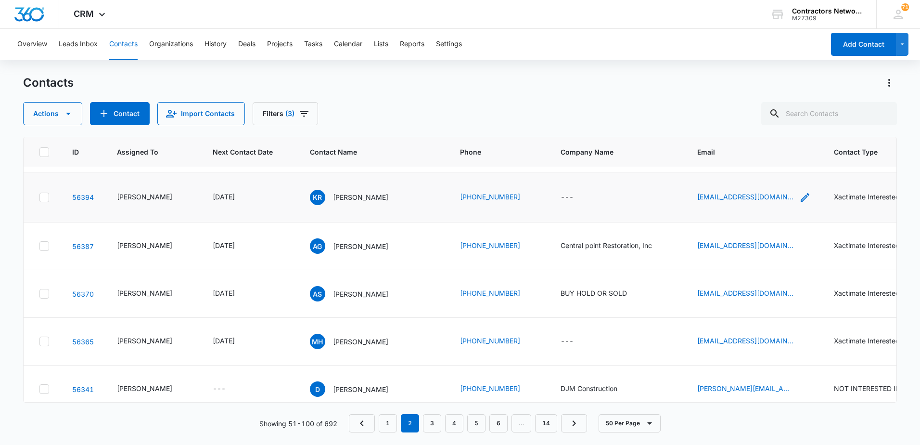
click at [801, 202] on icon "Email - krexteriorco@gmail.com - Select to Edit Field" at bounding box center [805, 197] width 9 height 9
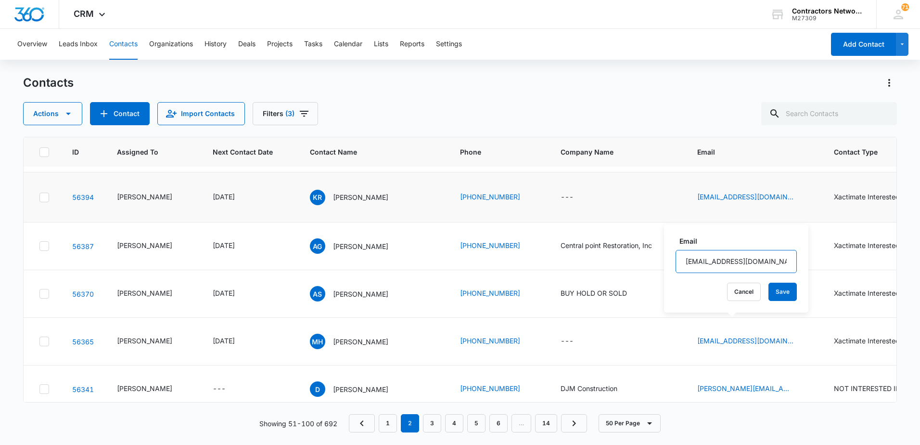
click at [765, 259] on input "krexteriorco@gmail.com" at bounding box center [736, 261] width 121 height 23
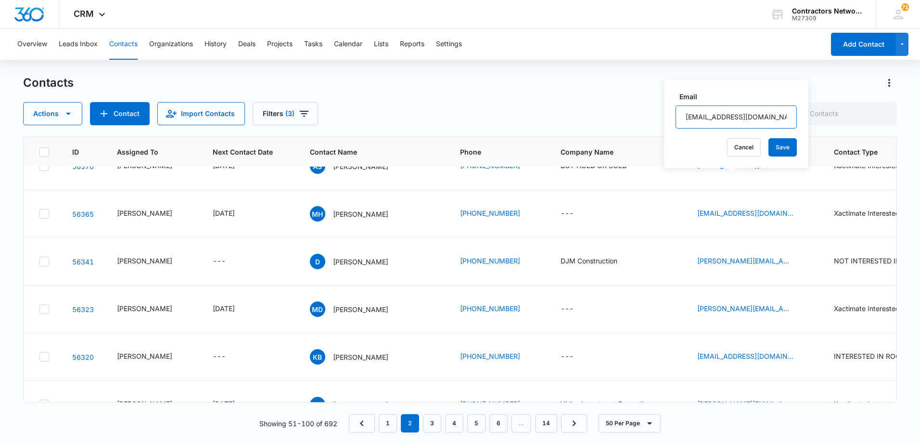
scroll to position [866, 0]
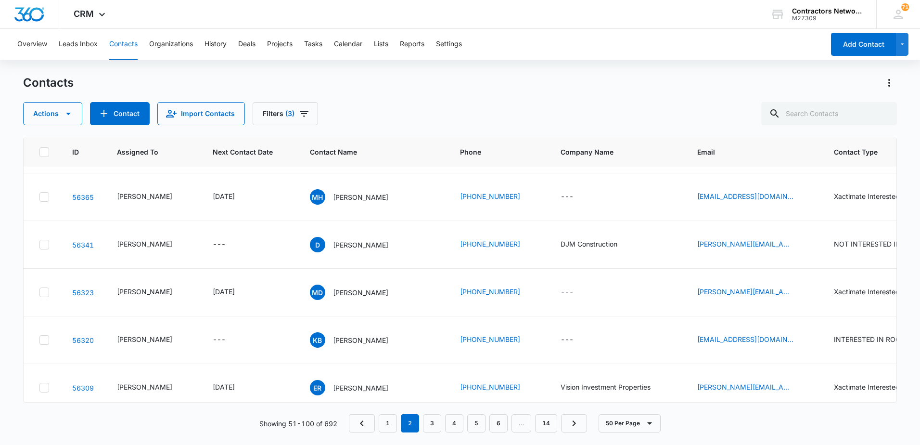
click at [799, 107] on icon "Email - angieegomez_6@yahoo.com - Select to Edit Field" at bounding box center [805, 102] width 12 height 12
click at [772, 180] on input "angieegomez_6@yahoo.com" at bounding box center [743, 175] width 121 height 23
click at [799, 155] on icon "Email - aris@buyholdorsold.com - Select to Edit Field" at bounding box center [805, 149] width 12 height 12
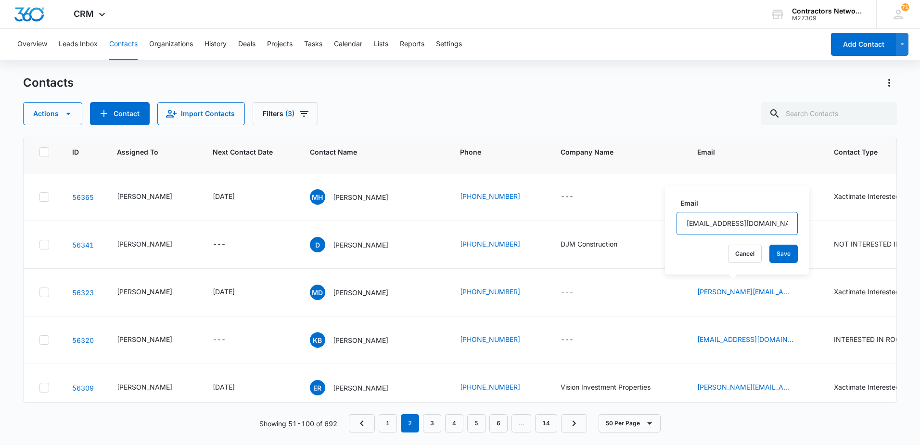
click at [769, 223] on input "[EMAIL_ADDRESS][DOMAIN_NAME]" at bounding box center [737, 223] width 121 height 23
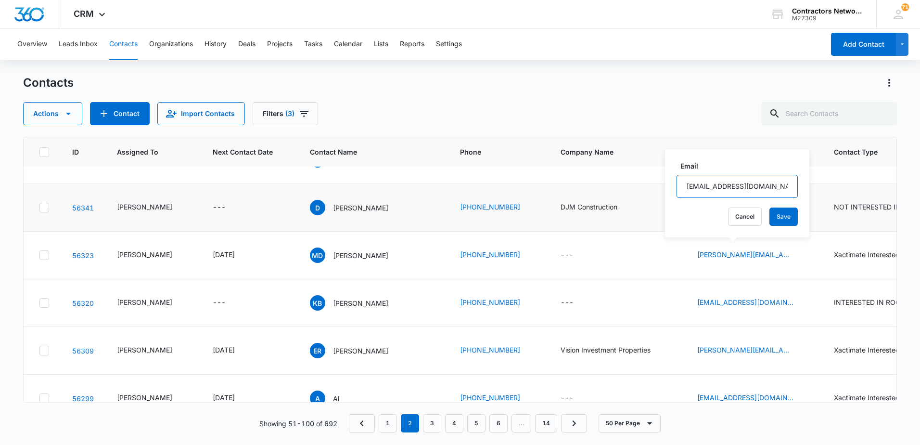
scroll to position [914, 0]
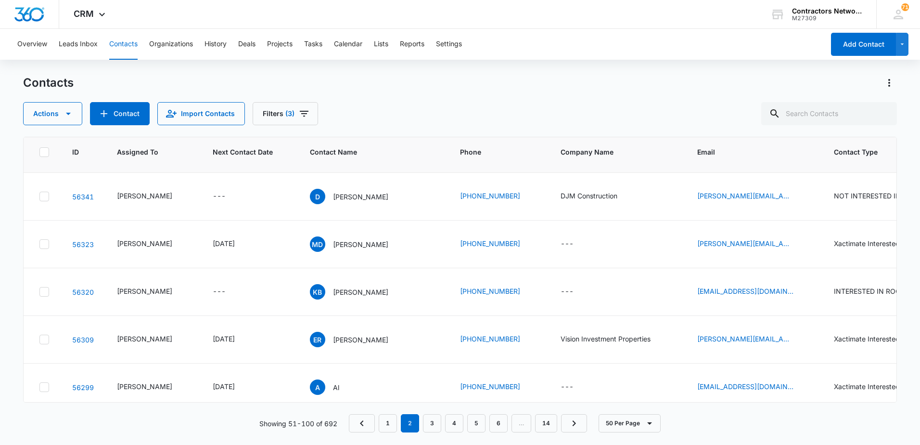
click at [799, 154] on icon "Email - maxihozner@gmail.com - Select to Edit Field" at bounding box center [805, 149] width 12 height 12
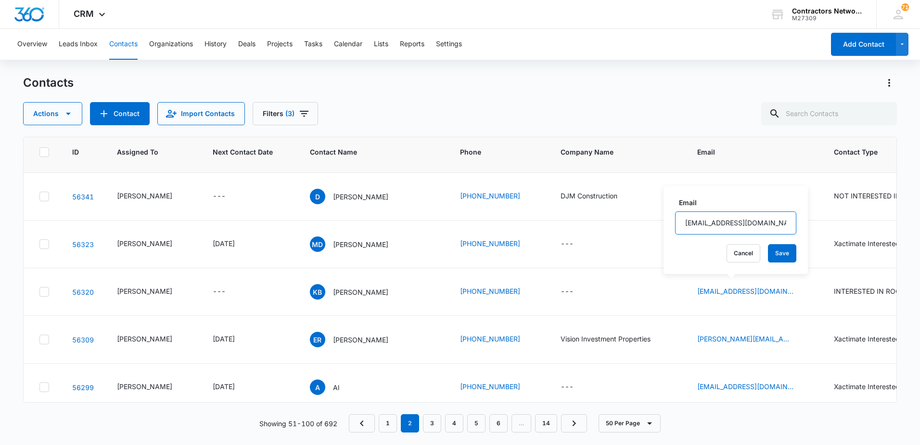
click at [750, 225] on input "[EMAIL_ADDRESS][DOMAIN_NAME]" at bounding box center [735, 222] width 121 height 23
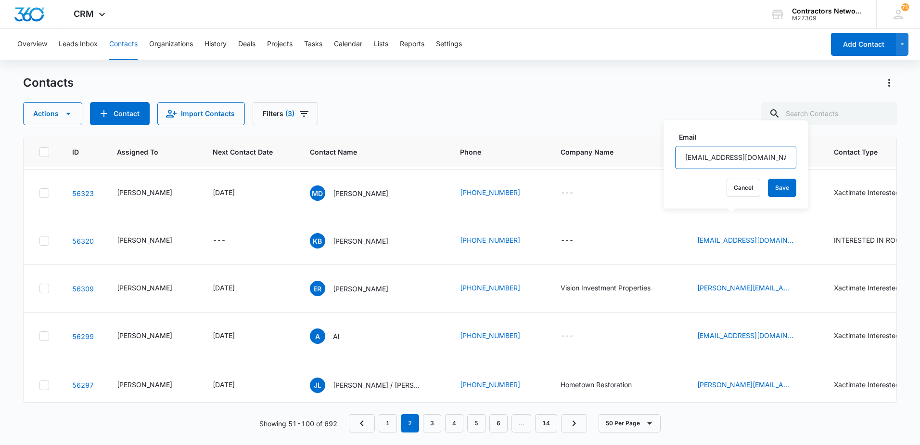
scroll to position [1010, 0]
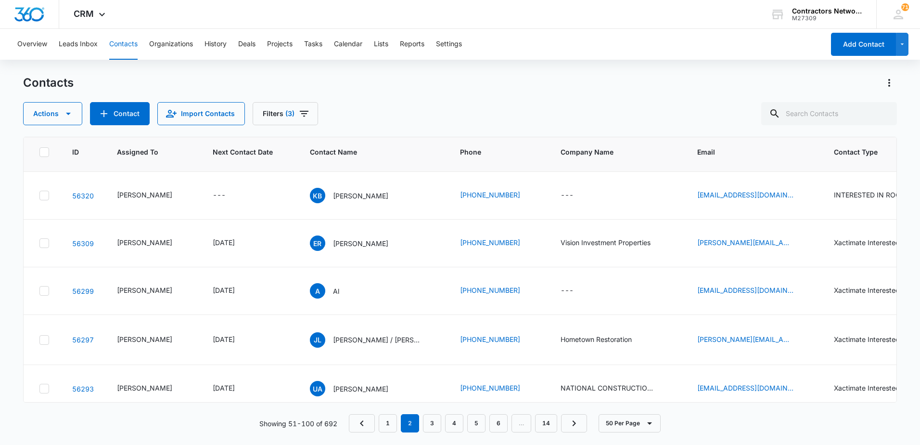
click at [801, 152] on icon "Email - maria@dardonconstruction.com - Select to Edit Field" at bounding box center [805, 147] width 9 height 9
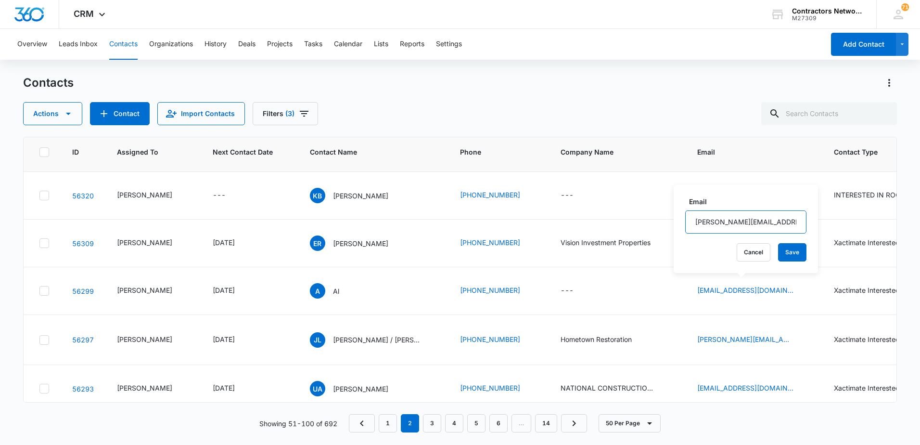
click at [777, 226] on input "maria@dardonconstruction.com" at bounding box center [745, 221] width 121 height 23
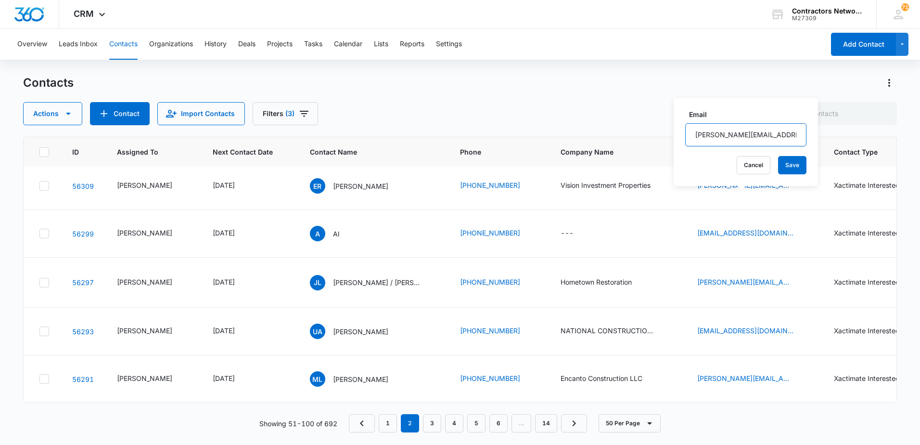
scroll to position [1107, 0]
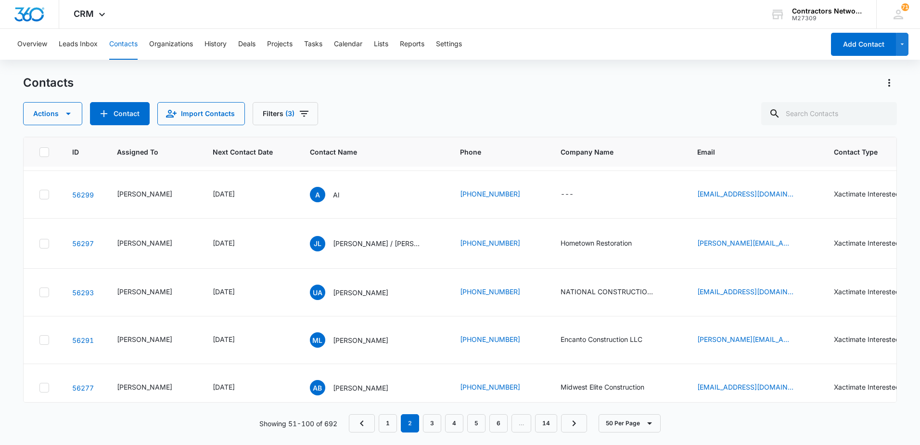
click at [799, 105] on icon "Email - splashh3x@gmail.com - Select to Edit Field" at bounding box center [805, 99] width 12 height 12
click at [759, 175] on input "splashh3x@gmail.com" at bounding box center [733, 173] width 121 height 23
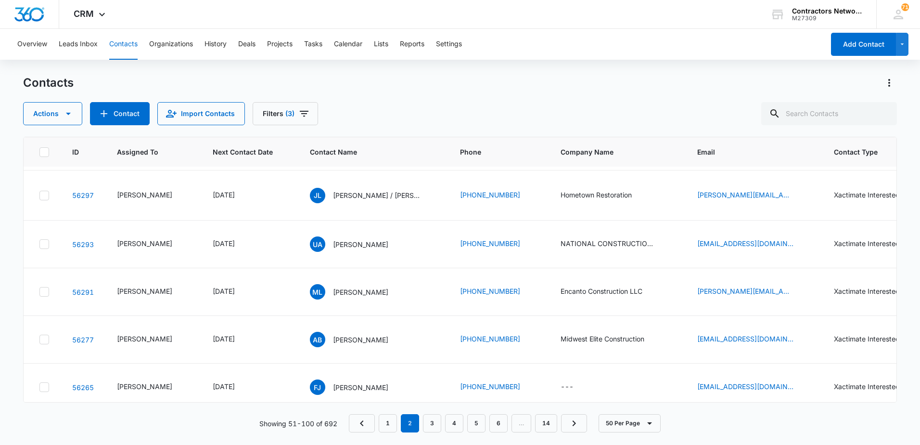
click at [799, 104] on icon "Email - edgar.ruelas@hotmail.com - Select to Edit Field" at bounding box center [805, 99] width 12 height 12
click at [759, 179] on input "[PERSON_NAME][EMAIL_ADDRESS][PERSON_NAME][DOMAIN_NAME]" at bounding box center [739, 178] width 121 height 23
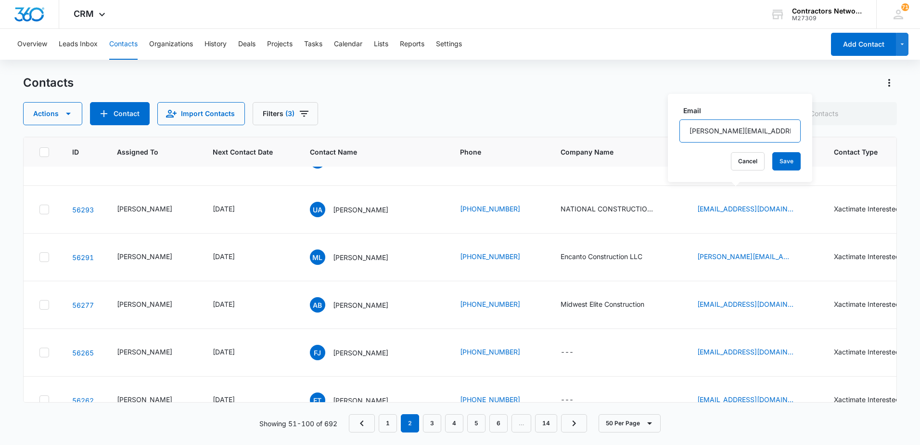
scroll to position [1203, 0]
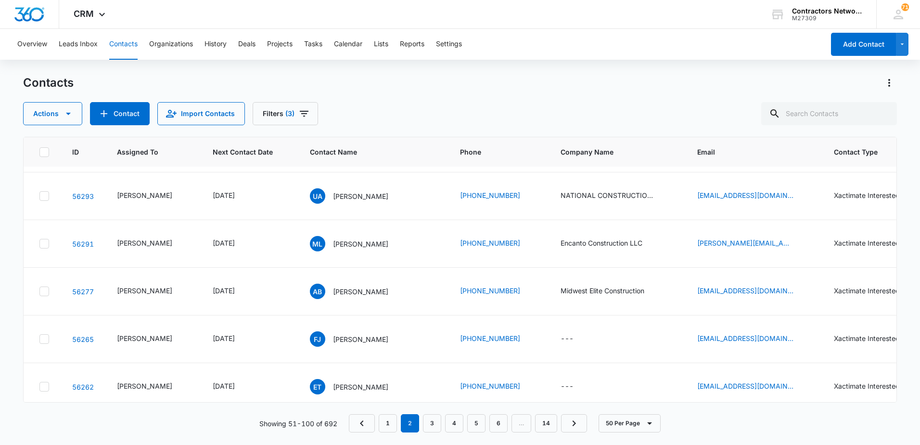
click at [799, 104] on icon "Email - iersrvc@gmail.com - Select to Edit Field" at bounding box center [805, 98] width 12 height 12
click at [757, 185] on input "iersrvc@gmail.com" at bounding box center [727, 184] width 121 height 23
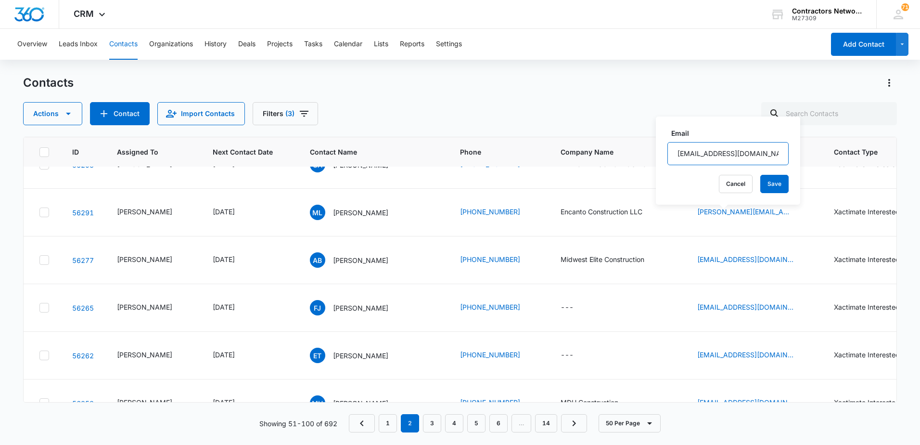
scroll to position [1251, 0]
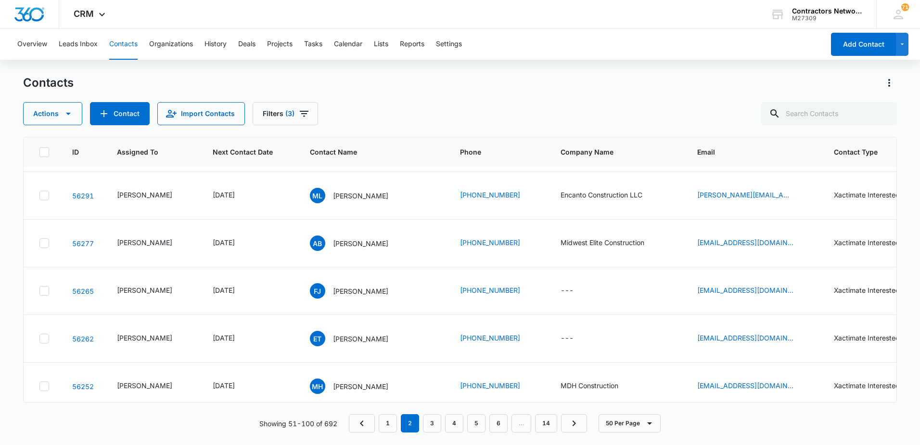
click at [801, 103] on icon "Email - jessie.lechuga@yahoo.com - Select to Edit Field" at bounding box center [805, 99] width 9 height 9
click at [767, 189] on input "[PERSON_NAME][EMAIL_ADDRESS][PERSON_NAME][DOMAIN_NAME]" at bounding box center [740, 190] width 121 height 23
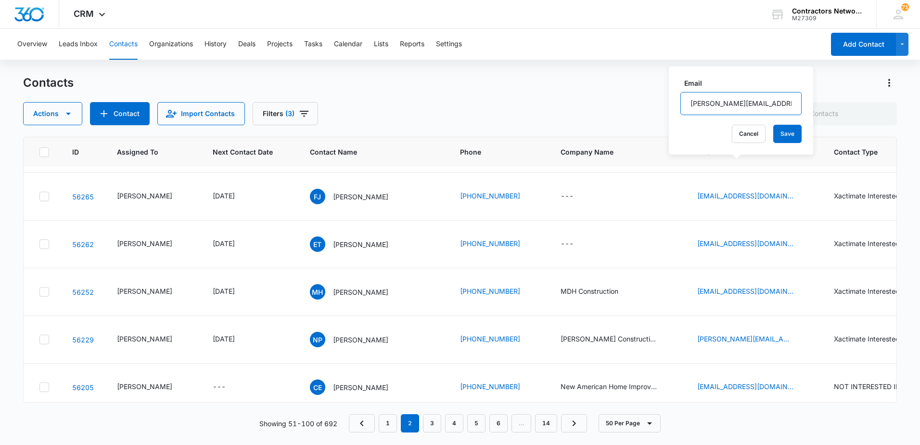
scroll to position [1347, 0]
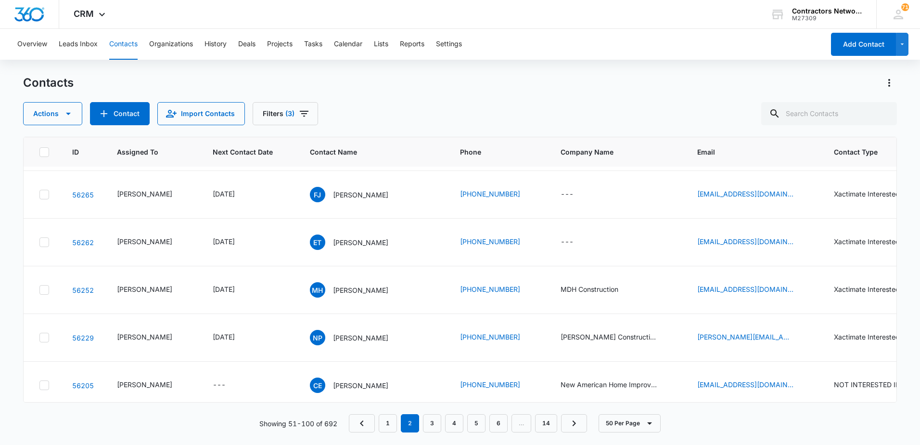
click at [801, 56] on icon "Email - urielalvarado65@gmail.com - Select to Edit Field" at bounding box center [805, 51] width 9 height 9
click at [776, 174] on input "urielalvarado65@gmail.com" at bounding box center [741, 169] width 121 height 23
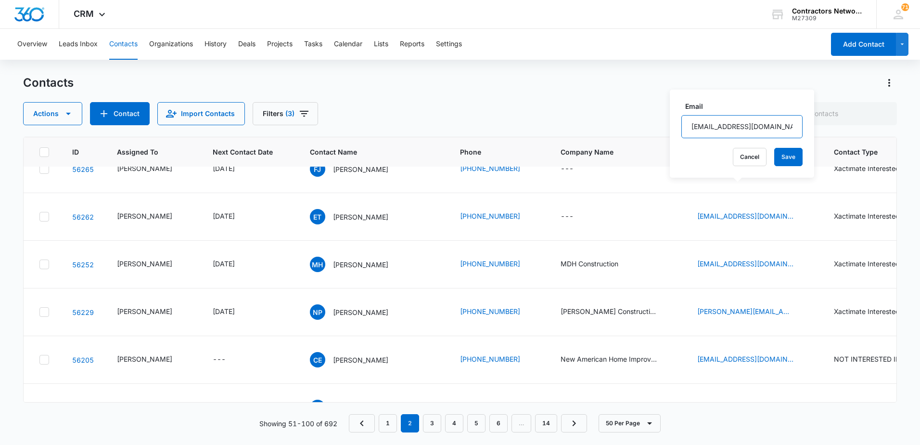
scroll to position [1395, 0]
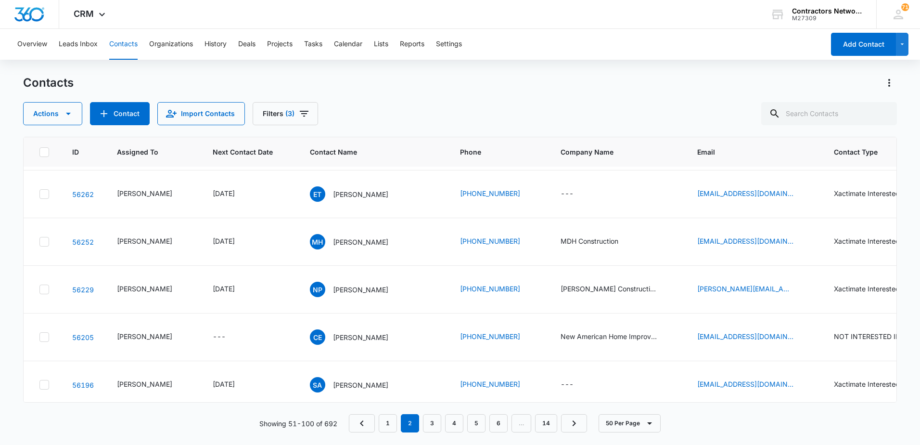
click at [801, 55] on icon "Email - manuel@encantoconstruction.com - Select to Edit Field" at bounding box center [805, 51] width 9 height 9
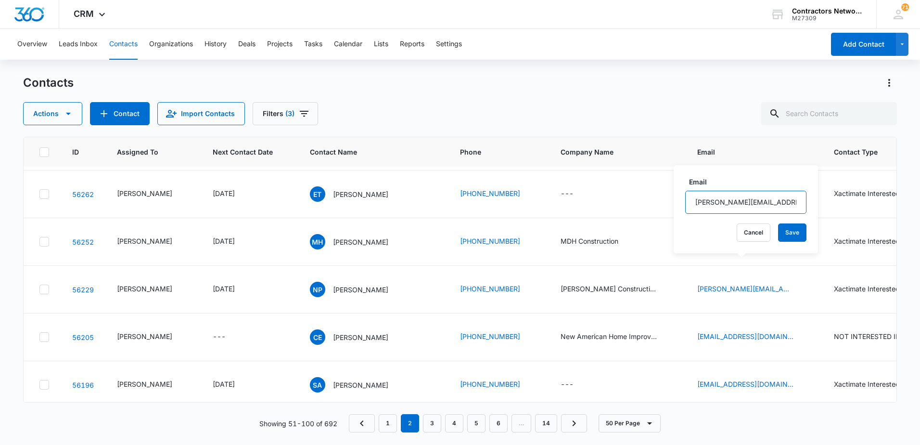
click at [784, 203] on input "[PERSON_NAME][EMAIL_ADDRESS][DOMAIN_NAME]" at bounding box center [745, 202] width 121 height 23
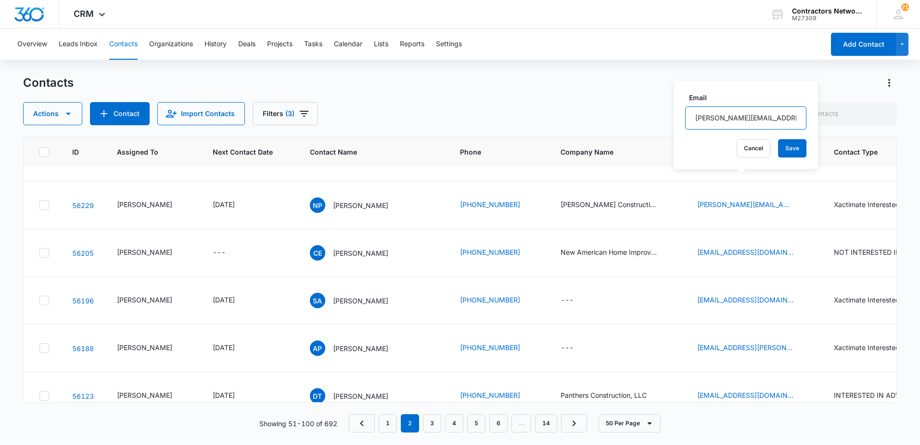
scroll to position [1492, 0]
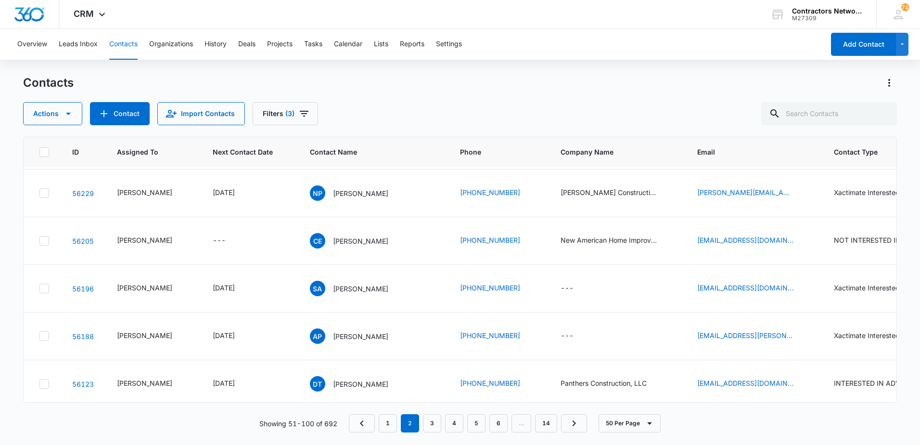
click at [801, 7] on icon "Email - midwesteliteconstruction@gmail.com - Select to Edit Field" at bounding box center [805, 2] width 9 height 9
click at [778, 168] on input "midwesteliteconstruction@gmail.com" at bounding box center [745, 164] width 121 height 23
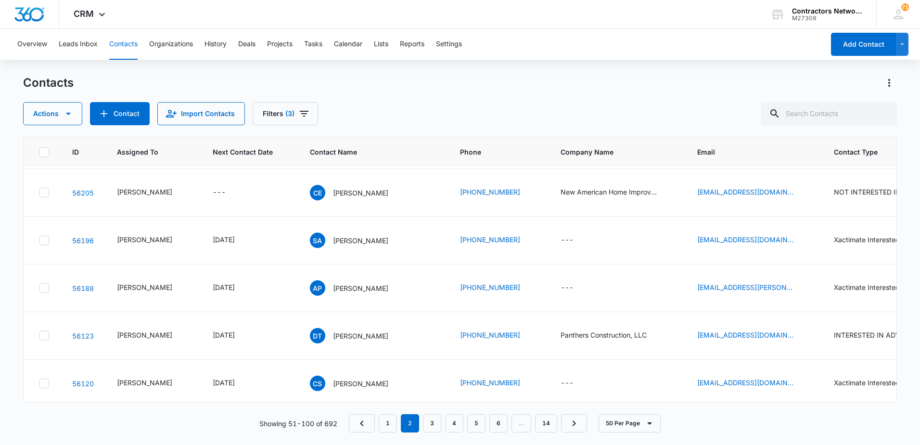
click at [799, 8] on icon "Email - elitesolutionsconstruction@yahoo.com - Select to Edit Field" at bounding box center [805, 2] width 12 height 12
click at [782, 167] on input "elitesolutionsconstruction@yahoo.com" at bounding box center [745, 164] width 121 height 23
click at [799, 55] on icon "Email - emilytrevino24@gmail.com - Select to Edit Field" at bounding box center [805, 50] width 12 height 12
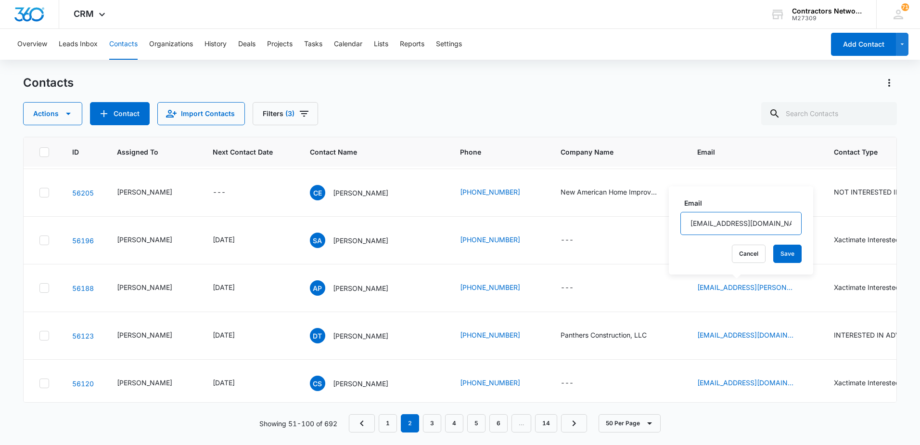
click at [748, 227] on input "[EMAIL_ADDRESS][DOMAIN_NAME]" at bounding box center [740, 223] width 121 height 23
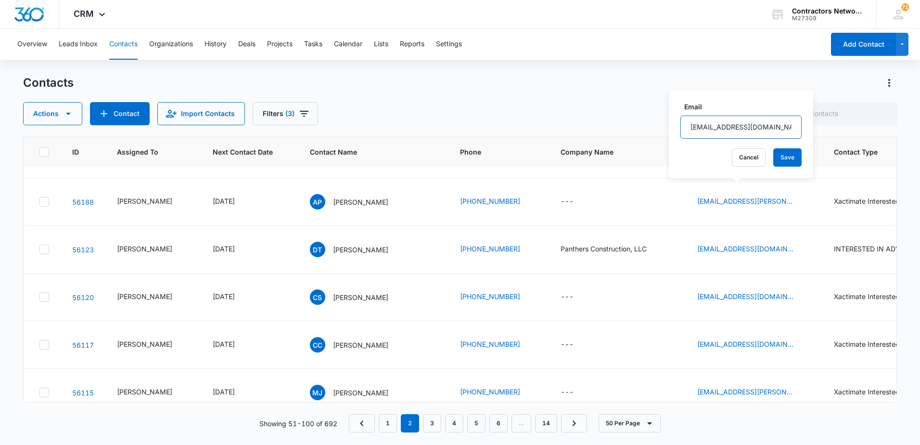
scroll to position [1636, 0]
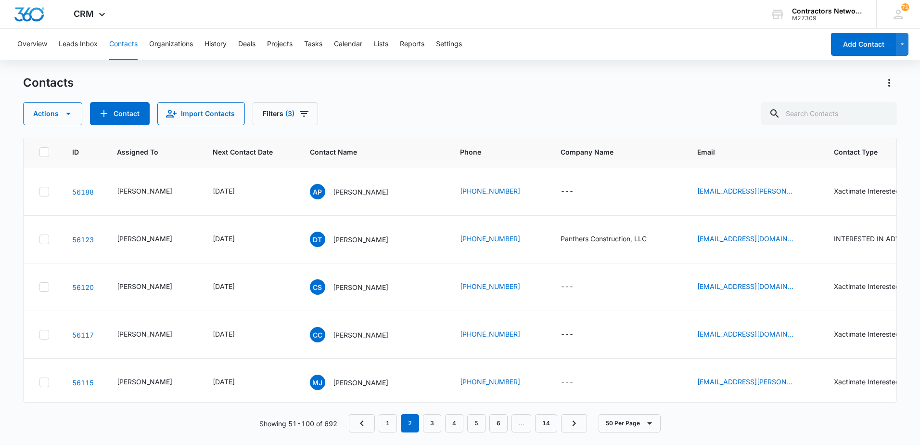
click at [801, 5] on icon "Email - mdhconstruction19@gmail.com - Select to Edit Field" at bounding box center [805, 1] width 9 height 9
click at [780, 194] on input "[EMAIL_ADDRESS][DOMAIN_NAME]" at bounding box center [745, 197] width 121 height 23
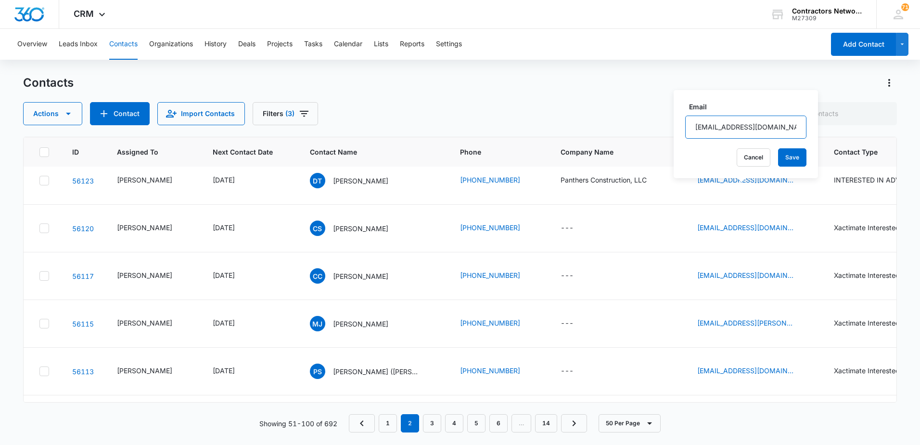
scroll to position [1732, 0]
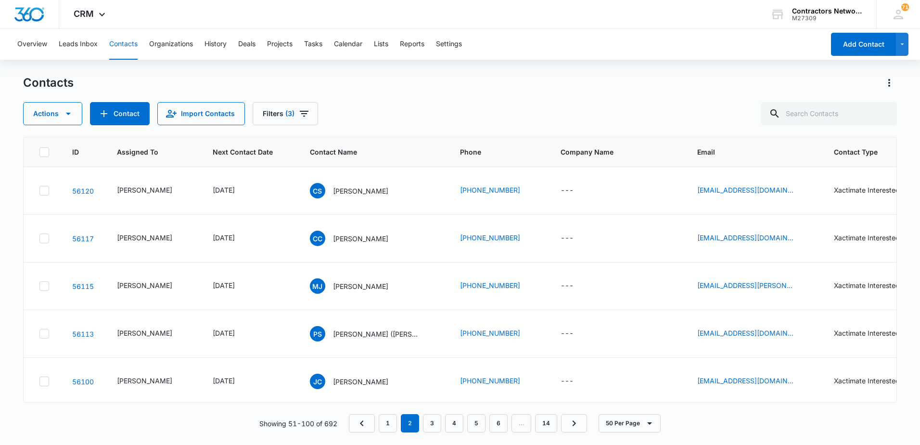
click at [766, 164] on input "[PERSON_NAME][EMAIL_ADDRESS][PERSON_NAME][DOMAIN_NAME]" at bounding box center [735, 165] width 121 height 23
click at [801, 52] on icon "Email - salavi7059@gmail.com - Select to Edit Field" at bounding box center [805, 47] width 9 height 9
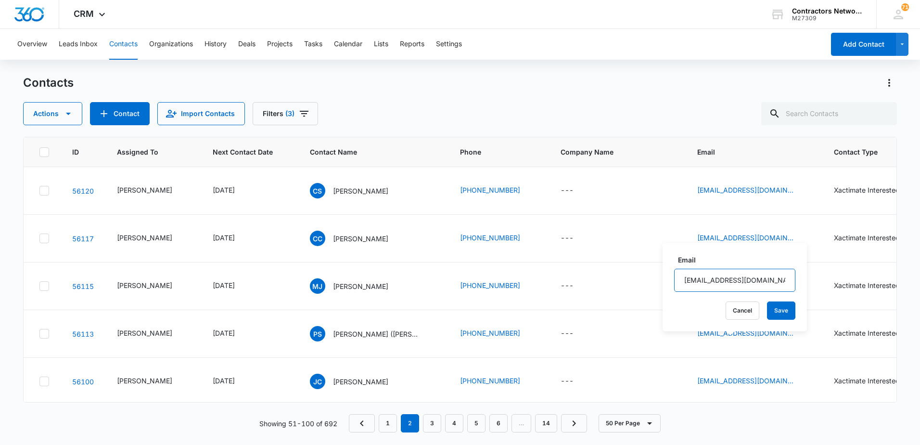
click at [752, 281] on input "[EMAIL_ADDRESS][DOMAIN_NAME]" at bounding box center [734, 280] width 121 height 23
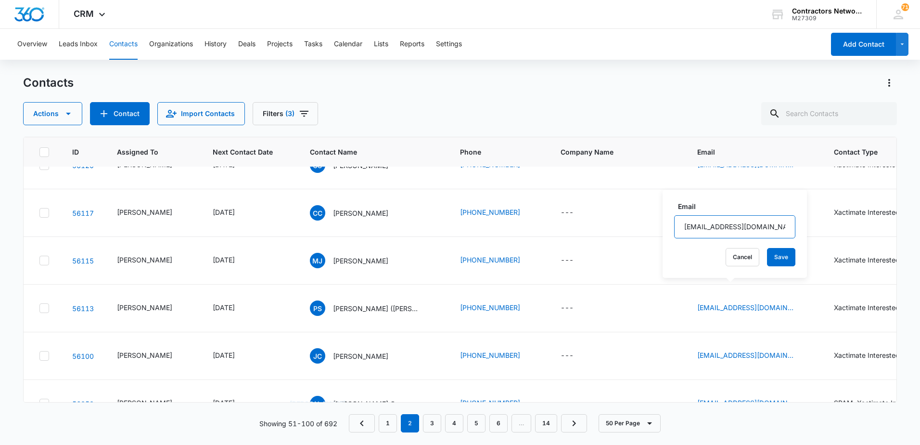
scroll to position [1829, 0]
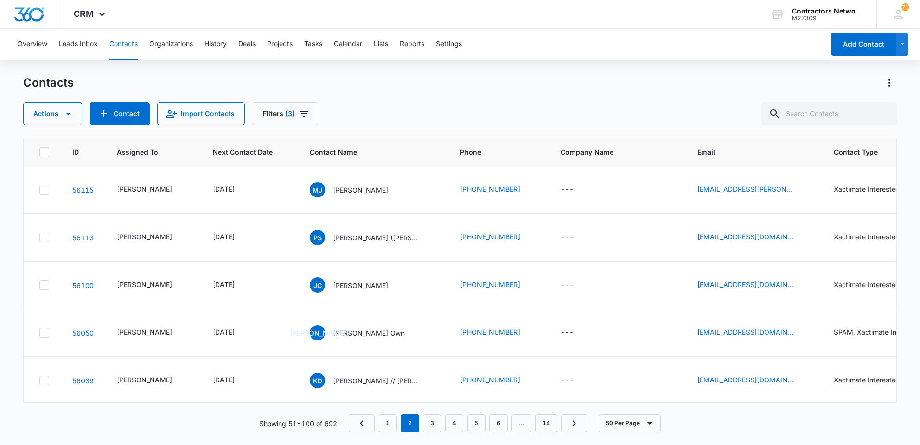
click at [766, 234] on input "globalexterior.angie@gmail.com" at bounding box center [745, 231] width 121 height 23
click at [765, 235] on input "globalexterior.angie@gmail.com" at bounding box center [745, 231] width 121 height 23
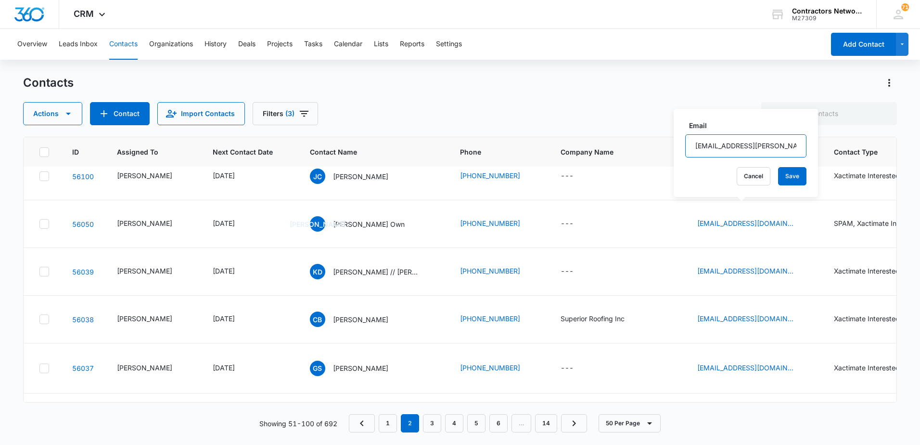
scroll to position [1973, 0]
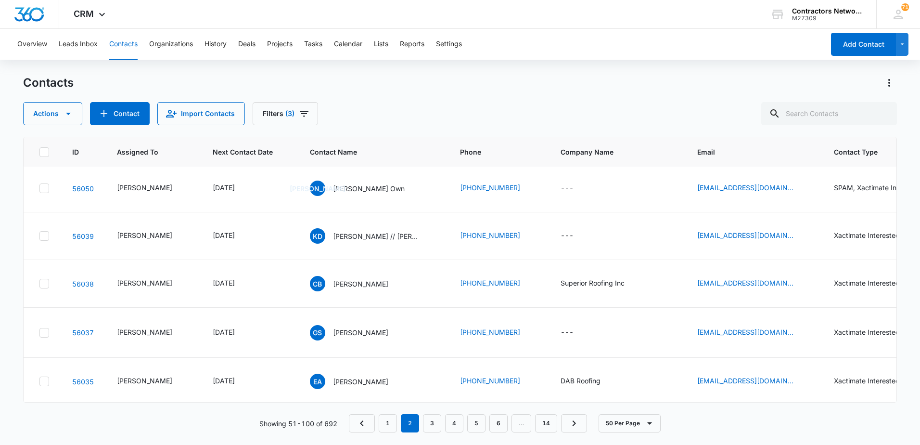
click at [771, 140] on input "[EMAIL_ADDRESS][DOMAIN_NAME]" at bounding box center [745, 134] width 121 height 23
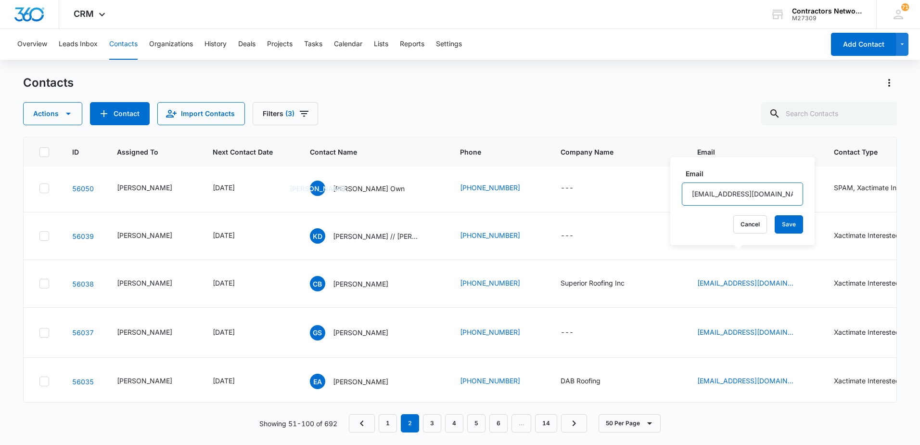
click at [775, 194] on input "sanchezchris90@gmail.com" at bounding box center [742, 193] width 121 height 23
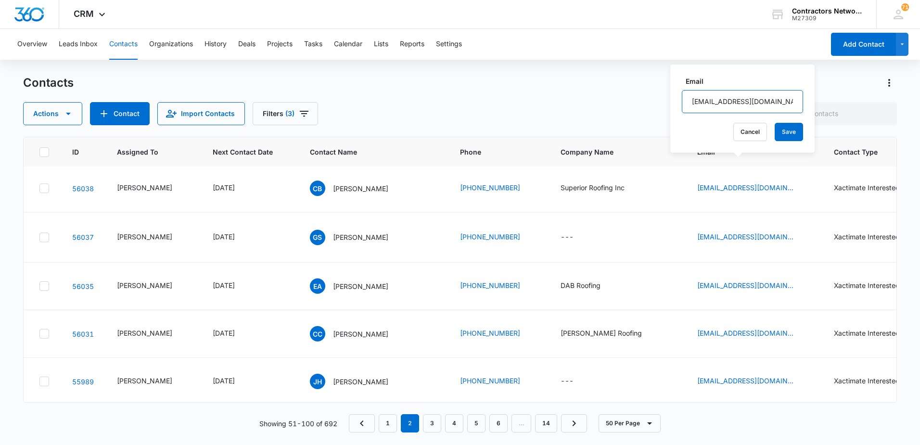
scroll to position [2069, 0]
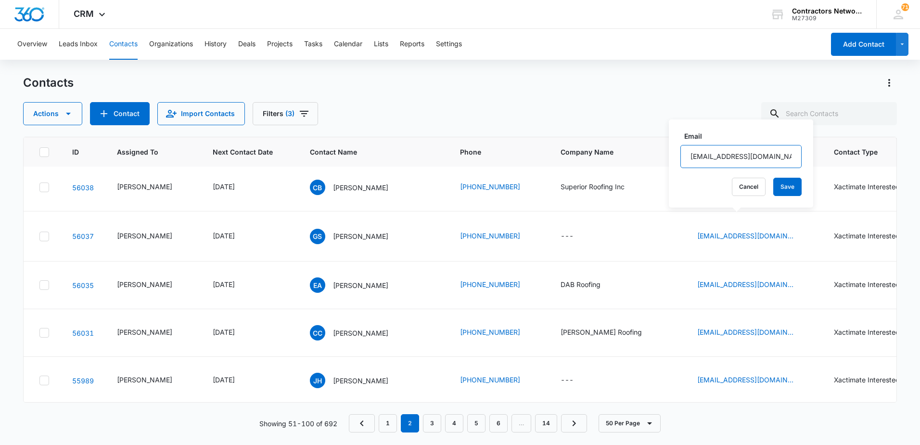
click at [776, 157] on input "carmenblanko@yahoo.com" at bounding box center [740, 156] width 121 height 23
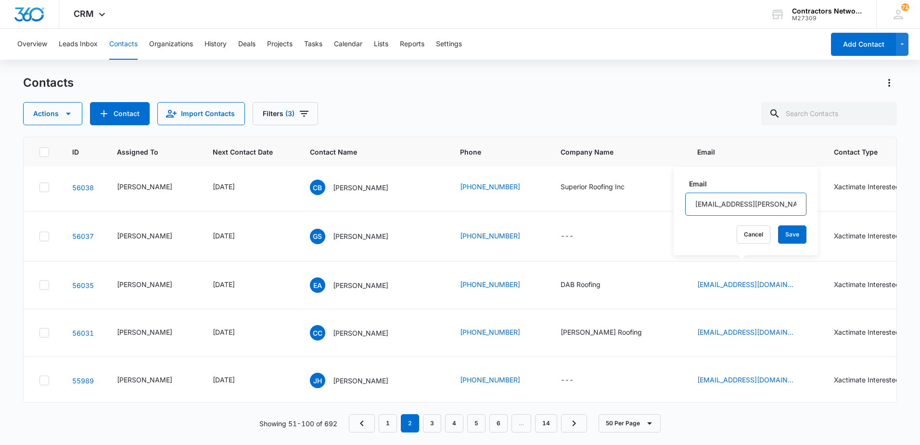
click at [779, 203] on input "publicadjuster.monica@gmail.com" at bounding box center [745, 203] width 121 height 23
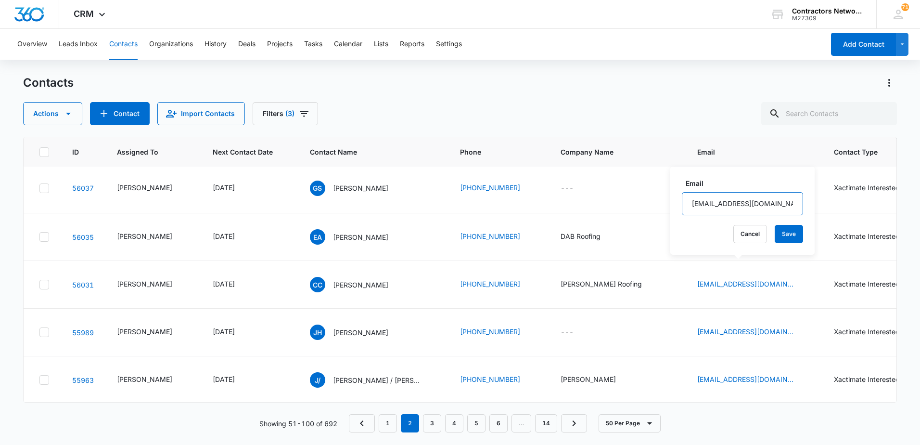
click at [762, 203] on input "strisovskypatric@gmail.com" at bounding box center [742, 203] width 121 height 23
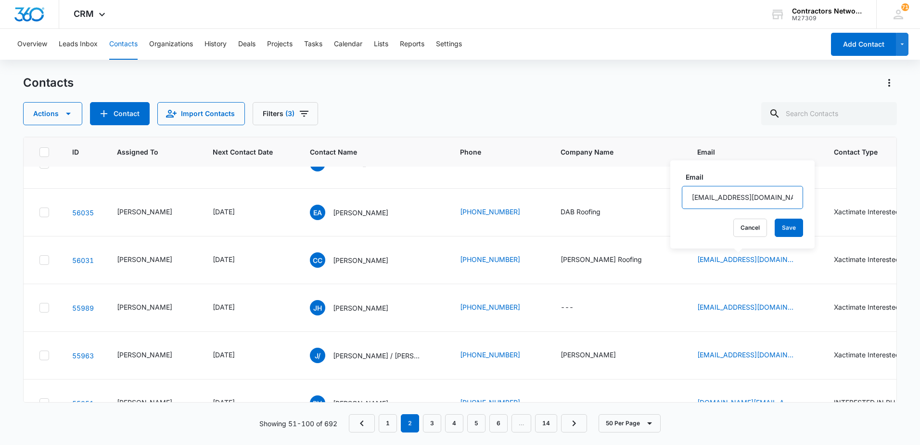
scroll to position [2165, 0]
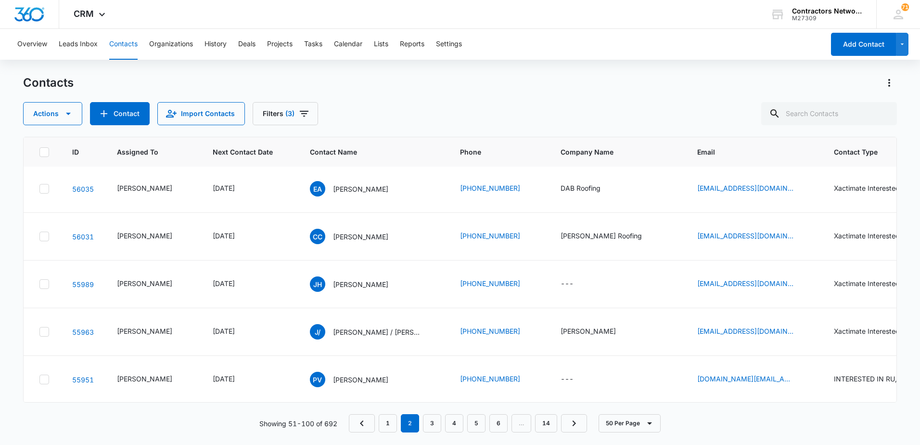
click at [748, 201] on input "[EMAIL_ADDRESS][DOMAIN_NAME]" at bounding box center [727, 203] width 121 height 23
click at [799, 49] on icon "Email - kdevlin@restoreconstruction.com - Select to Edit Field" at bounding box center [805, 44] width 12 height 12
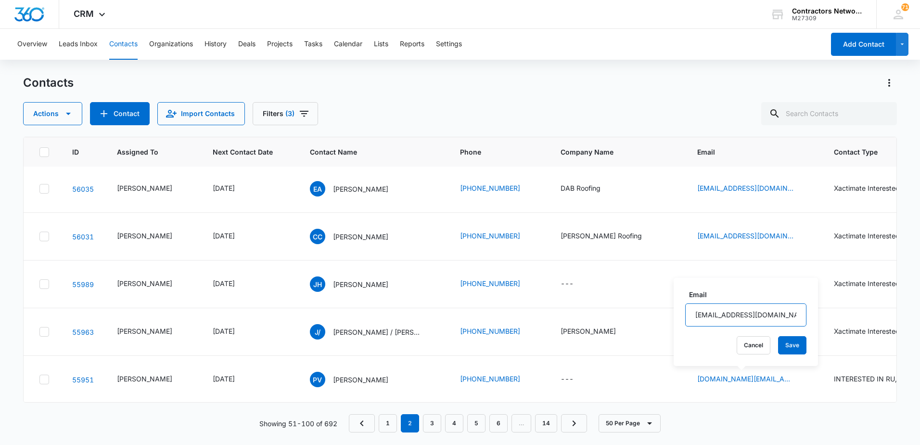
click at [751, 314] on input "kdevlin@restoreconstruction.com" at bounding box center [745, 314] width 121 height 23
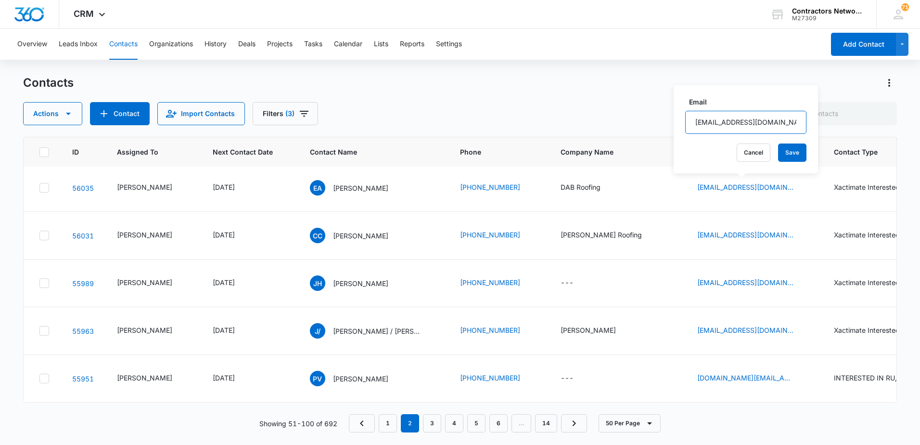
scroll to position [2358, 0]
click at [799, 114] on td "collin@superiorroofinginc.com" at bounding box center [754, 90] width 137 height 48
click at [801, 94] on icon "Email - collin@superiorroofinginc.com - Select to Edit Field" at bounding box center [805, 90] width 9 height 9
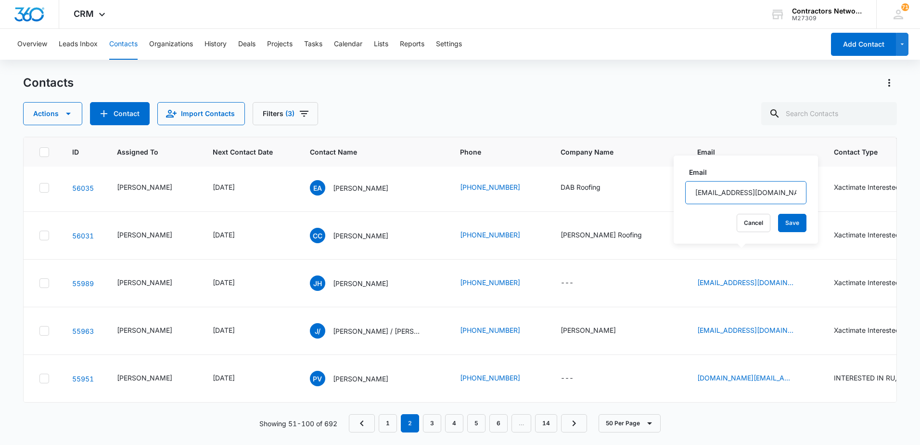
click at [778, 192] on input "collin@superiorroofinginc.com" at bounding box center [745, 192] width 121 height 23
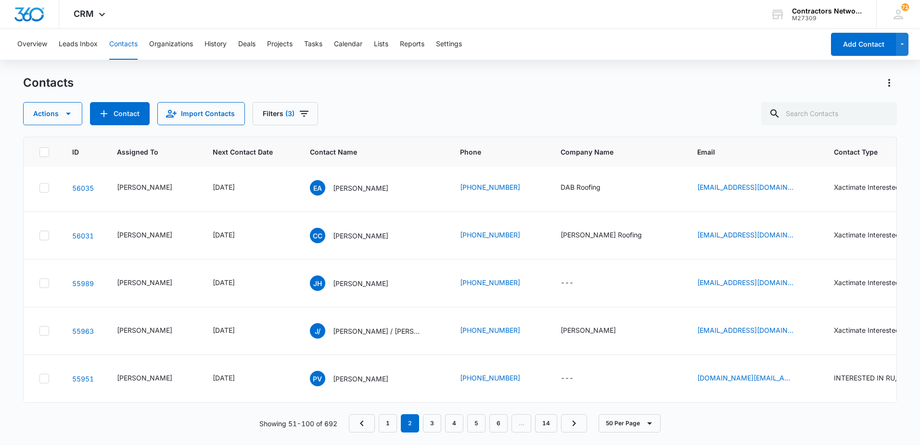
click at [801, 143] on icon "Email - gsaline22@gmail.com - Select to Edit Field" at bounding box center [805, 139] width 9 height 9
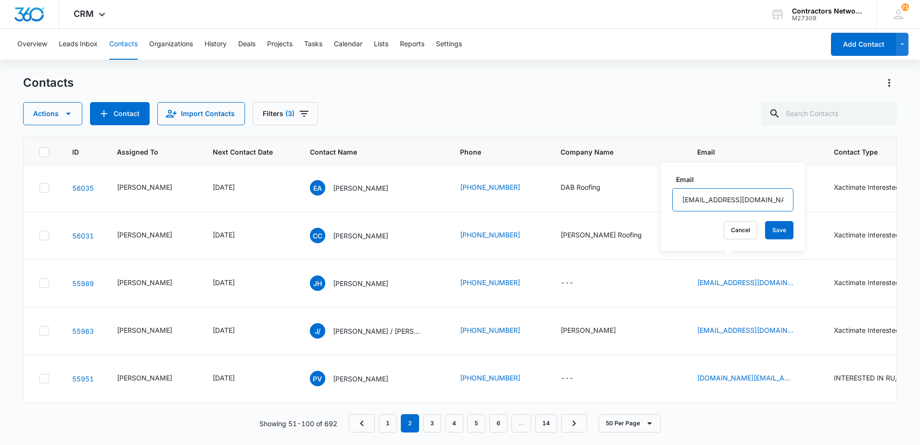
click at [763, 203] on input "gsaline22@gmail.com" at bounding box center [732, 199] width 121 height 23
click at [762, 203] on input "gsaline22@gmail.com" at bounding box center [732, 199] width 121 height 23
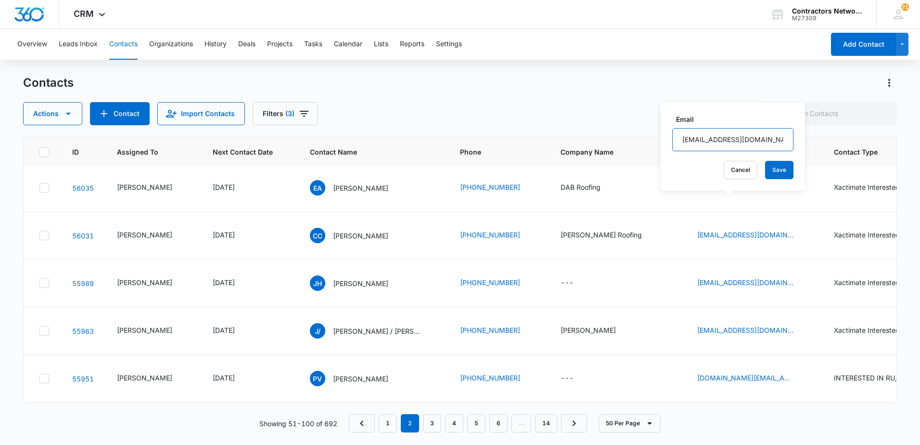
scroll to position [2502, 0]
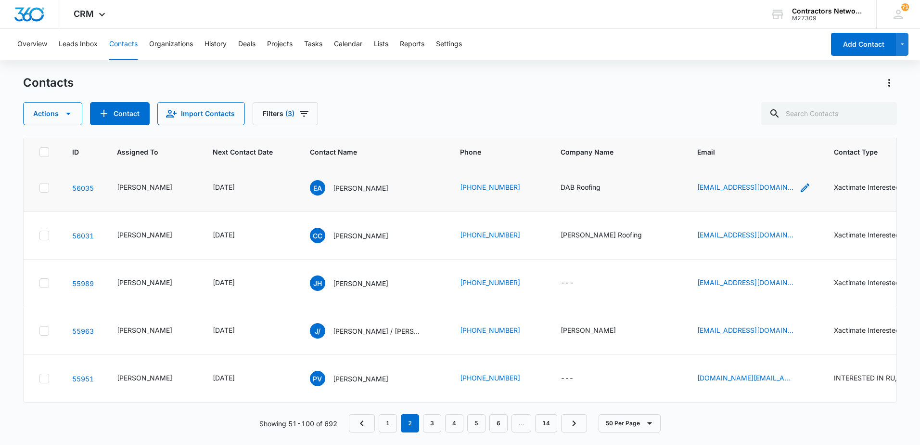
click at [799, 193] on icon "Email - dabroof@gmail.com - Select to Edit Field" at bounding box center [805, 188] width 12 height 12
click at [742, 158] on input "dabroof@gmail.com" at bounding box center [729, 153] width 121 height 23
click at [742, 160] on input "dabroof@gmail.com" at bounding box center [729, 153] width 121 height 23
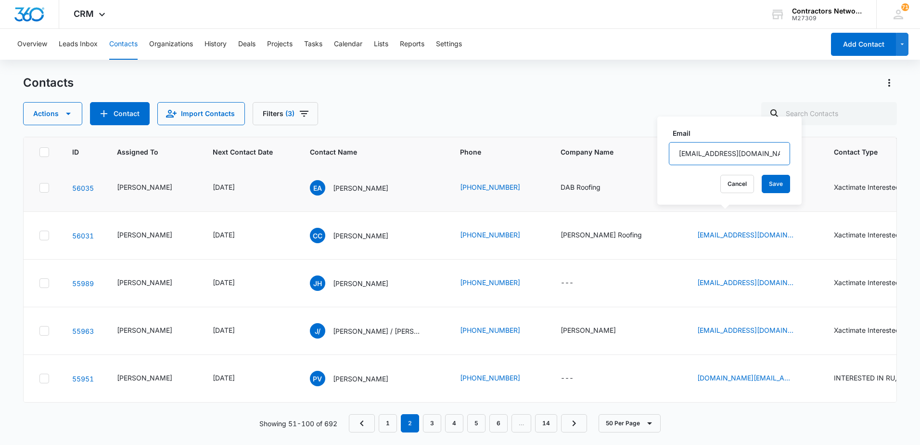
click at [742, 160] on input "dabroof@gmail.com" at bounding box center [729, 153] width 121 height 23
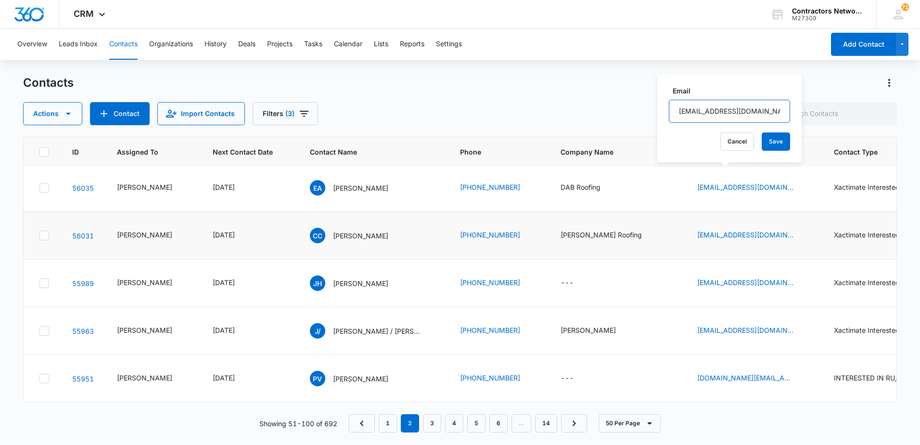
scroll to position [2550, 0]
click at [801, 239] on icon "Email - ccopley44@yahoo.com - Select to Edit Field" at bounding box center [805, 235] width 9 height 9
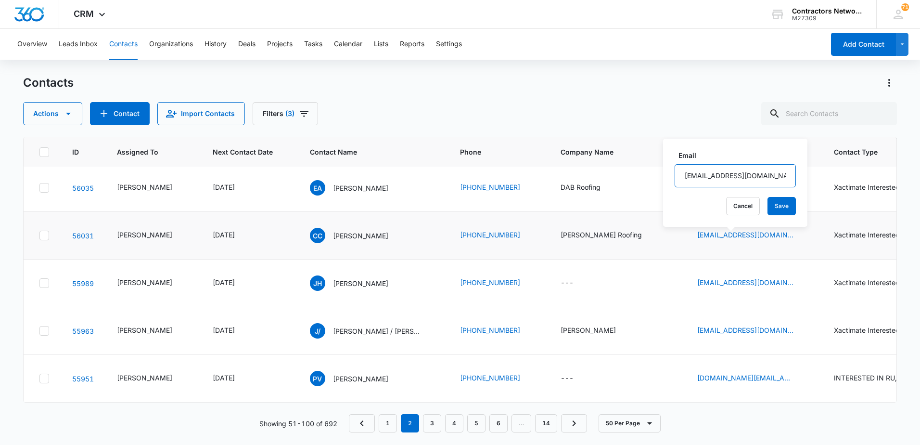
click at [757, 175] on input "ccopley44@yahoo.com" at bounding box center [735, 175] width 121 height 23
click at [801, 279] on icon "Email - jorgeherrejon@live.com - Select to Edit Field" at bounding box center [805, 283] width 9 height 9
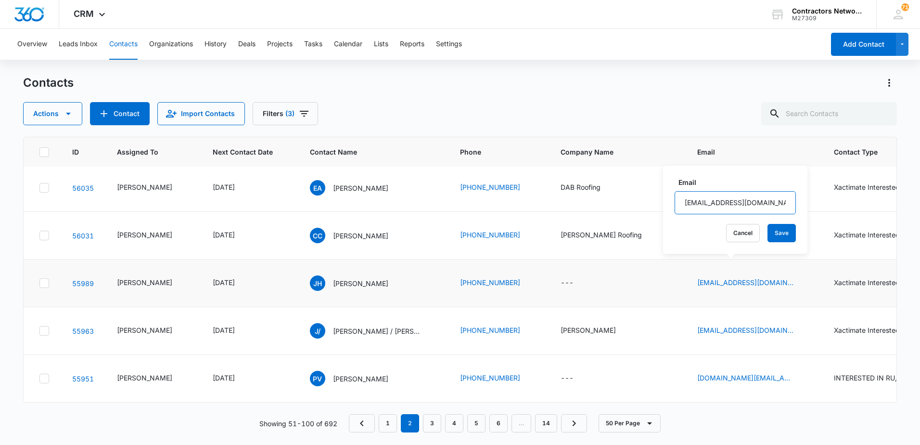
click at [774, 205] on input "[EMAIL_ADDRESS][DOMAIN_NAME]" at bounding box center [735, 202] width 121 height 23
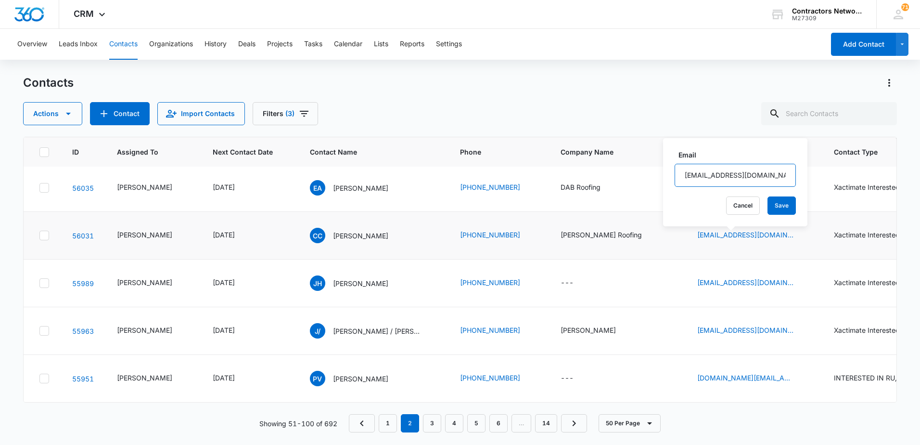
scroll to position [2626, 0]
click at [799, 325] on icon "Email - joshinglis7@yahoo.com - Select to Edit Field" at bounding box center [805, 331] width 12 height 12
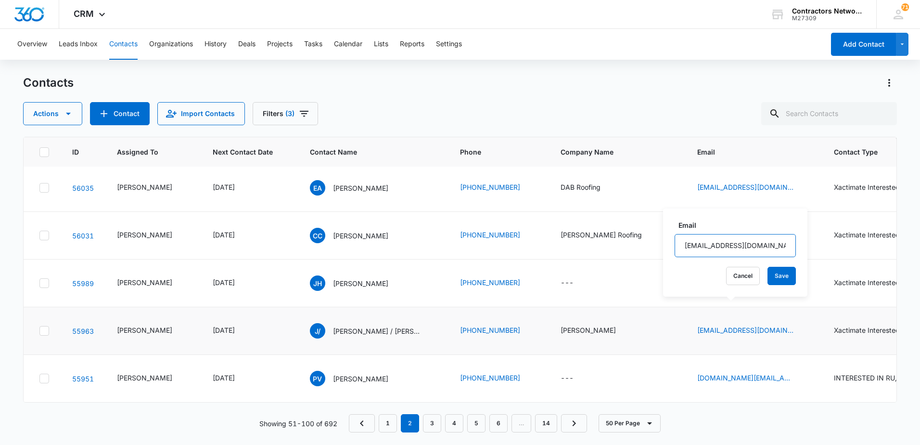
click at [769, 245] on input "joshinglis7@yahoo.com" at bounding box center [735, 245] width 121 height 23
click at [799, 372] on icon "Email - prv2contractor.llc@gmail.com - Select to Edit Field" at bounding box center [805, 378] width 12 height 12
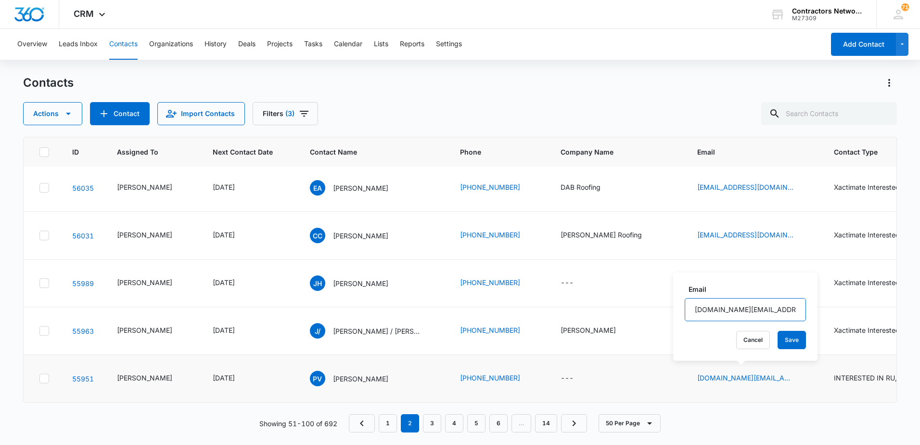
click at [786, 309] on input "prv2contractor.llc@gmail.com" at bounding box center [745, 309] width 121 height 23
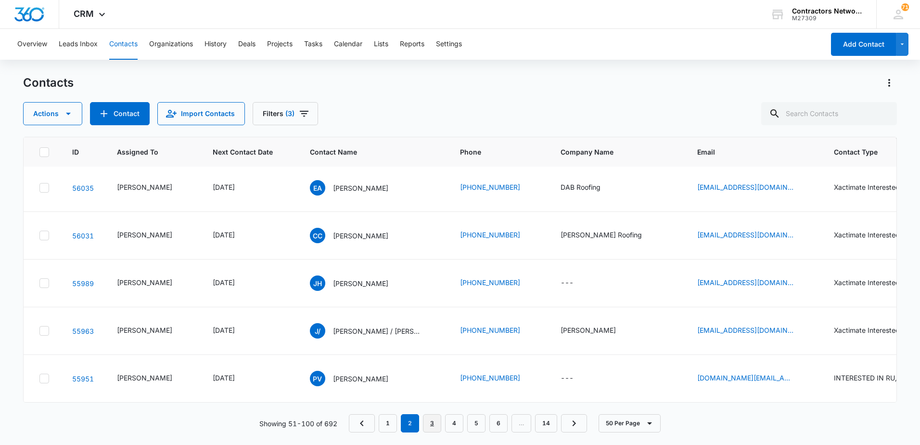
click at [435, 421] on link "3" at bounding box center [432, 423] width 18 height 18
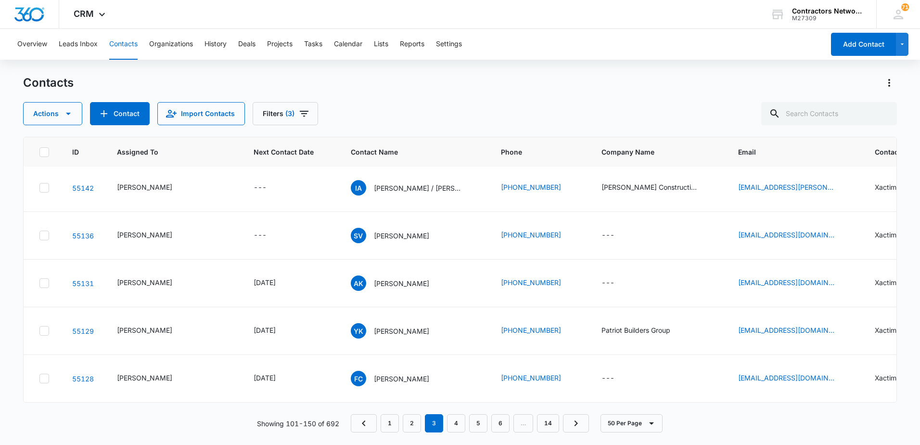
scroll to position [0, 0]
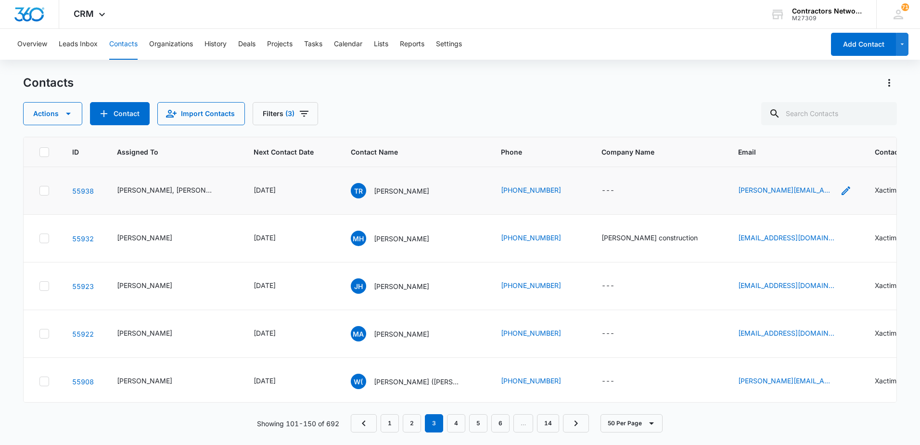
click at [840, 190] on icon "Email - tim@huuso.com - Select to Edit Field" at bounding box center [846, 191] width 12 height 12
click at [782, 131] on input "tim@huuso.com" at bounding box center [765, 128] width 121 height 23
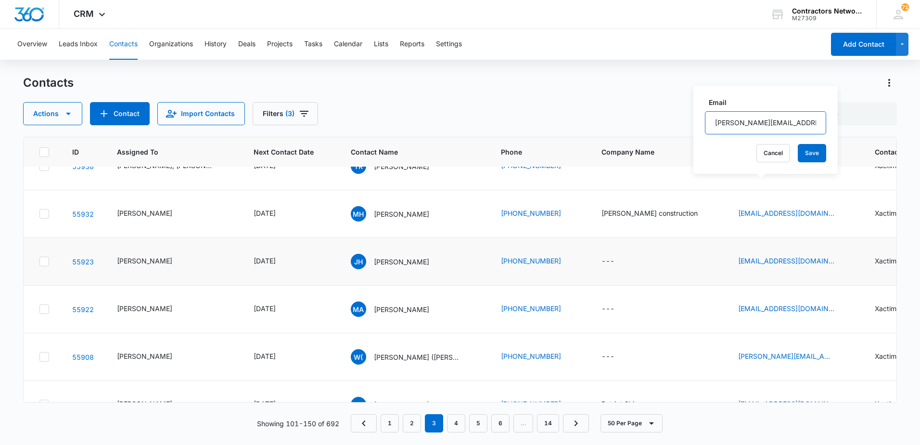
scroll to position [48, 0]
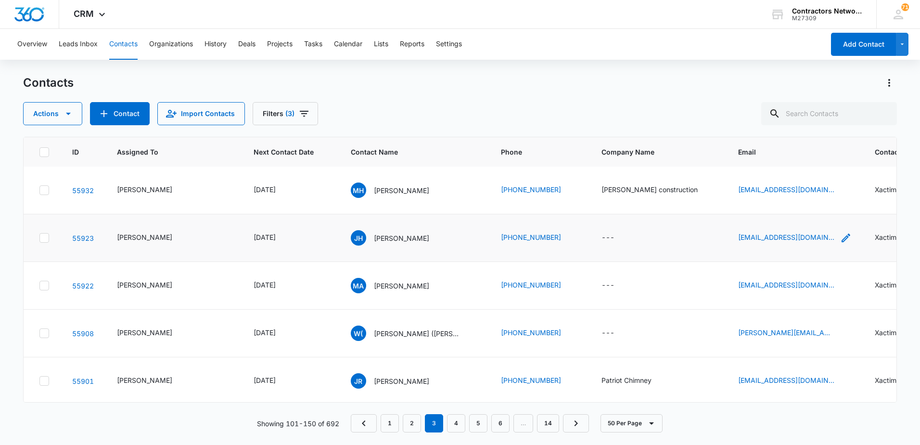
click at [842, 239] on icon "Email - jeannamh@gmail.com - Select to Edit Field" at bounding box center [846, 237] width 9 height 9
click at [813, 178] on input "jeannamh@gmail.com" at bounding box center [774, 176] width 121 height 23
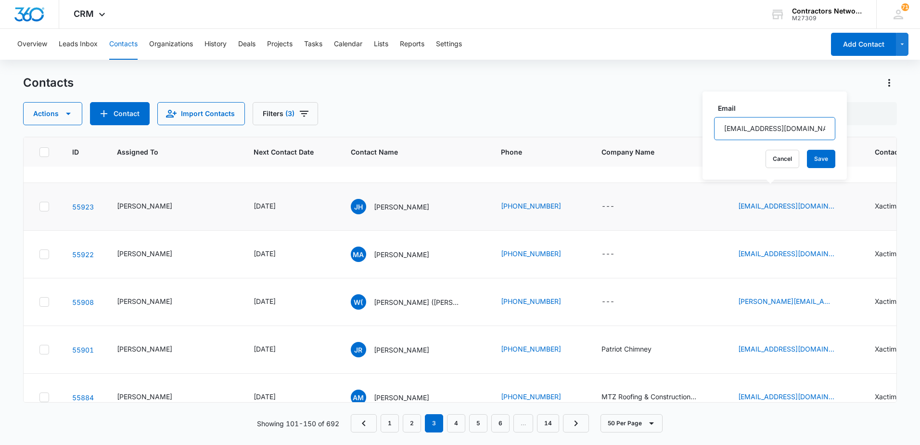
scroll to position [96, 0]
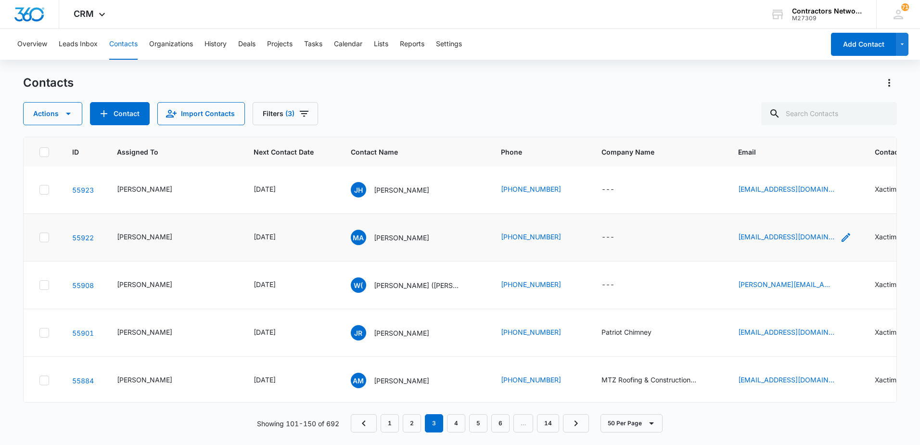
click at [842, 235] on icon "Email - mnasss@aol.com - Select to Edit Field" at bounding box center [846, 237] width 9 height 9
click at [804, 178] on input "[EMAIL_ADDRESS][DOMAIN_NAME]" at bounding box center [767, 175] width 121 height 23
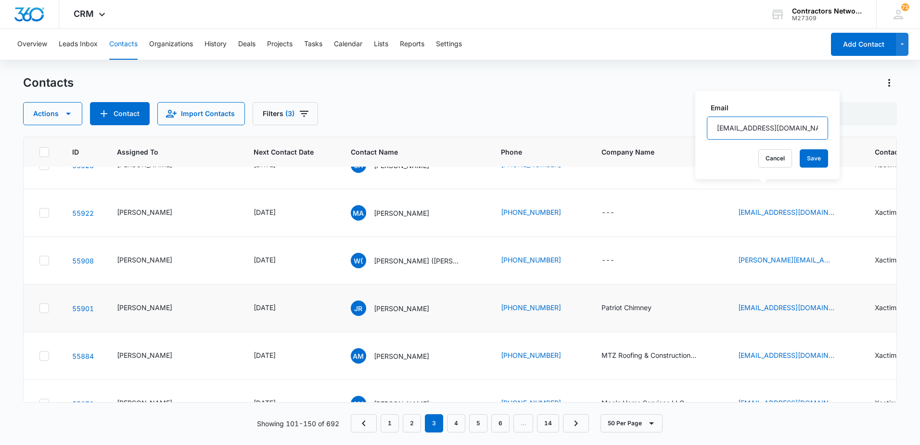
scroll to position [144, 0]
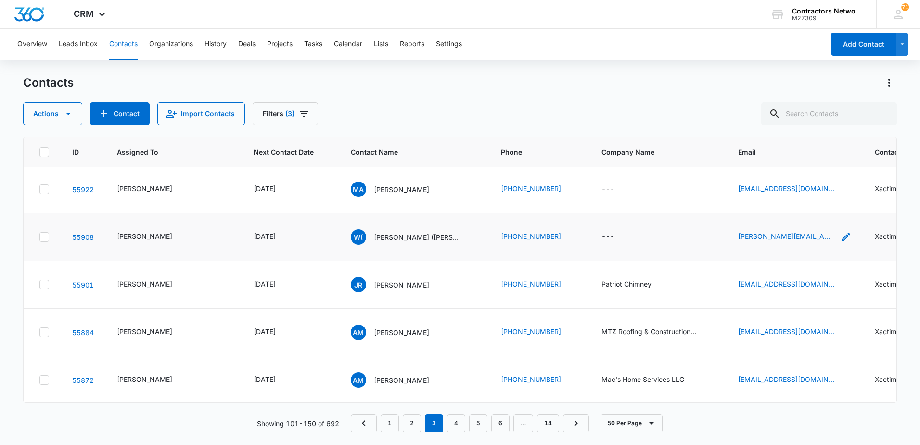
click at [842, 239] on icon "Email - sandy@alcorc.com - Select to Edit Field" at bounding box center [846, 236] width 9 height 9
click at [807, 177] on input "[PERSON_NAME][EMAIL_ADDRESS][DOMAIN_NAME]" at bounding box center [769, 175] width 121 height 23
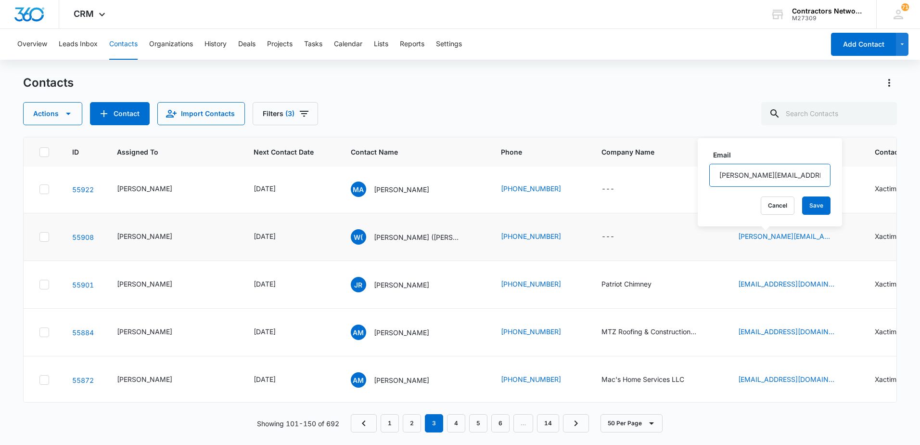
click at [807, 177] on input "[PERSON_NAME][EMAIL_ADDRESS][DOMAIN_NAME]" at bounding box center [769, 175] width 121 height 23
click at [840, 284] on icon "Email - joshr1151@icloud.com - Select to Edit Field" at bounding box center [846, 285] width 12 height 12
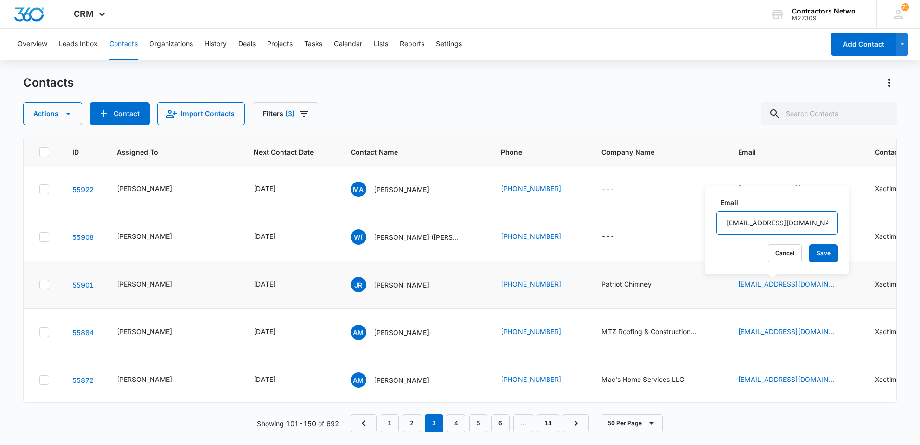
click at [803, 224] on input "[EMAIL_ADDRESS][DOMAIN_NAME]" at bounding box center [776, 222] width 121 height 23
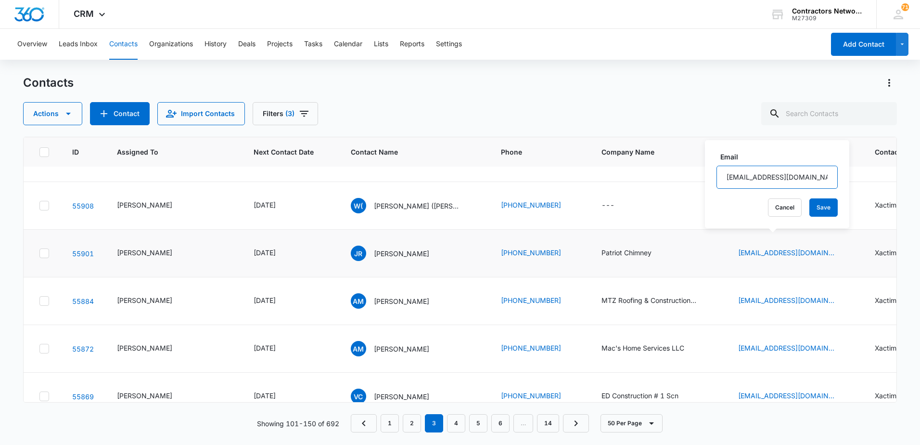
scroll to position [192, 0]
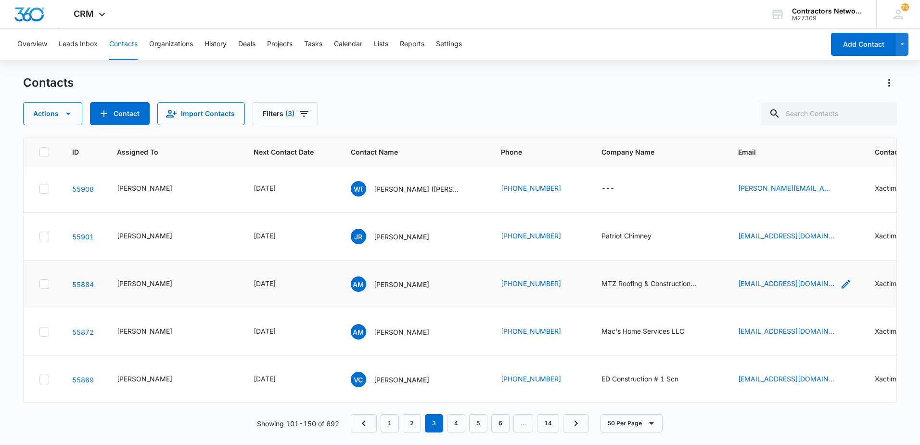
click at [827, 290] on div "Mtzroofingandconstructionllc@gmail.com" at bounding box center [795, 284] width 114 height 12
click at [806, 228] on input "Mtzroofingandconstructionllc@gmail.com" at bounding box center [787, 228] width 121 height 23
drag, startPoint x: 793, startPoint y: 242, endPoint x: 747, endPoint y: 230, distance: 47.6
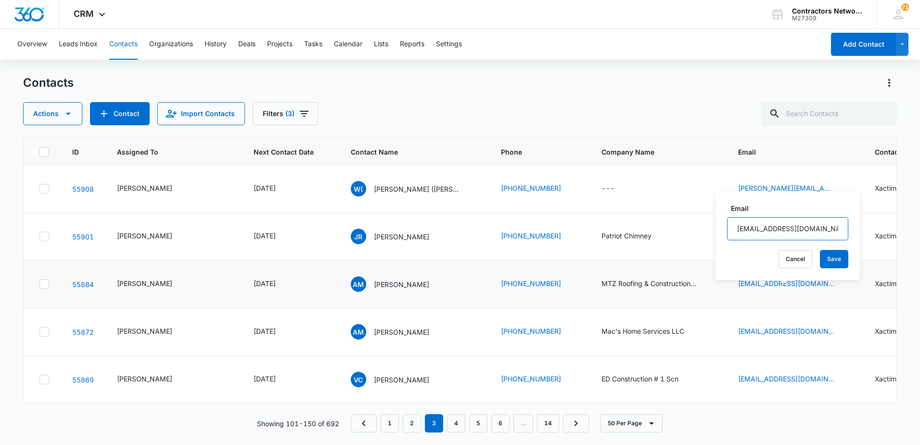
click at [747, 230] on input "Mtzroofingandconstructionllc@gmail.com" at bounding box center [787, 228] width 121 height 23
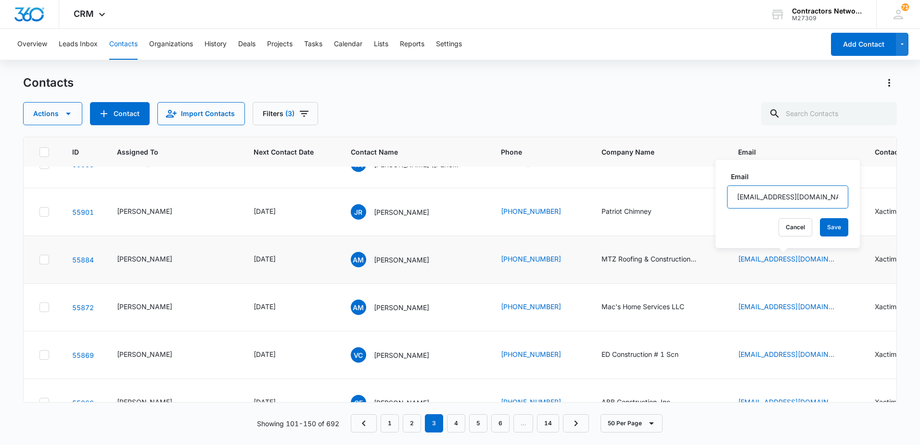
scroll to position [241, 0]
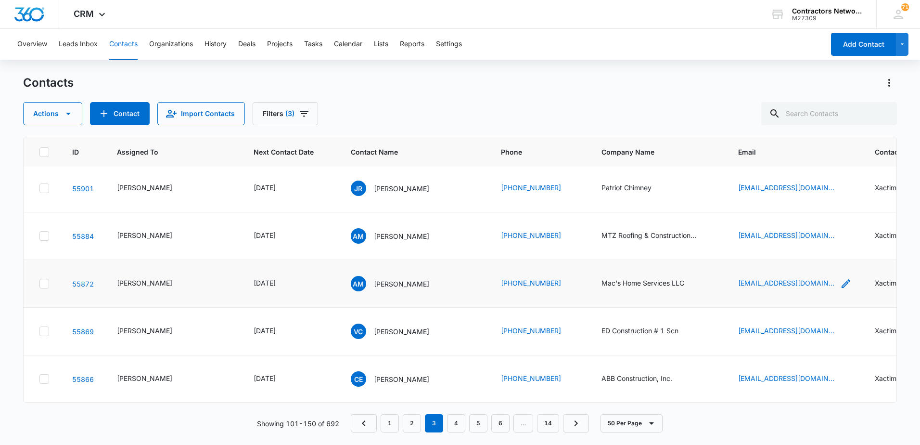
click at [840, 289] on icon "Email - amcdaniels1993@gmail.com - Select to Edit Field" at bounding box center [846, 284] width 12 height 12
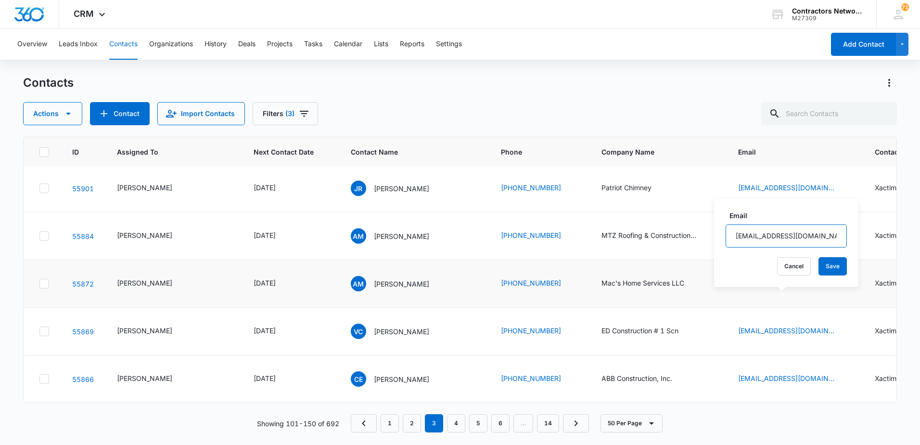
click at [793, 236] on input "[EMAIL_ADDRESS][DOMAIN_NAME]" at bounding box center [786, 235] width 121 height 23
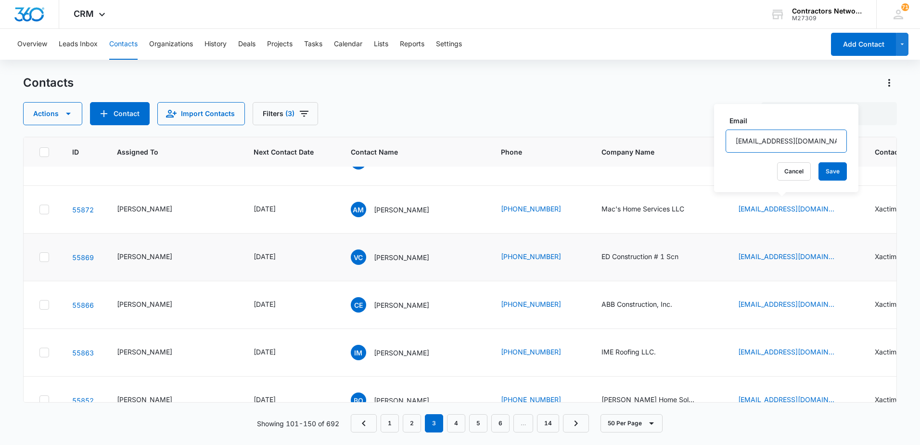
scroll to position [337, 0]
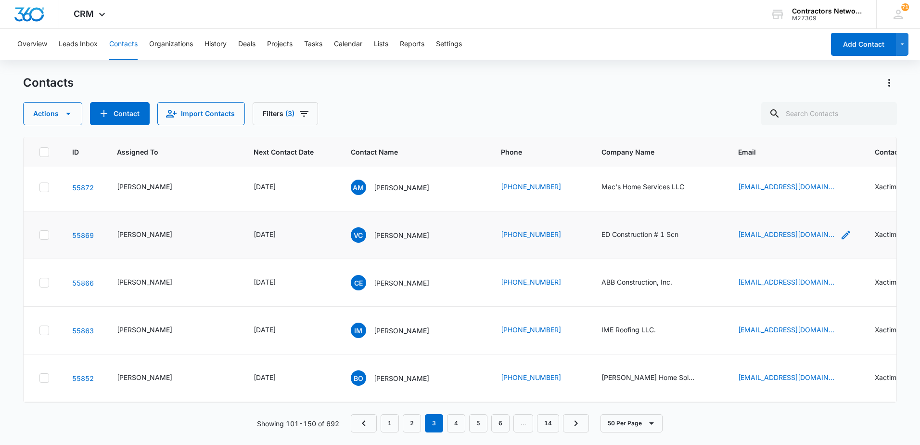
click at [840, 241] on icon "Email - cvane6848@gmail.com - Select to Edit Field" at bounding box center [846, 235] width 12 height 12
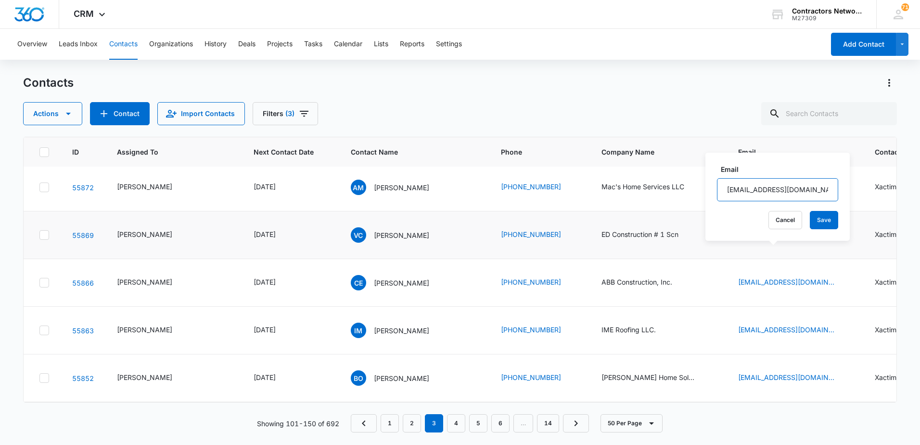
click at [796, 190] on input "[EMAIL_ADDRESS][DOMAIN_NAME]" at bounding box center [777, 189] width 121 height 23
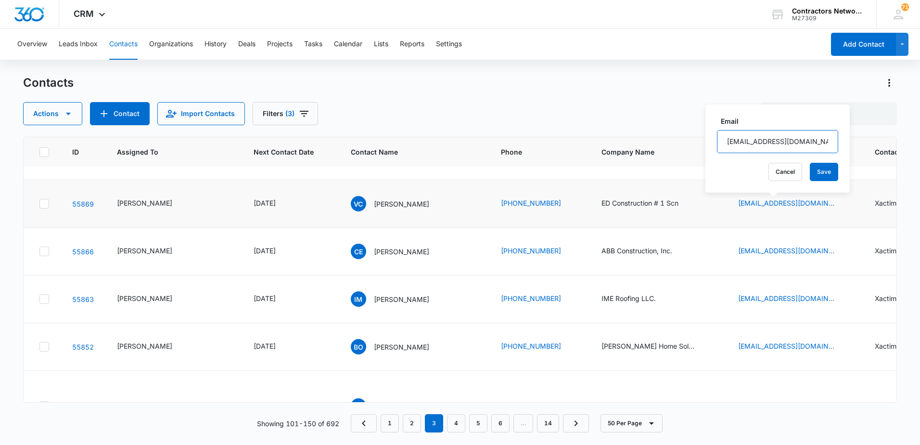
scroll to position [385, 0]
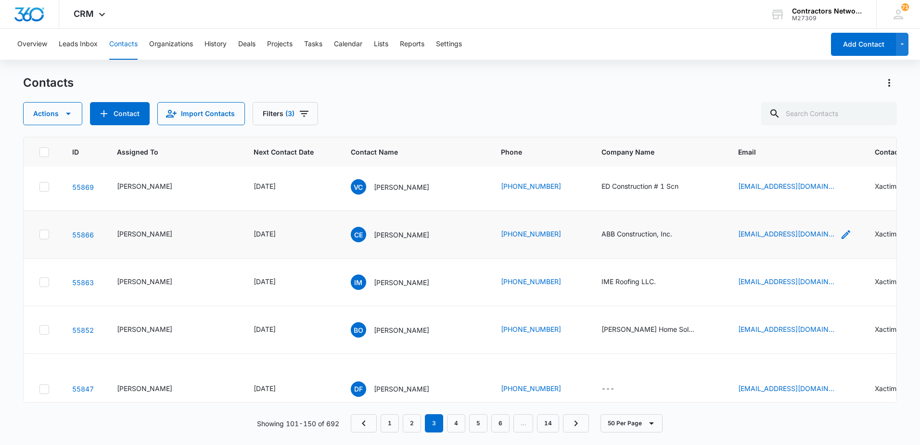
click at [840, 240] on icon "Email - ceden_pacheco@icloud.com - Select to Edit Field" at bounding box center [846, 235] width 12 height 12
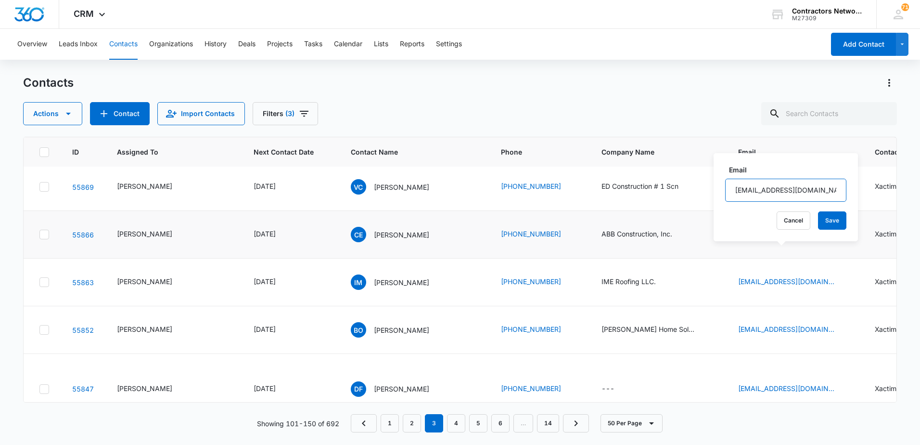
click at [822, 189] on input "[EMAIL_ADDRESS][DOMAIN_NAME]" at bounding box center [785, 190] width 121 height 23
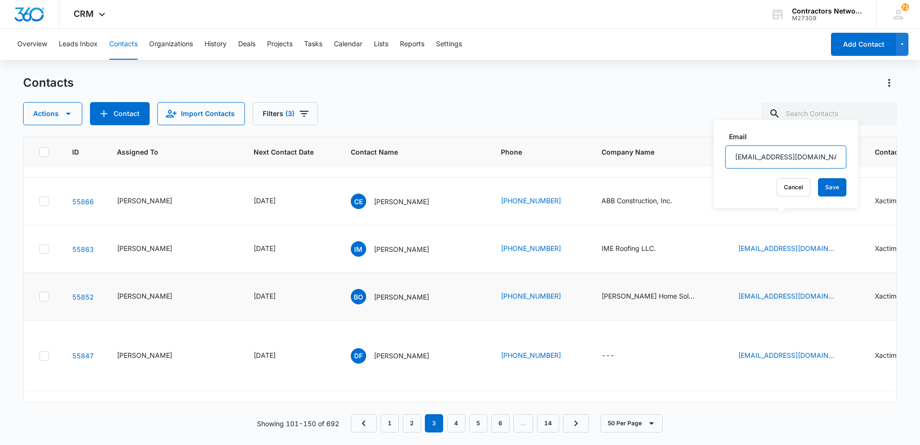
scroll to position [433, 0]
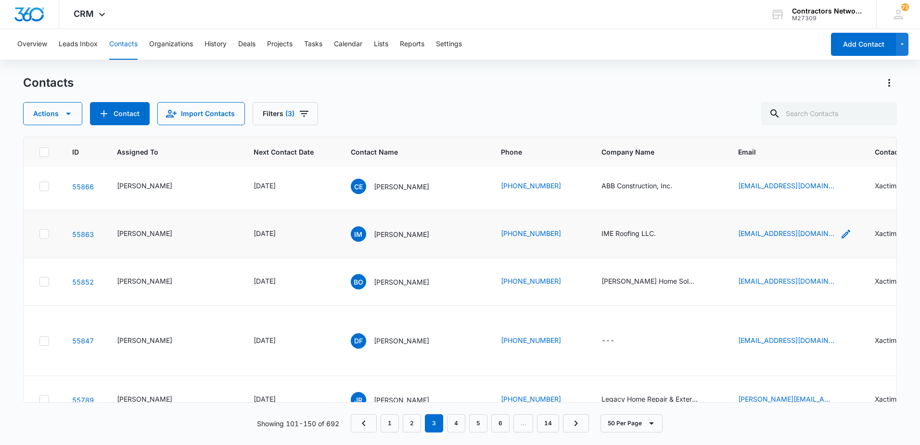
click at [842, 238] on icon "Email - imeroofing@gmail.com - Select to Edit Field" at bounding box center [846, 234] width 9 height 9
click at [806, 192] on input "[EMAIL_ADDRESS][DOMAIN_NAME]" at bounding box center [776, 190] width 121 height 23
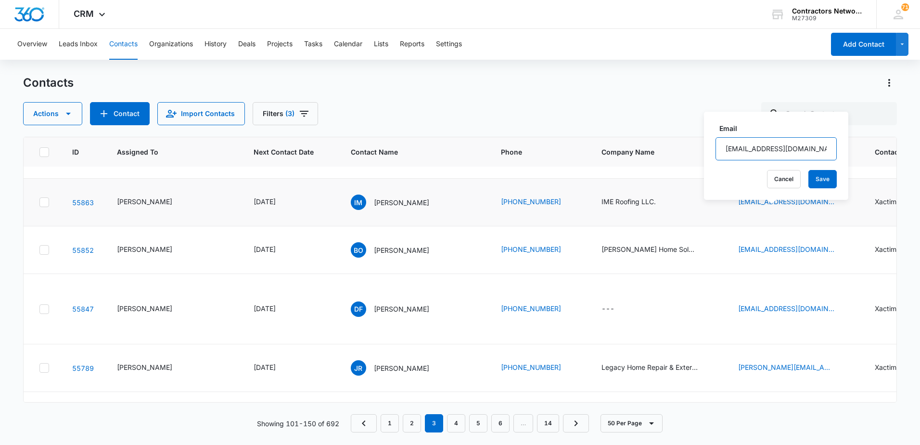
scroll to position [481, 0]
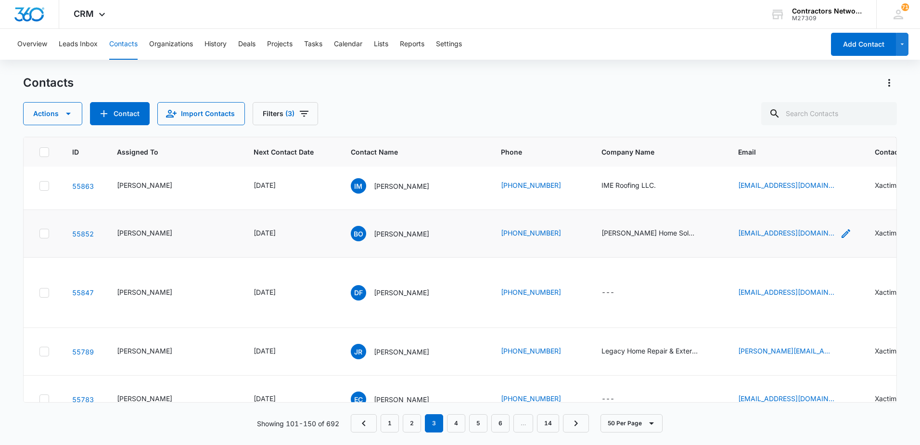
click at [842, 238] on icon "Email - overcashhomesolutionsllc@gmail.com - Select to Edit Field" at bounding box center [846, 233] width 9 height 9
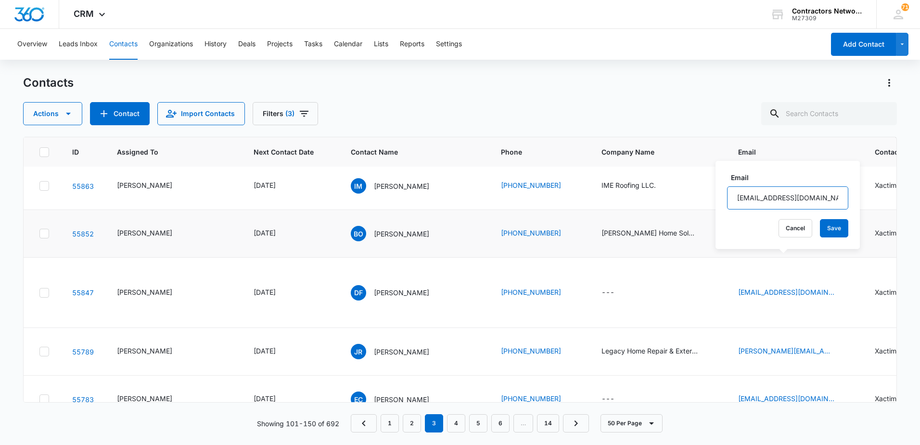
click at [829, 201] on input "overcashhomesolutionsllc@gmail.com" at bounding box center [787, 197] width 121 height 23
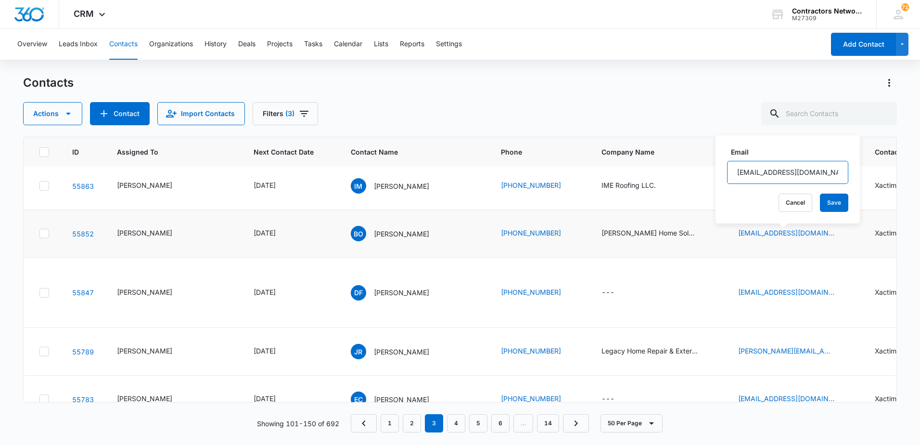
scroll to position [529, 0]
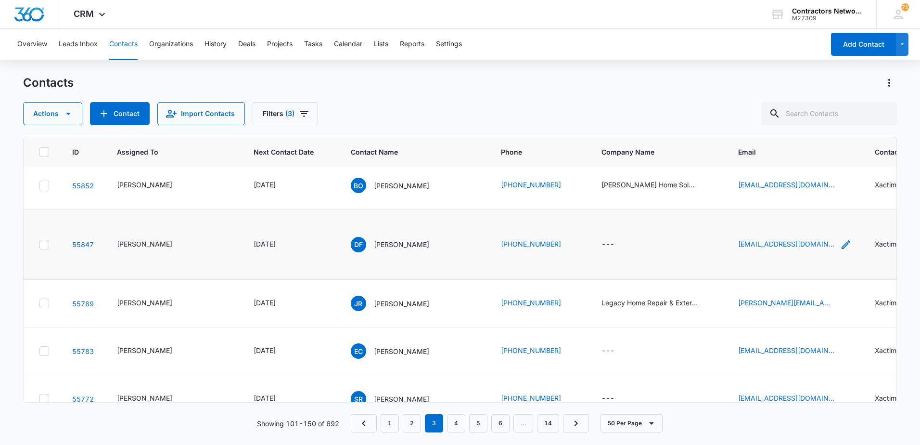
click at [840, 250] on icon "Email - dlang511@gmail.com - Select to Edit Field" at bounding box center [846, 245] width 12 height 12
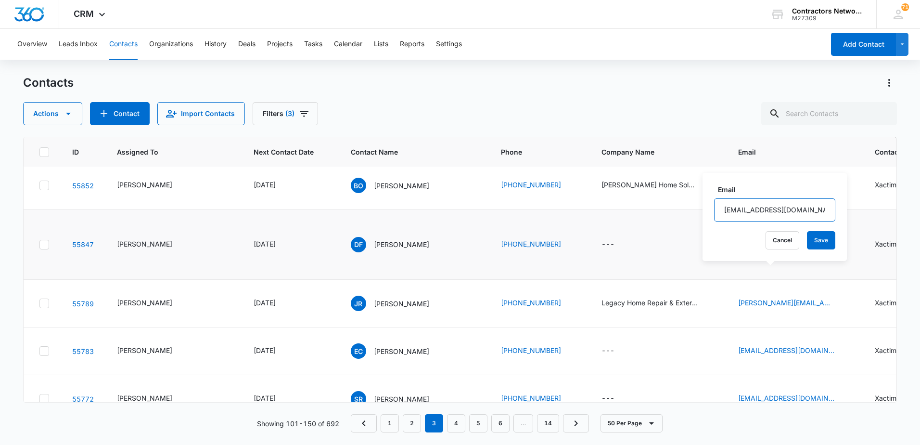
click at [809, 212] on input "dlang511@gmail.com" at bounding box center [774, 209] width 121 height 23
